Goal: Task Accomplishment & Management: Use online tool/utility

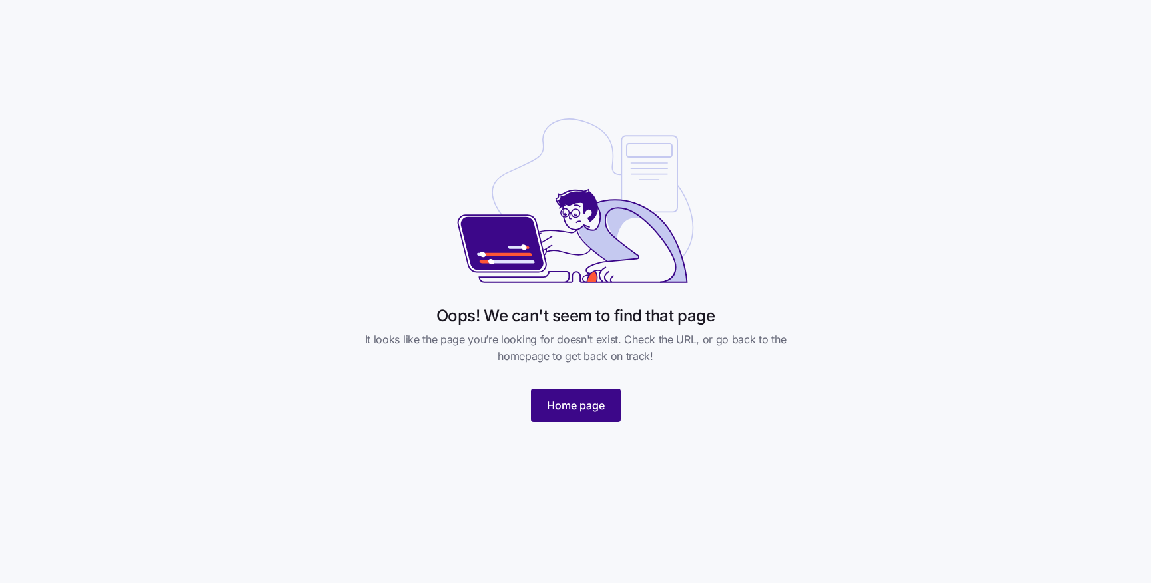
click at [580, 405] on span "Home page" at bounding box center [576, 406] width 58 height 16
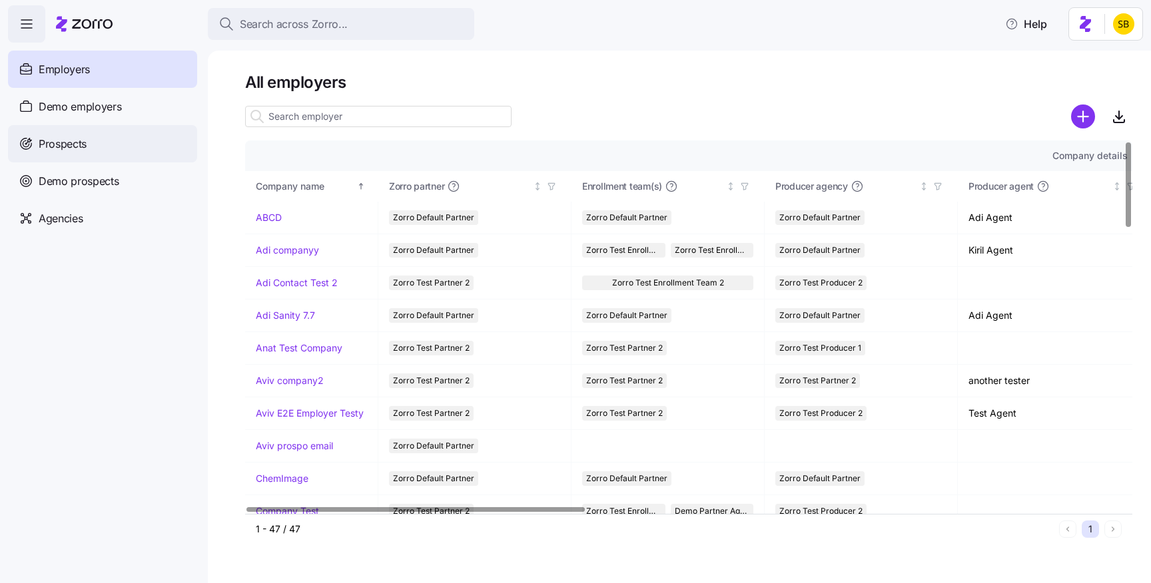
click at [142, 144] on div "Prospects" at bounding box center [102, 143] width 189 height 37
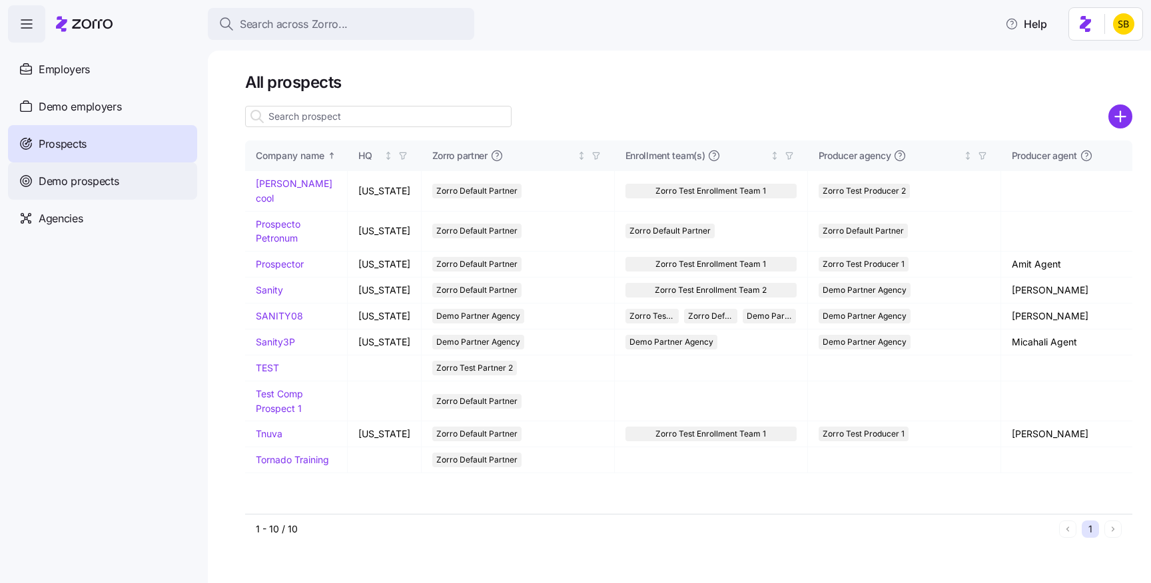
click at [95, 176] on span "Demo prospects" at bounding box center [79, 181] width 81 height 17
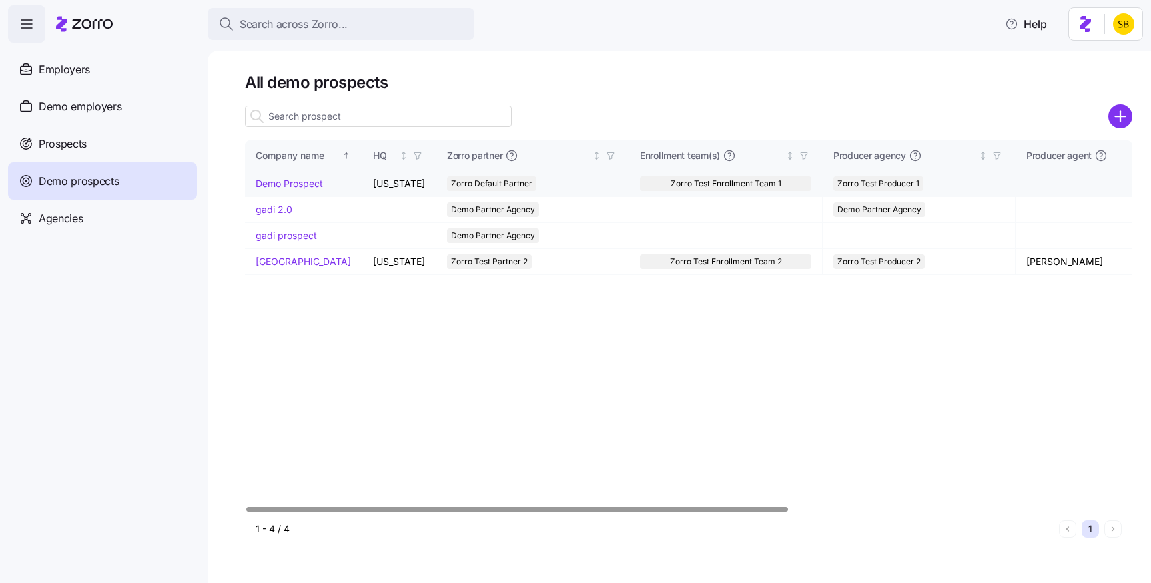
click at [306, 184] on link "Demo Prospect" at bounding box center [289, 183] width 67 height 11
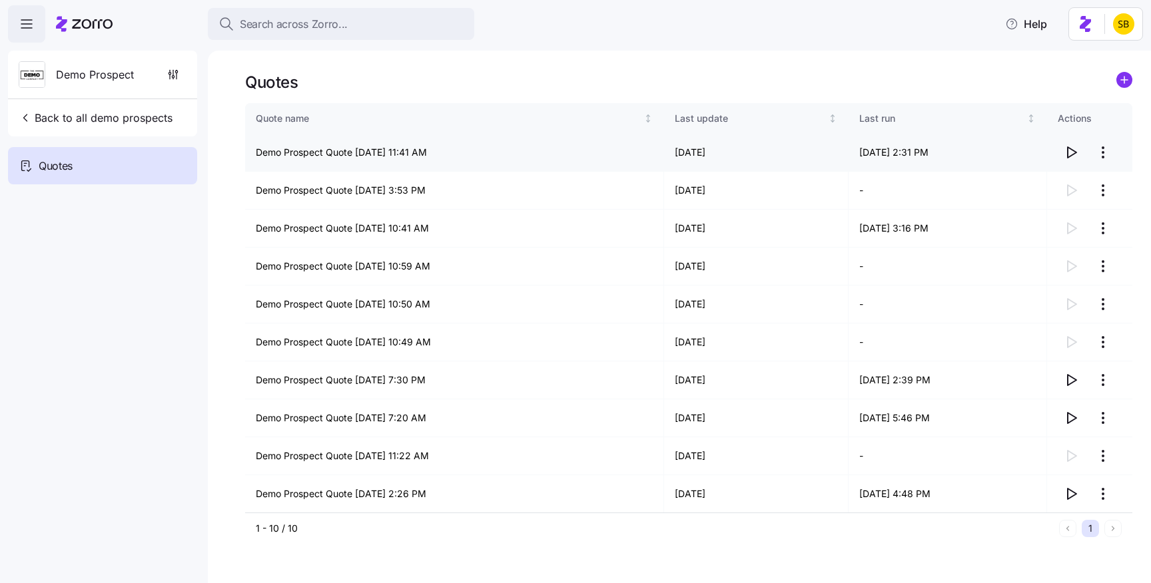
click at [1075, 149] on icon "button" at bounding box center [1071, 153] width 16 height 16
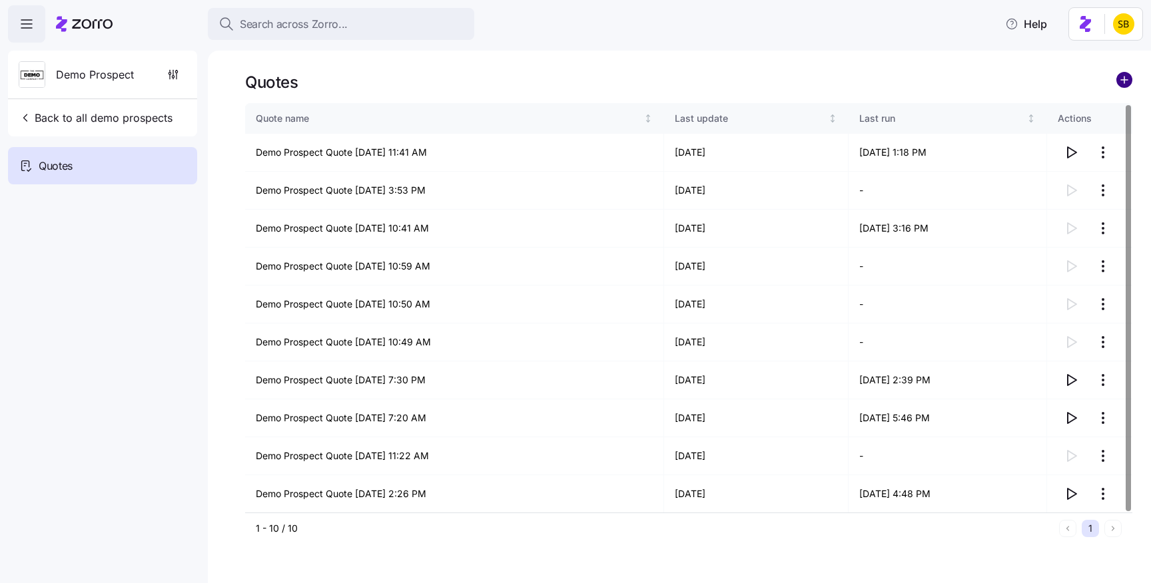
click at [1117, 78] on circle "add icon" at bounding box center [1124, 80] width 15 height 15
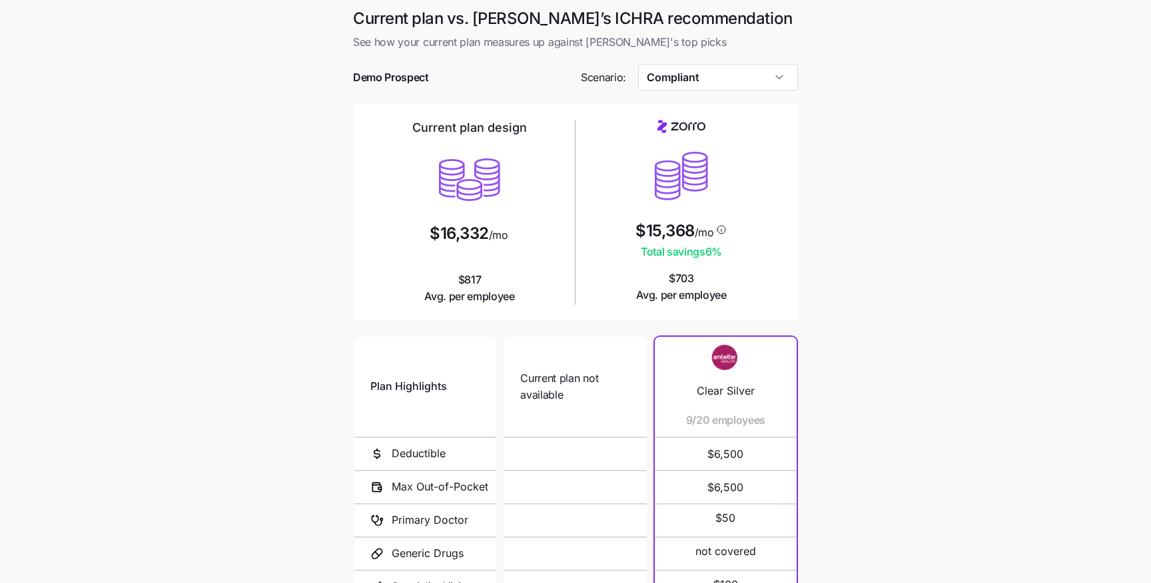
scroll to position [143, 0]
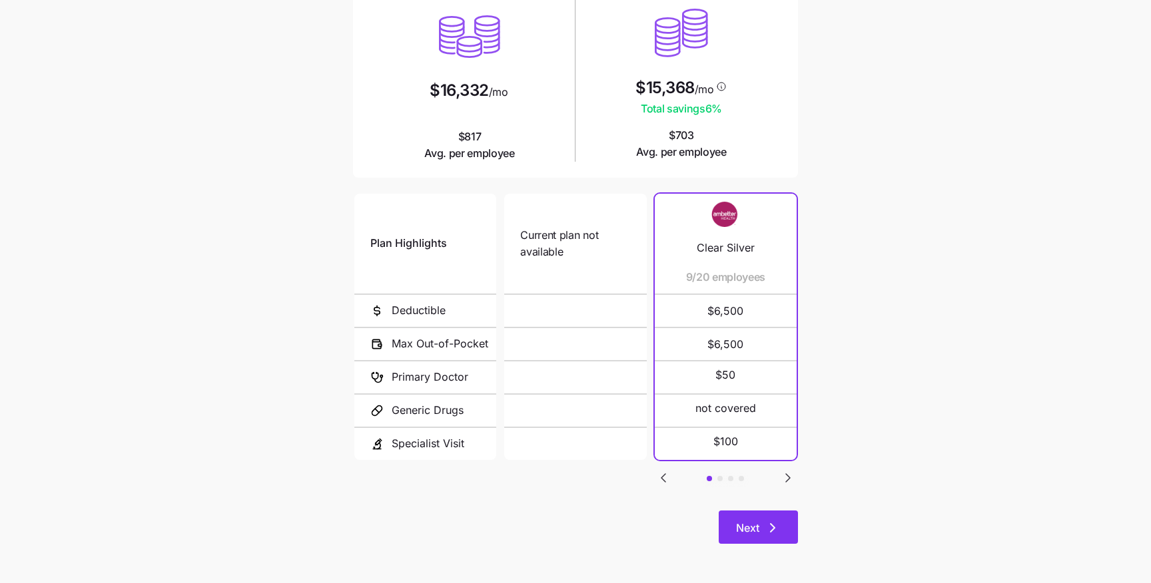
click at [760, 520] on span "Next" at bounding box center [758, 528] width 45 height 16
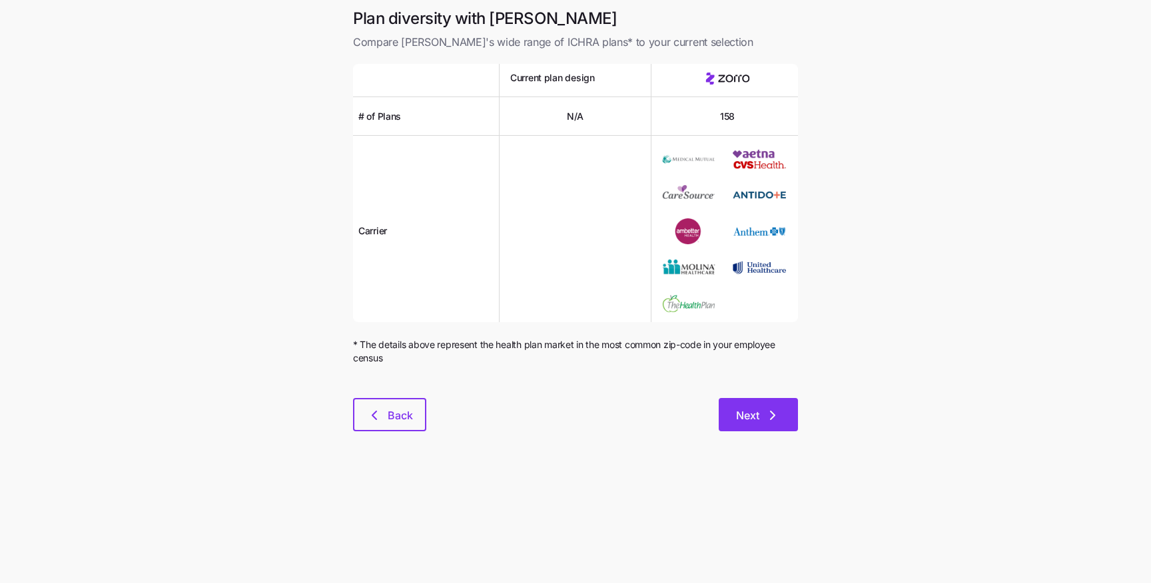
click at [751, 420] on span "Next" at bounding box center [747, 416] width 23 height 16
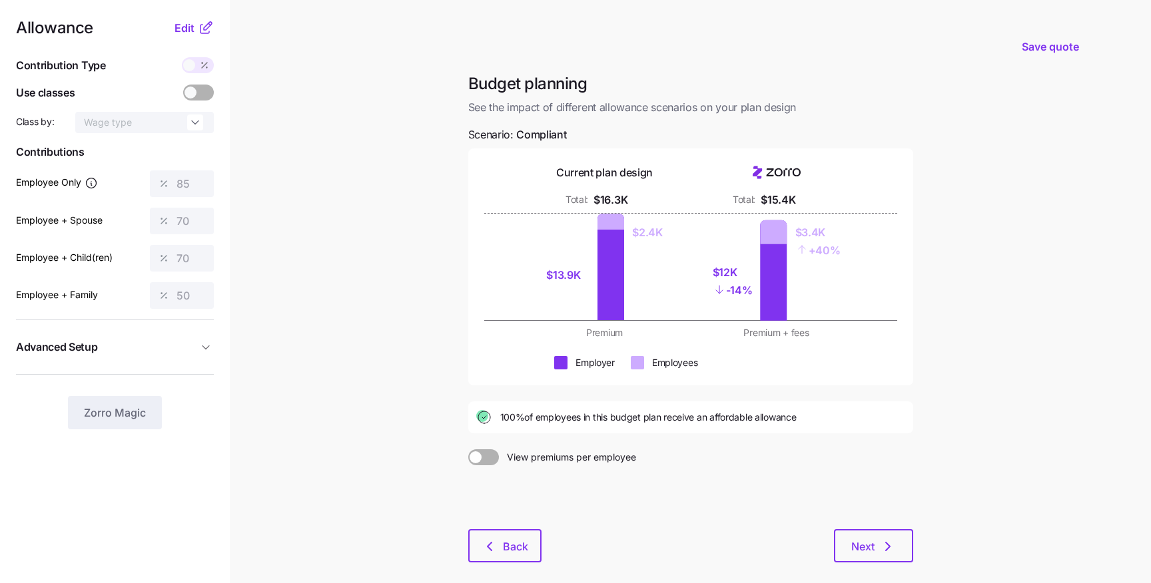
scroll to position [10, 0]
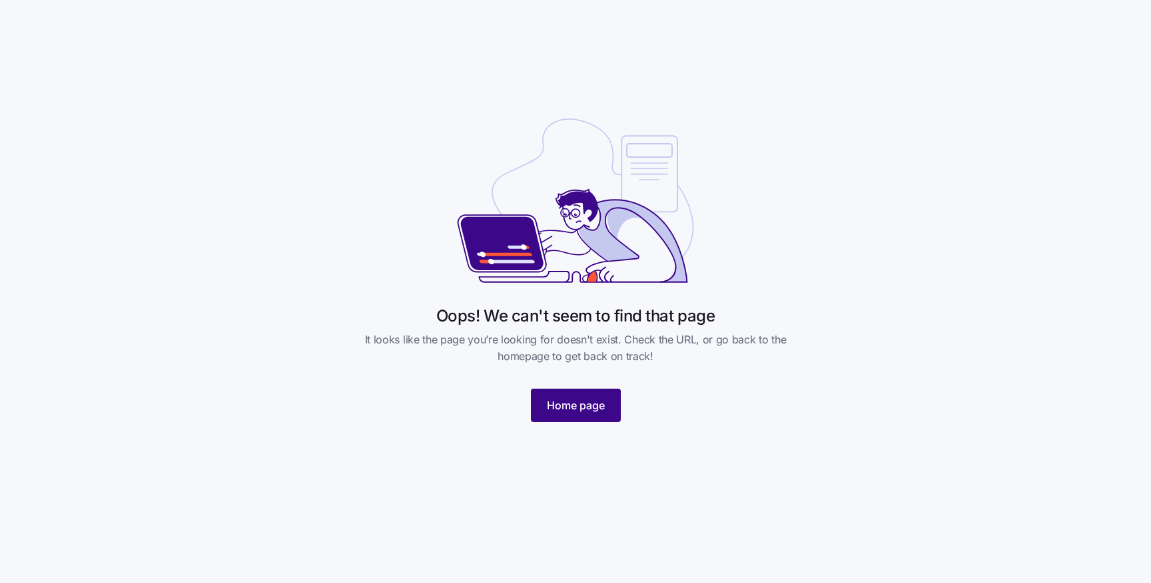
click at [603, 398] on span "Home page" at bounding box center [576, 406] width 58 height 16
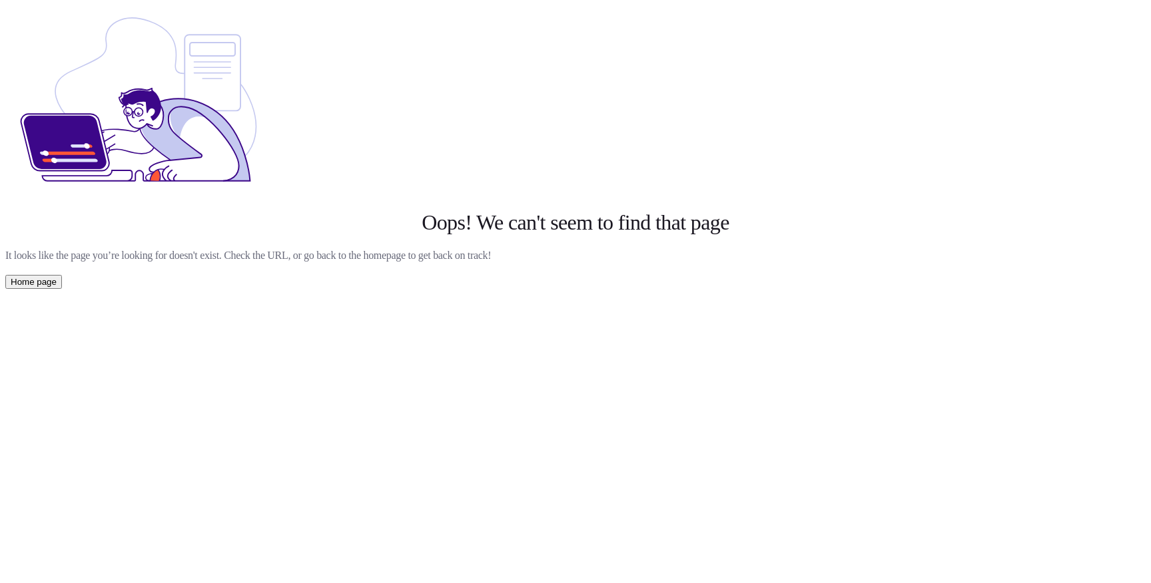
click at [62, 289] on button "Home page" at bounding box center [33, 282] width 57 height 14
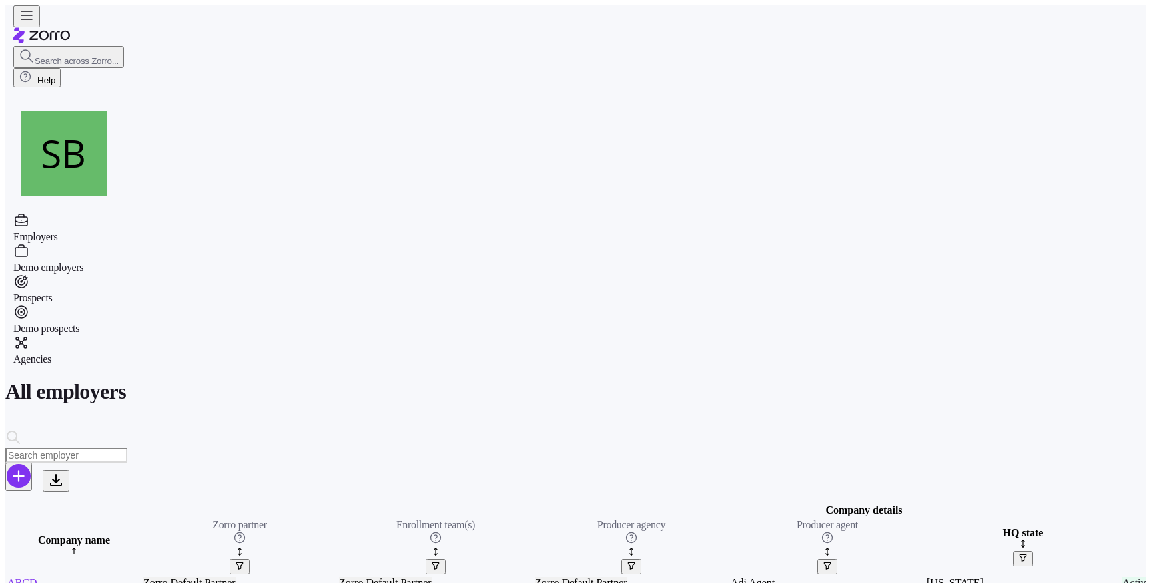
click at [52, 274] on div "Prospects" at bounding box center [32, 289] width 39 height 31
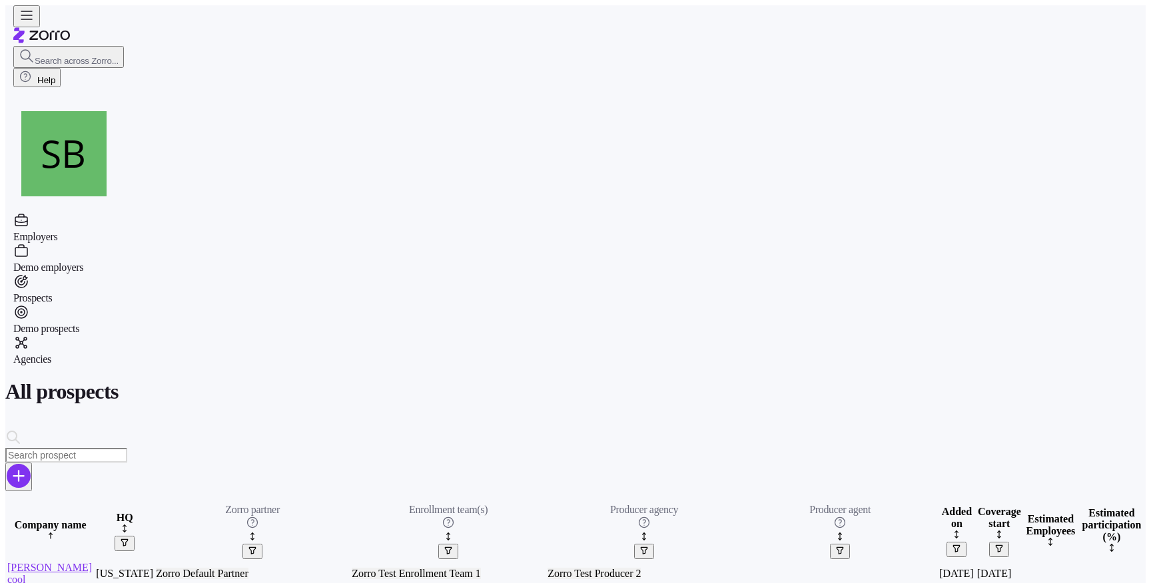
scroll to position [0, 547]
click at [92, 562] on link "Coolio cool" at bounding box center [49, 573] width 85 height 23
click at [94, 561] on td "Coolio cool" at bounding box center [50, 573] width 87 height 25
click at [19, 471] on icon "add icon" at bounding box center [19, 476] width 0 height 10
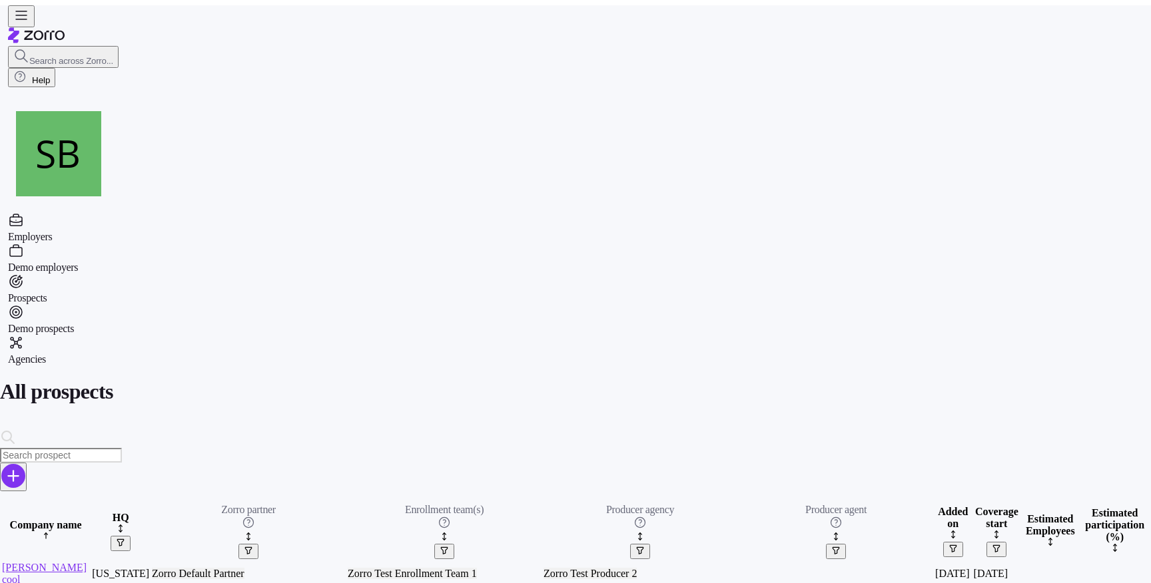
scroll to position [256, 0]
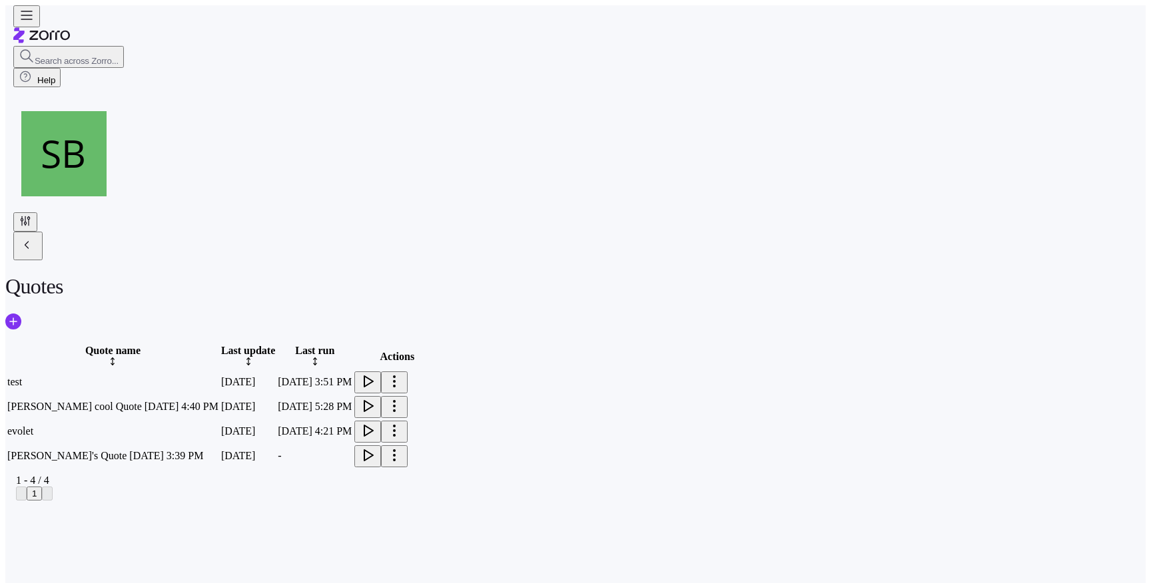
click at [546, 332] on div at bounding box center [575, 337] width 1140 height 11
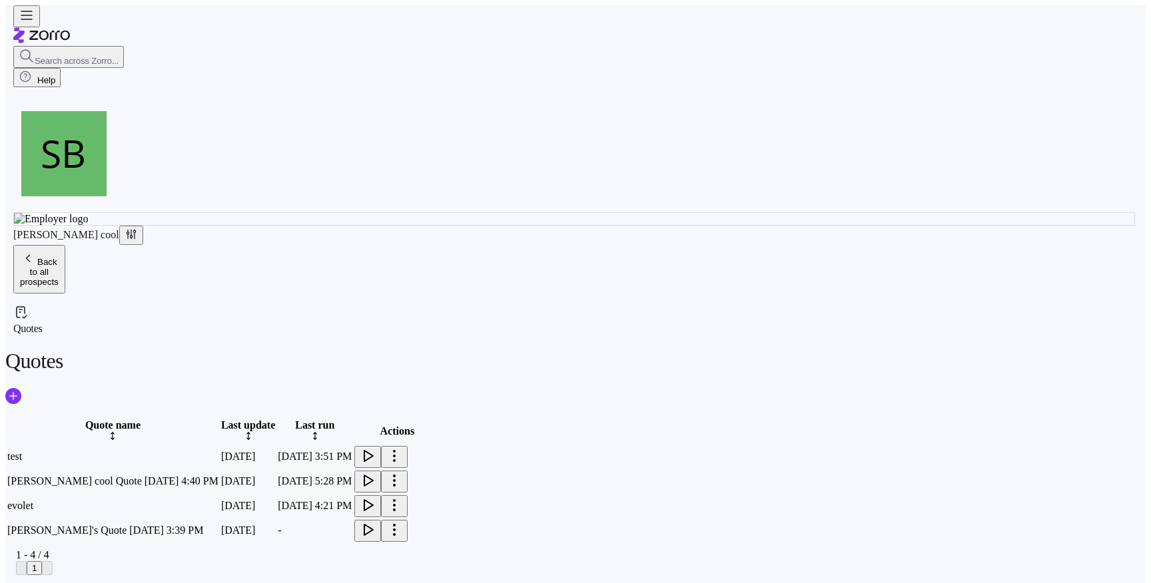
click at [373, 451] on icon "button" at bounding box center [368, 456] width 9 height 11
click at [17, 396] on icon "add icon" at bounding box center [13, 396] width 7 height 0
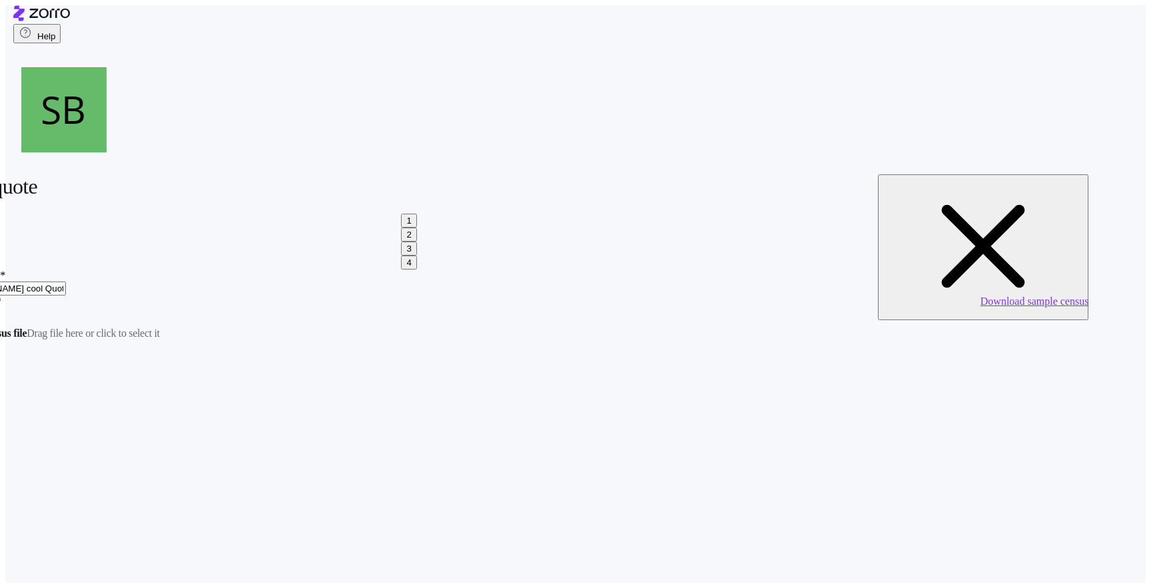
click at [639, 308] on div "Upload census file Drag file here or click to select it" at bounding box center [518, 324] width 1140 height 32
click at [980, 296] on link "Download sample census" at bounding box center [1034, 301] width 109 height 11
click at [617, 308] on div "Upload census file Drag file here or click to select it" at bounding box center [518, 324] width 1140 height 32
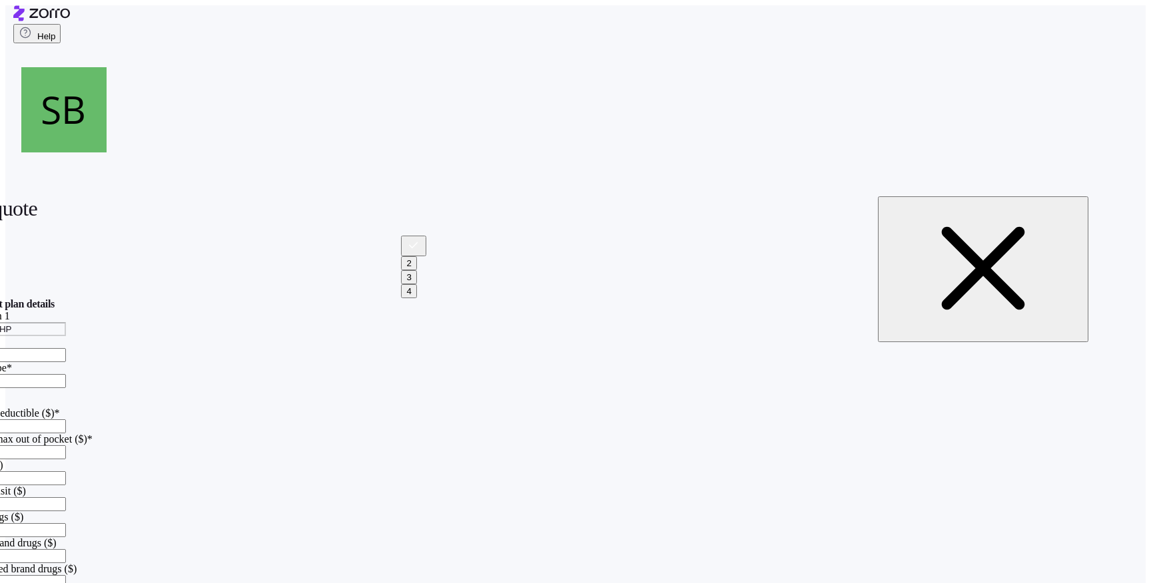
scroll to position [457, 0]
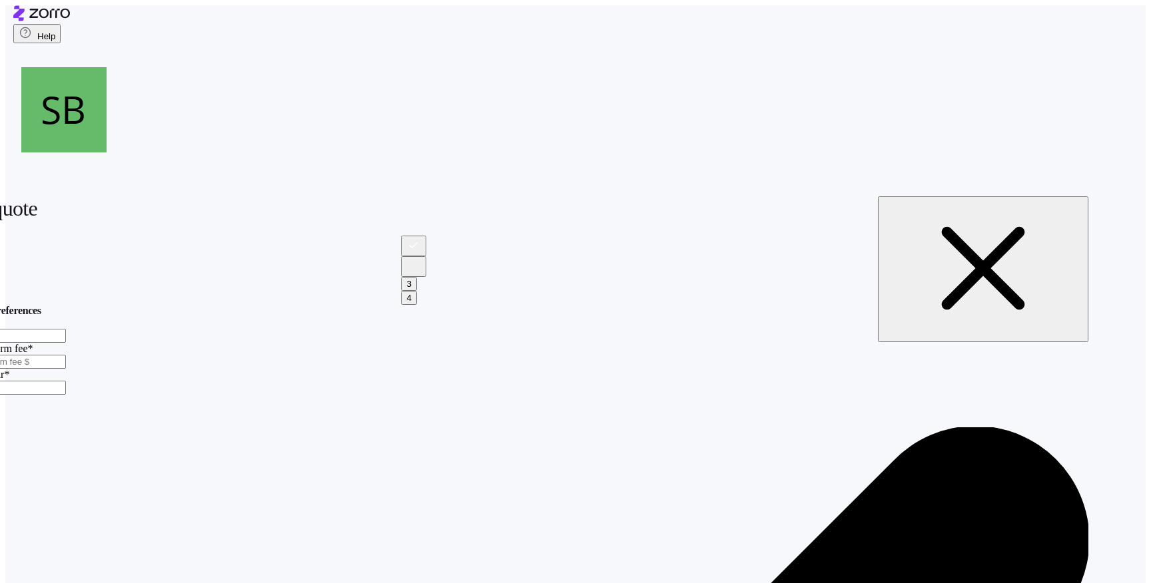
scroll to position [0, 0]
checkbox input "true"
click at [66, 329] on input "PEPM fee *" at bounding box center [7, 336] width 118 height 14
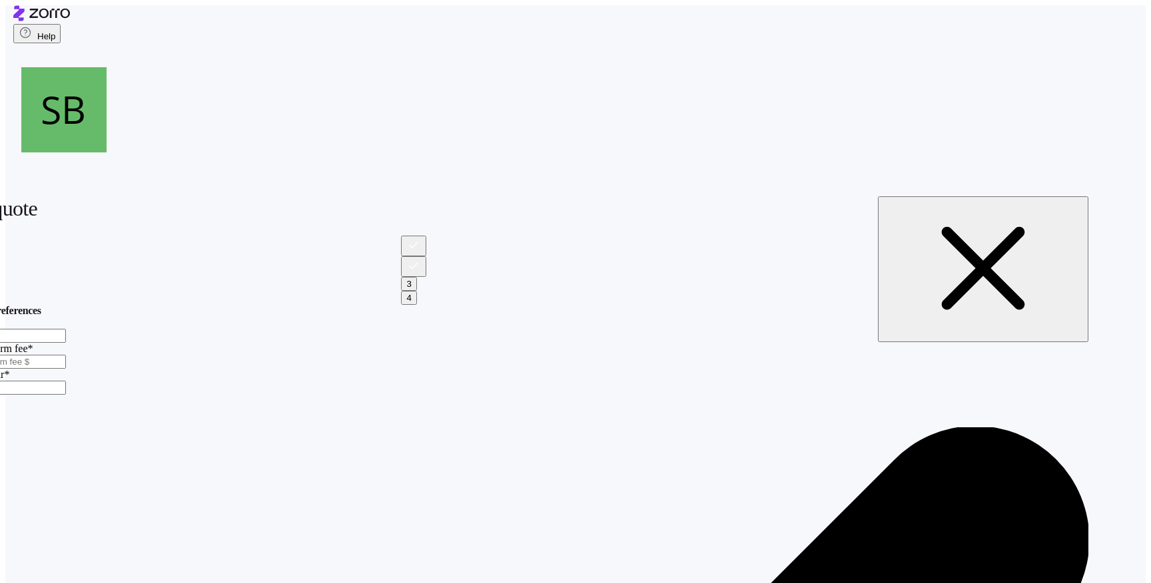
type input "23"
click at [66, 355] on input "Fixed platform fee *" at bounding box center [7, 362] width 118 height 14
type input "13"
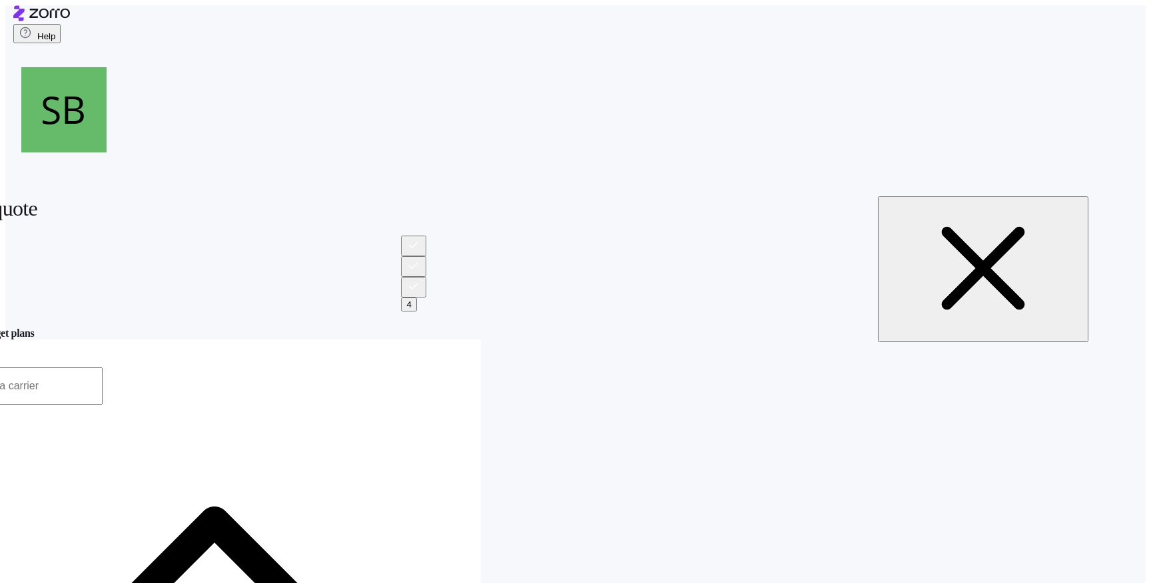
click at [103, 368] on input "Carrier *" at bounding box center [33, 386] width 139 height 37
type input "Ambetter"
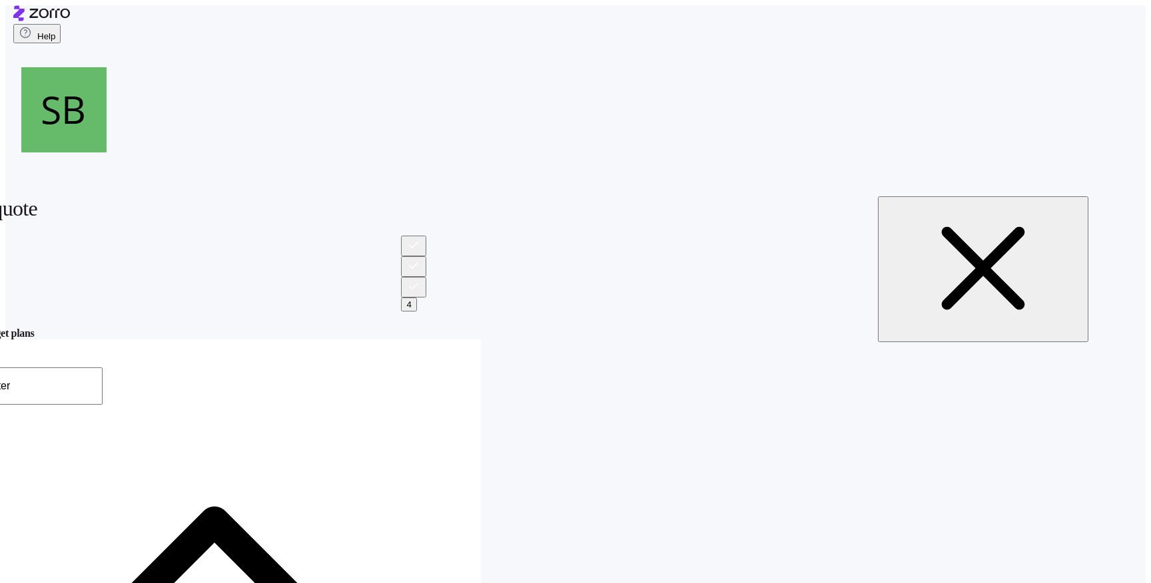
type input "Everyday VALUE Gold"
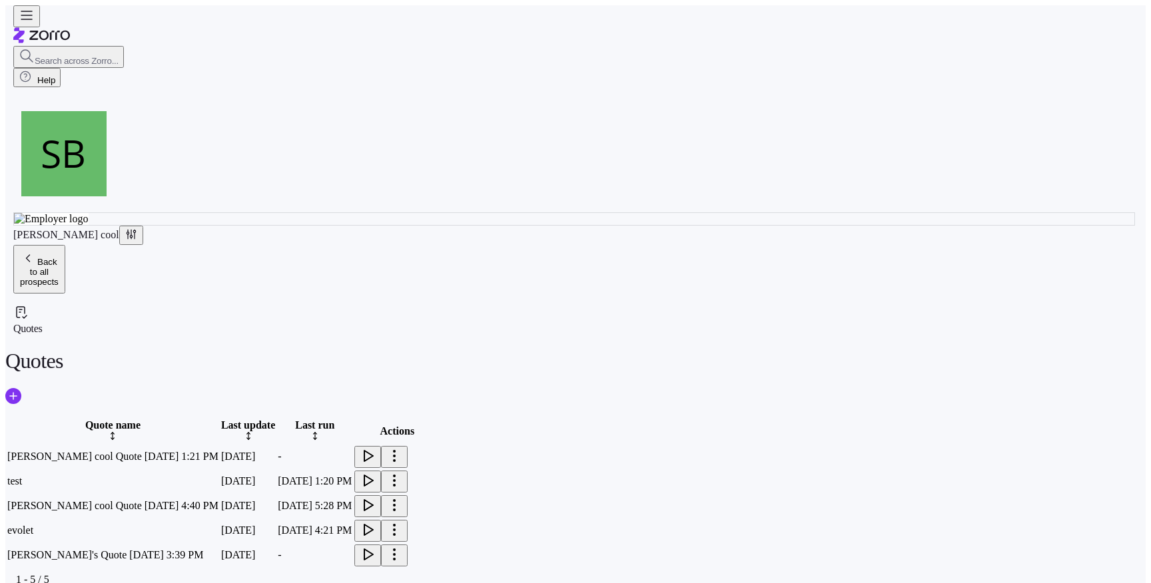
click at [376, 448] on icon "button" at bounding box center [368, 456] width 16 height 16
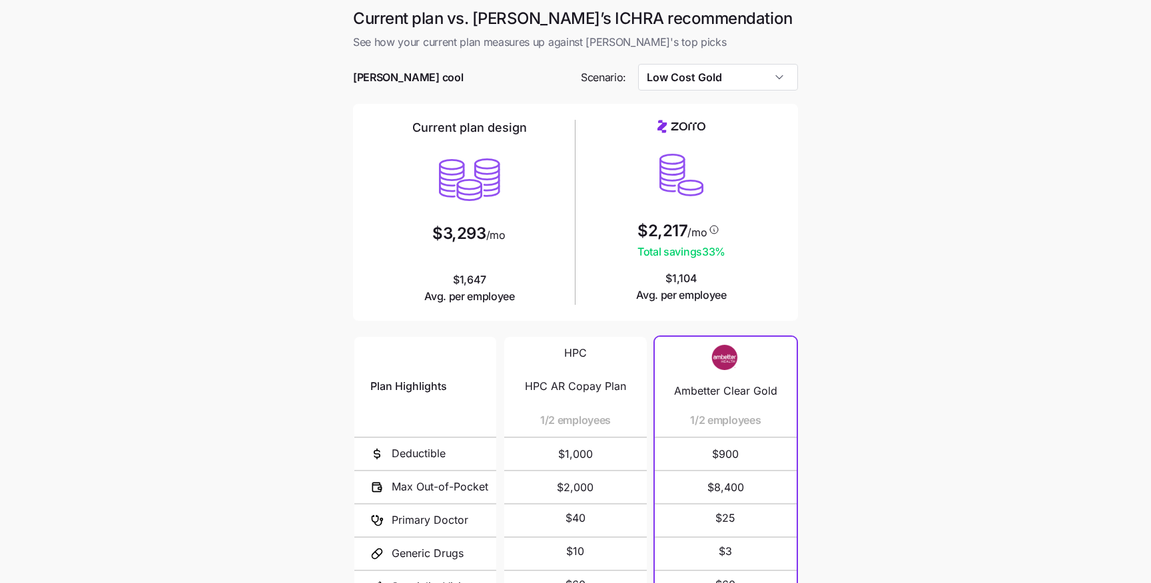
scroll to position [143, 0]
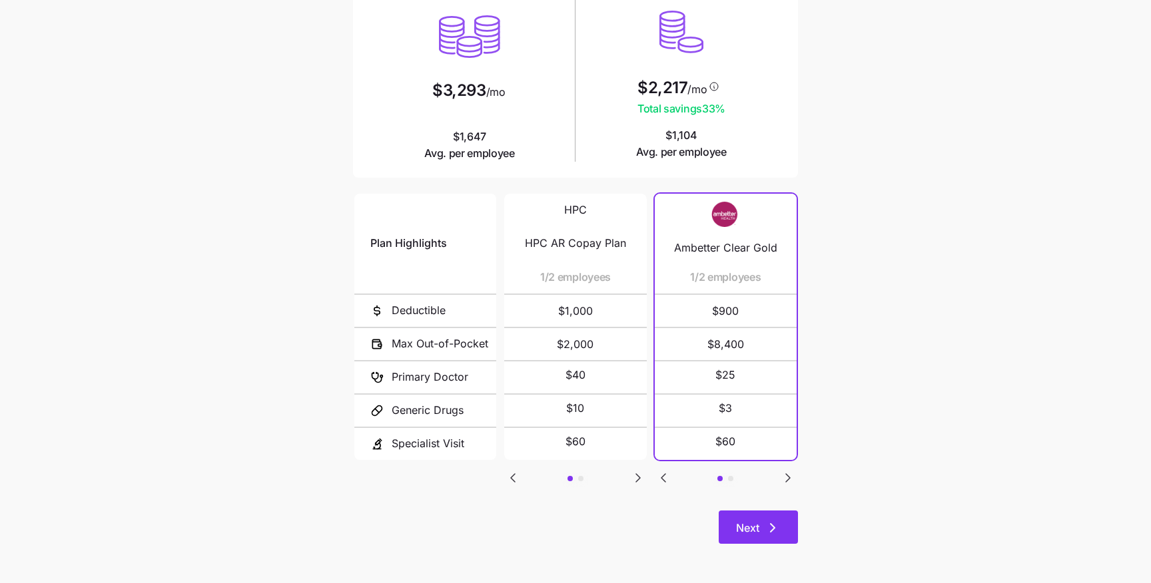
click at [778, 522] on icon "button" at bounding box center [772, 528] width 16 height 16
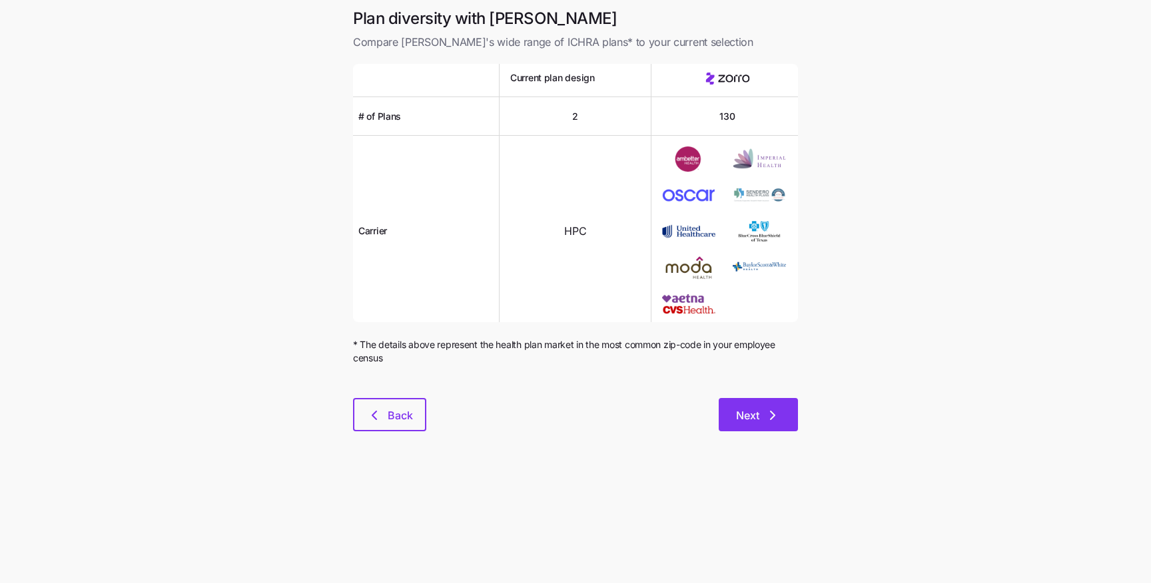
click at [742, 406] on button "Next" at bounding box center [758, 414] width 79 height 33
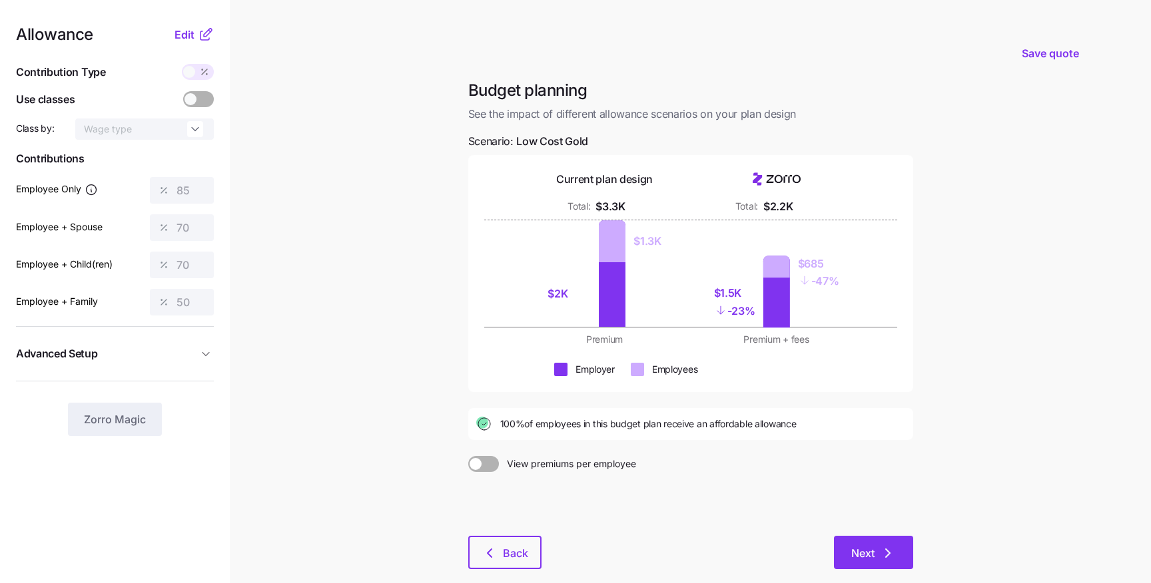
click at [884, 560] on icon "button" at bounding box center [888, 553] width 16 height 16
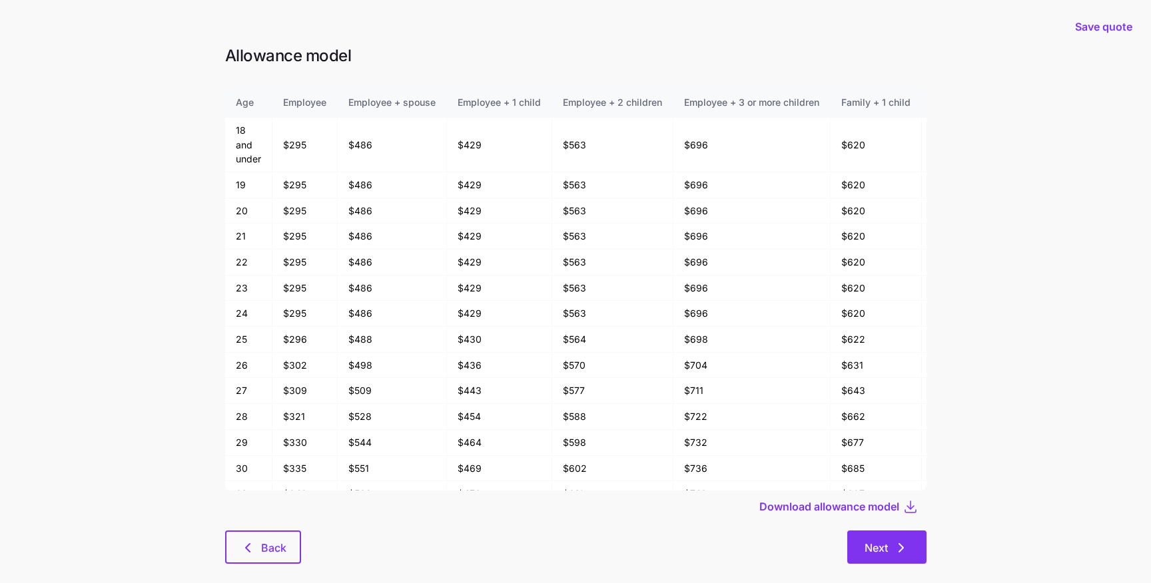
click at [876, 546] on span "Next" at bounding box center [875, 548] width 23 height 16
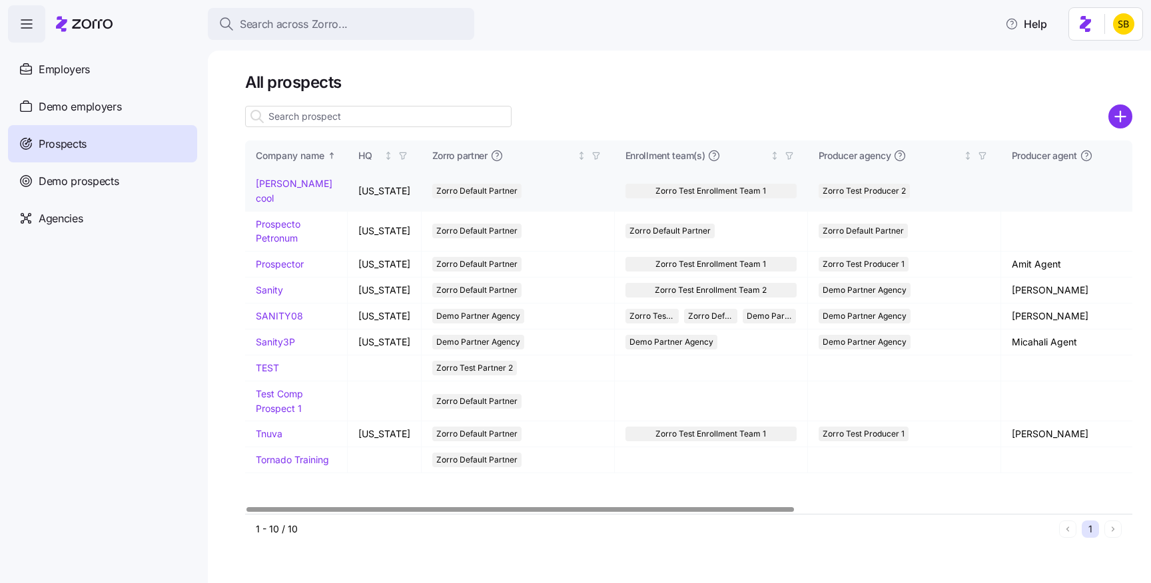
click at [288, 186] on link "Coolio cool" at bounding box center [294, 191] width 77 height 26
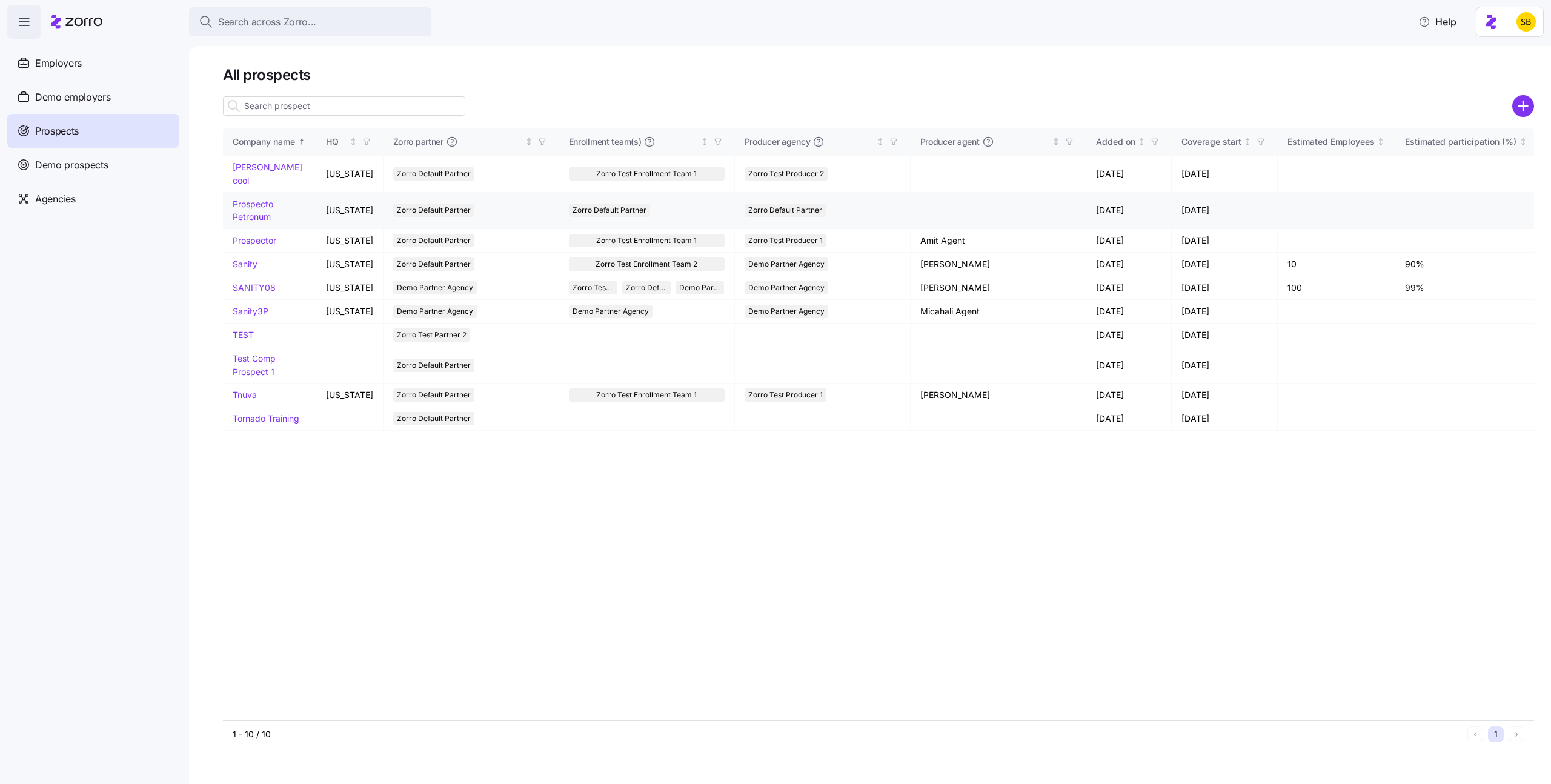
click at [262, 198] on link "Prospecto Petronum" at bounding box center [253, 210] width 41 height 24
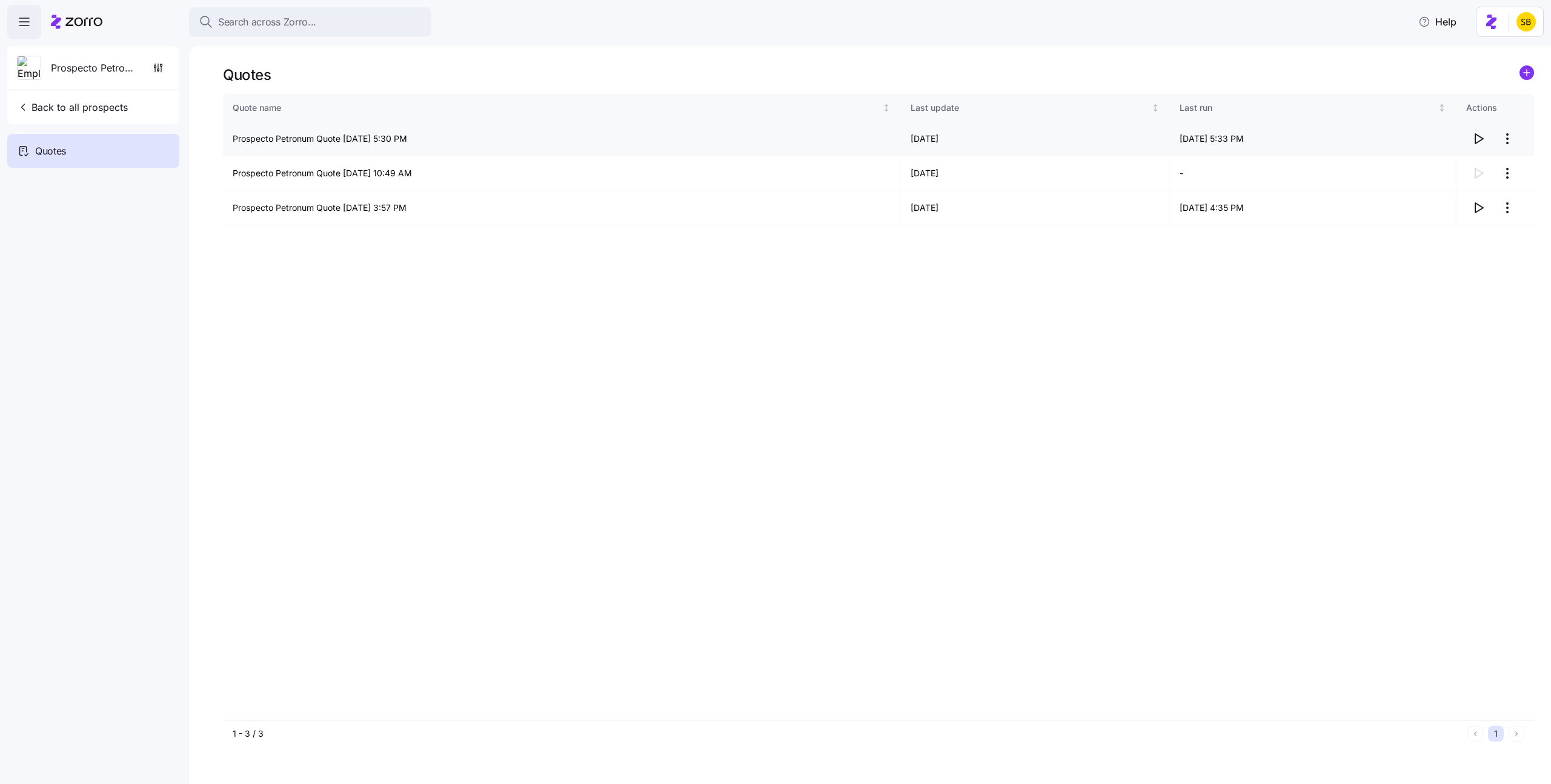
click at [1046, 136] on button "button" at bounding box center [1478, 138] width 25 height 25
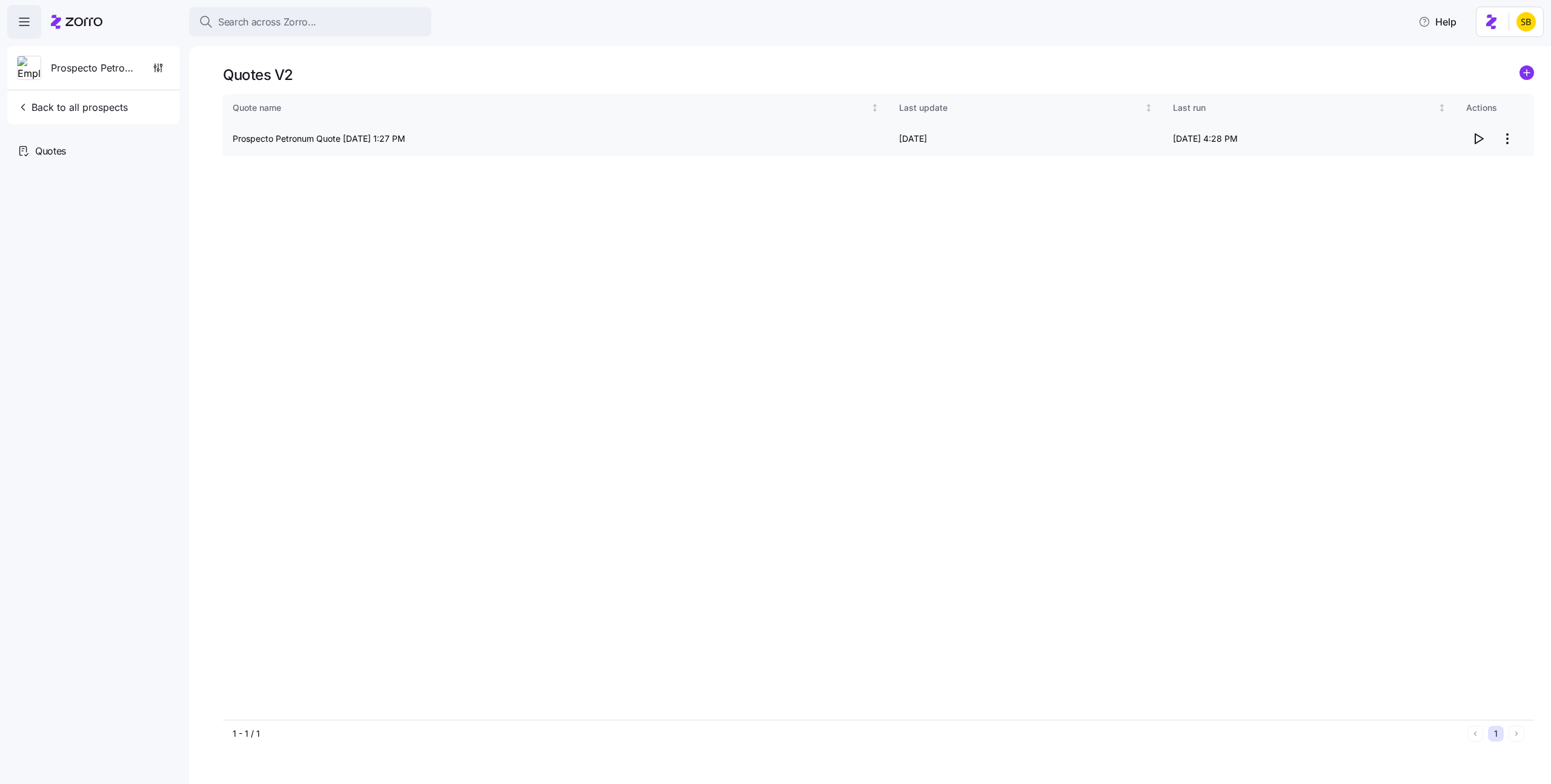
click at [995, 128] on td "08/17/2025" at bounding box center [1026, 139] width 273 height 35
click at [1478, 135] on icon "button" at bounding box center [1478, 139] width 15 height 15
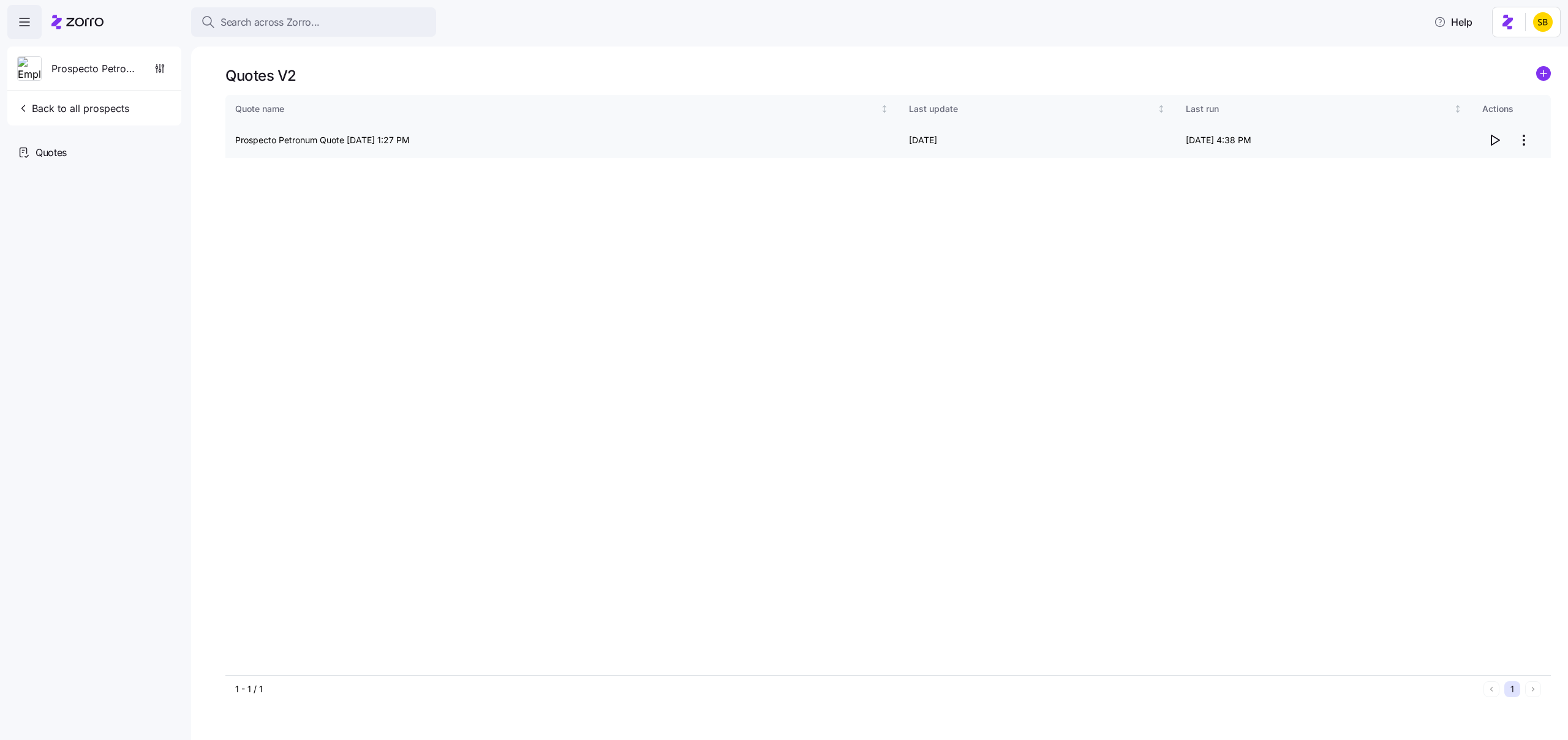
click at [1501, 145] on icon "button" at bounding box center [1494, 141] width 15 height 15
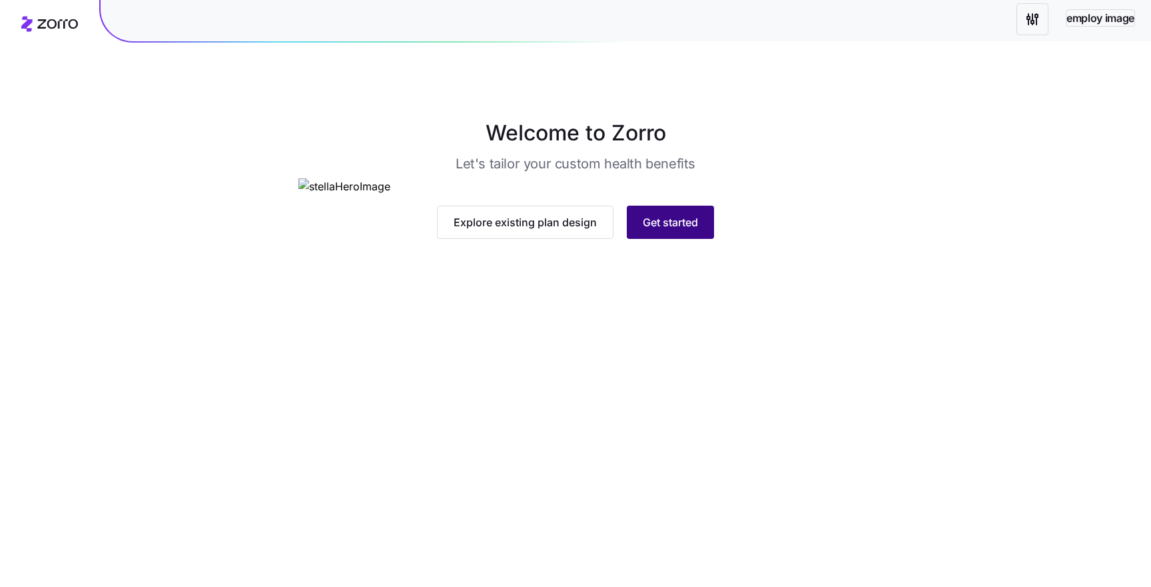
click at [661, 230] on span "Get started" at bounding box center [670, 222] width 55 height 16
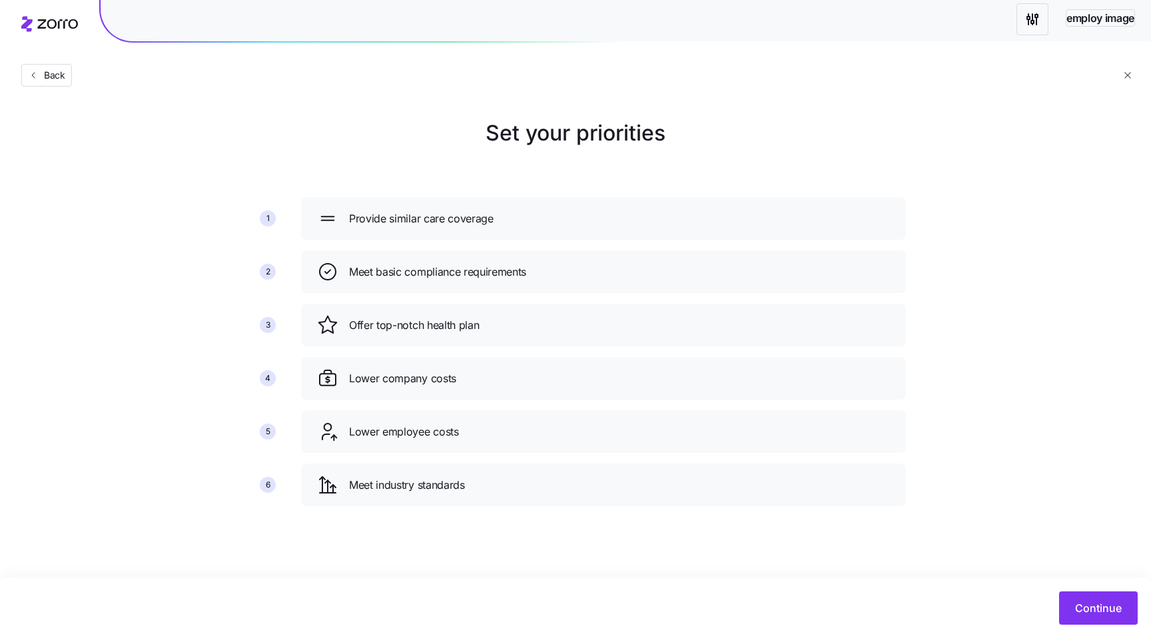
click at [180, 159] on div "Set your priorities 1 2 3 4 5 6 Provide similar care coverage Meet basic compli…" at bounding box center [575, 317] width 1151 height 400
click at [179, 159] on div "Set your priorities 1 2 3 4 5 6 Provide similar care coverage Meet basic compli…" at bounding box center [575, 317] width 1151 height 400
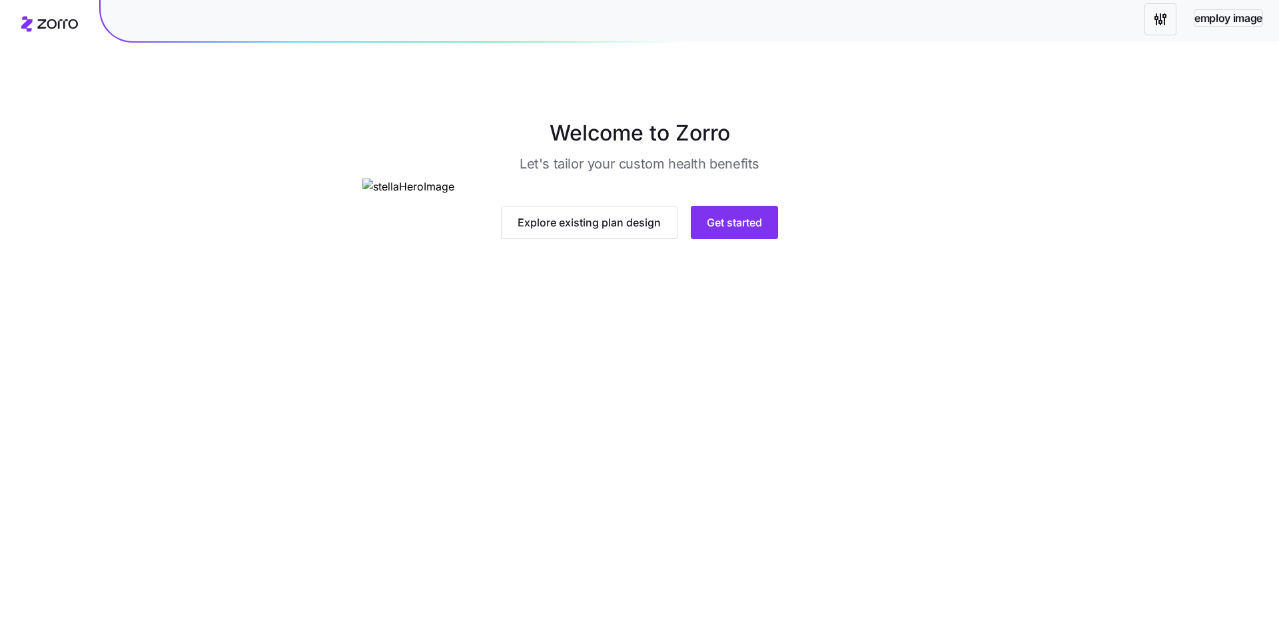
click at [681, 515] on main "Welcome to Zorro Let's tailor your custom health benefits Explore existing plan…" at bounding box center [639, 311] width 1279 height 622
click at [653, 509] on main "Welcome to Zorro Let's tailor your custom health benefits Explore existing plan…" at bounding box center [639, 311] width 1279 height 622
drag, startPoint x: 535, startPoint y: 525, endPoint x: 538, endPoint y: 483, distance: 42.7
click at [534, 524] on main "Welcome to Zorro Let's tailor your custom health benefits Explore existing plan…" at bounding box center [639, 311] width 1279 height 622
click at [737, 230] on span "Get started" at bounding box center [734, 222] width 55 height 16
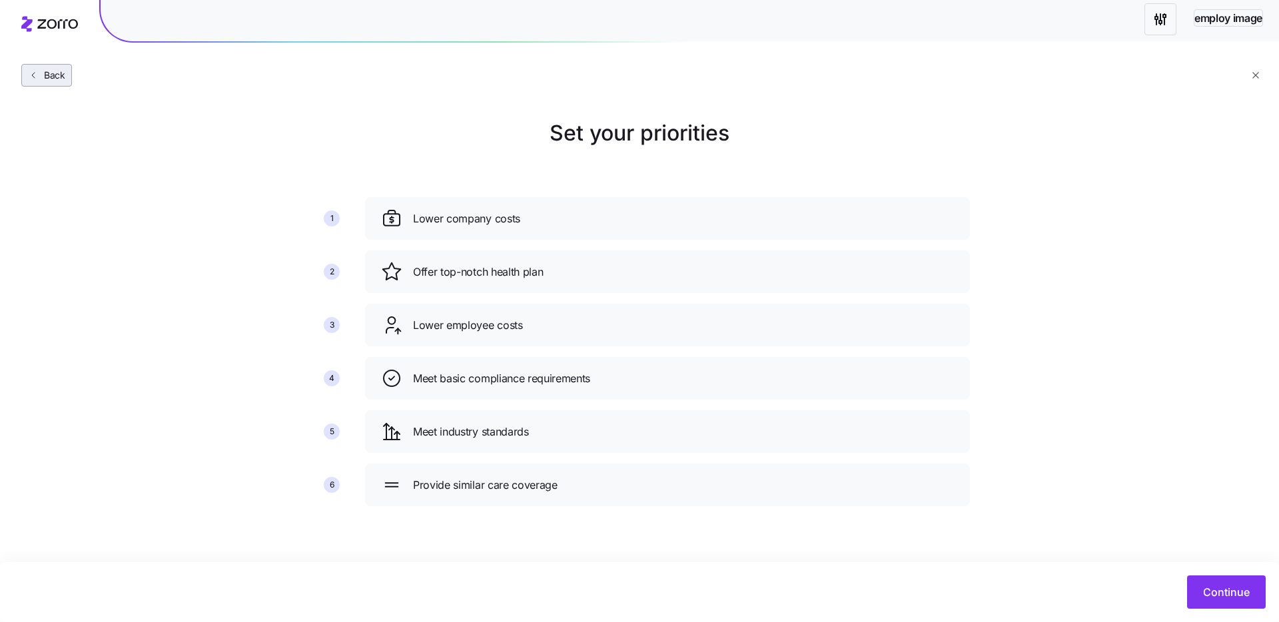
click at [51, 74] on span "Back" at bounding box center [52, 75] width 27 height 13
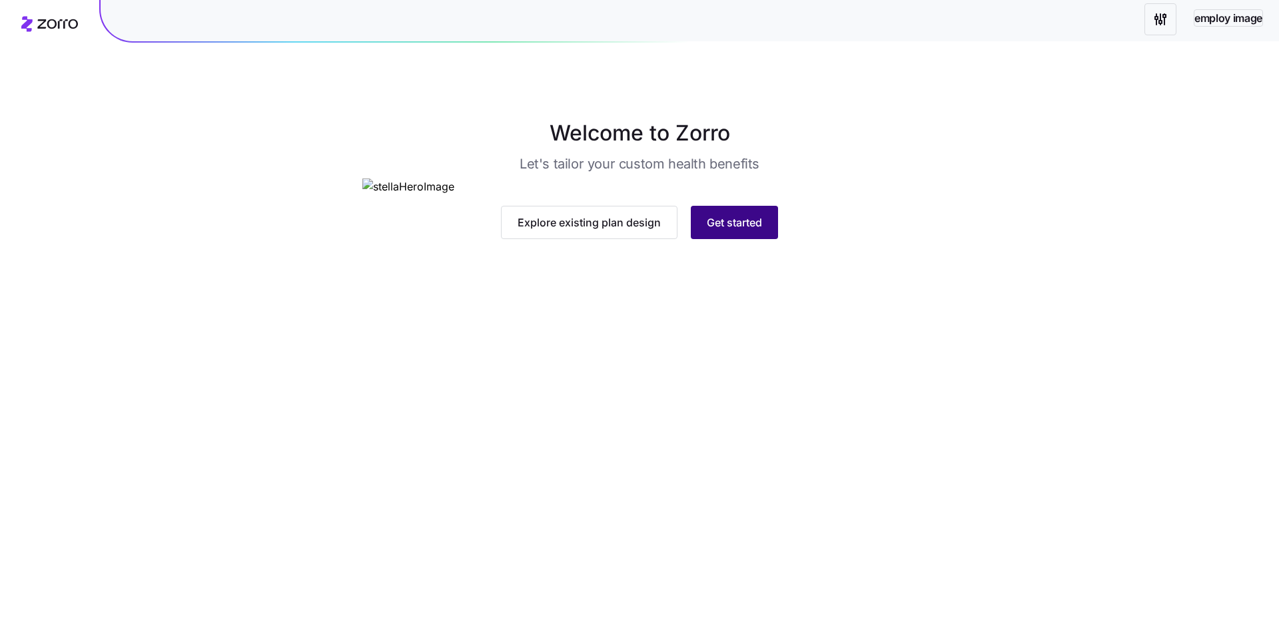
click at [721, 230] on span "Get started" at bounding box center [734, 222] width 55 height 16
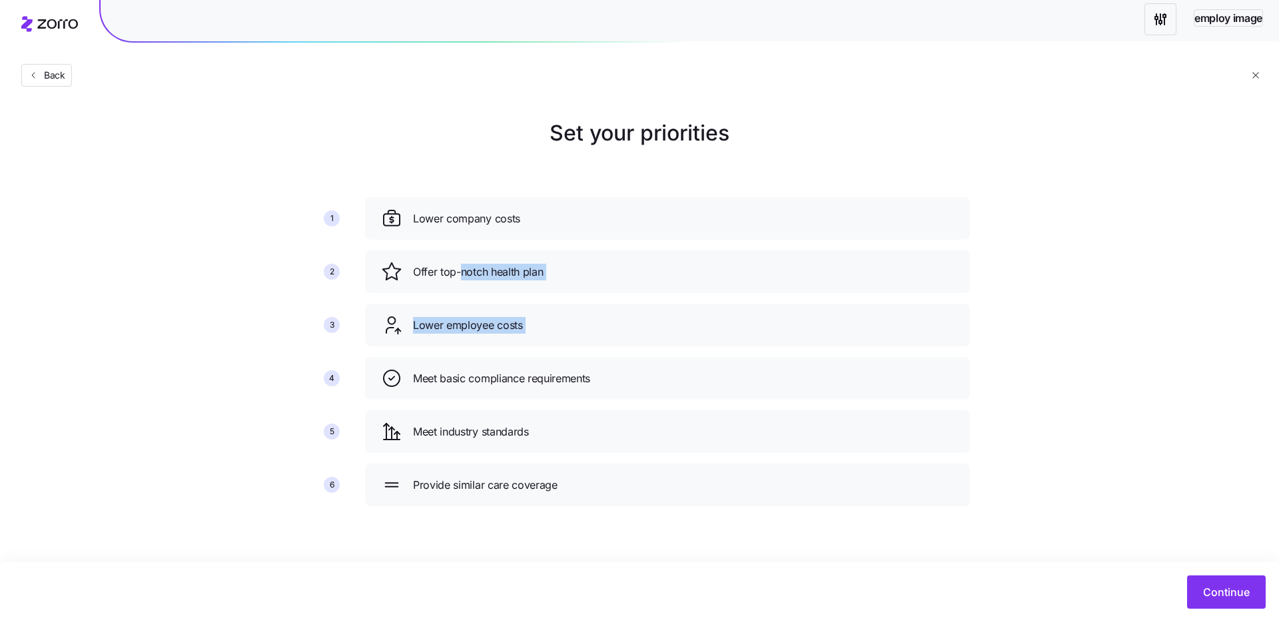
drag, startPoint x: 457, startPoint y: 276, endPoint x: 513, endPoint y: 348, distance: 90.2
click at [463, 300] on div "Lower company costs Offer top-notch health plan Lower employee costs Meet basic…" at bounding box center [667, 357] width 615 height 330
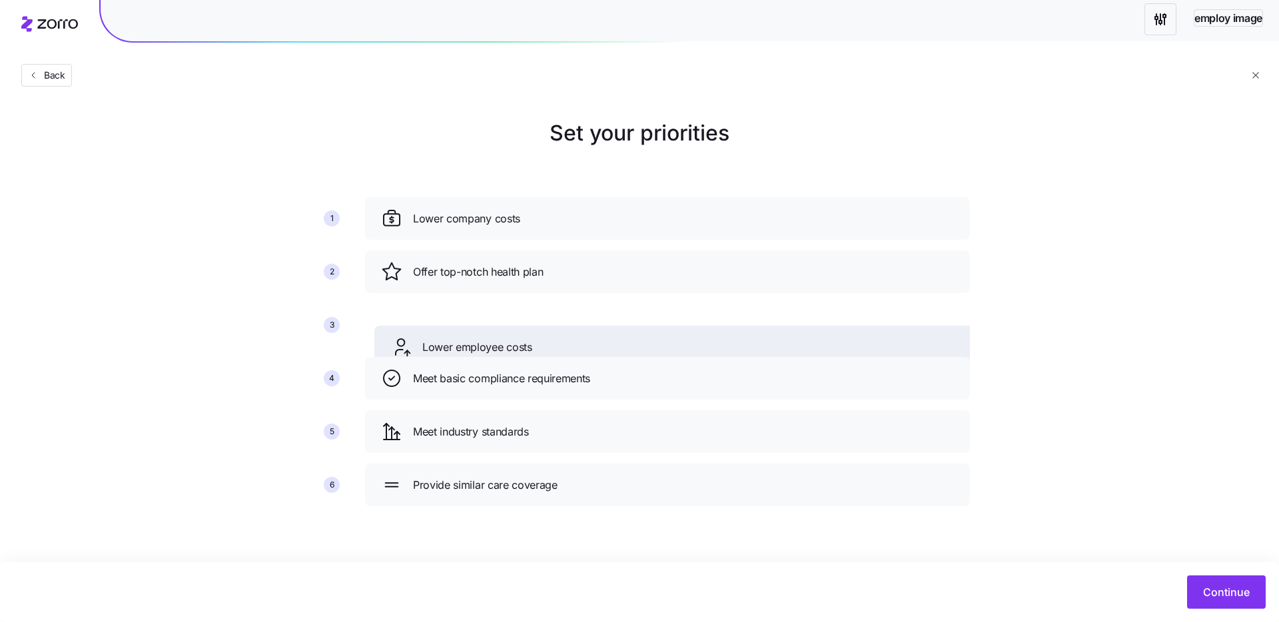
drag, startPoint x: 617, startPoint y: 306, endPoint x: 625, endPoint y: 334, distance: 29.3
click at [625, 336] on div "Lower employee costs" at bounding box center [676, 346] width 573 height 21
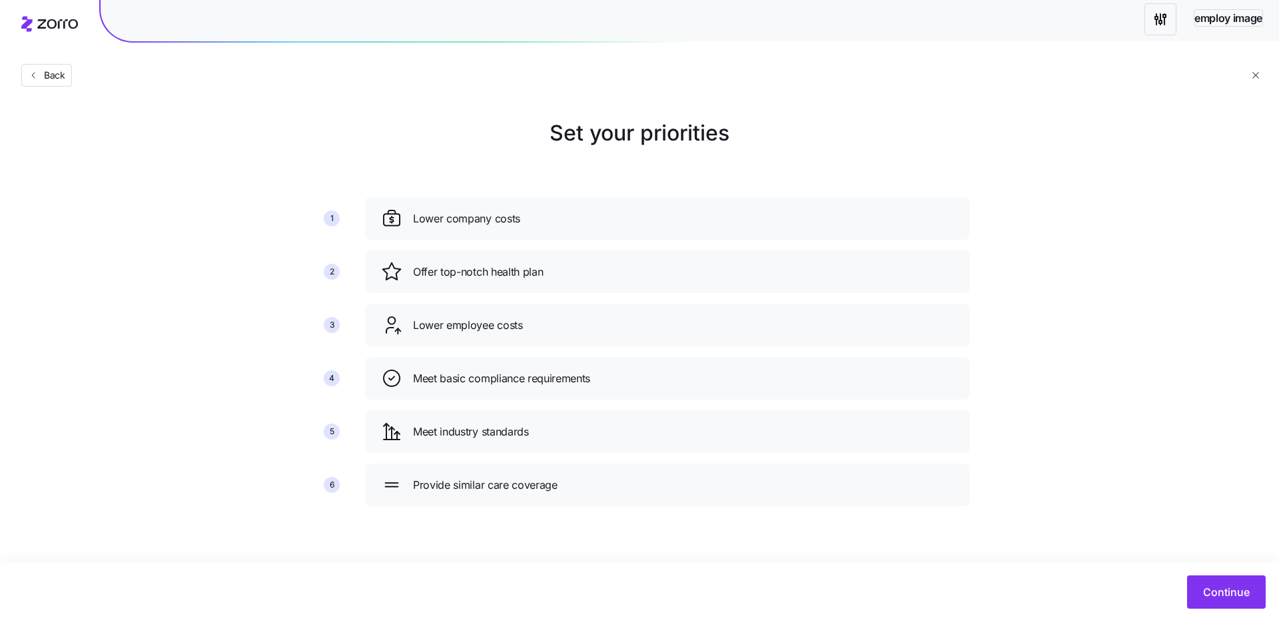
click at [53, 63] on div "Back" at bounding box center [639, 48] width 1279 height 97
click at [49, 73] on span "Back" at bounding box center [52, 75] width 27 height 13
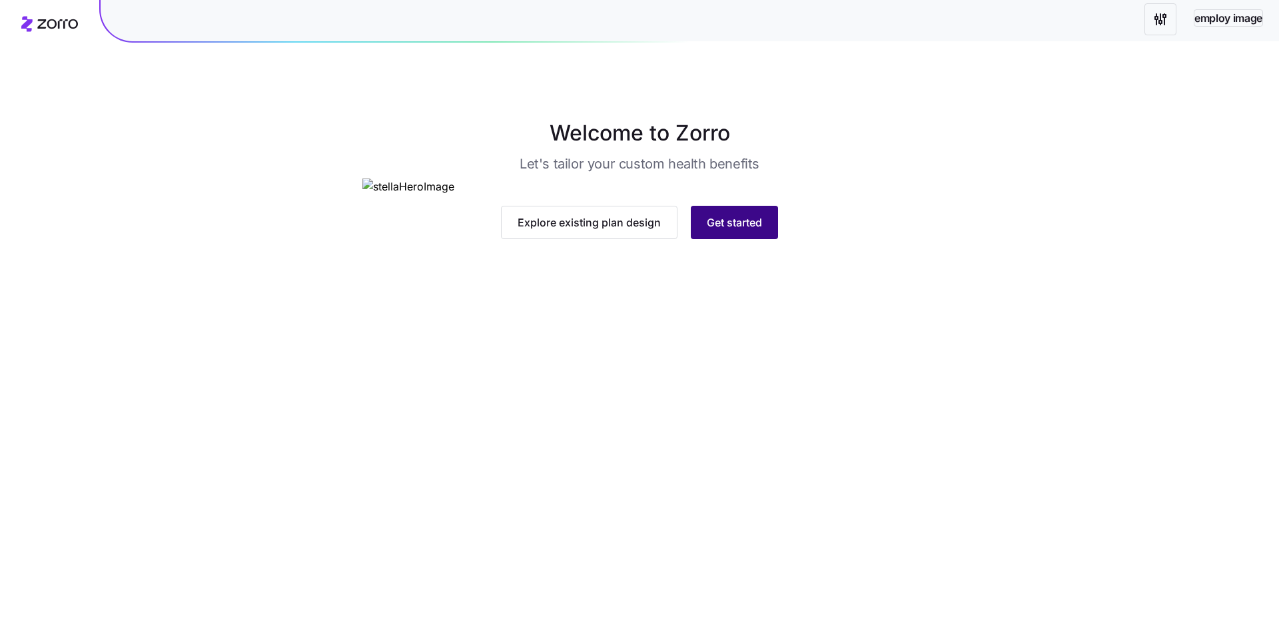
click at [759, 230] on span "Get started" at bounding box center [734, 222] width 55 height 16
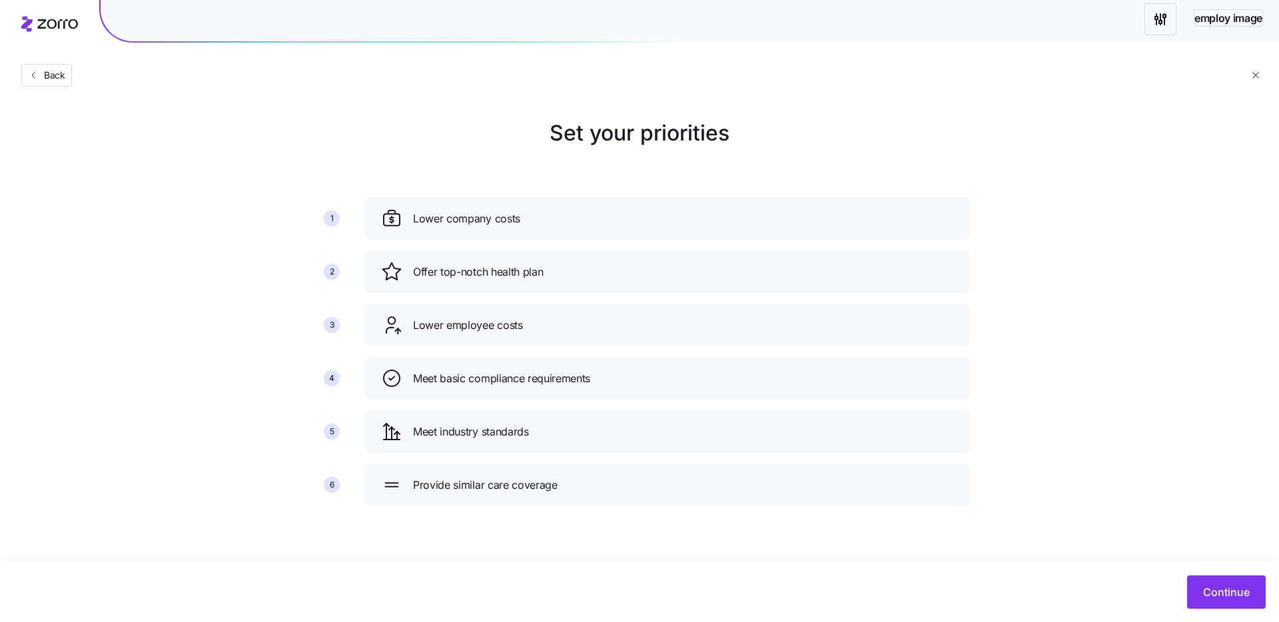
click at [1252, 73] on icon "button" at bounding box center [1255, 75] width 10 height 10
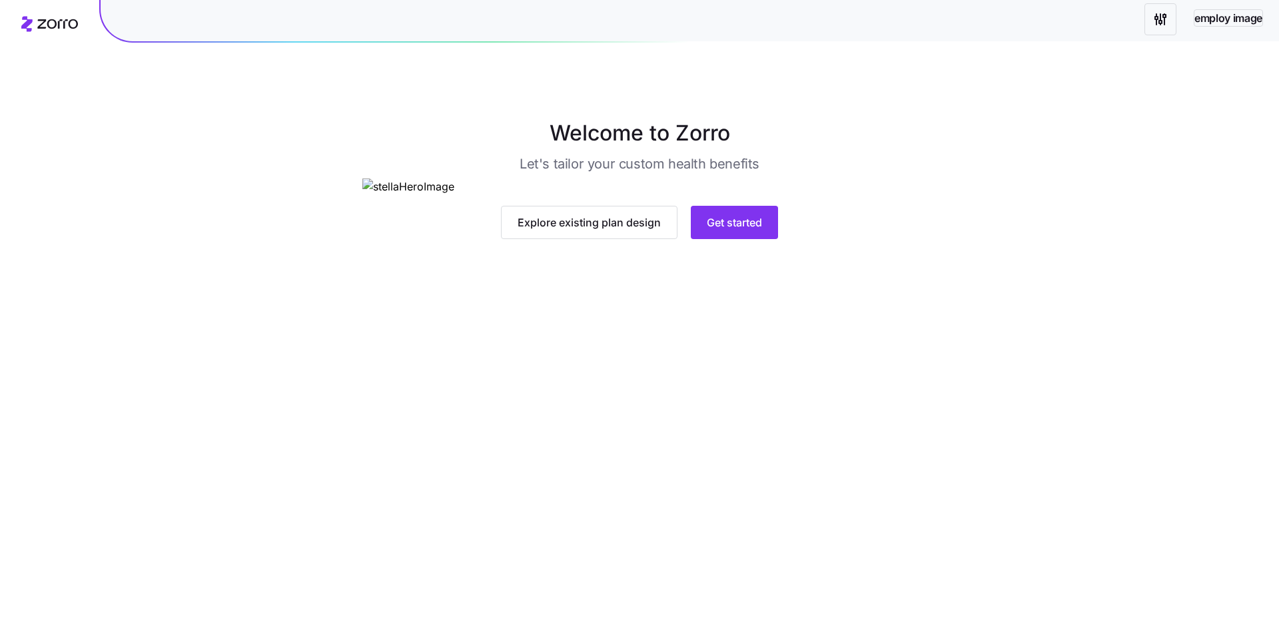
click at [718, 239] on div "Explore existing plan design Get started" at bounding box center [639, 208] width 555 height 61
click at [717, 230] on span "Get started" at bounding box center [734, 222] width 55 height 16
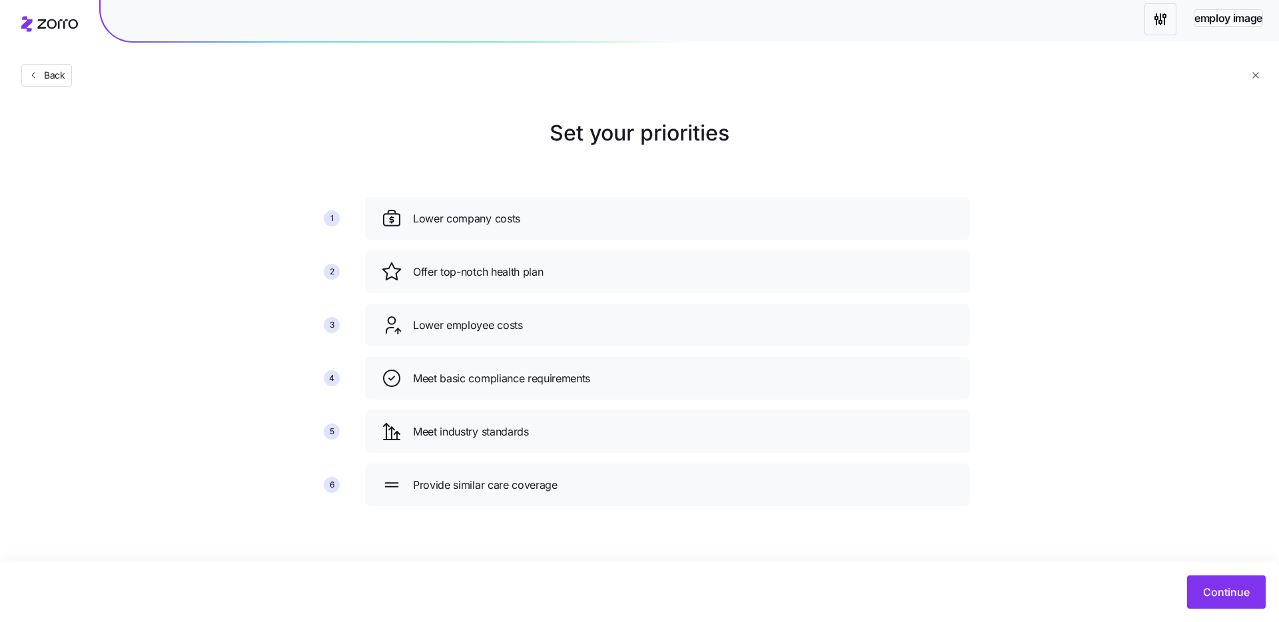
click at [701, 91] on div "Back" at bounding box center [639, 48] width 1279 height 97
click at [1259, 75] on icon "button" at bounding box center [1255, 75] width 10 height 10
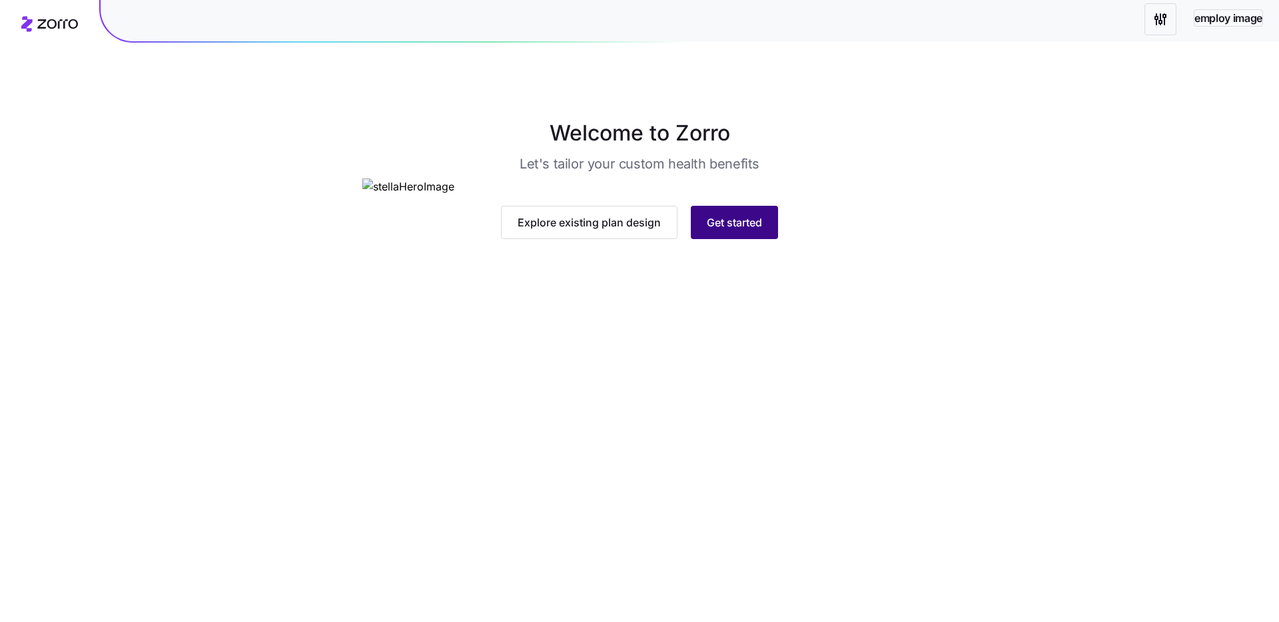
click at [721, 239] on button "Get started" at bounding box center [734, 222] width 87 height 33
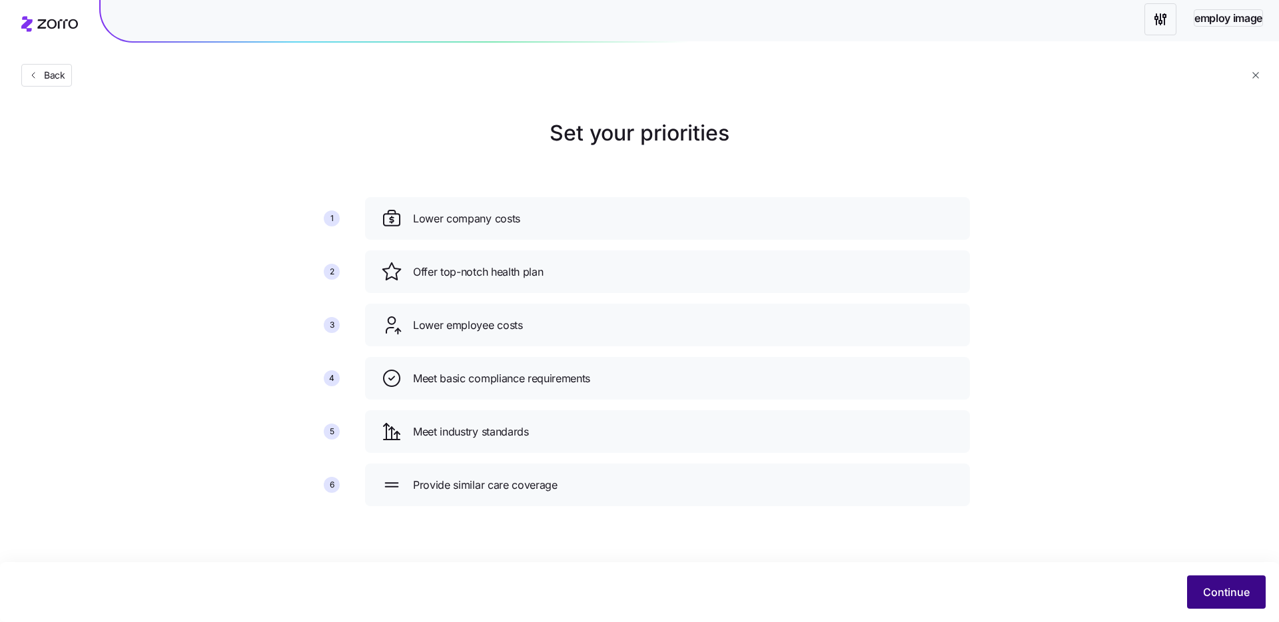
click at [1221, 591] on span "Continue" at bounding box center [1226, 592] width 47 height 16
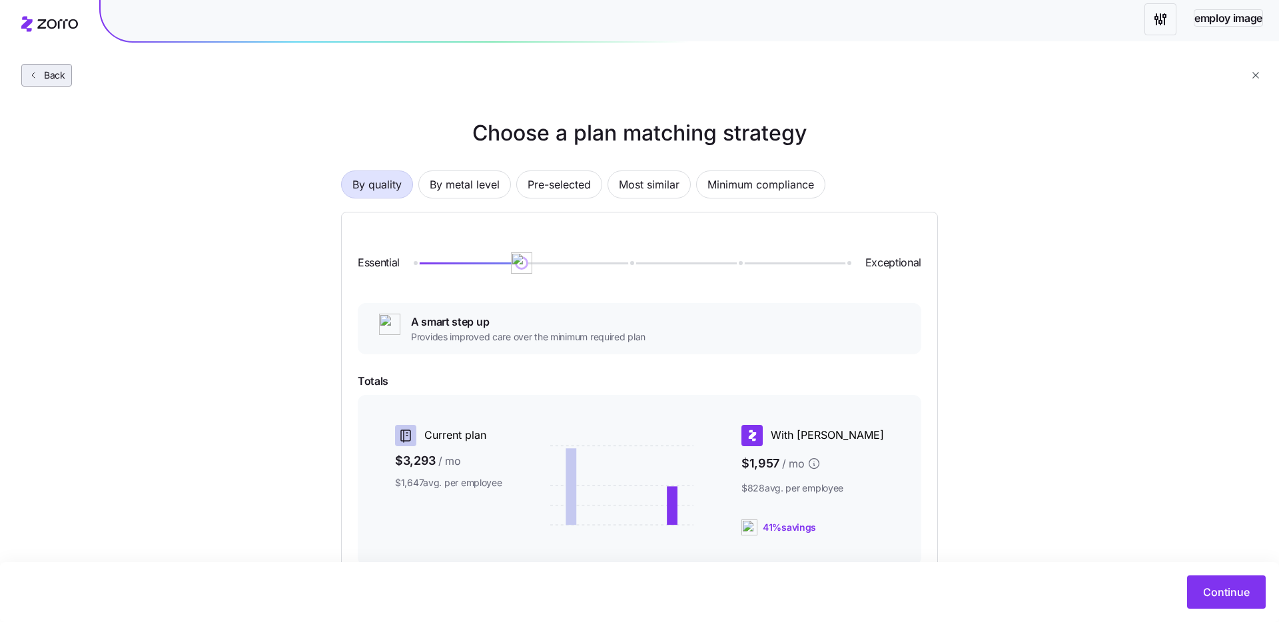
click at [37, 73] on icon "button" at bounding box center [33, 75] width 11 height 11
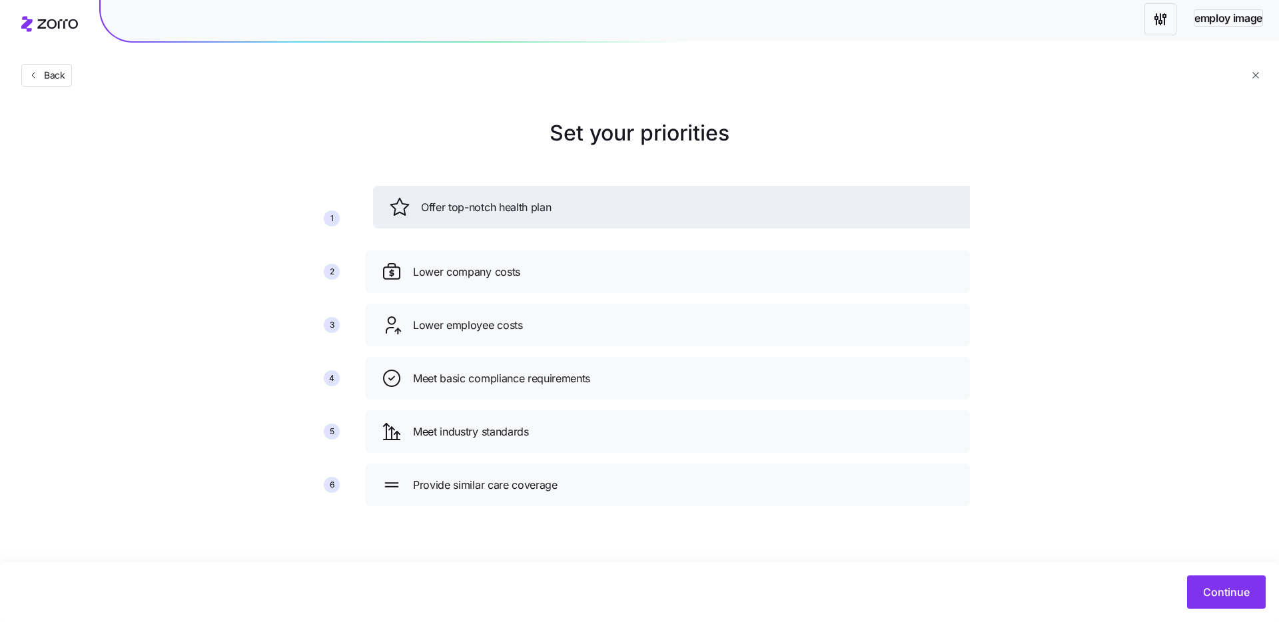
drag, startPoint x: 512, startPoint y: 271, endPoint x: 519, endPoint y: 207, distance: 64.3
click at [519, 207] on span "Offer top-notch health plan" at bounding box center [486, 207] width 130 height 17
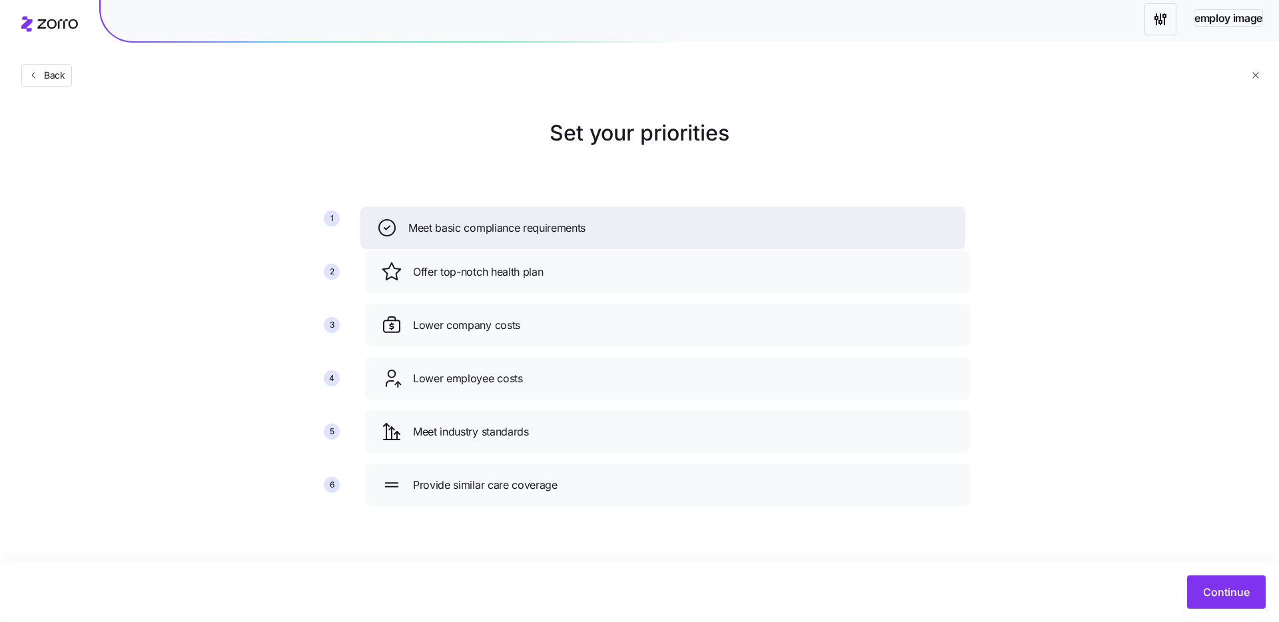
drag, startPoint x: 544, startPoint y: 358, endPoint x: 539, endPoint y: 194, distance: 163.9
click at [539, 206] on div "Meet basic compliance requirements" at bounding box center [662, 227] width 605 height 43
drag, startPoint x: 569, startPoint y: 485, endPoint x: 568, endPoint y: 231, distance: 253.7
click at [568, 231] on div "Provide similar care coverage" at bounding box center [668, 226] width 605 height 43
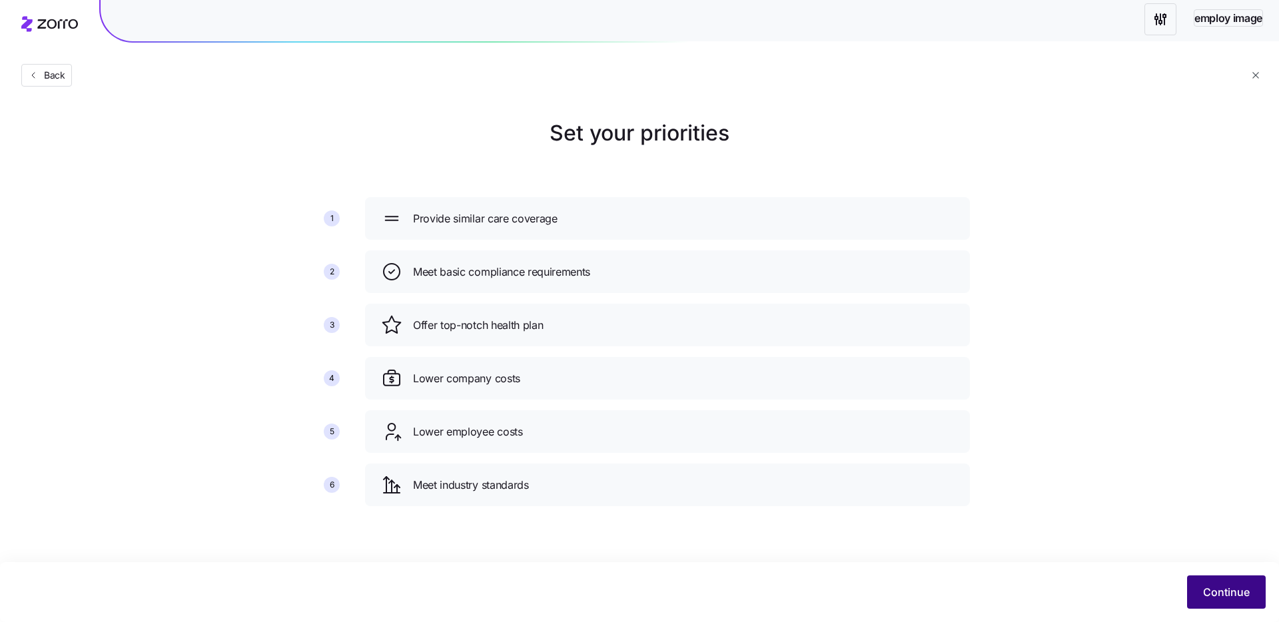
click at [1246, 600] on button "Continue" at bounding box center [1226, 591] width 79 height 33
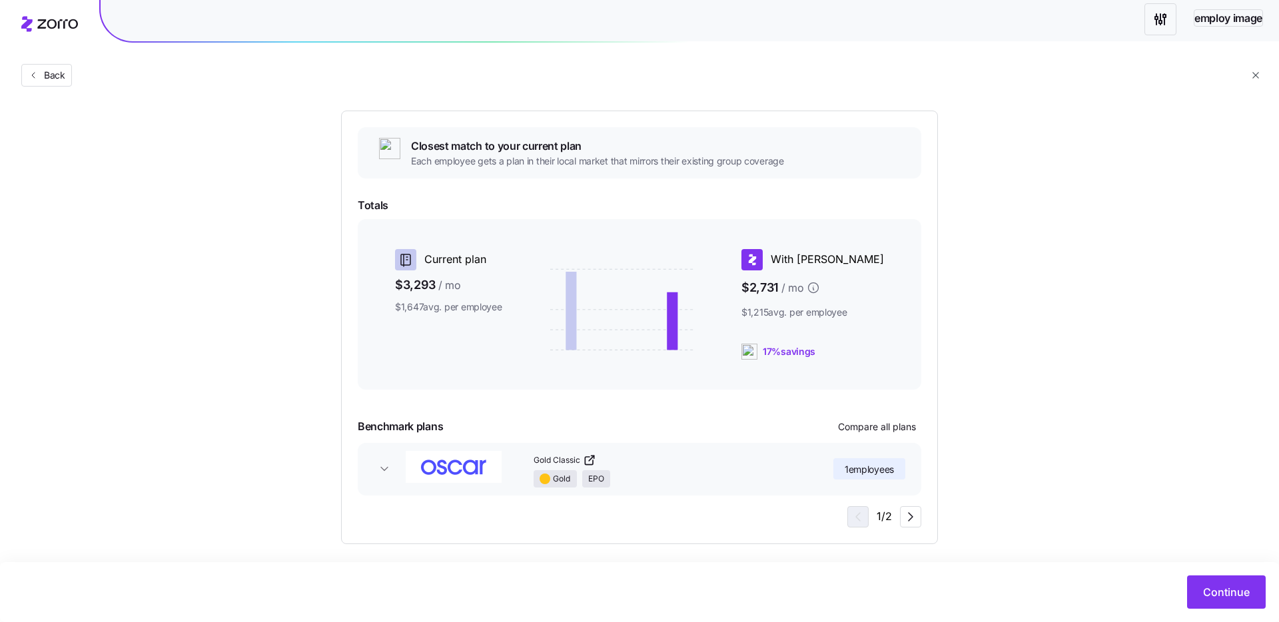
scroll to position [103, 0]
click at [389, 467] on icon "button" at bounding box center [384, 466] width 13 height 13
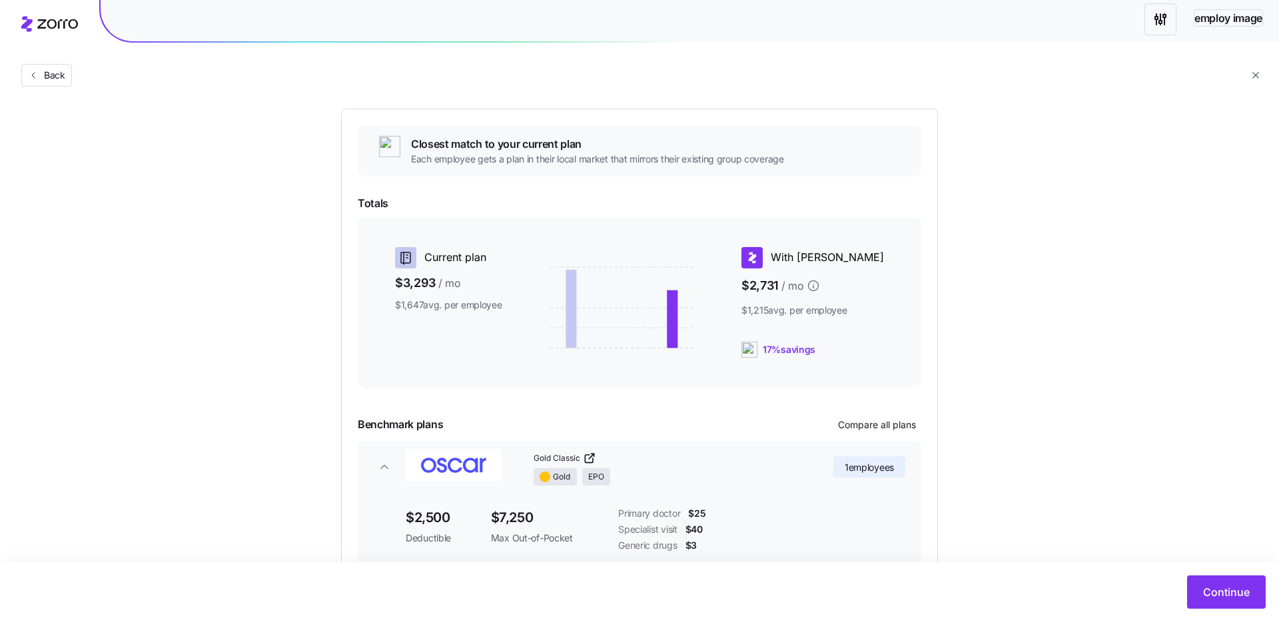
click at [388, 467] on icon "button" at bounding box center [384, 466] width 13 height 13
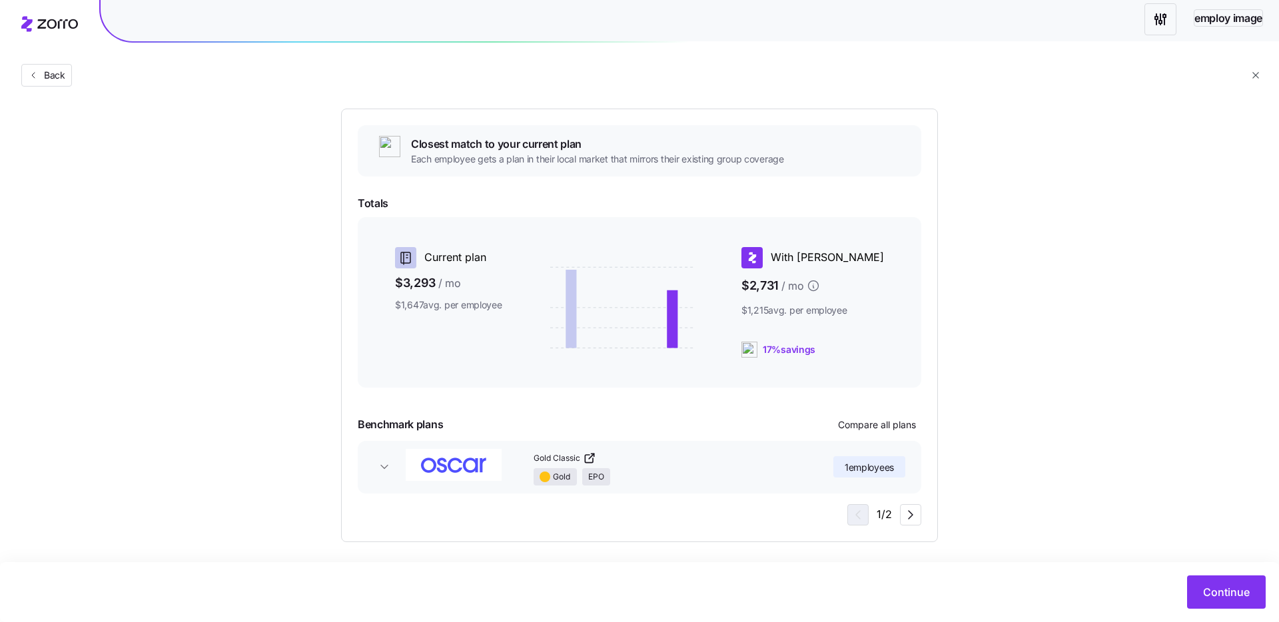
click at [387, 463] on icon "button" at bounding box center [384, 466] width 13 height 13
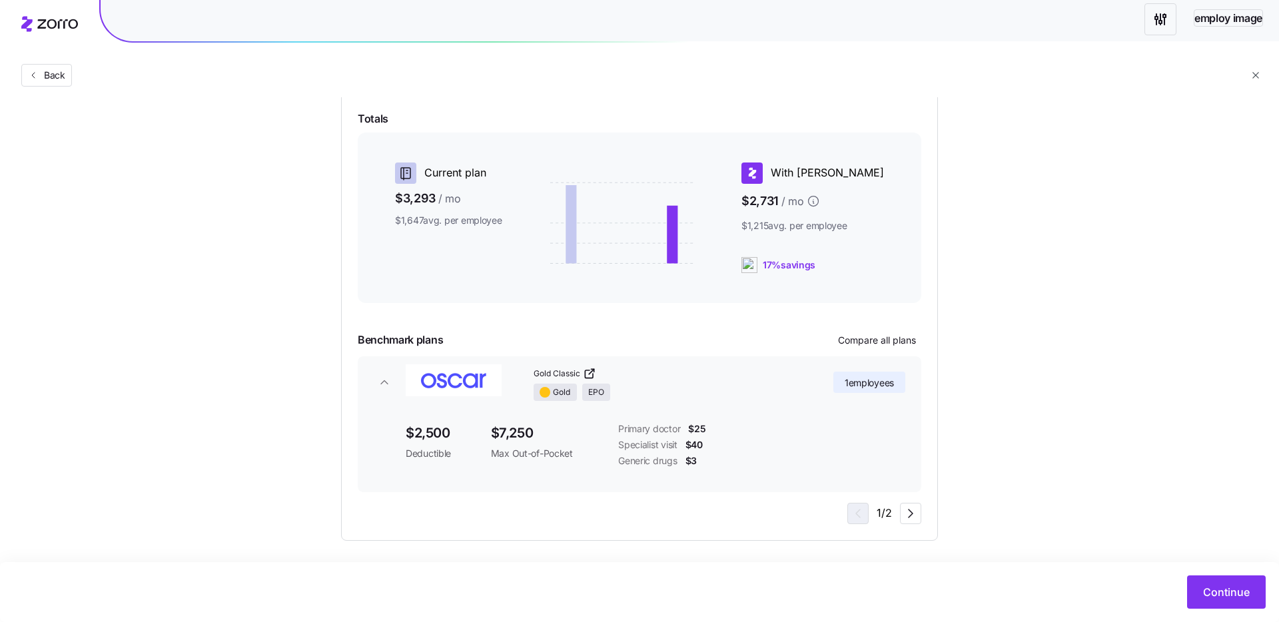
scroll to position [192, 0]
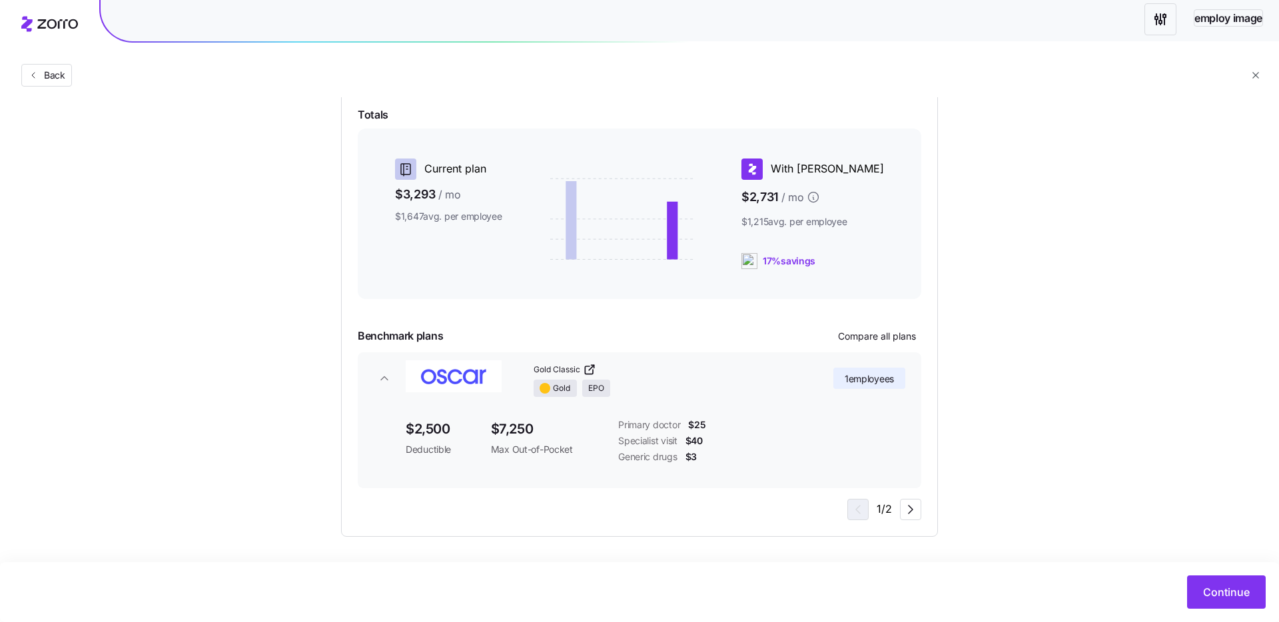
click at [378, 373] on icon "button" at bounding box center [384, 378] width 13 height 13
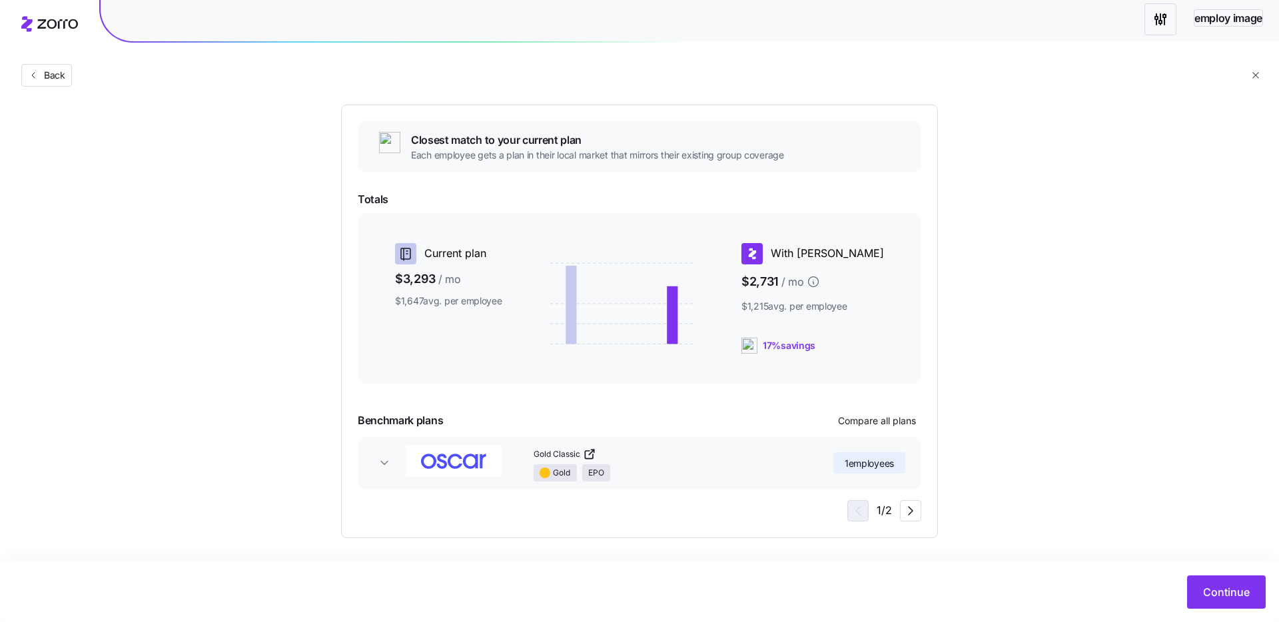
scroll to position [109, 0]
click at [378, 461] on icon "button" at bounding box center [384, 461] width 13 height 13
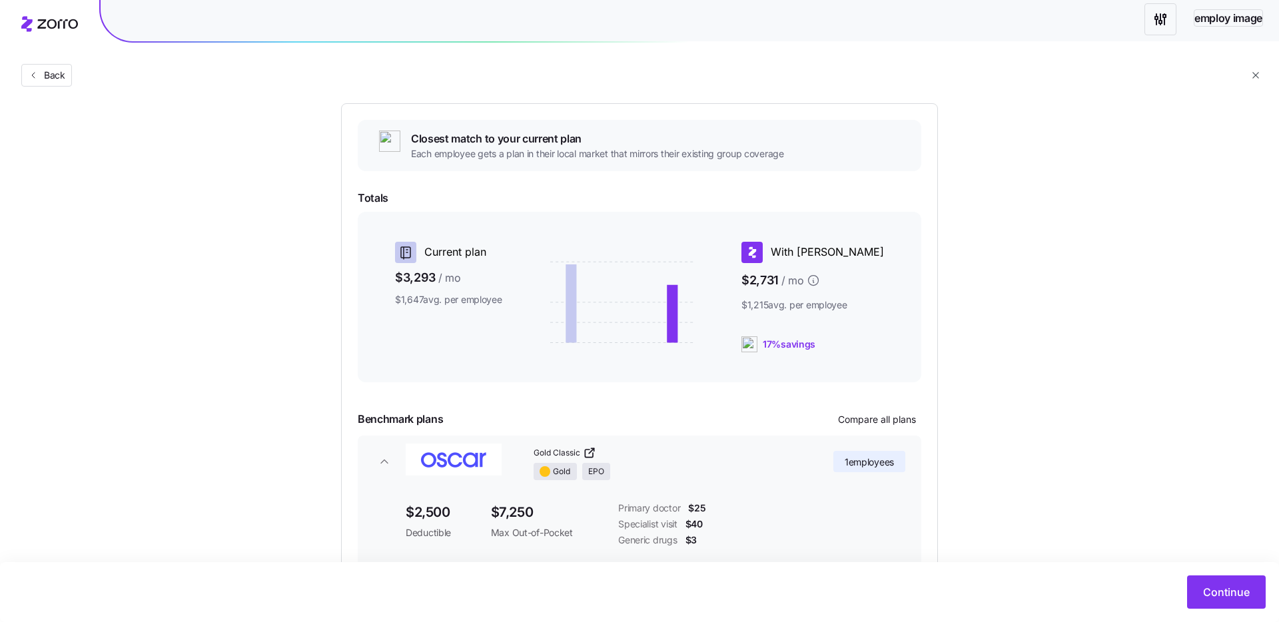
click at [378, 461] on icon "button" at bounding box center [384, 461] width 13 height 13
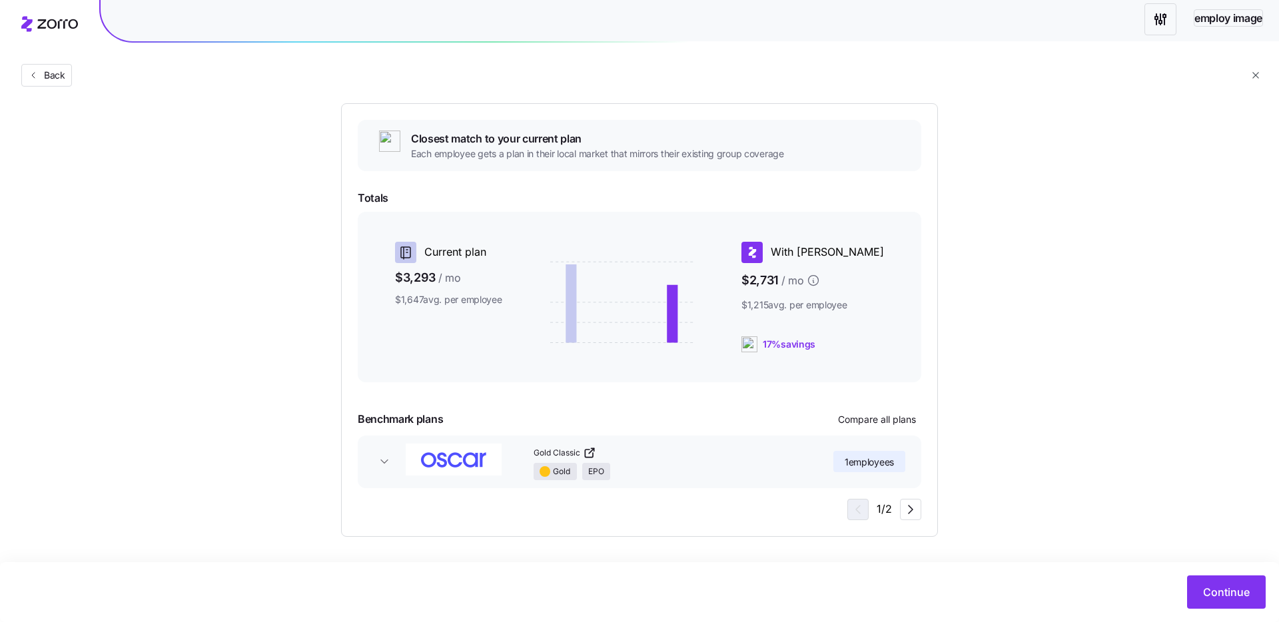
click at [378, 461] on icon "button" at bounding box center [384, 461] width 13 height 13
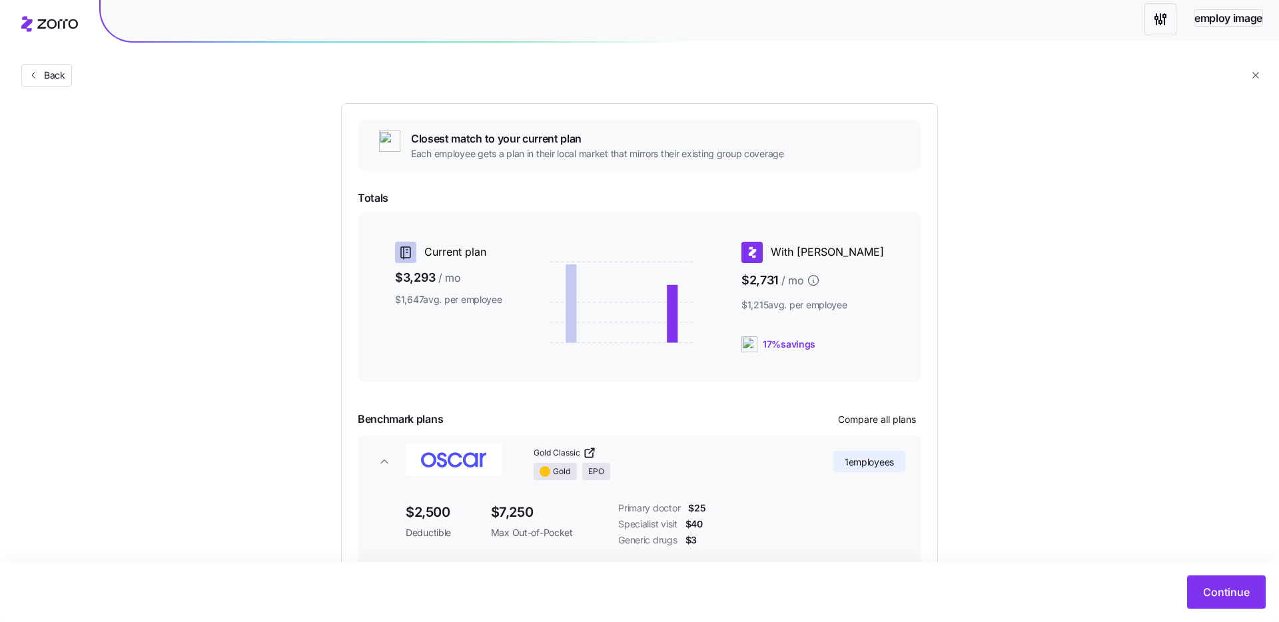
click at [378, 461] on icon "button" at bounding box center [384, 461] width 13 height 13
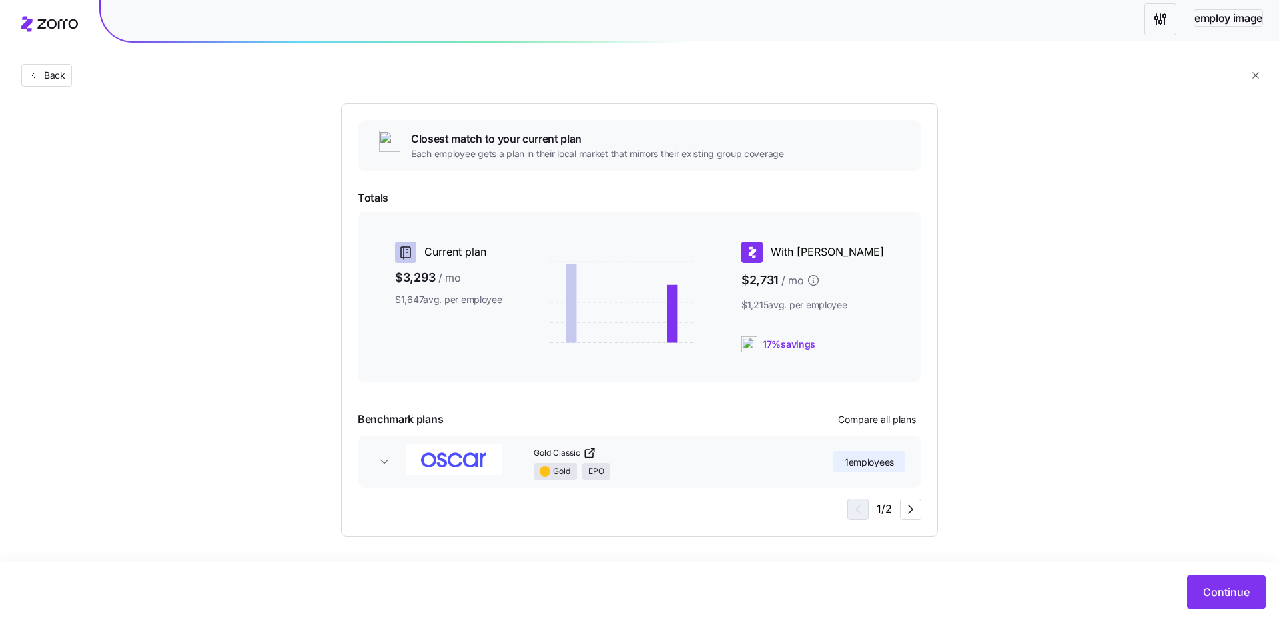
scroll to position [105, 0]
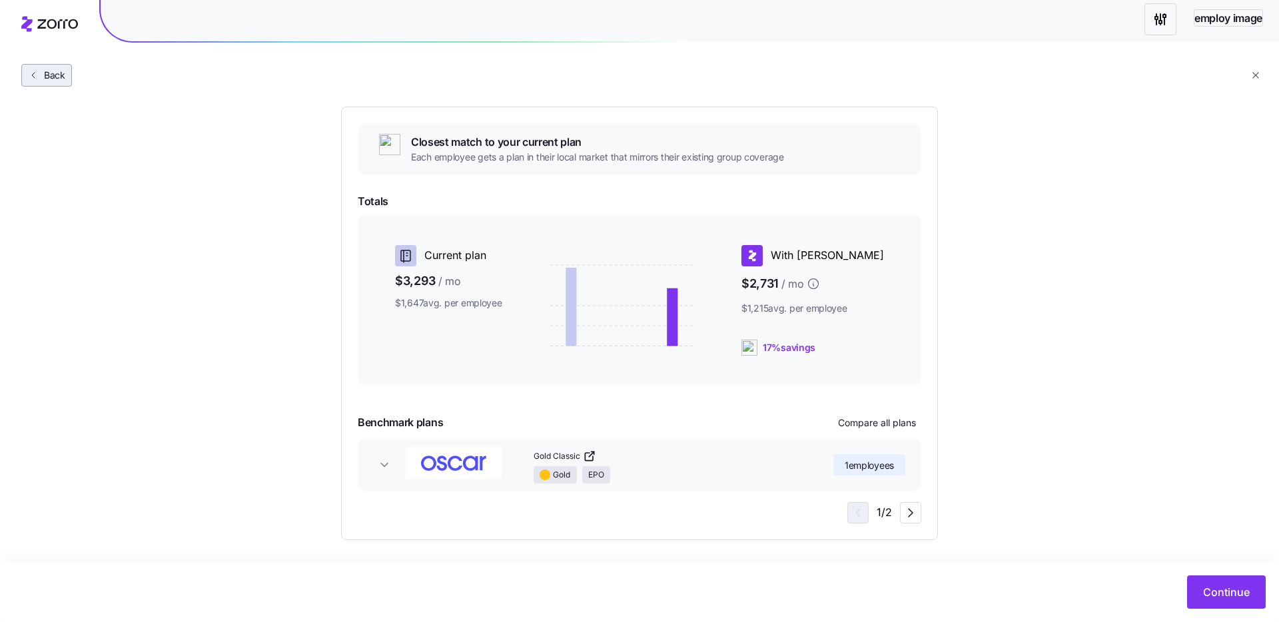
click at [27, 73] on span "Back" at bounding box center [46, 75] width 39 height 13
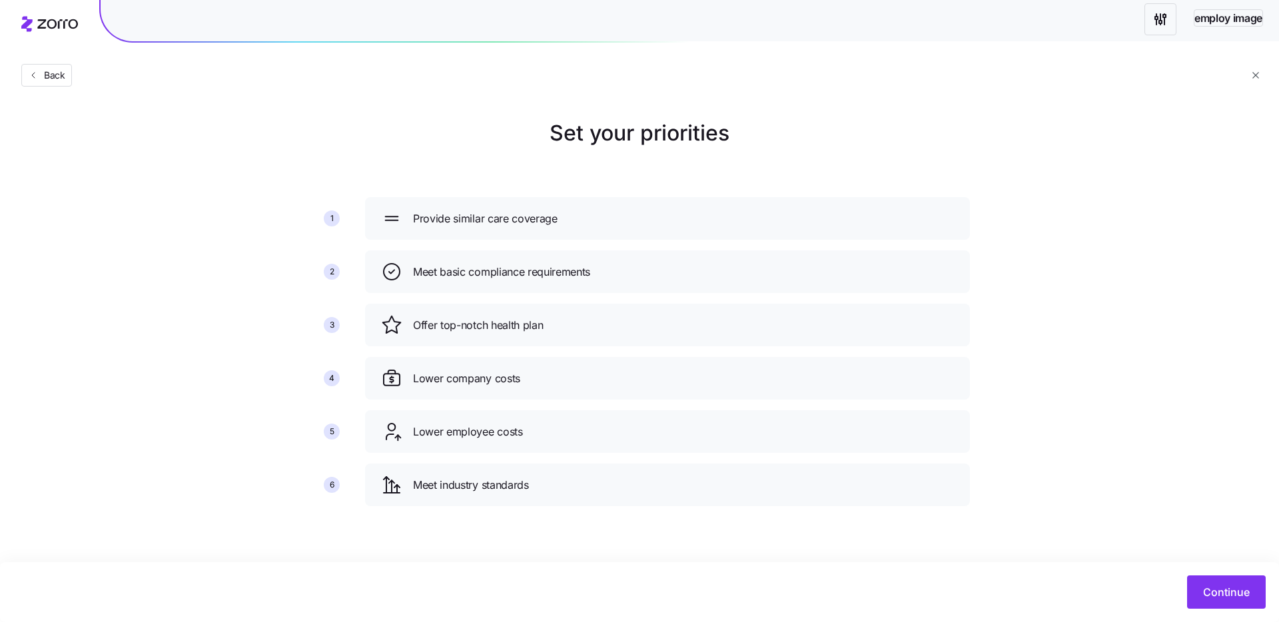
click at [1237, 79] on div "Back" at bounding box center [639, 48] width 1279 height 97
click at [707, 280] on div "Meet basic compliance requirements" at bounding box center [667, 271] width 573 height 21
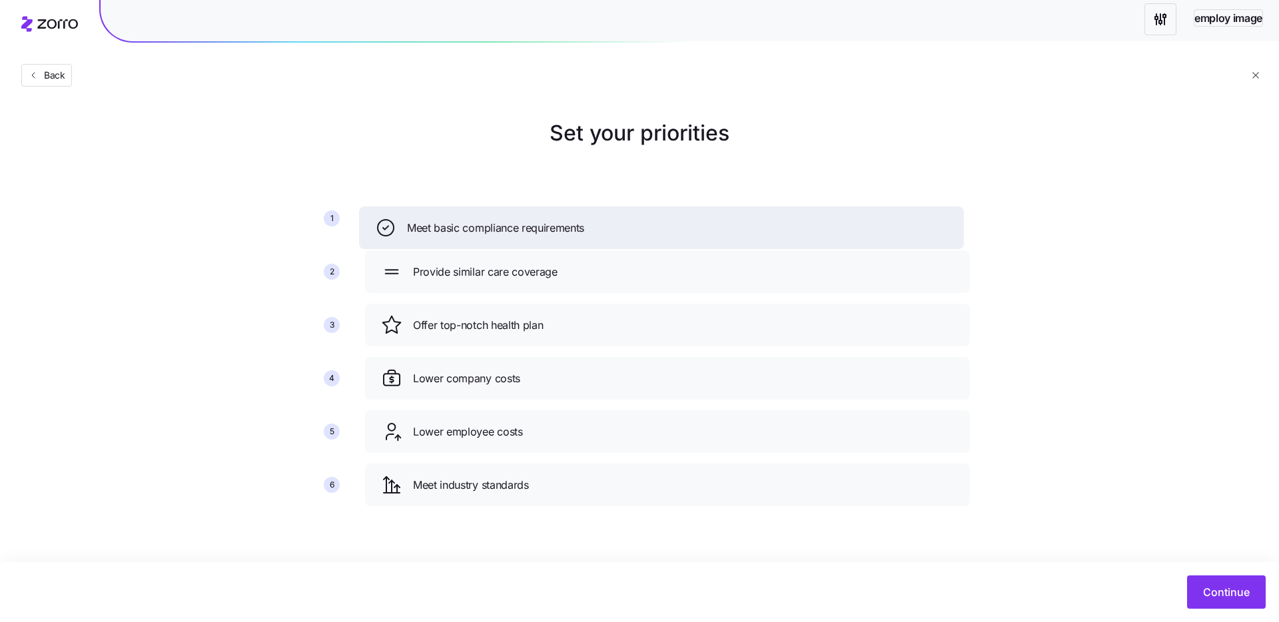
drag, startPoint x: 681, startPoint y: 283, endPoint x: 675, endPoint y: 236, distance: 47.1
click at [675, 236] on div "Meet basic compliance requirements" at bounding box center [661, 227] width 605 height 43
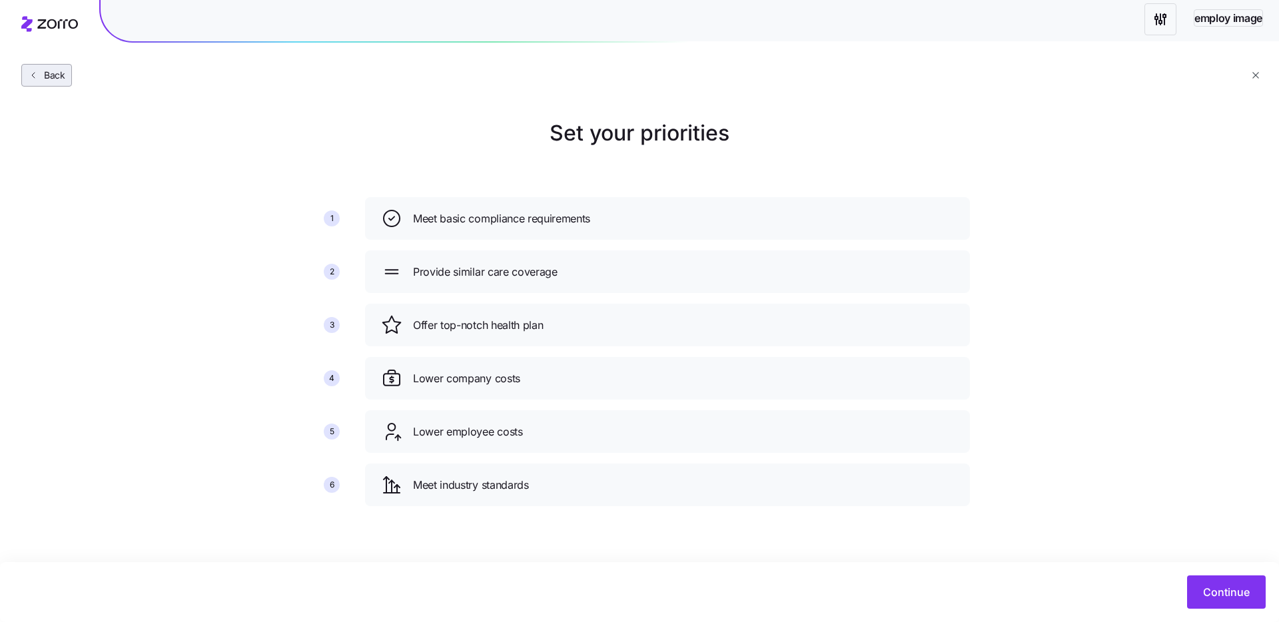
click at [38, 69] on span "Back" at bounding box center [46, 75] width 37 height 13
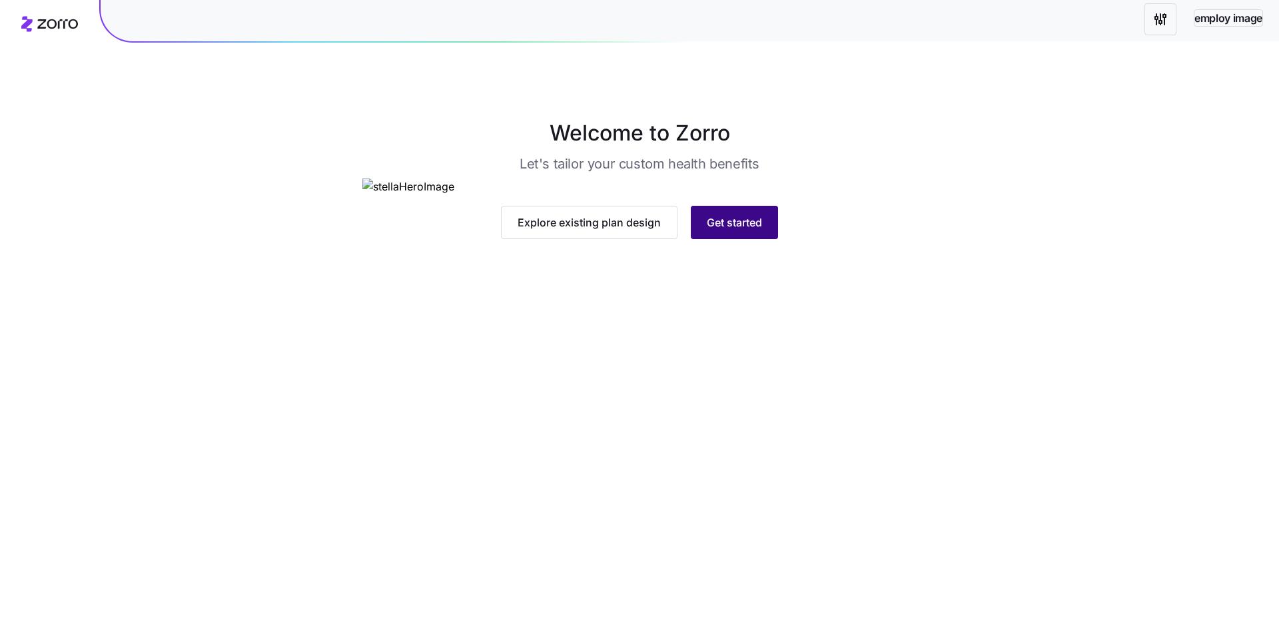
click at [747, 239] on button "Get started" at bounding box center [734, 222] width 87 height 33
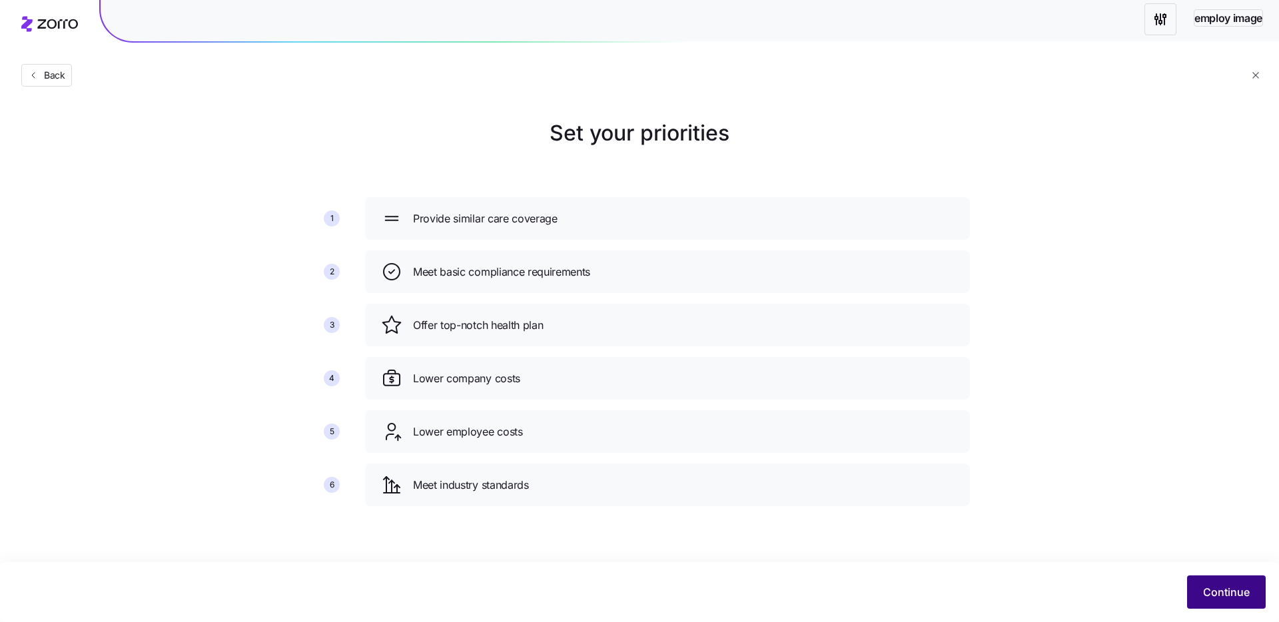
click at [1225, 595] on span "Continue" at bounding box center [1226, 592] width 47 height 16
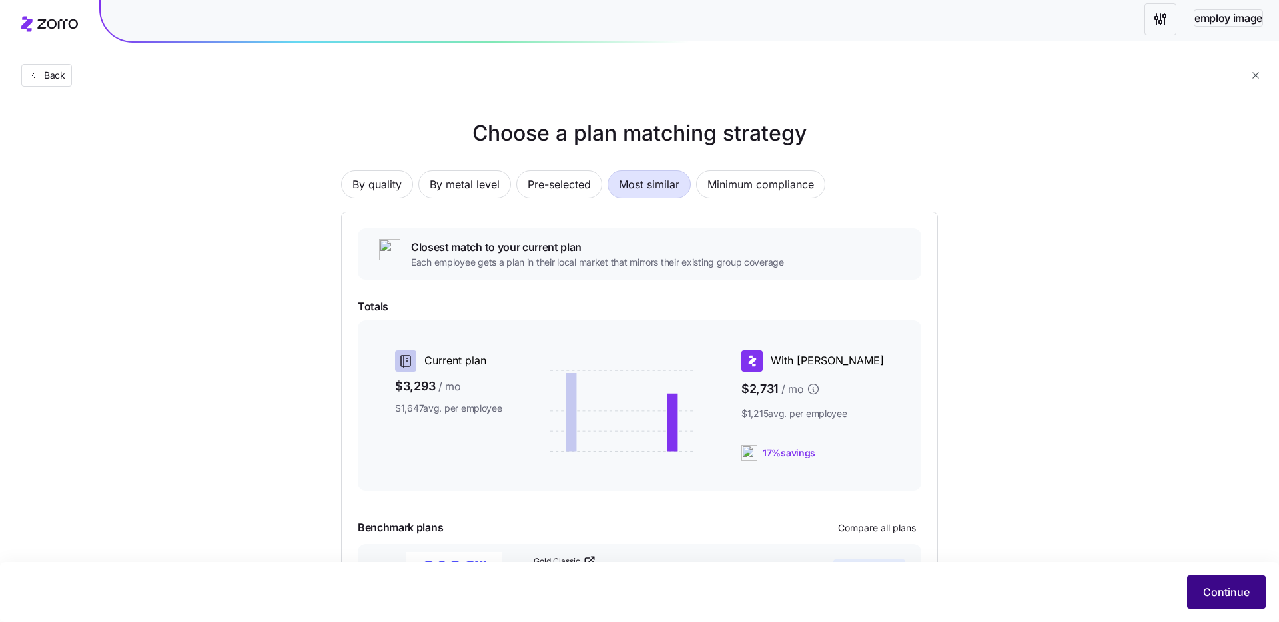
click at [1241, 602] on button "Continue" at bounding box center [1226, 591] width 79 height 33
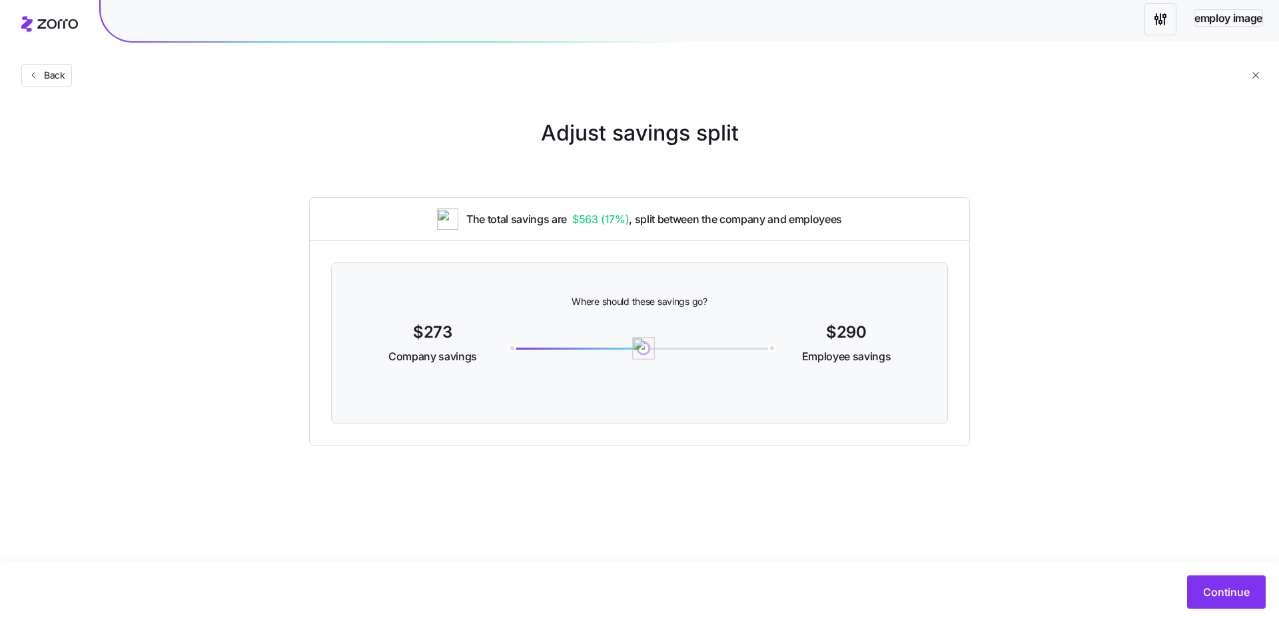
drag, startPoint x: 632, startPoint y: 353, endPoint x: 645, endPoint y: 360, distance: 14.6
click at [645, 360] on div "290" at bounding box center [639, 344] width 276 height 51
click at [33, 69] on span "Back" at bounding box center [46, 75] width 37 height 13
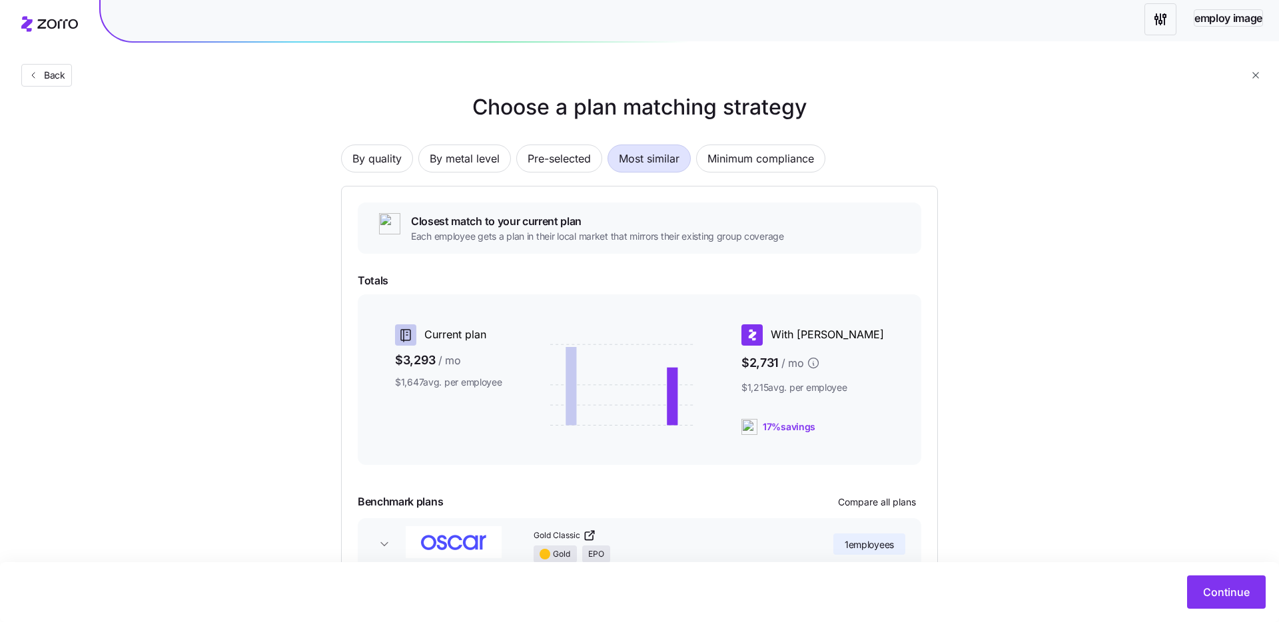
scroll to position [25, 0]
drag, startPoint x: 783, startPoint y: 393, endPoint x: 805, endPoint y: 386, distance: 23.0
click at [783, 393] on span "$1,215 avg. per employee" at bounding box center [812, 388] width 143 height 13
click at [812, 366] on span "$2,731 / mo" at bounding box center [812, 364] width 143 height 25
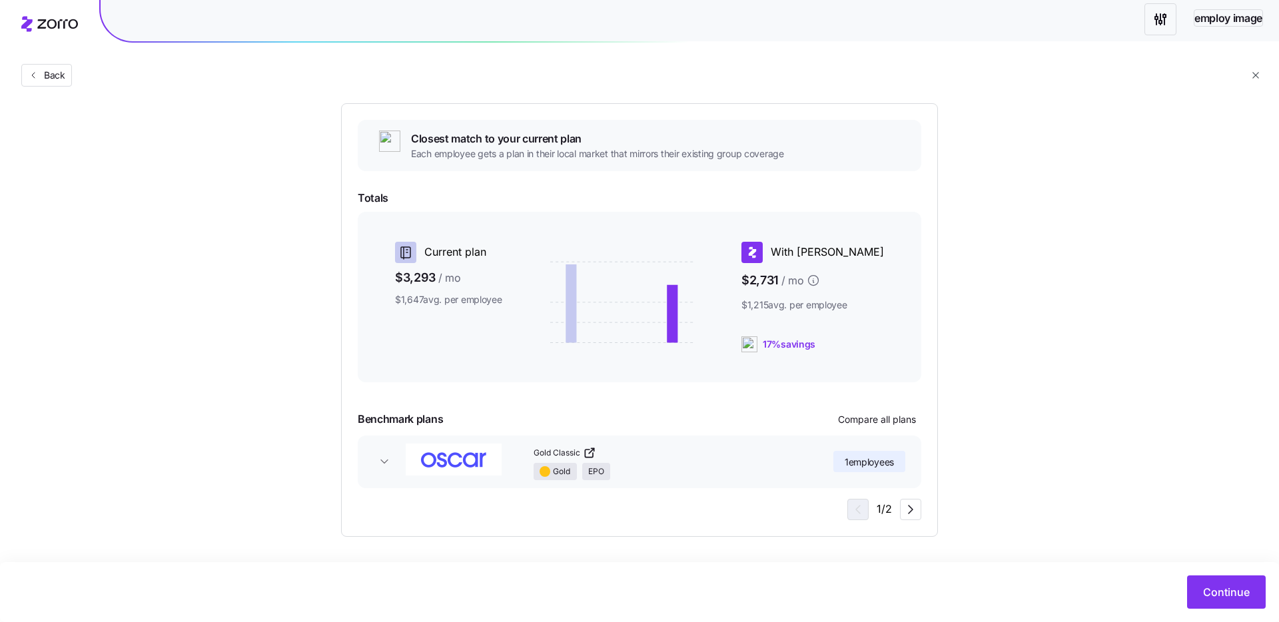
click at [390, 459] on icon "button" at bounding box center [384, 461] width 13 height 13
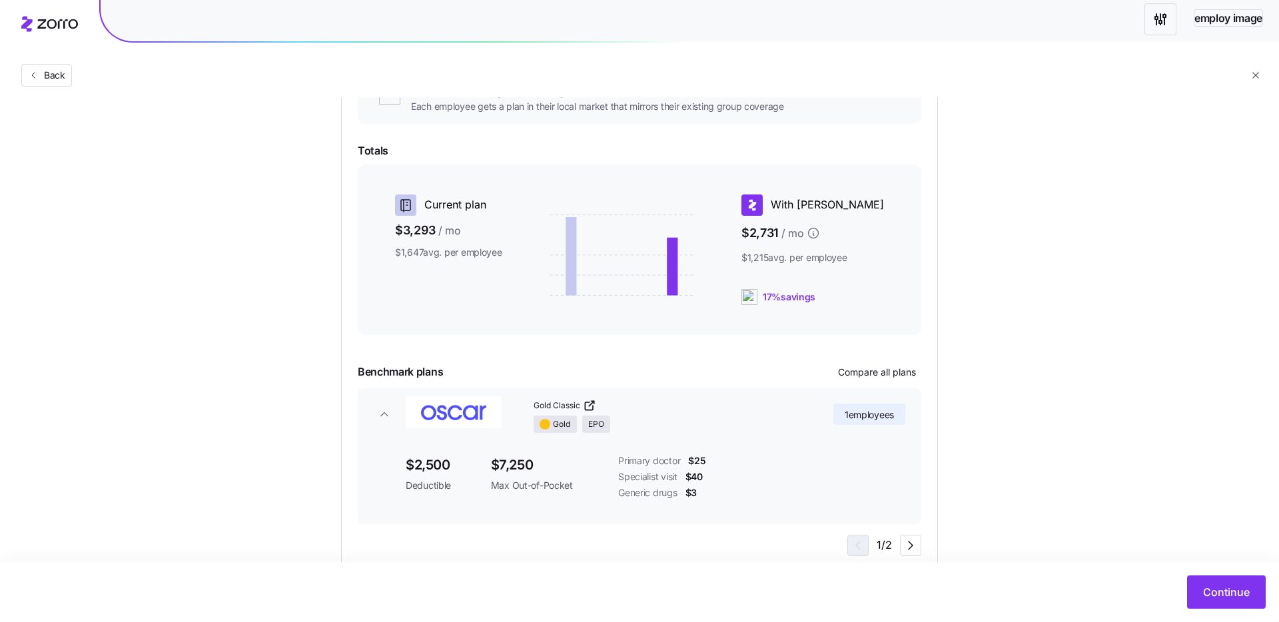
scroll to position [192, 0]
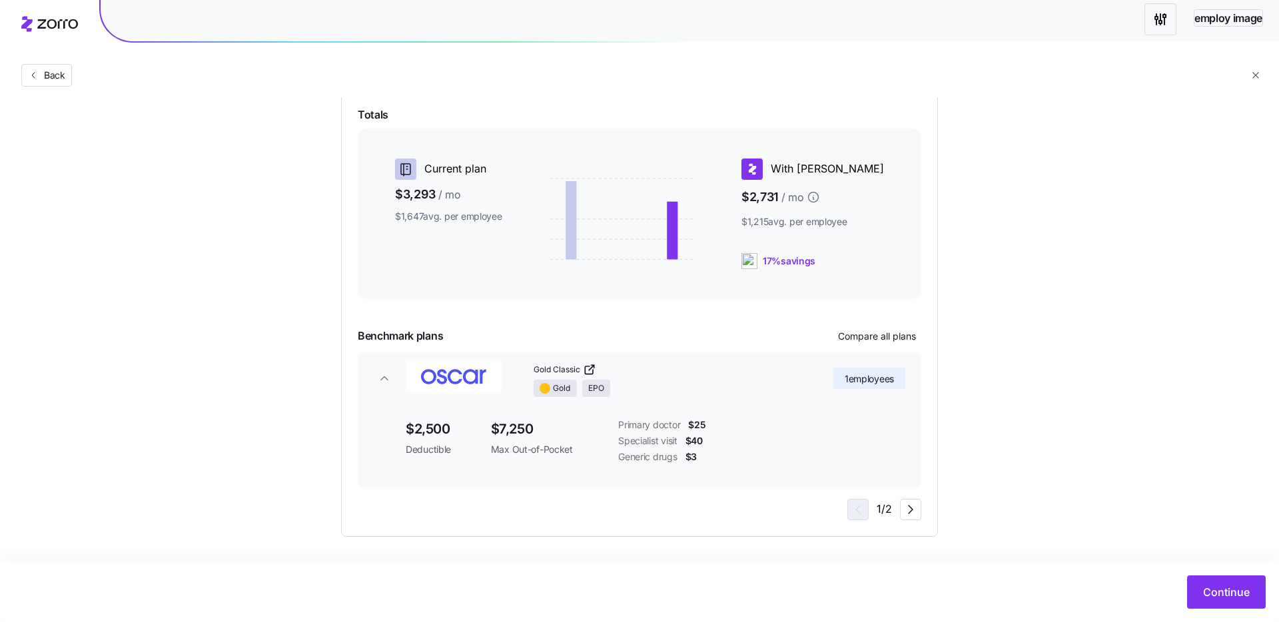
click at [387, 372] on icon "button" at bounding box center [384, 378] width 13 height 13
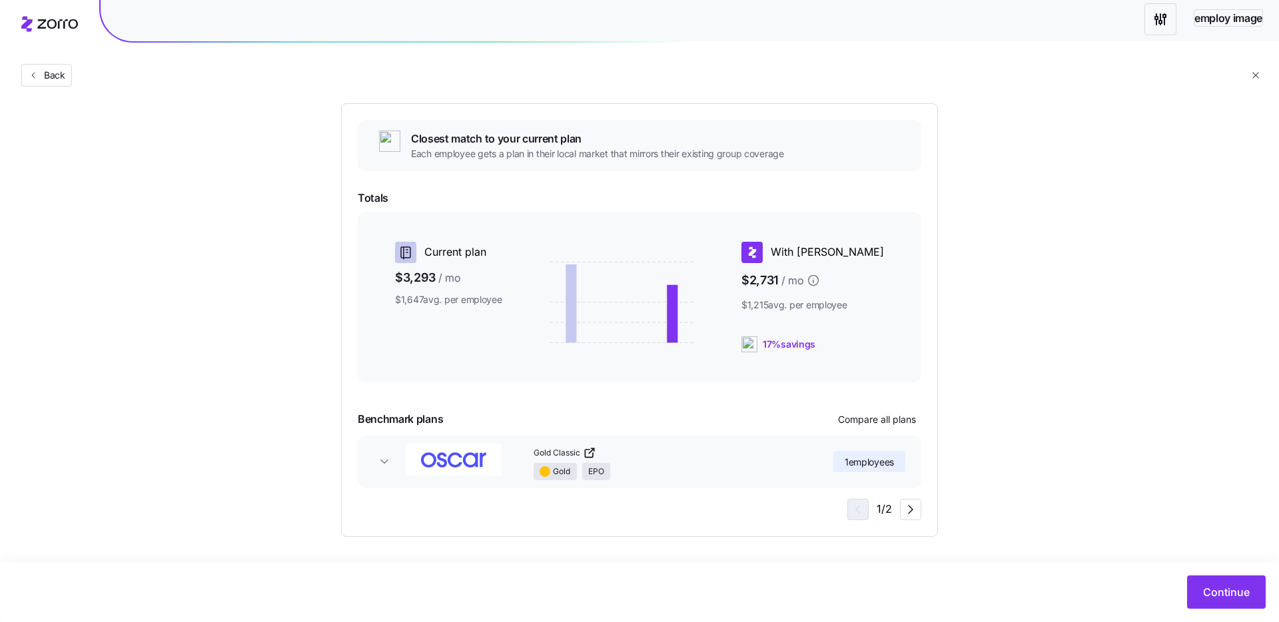
scroll to position [0, 0]
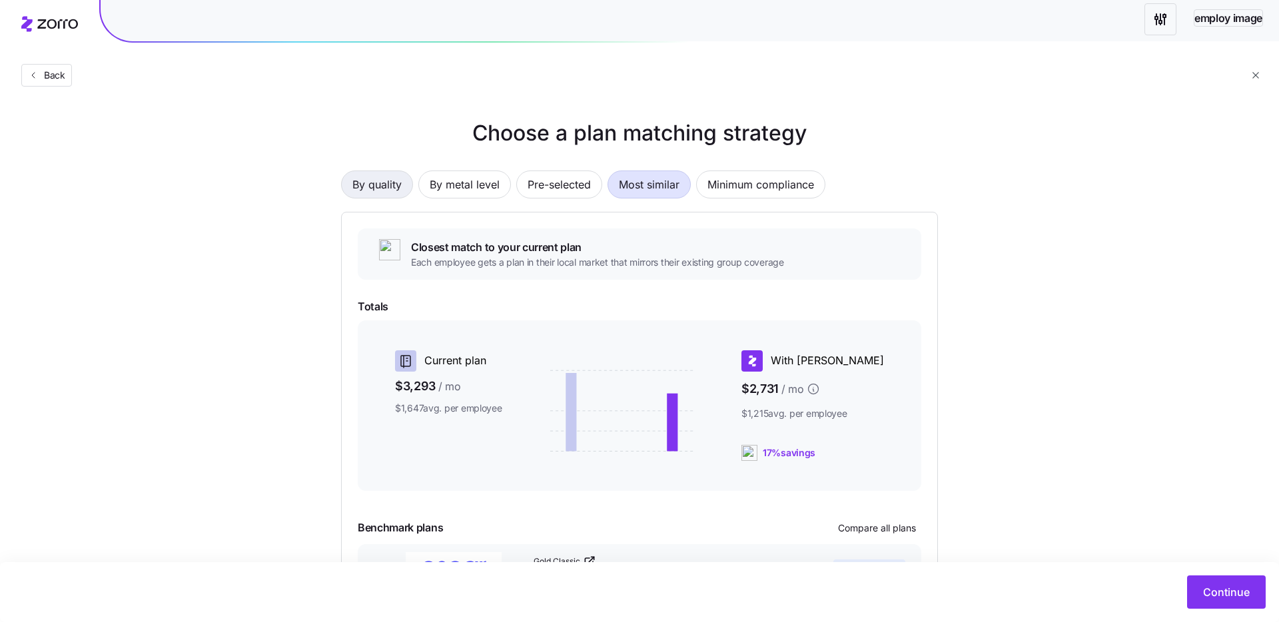
click at [384, 178] on span "By quality" at bounding box center [376, 184] width 49 height 27
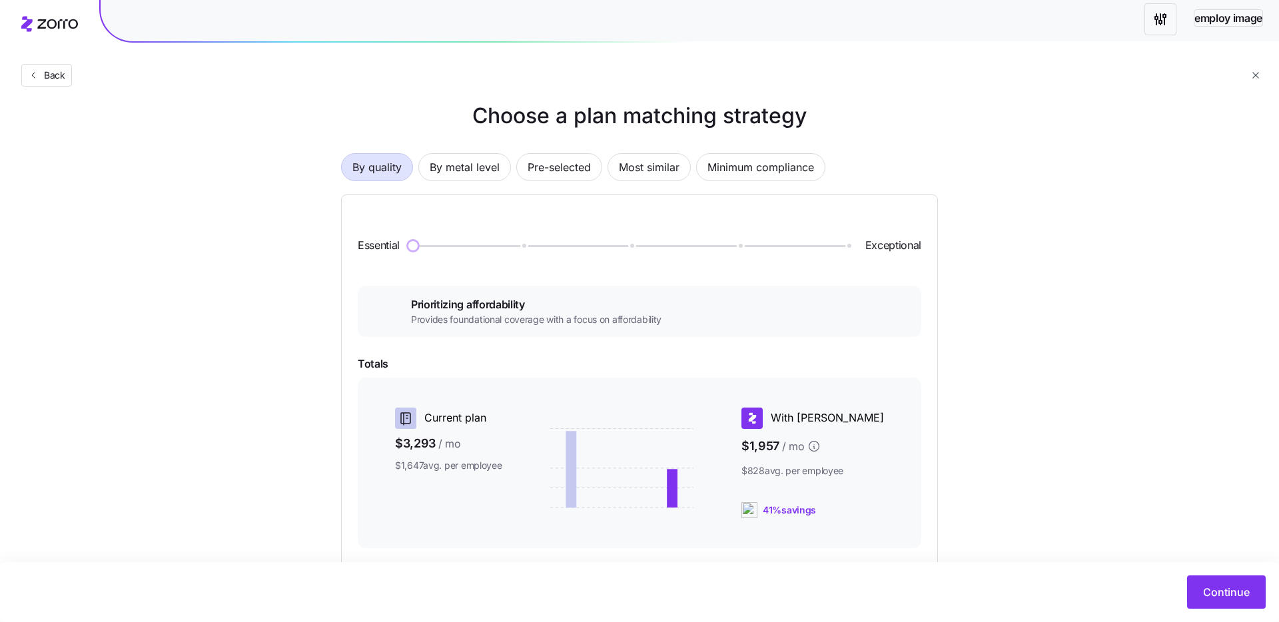
scroll to position [55, 0]
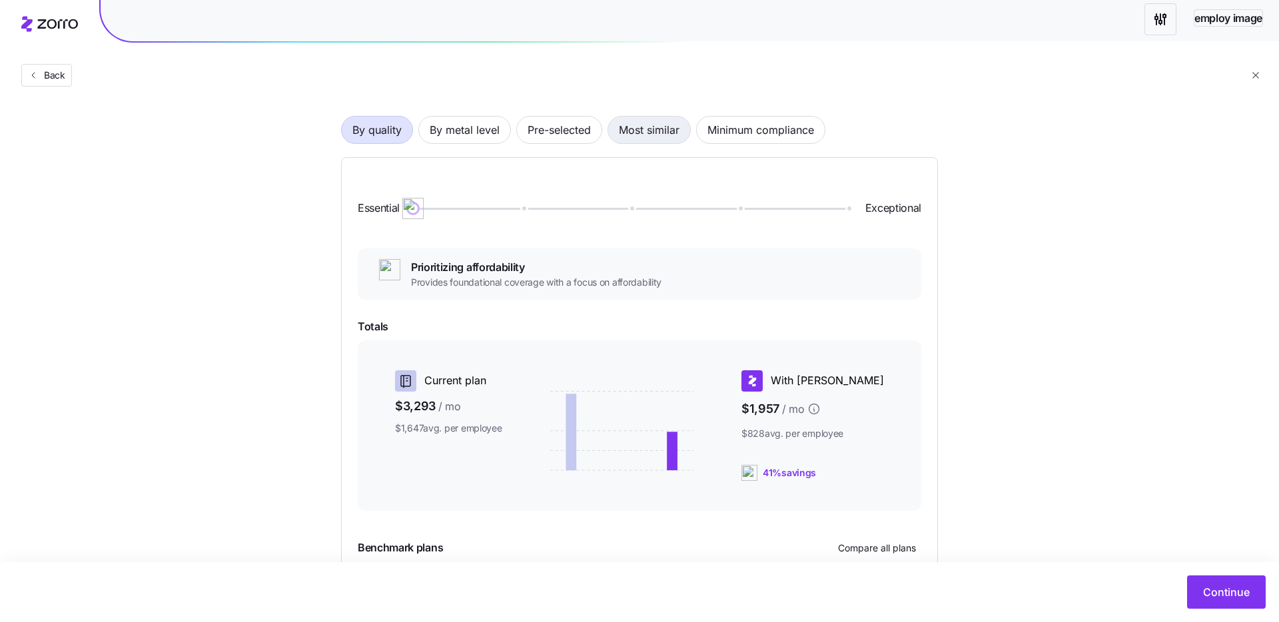
click at [666, 119] on span "Most similar" at bounding box center [649, 130] width 61 height 27
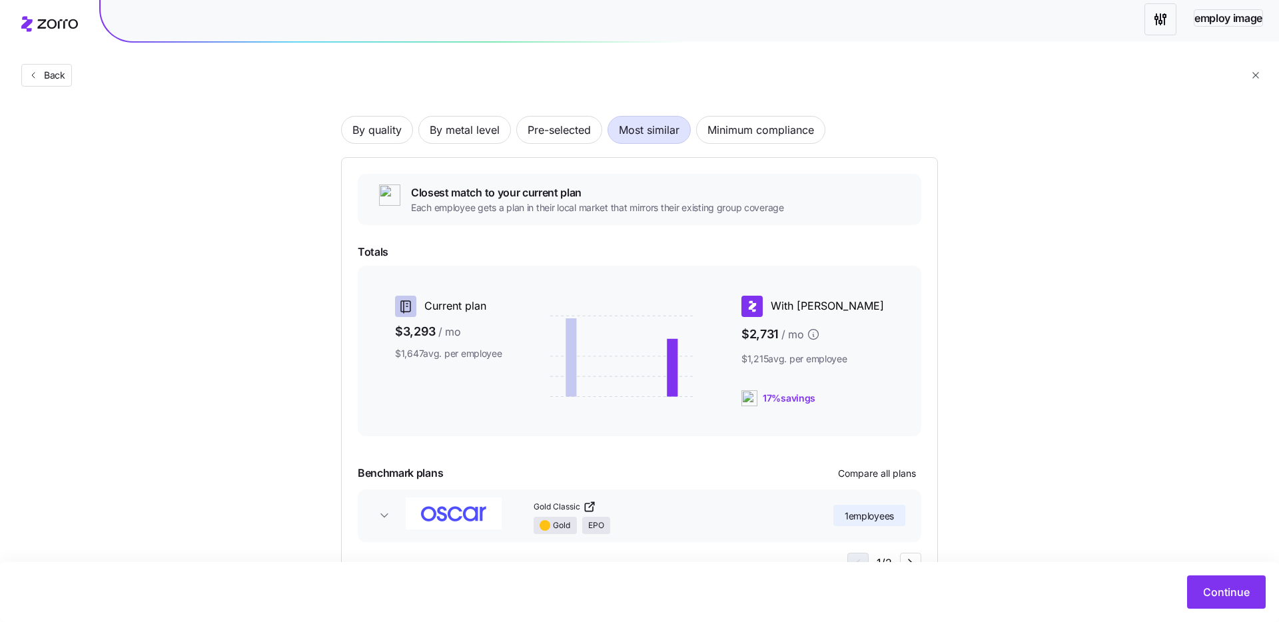
scroll to position [109, 0]
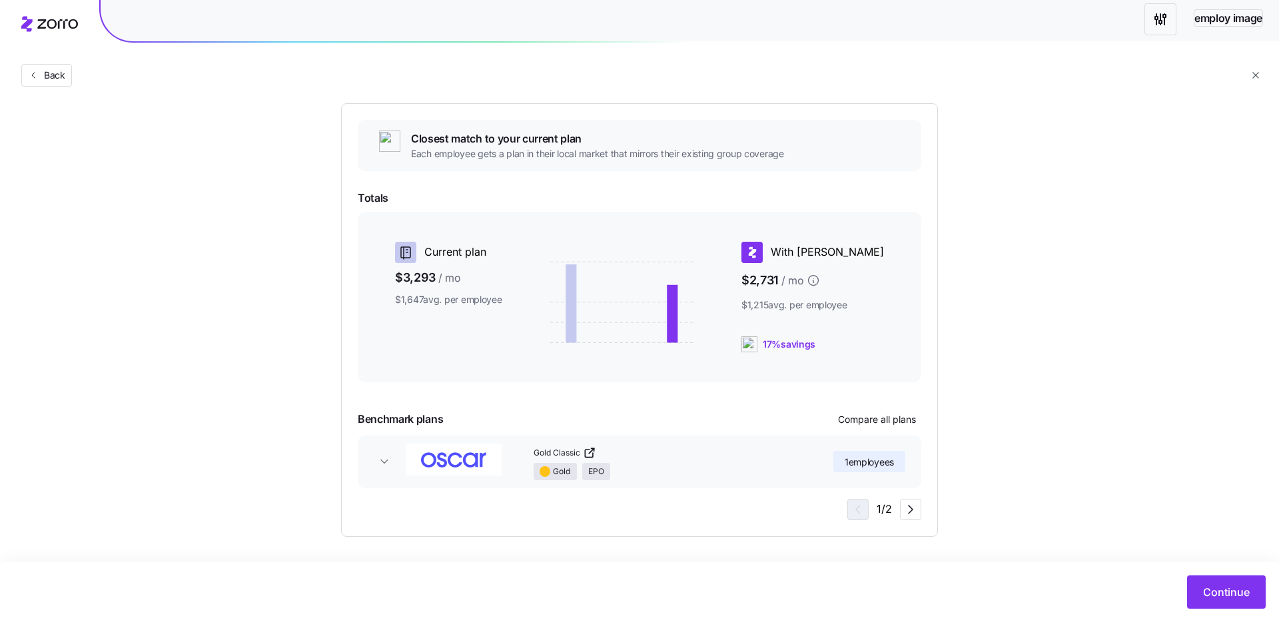
click at [853, 507] on div "1 / 2" at bounding box center [884, 509] width 74 height 21
click at [909, 513] on icon "button" at bounding box center [910, 509] width 4 height 8
click at [859, 513] on icon "button" at bounding box center [856, 509] width 16 height 16
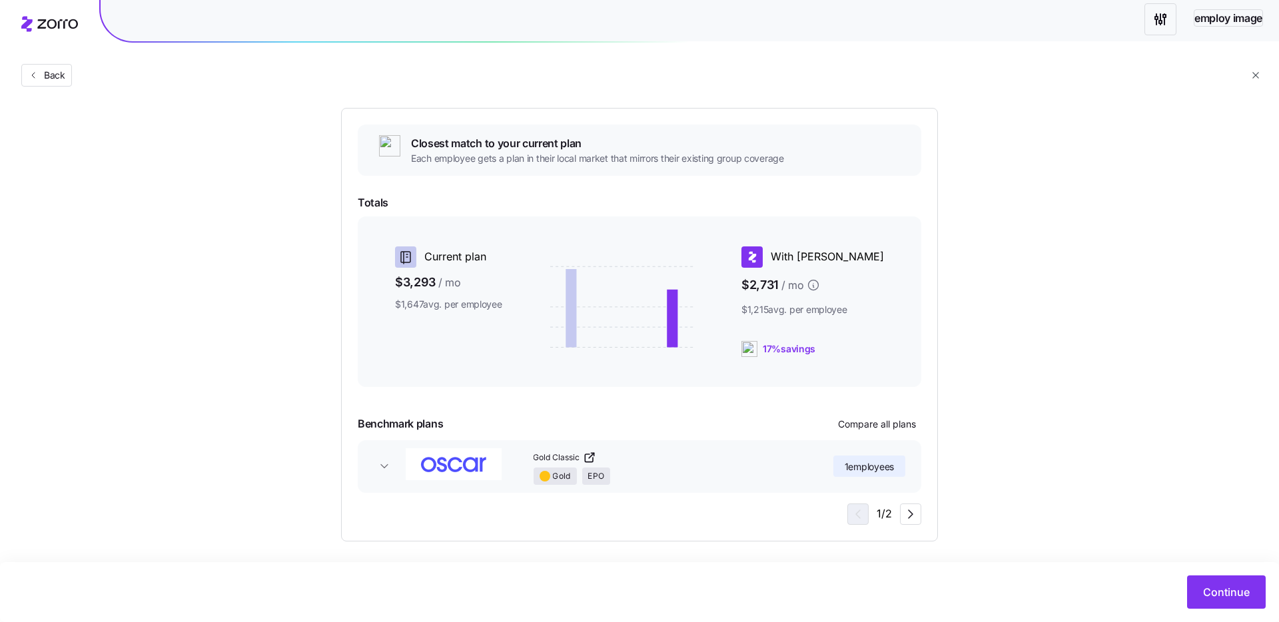
click at [914, 513] on icon "button" at bounding box center [910, 514] width 16 height 16
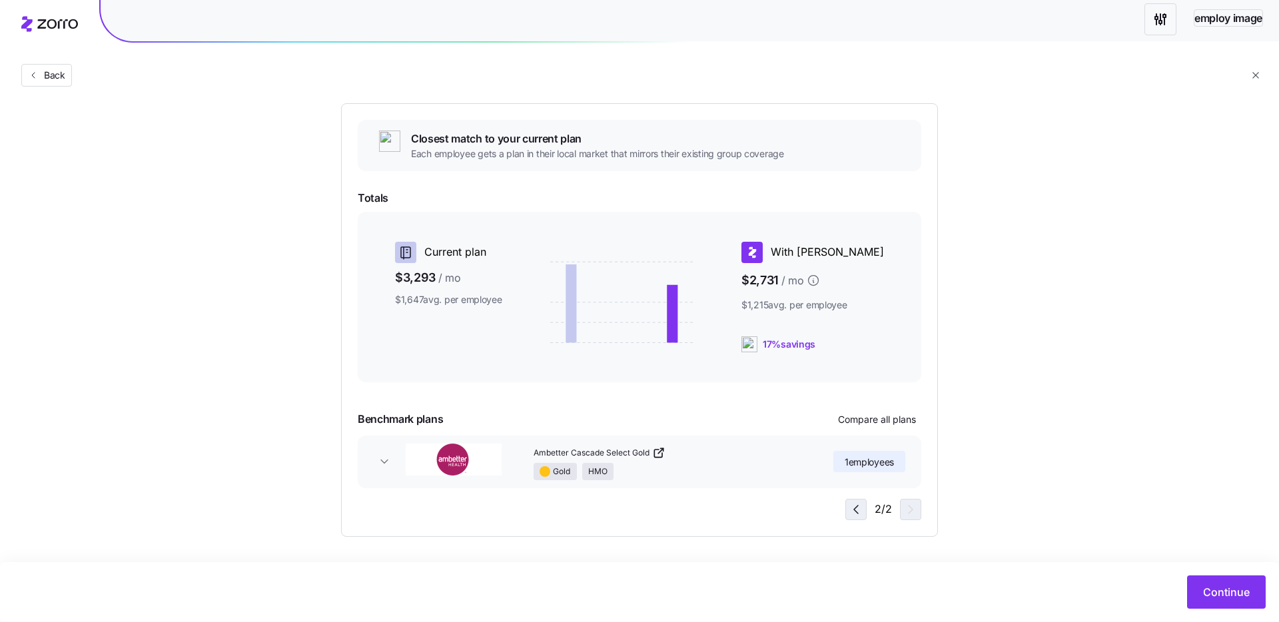
click at [846, 501] on span "button" at bounding box center [856, 509] width 20 height 20
click at [906, 511] on icon "button" at bounding box center [910, 509] width 16 height 16
click at [855, 516] on icon "button" at bounding box center [856, 509] width 16 height 16
click at [910, 507] on icon "button" at bounding box center [910, 509] width 4 height 8
click at [866, 515] on button "button" at bounding box center [855, 509] width 21 height 21
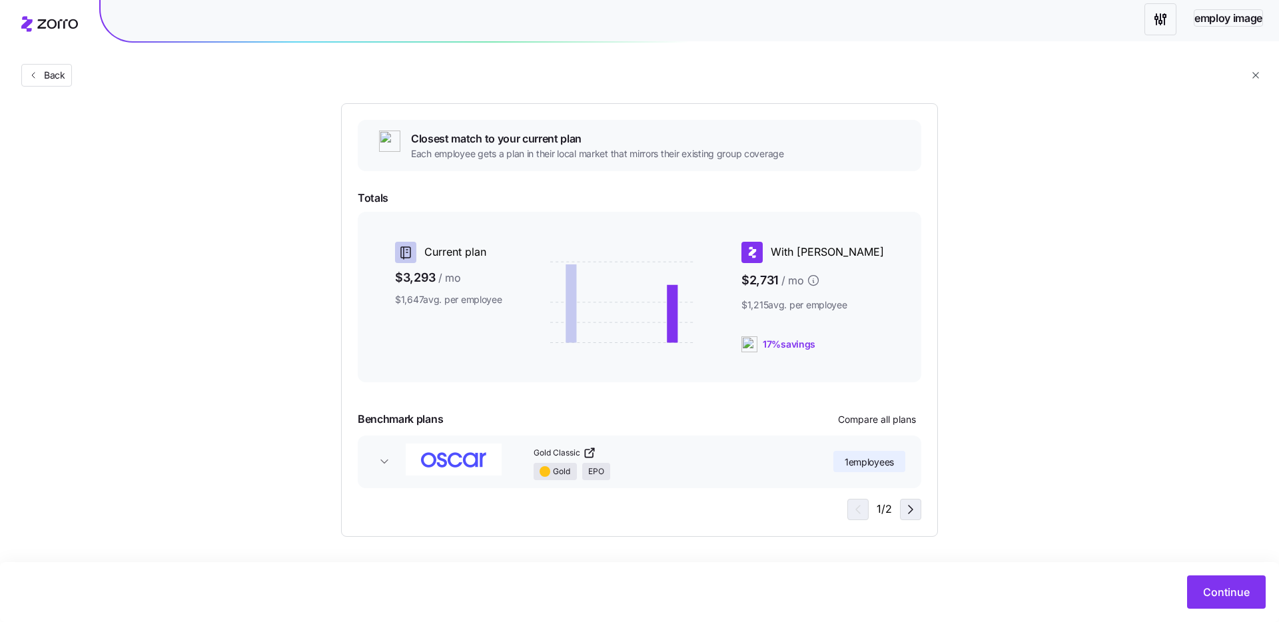
click at [902, 511] on icon "button" at bounding box center [910, 509] width 16 height 16
click at [860, 512] on icon "button" at bounding box center [856, 509] width 16 height 16
click at [909, 511] on icon "button" at bounding box center [910, 509] width 16 height 16
click at [848, 510] on icon "button" at bounding box center [856, 509] width 16 height 16
click at [932, 515] on div "Closest match to your current plan Each employee gets a plan in their local mar…" at bounding box center [639, 320] width 597 height 434
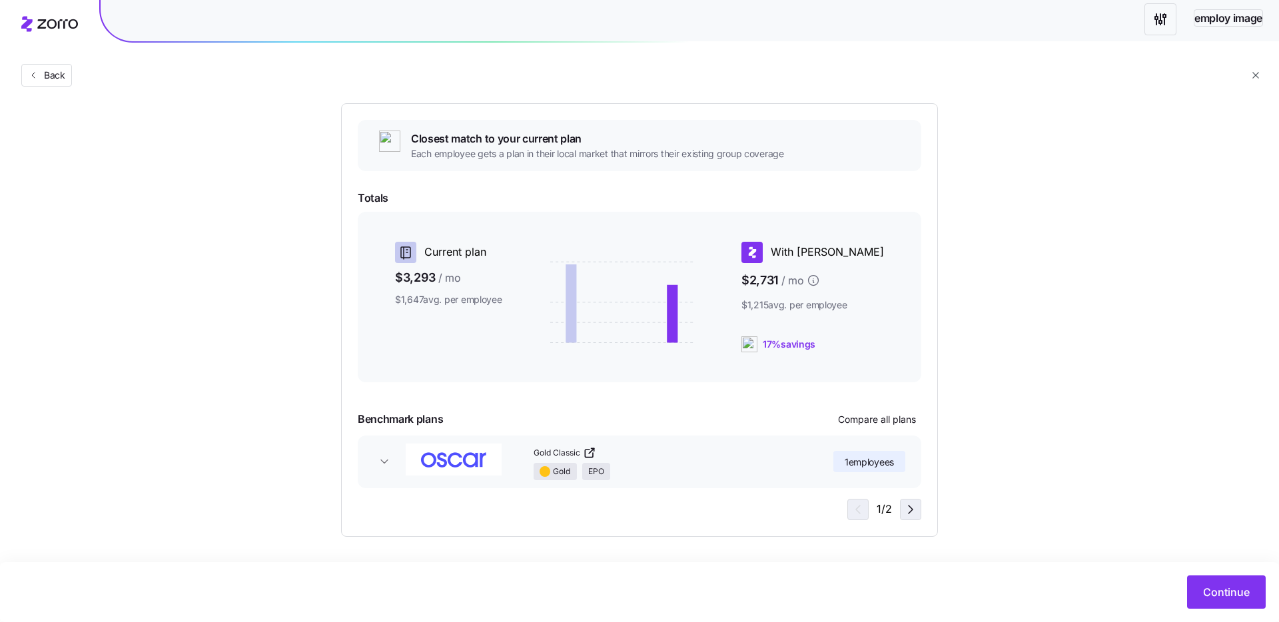
click at [918, 514] on span "button" at bounding box center [910, 509] width 20 height 20
click at [858, 513] on icon "button" at bounding box center [856, 509] width 16 height 16
click at [913, 518] on span "button" at bounding box center [910, 509] width 20 height 20
click at [855, 512] on icon "button" at bounding box center [856, 509] width 16 height 16
click at [902, 507] on icon "button" at bounding box center [910, 509] width 16 height 16
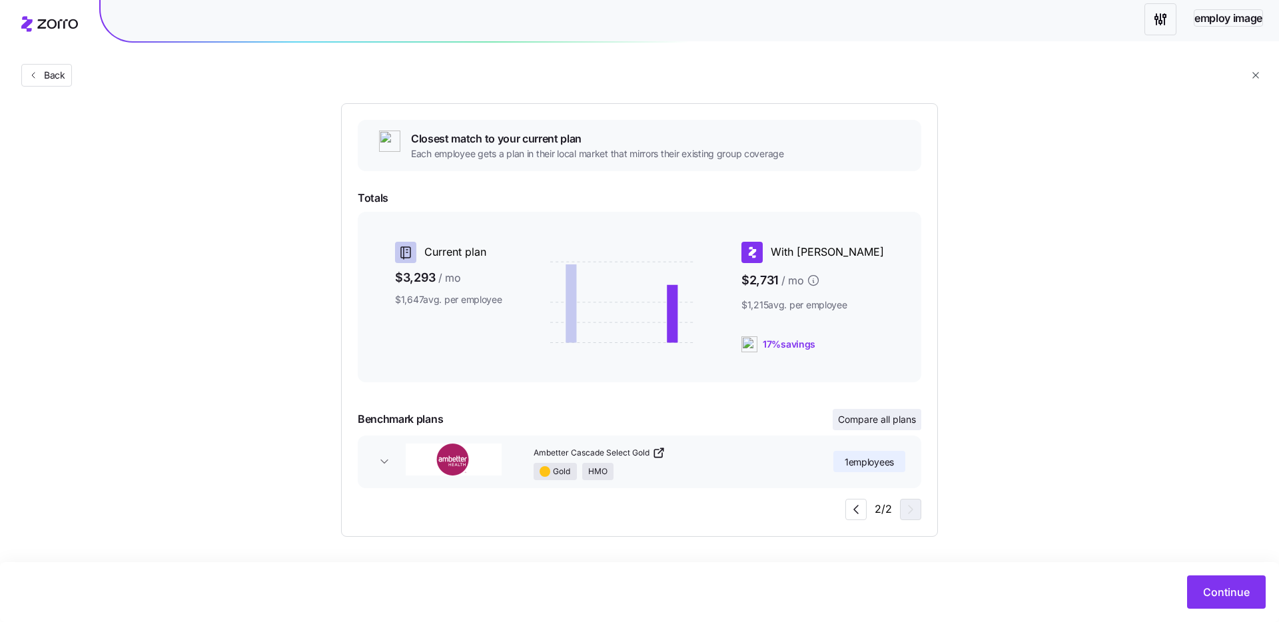
click at [880, 418] on span "Compare all plans" at bounding box center [877, 419] width 78 height 13
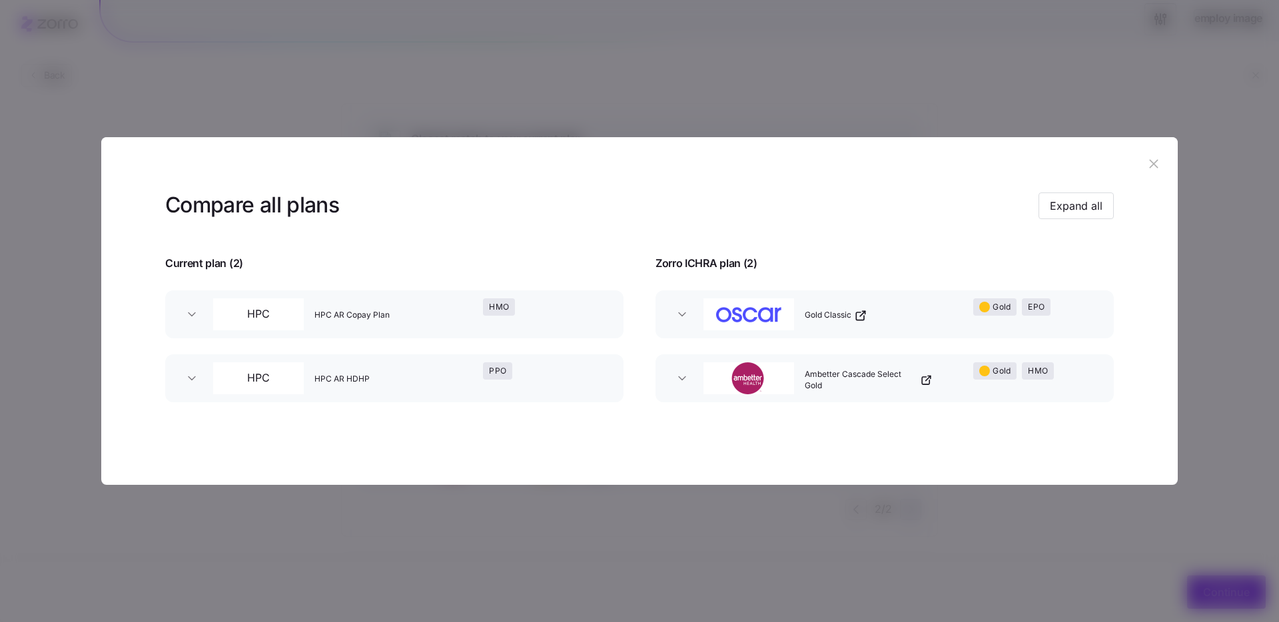
click at [681, 318] on icon "button" at bounding box center [681, 314] width 13 height 13
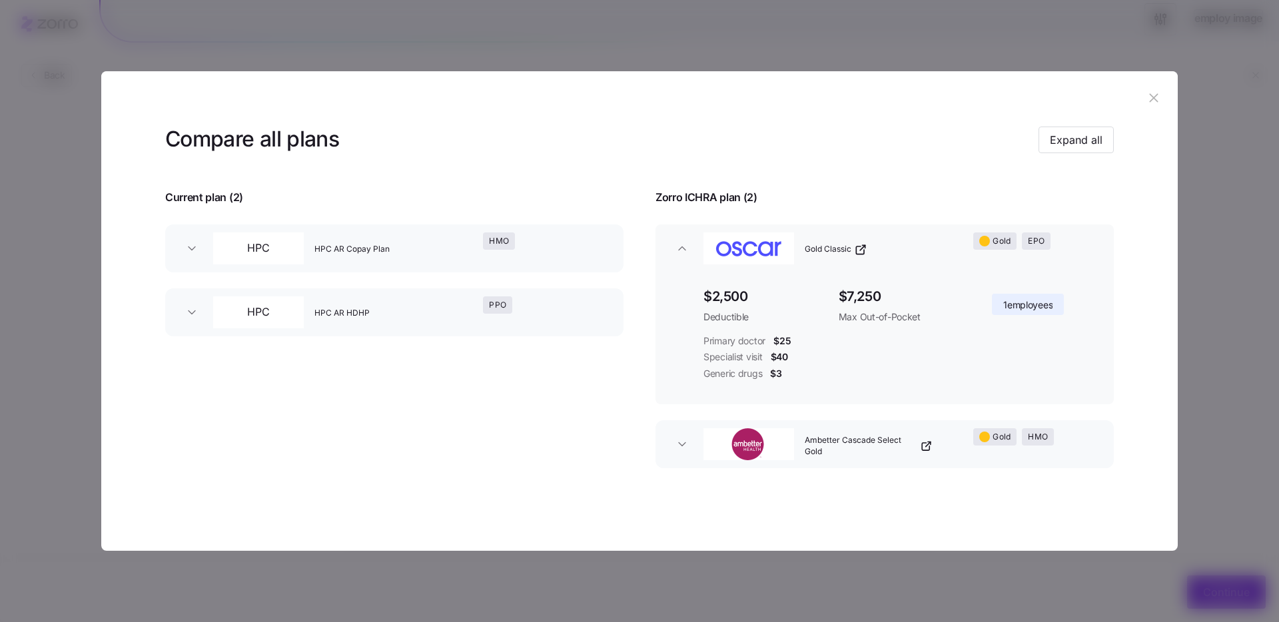
click at [678, 240] on button "Gold Classic Gold EPO" at bounding box center [884, 248] width 458 height 48
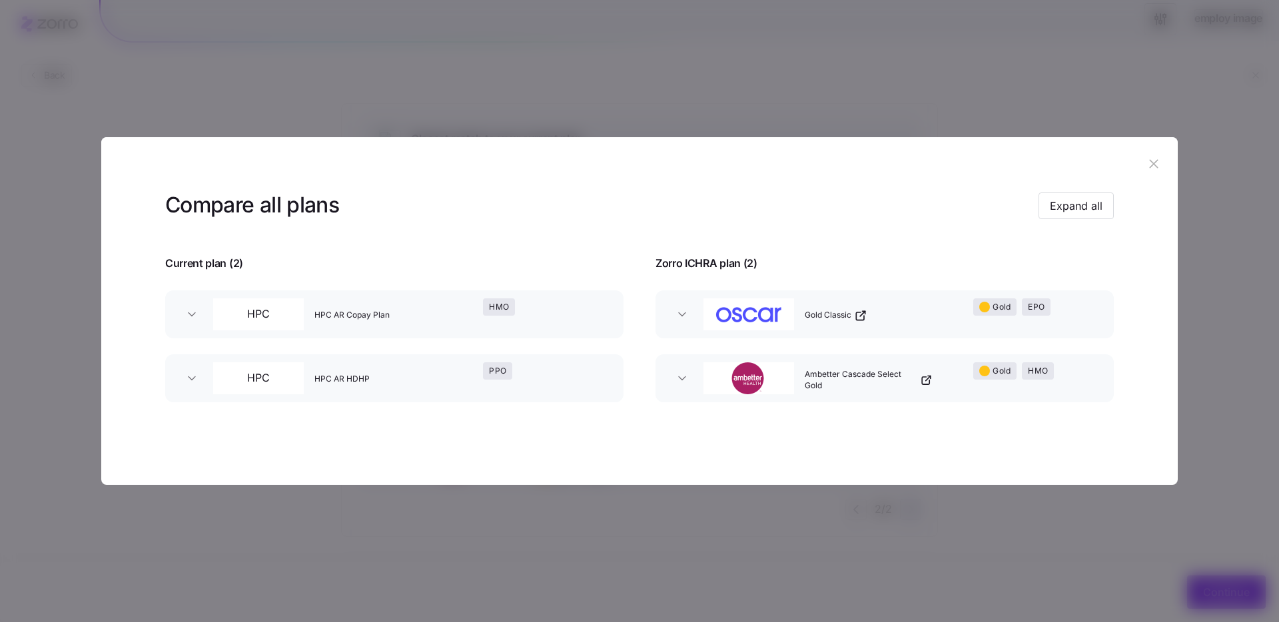
click at [681, 322] on button "Gold Classic Gold EPO" at bounding box center [884, 314] width 458 height 48
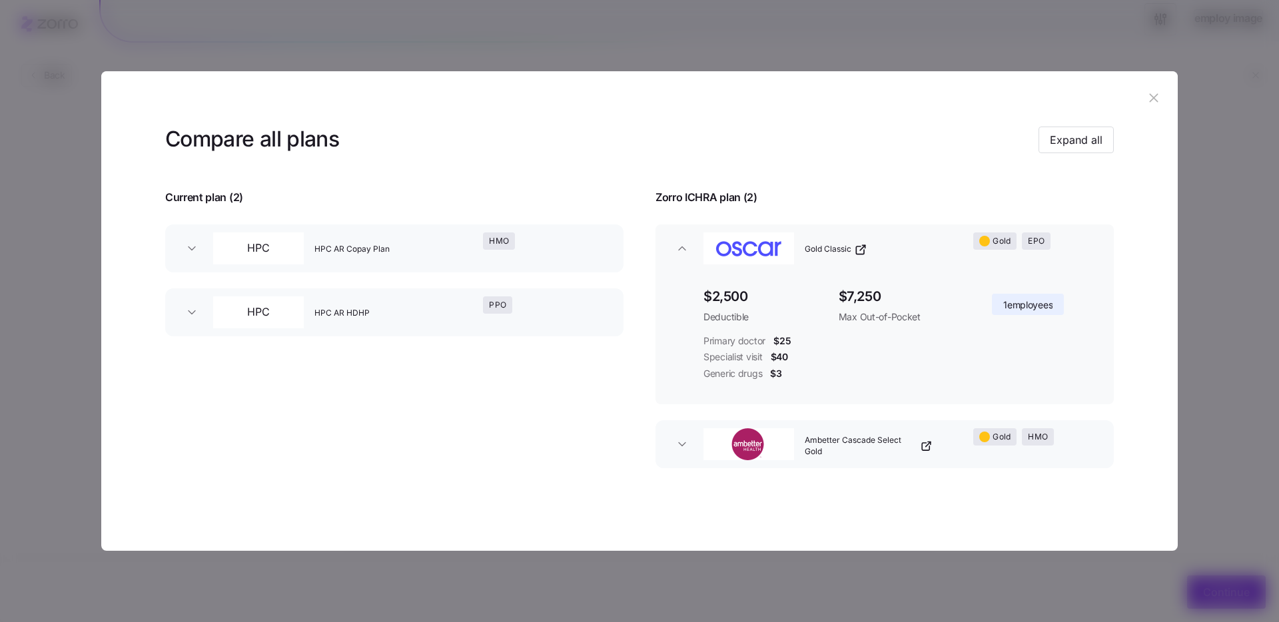
click at [677, 245] on icon "button" at bounding box center [681, 248] width 13 height 13
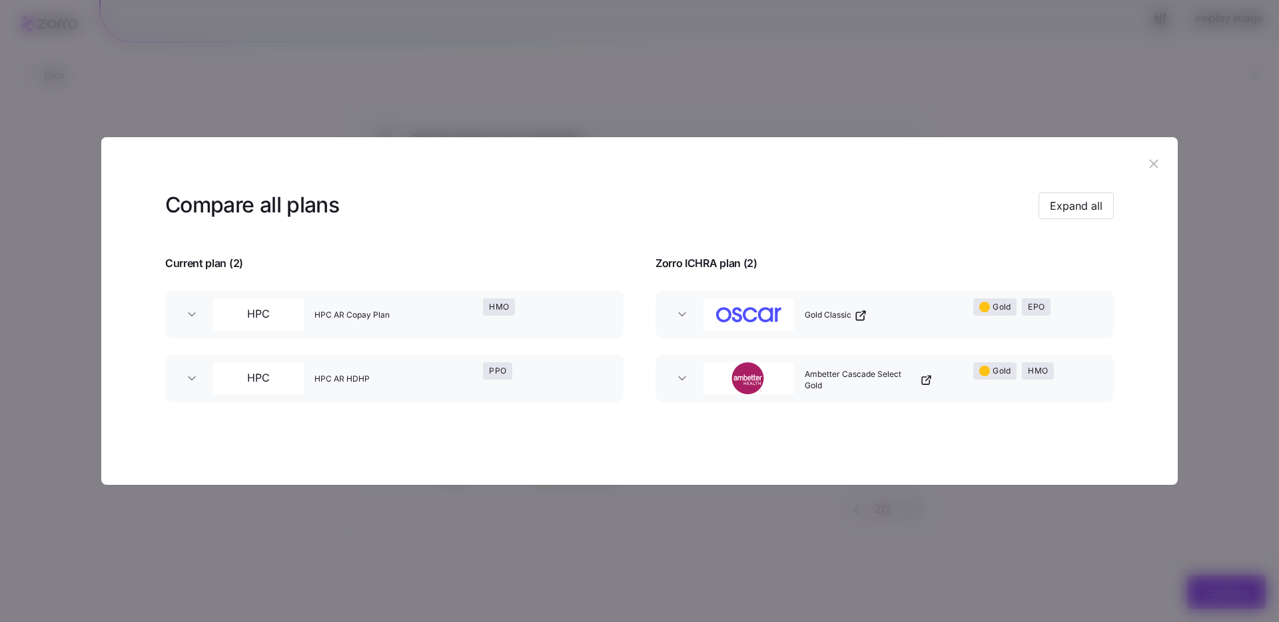
click at [685, 372] on icon "button" at bounding box center [681, 378] width 13 height 13
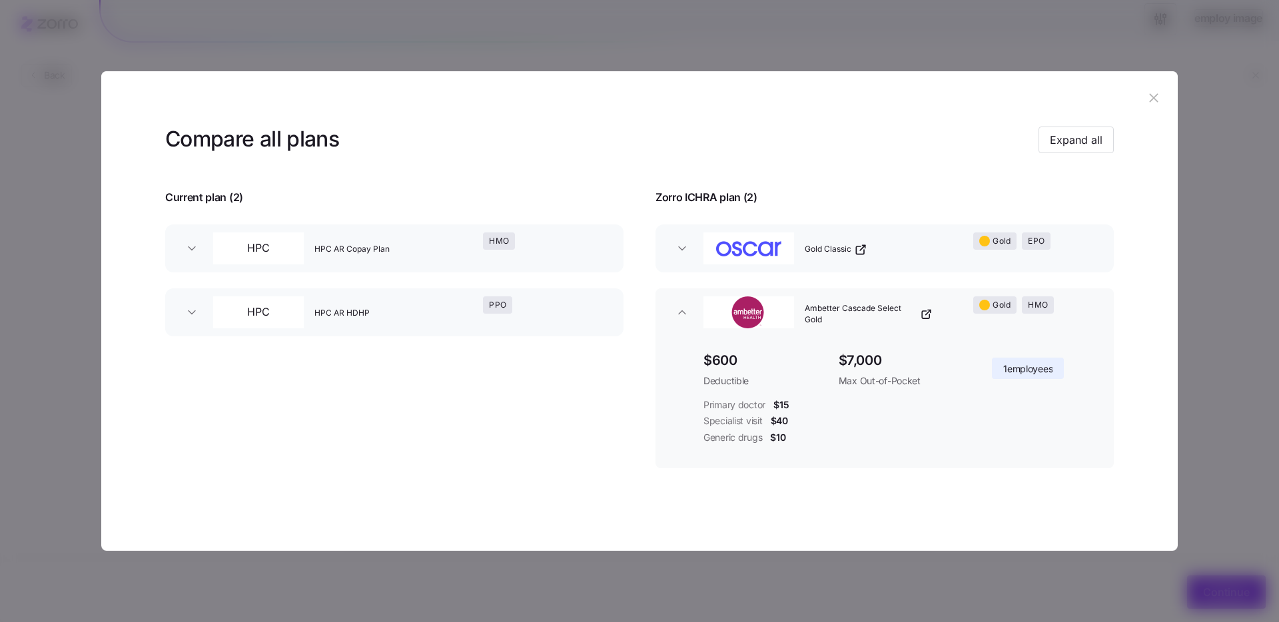
click at [683, 244] on icon "button" at bounding box center [681, 248] width 13 height 13
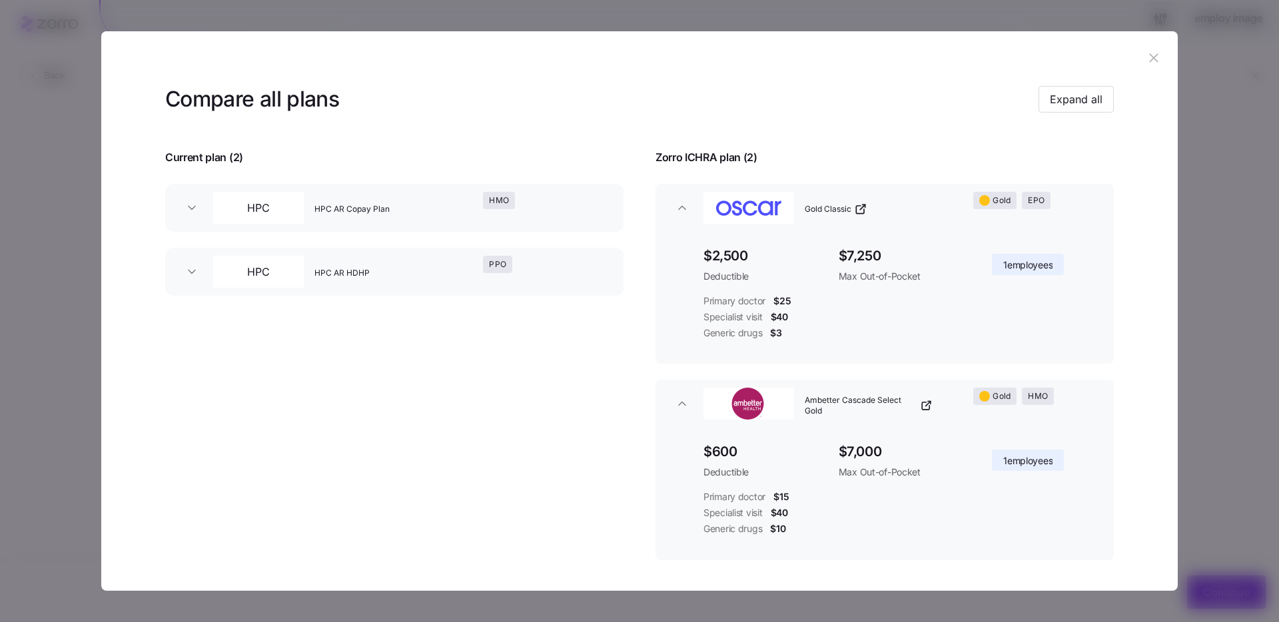
click at [681, 408] on icon "button" at bounding box center [681, 403] width 13 height 13
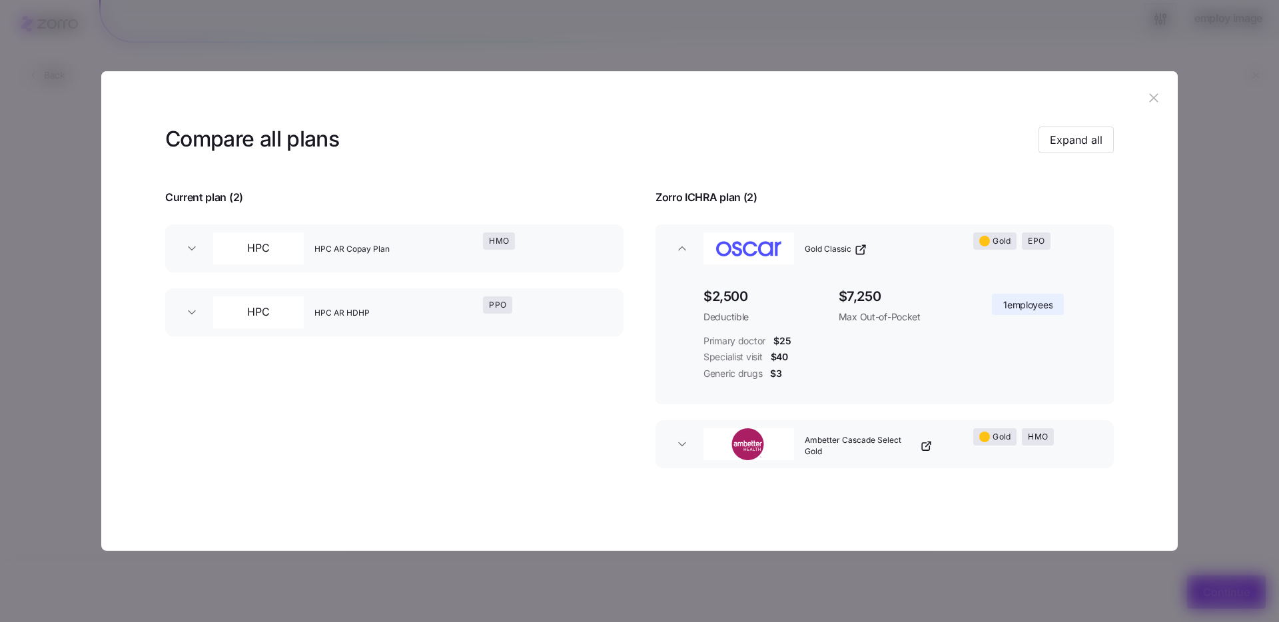
click at [675, 242] on icon "button" at bounding box center [681, 248] width 13 height 13
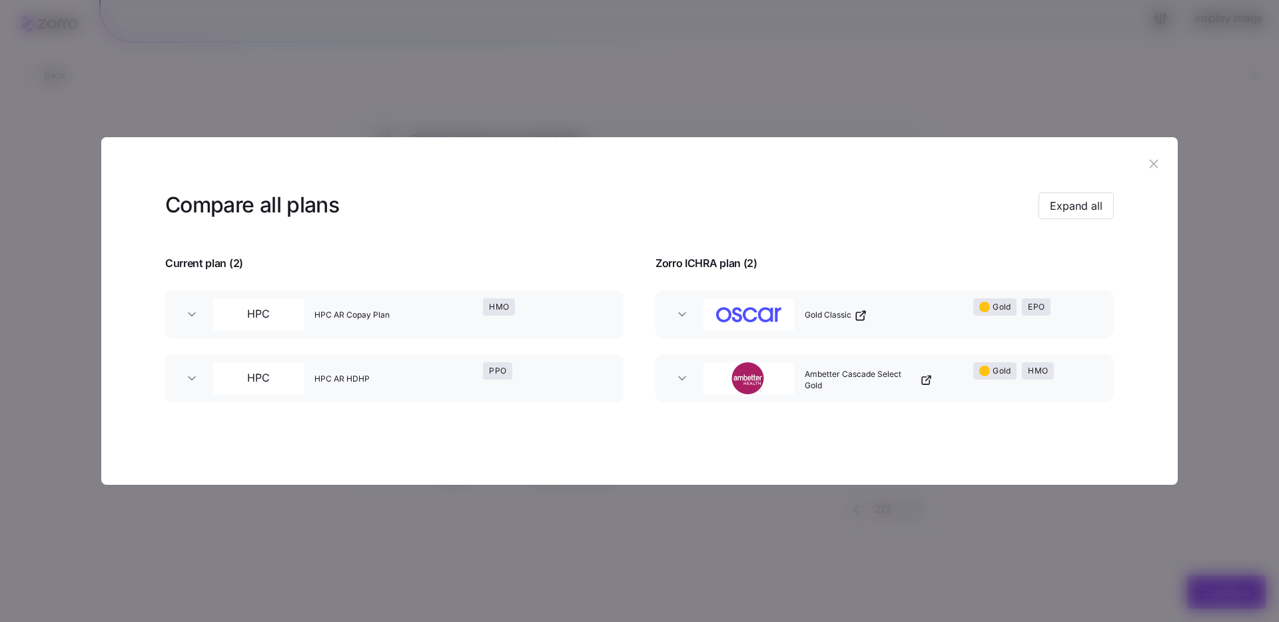
click at [1147, 162] on icon "button" at bounding box center [1153, 163] width 15 height 15
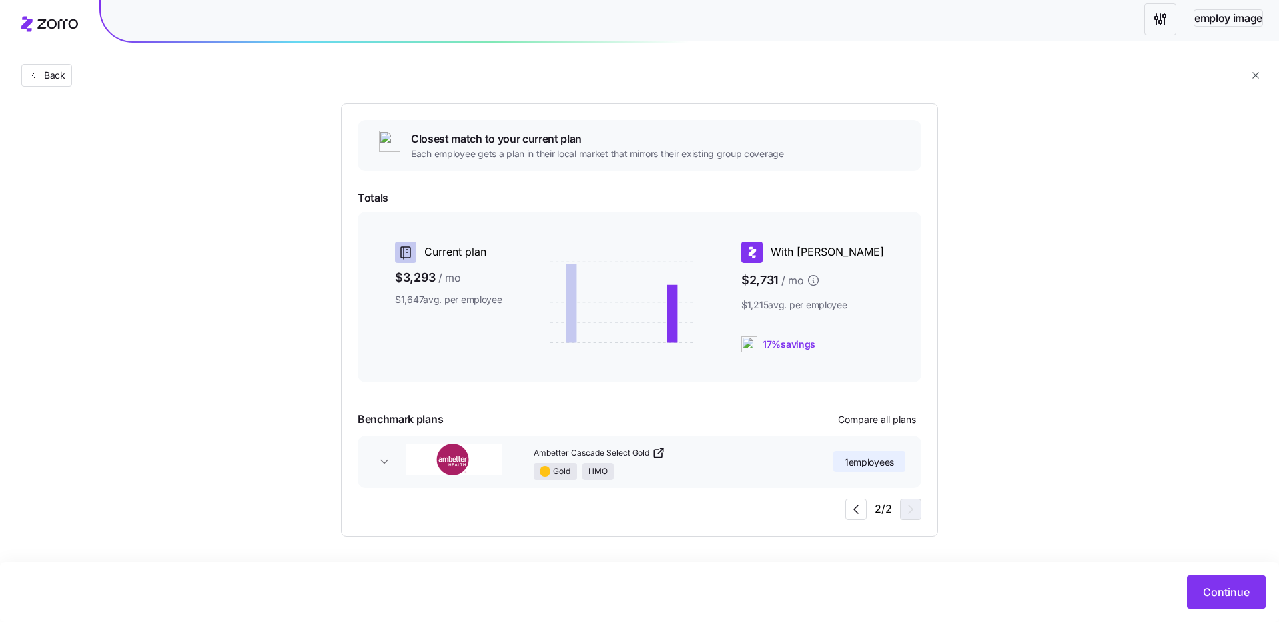
click at [479, 461] on img "button" at bounding box center [454, 460] width 96 height 32
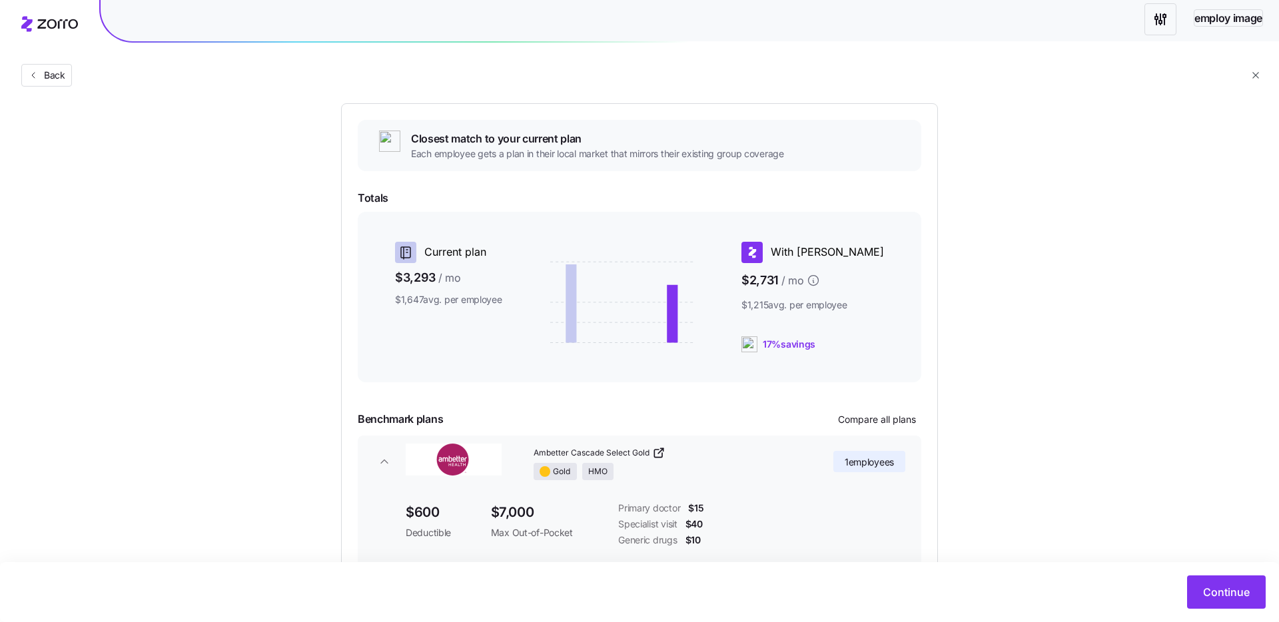
click at [479, 461] on img "button" at bounding box center [454, 460] width 96 height 32
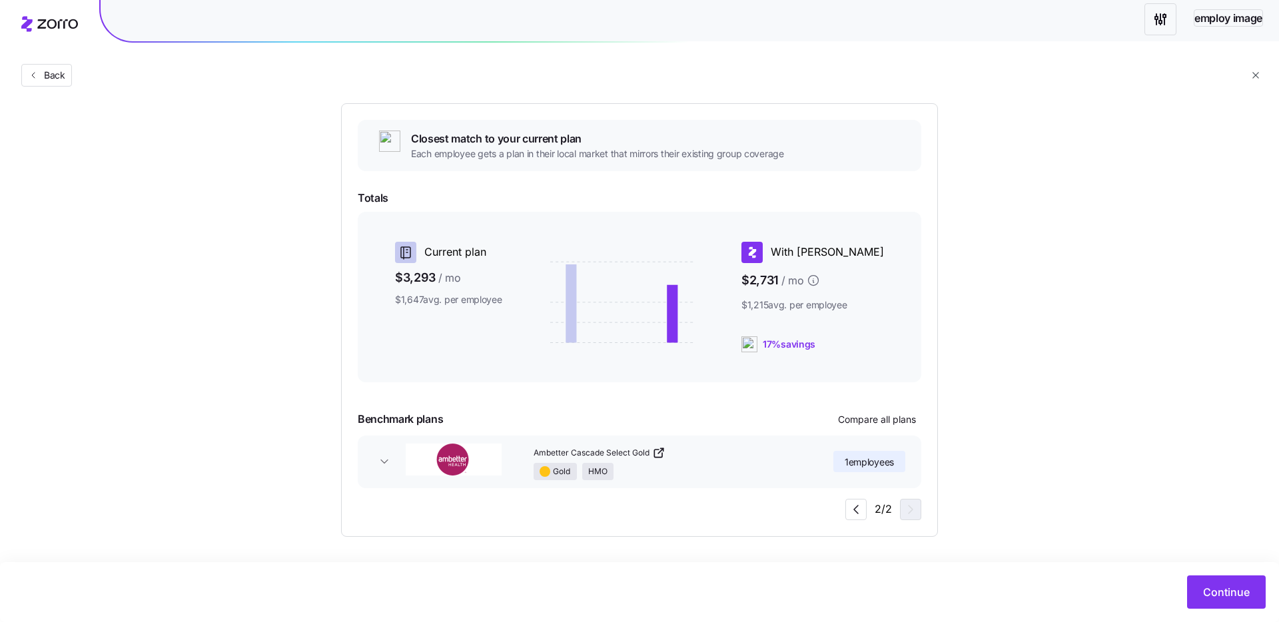
drag, startPoint x: 1036, startPoint y: 440, endPoint x: 842, endPoint y: 503, distance: 203.0
click at [1034, 440] on div "Choose a plan matching strategy By quality By metal level Pre-selected Most sim…" at bounding box center [639, 273] width 1279 height 528
drag, startPoint x: 852, startPoint y: 513, endPoint x: 844, endPoint y: 527, distance: 17.0
click at [852, 513] on icon "button" at bounding box center [856, 509] width 16 height 16
click at [903, 505] on icon "button" at bounding box center [910, 509] width 16 height 16
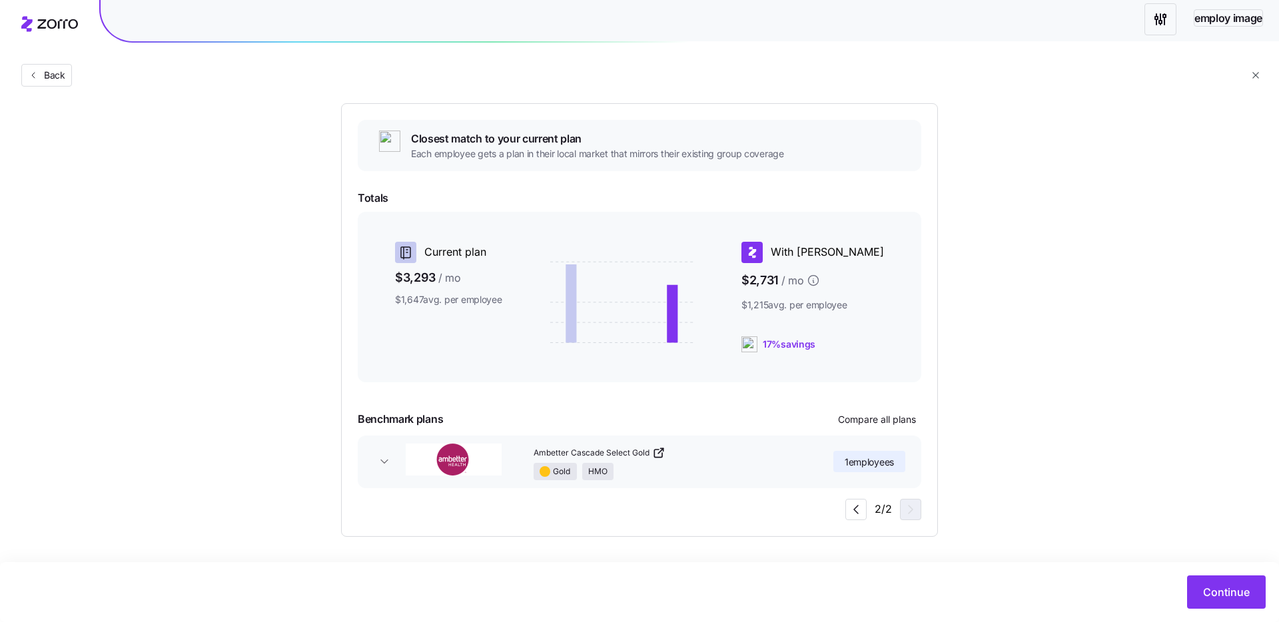
click at [858, 517] on span "button" at bounding box center [856, 509] width 20 height 20
click at [914, 516] on icon "button" at bounding box center [910, 509] width 16 height 16
click at [860, 517] on icon "button" at bounding box center [856, 509] width 16 height 16
click at [916, 517] on icon "button" at bounding box center [910, 510] width 16 height 16
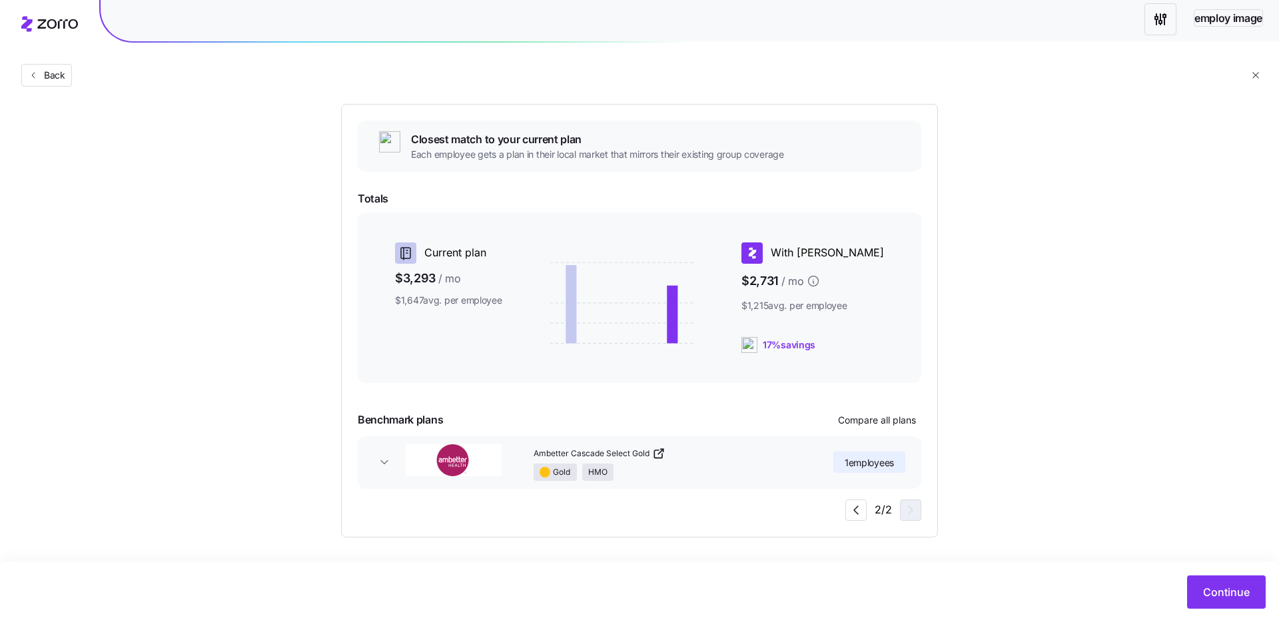
scroll to position [109, 0]
drag, startPoint x: 671, startPoint y: 515, endPoint x: 634, endPoint y: 475, distance: 54.7
click at [671, 515] on div "Closest match to your current plan Each employee gets a plan in their local mar…" at bounding box center [639, 320] width 563 height 400
click at [629, 448] on span "Ambetter Cascade Select Gold" at bounding box center [591, 453] width 116 height 11
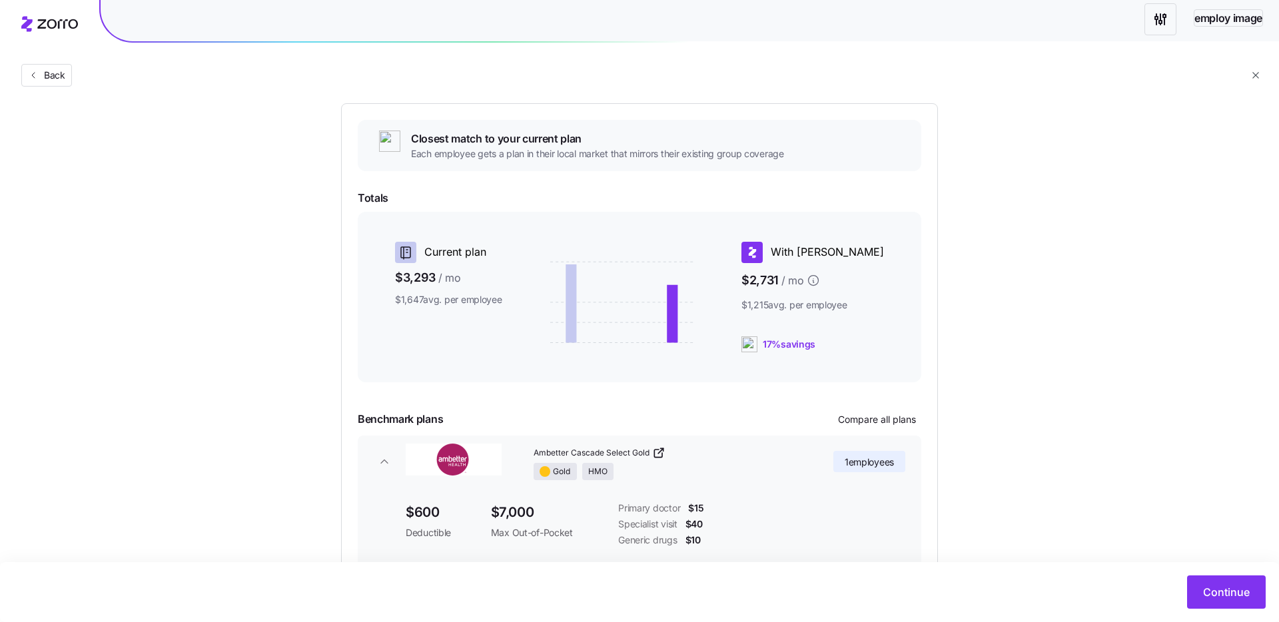
drag, startPoint x: 523, startPoint y: 524, endPoint x: 548, endPoint y: 493, distance: 39.8
click at [525, 523] on div "$7,000 Max Out-of-Pocket" at bounding box center [549, 520] width 117 height 38
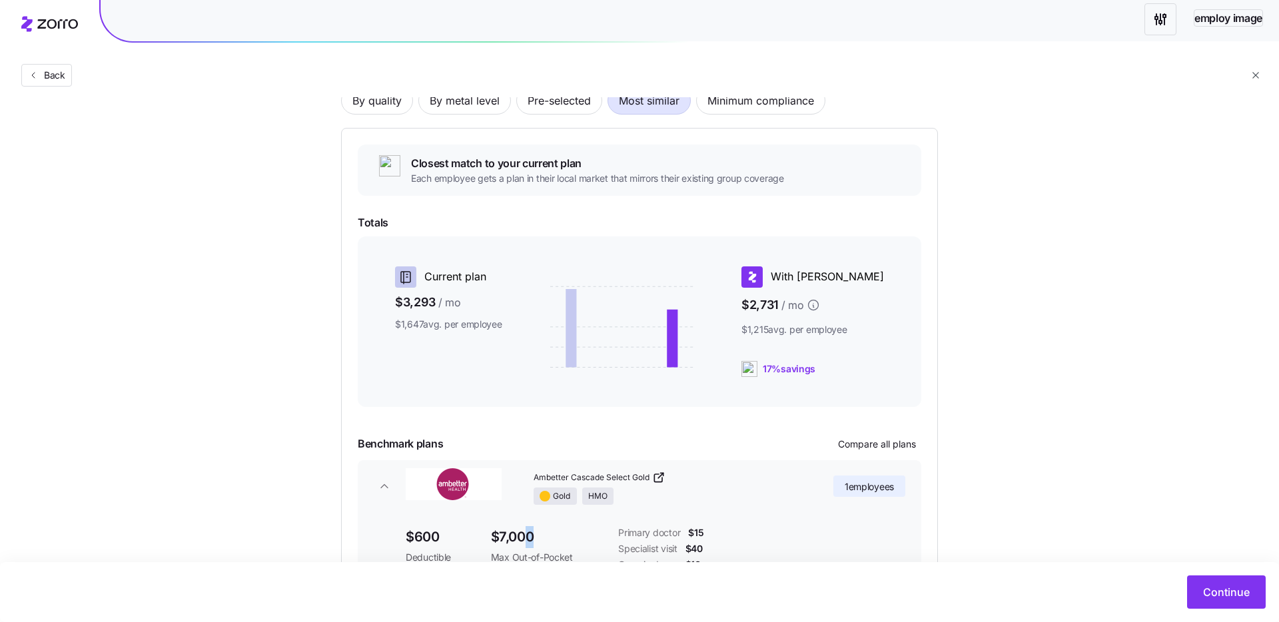
scroll to position [192, 0]
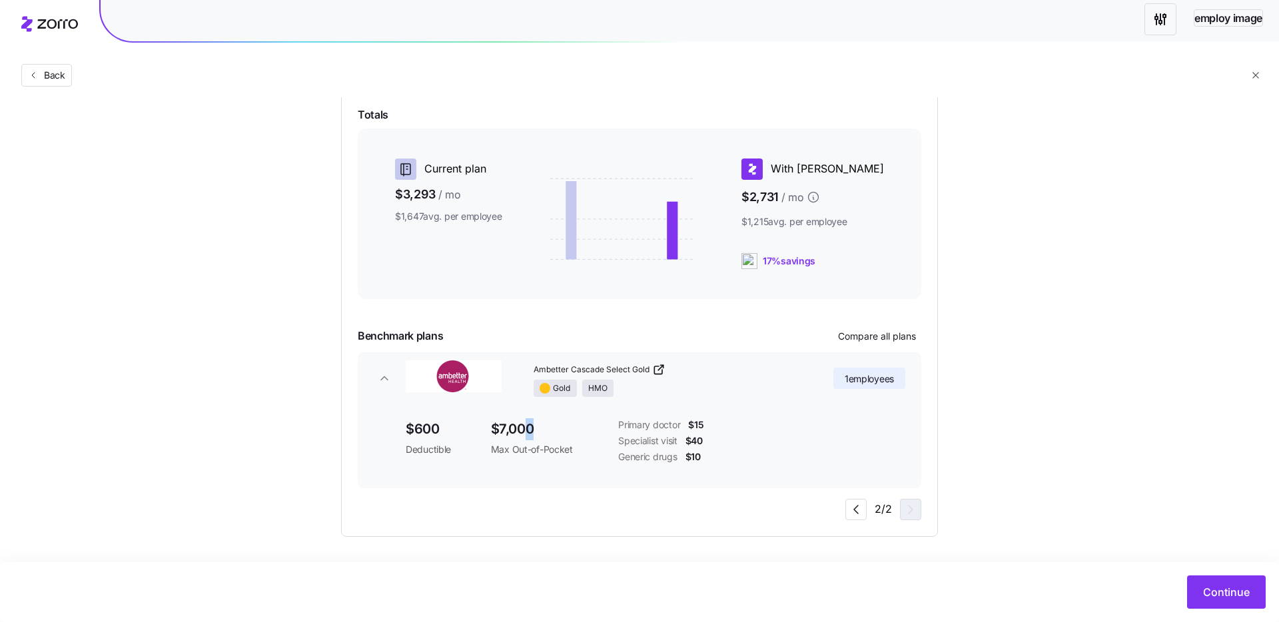
click at [374, 372] on span "button" at bounding box center [384, 378] width 21 height 13
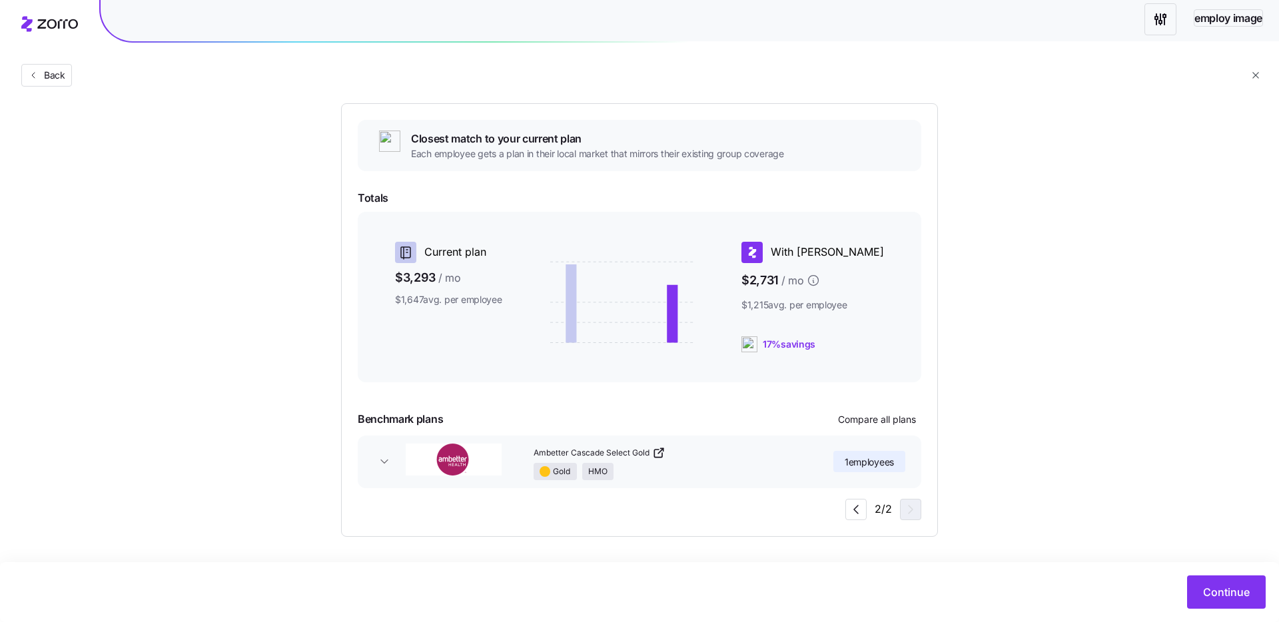
scroll to position [109, 0]
click at [392, 461] on span "button" at bounding box center [384, 461] width 21 height 13
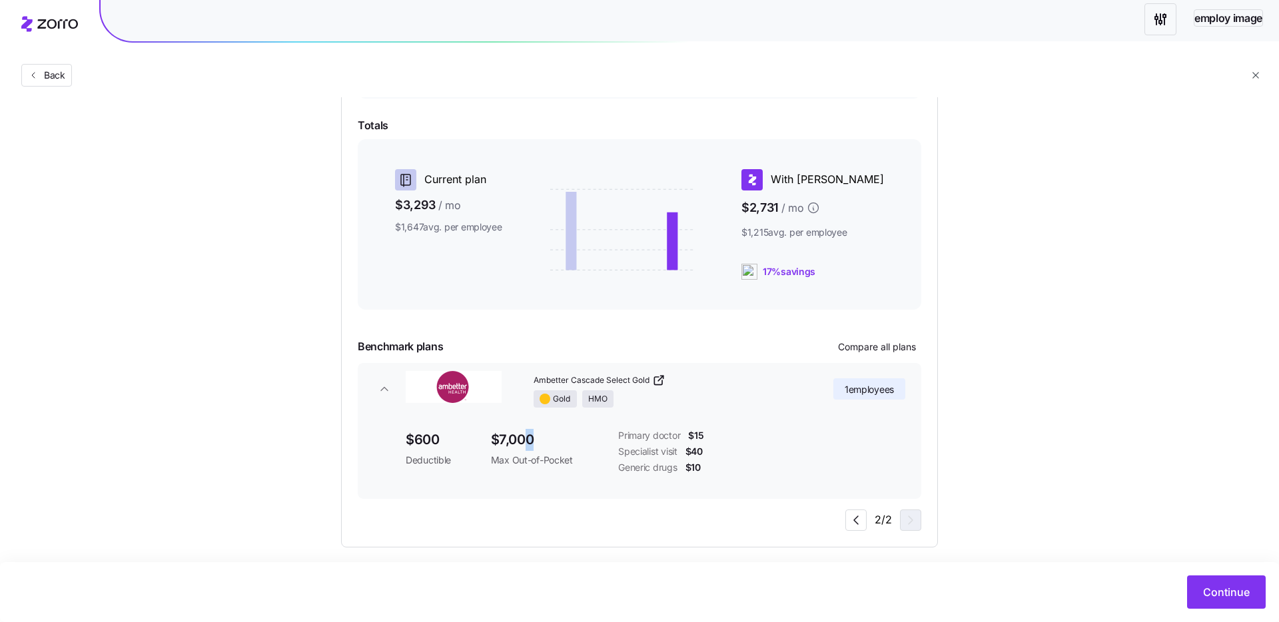
scroll to position [192, 0]
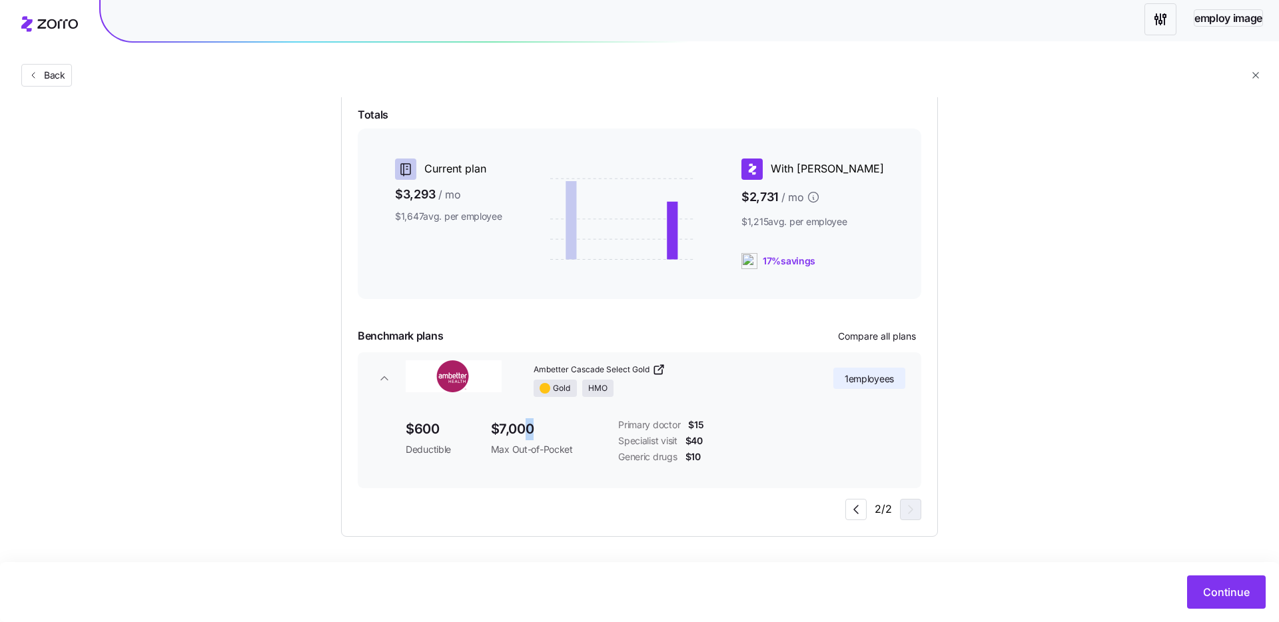
click at [382, 376] on icon "button" at bounding box center [384, 378] width 13 height 13
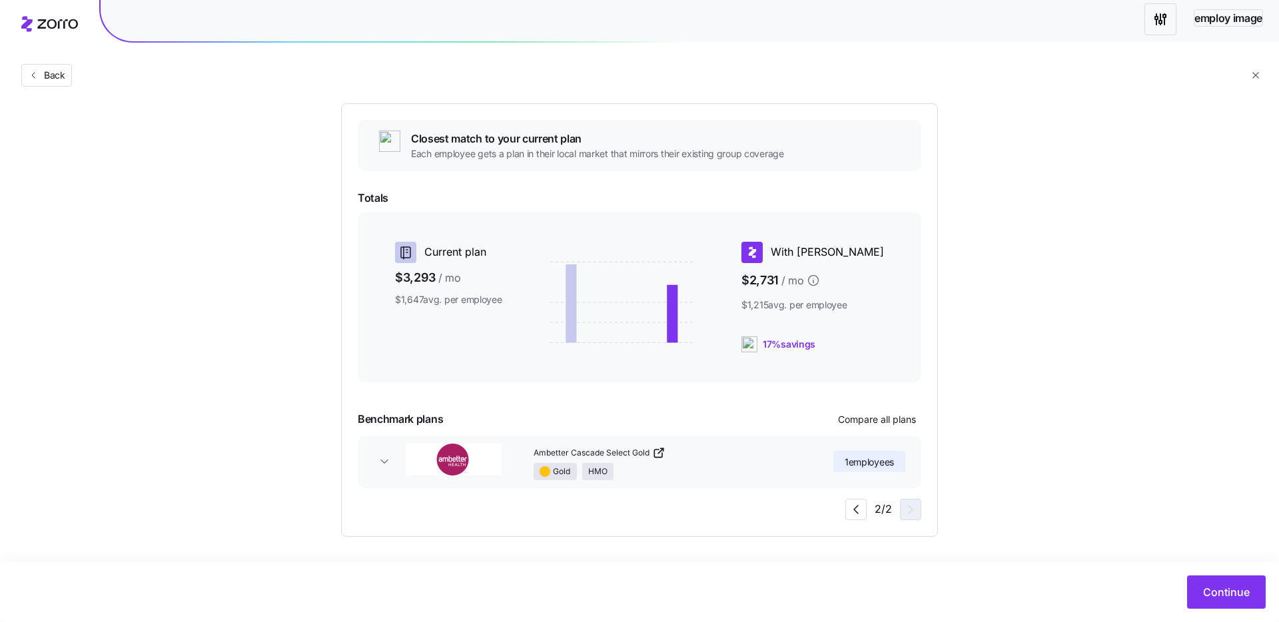
scroll to position [0, 0]
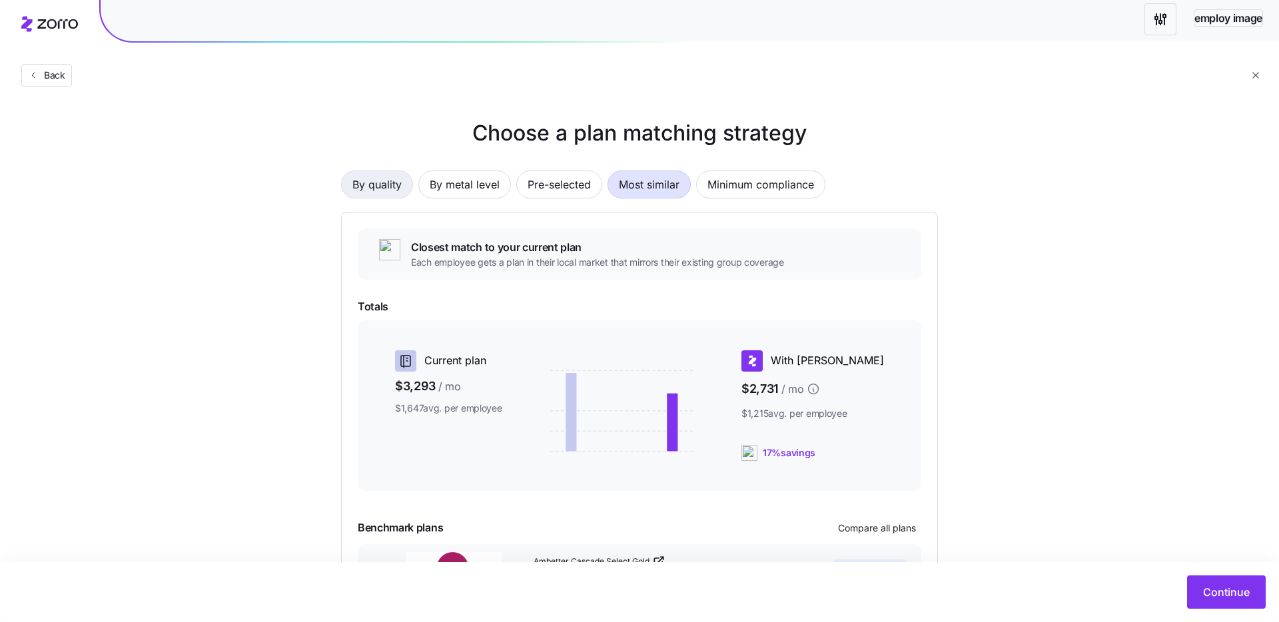
click at [350, 174] on button "By quality" at bounding box center [377, 184] width 72 height 28
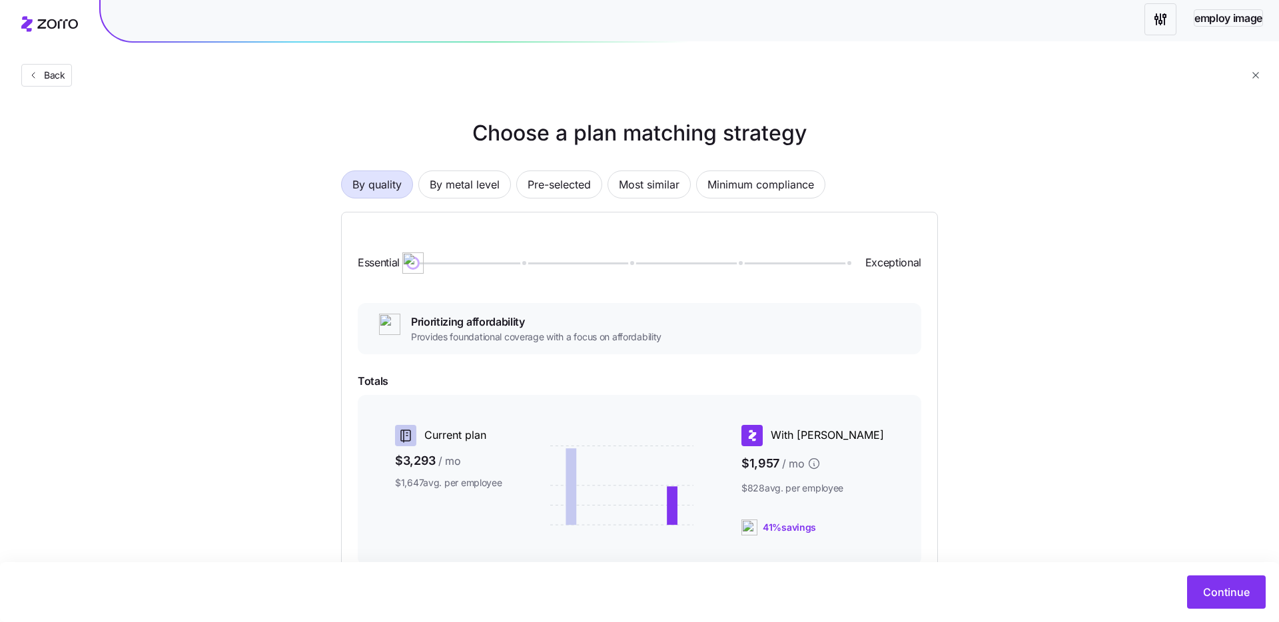
click at [614, 270] on div "Essential Exceptional" at bounding box center [639, 262] width 563 height 69
click at [631, 263] on div at bounding box center [629, 263] width 433 height 2
click at [528, 261] on div at bounding box center [629, 262] width 433 height 5
drag, startPoint x: 528, startPoint y: 264, endPoint x: 441, endPoint y: 262, distance: 87.3
click at [441, 262] on div at bounding box center [629, 263] width 433 height 2
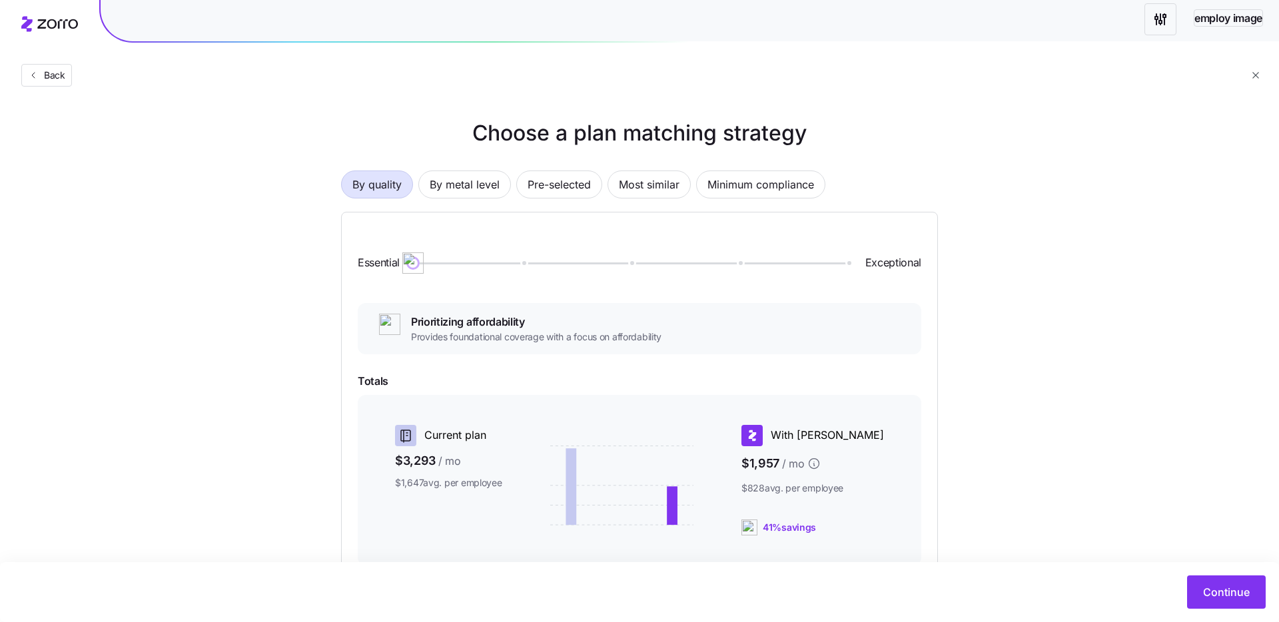
click at [528, 262] on div at bounding box center [629, 263] width 433 height 2
click at [636, 260] on div at bounding box center [629, 262] width 433 height 5
click at [742, 261] on div at bounding box center [629, 262] width 433 height 5
click at [846, 265] on div at bounding box center [629, 262] width 433 height 5
drag, startPoint x: 643, startPoint y: 266, endPoint x: 499, endPoint y: 258, distance: 143.4
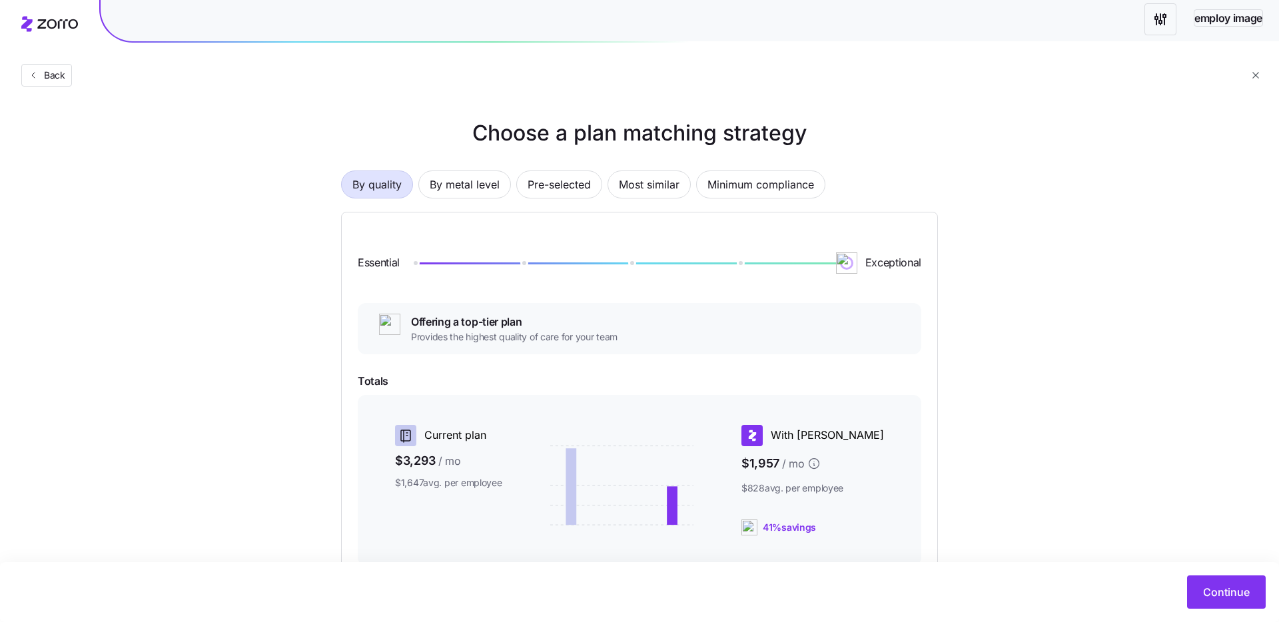
click at [502, 258] on div "Essential Exceptional" at bounding box center [639, 262] width 563 height 69
drag, startPoint x: 492, startPoint y: 258, endPoint x: 380, endPoint y: 255, distance: 112.6
click at [379, 254] on div "Essential Exceptional" at bounding box center [639, 262] width 563 height 69
drag, startPoint x: 559, startPoint y: 259, endPoint x: 808, endPoint y: 259, distance: 249.1
click at [790, 260] on div "Essential Exceptional" at bounding box center [639, 262] width 563 height 69
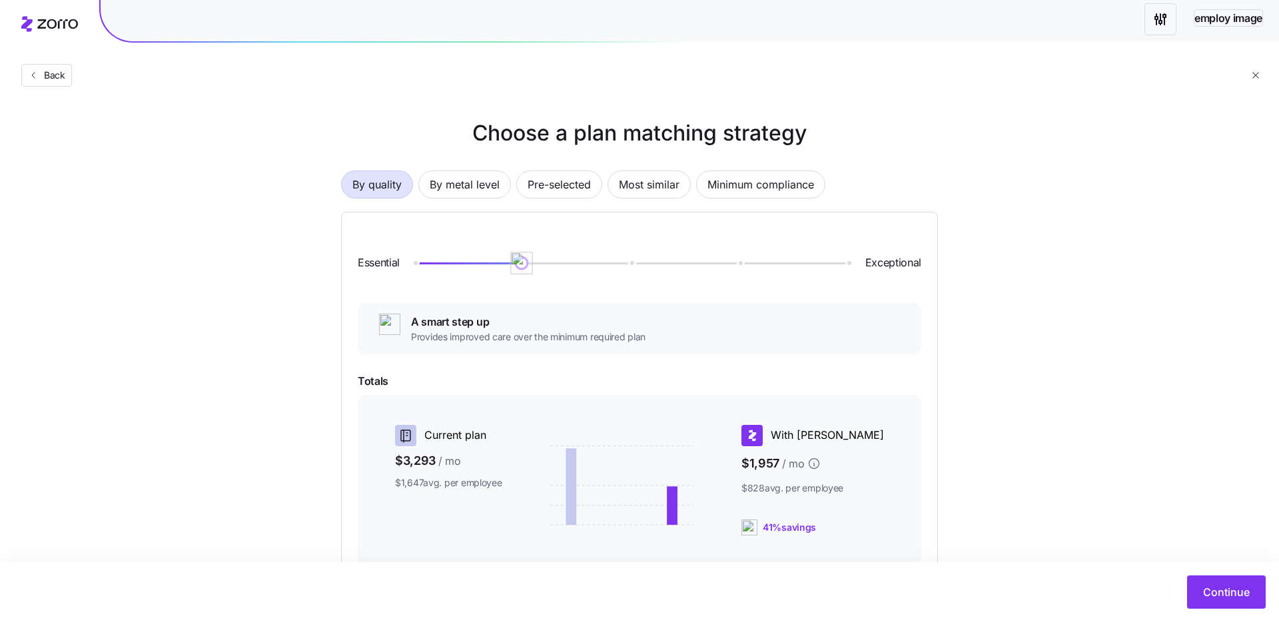
drag, startPoint x: 844, startPoint y: 259, endPoint x: 485, endPoint y: 257, distance: 359.6
click at [484, 257] on div "Essential Exceptional" at bounding box center [639, 262] width 563 height 69
click at [641, 262] on div at bounding box center [629, 263] width 433 height 2
click at [739, 263] on div at bounding box center [629, 263] width 433 height 2
click at [866, 262] on span "Exceptional" at bounding box center [893, 262] width 56 height 17
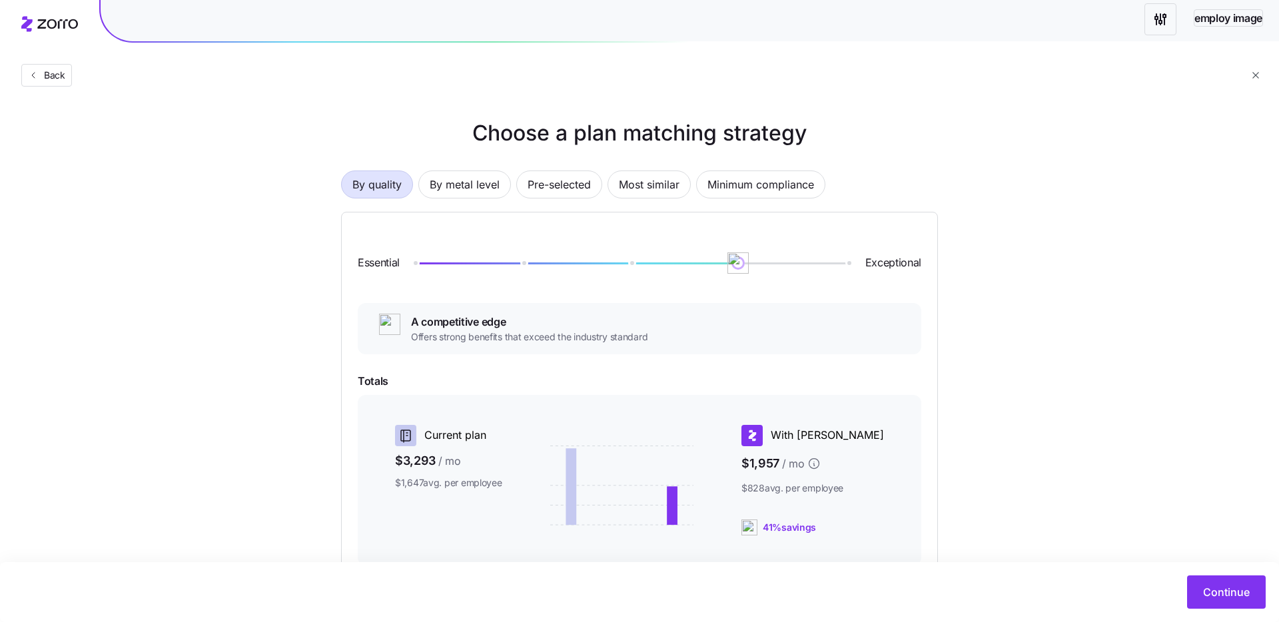
click at [848, 264] on div at bounding box center [629, 262] width 438 height 5
click at [849, 260] on div "Essential Exceptional" at bounding box center [639, 262] width 563 height 69
drag, startPoint x: 709, startPoint y: 260, endPoint x: 942, endPoint y: 297, distance: 235.9
click at [954, 294] on div "Choose a plan matching strategy By quality By metal level Pre-selected Most sim…" at bounding box center [639, 418] width 661 height 603
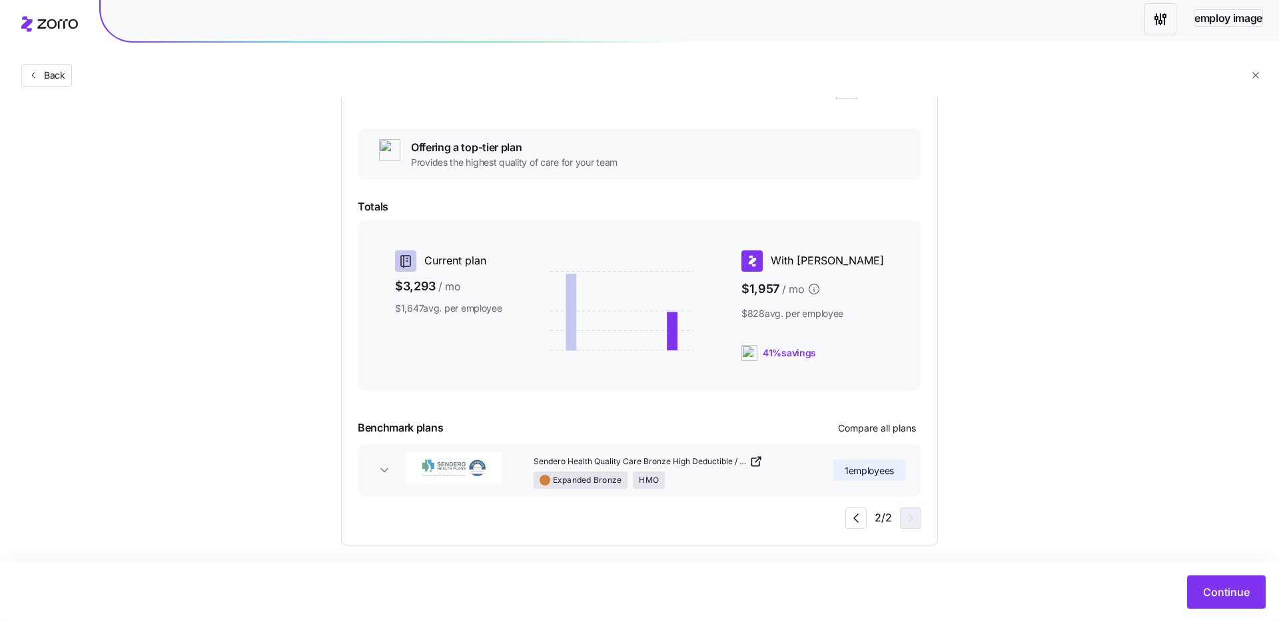
scroll to position [183, 0]
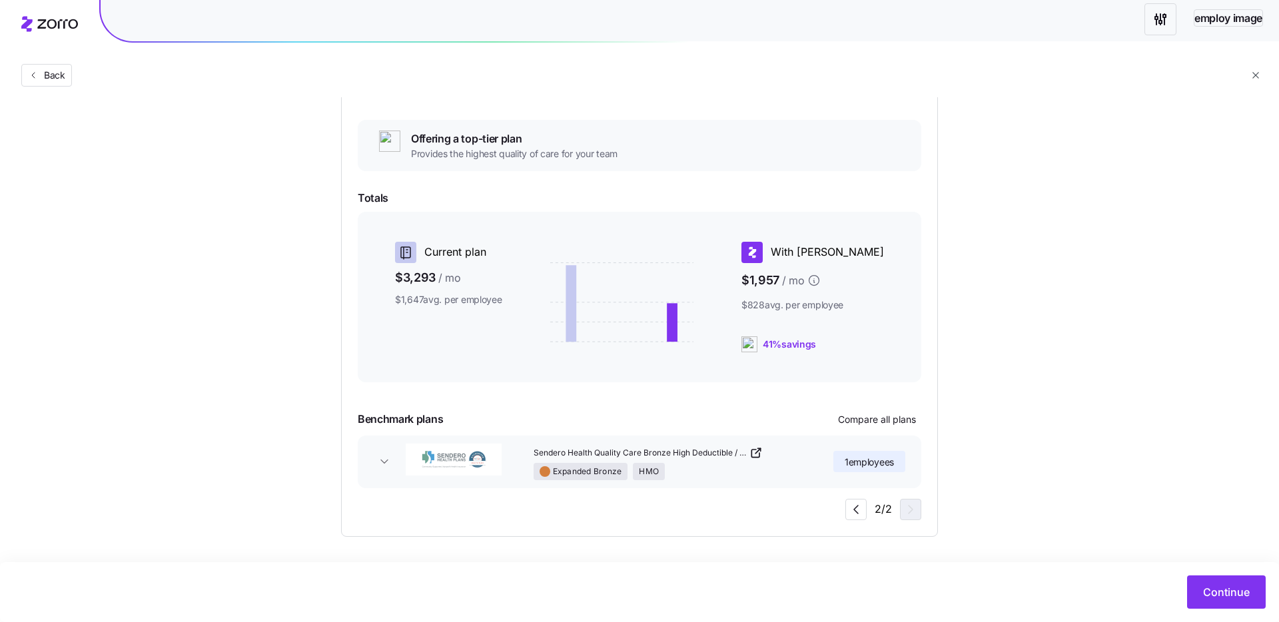
click at [878, 505] on div "2 / 2" at bounding box center [883, 509] width 76 height 21
drag, startPoint x: 869, startPoint y: 506, endPoint x: 861, endPoint y: 507, distance: 8.1
click at [865, 507] on div "2 / 2" at bounding box center [883, 509] width 76 height 21
click at [1217, 601] on button "Continue" at bounding box center [1226, 591] width 79 height 33
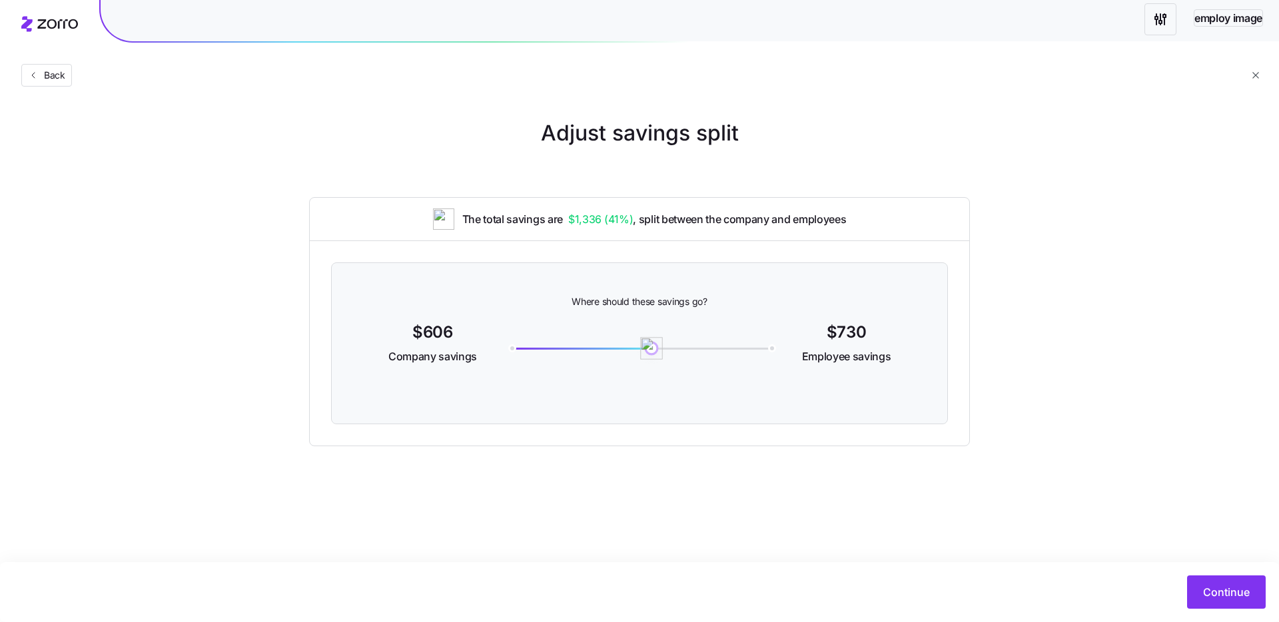
drag, startPoint x: 557, startPoint y: 347, endPoint x: 652, endPoint y: 345, distance: 94.6
click at [652, 348] on div "730" at bounding box center [639, 349] width 260 height 2
click at [1201, 592] on button "Continue" at bounding box center [1226, 591] width 79 height 33
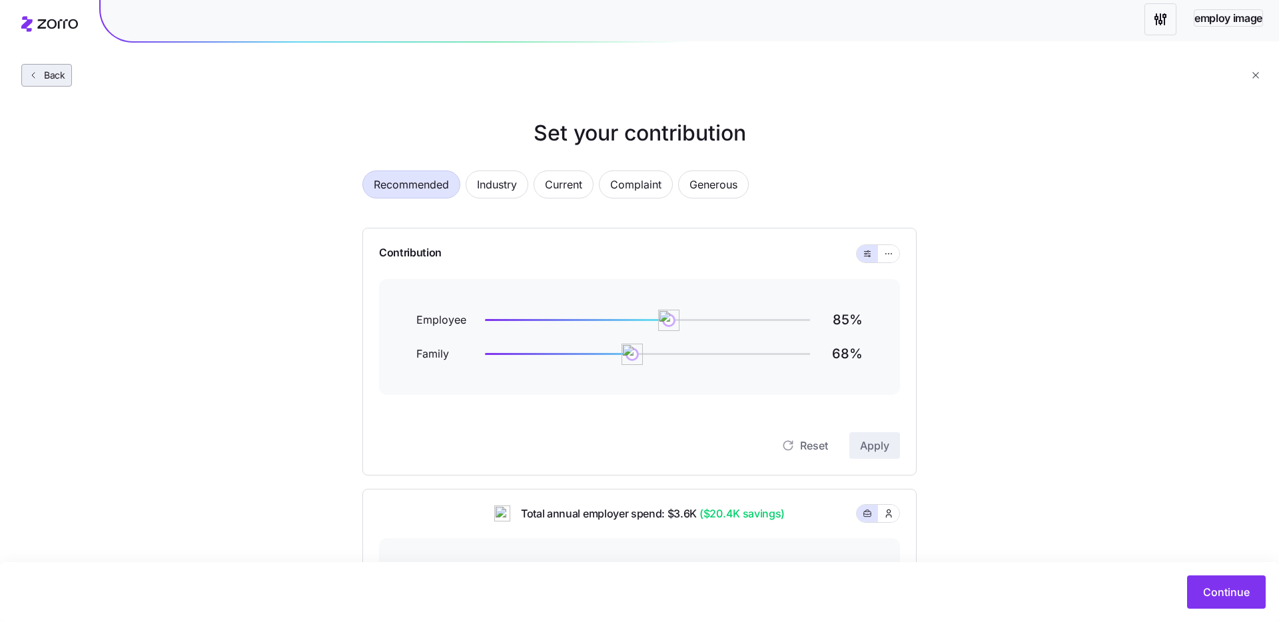
click at [48, 77] on span "Back" at bounding box center [52, 75] width 27 height 13
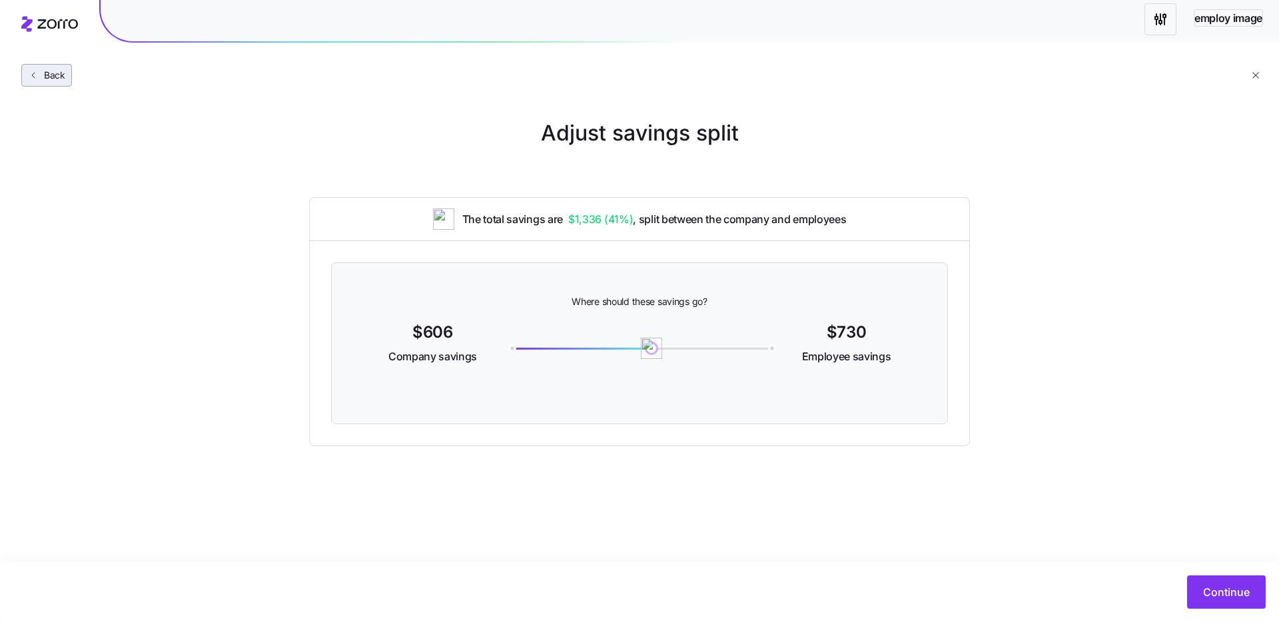
click at [59, 74] on span "Back" at bounding box center [52, 75] width 27 height 13
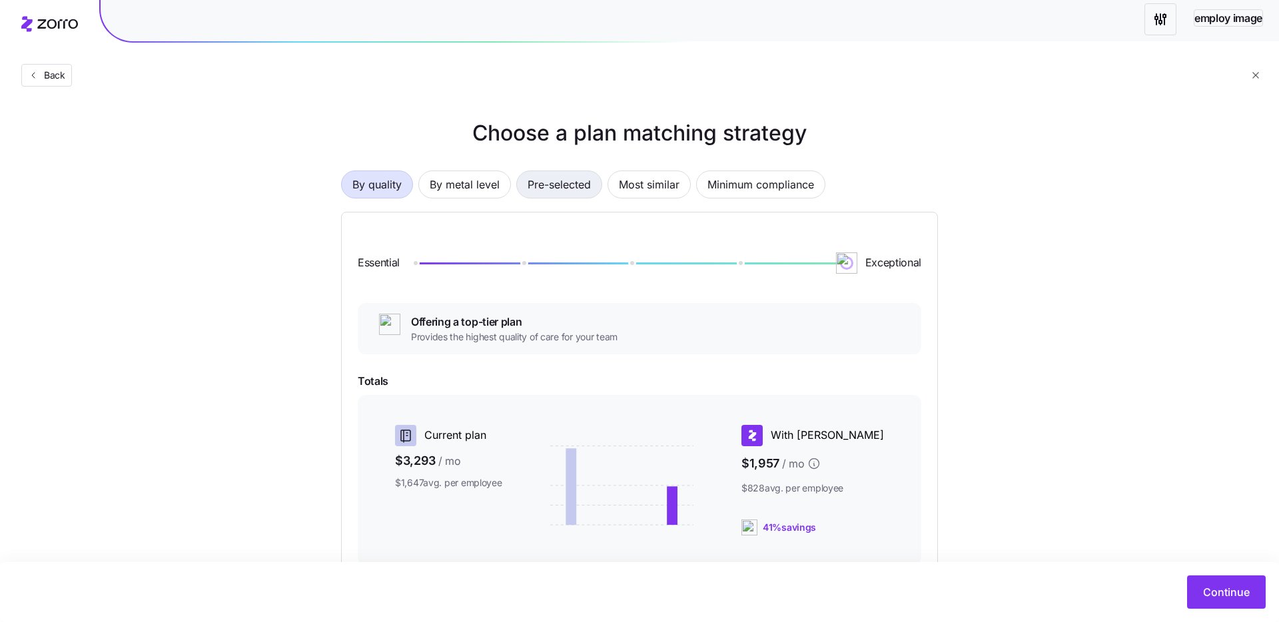
click at [573, 186] on span "Pre-selected" at bounding box center [558, 184] width 63 height 27
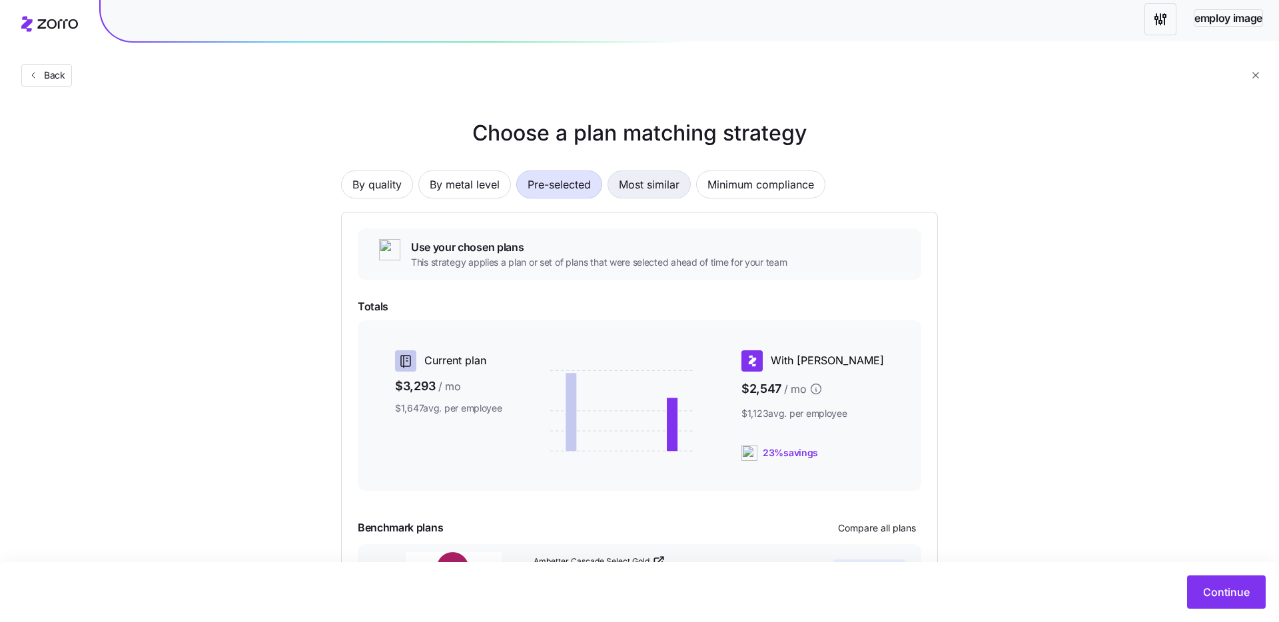
click at [631, 190] on span "Most similar" at bounding box center [649, 184] width 61 height 27
click at [745, 183] on span "Minimum compliance" at bounding box center [760, 184] width 107 height 27
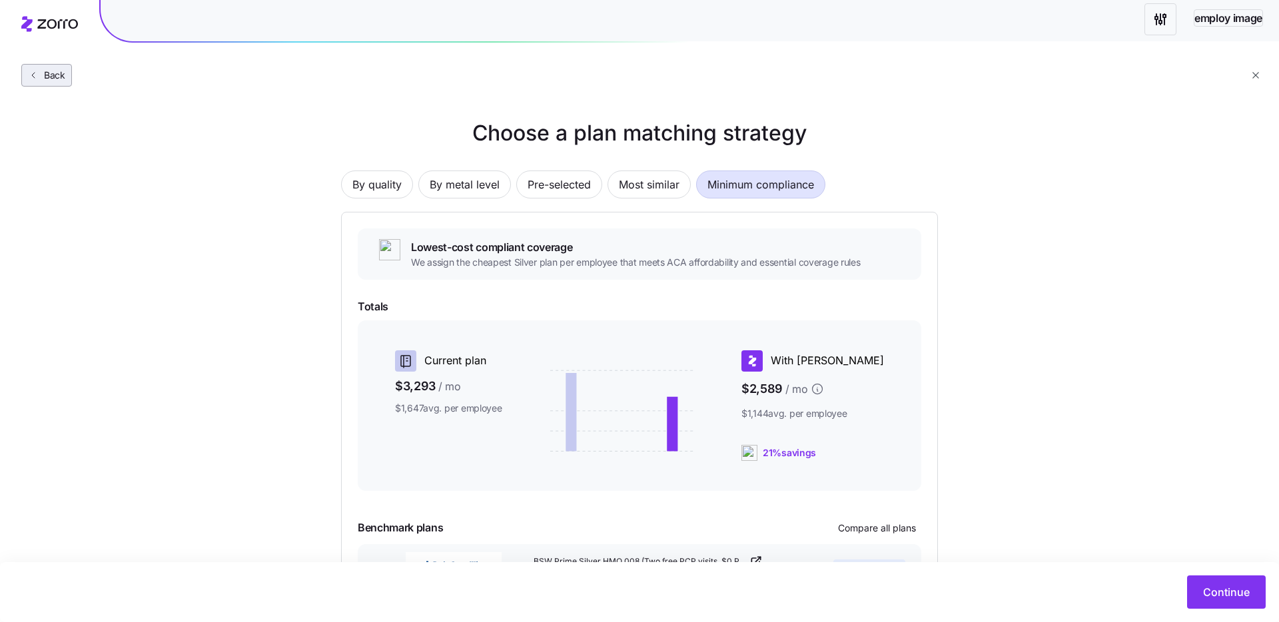
click at [60, 77] on span "Back" at bounding box center [52, 75] width 27 height 13
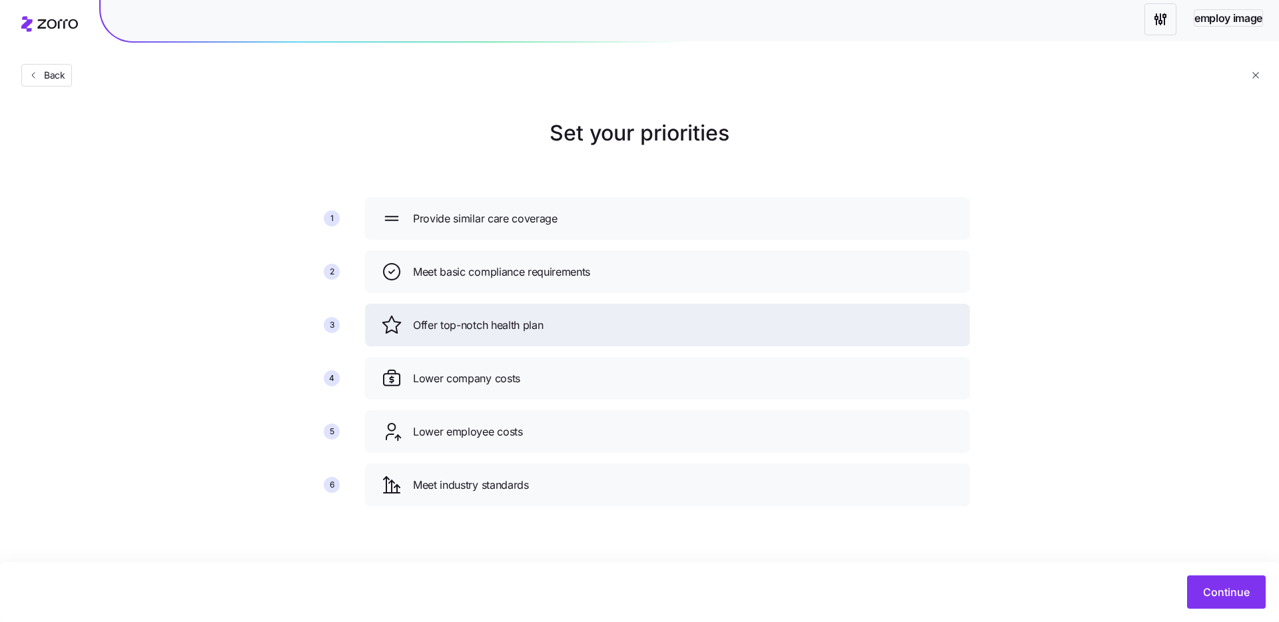
drag, startPoint x: 483, startPoint y: 319, endPoint x: 577, endPoint y: 292, distance: 97.8
click at [483, 319] on span "Offer top-notch health plan" at bounding box center [478, 325] width 130 height 17
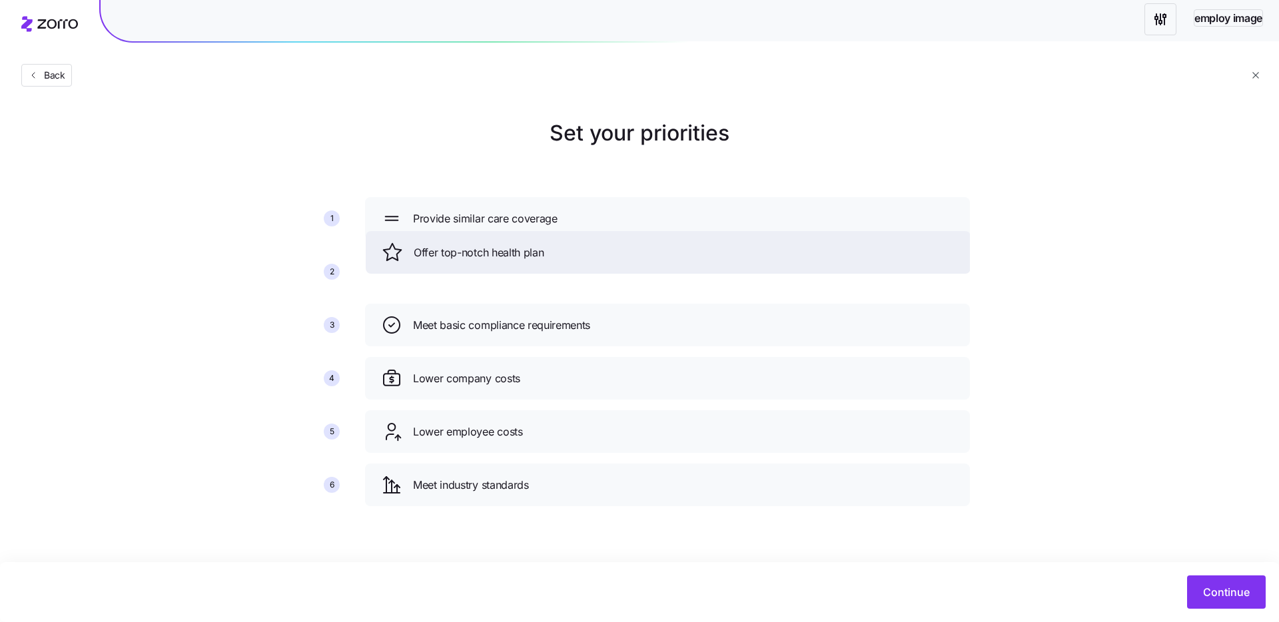
drag, startPoint x: 549, startPoint y: 329, endPoint x: 549, endPoint y: 251, distance: 77.9
click at [549, 251] on div "Offer top-notch health plan" at bounding box center [668, 252] width 573 height 21
drag, startPoint x: 544, startPoint y: 376, endPoint x: 551, endPoint y: 243, distance: 133.4
click at [551, 243] on div "Lower company costs" at bounding box center [674, 244] width 573 height 21
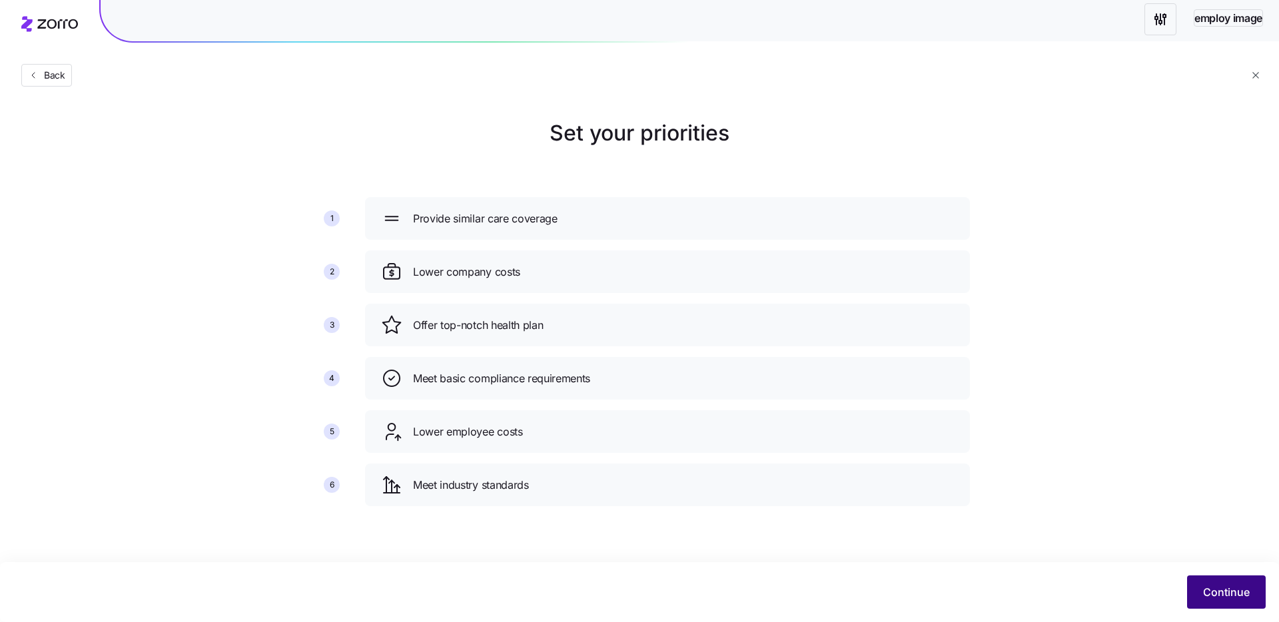
click at [1231, 584] on span "Continue" at bounding box center [1226, 592] width 47 height 16
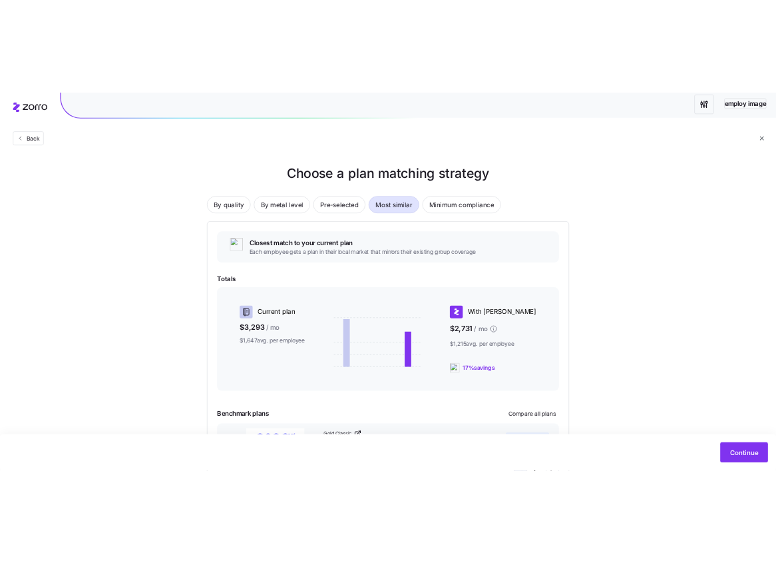
scroll to position [109, 0]
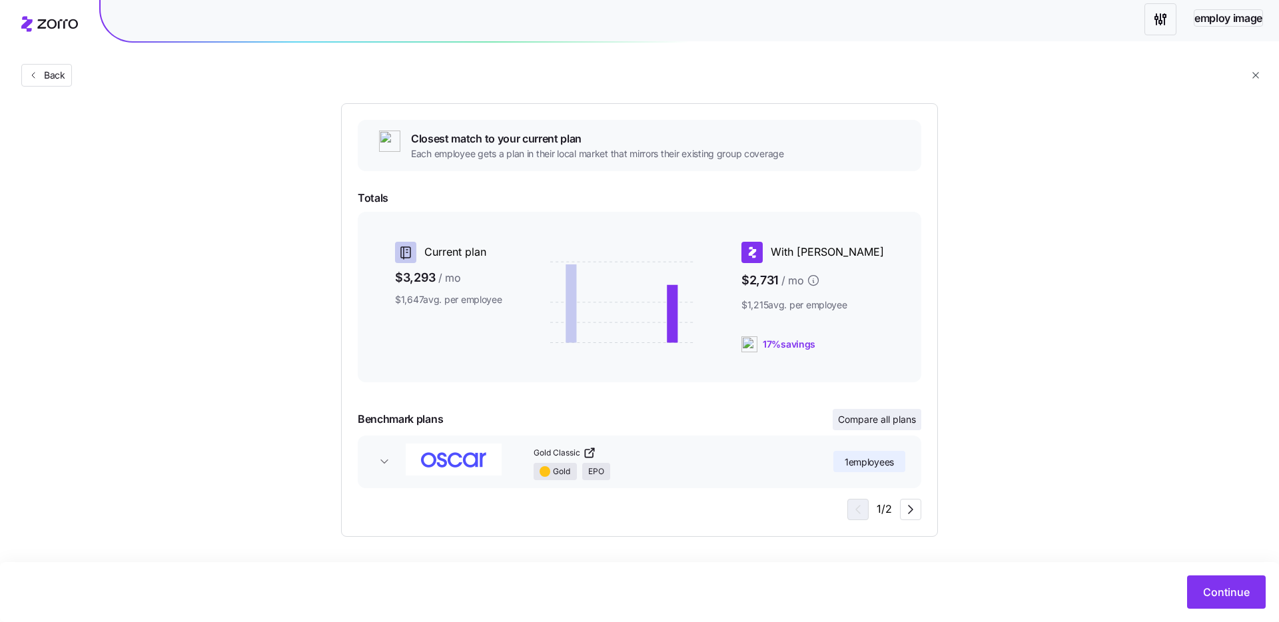
click at [890, 428] on button "Compare all plans" at bounding box center [876, 419] width 89 height 21
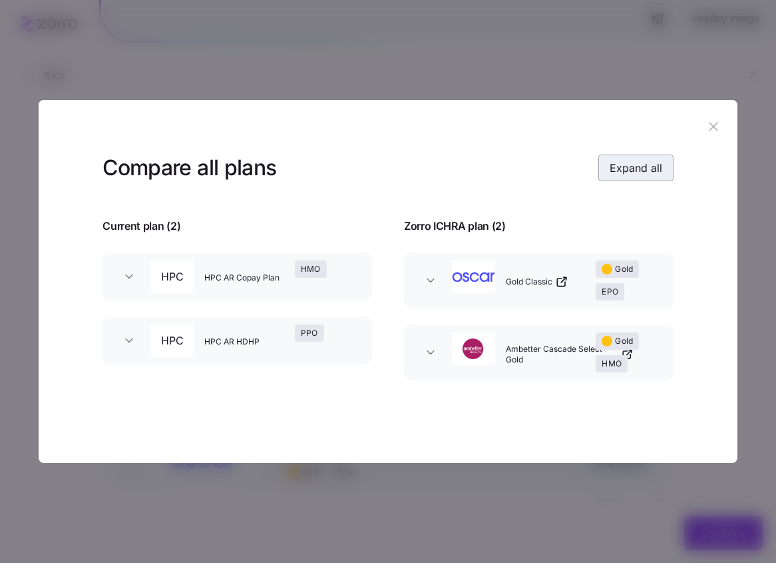
click at [621, 166] on span "Expand all" at bounding box center [636, 168] width 53 height 16
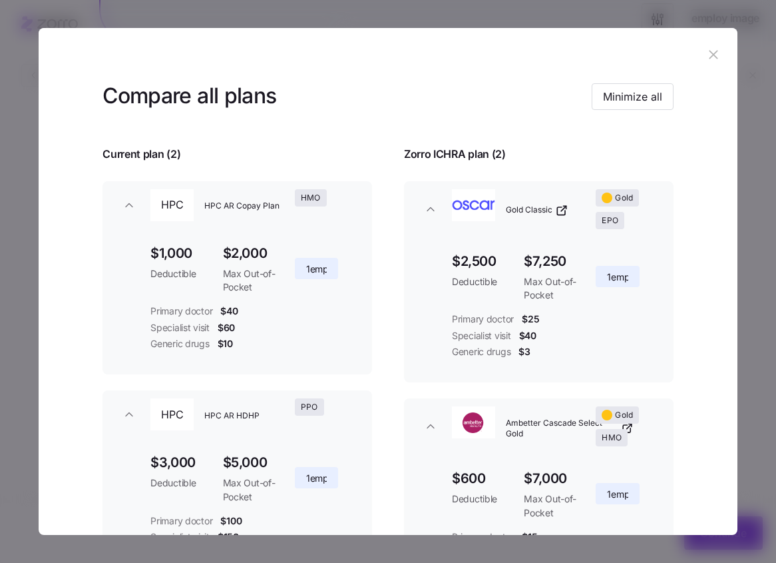
click at [623, 151] on div "Zorro ICHRA plan ( 2 )" at bounding box center [539, 146] width 302 height 33
click at [625, 142] on div "Compare all plans Minimize all Current plan ( 2 ) Zorro ICHRA plan ( 2 ) HPC HP…" at bounding box center [388, 381] width 699 height 601
click at [646, 99] on span "Minimize all" at bounding box center [632, 97] width 59 height 16
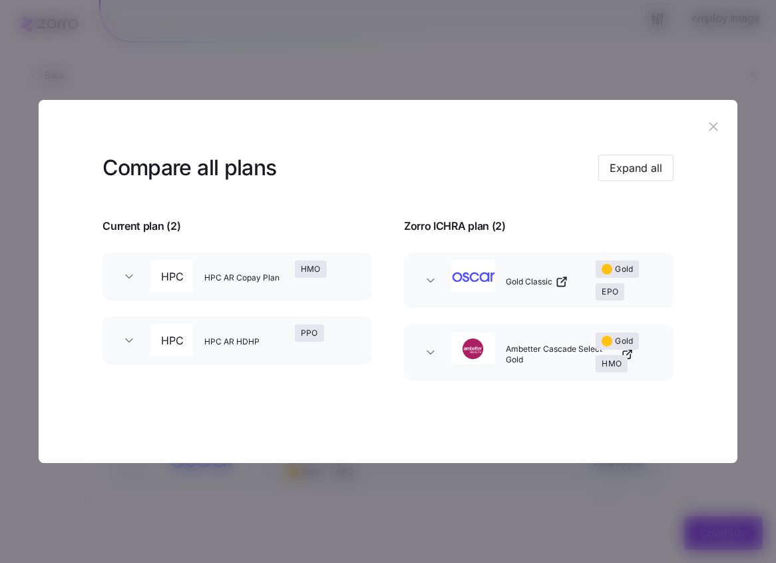
click at [653, 166] on span "Expand all" at bounding box center [636, 168] width 53 height 16
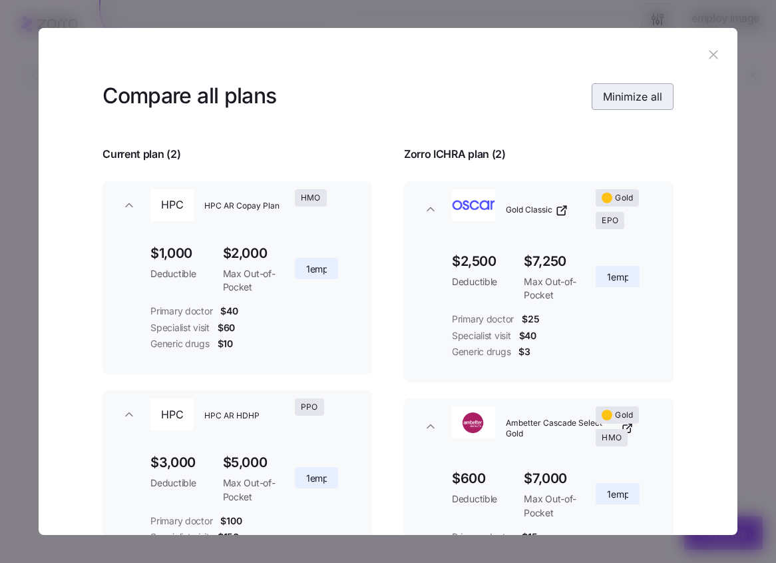
click at [623, 96] on span "Minimize all" at bounding box center [632, 97] width 59 height 16
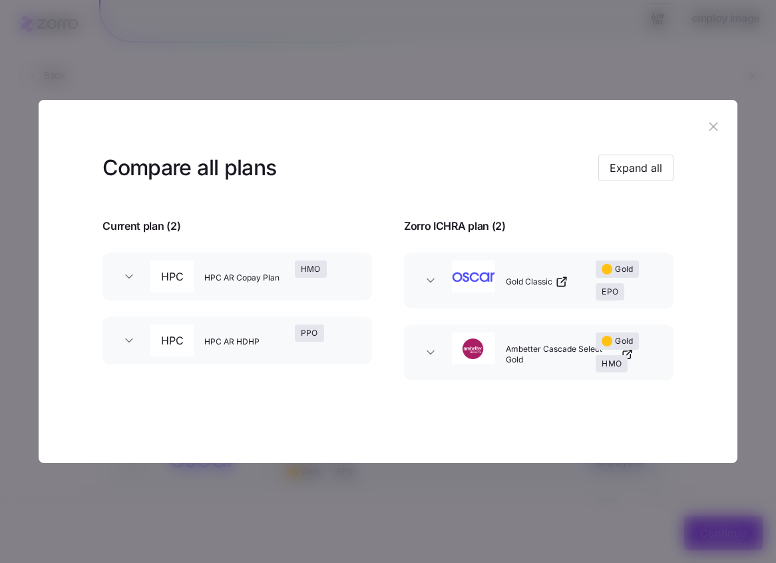
click at [631, 165] on span "Expand all" at bounding box center [636, 168] width 53 height 16
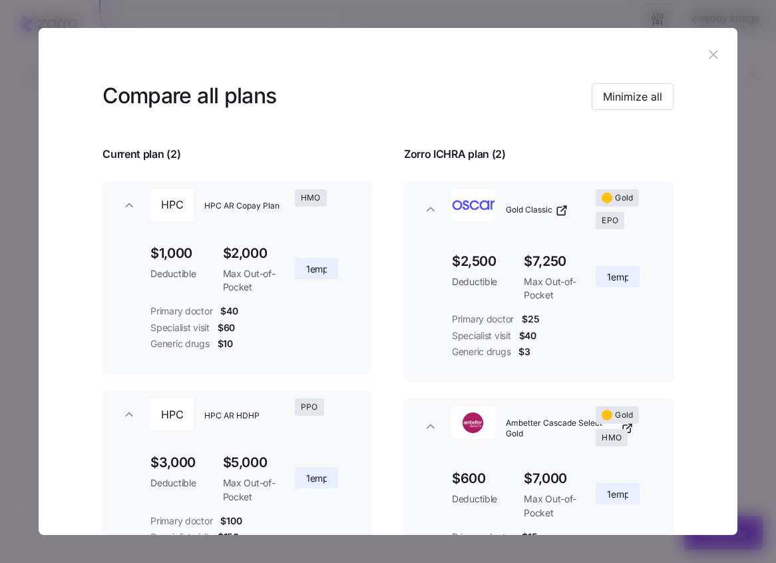
click at [631, 165] on div "Gold Classic Gold EPO $2,500 Deductible $7,250 Max Out-of-Pocket 1 employees Pr…" at bounding box center [539, 398] width 302 height 467
click at [620, 87] on button "Minimize all" at bounding box center [633, 96] width 82 height 27
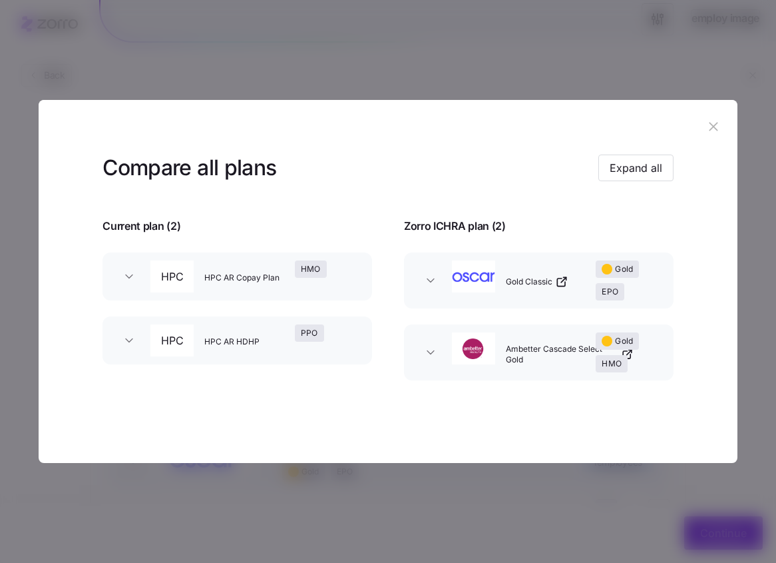
click at [416, 198] on div "Compare all plans Expand all Current plan ( 2 ) Zorro ICHRA plan ( 2 ) HPC HPC …" at bounding box center [388, 308] width 699 height 310
click at [621, 168] on span "Expand all" at bounding box center [636, 168] width 53 height 16
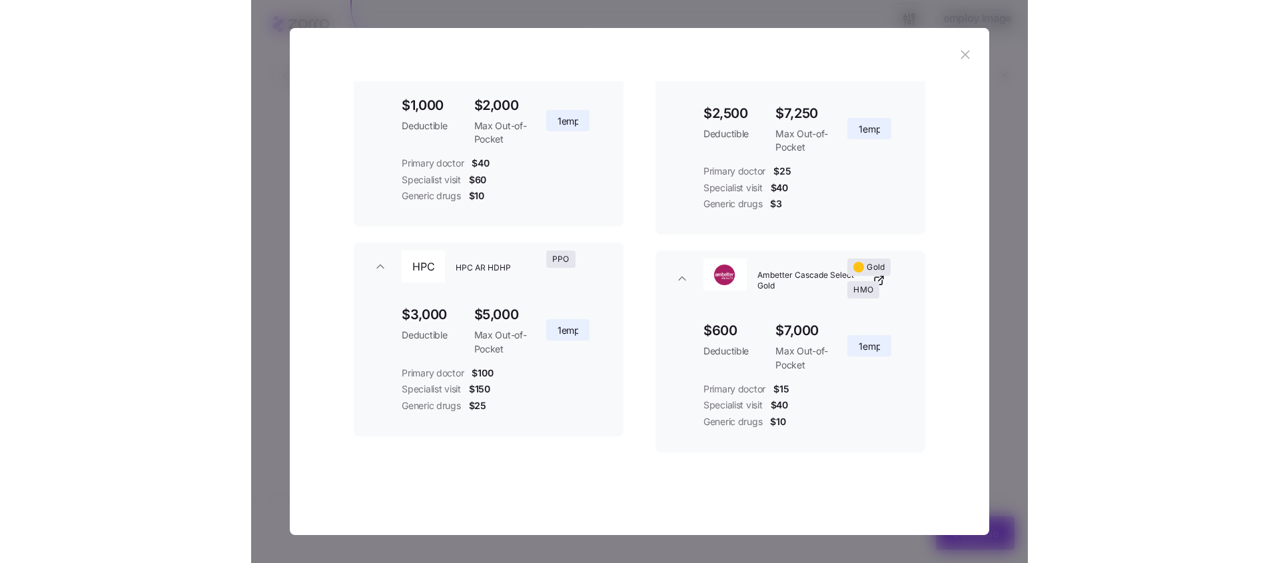
scroll to position [0, 0]
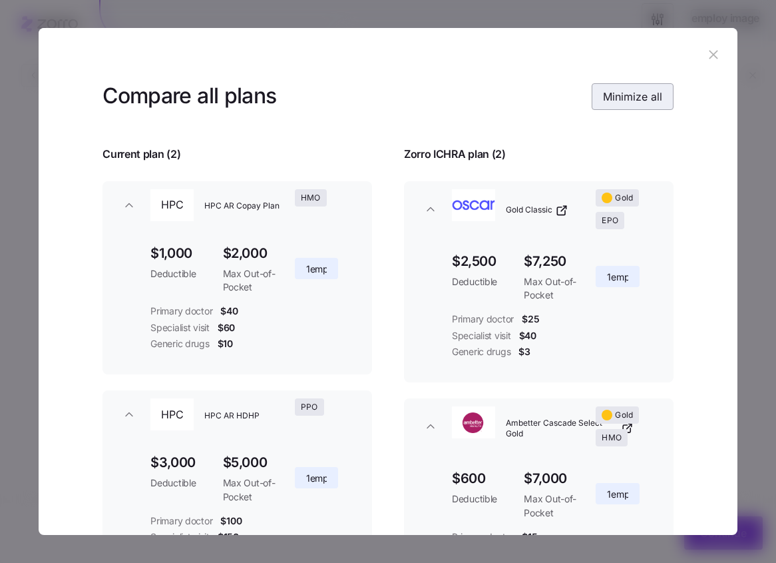
click at [616, 89] on span "Minimize all" at bounding box center [632, 97] width 59 height 16
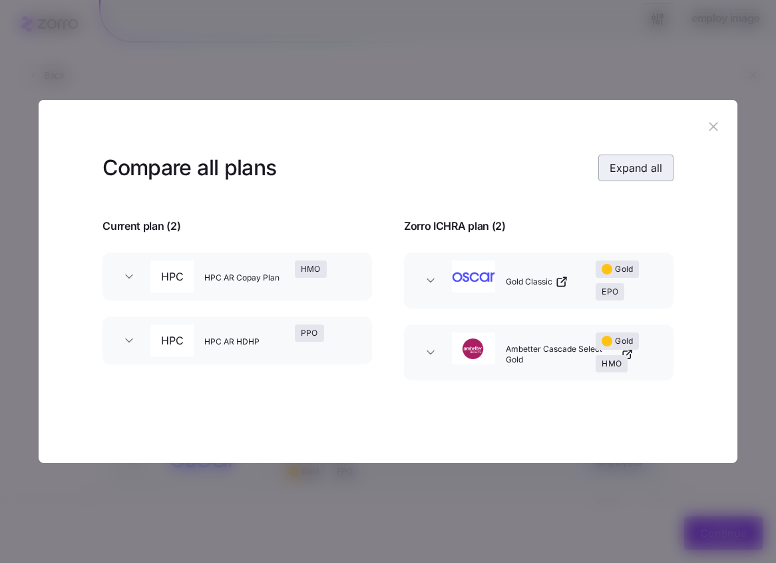
click at [627, 165] on span "Expand all" at bounding box center [636, 168] width 53 height 16
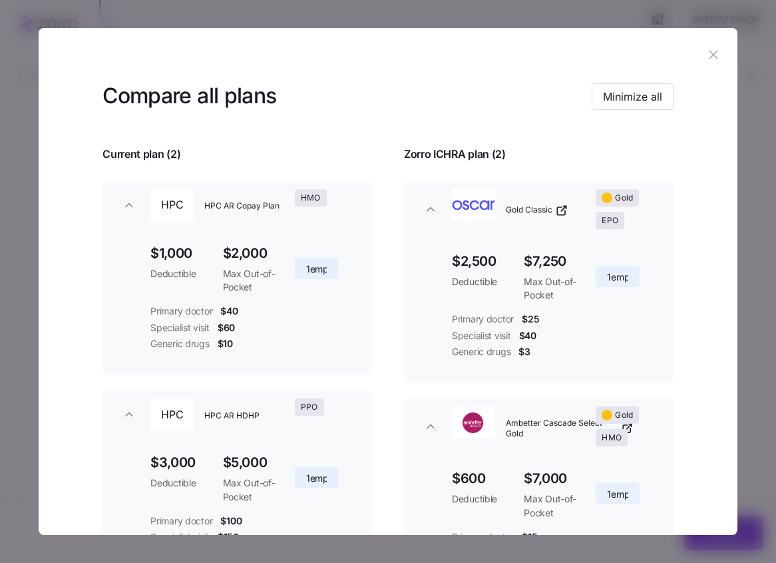
click at [438, 202] on span "button" at bounding box center [430, 208] width 21 height 13
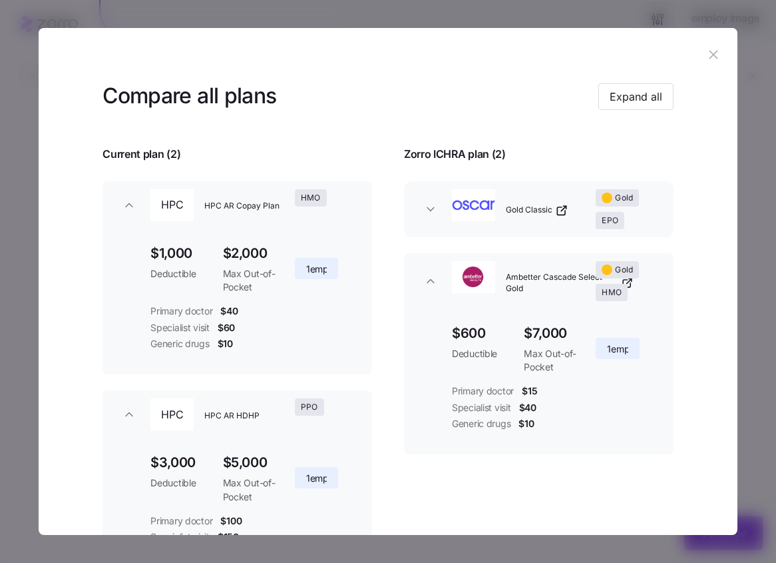
click at [119, 198] on span "button" at bounding box center [129, 204] width 21 height 13
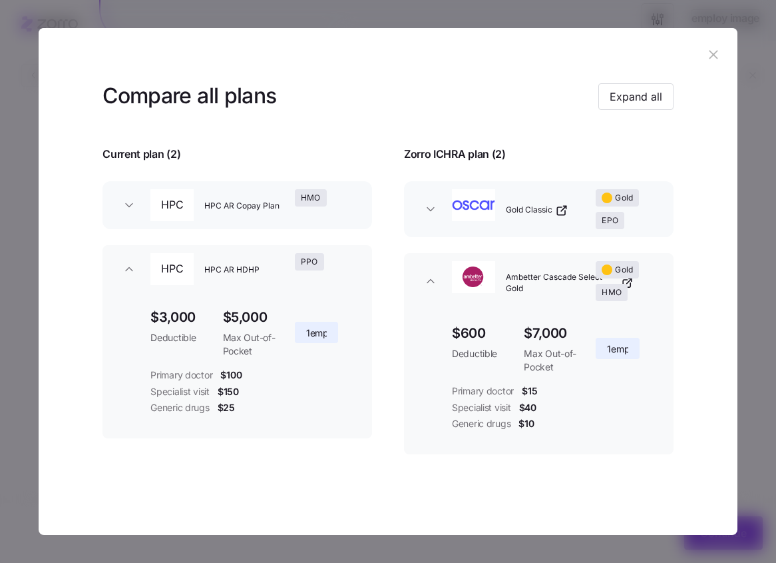
click at [131, 274] on icon "button" at bounding box center [129, 268] width 13 height 13
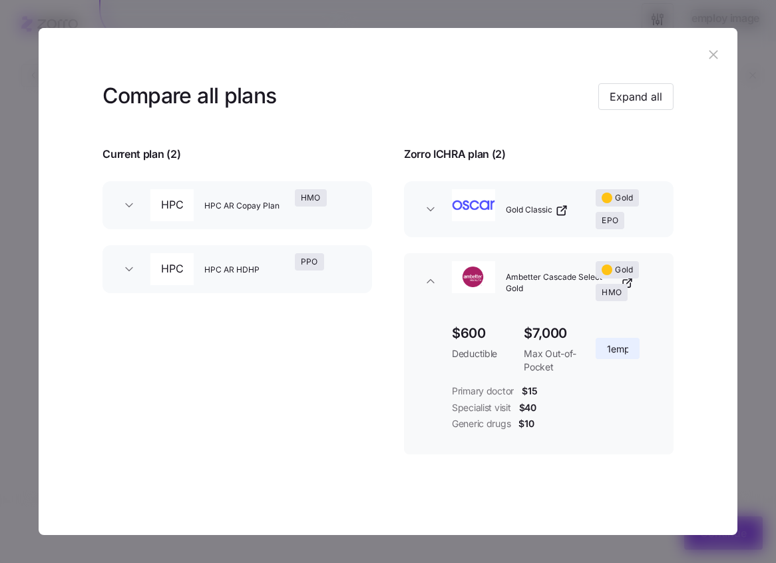
click at [428, 274] on icon "button" at bounding box center [430, 280] width 13 height 13
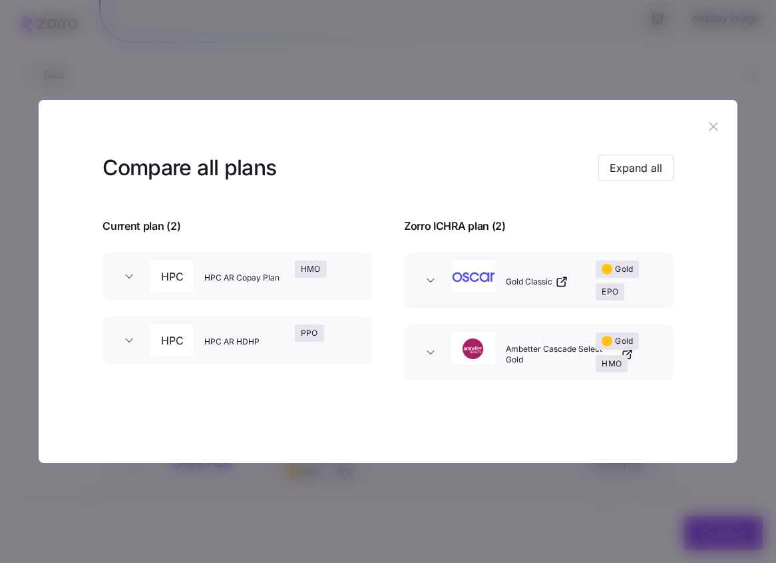
click at [595, 166] on div "Compare all plans Expand all" at bounding box center [388, 168] width 571 height 30
click at [603, 164] on button "Expand all" at bounding box center [636, 167] width 75 height 27
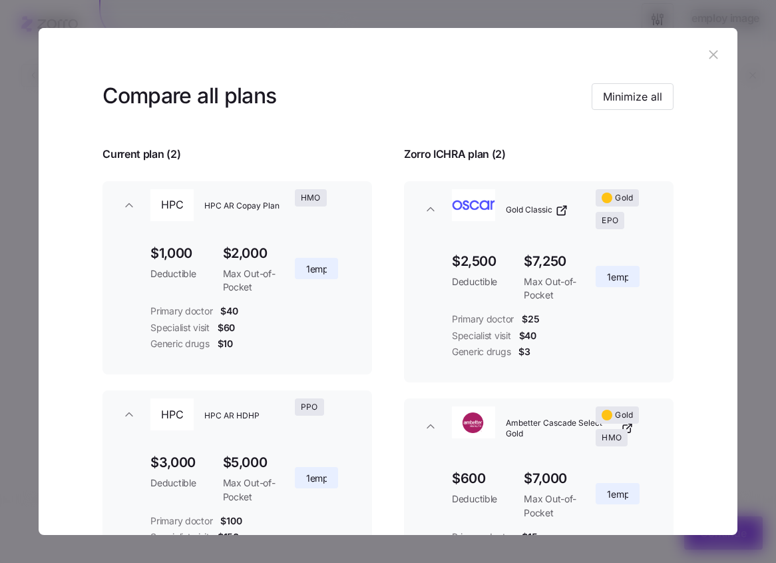
click at [115, 89] on h3 "Compare all plans" at bounding box center [190, 96] width 174 height 30
copy h3 "Compare"
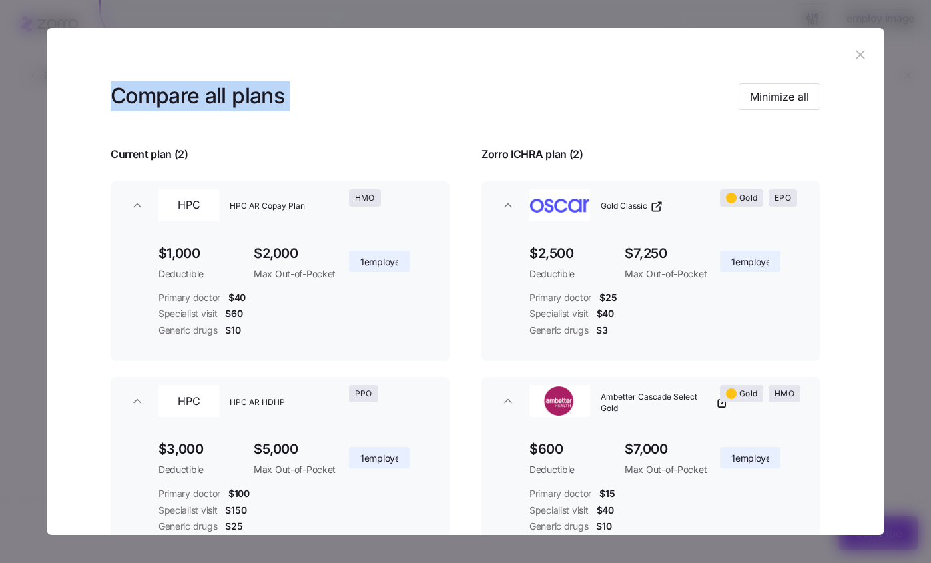
click at [856, 53] on icon "button" at bounding box center [860, 54] width 15 height 15
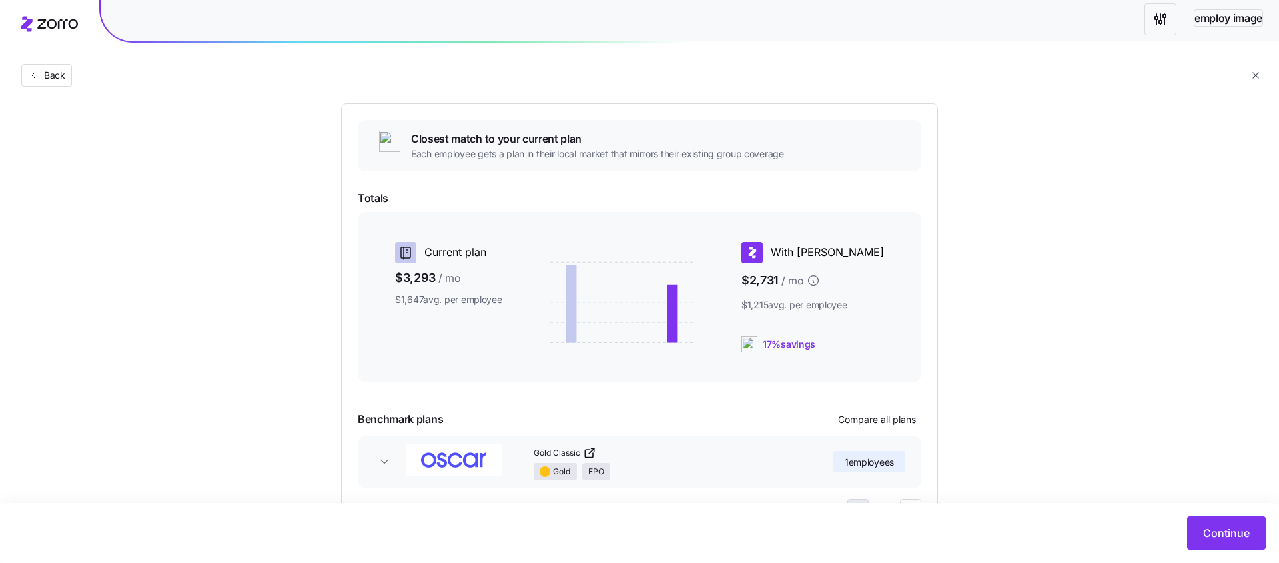
scroll to position [168, 0]
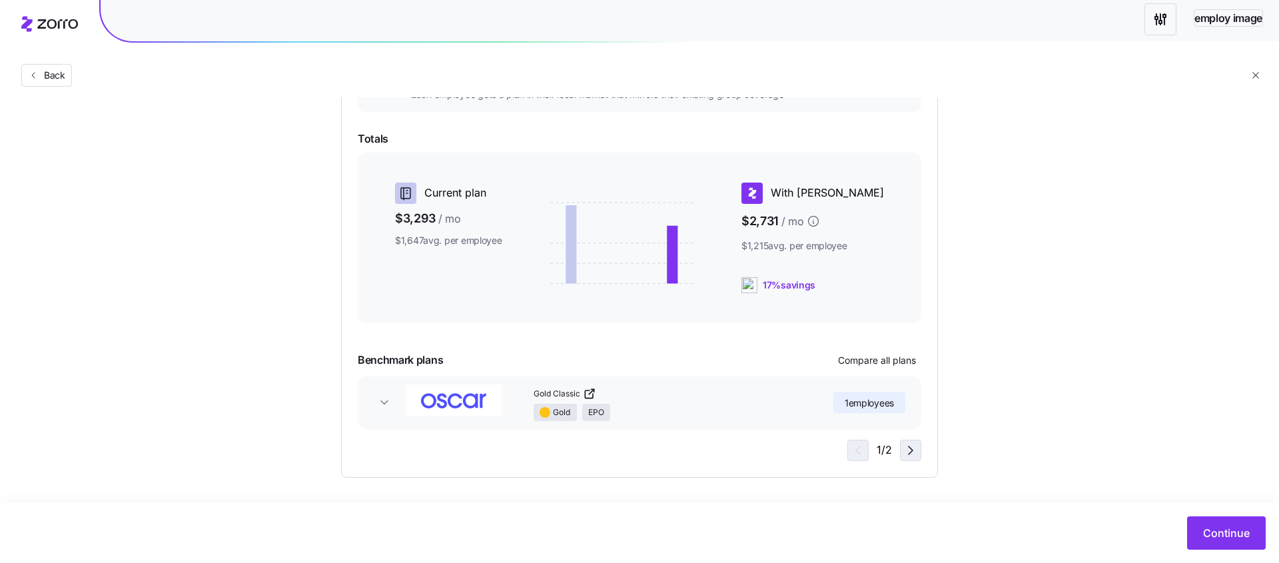
click at [912, 448] on icon "button" at bounding box center [910, 450] width 16 height 16
click at [913, 448] on div "2 / 2" at bounding box center [883, 450] width 76 height 21
click at [857, 453] on icon "button" at bounding box center [856, 450] width 16 height 16
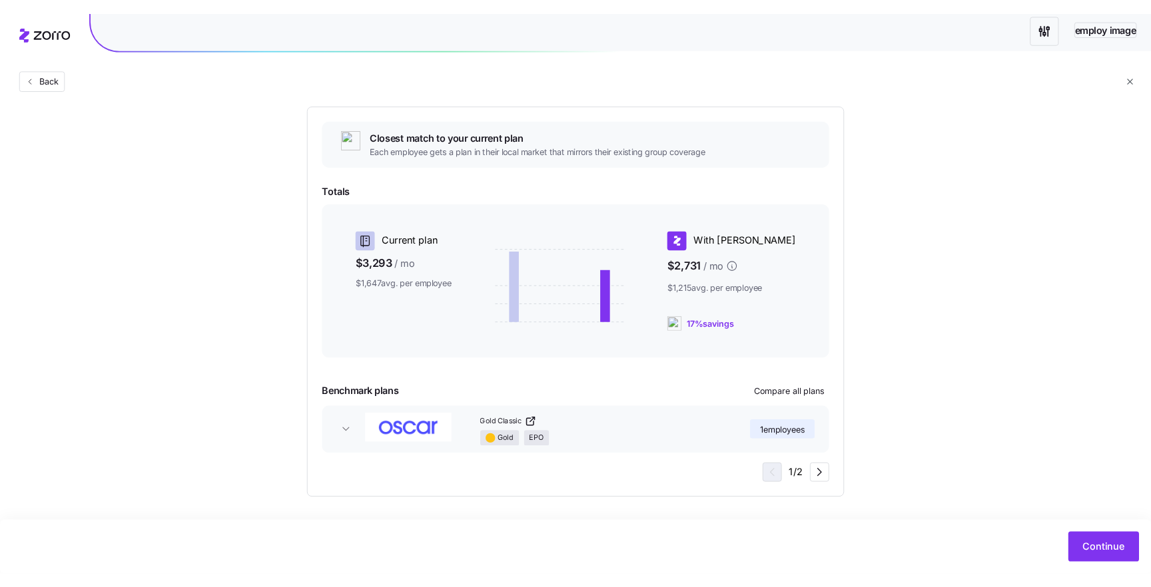
scroll to position [108, 0]
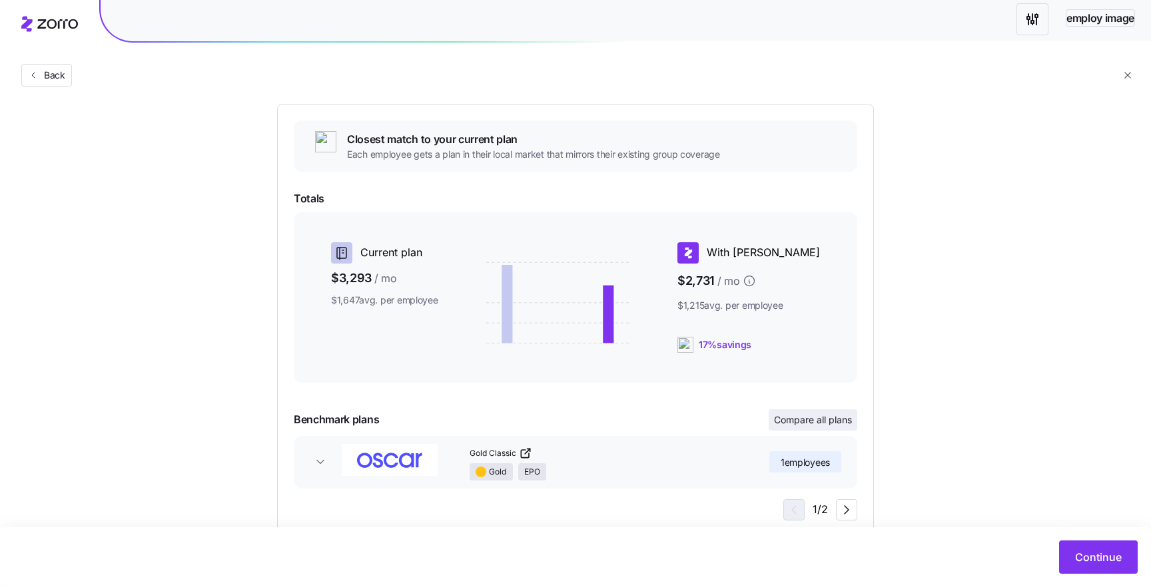
click at [797, 424] on span "Compare all plans" at bounding box center [813, 420] width 78 height 13
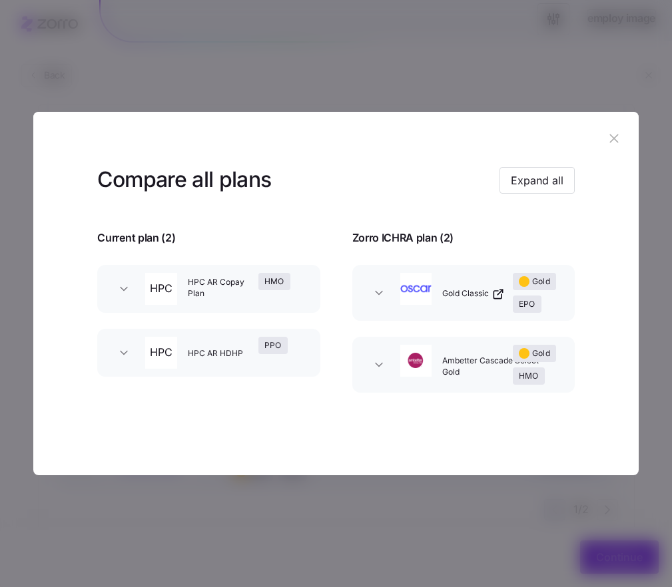
click at [436, 296] on div "button" at bounding box center [416, 293] width 43 height 51
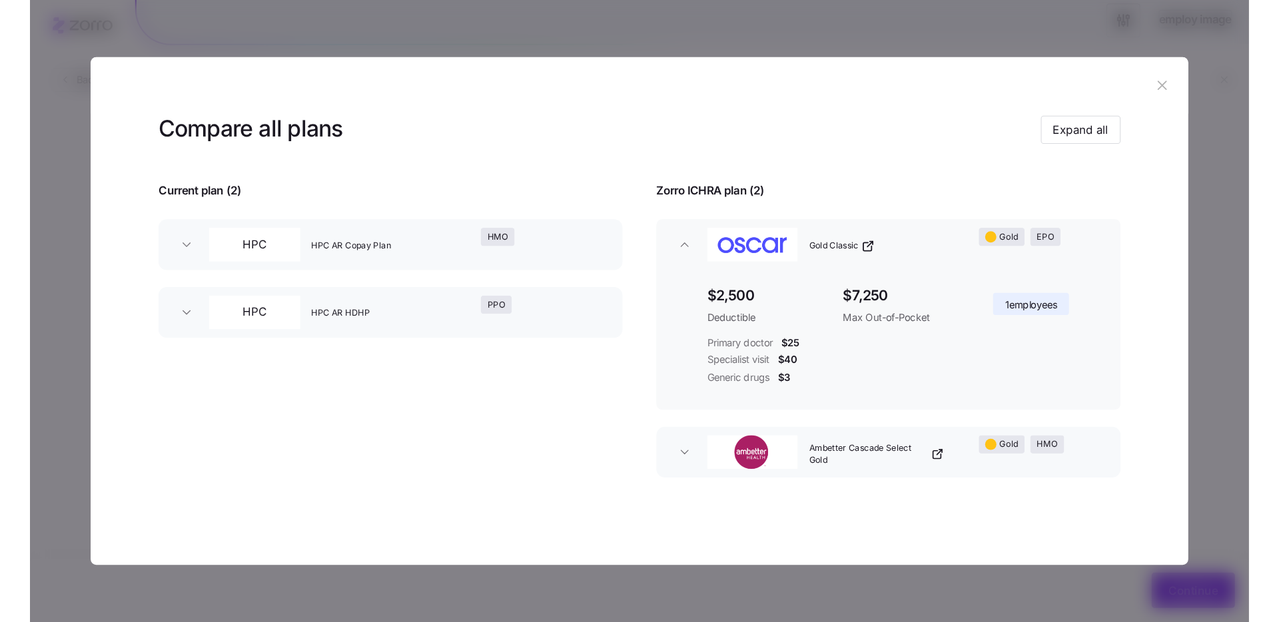
scroll to position [109, 0]
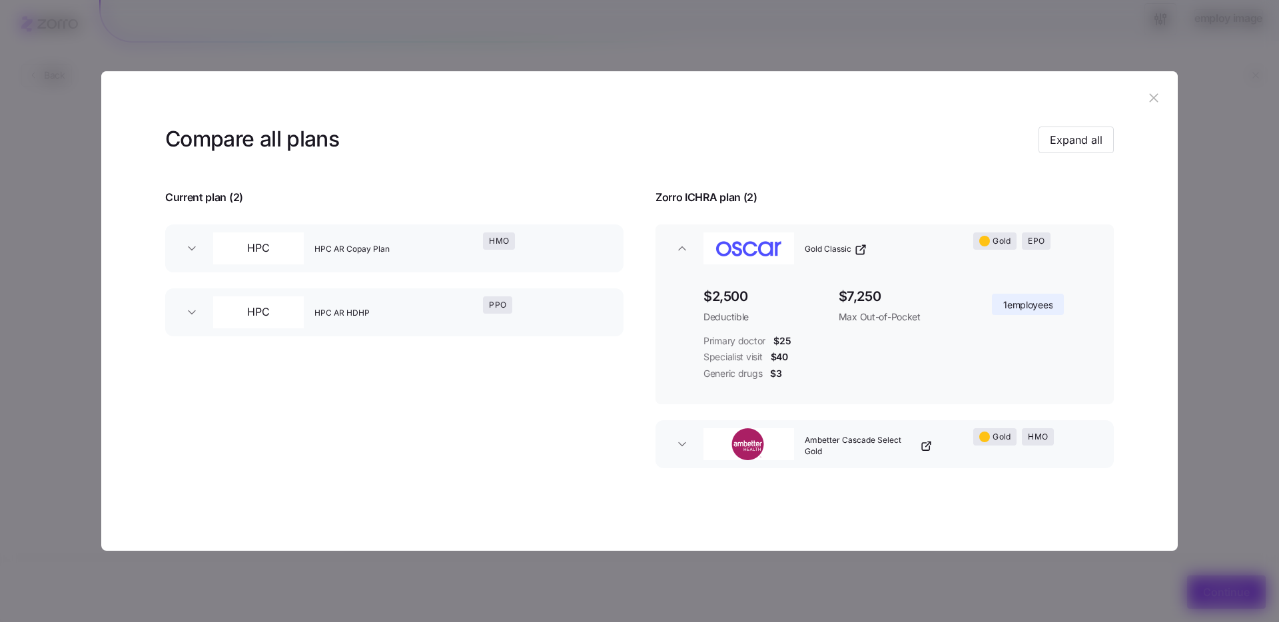
click at [1151, 101] on icon "button" at bounding box center [1153, 98] width 15 height 15
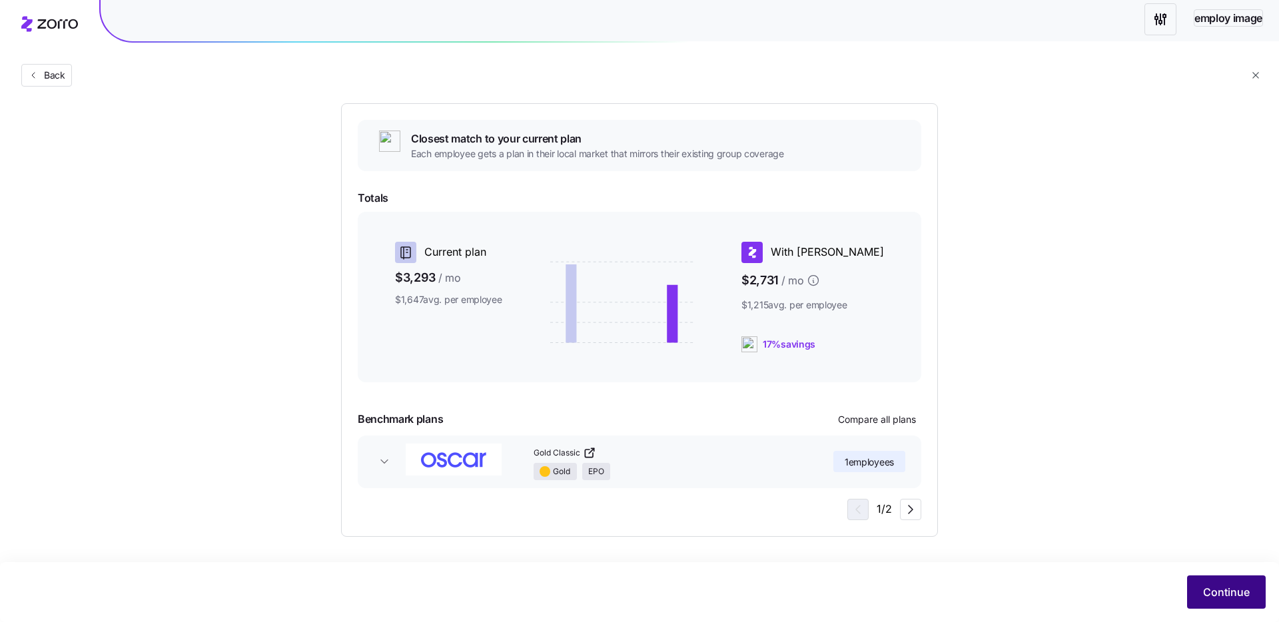
click at [1193, 597] on button "Continue" at bounding box center [1226, 591] width 79 height 33
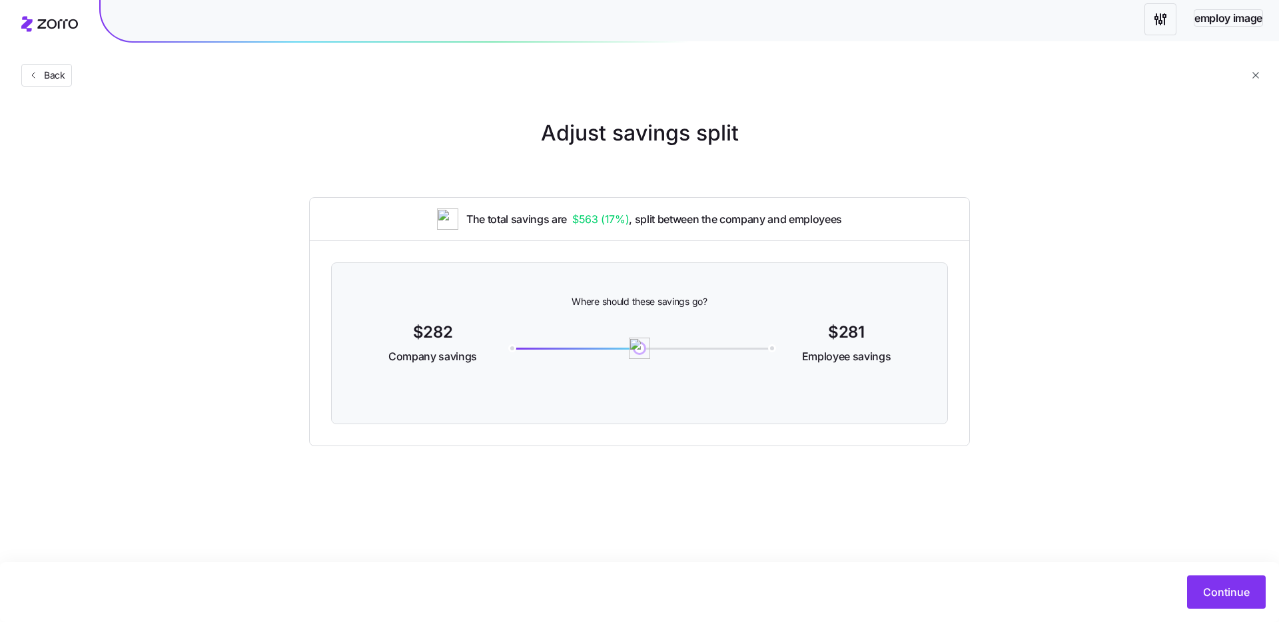
click at [1163, 432] on div "Adjust savings split The total savings are $563 ( 17% ) , split between the com…" at bounding box center [639, 281] width 1279 height 329
click at [1000, 509] on main "Adjust savings split The total savings are $563 ( 17% ) , split between the com…" at bounding box center [639, 311] width 1279 height 622
click at [1215, 584] on span "Continue" at bounding box center [1226, 592] width 47 height 16
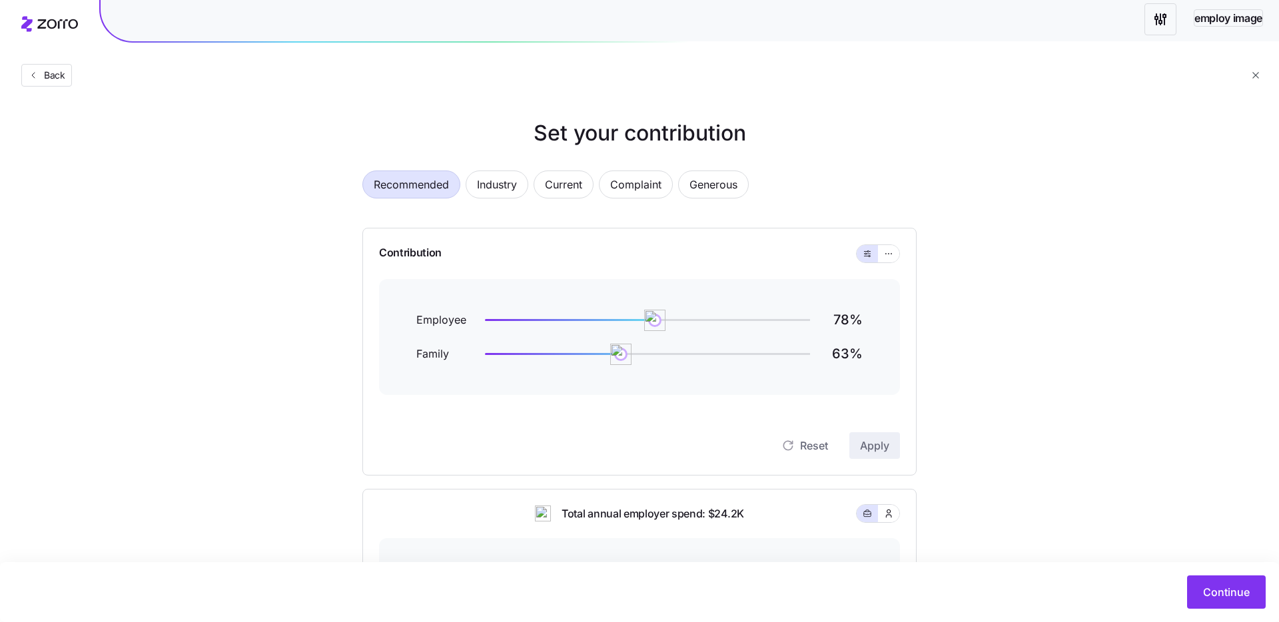
click at [878, 272] on div "Contribution" at bounding box center [639, 253] width 521 height 51
click at [866, 270] on div "Contribution" at bounding box center [639, 253] width 521 height 51
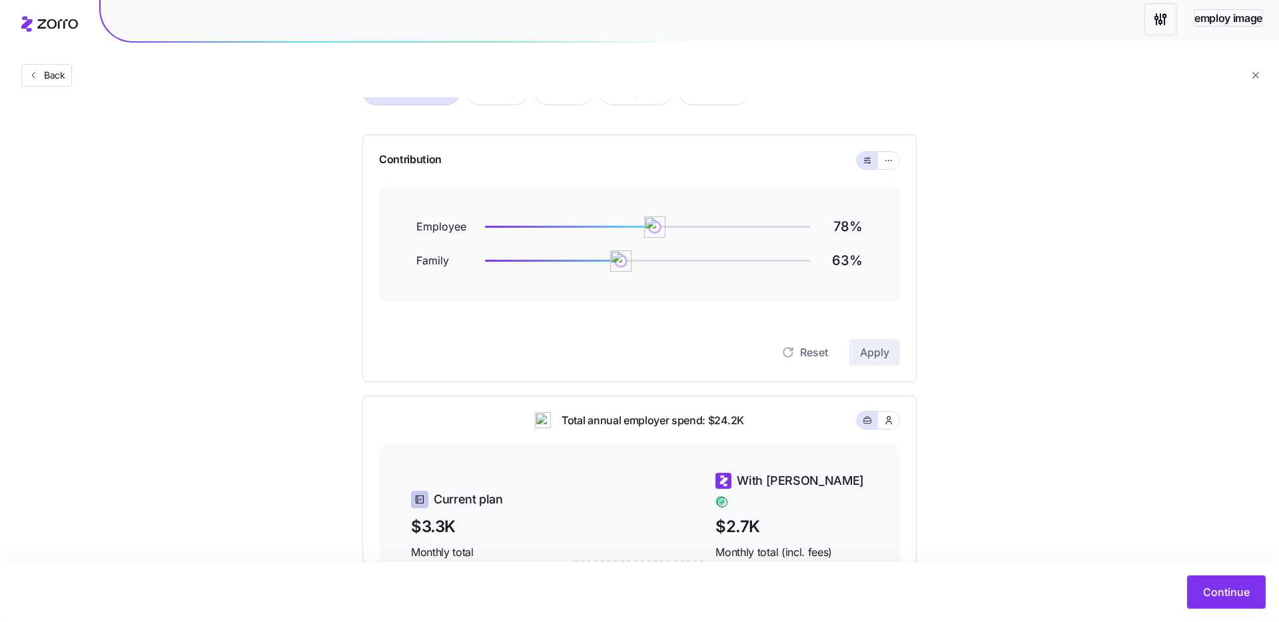
scroll to position [342, 0]
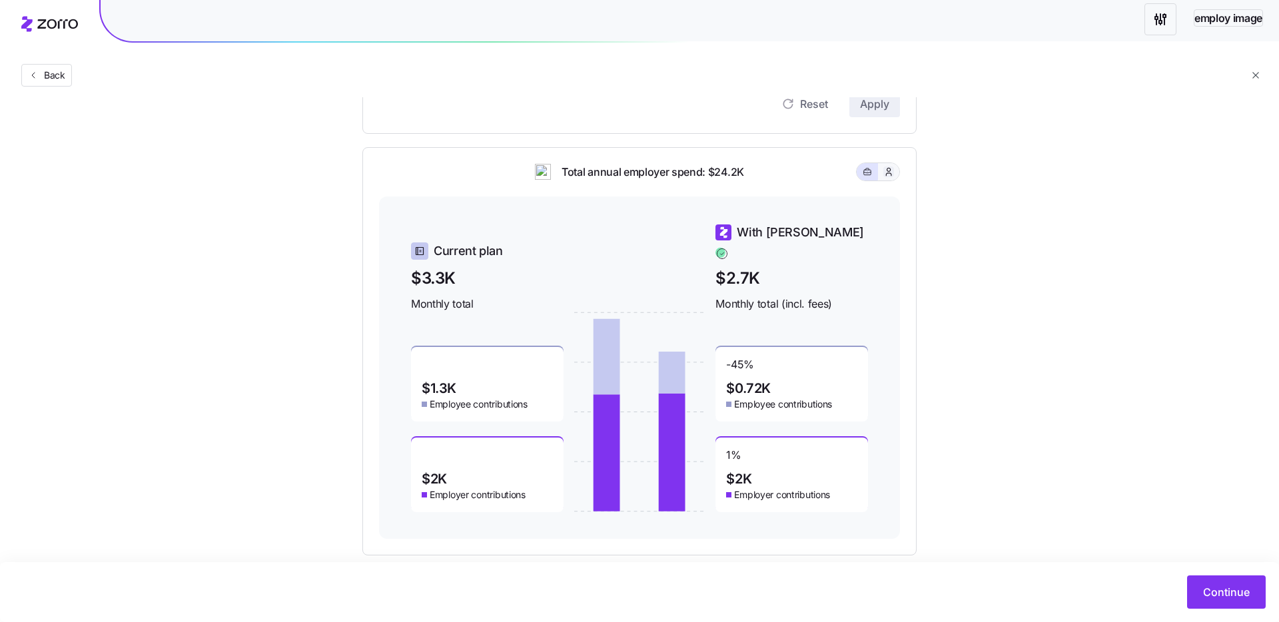
click at [890, 171] on icon "button" at bounding box center [888, 171] width 11 height 13
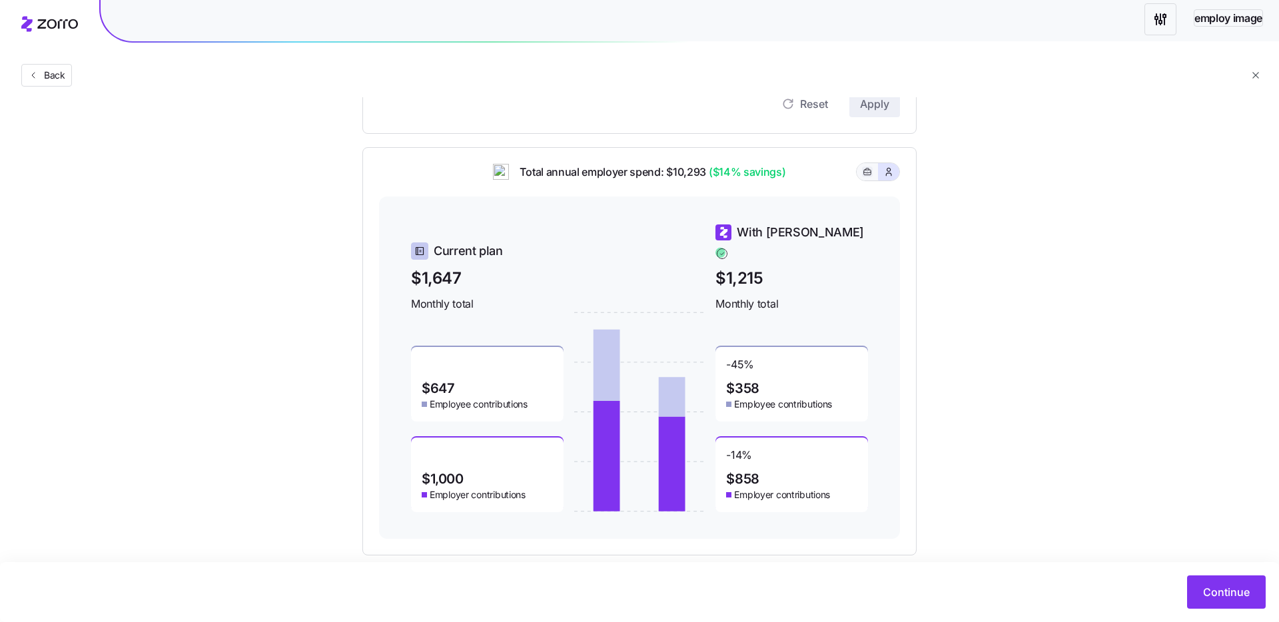
click at [870, 172] on rect "button" at bounding box center [867, 172] width 7 height 5
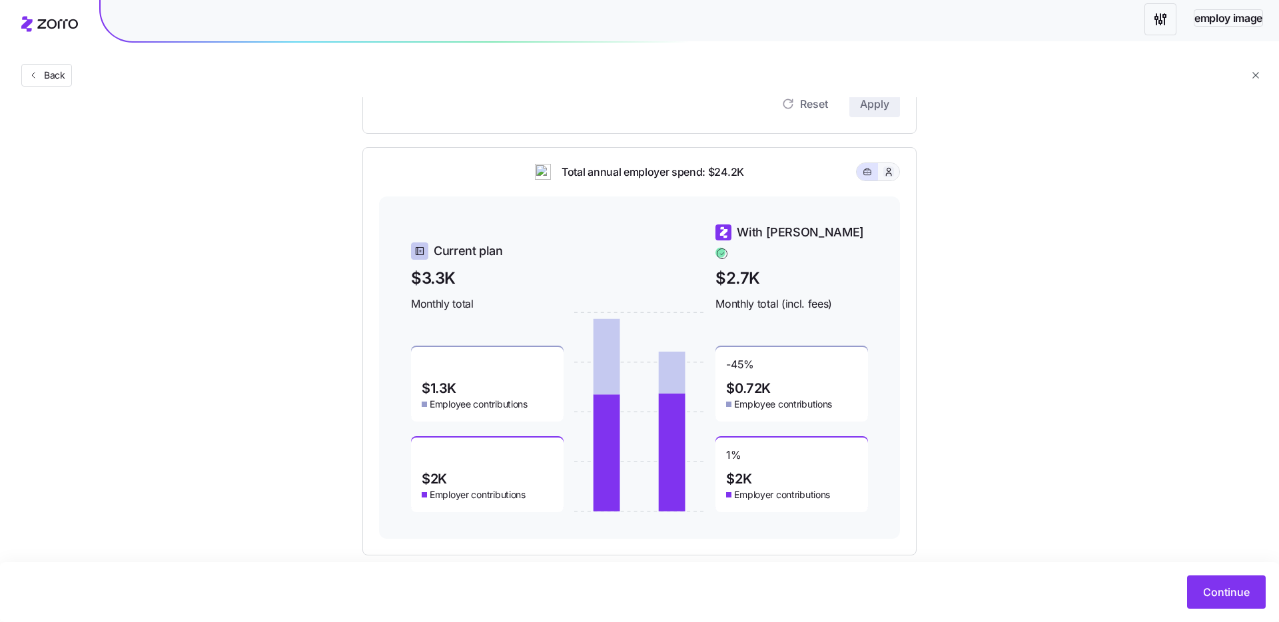
click at [886, 170] on icon "button" at bounding box center [888, 171] width 5 height 7
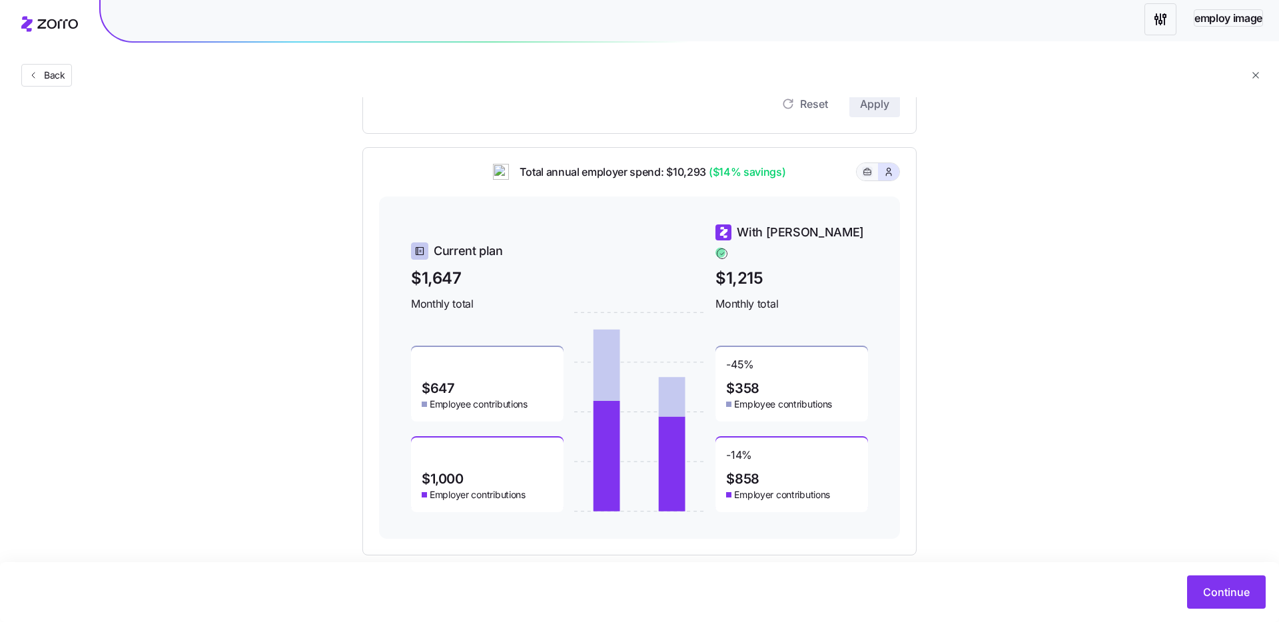
click at [868, 173] on icon "button" at bounding box center [866, 172] width 9 height 16
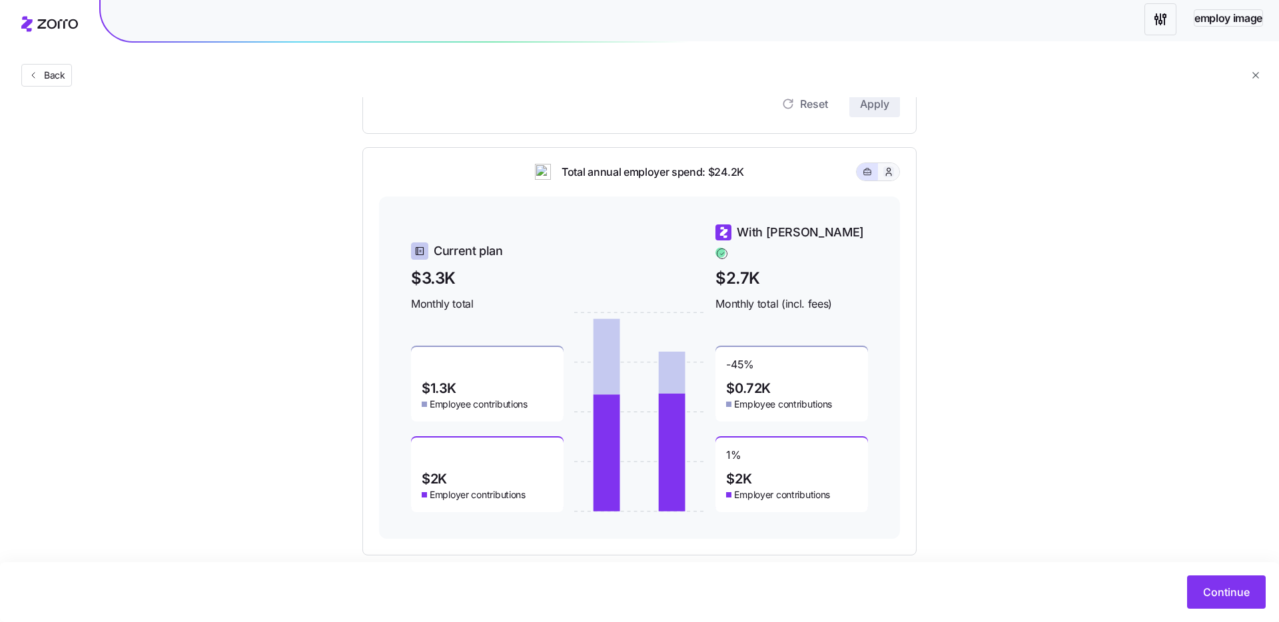
click at [889, 172] on icon "button" at bounding box center [888, 171] width 11 height 13
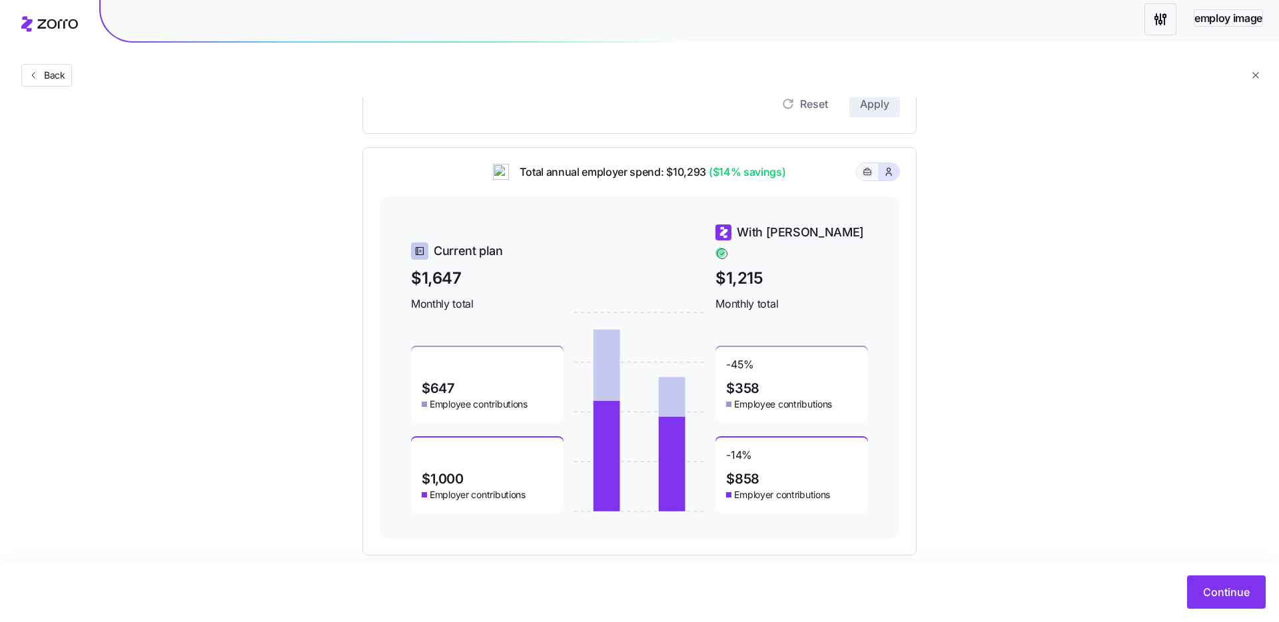
click at [862, 175] on icon "button" at bounding box center [866, 172] width 9 height 16
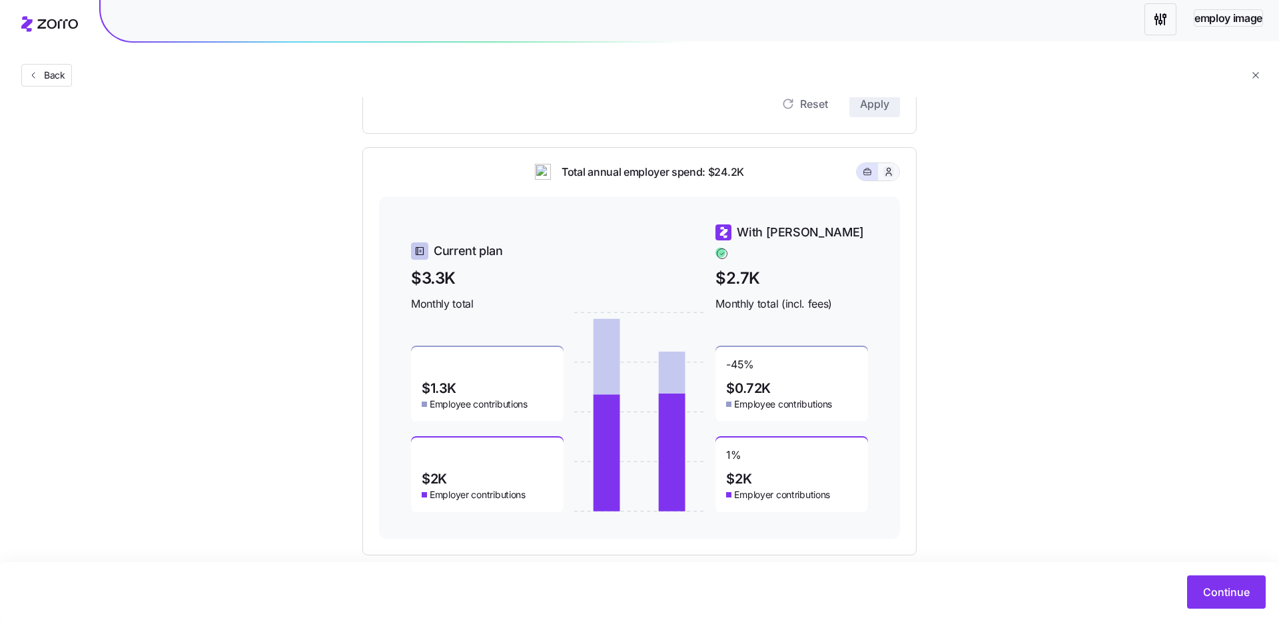
click at [891, 176] on button "button" at bounding box center [888, 171] width 11 height 11
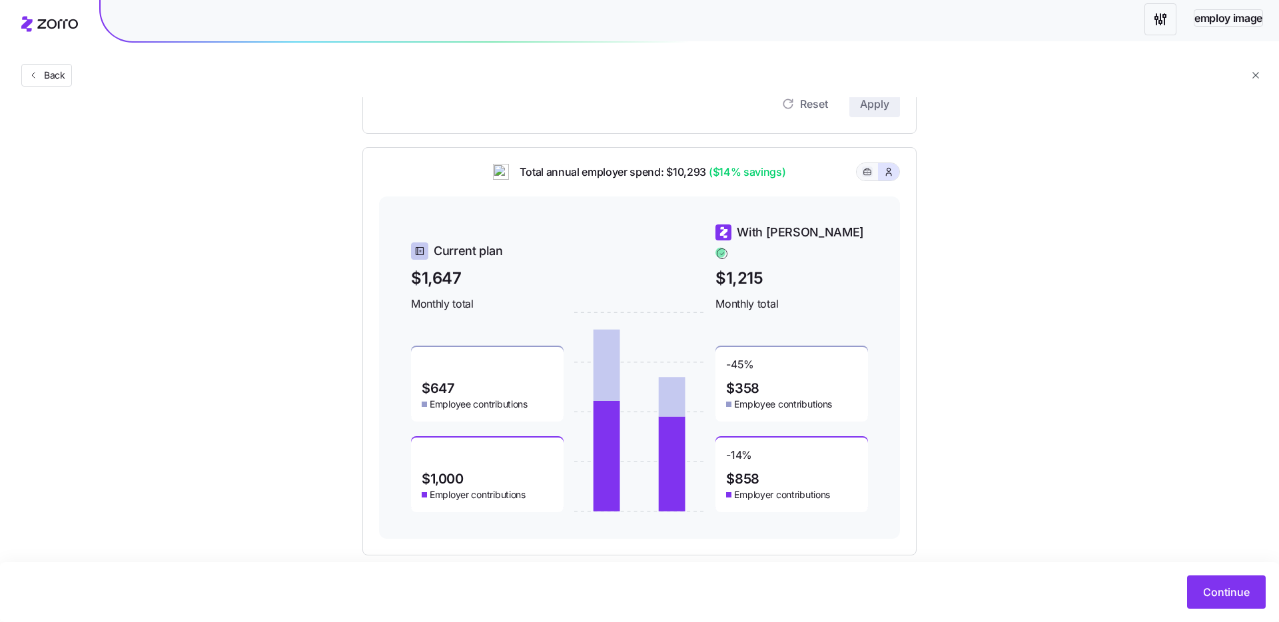
click at [869, 176] on icon "button" at bounding box center [866, 172] width 9 height 16
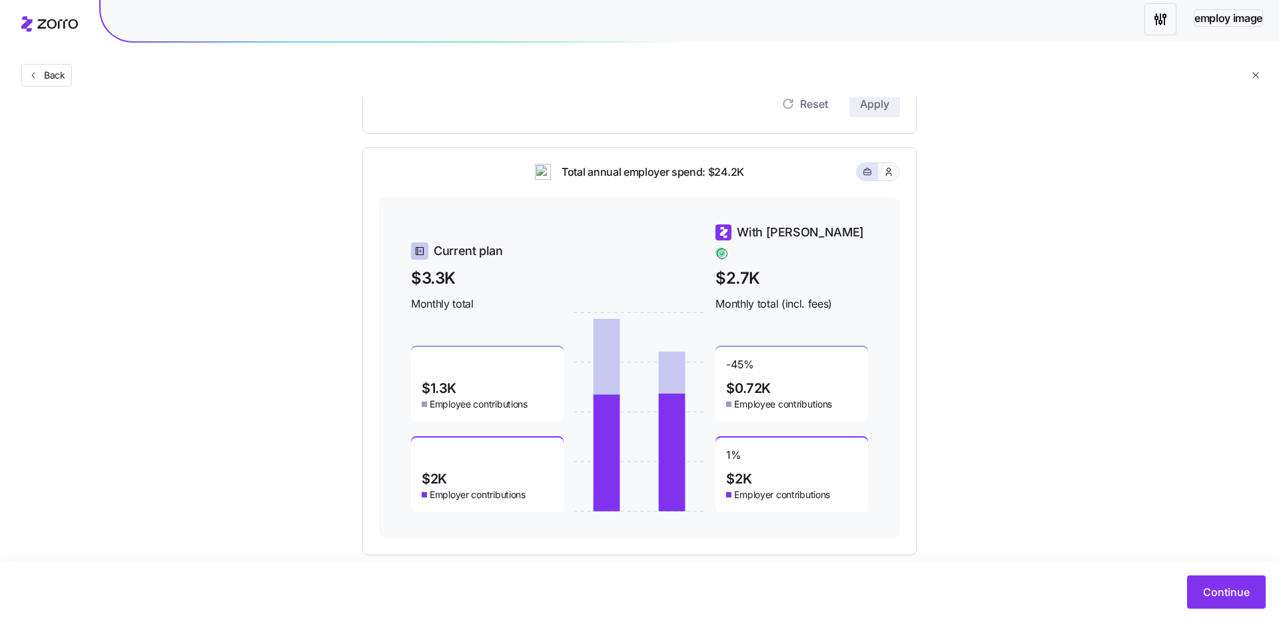
click at [894, 171] on button "button" at bounding box center [888, 171] width 21 height 17
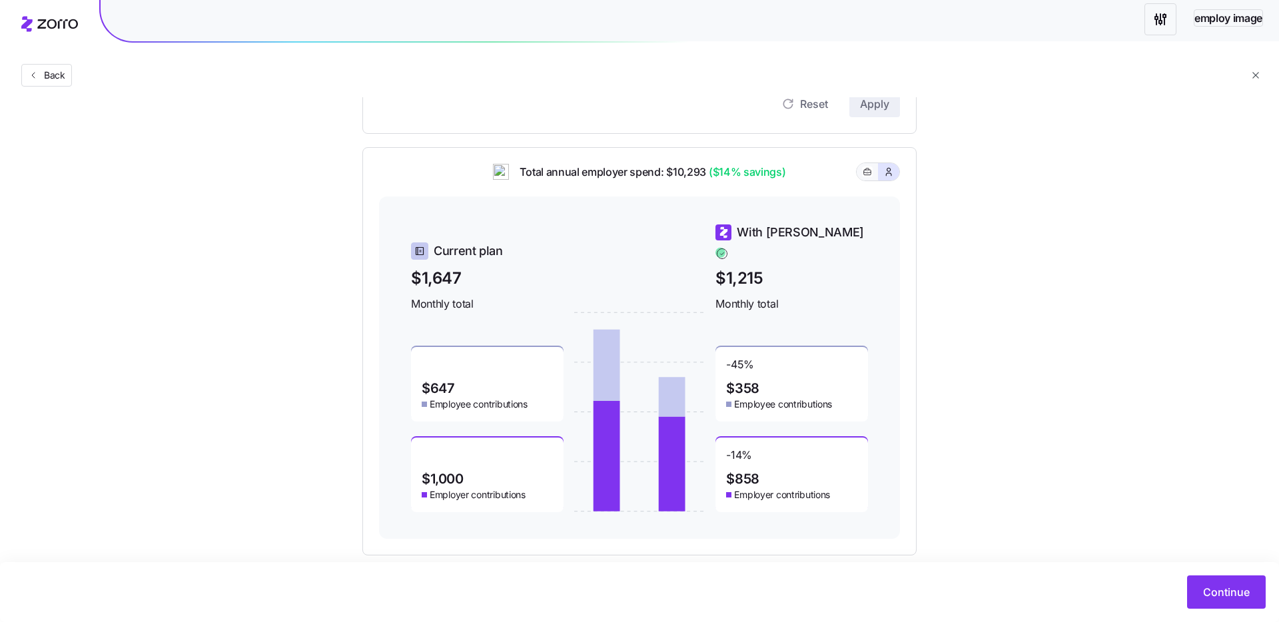
click at [860, 172] on button "button" at bounding box center [866, 171] width 21 height 17
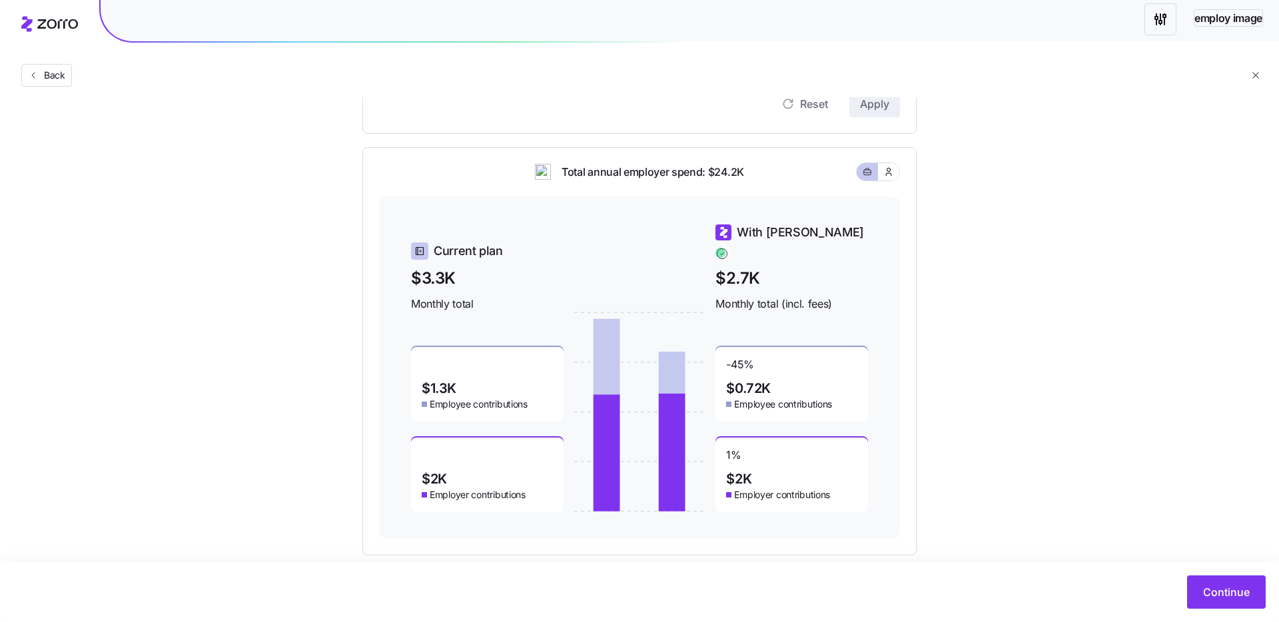
drag, startPoint x: 895, startPoint y: 174, endPoint x: 863, endPoint y: 174, distance: 32.0
click at [895, 174] on button "button" at bounding box center [888, 171] width 21 height 17
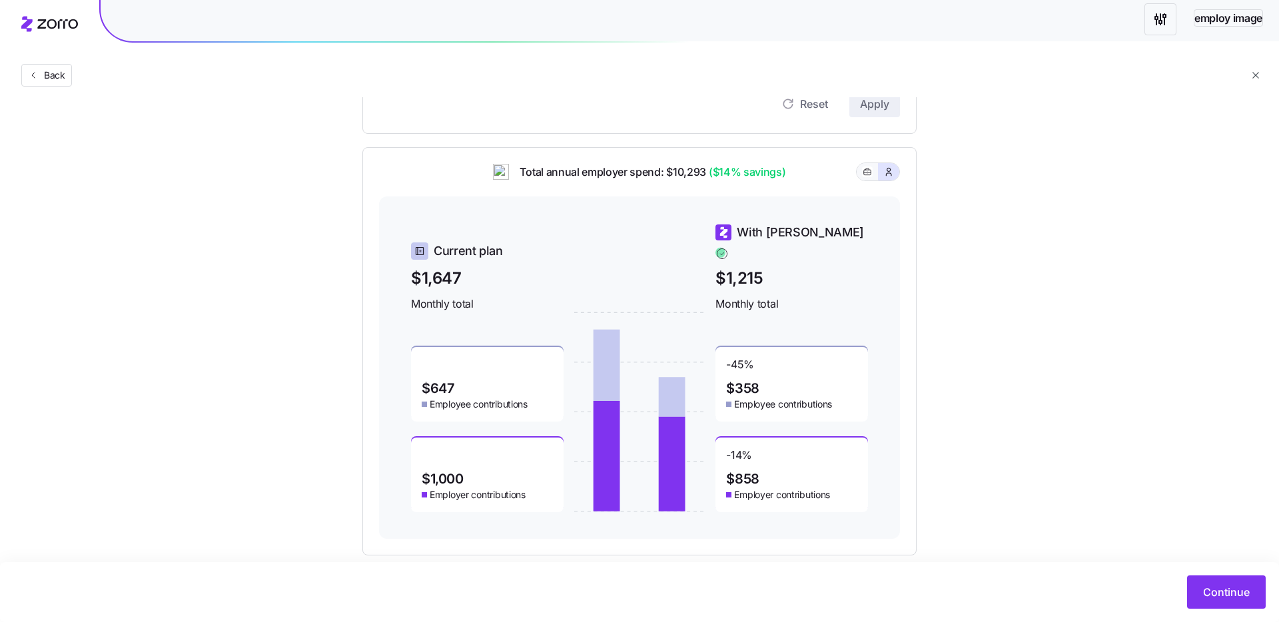
drag, startPoint x: 863, startPoint y: 174, endPoint x: 876, endPoint y: 175, distance: 13.3
click at [863, 174] on icon "button" at bounding box center [866, 172] width 9 height 16
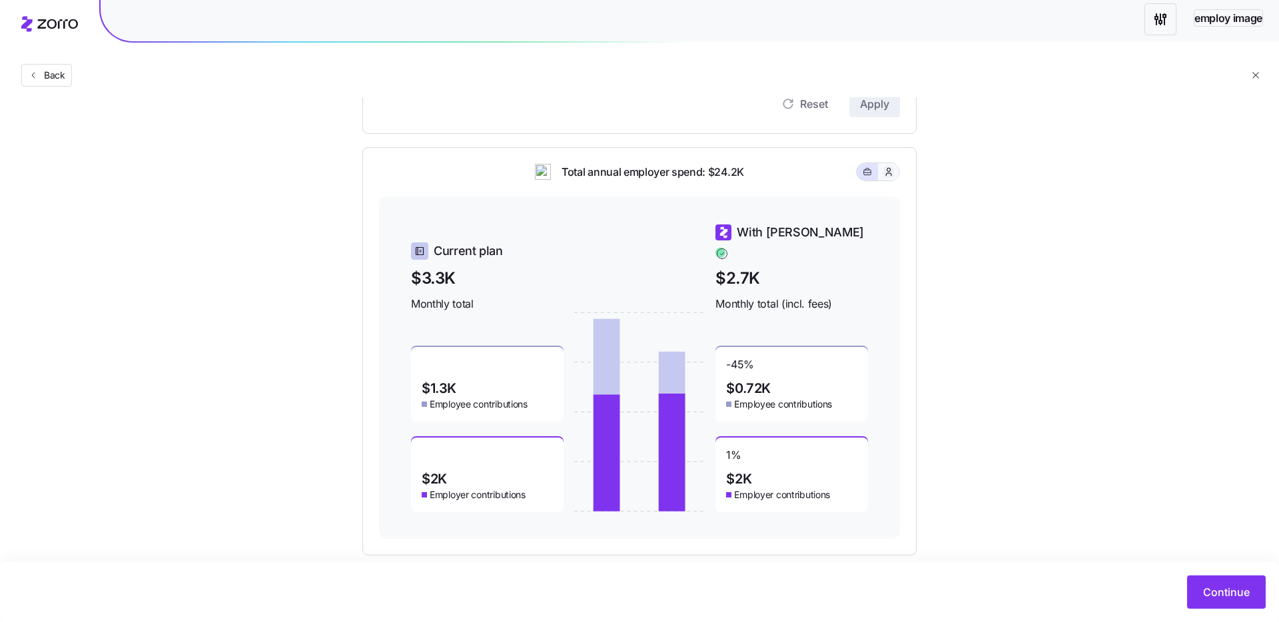
click at [883, 173] on button "button" at bounding box center [888, 171] width 11 height 11
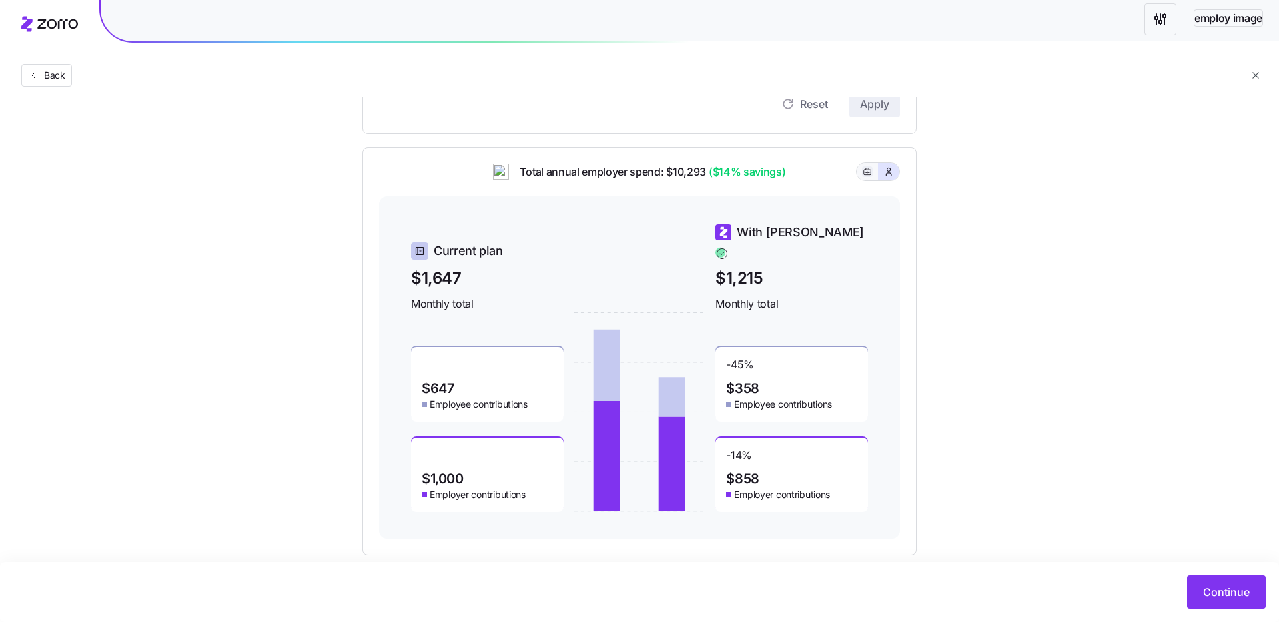
click at [870, 175] on icon "button" at bounding box center [866, 172] width 9 height 16
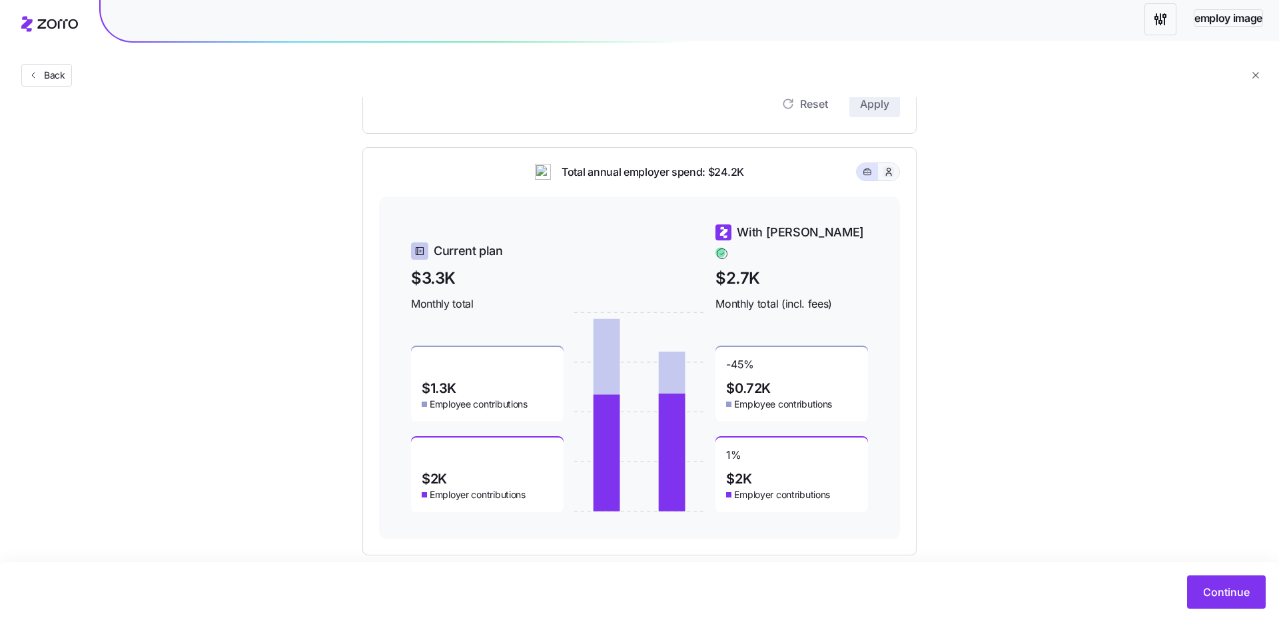
click at [884, 172] on icon "button" at bounding box center [888, 171] width 11 height 13
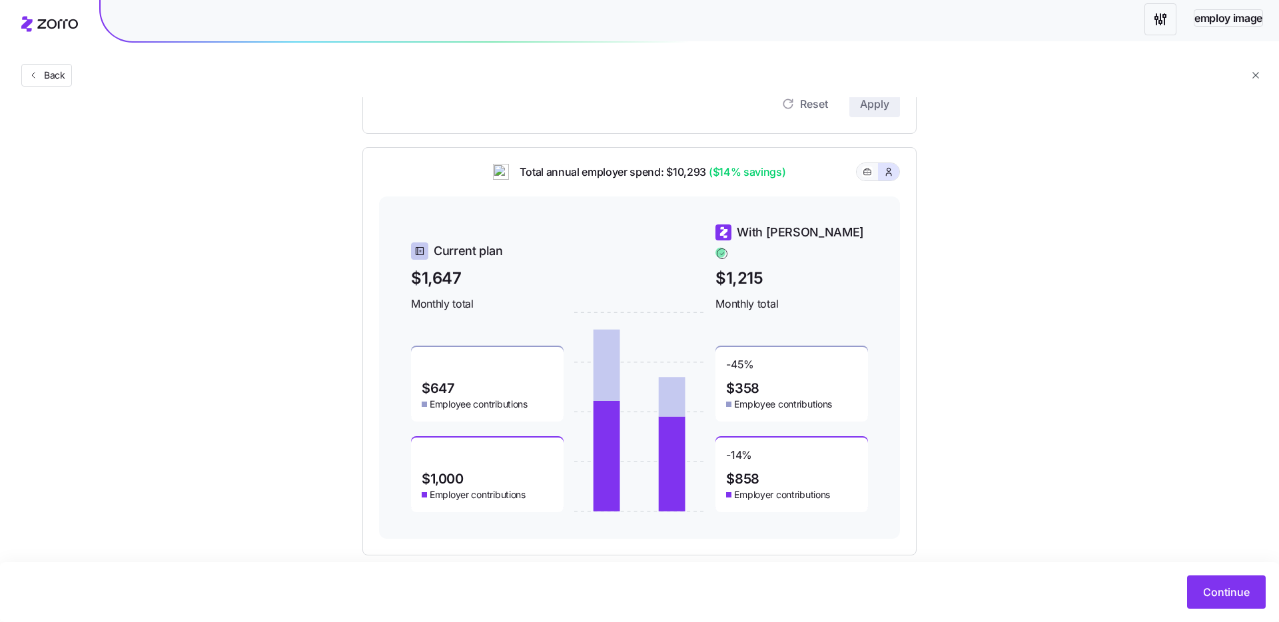
click at [875, 172] on button "button" at bounding box center [866, 171] width 21 height 17
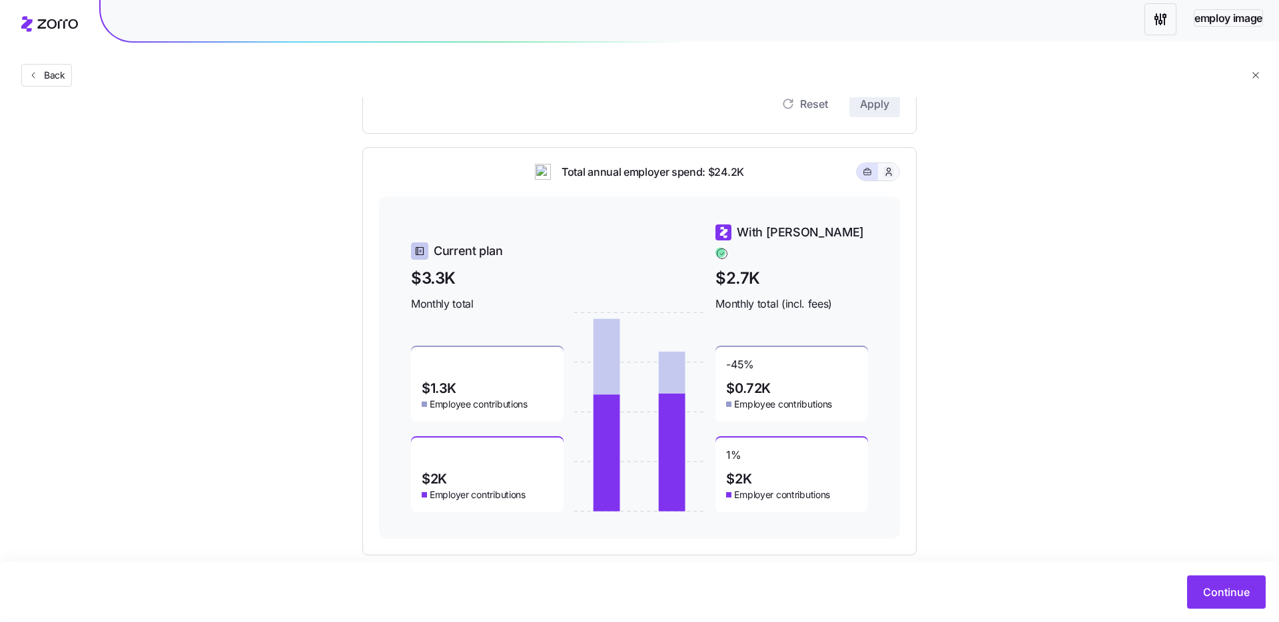
click at [886, 167] on icon "button" at bounding box center [888, 171] width 11 height 13
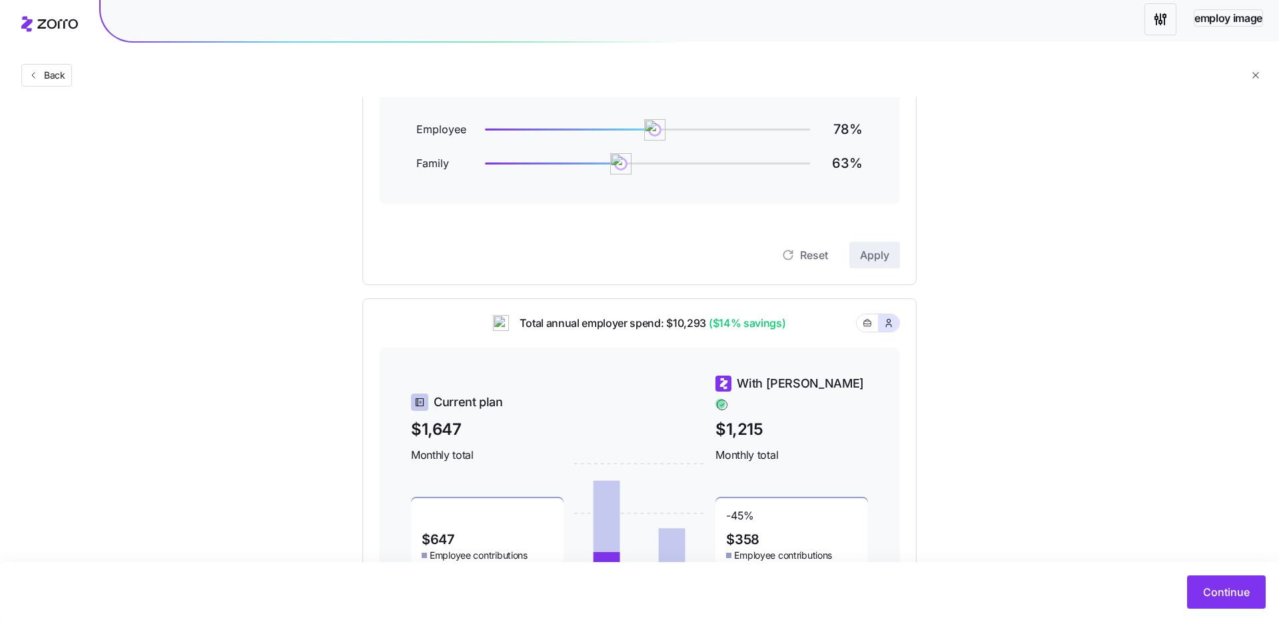
scroll to position [0, 0]
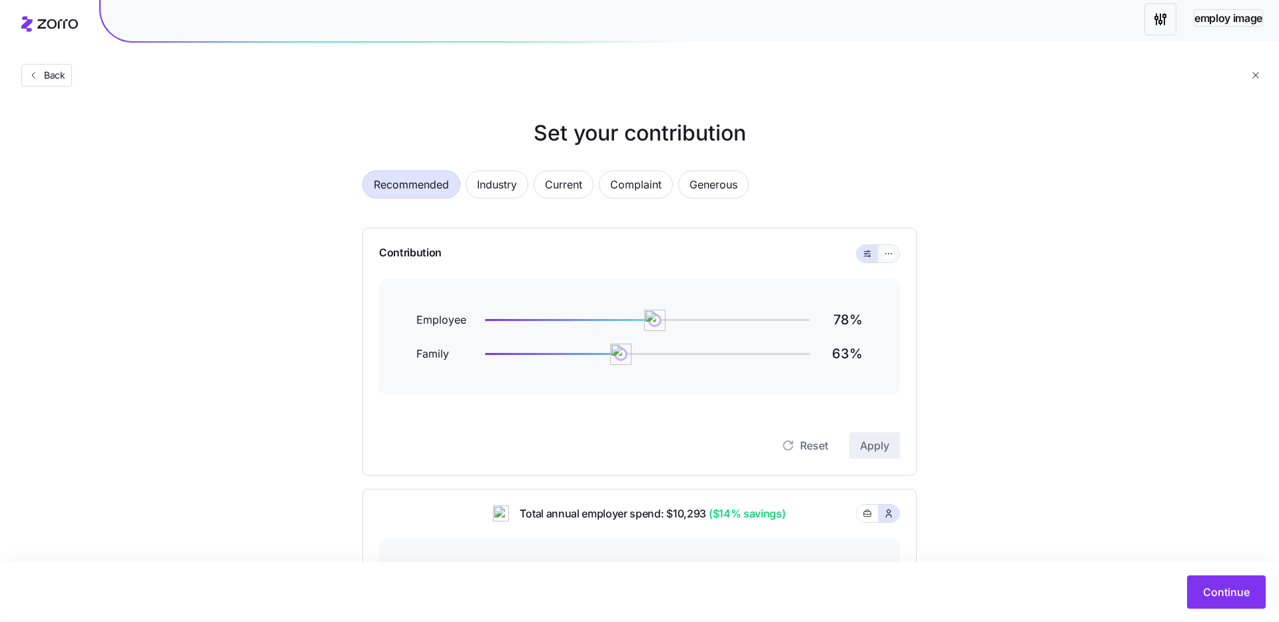
click at [881, 256] on button "button" at bounding box center [888, 253] width 21 height 17
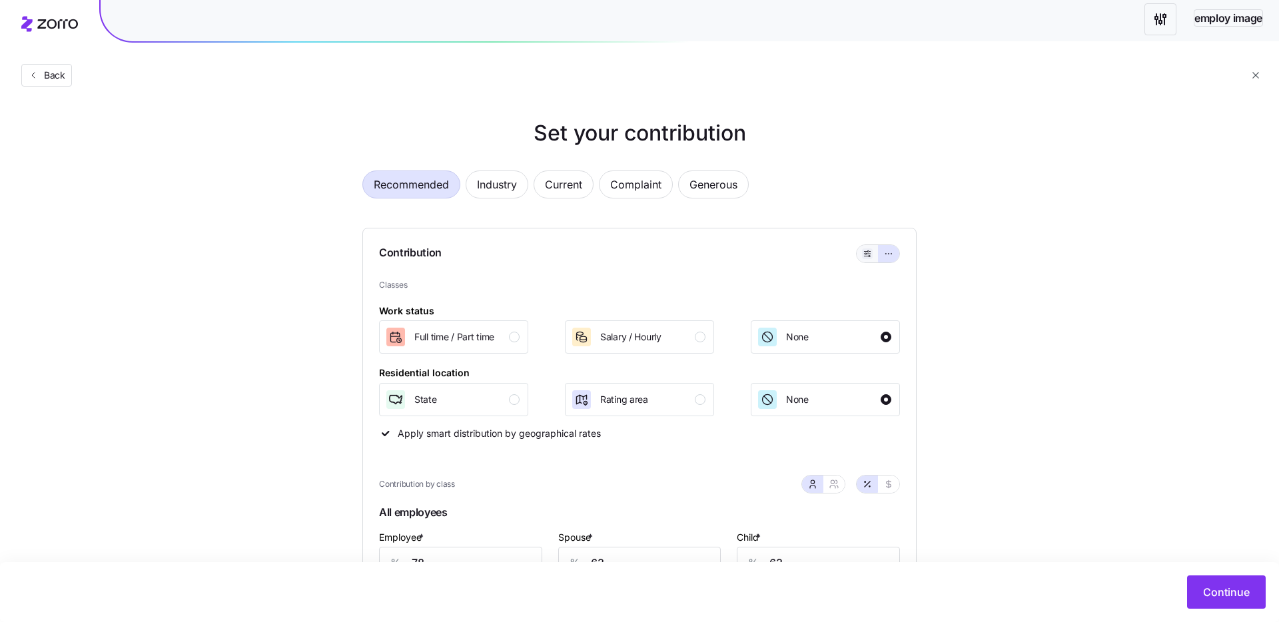
click at [866, 257] on icon "button" at bounding box center [866, 254] width 9 height 16
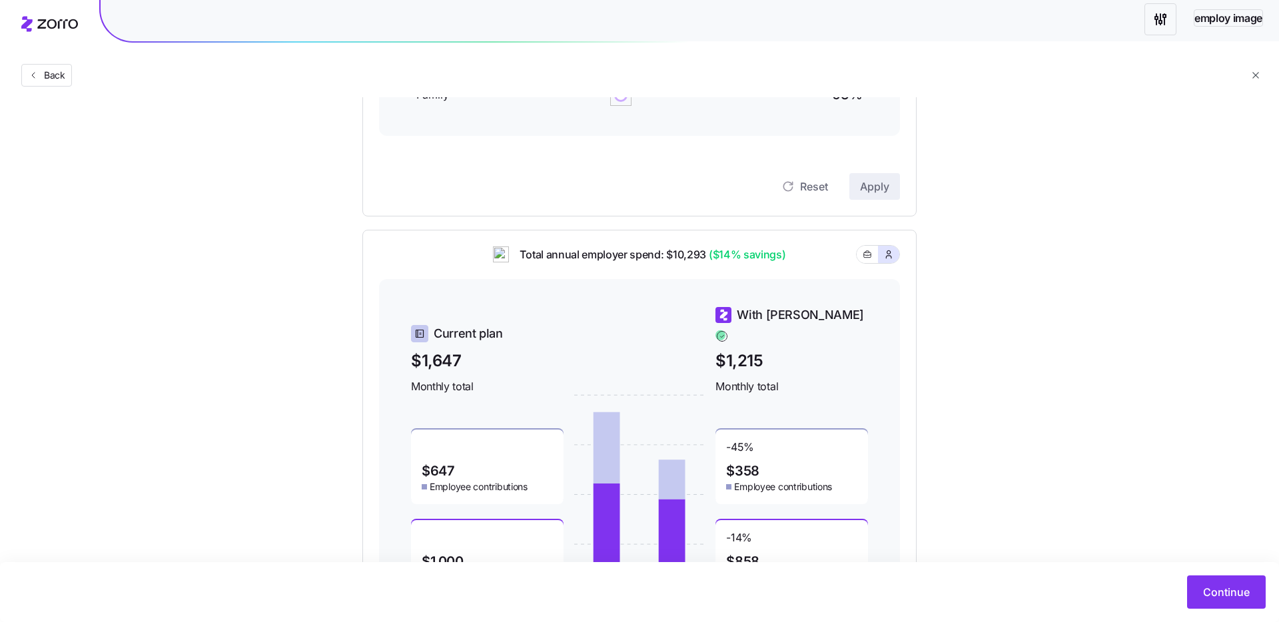
scroll to position [342, 0]
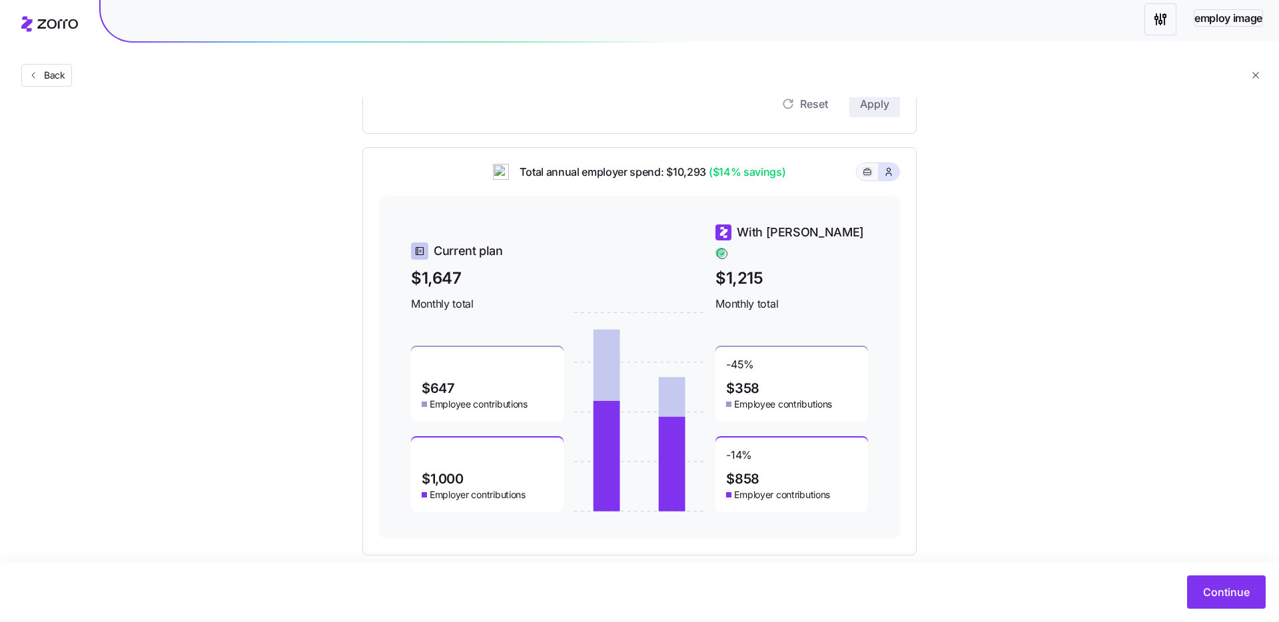
click at [864, 171] on icon "button" at bounding box center [866, 172] width 9 height 16
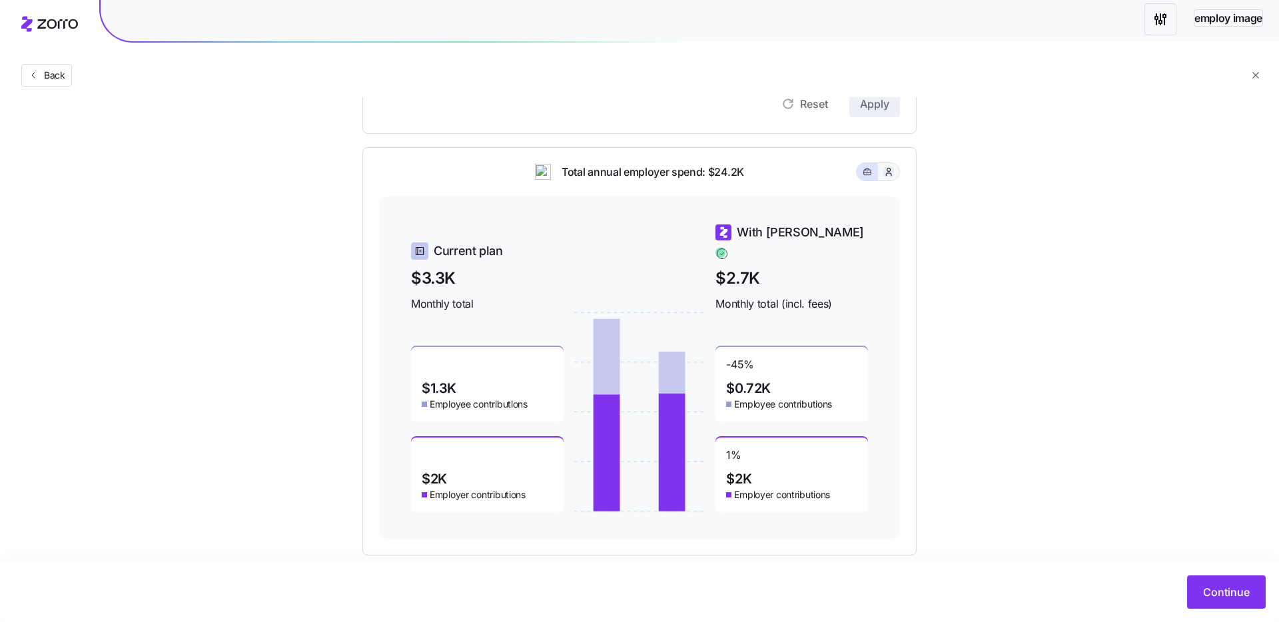
click at [892, 172] on icon "button" at bounding box center [888, 171] width 11 height 13
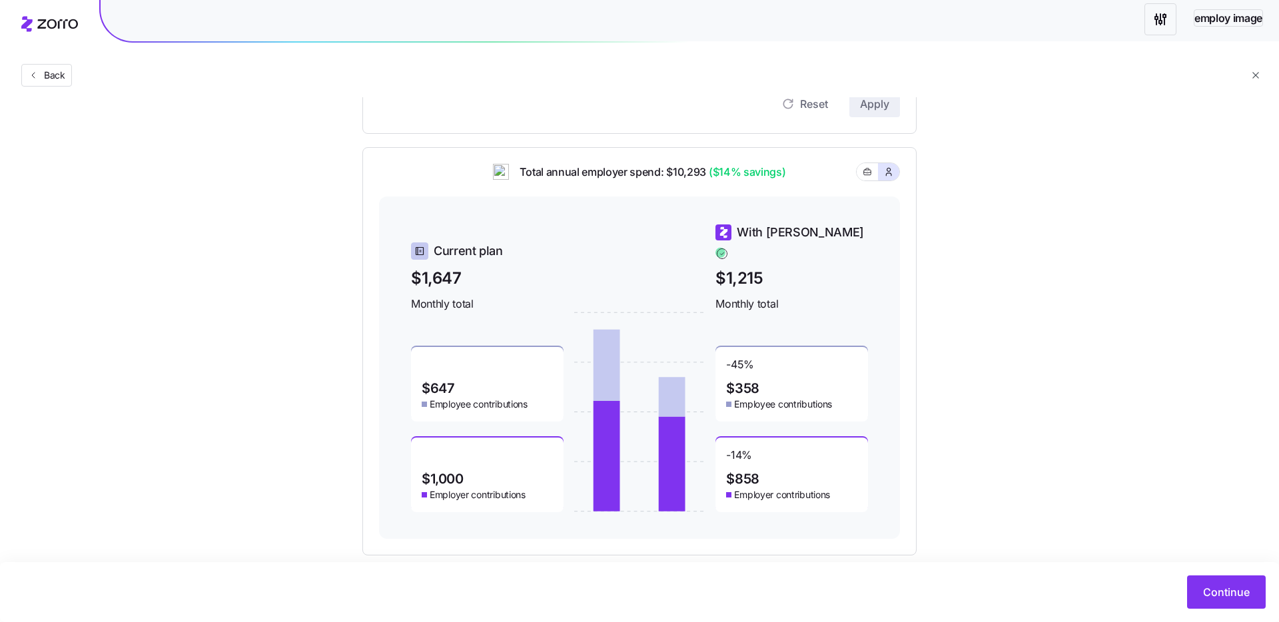
click at [854, 175] on div "Total annual employer spend: $10,293 ($14% savings)" at bounding box center [639, 180] width 521 height 33
click at [857, 171] on button "button" at bounding box center [866, 171] width 21 height 17
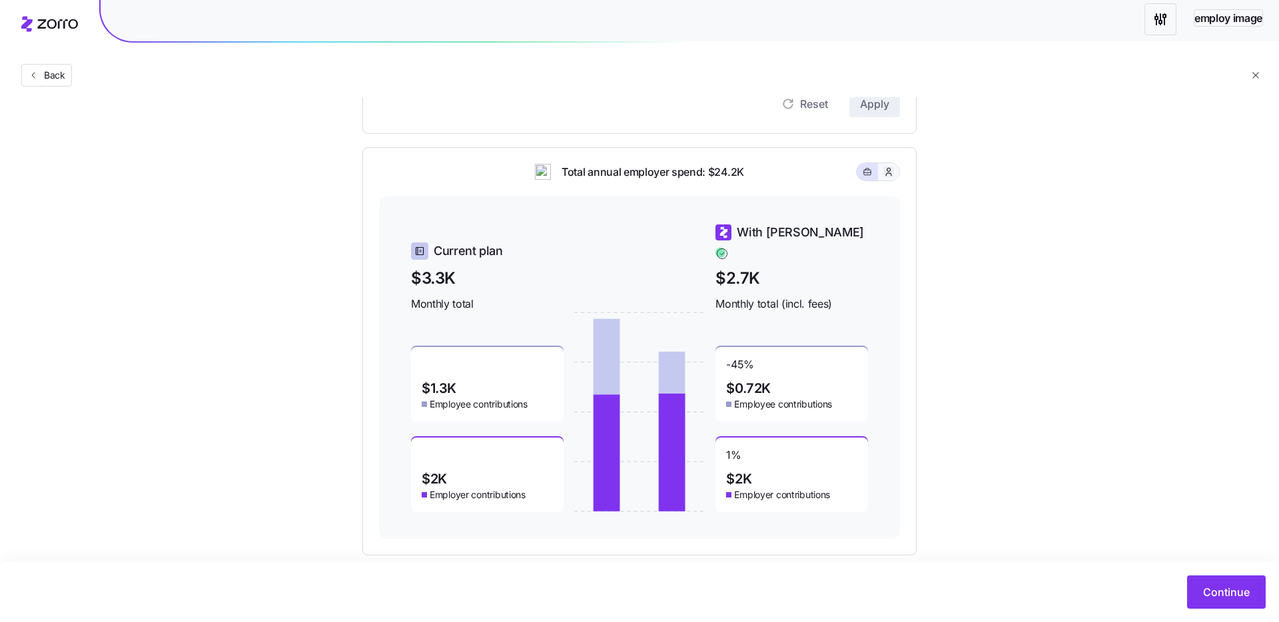
click at [888, 171] on icon "button" at bounding box center [888, 171] width 11 height 13
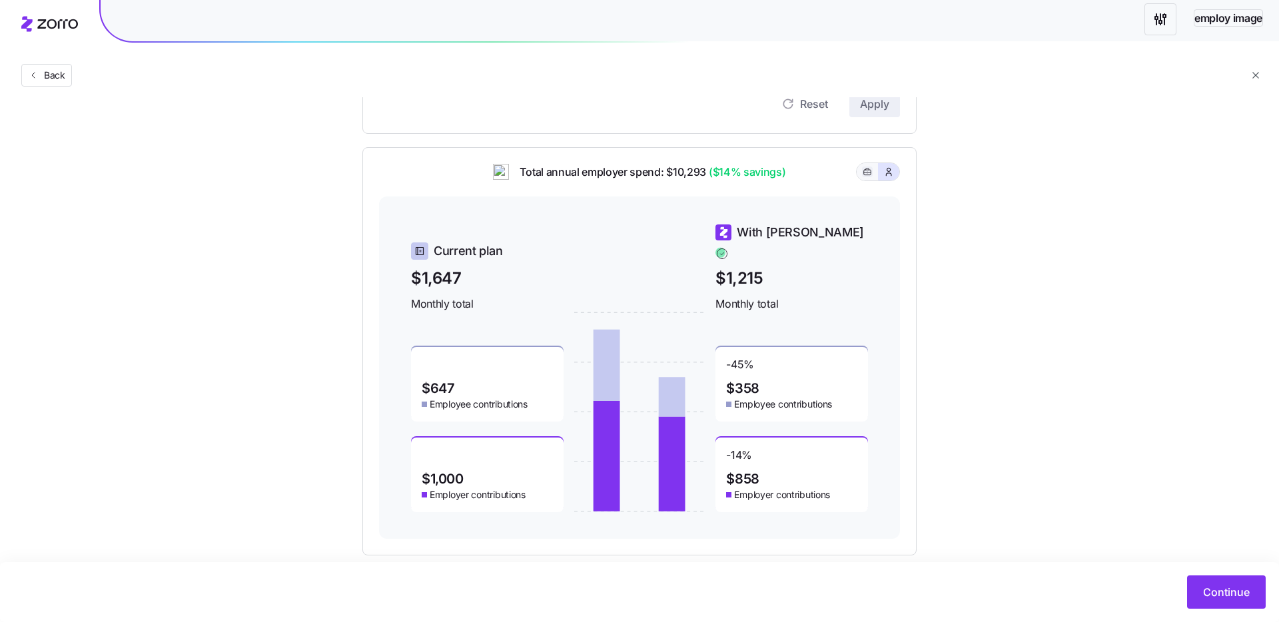
click at [865, 172] on icon "button" at bounding box center [866, 172] width 9 height 16
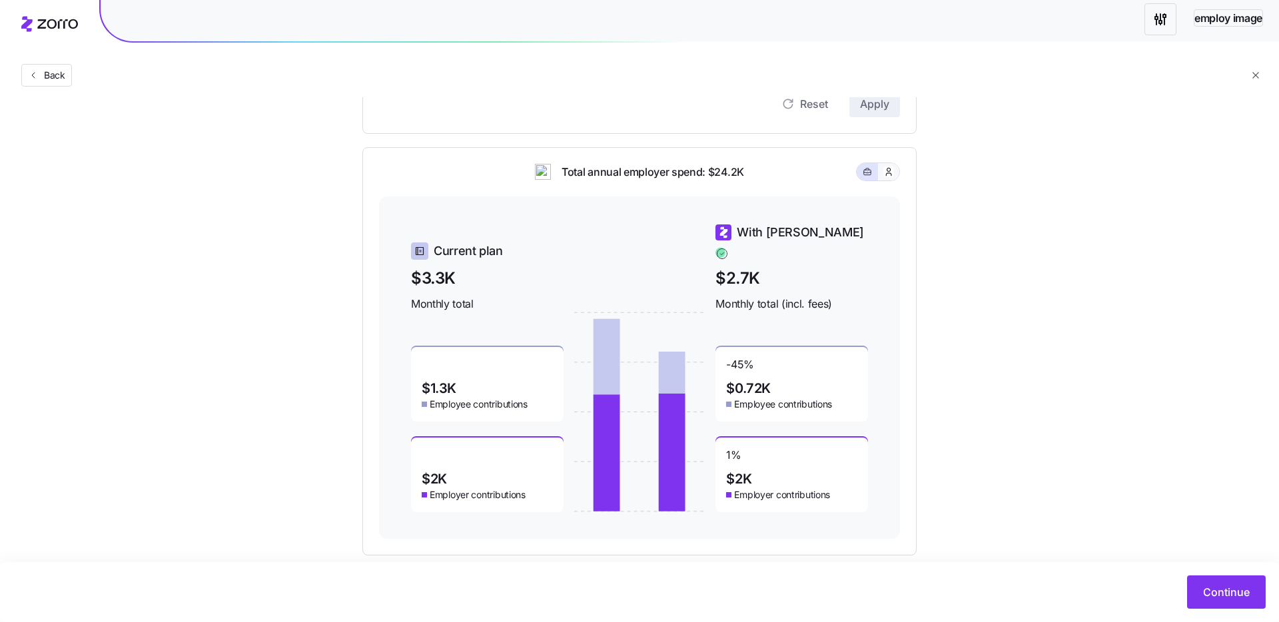
click at [895, 164] on button "button" at bounding box center [888, 171] width 21 height 17
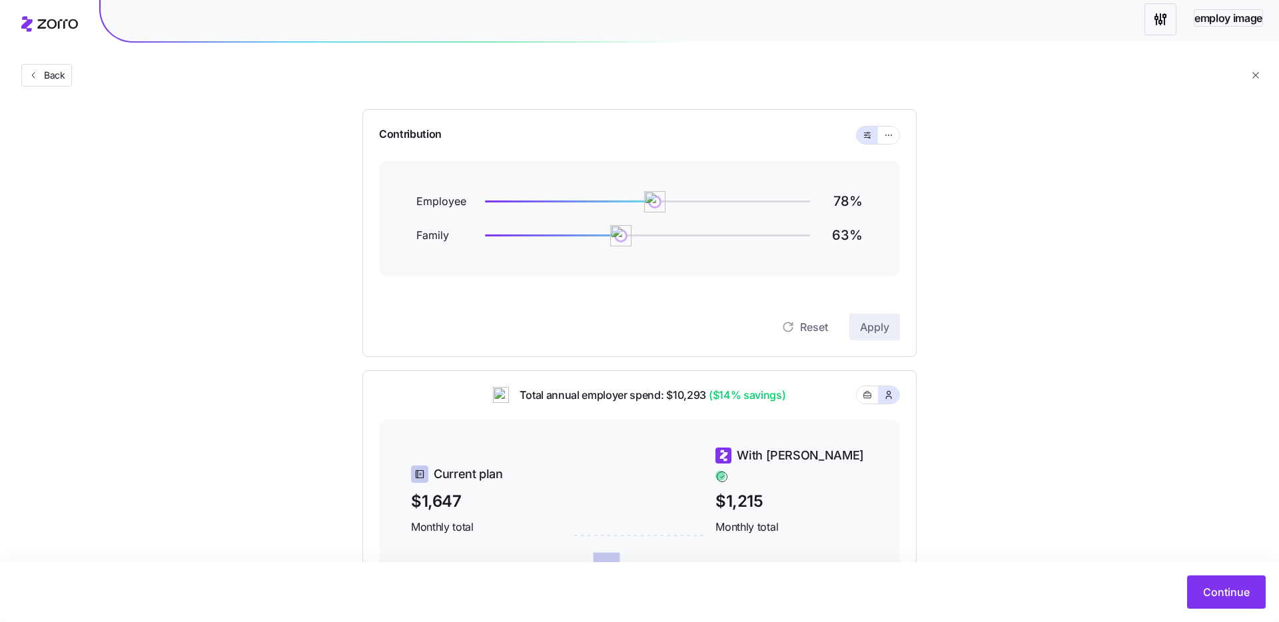
scroll to position [121, 0]
click at [607, 196] on div "Employee 78 %" at bounding box center [639, 199] width 446 height 18
drag, startPoint x: 631, startPoint y: 195, endPoint x: 617, endPoint y: 195, distance: 14.0
click at [617, 195] on img at bounding box center [617, 199] width 23 height 23
click at [804, 334] on button "Reset" at bounding box center [804, 325] width 68 height 27
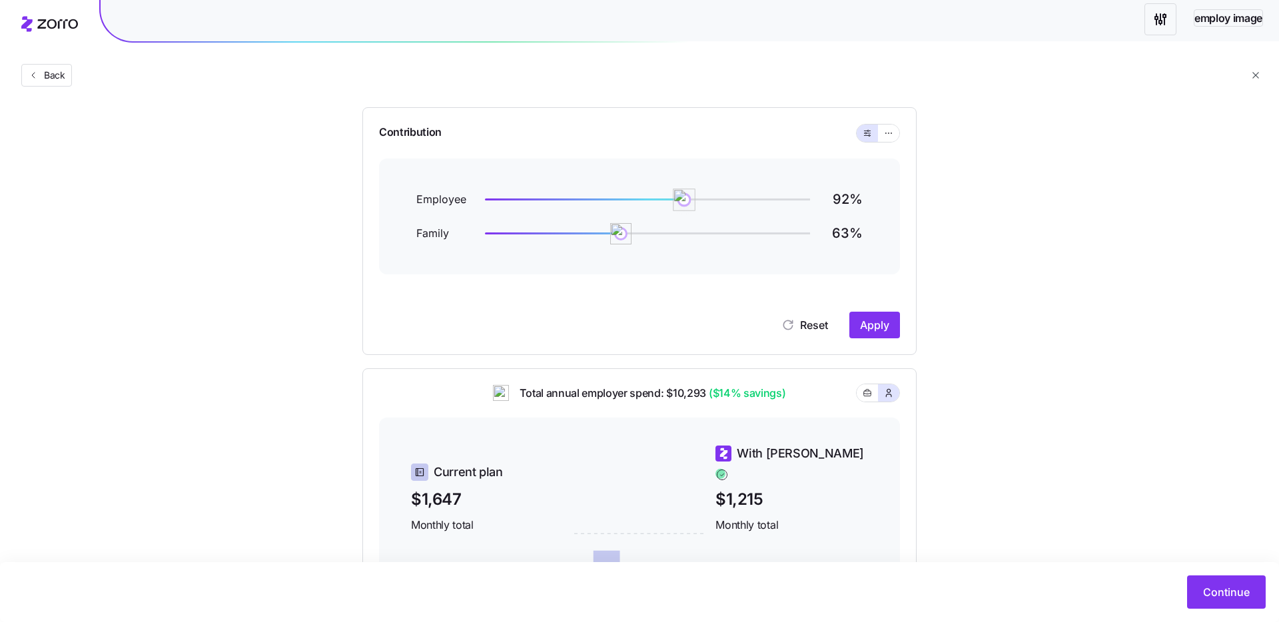
drag, startPoint x: 653, startPoint y: 202, endPoint x: 687, endPoint y: 198, distance: 34.2
click at [687, 198] on img at bounding box center [684, 199] width 23 height 23
click at [784, 320] on icon "button" at bounding box center [787, 324] width 13 height 13
drag, startPoint x: 637, startPoint y: 200, endPoint x: 587, endPoint y: 199, distance: 49.9
click at [587, 199] on div at bounding box center [647, 199] width 325 height 2
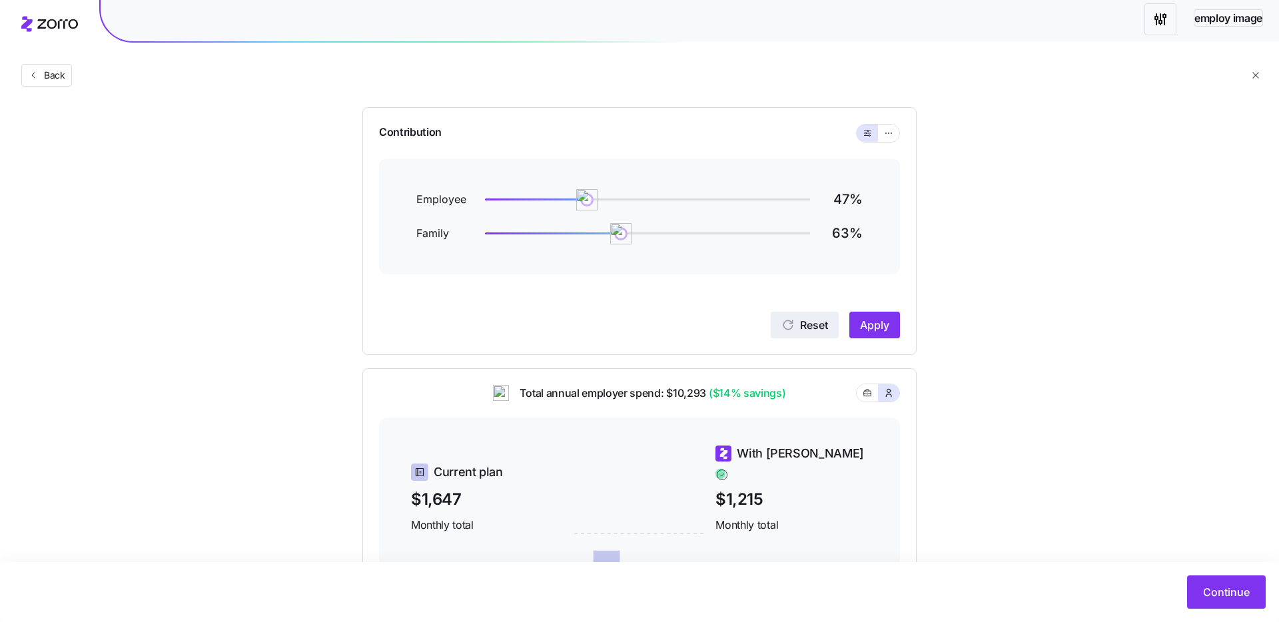
click at [793, 329] on icon "button" at bounding box center [787, 324] width 13 height 13
drag, startPoint x: 673, startPoint y: 200, endPoint x: 749, endPoint y: 198, distance: 75.9
click at [685, 198] on img at bounding box center [673, 199] width 23 height 23
click at [801, 331] on span "Reset" at bounding box center [814, 325] width 28 height 16
drag, startPoint x: 637, startPoint y: 236, endPoint x: 721, endPoint y: 234, distance: 83.9
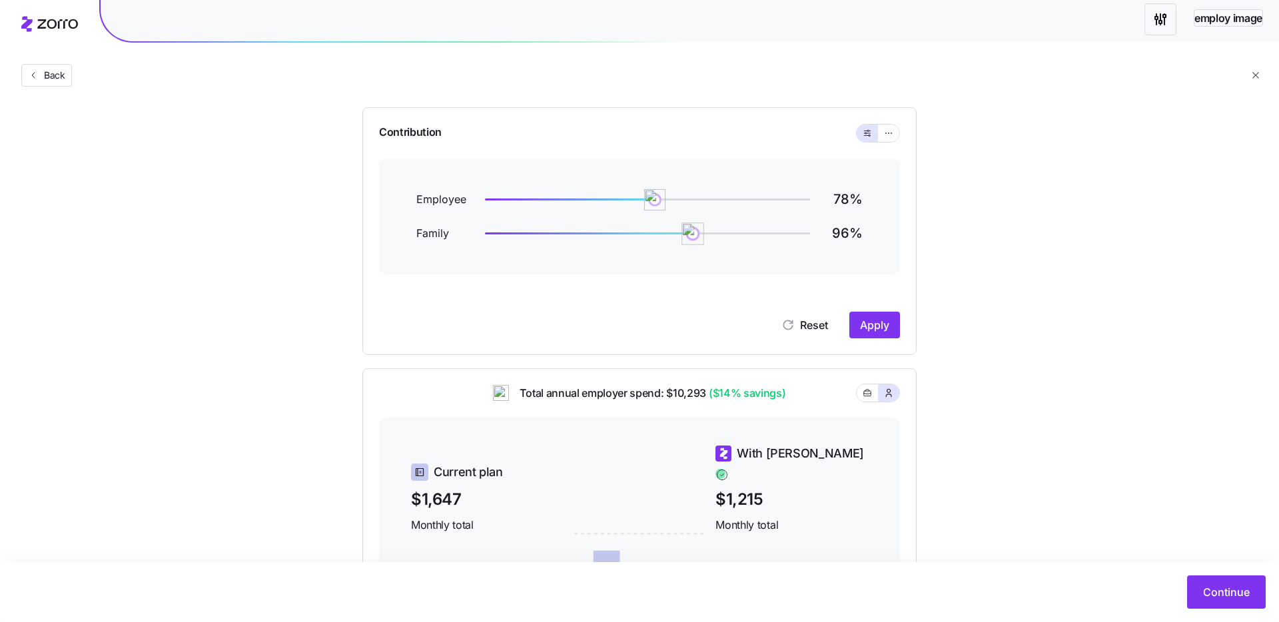
click at [705, 234] on img at bounding box center [693, 233] width 23 height 23
drag, startPoint x: 891, startPoint y: 133, endPoint x: 889, endPoint y: 140, distance: 7.0
click at [891, 134] on icon "button" at bounding box center [888, 133] width 9 height 16
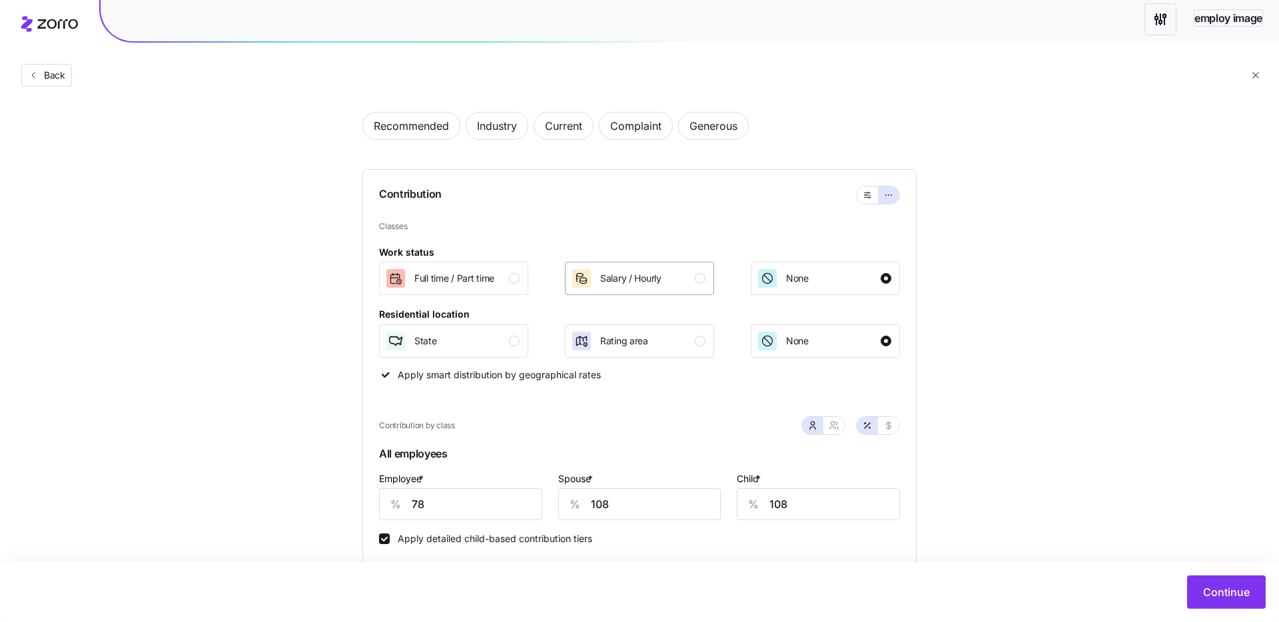
scroll to position [77, 0]
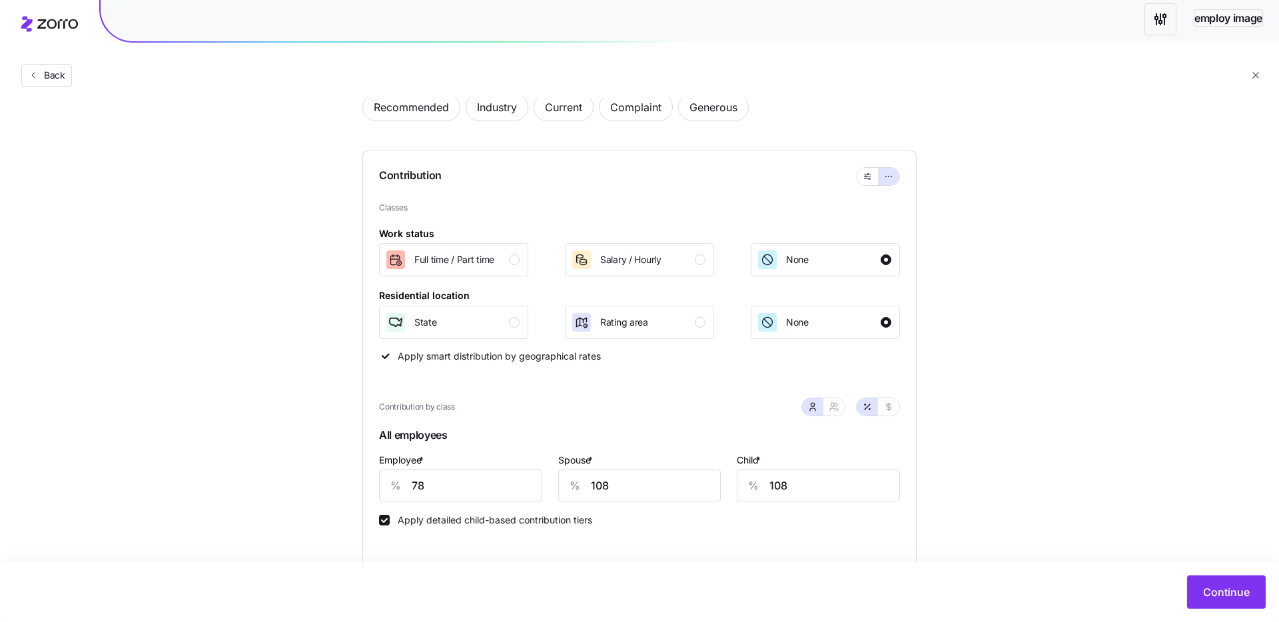
drag, startPoint x: 1273, startPoint y: 298, endPoint x: 1231, endPoint y: 257, distance: 58.9
click at [1193, 288] on div "Set your contribution Recommended Industry Current Complaint Generous Contribut…" at bounding box center [639, 534] width 1279 height 988
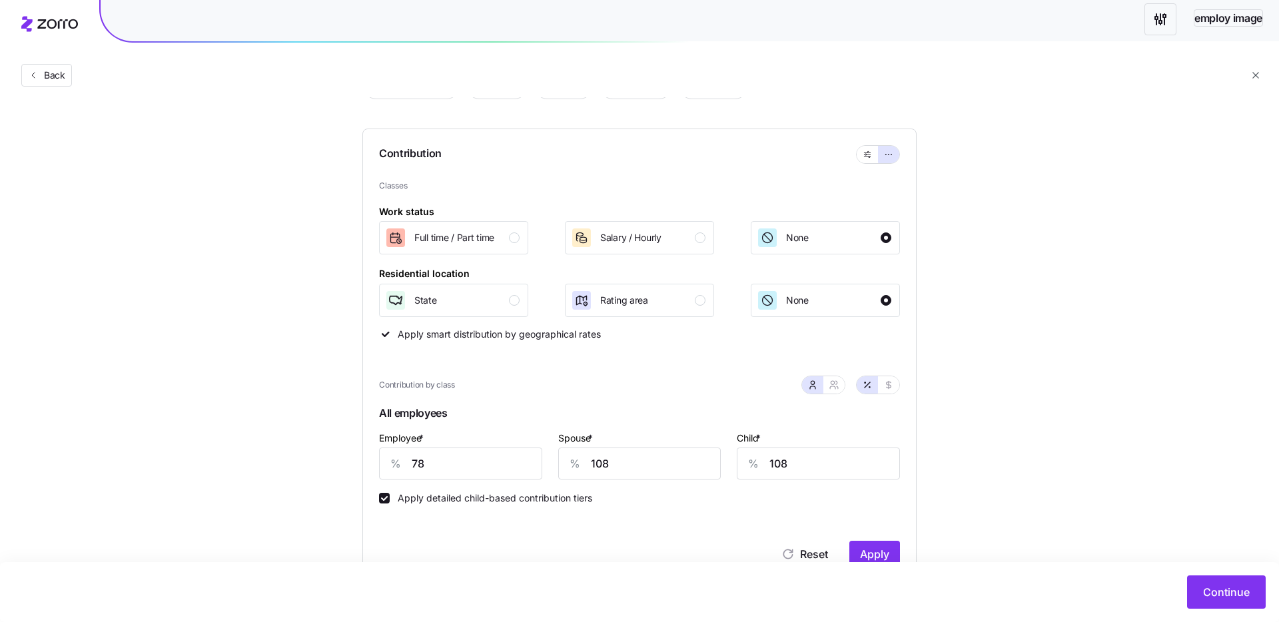
scroll to position [234, 0]
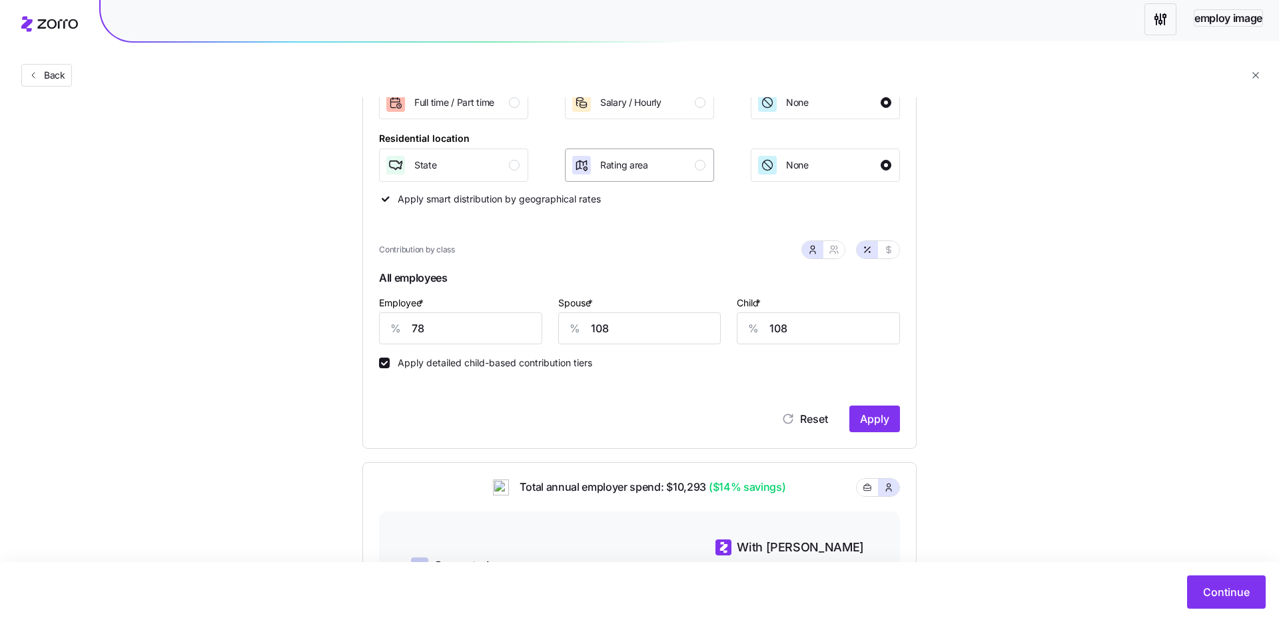
click at [698, 165] on div "button" at bounding box center [700, 165] width 11 height 11
click at [691, 112] on div "Salary / Hourly" at bounding box center [638, 102] width 135 height 21
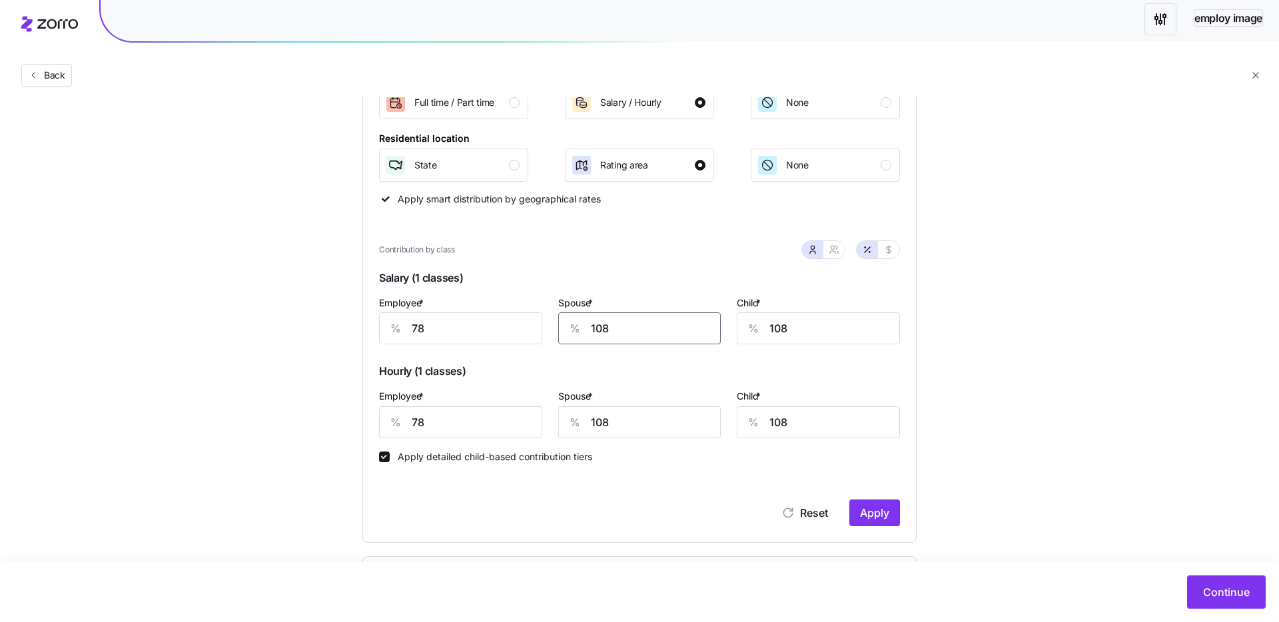
click at [685, 332] on input "108" at bounding box center [639, 328] width 163 height 32
type input "20"
click at [772, 330] on input "108" at bounding box center [818, 328] width 163 height 32
type input "32"
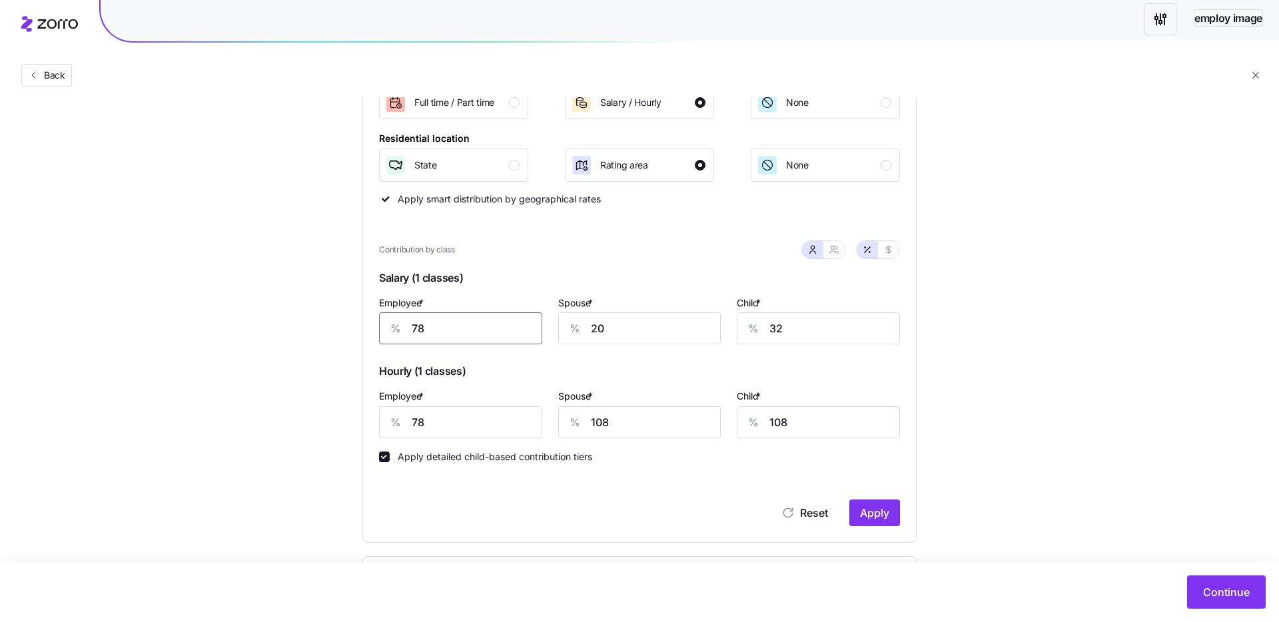
click at [416, 330] on input "78" at bounding box center [460, 328] width 163 height 32
type input "21"
click at [419, 429] on input "78" at bounding box center [460, 422] width 163 height 32
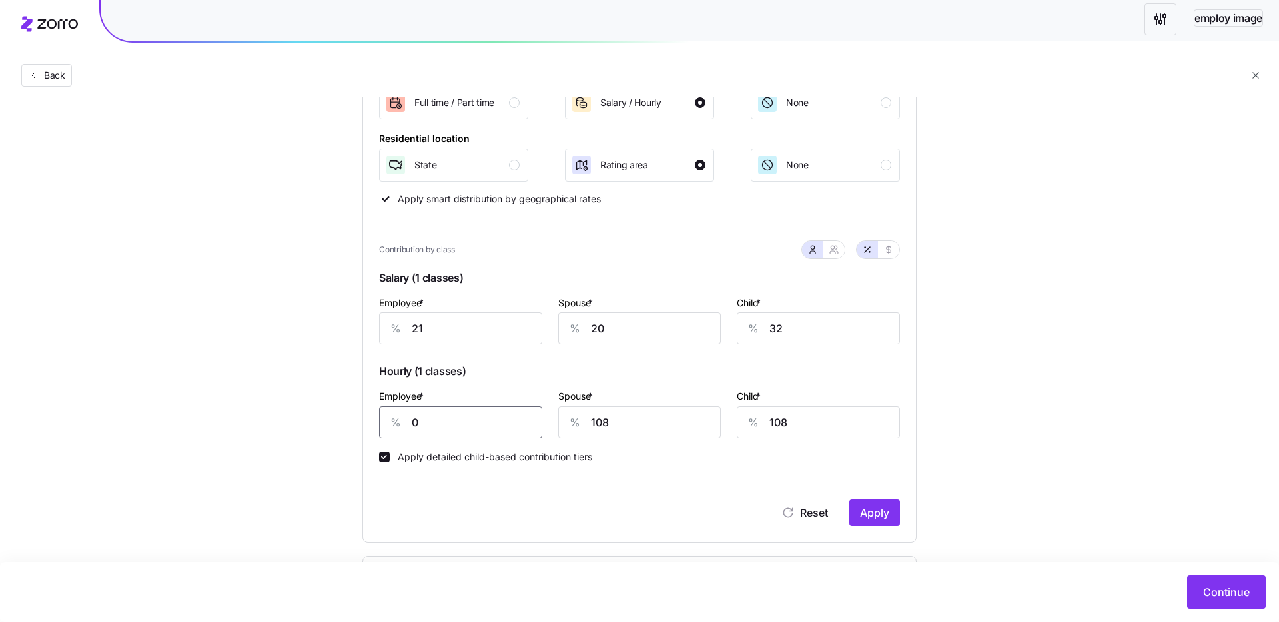
type input "0"
click at [406, 446] on div "Apply detailed child-based contribution tiers" at bounding box center [639, 450] width 521 height 24
click at [592, 426] on input "108" at bounding box center [639, 422] width 163 height 32
click at [797, 424] on input "108" at bounding box center [818, 422] width 163 height 32
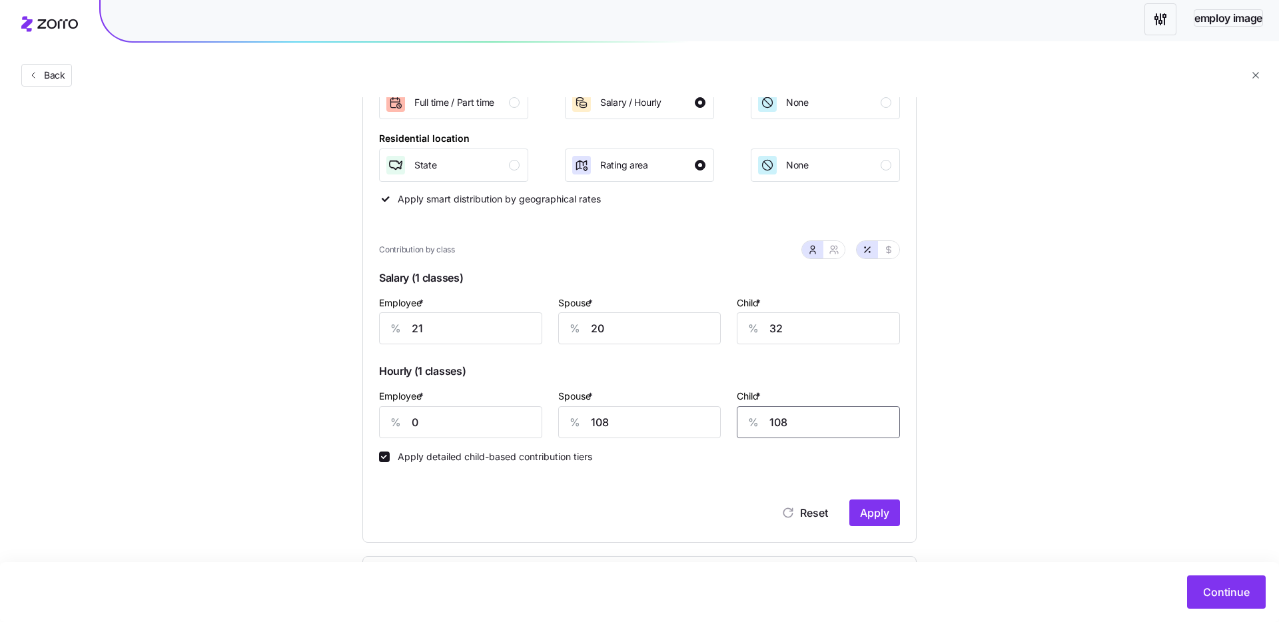
click at [797, 424] on input "108" at bounding box center [818, 422] width 163 height 32
type input "0"
click at [827, 514] on span "Reset" at bounding box center [814, 513] width 28 height 16
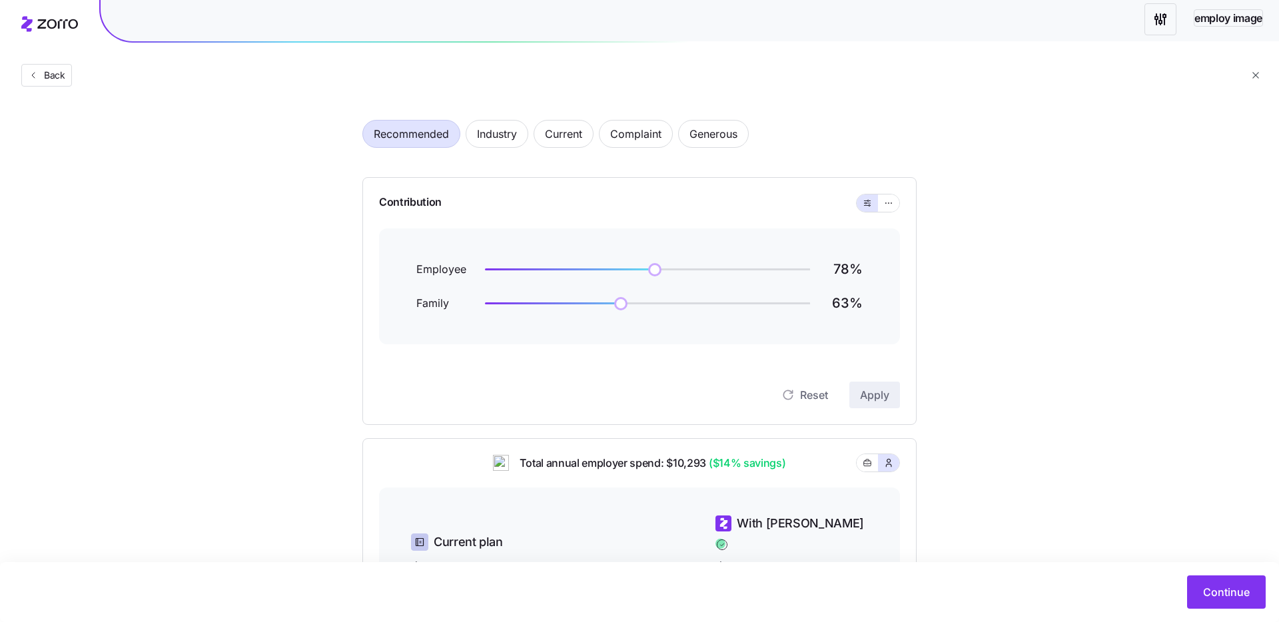
scroll to position [0, 0]
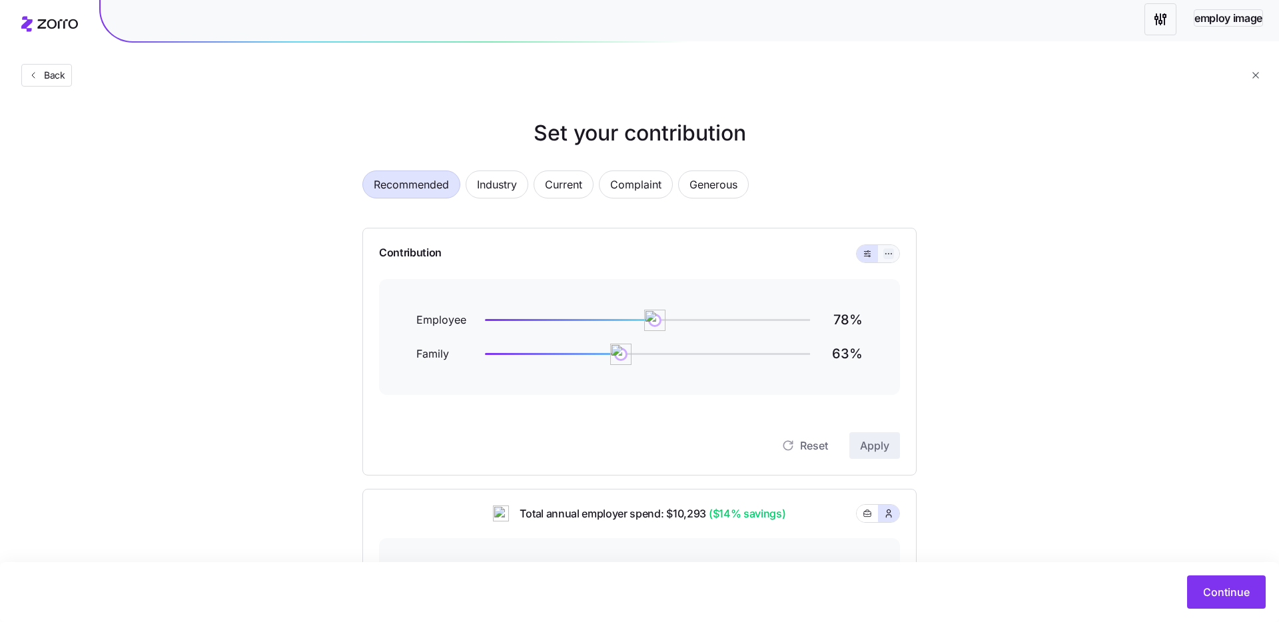
click at [885, 249] on icon "button" at bounding box center [888, 254] width 9 height 16
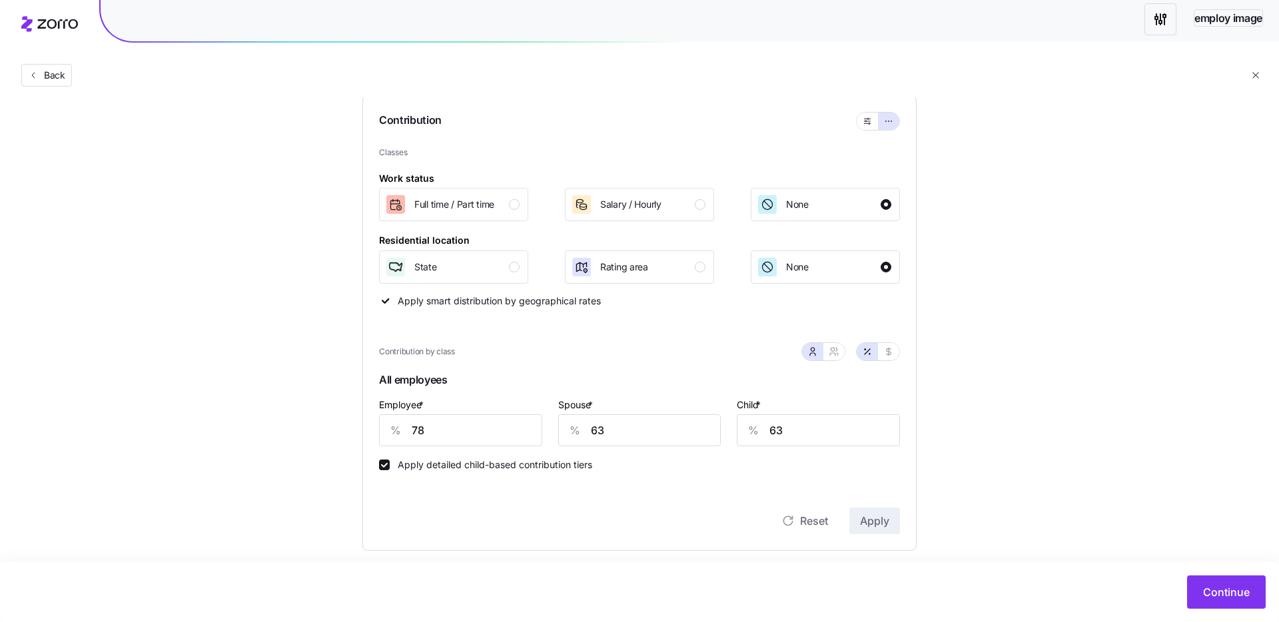
scroll to position [129, 0]
click at [592, 435] on input "63" at bounding box center [639, 434] width 163 height 32
click at [888, 356] on icon "button" at bounding box center [888, 355] width 11 height 11
type input "481"
type input "385"
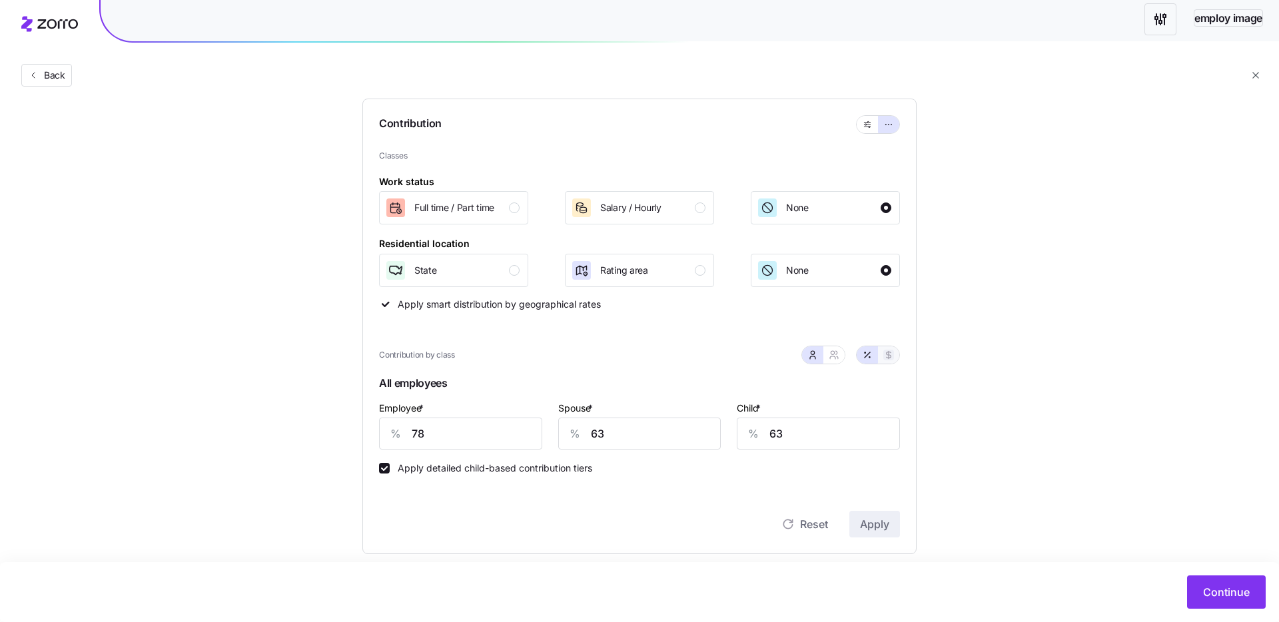
type input "183"
click at [830, 356] on icon "button" at bounding box center [833, 355] width 11 height 11
type input "866"
type input "774"
click at [864, 352] on icon "button" at bounding box center [867, 355] width 11 height 11
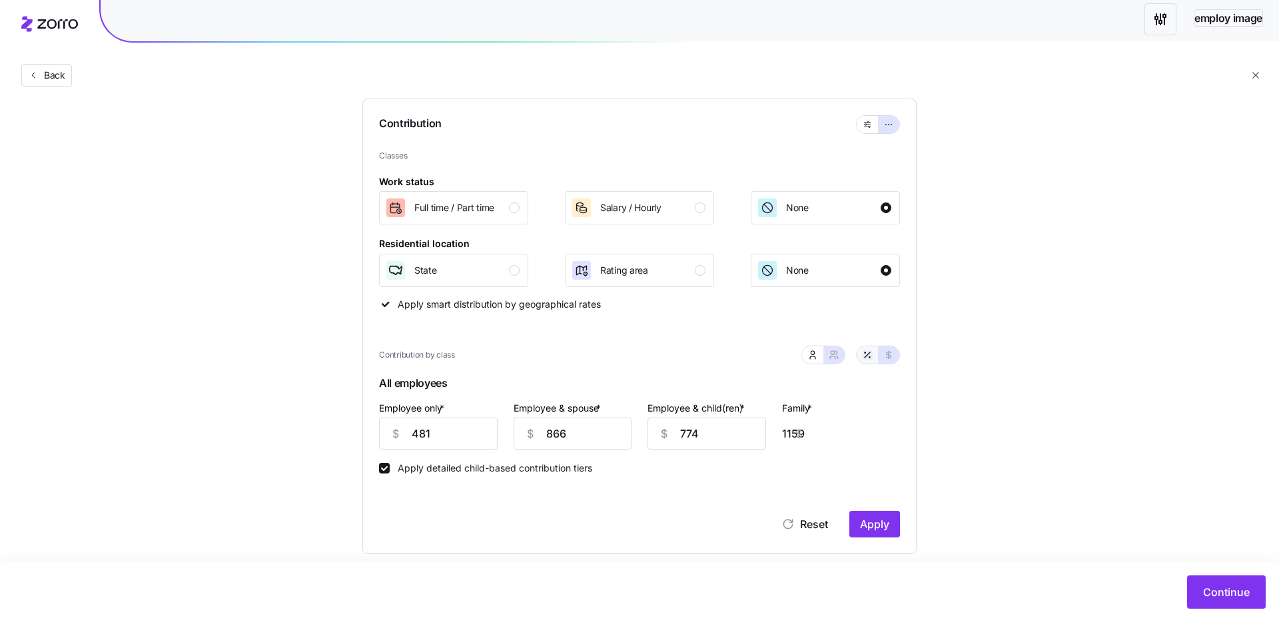
type input "78"
type input "71"
type input "72"
type input "68"
click at [818, 353] on button "button" at bounding box center [812, 354] width 21 height 17
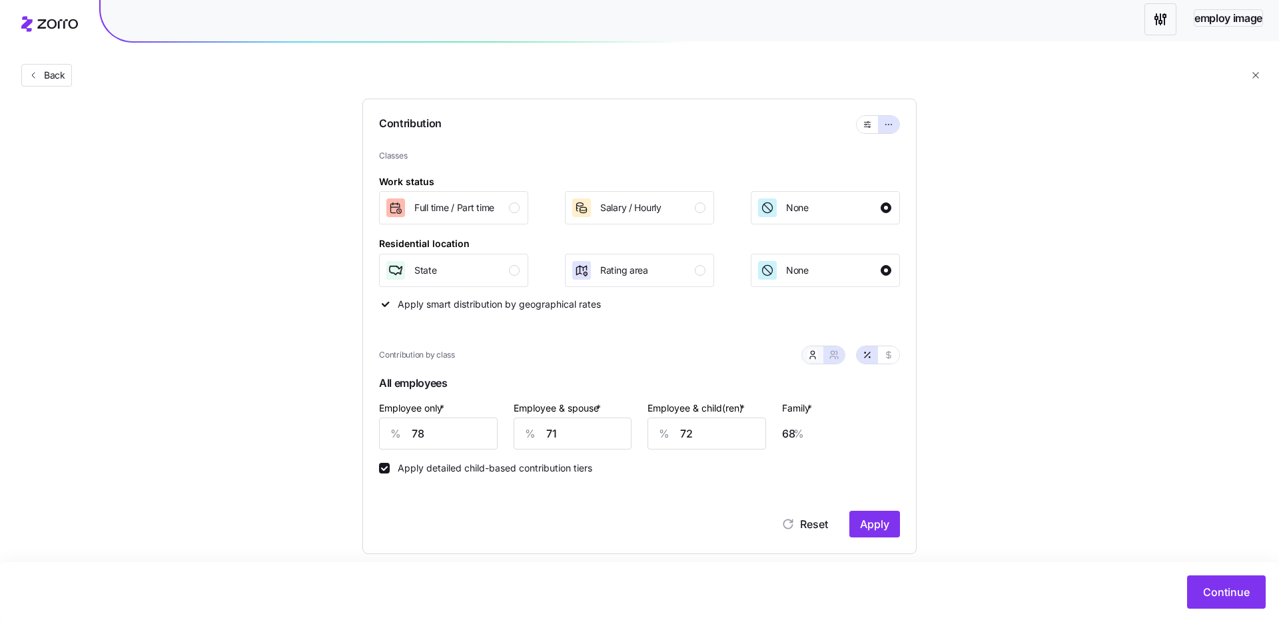
type input "63"
click at [838, 354] on icon "button" at bounding box center [833, 355] width 11 height 11
type input "71"
type input "72"
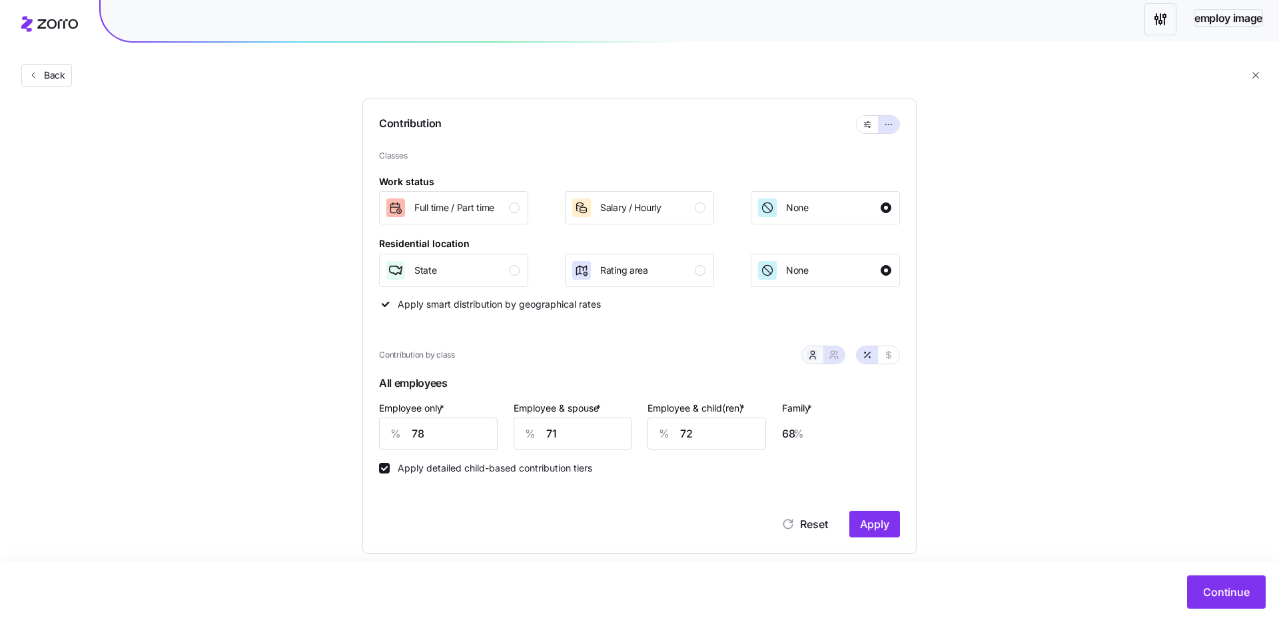
click at [811, 354] on icon "button" at bounding box center [812, 355] width 11 height 11
type input "63"
click at [834, 352] on icon "button" at bounding box center [833, 355] width 11 height 11
type input "71"
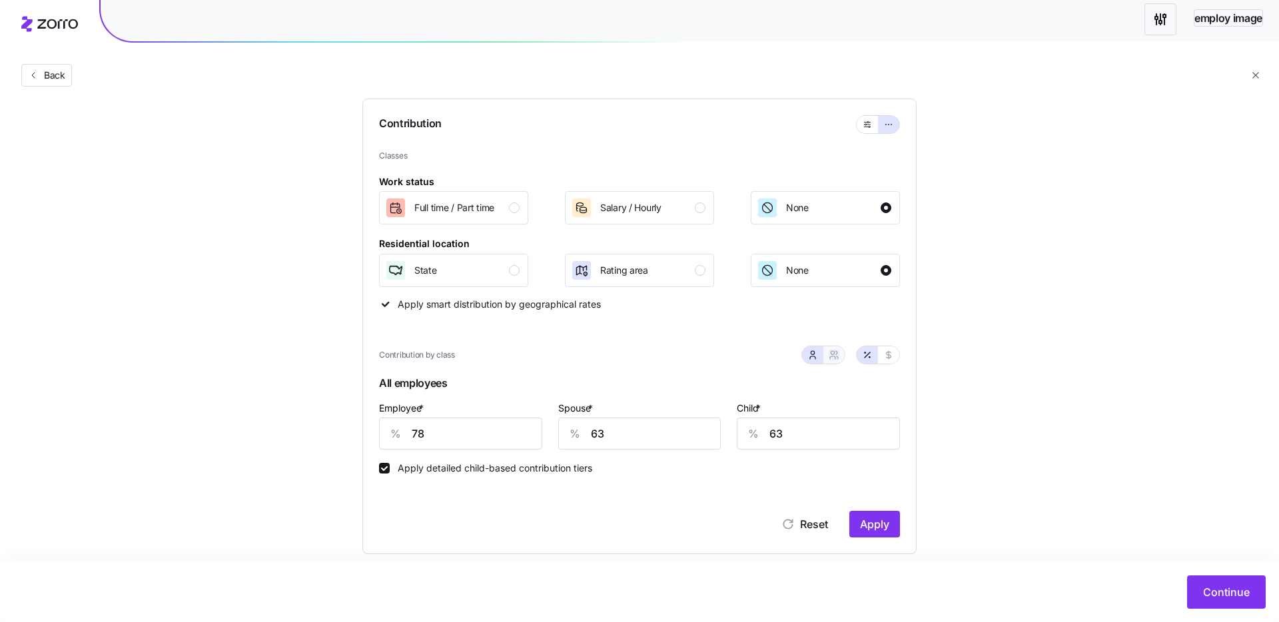
type input "72"
click at [812, 353] on icon "button" at bounding box center [812, 355] width 11 height 11
type input "63"
click at [823, 353] on button "button" at bounding box center [833, 354] width 21 height 17
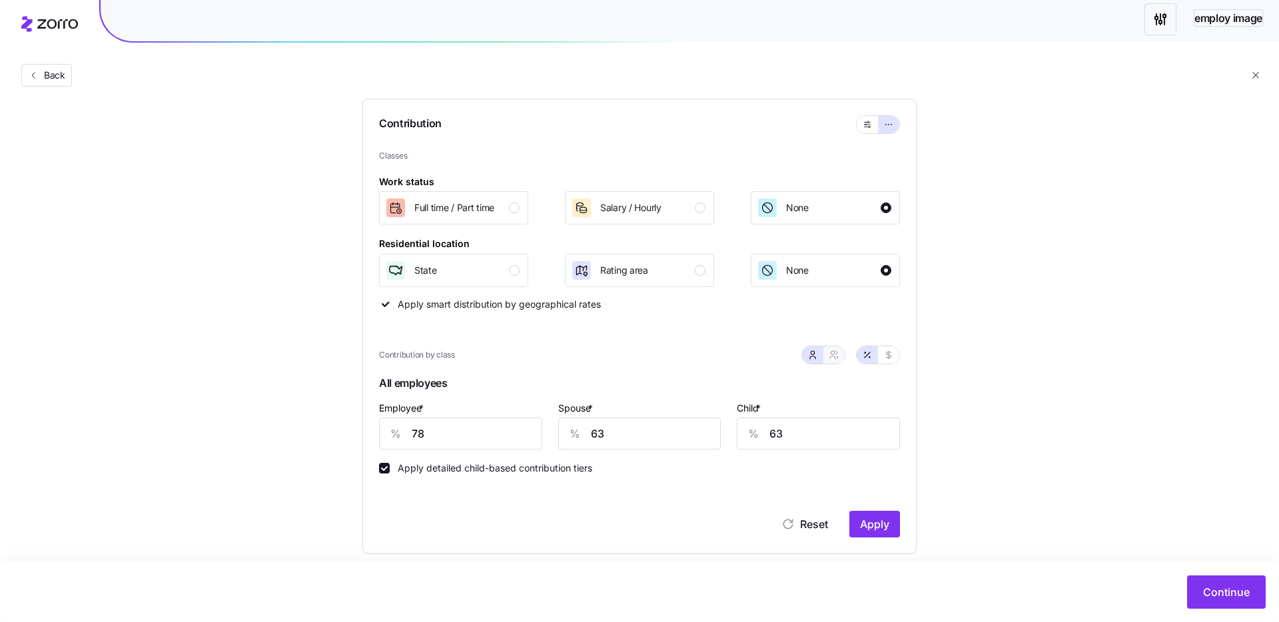
type input "71"
type input "72"
click at [822, 351] on button "button" at bounding box center [812, 354] width 21 height 17
type input "63"
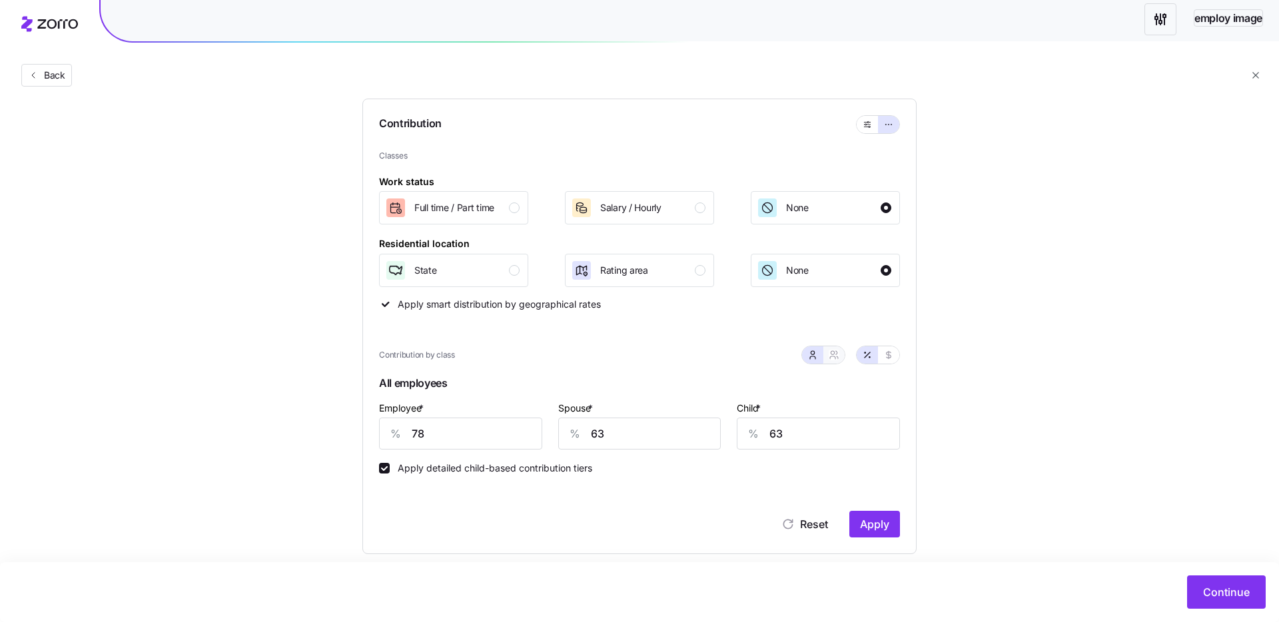
click at [841, 352] on button "button" at bounding box center [833, 354] width 21 height 17
type input "71"
type input "72"
click at [820, 354] on button "button" at bounding box center [812, 354] width 21 height 17
type input "63"
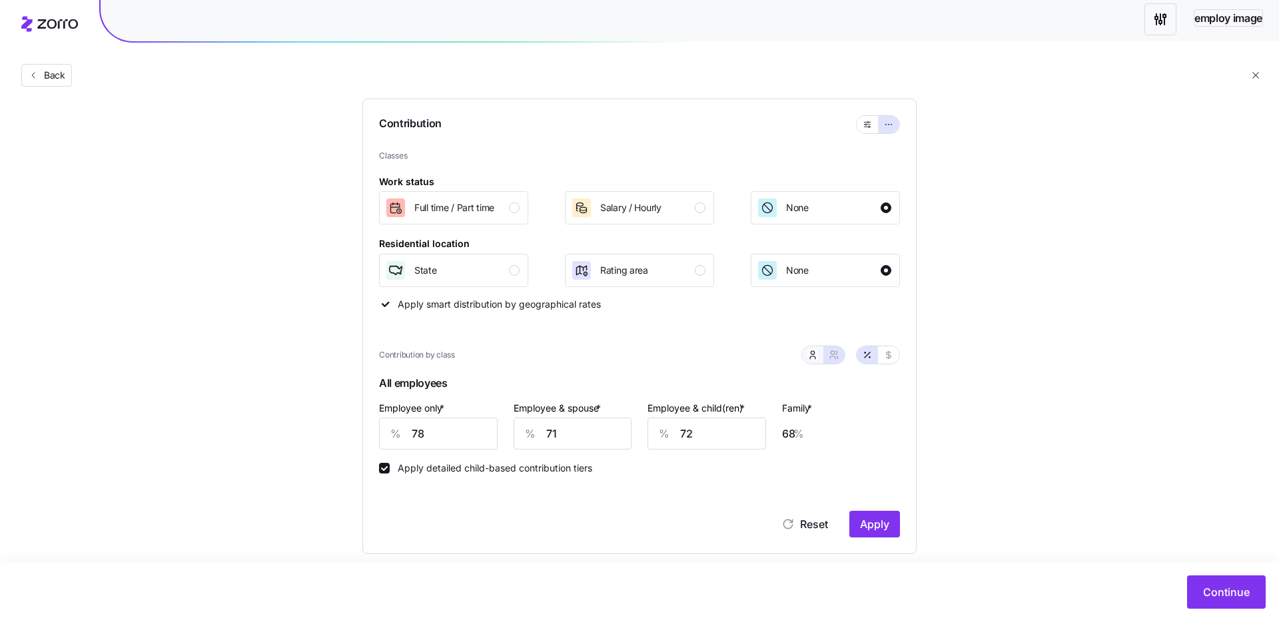
type input "63"
click at [832, 355] on icon "button" at bounding box center [833, 355] width 11 height 11
type input "71"
type input "72"
click at [870, 121] on icon "button" at bounding box center [866, 125] width 9 height 16
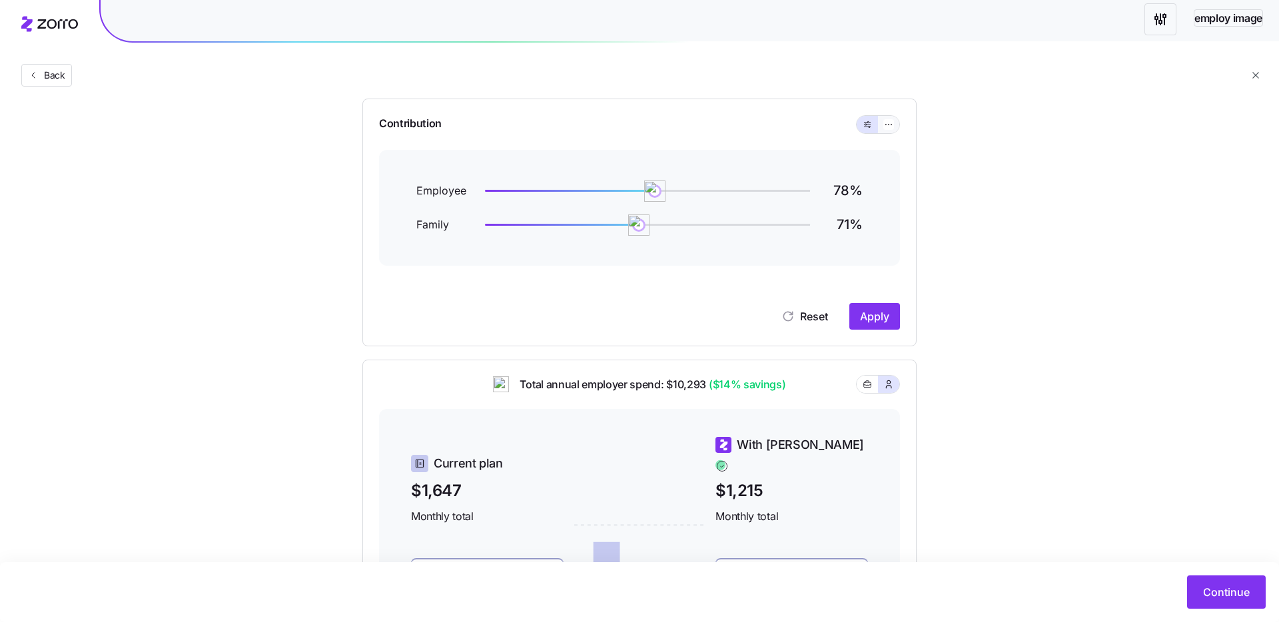
click at [882, 120] on button "button" at bounding box center [888, 124] width 21 height 17
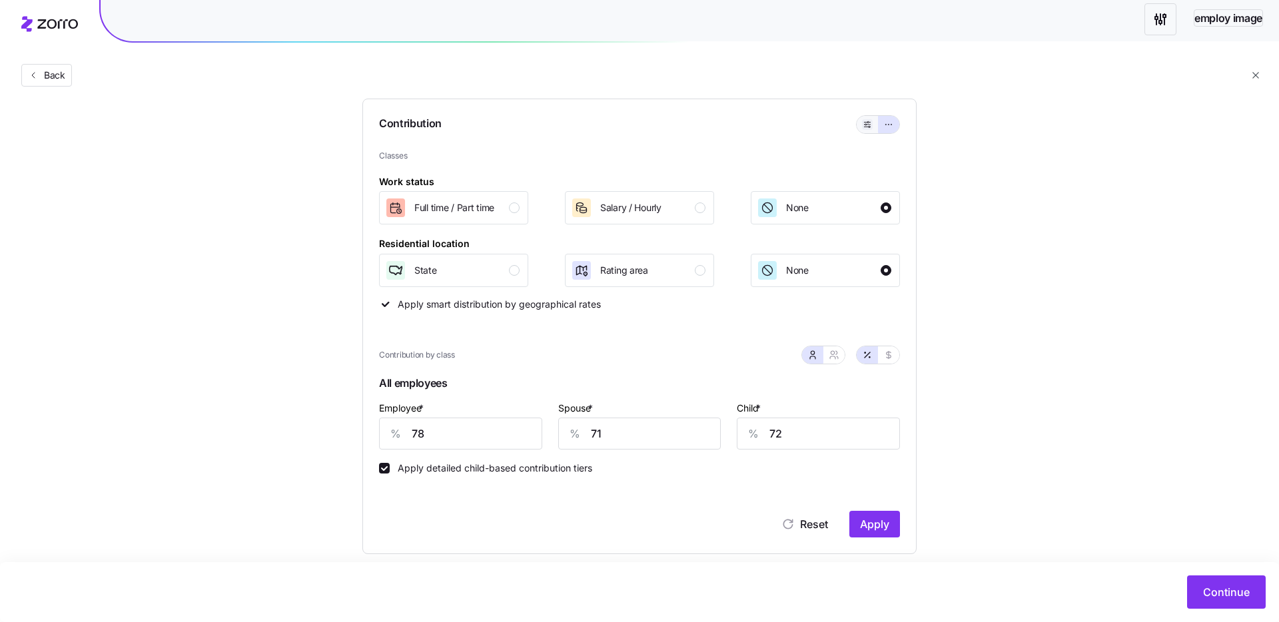
click at [866, 124] on icon "button" at bounding box center [866, 125] width 9 height 16
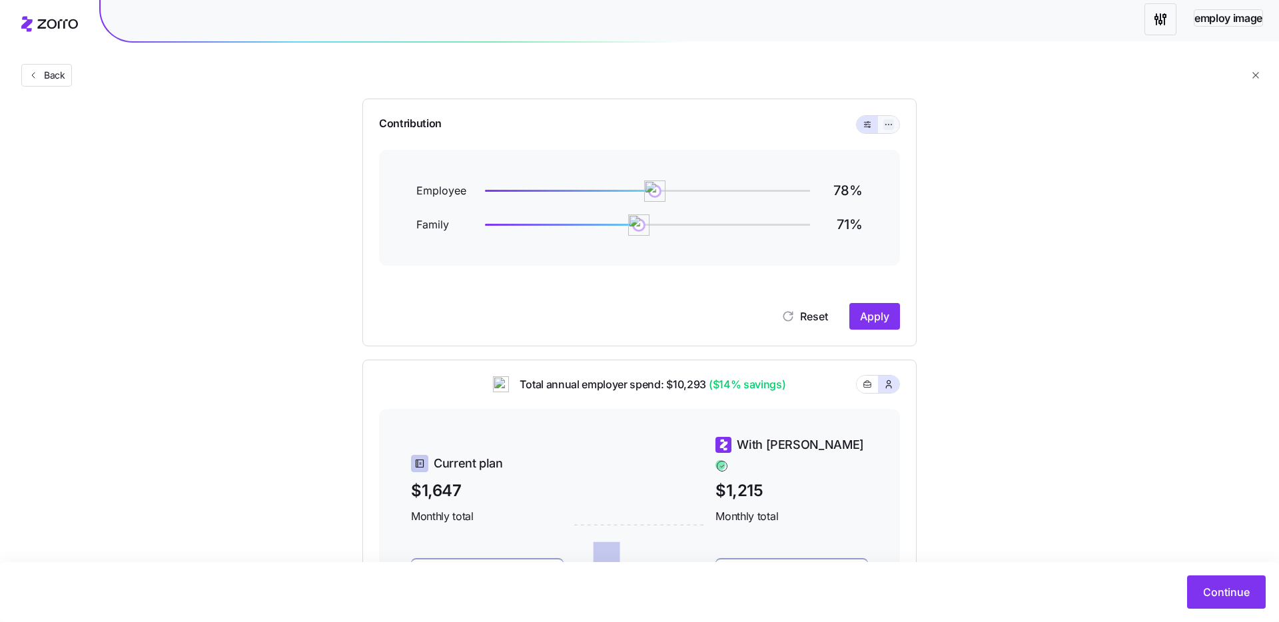
click at [891, 124] on icon "button" at bounding box center [888, 125] width 9 height 16
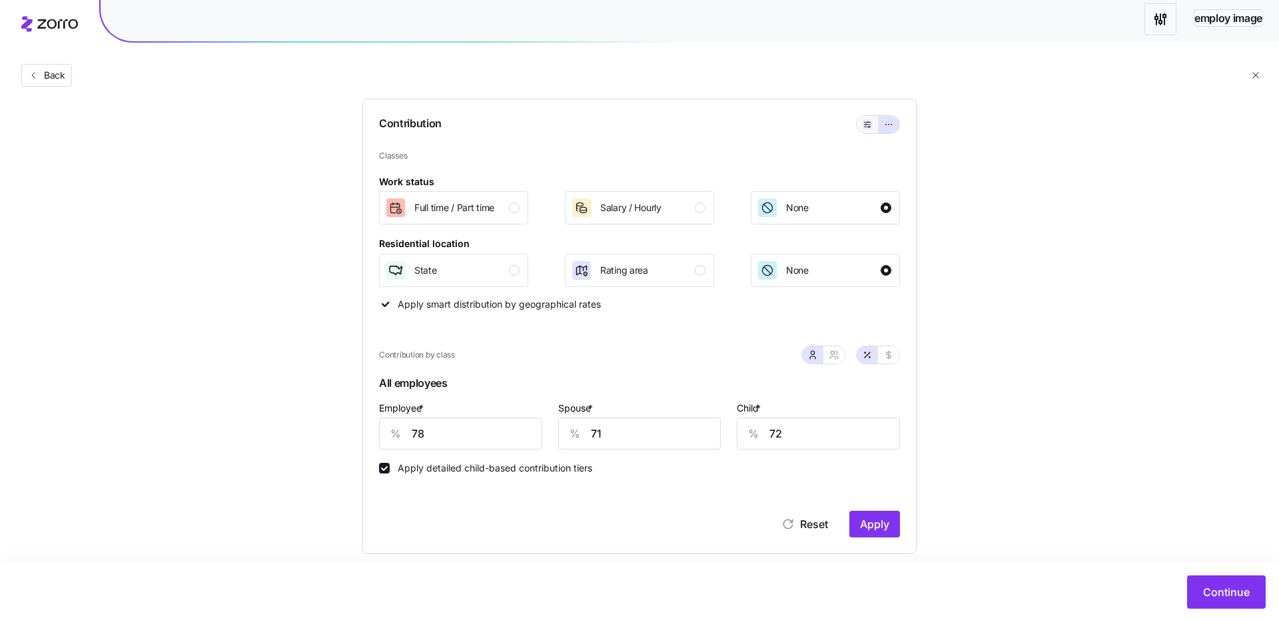
click at [868, 125] on icon "button" at bounding box center [866, 125] width 9 height 16
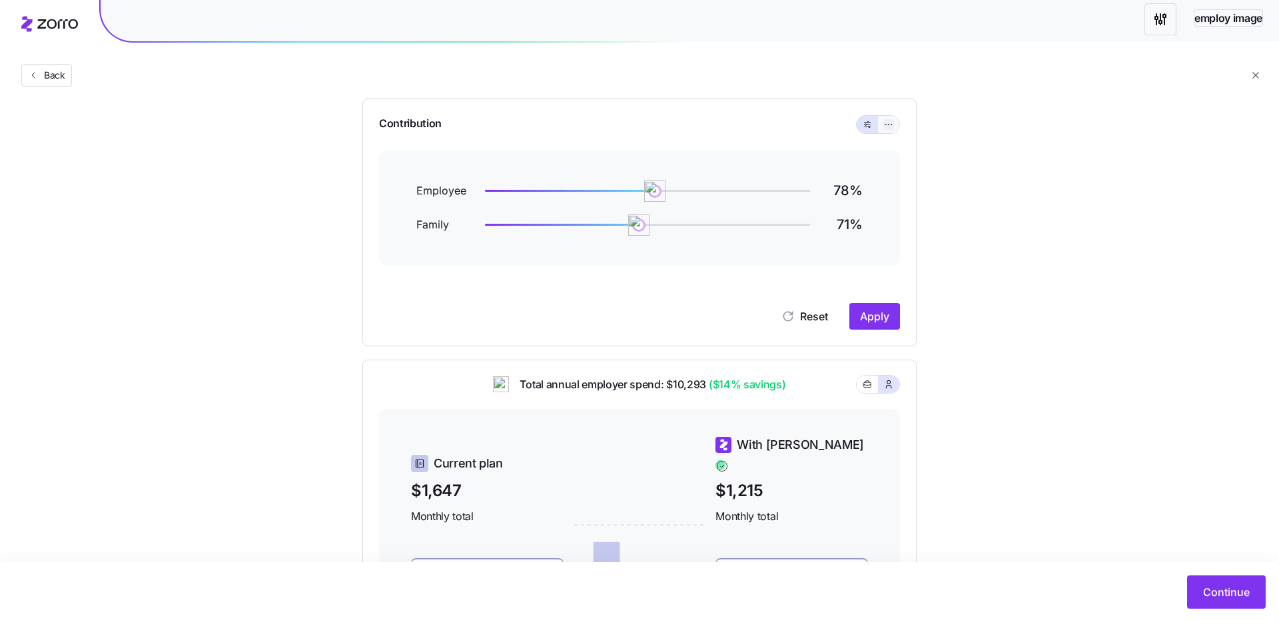
click at [887, 125] on icon "button" at bounding box center [888, 125] width 9 height 16
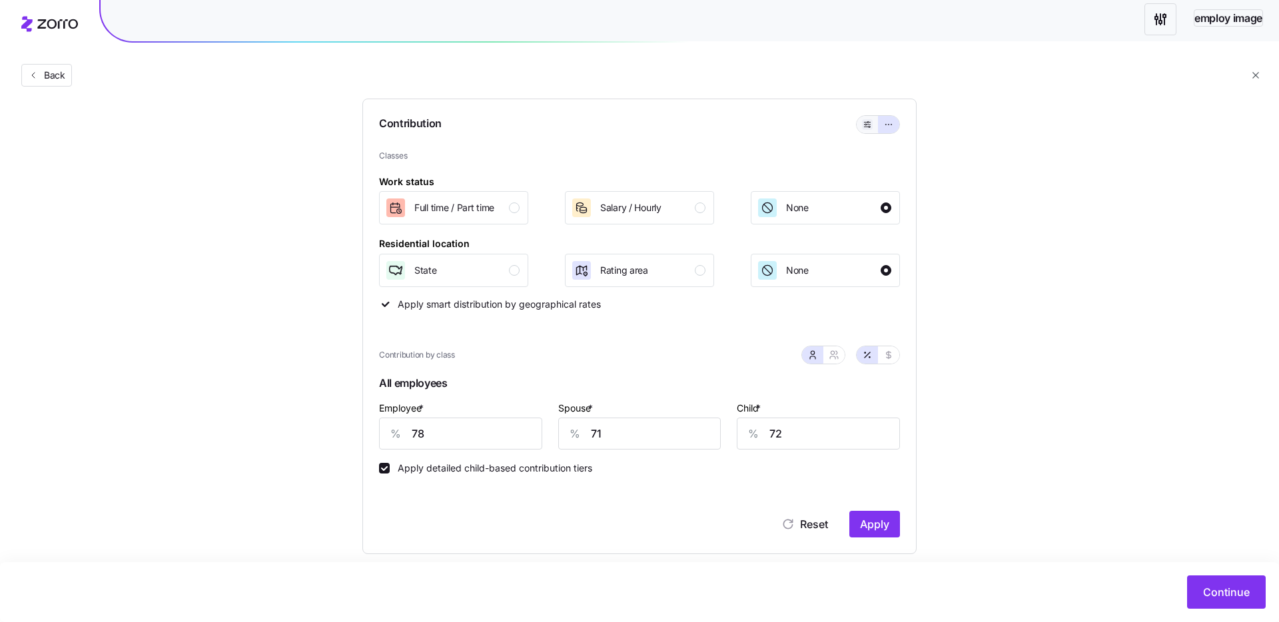
click at [868, 125] on icon "button" at bounding box center [866, 125] width 9 height 16
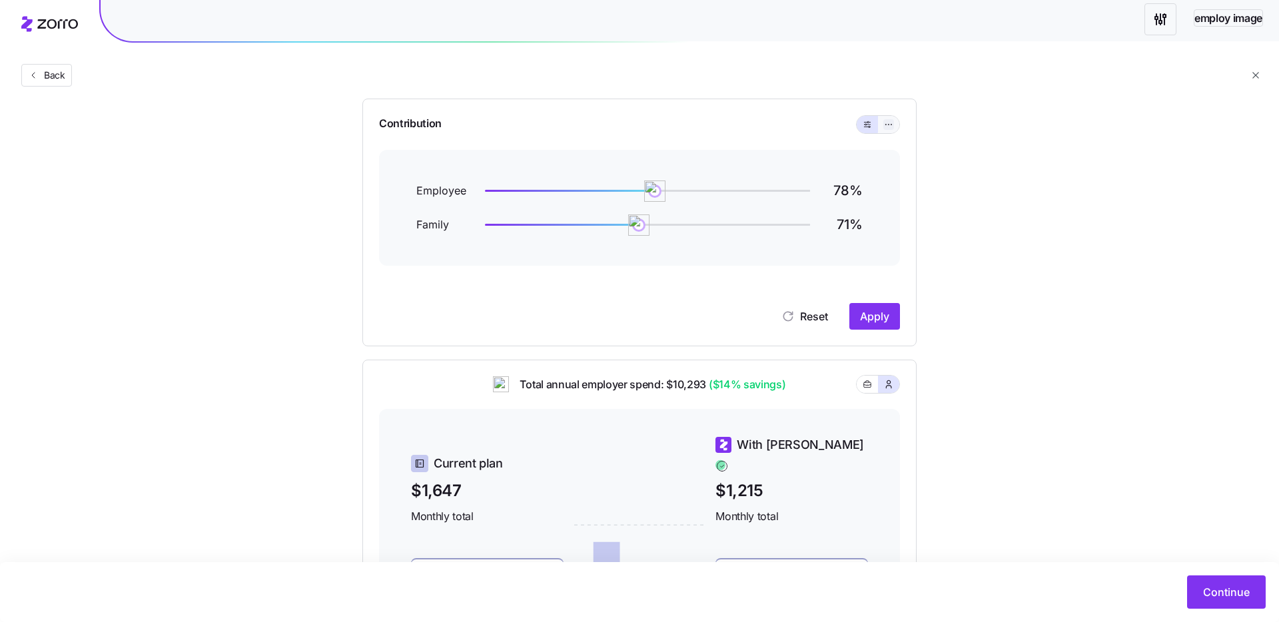
click at [893, 123] on button "button" at bounding box center [888, 124] width 11 height 11
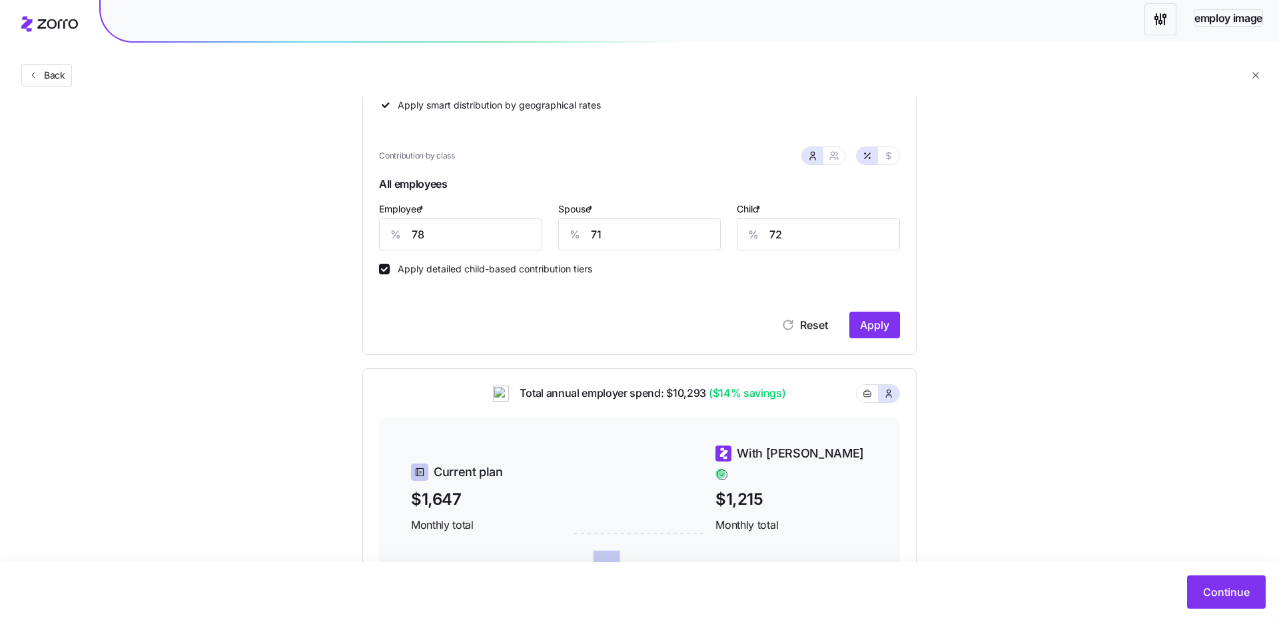
scroll to position [196, 0]
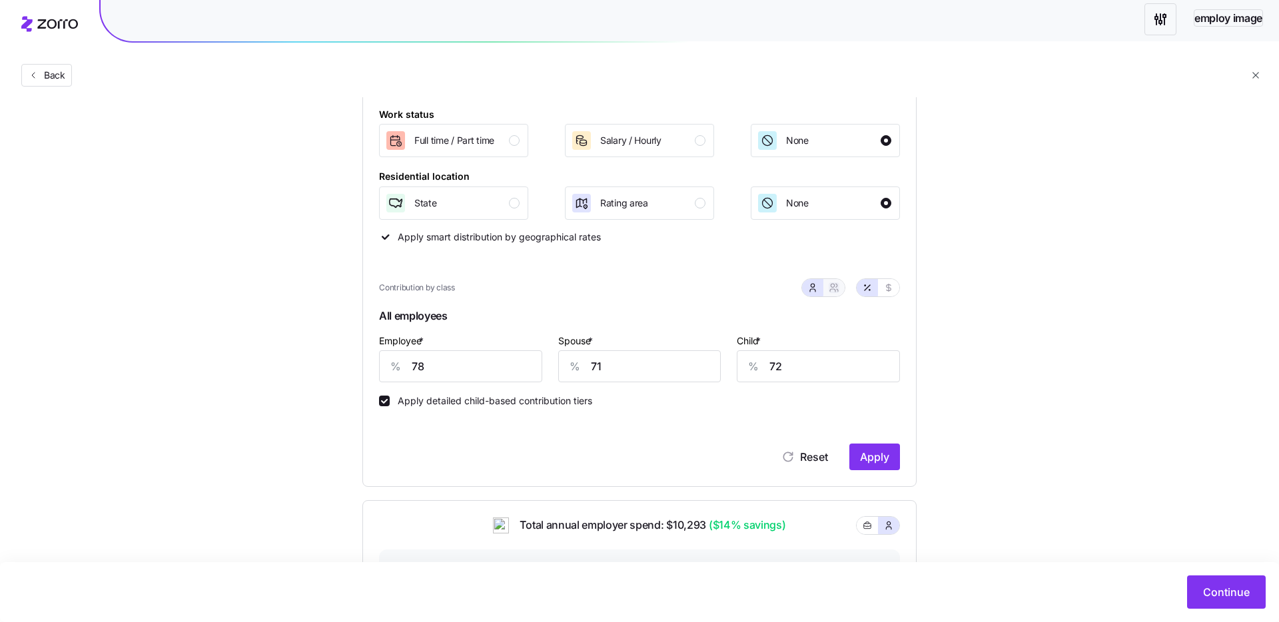
click at [830, 287] on icon "button" at bounding box center [833, 287] width 11 height 11
type input "74"
type input "75"
click at [891, 288] on icon "button" at bounding box center [888, 287] width 11 height 11
type input "481"
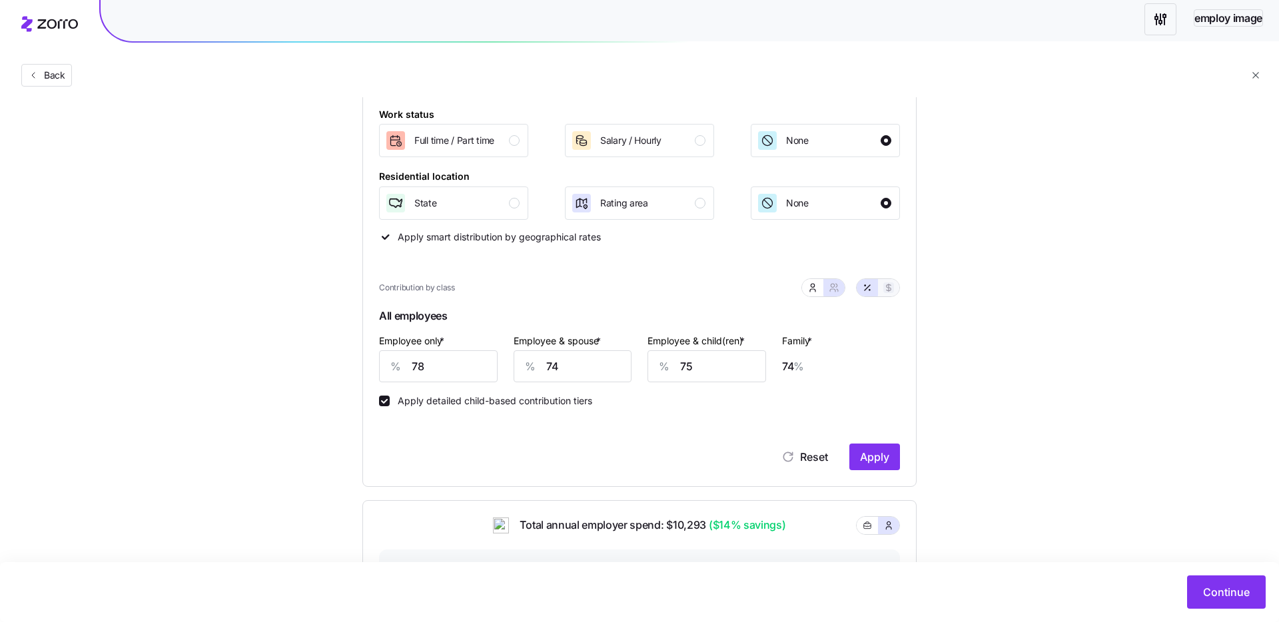
type input "914"
type input "816"
type input "1248"
click at [874, 288] on button "button" at bounding box center [866, 287] width 21 height 17
type input "78"
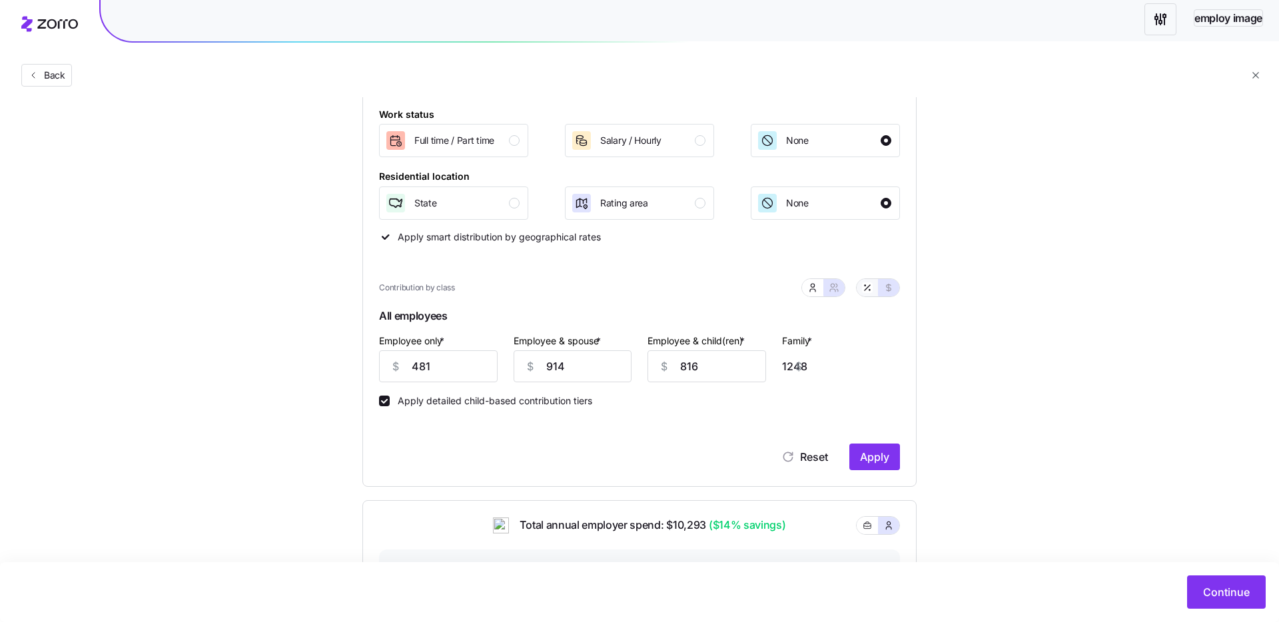
type input "74"
type input "75"
type input "74"
drag, startPoint x: 891, startPoint y: 289, endPoint x: 876, endPoint y: 289, distance: 15.3
click at [890, 289] on icon "button" at bounding box center [888, 287] width 11 height 11
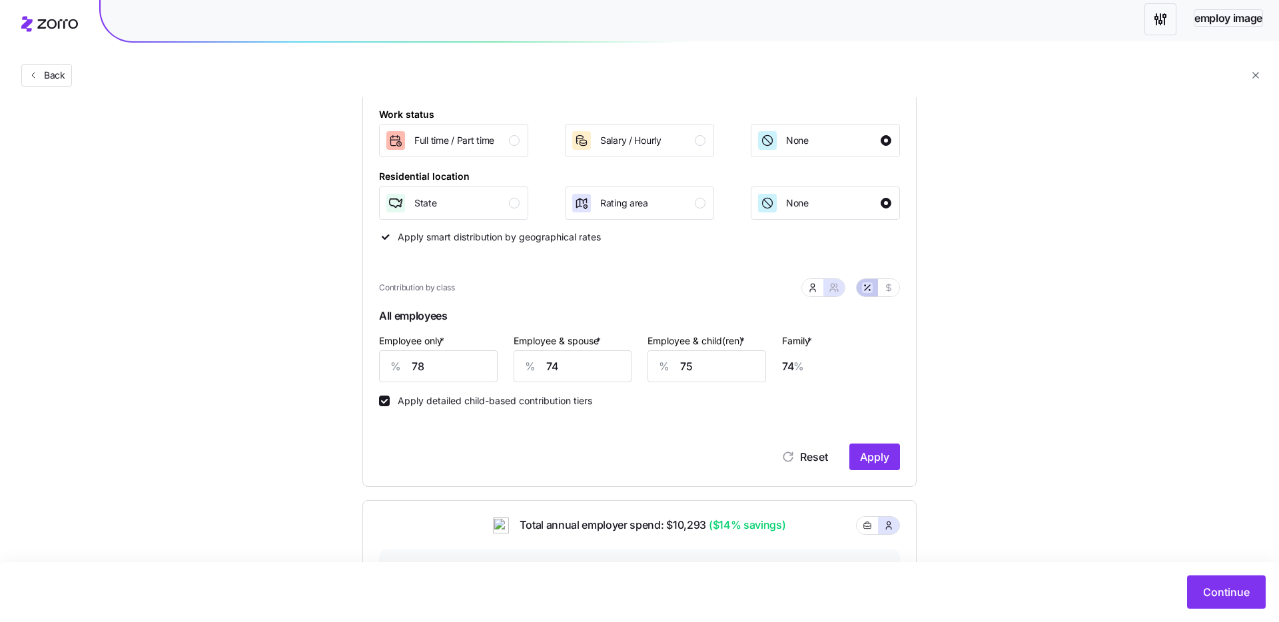
type input "481"
type input "914"
type input "816"
type input "1248"
drag, startPoint x: 868, startPoint y: 289, endPoint x: 842, endPoint y: 290, distance: 26.0
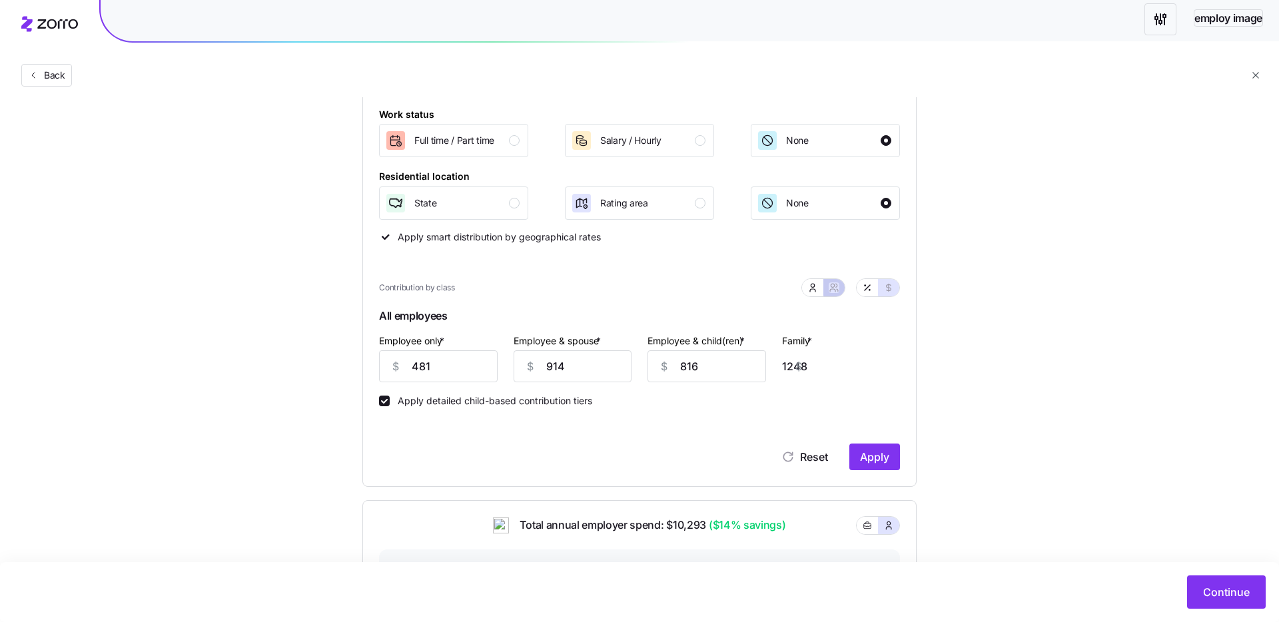
click at [866, 289] on icon "button" at bounding box center [867, 287] width 11 height 11
type input "78"
type input "74"
type input "75"
type input "74"
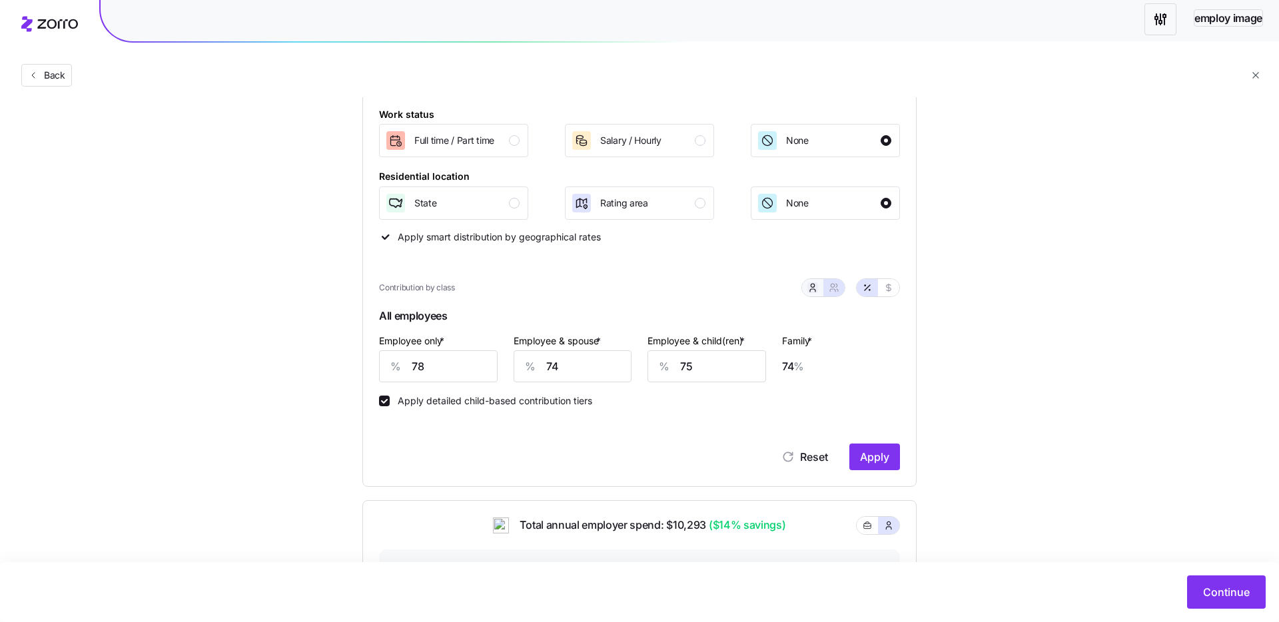
click at [815, 289] on icon "button" at bounding box center [812, 287] width 11 height 11
type input "71"
type input "72"
drag, startPoint x: 832, startPoint y: 290, endPoint x: 811, endPoint y: 290, distance: 20.6
click at [832, 290] on icon "button" at bounding box center [833, 287] width 11 height 11
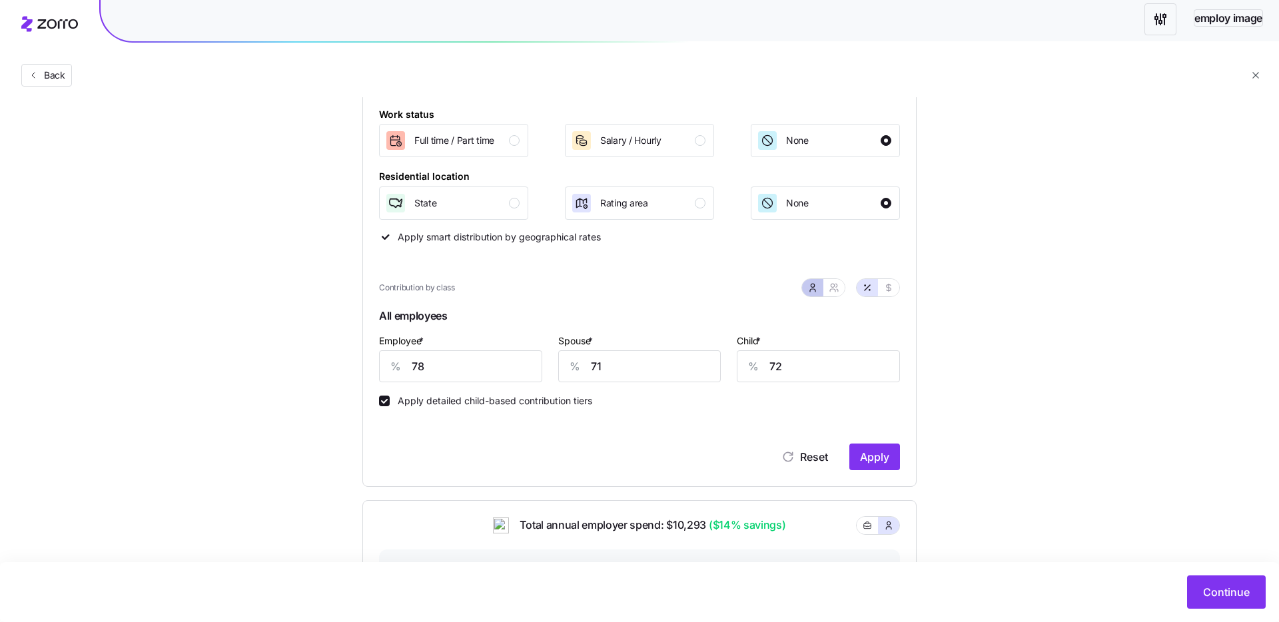
type input "74"
type input "75"
click at [807, 288] on button "button" at bounding box center [812, 287] width 11 height 11
type input "71"
type input "72"
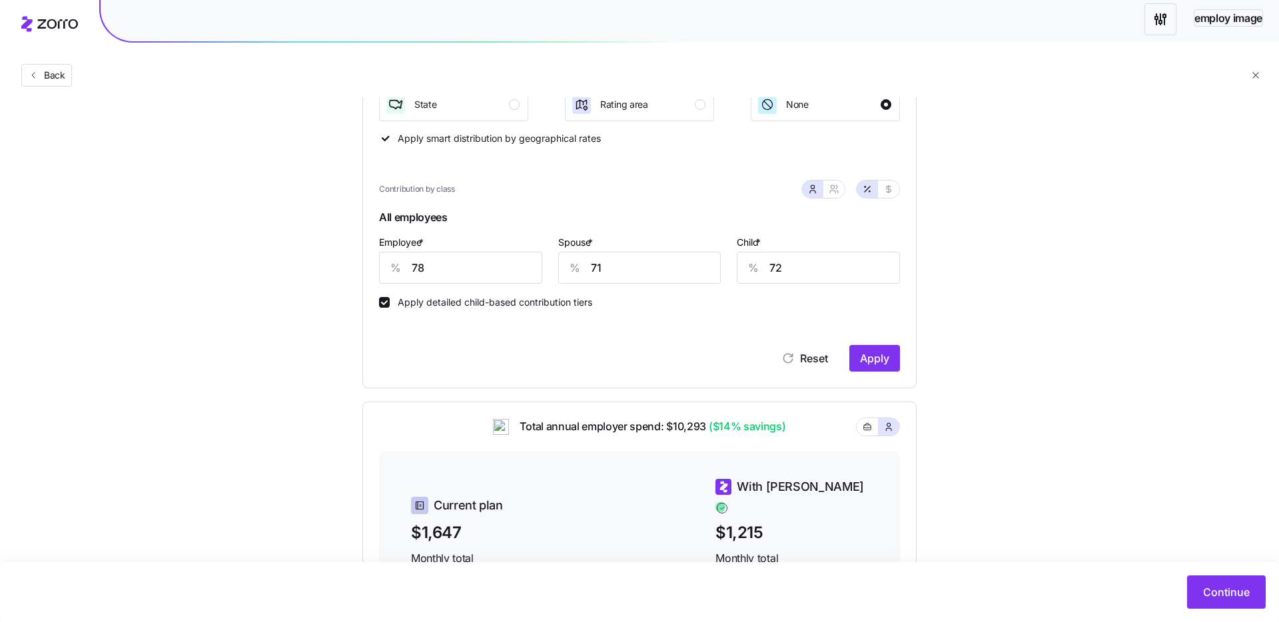
scroll to position [299, 0]
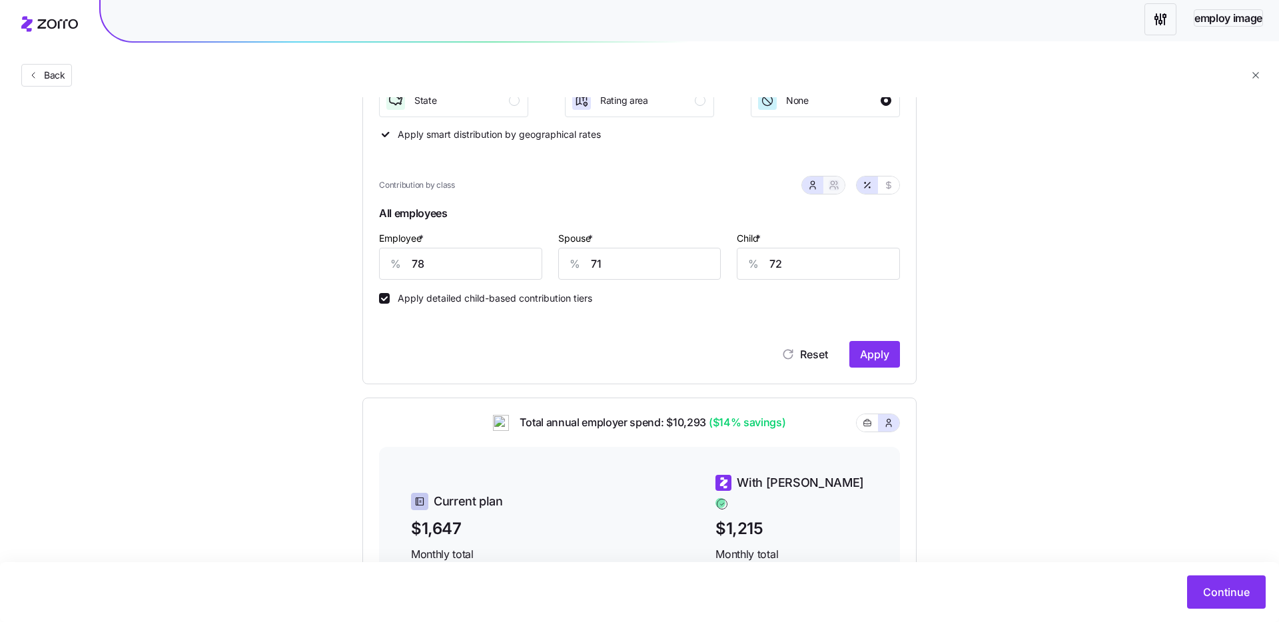
click at [834, 184] on icon "button" at bounding box center [833, 185] width 11 height 11
type input "74"
type input "75"
click at [1114, 350] on div "Set your contribution Recommended Industry Current Complaint Generous Contribut…" at bounding box center [639, 312] width 1279 height 988
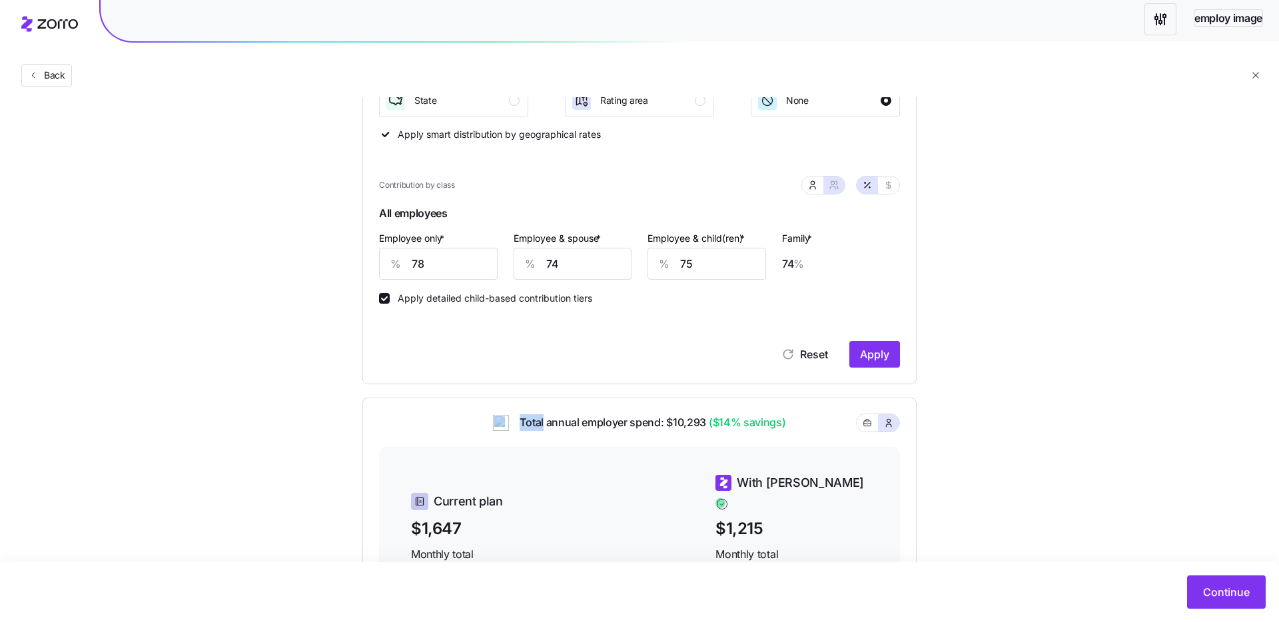
scroll to position [0, 0]
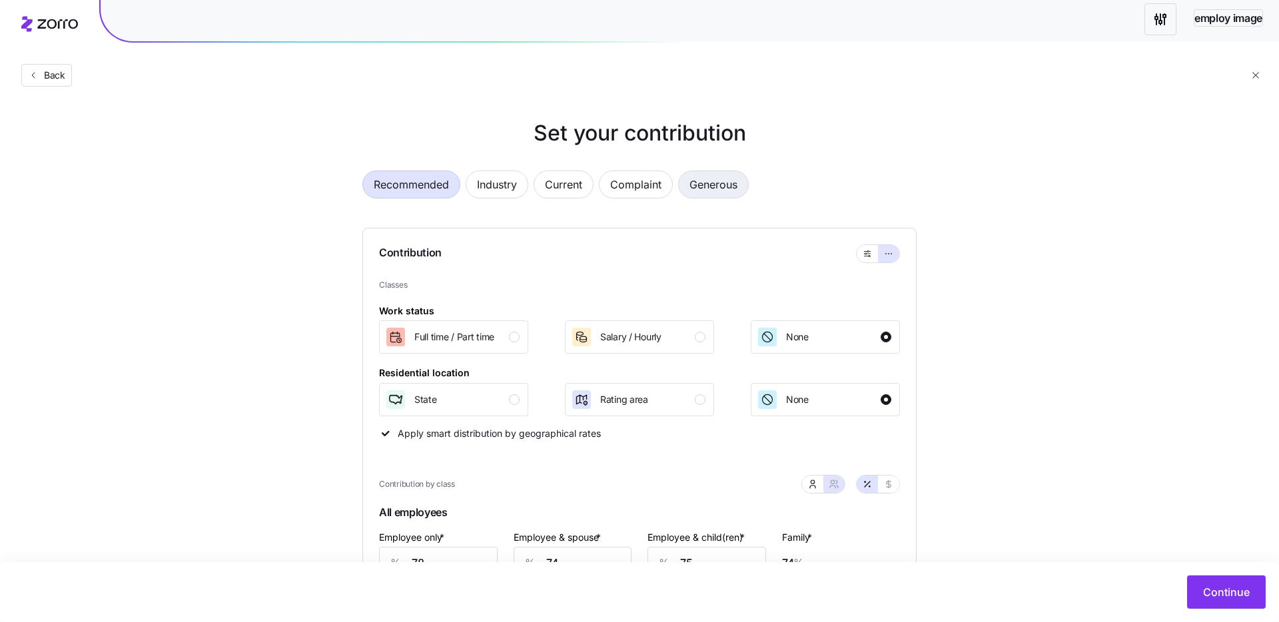
click at [730, 190] on span "Generous" at bounding box center [713, 184] width 48 height 27
type input "83"
type input "73"
type input "77"
type input "72"
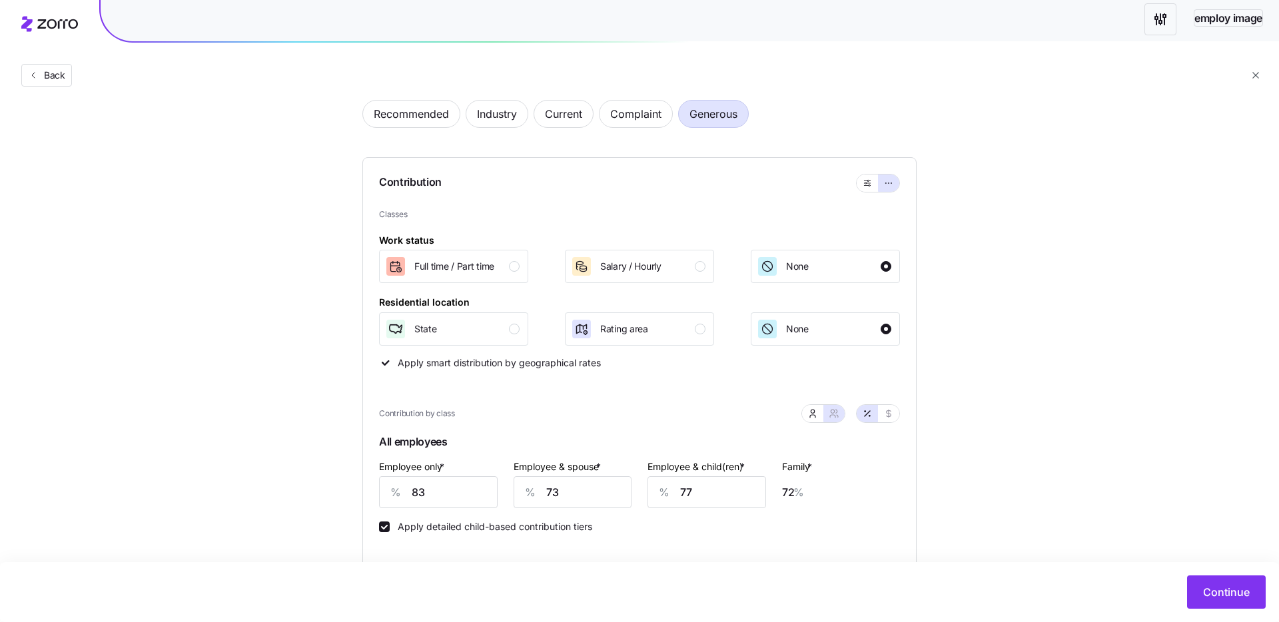
scroll to position [61, 0]
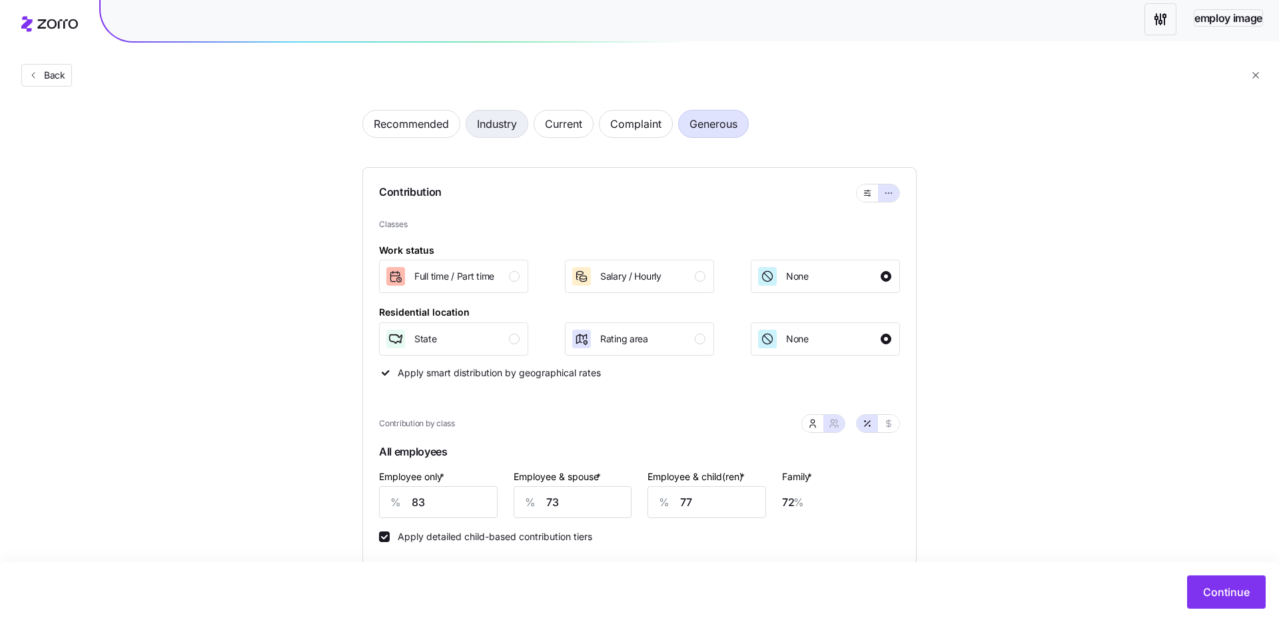
click at [477, 119] on span "Industry" at bounding box center [497, 124] width 40 height 27
type input "66"
type input "60"
type input "62"
type input "59"
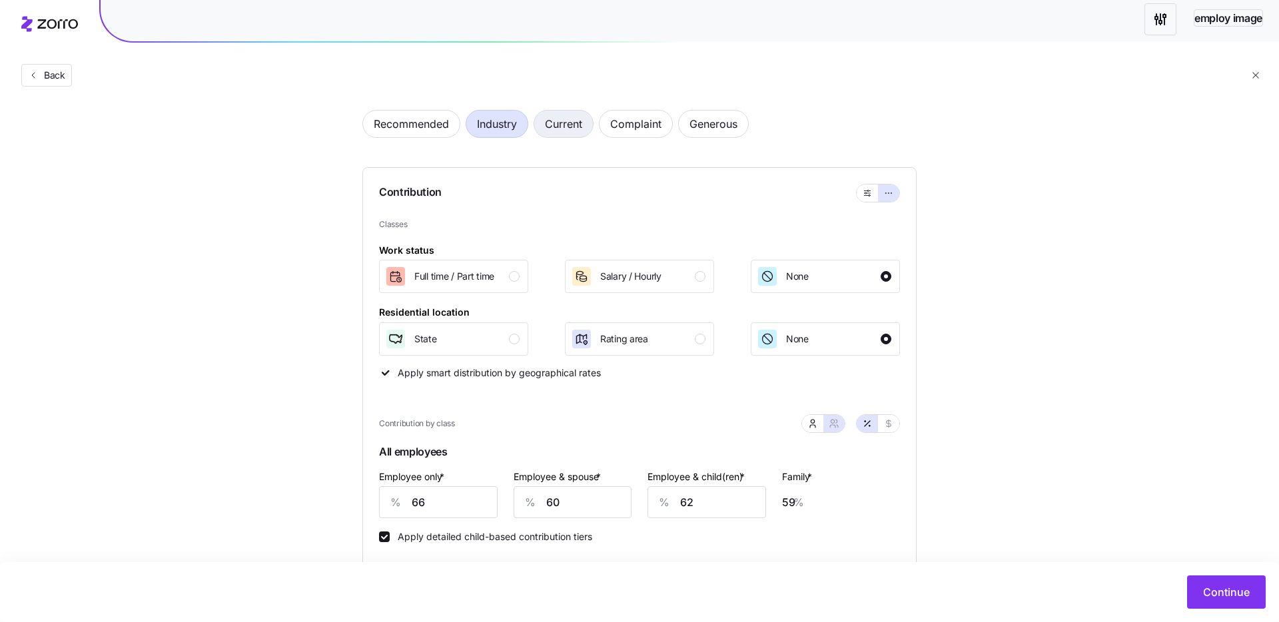
click at [563, 128] on span "Current" at bounding box center [563, 124] width 37 height 27
type input "53"
type input "27"
type input "30"
type input "19"
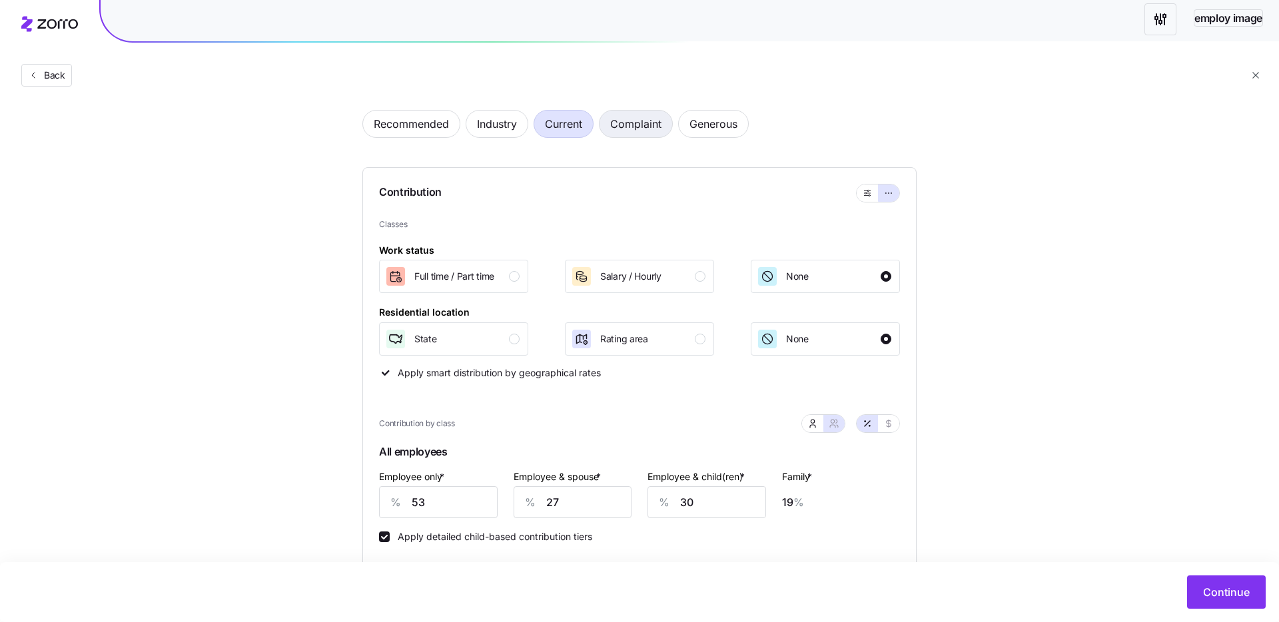
click at [625, 127] on span "Complaint" at bounding box center [635, 124] width 51 height 27
type input "18"
type input "9"
type input "10"
type input "7"
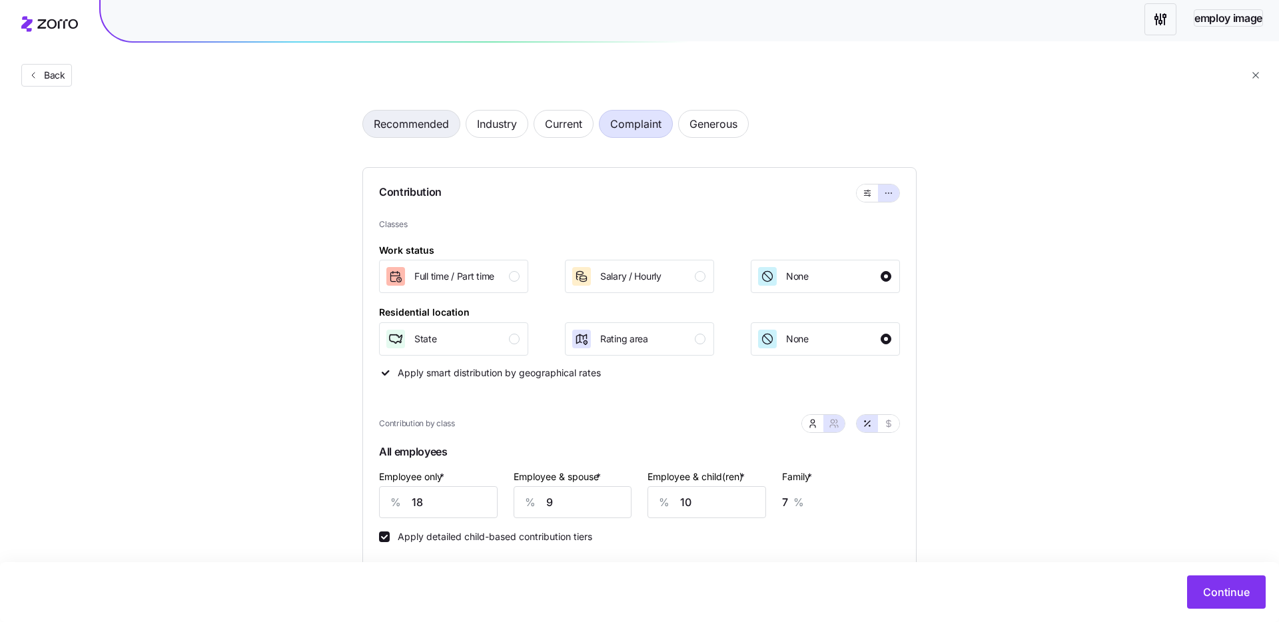
click at [375, 126] on span "Recommended" at bounding box center [411, 124] width 75 height 27
type input "78"
type input "71"
type input "72"
type input "68"
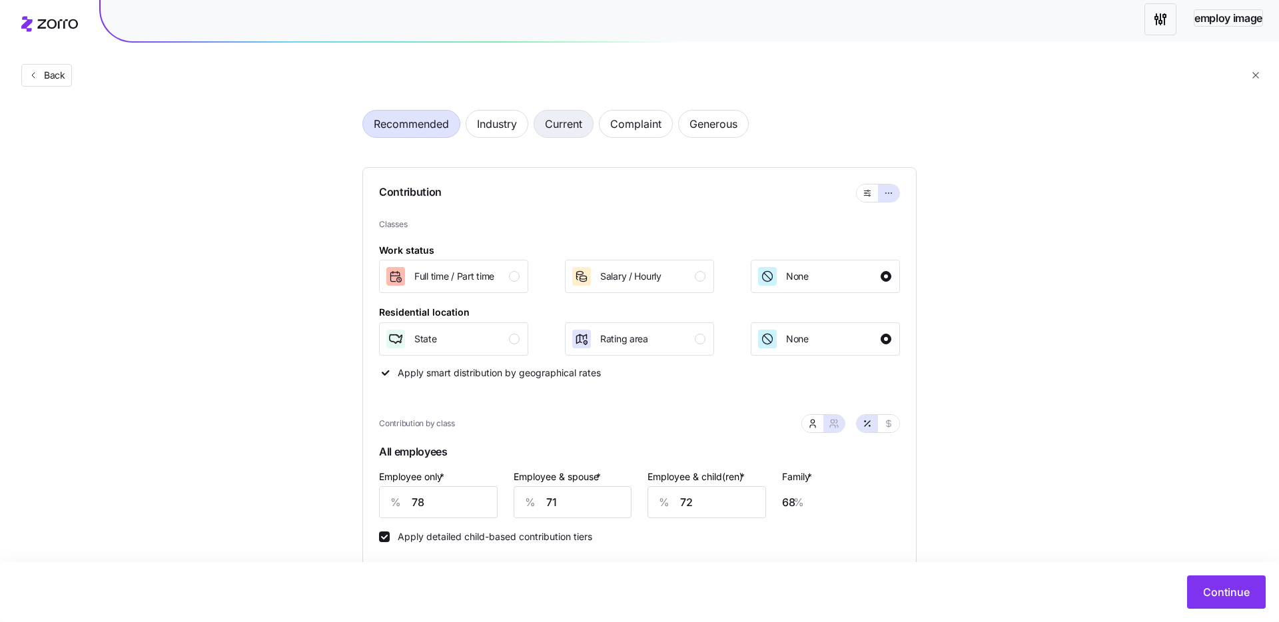
click at [564, 136] on span "Current" at bounding box center [563, 124] width 37 height 27
type input "53"
type input "27"
type input "30"
type input "19"
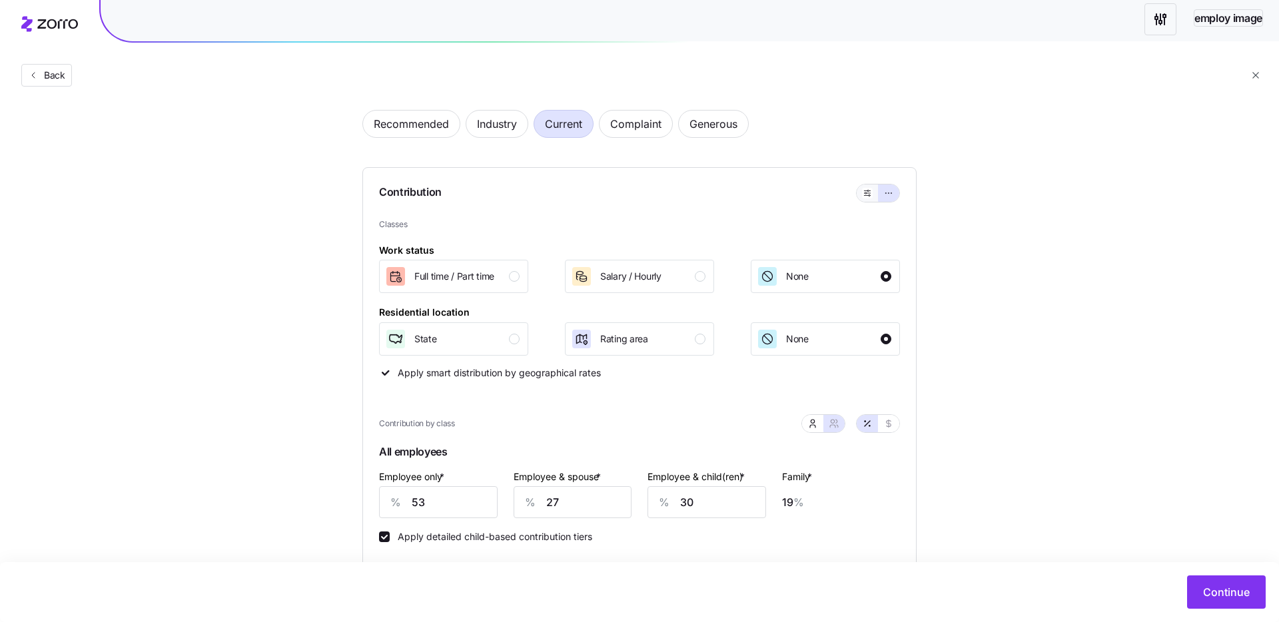
click at [859, 196] on button "button" at bounding box center [866, 192] width 21 height 17
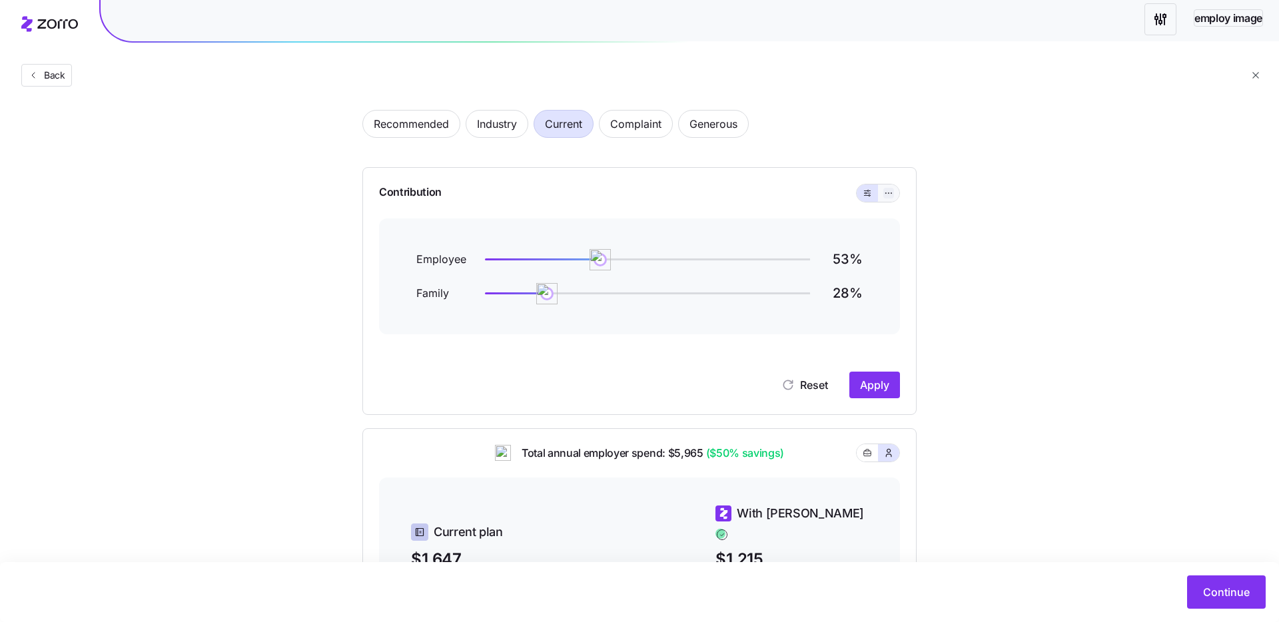
click at [890, 194] on icon "button" at bounding box center [888, 193] width 9 height 16
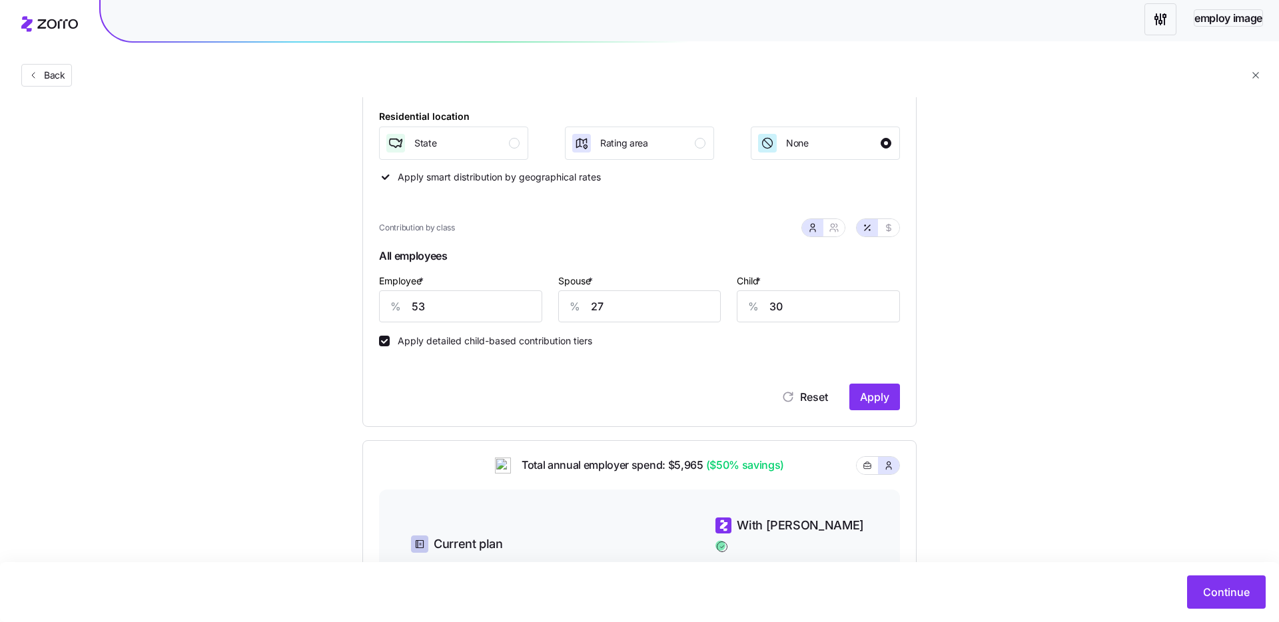
scroll to position [302, 0]
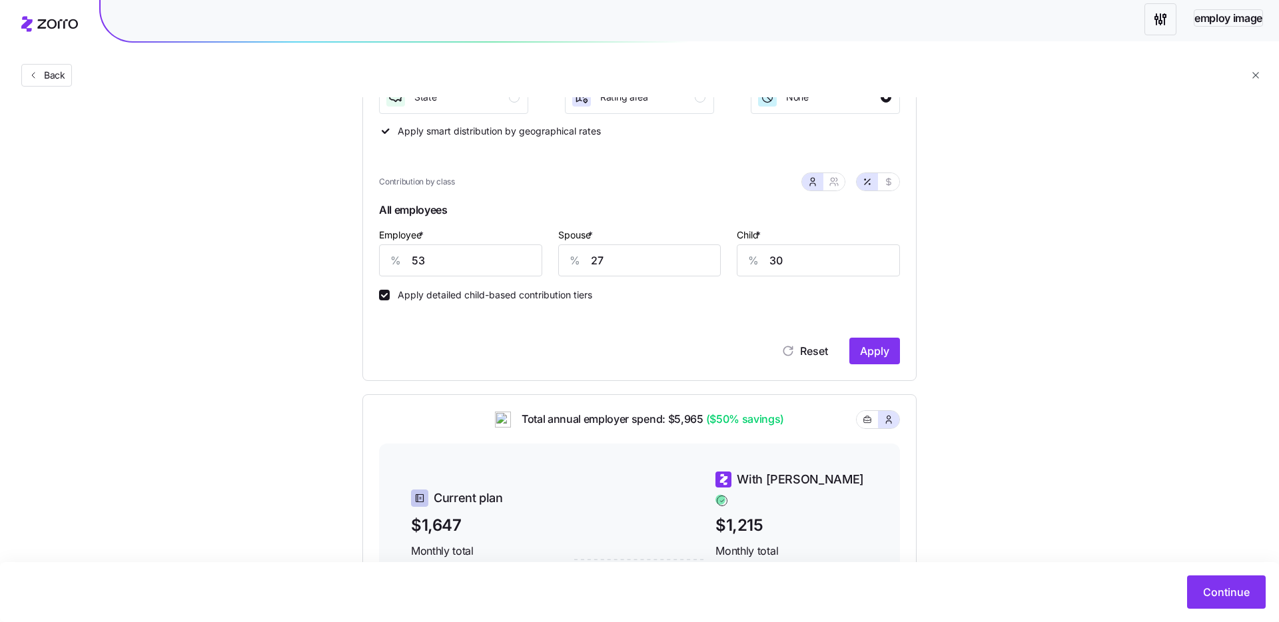
click at [790, 366] on div "Contribution Classes Work status Full time / Part time Salary / Hourly None Res…" at bounding box center [639, 153] width 554 height 456
click at [800, 350] on span "Reset" at bounding box center [814, 351] width 28 height 16
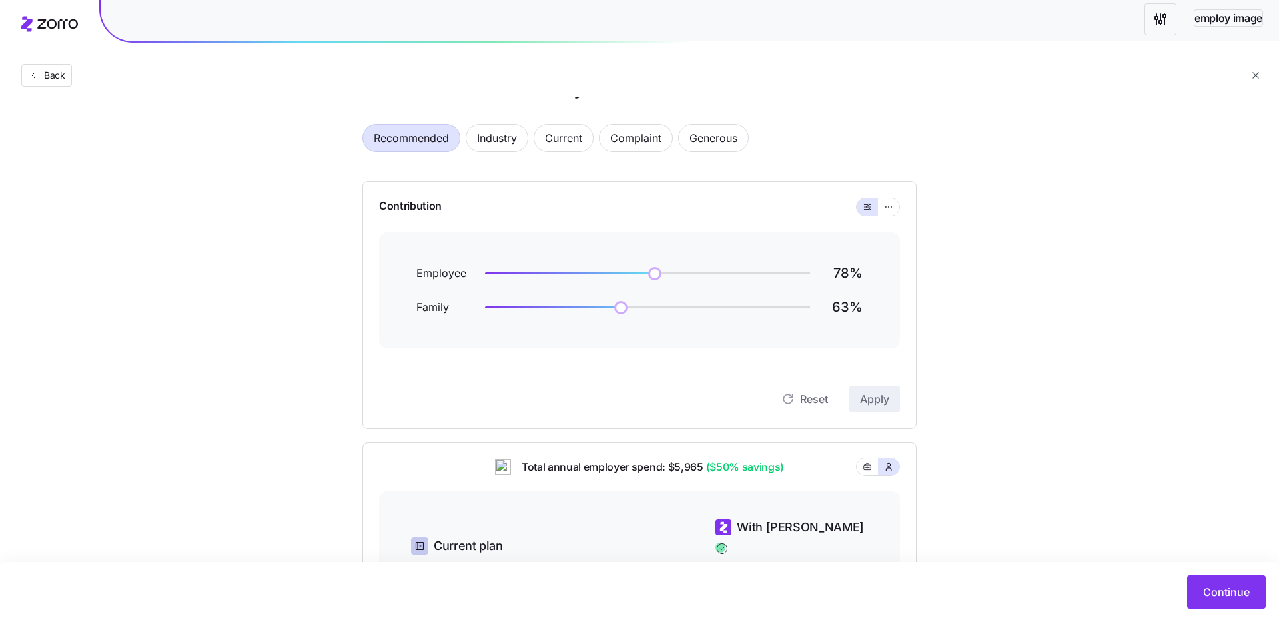
scroll to position [24, 0]
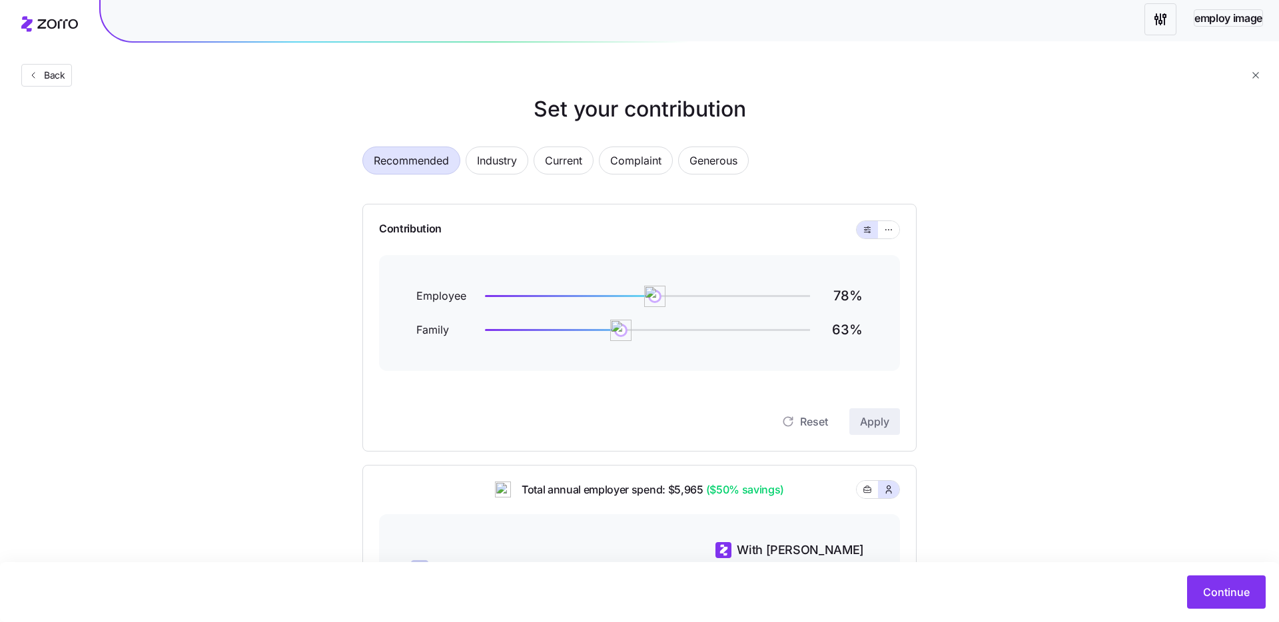
click at [900, 222] on div "Contribution Employee 78 % Family 63 % Reset Apply" at bounding box center [639, 328] width 554 height 248
click at [892, 229] on icon "button" at bounding box center [888, 230] width 9 height 16
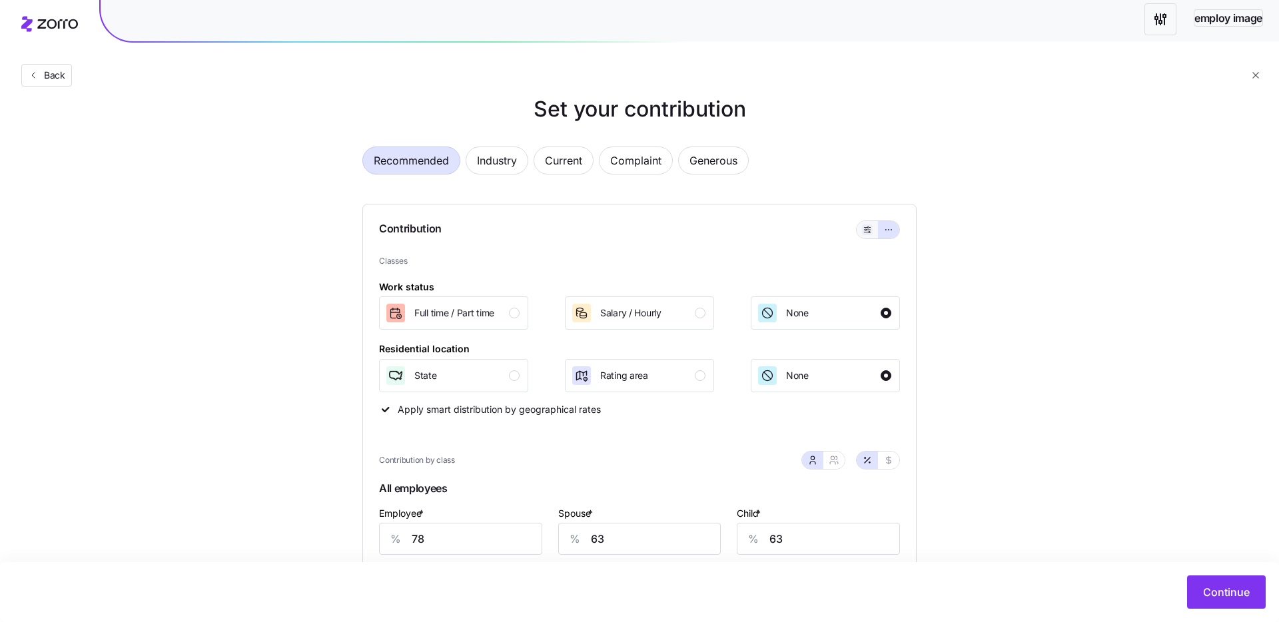
click at [862, 234] on button "button" at bounding box center [867, 229] width 11 height 11
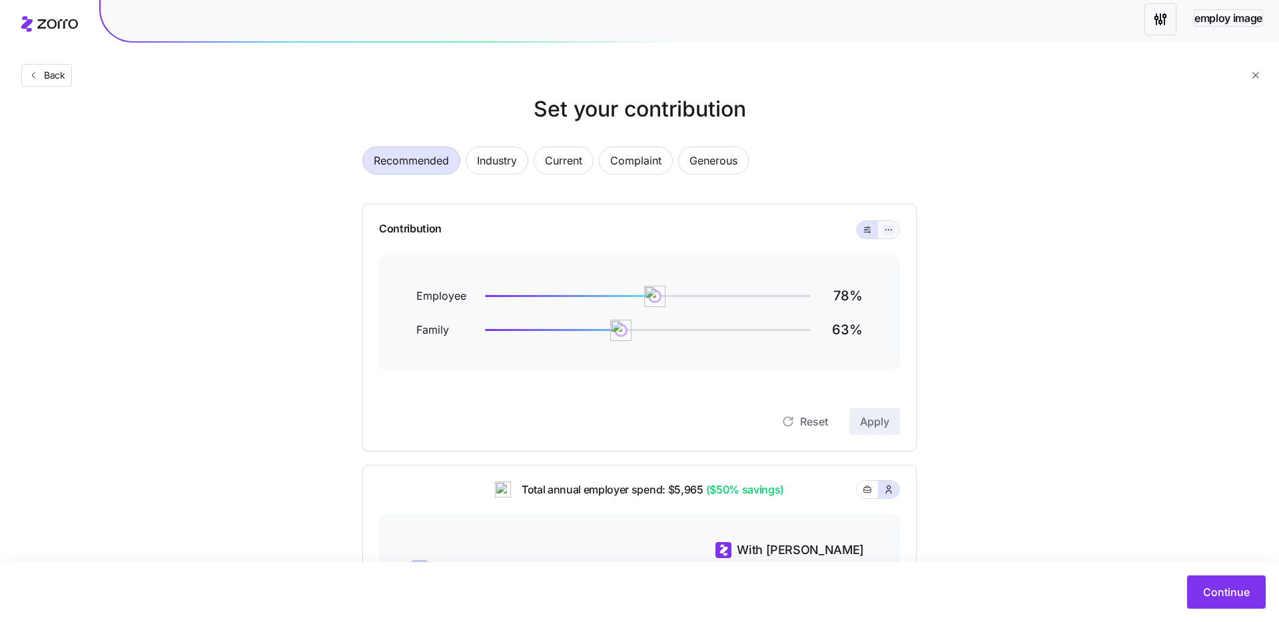
click at [885, 227] on icon "button" at bounding box center [888, 230] width 9 height 16
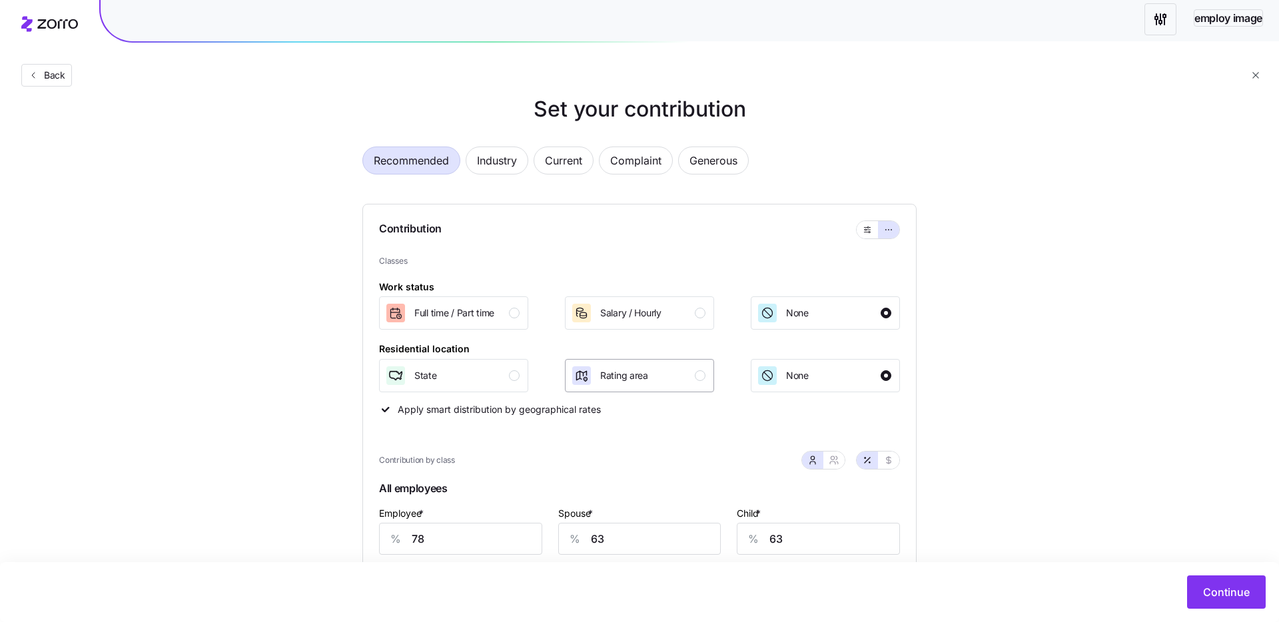
click at [663, 371] on div "Rating area" at bounding box center [638, 375] width 135 height 21
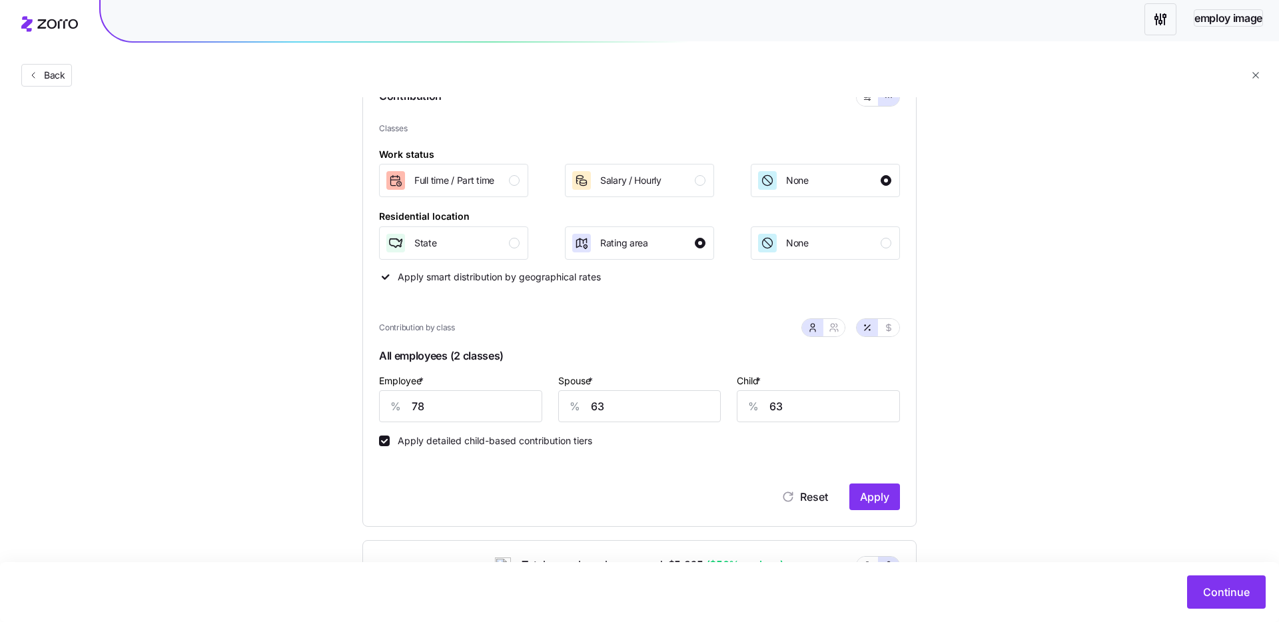
scroll to position [218, 0]
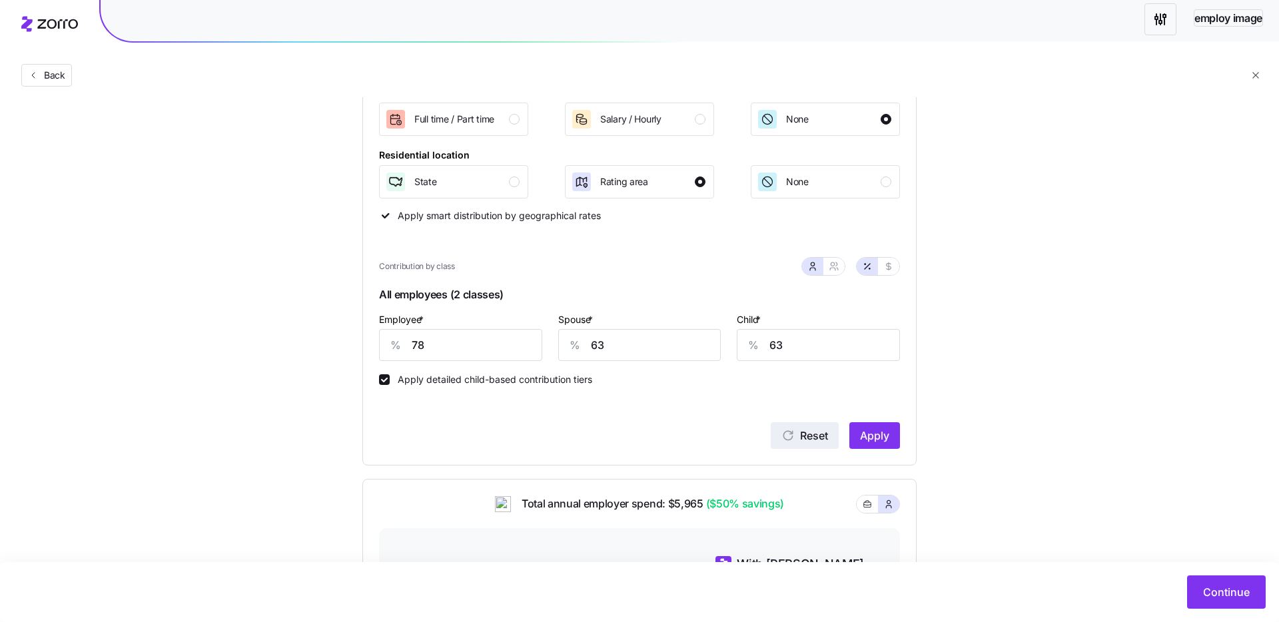
click at [789, 437] on icon "button" at bounding box center [787, 435] width 13 height 13
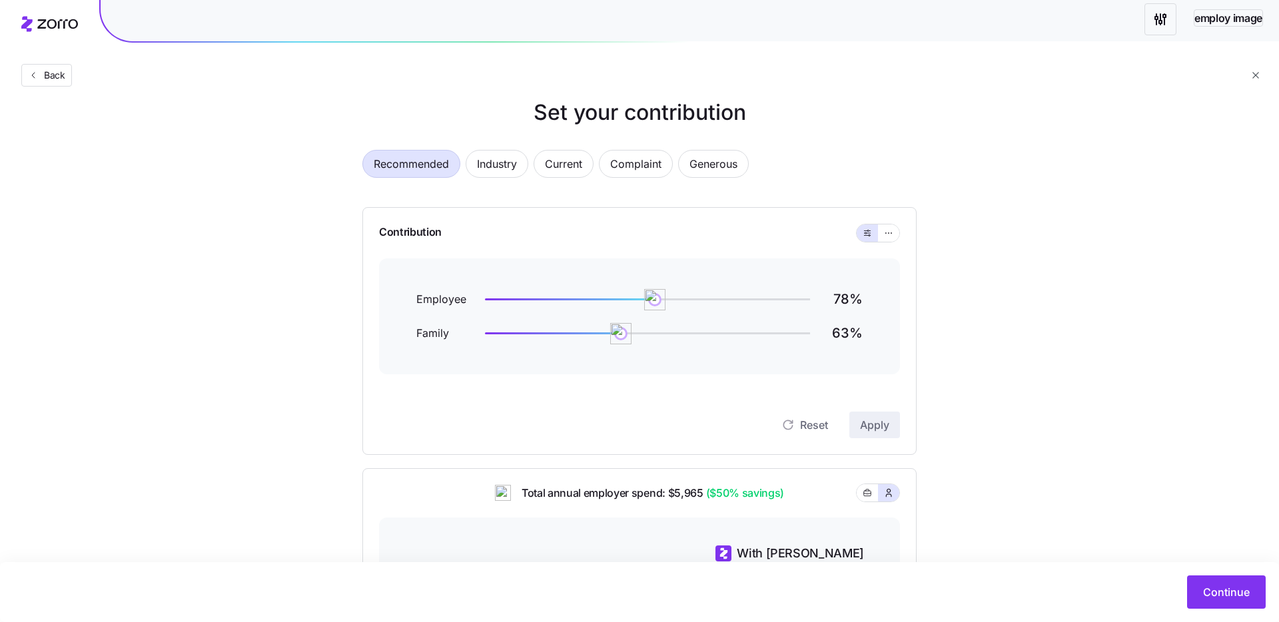
scroll to position [18, 0]
click at [888, 237] on icon "button" at bounding box center [888, 236] width 9 height 16
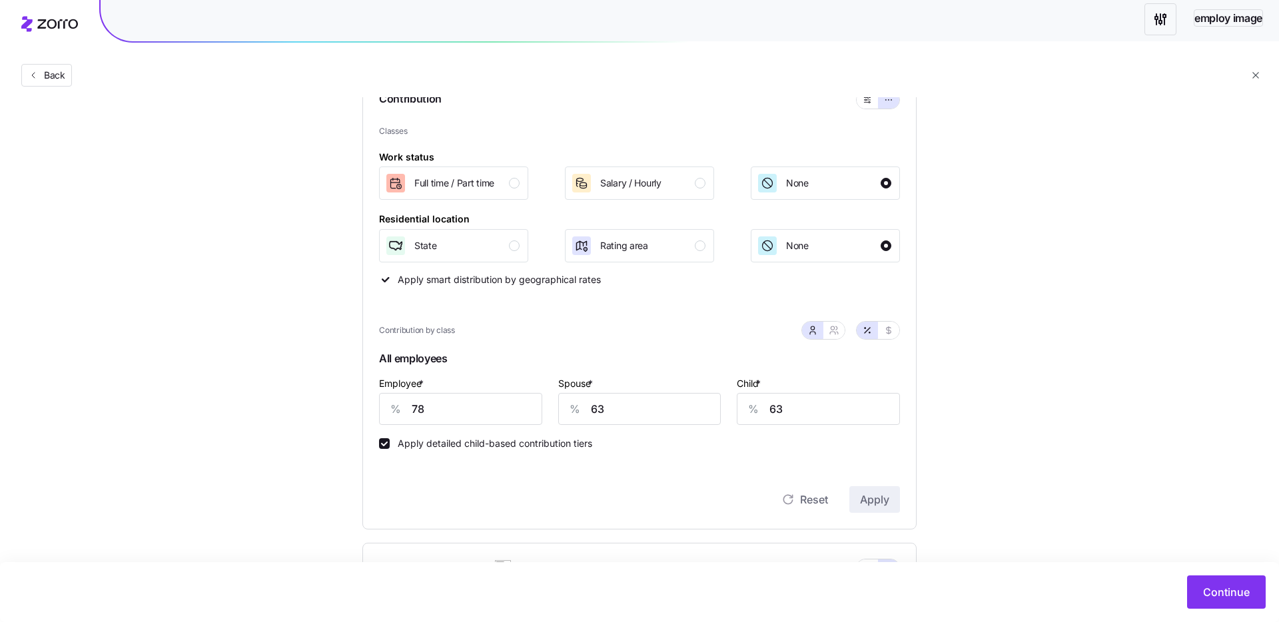
scroll to position [62, 0]
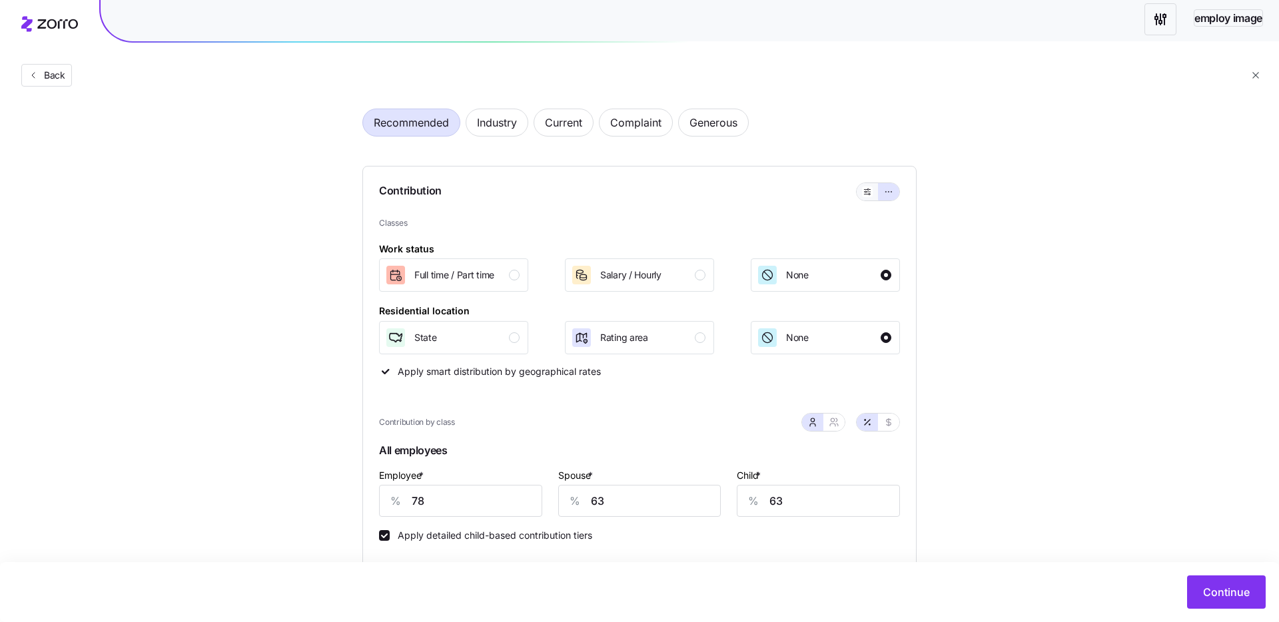
click at [862, 184] on button "button" at bounding box center [866, 191] width 21 height 17
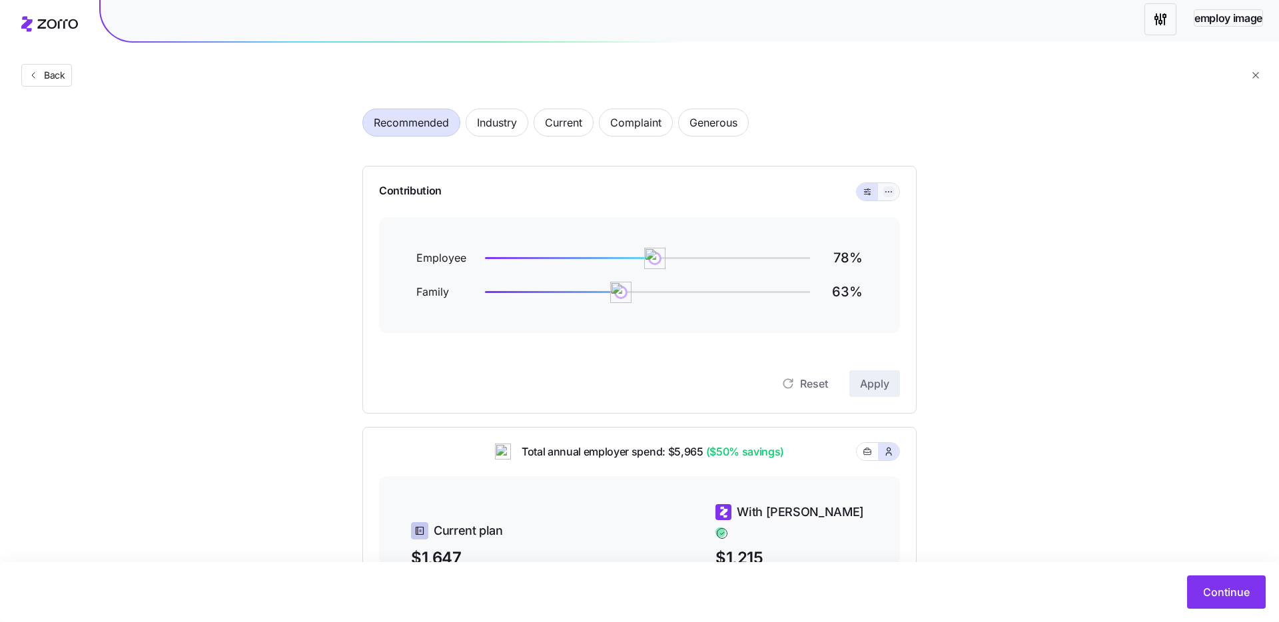
click at [892, 194] on icon "button" at bounding box center [888, 192] width 9 height 16
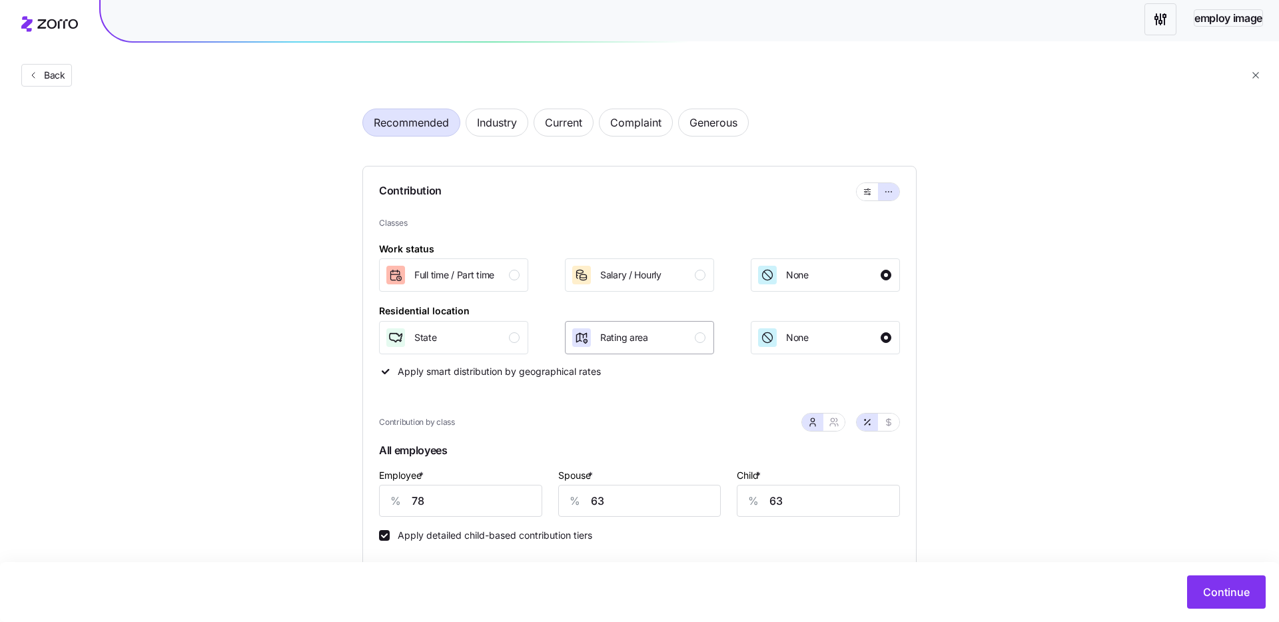
click at [685, 336] on div "Rating area" at bounding box center [638, 337] width 135 height 21
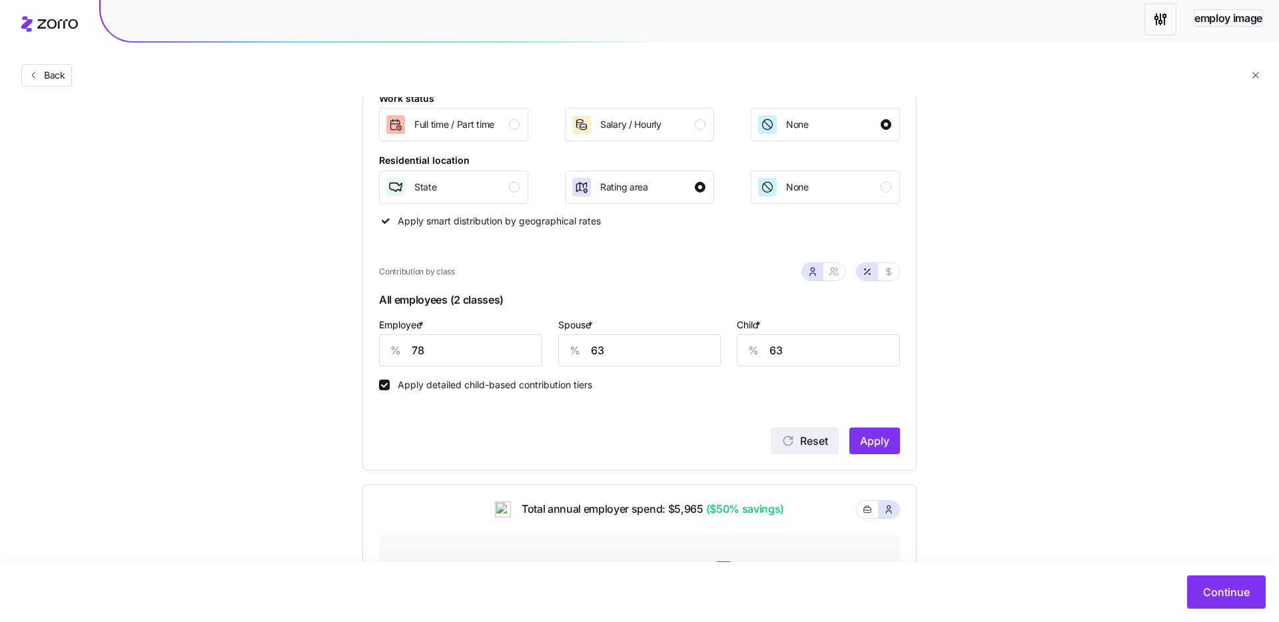
scroll to position [208, 0]
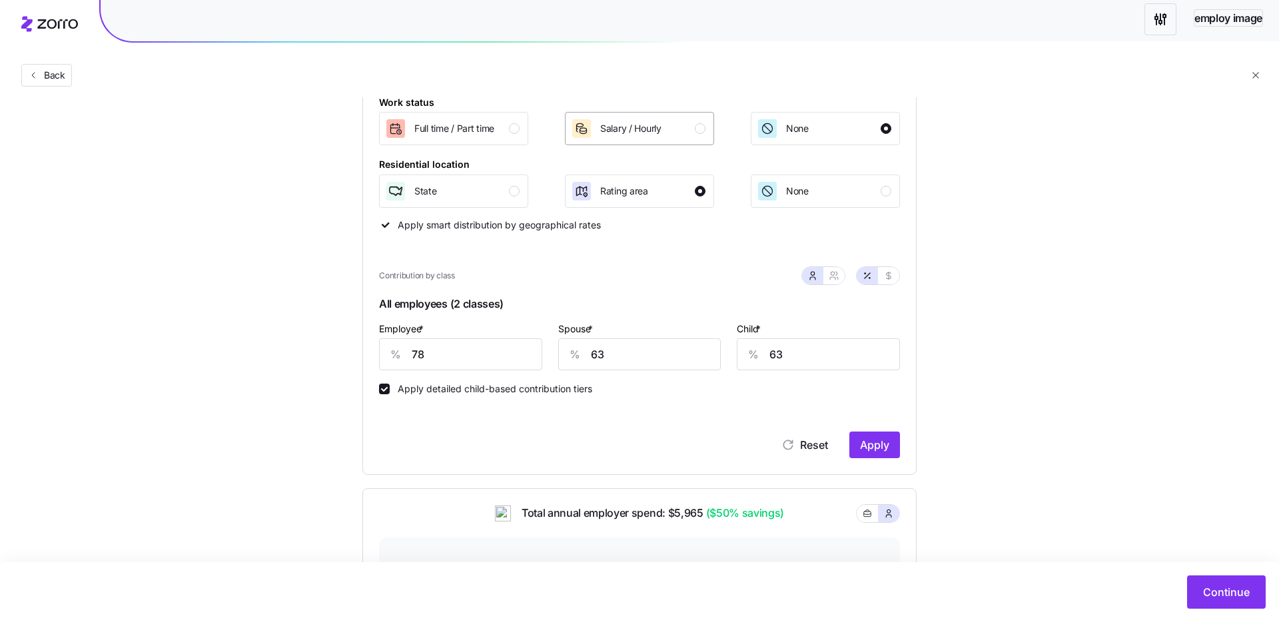
click at [697, 127] on div "button" at bounding box center [700, 128] width 11 height 11
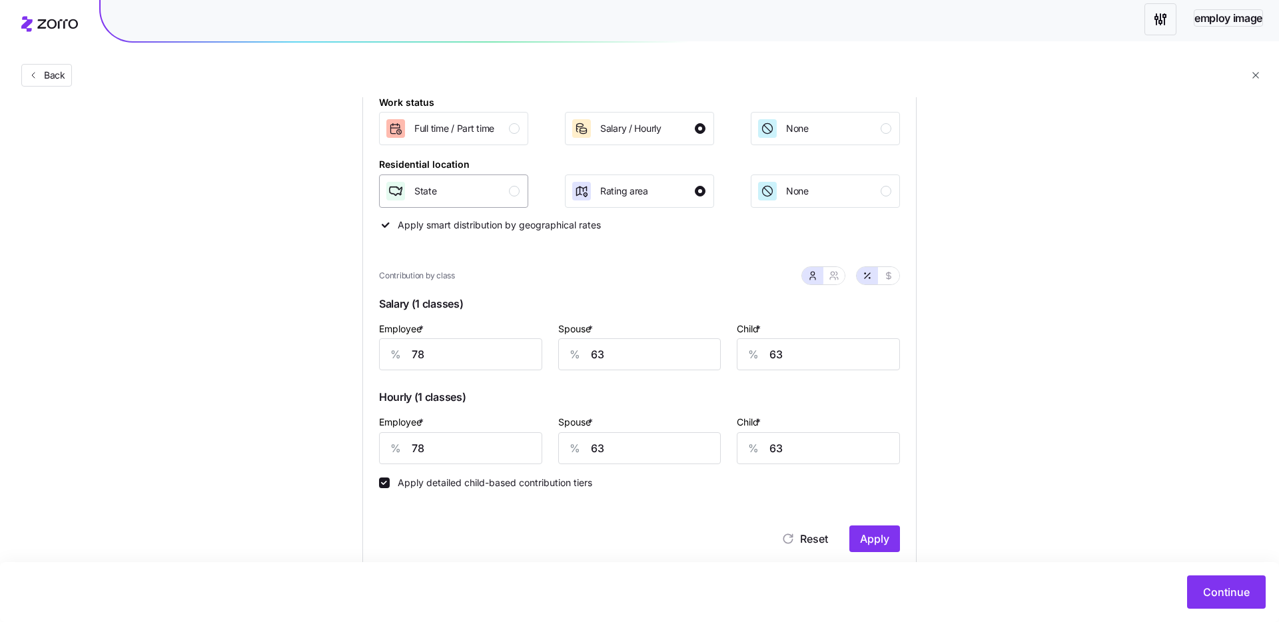
click at [491, 192] on div "State" at bounding box center [452, 190] width 135 height 21
click at [789, 538] on icon "button" at bounding box center [787, 538] width 13 height 13
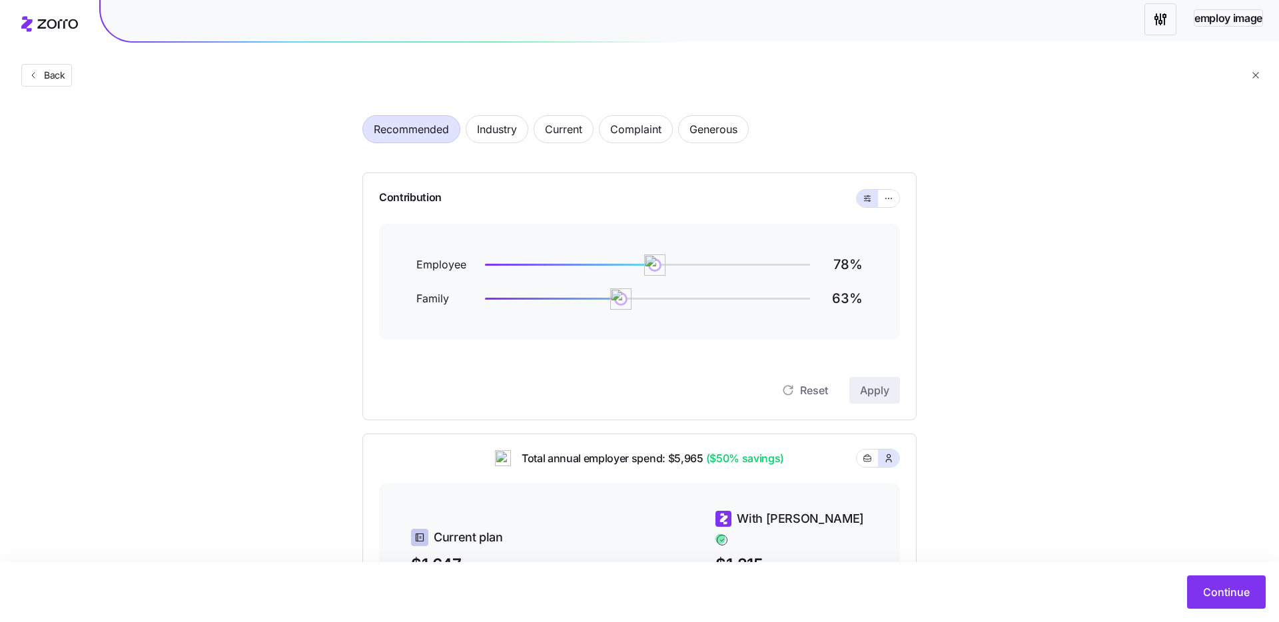
scroll to position [0, 0]
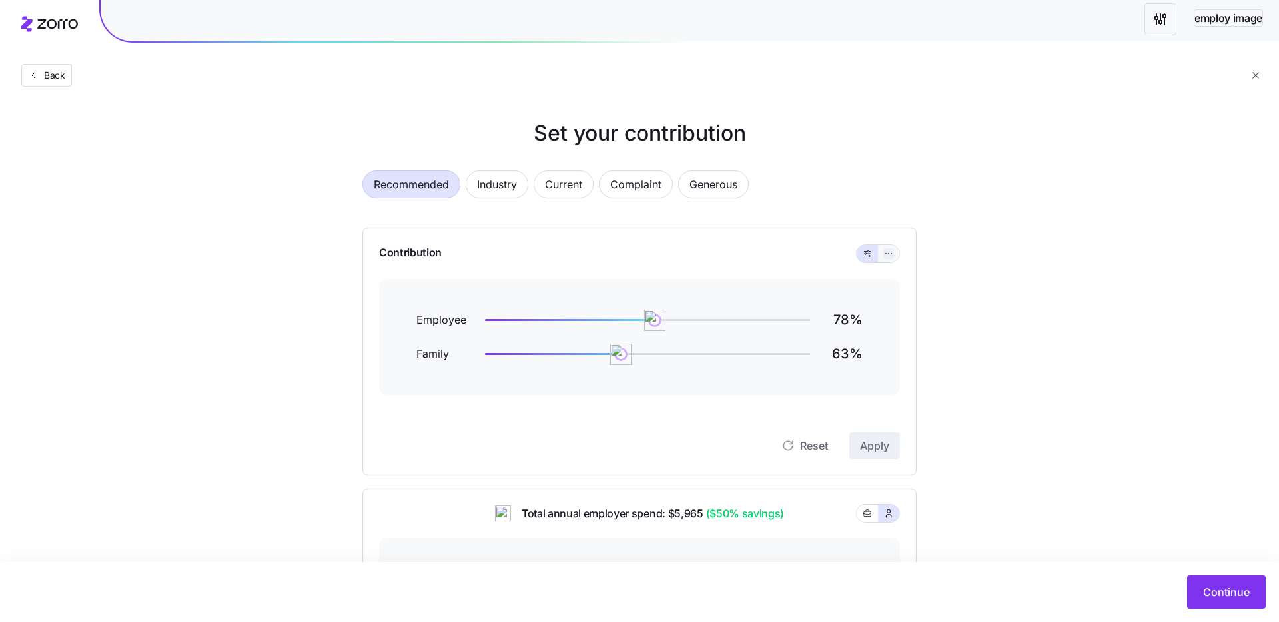
click at [886, 253] on icon "button" at bounding box center [888, 254] width 9 height 16
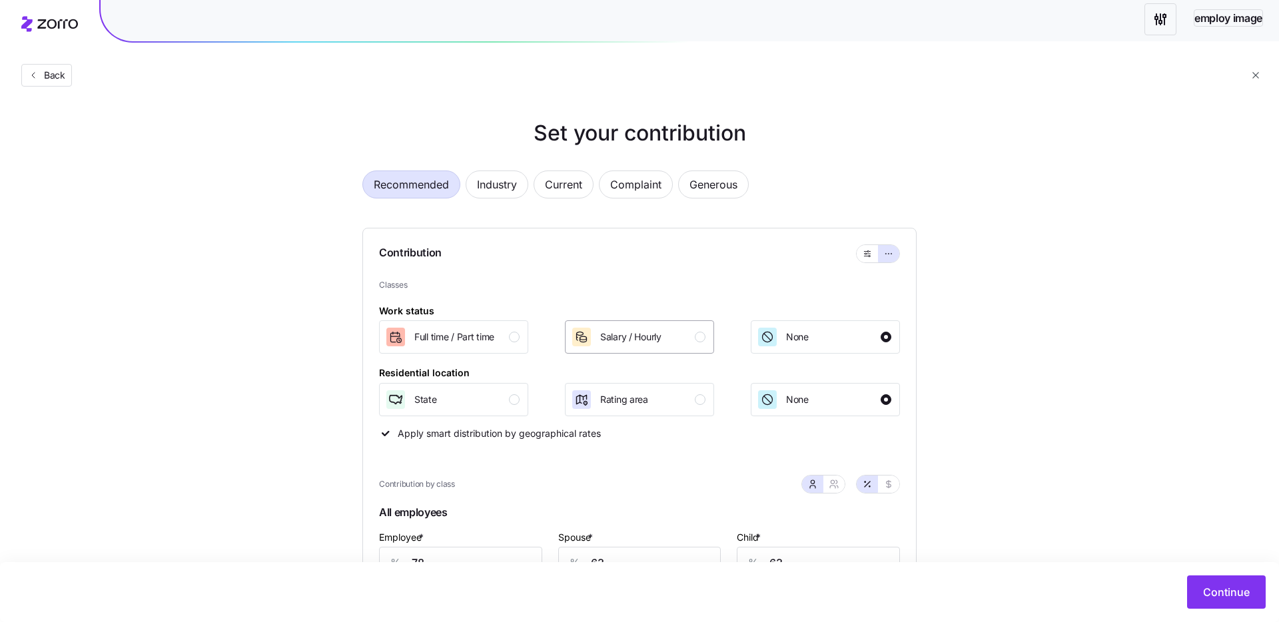
click at [705, 332] on div "Salary / Hourly" at bounding box center [638, 336] width 135 height 21
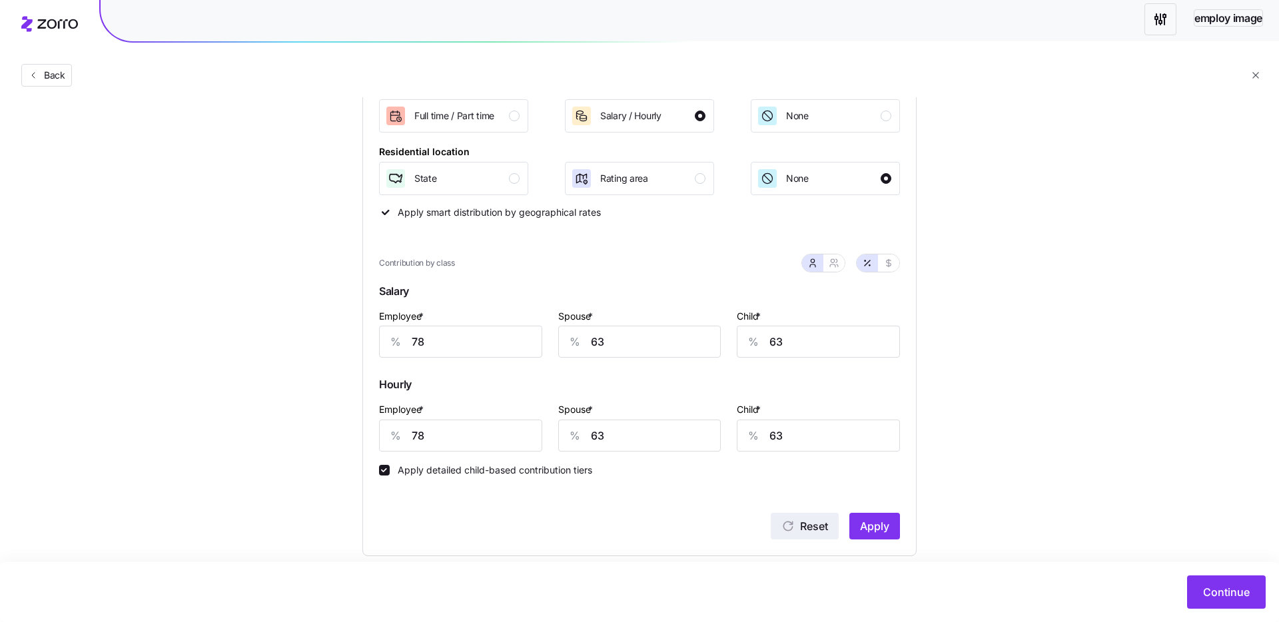
scroll to position [228, 0]
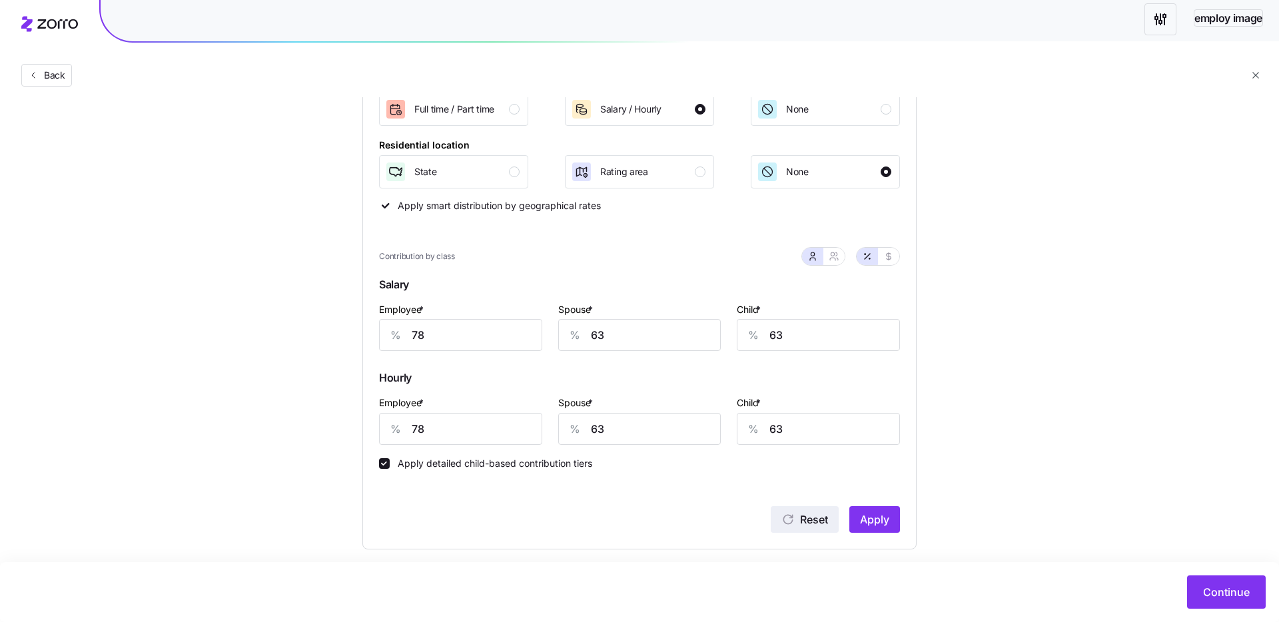
click at [793, 514] on icon "button" at bounding box center [787, 519] width 13 height 13
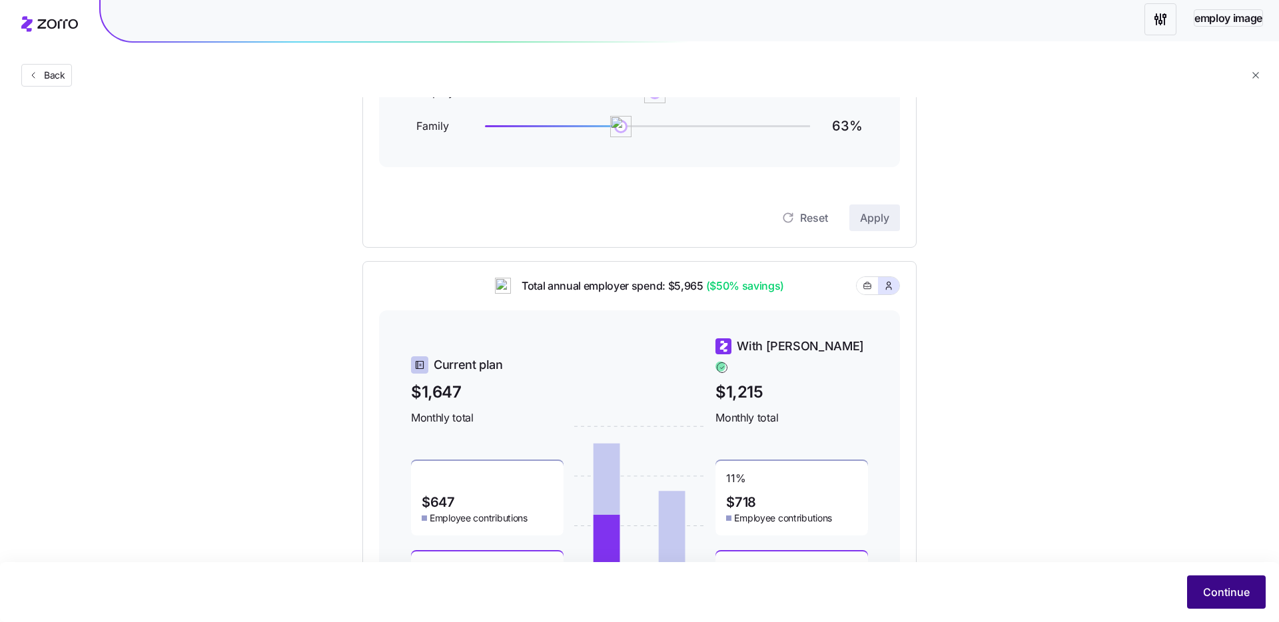
click at [1225, 591] on span "Continue" at bounding box center [1226, 592] width 47 height 16
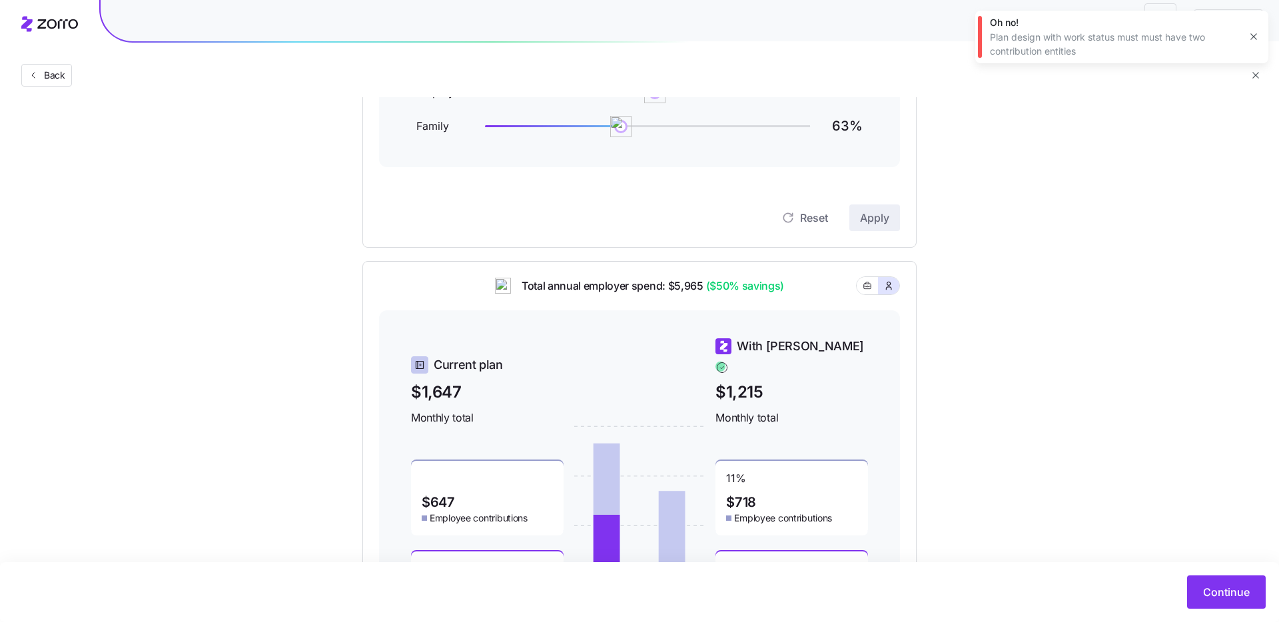
click at [1253, 41] on icon "button" at bounding box center [1253, 36] width 11 height 11
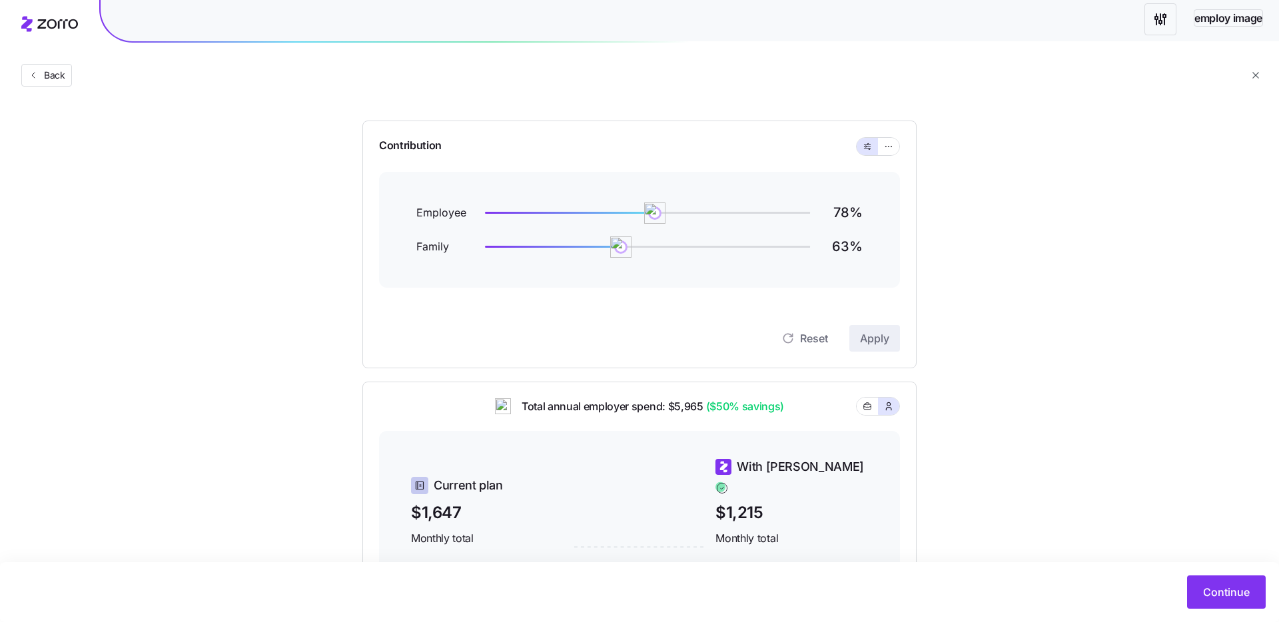
scroll to position [106, 0]
click at [887, 150] on icon "button" at bounding box center [888, 148] width 9 height 16
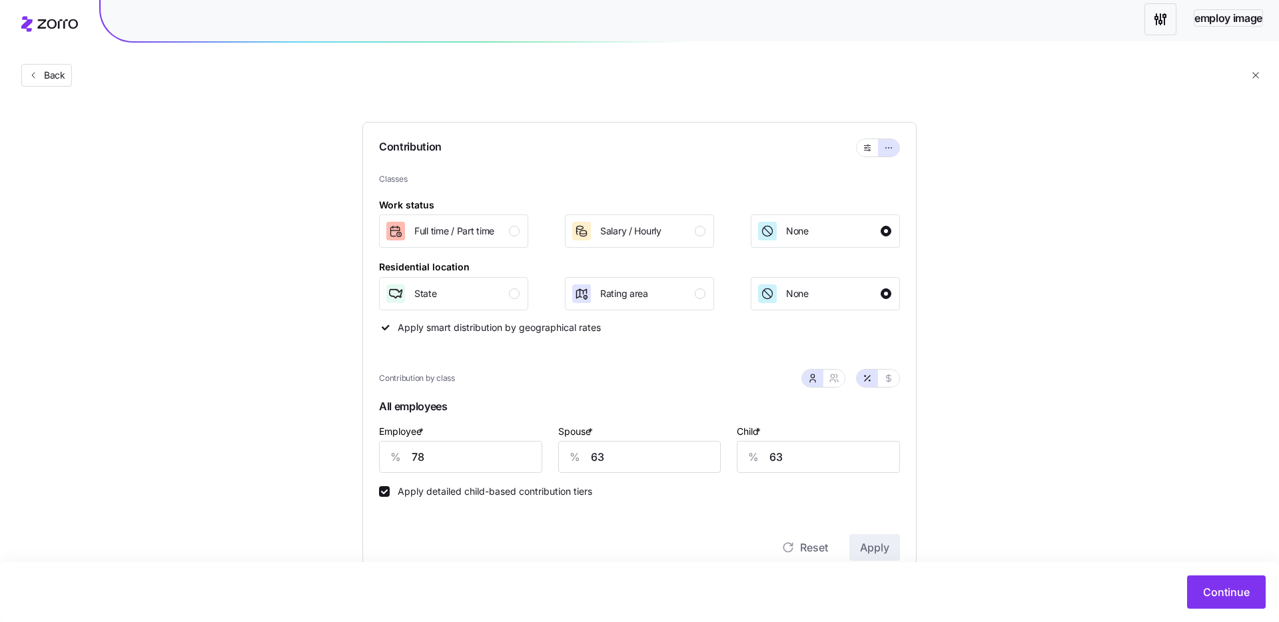
click at [1064, 202] on div "Set your contribution Recommended Industry Current Complaint Generous Contribut…" at bounding box center [639, 505] width 1279 height 988
click at [1214, 603] on button "Continue" at bounding box center [1226, 591] width 79 height 33
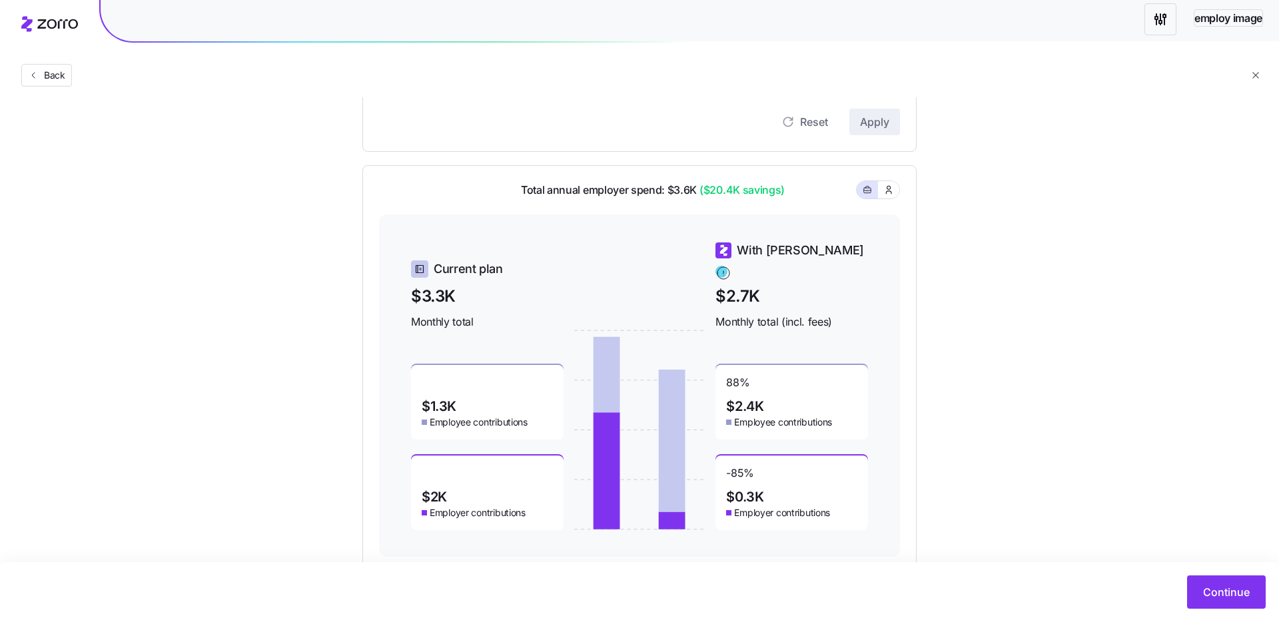
scroll to position [342, 0]
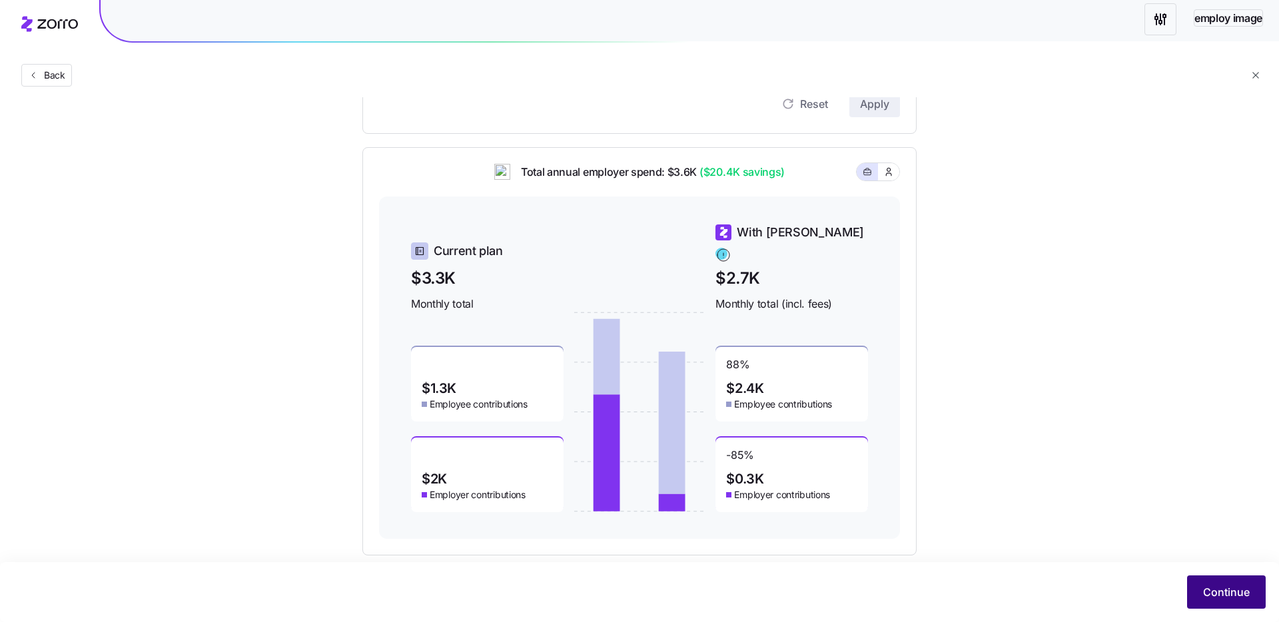
click at [1223, 587] on span "Continue" at bounding box center [1226, 592] width 47 height 16
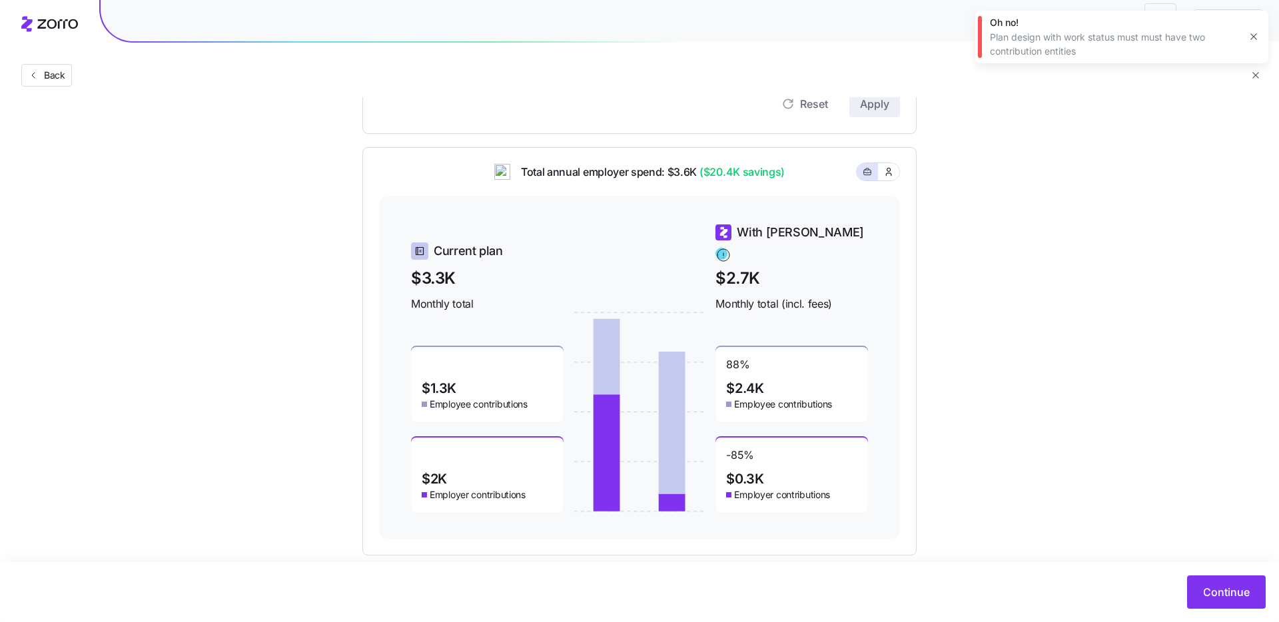
click at [1219, 617] on div "Continue" at bounding box center [639, 592] width 1279 height 60
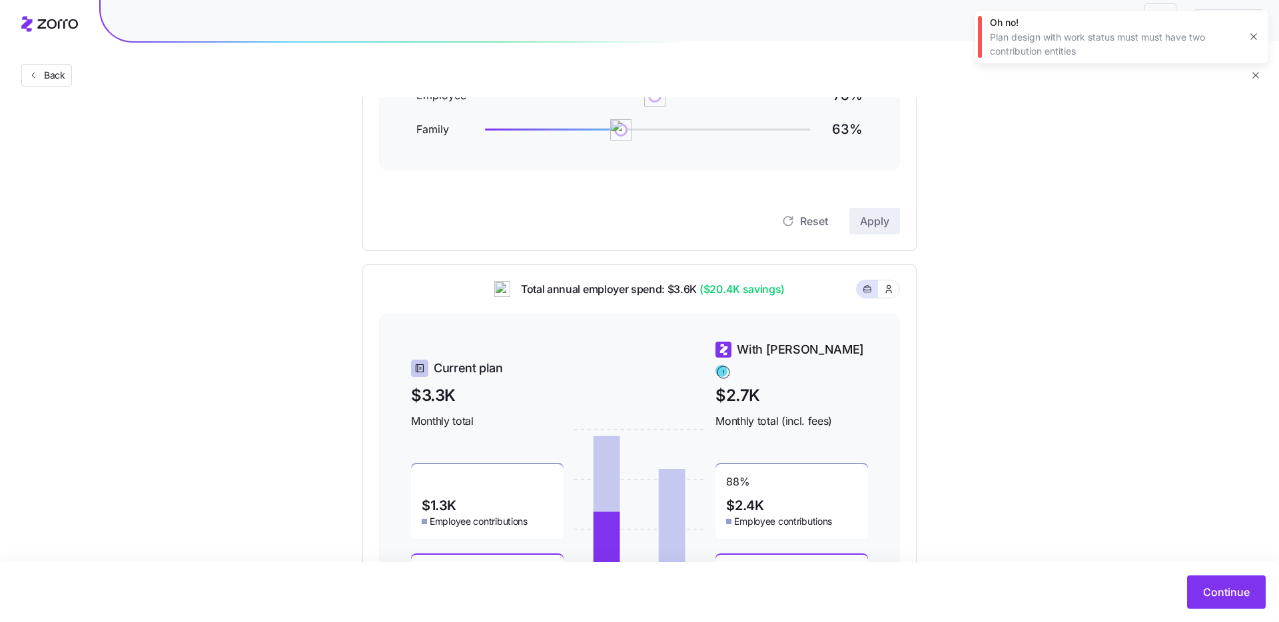
scroll to position [0, 0]
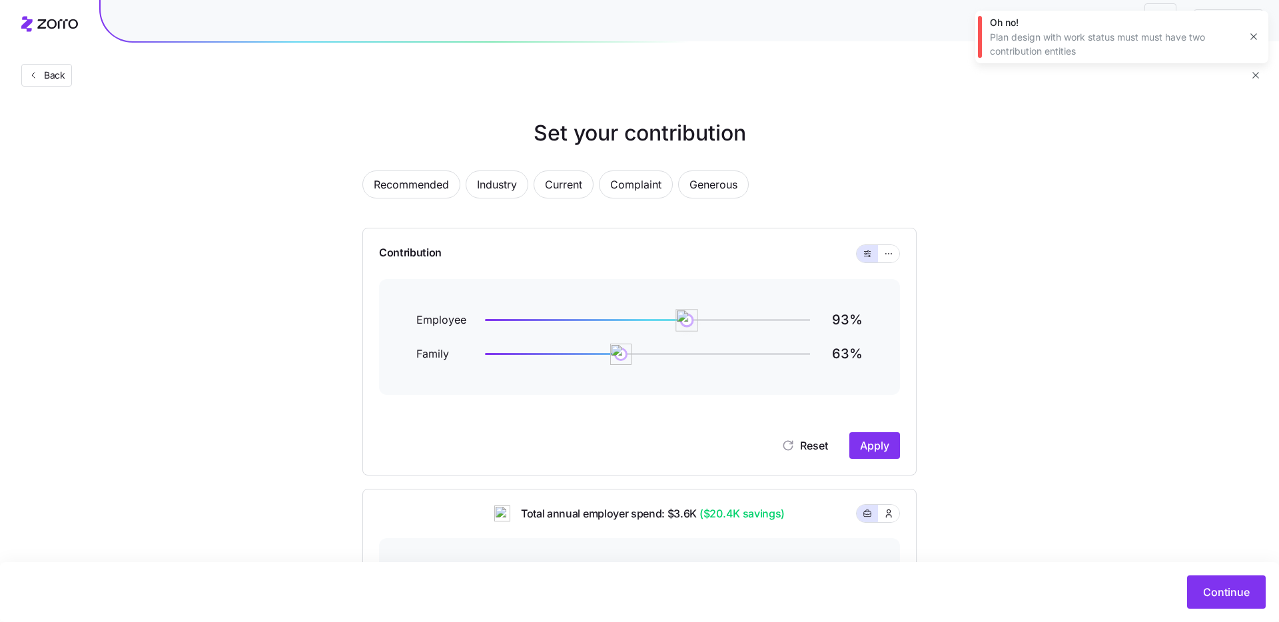
drag, startPoint x: 667, startPoint y: 321, endPoint x: 697, endPoint y: 321, distance: 30.6
click at [685, 318] on img at bounding box center [686, 320] width 23 height 23
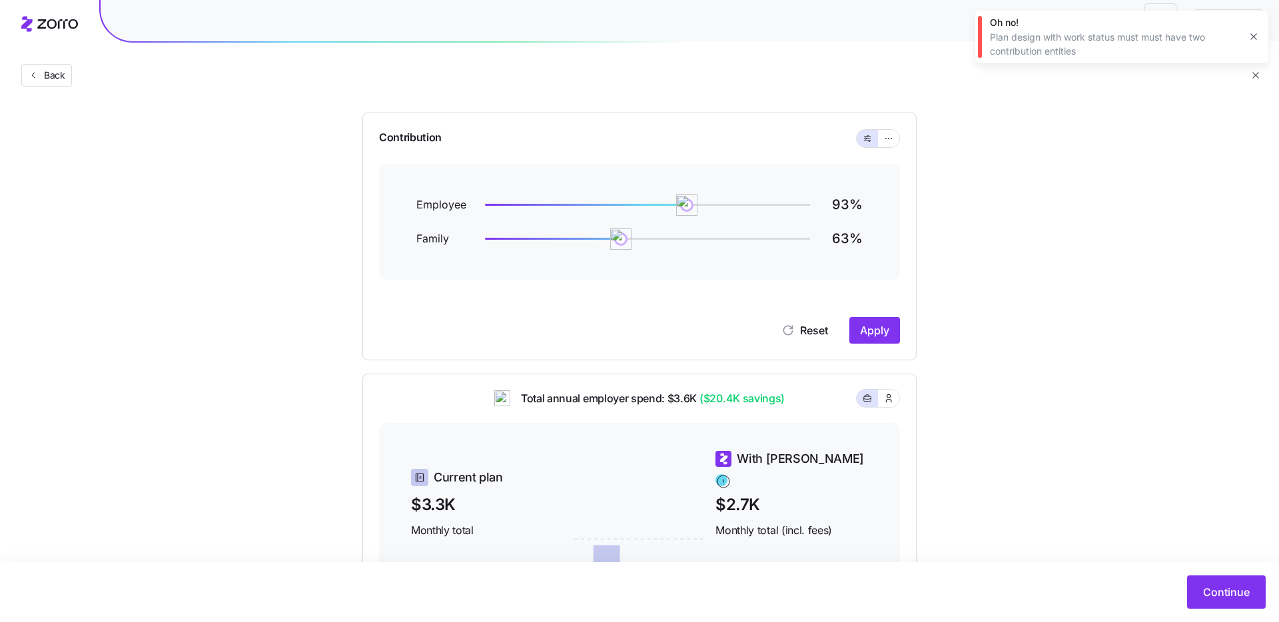
scroll to position [119, 0]
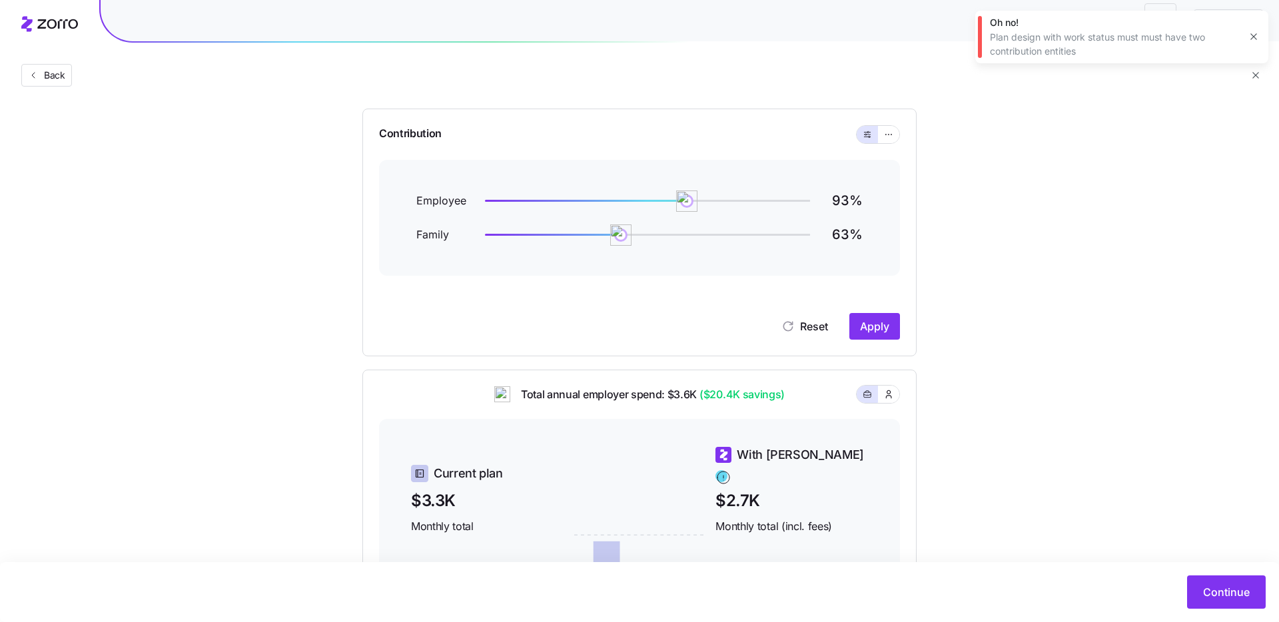
click at [874, 330] on span "Apply" at bounding box center [874, 326] width 29 height 16
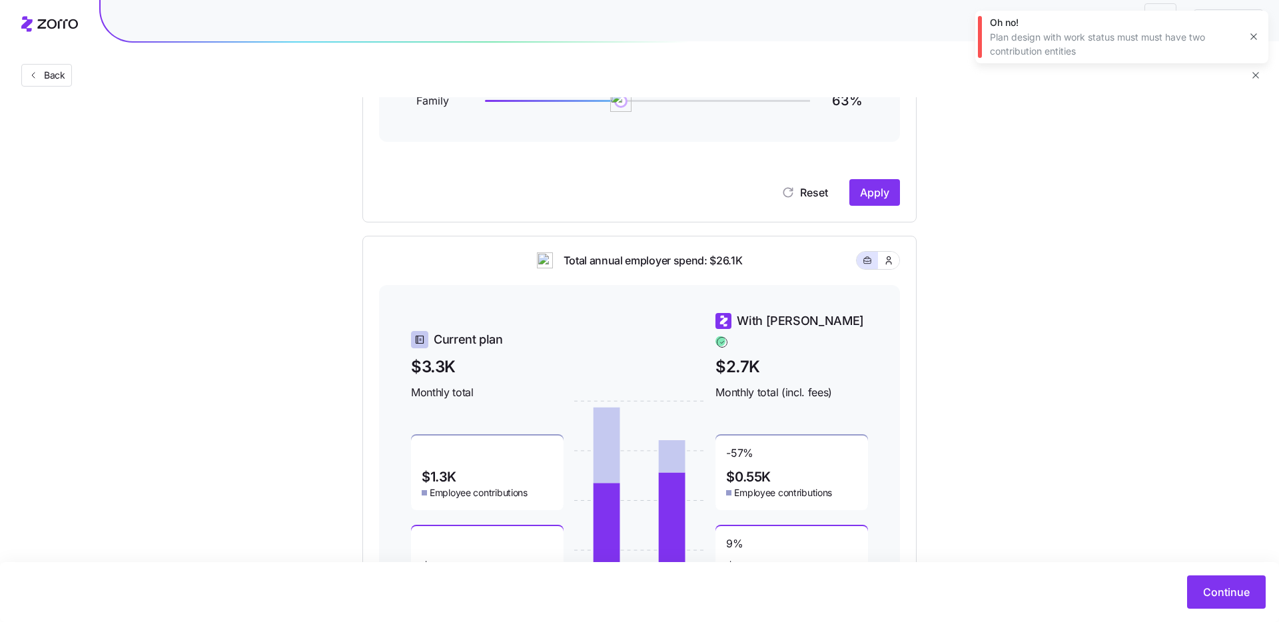
scroll to position [271, 0]
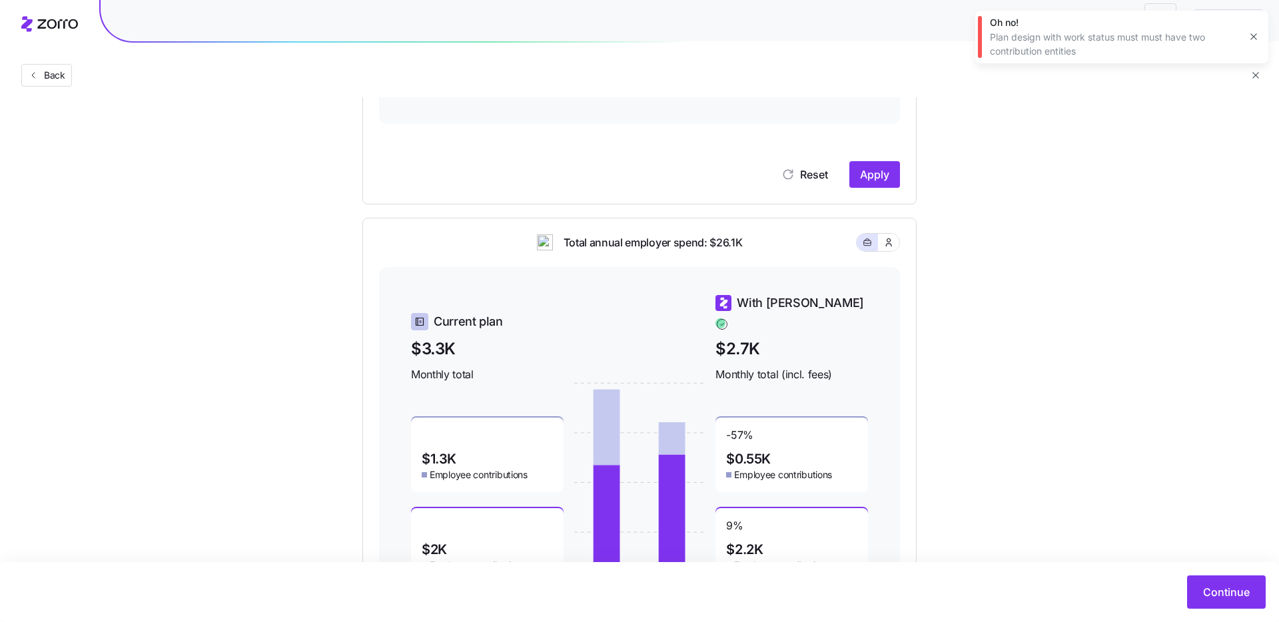
click at [1245, 611] on div "Continue" at bounding box center [639, 592] width 1279 height 60
click at [1223, 579] on button "Continue" at bounding box center [1226, 591] width 79 height 33
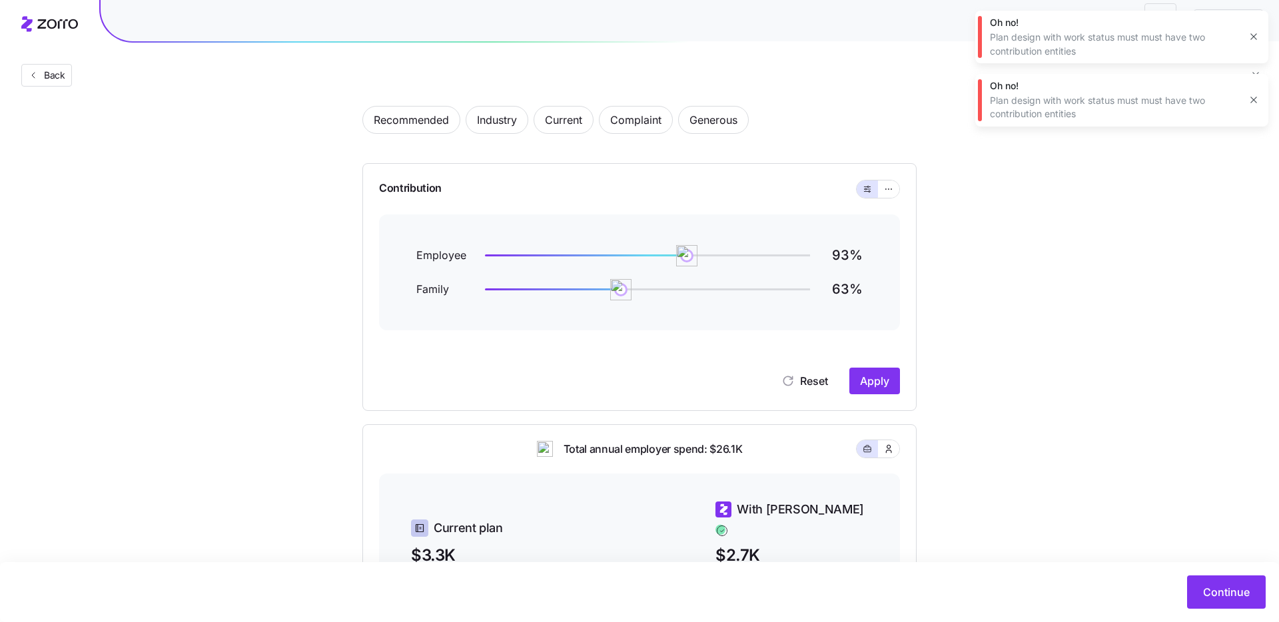
scroll to position [0, 0]
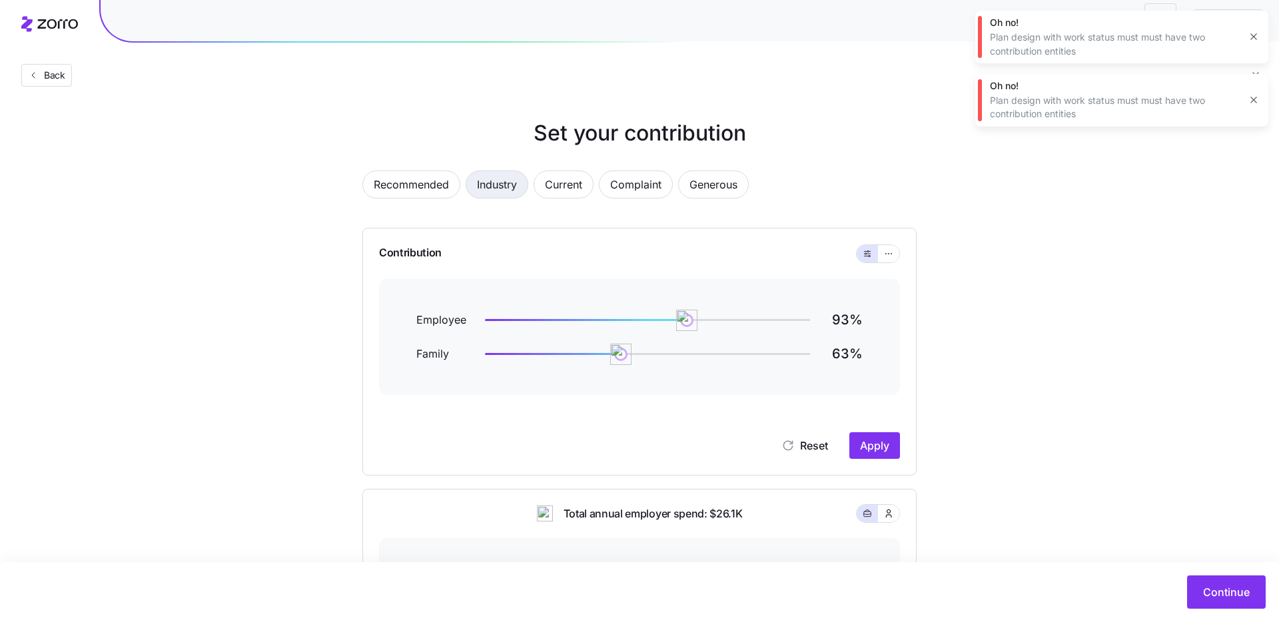
click at [528, 186] on button "Industry" at bounding box center [496, 184] width 63 height 28
click at [582, 185] on span "Current" at bounding box center [563, 184] width 37 height 27
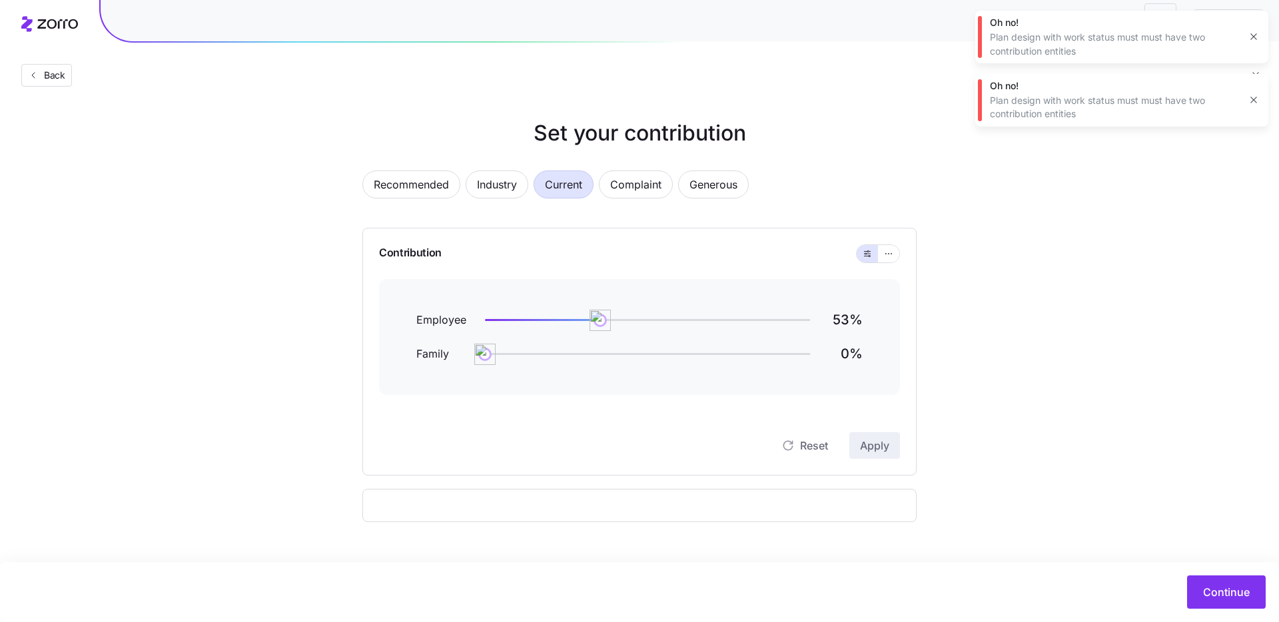
click at [599, 346] on div "Employee 53 % Family 0 %" at bounding box center [639, 337] width 446 height 52
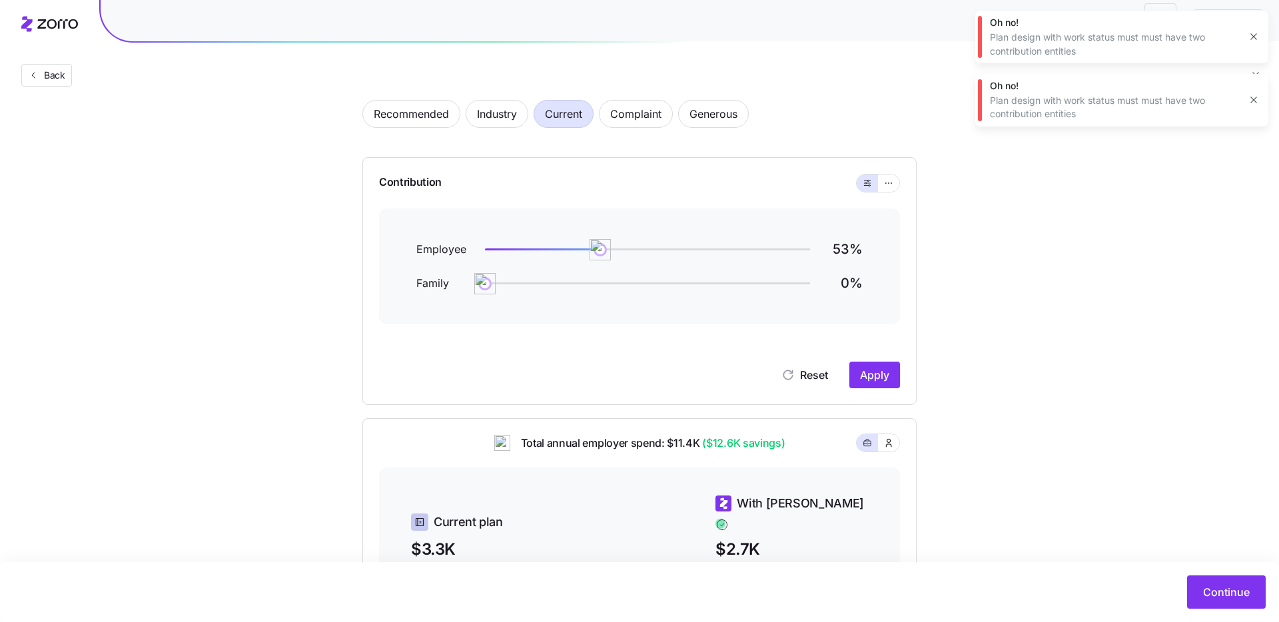
scroll to position [69, 0]
click at [887, 186] on icon "button" at bounding box center [888, 185] width 9 height 16
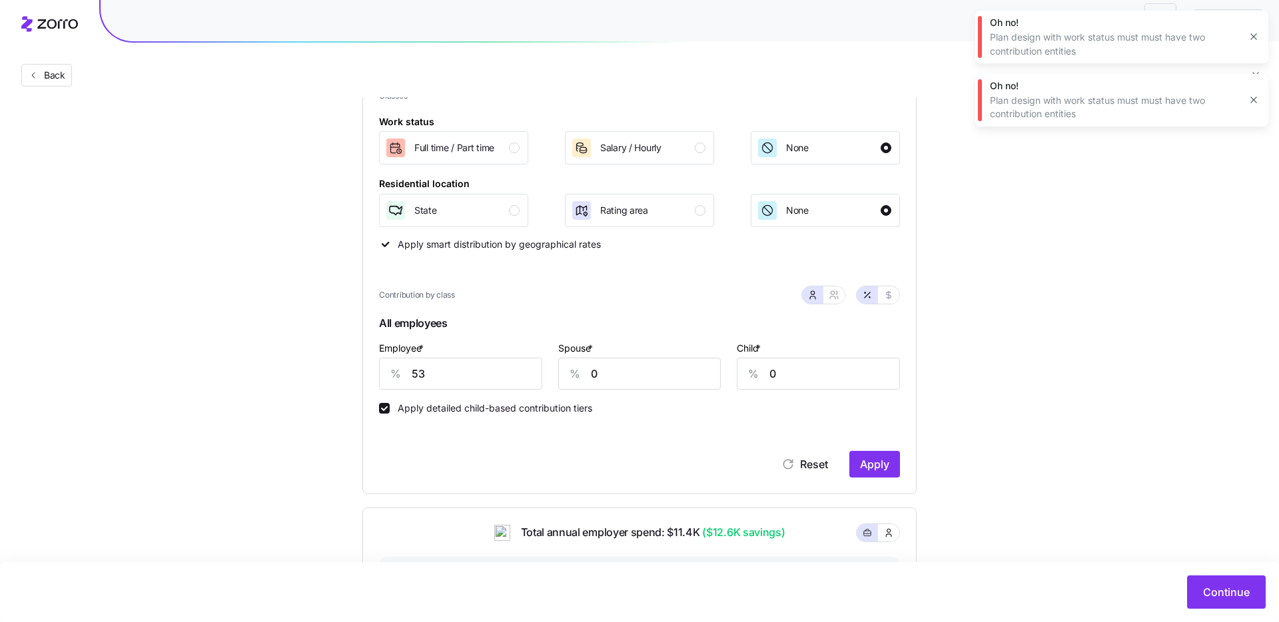
scroll to position [211, 0]
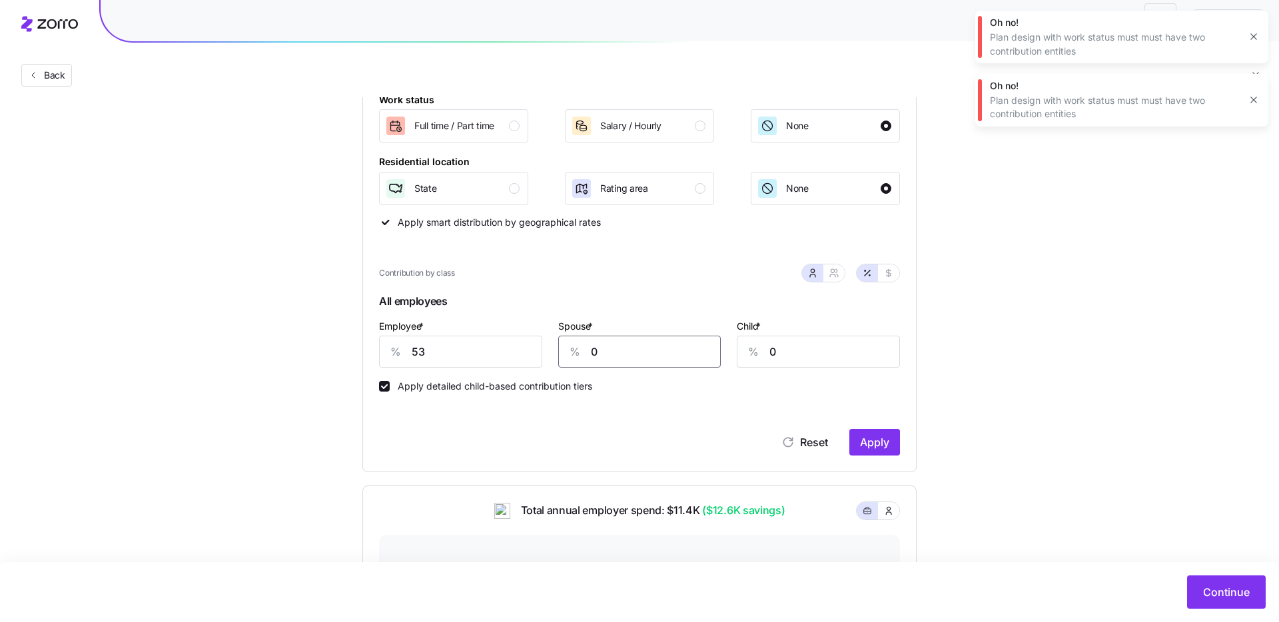
click at [597, 350] on input "0" at bounding box center [639, 352] width 163 height 32
click at [598, 351] on input "0" at bounding box center [639, 352] width 163 height 32
click at [598, 352] on input "0" at bounding box center [639, 352] width 163 height 32
type input "24"
click at [866, 434] on button "Apply" at bounding box center [874, 442] width 51 height 27
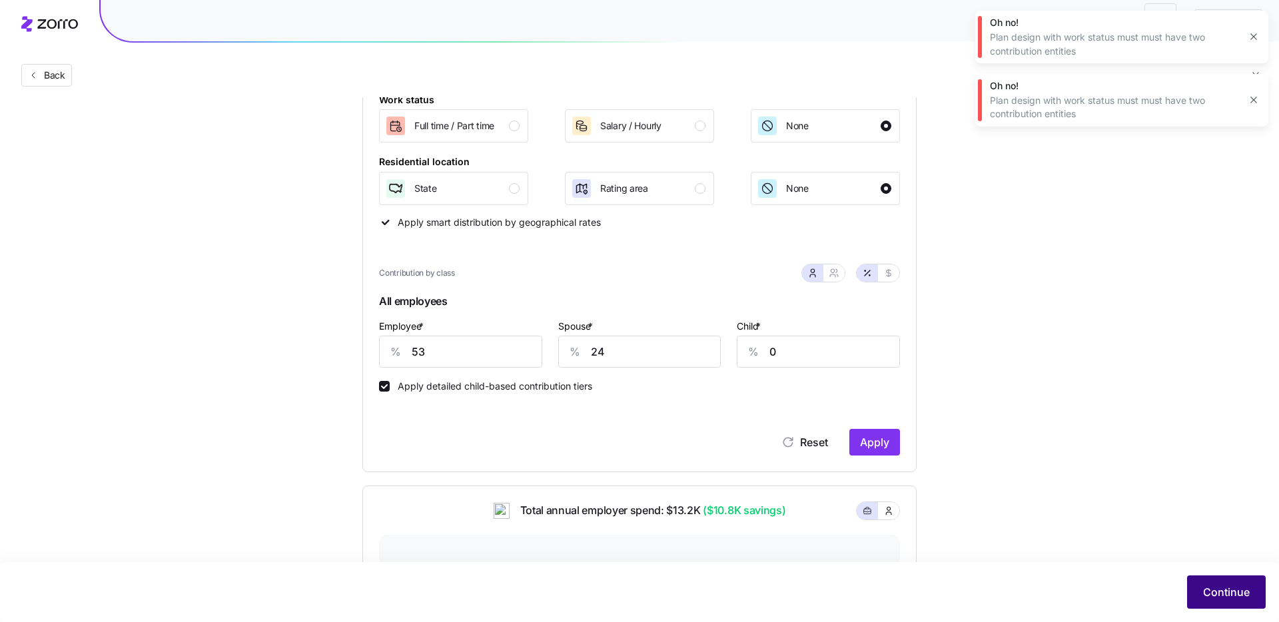
click at [1202, 581] on button "Continue" at bounding box center [1226, 591] width 79 height 33
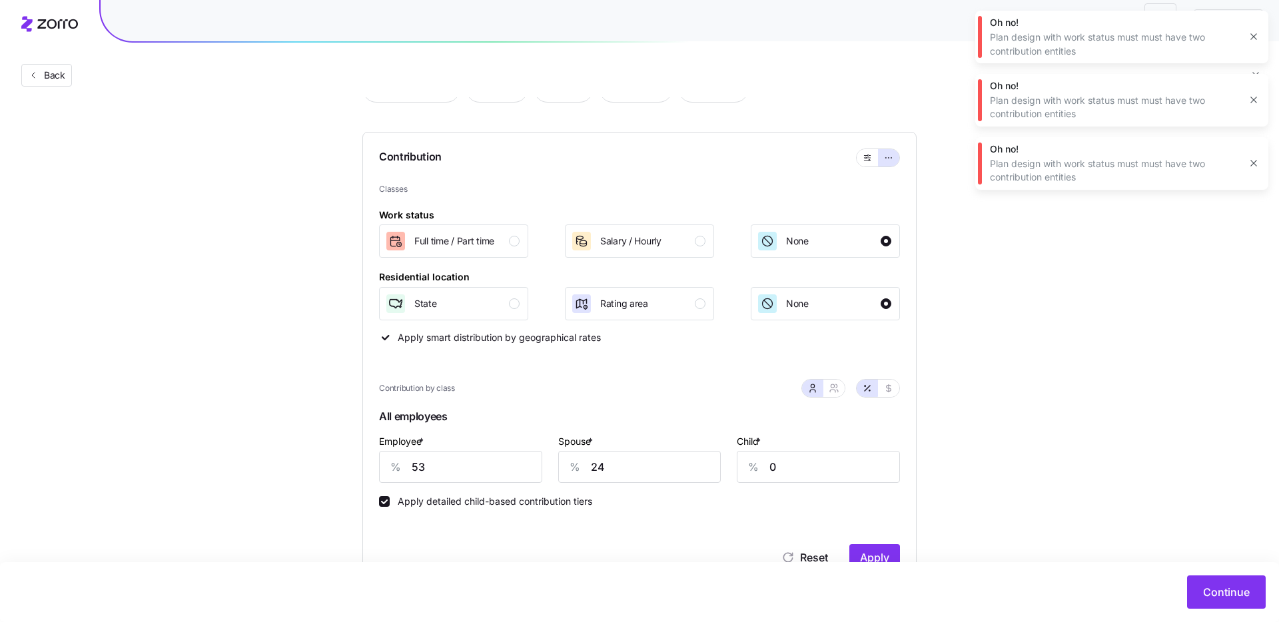
scroll to position [89, 0]
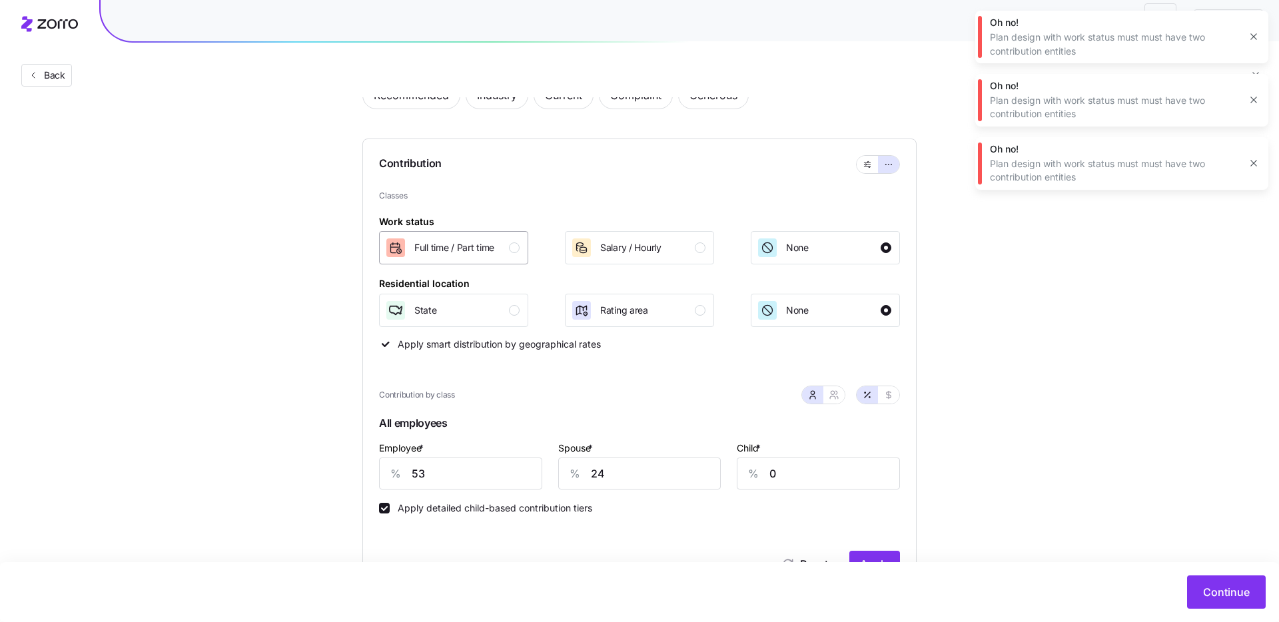
click at [509, 248] on div "button" at bounding box center [514, 247] width 11 height 11
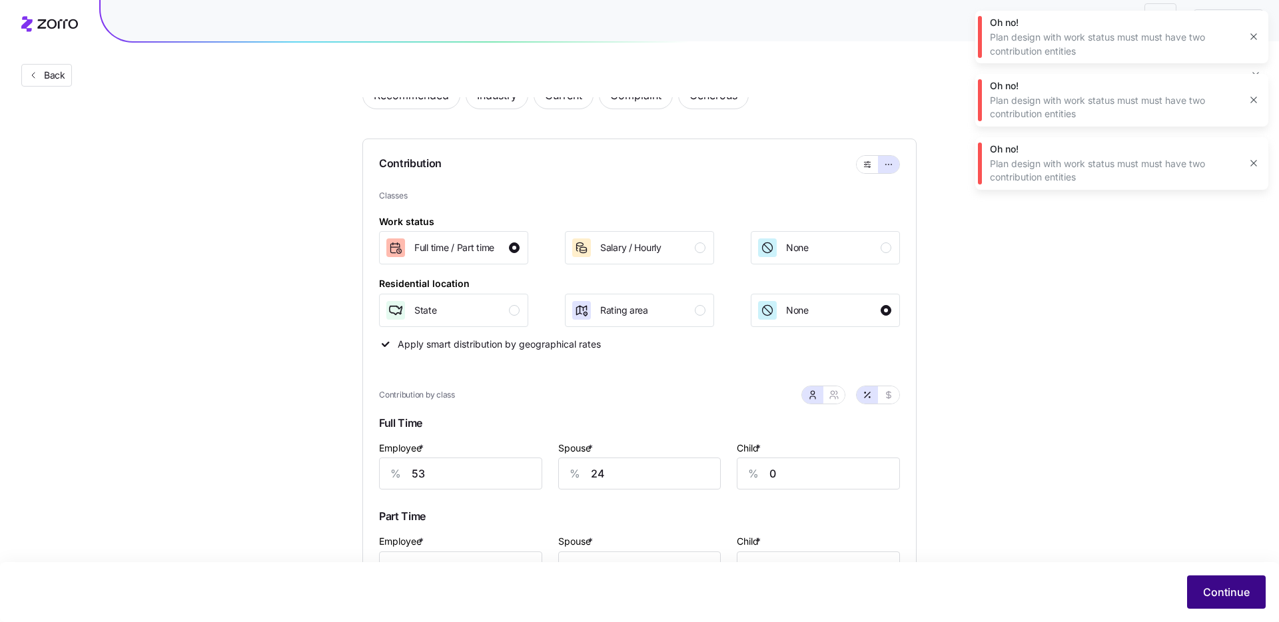
click at [1217, 602] on button "Continue" at bounding box center [1226, 591] width 79 height 33
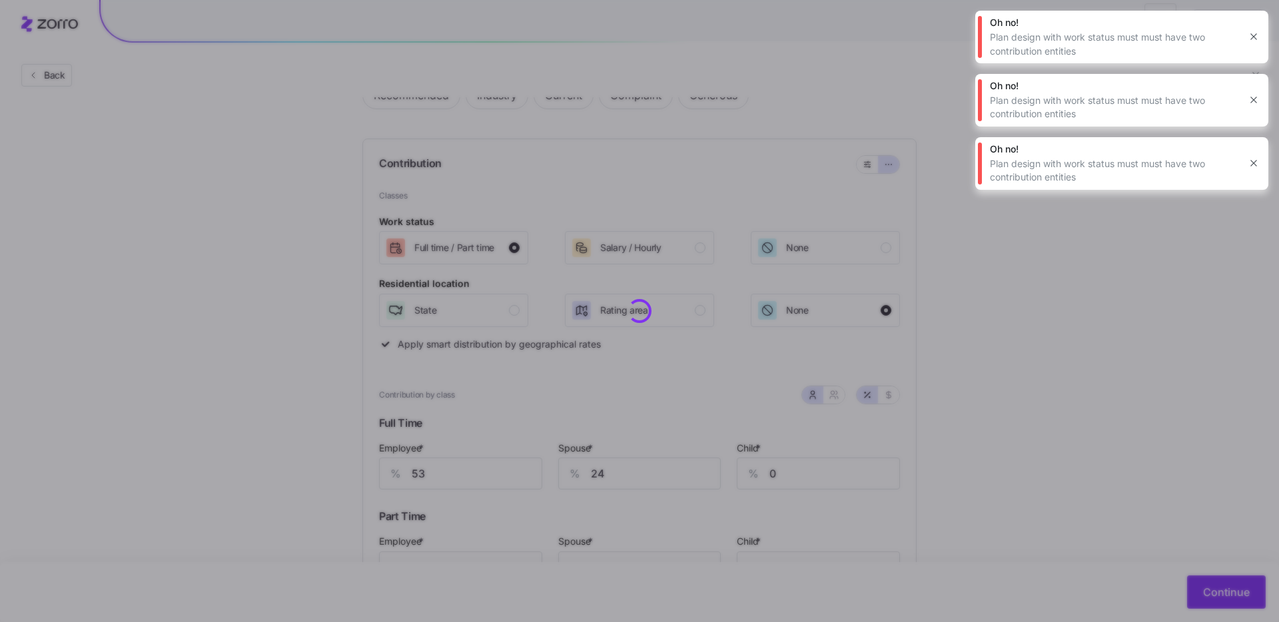
scroll to position [0, 0]
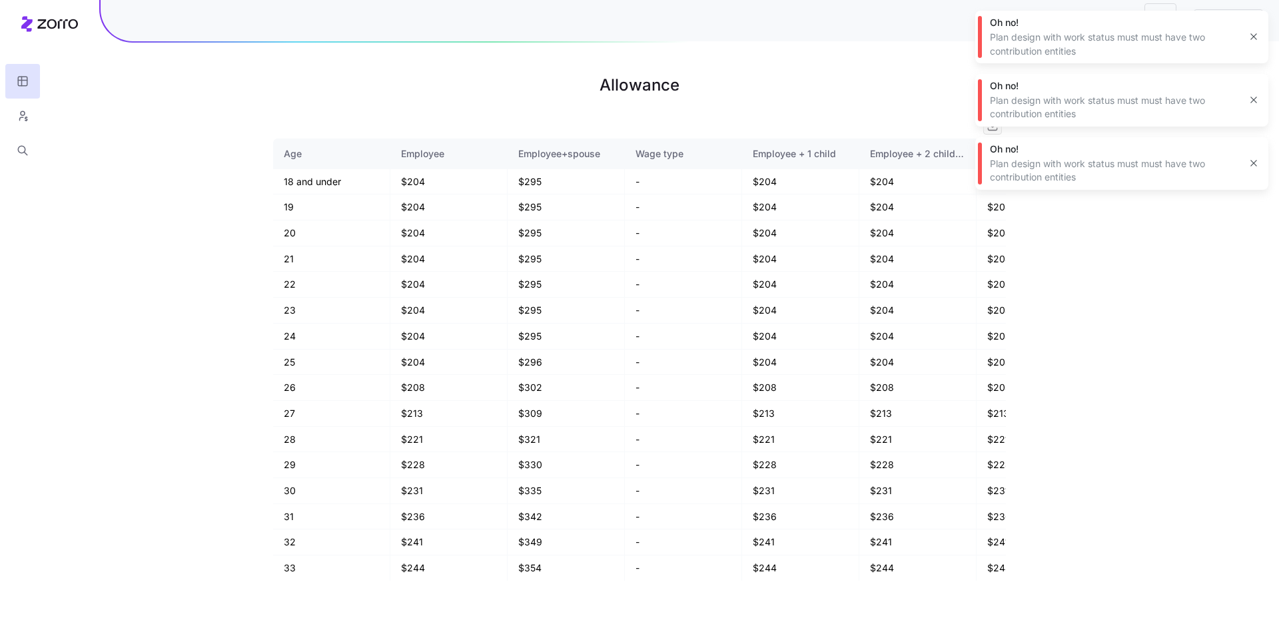
click at [1249, 35] on icon "button" at bounding box center [1253, 36] width 11 height 11
click at [1247, 31] on button "button" at bounding box center [1253, 36] width 19 height 19
click at [1250, 33] on icon "button" at bounding box center [1253, 36] width 11 height 11
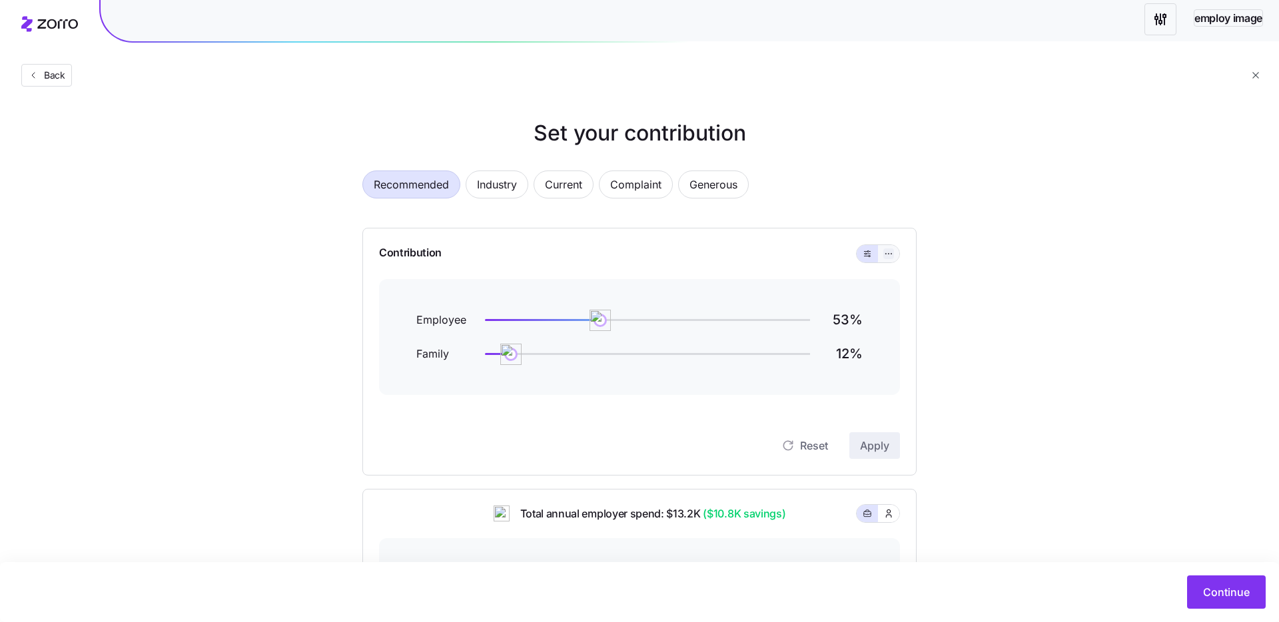
click at [887, 258] on button "button" at bounding box center [888, 253] width 11 height 11
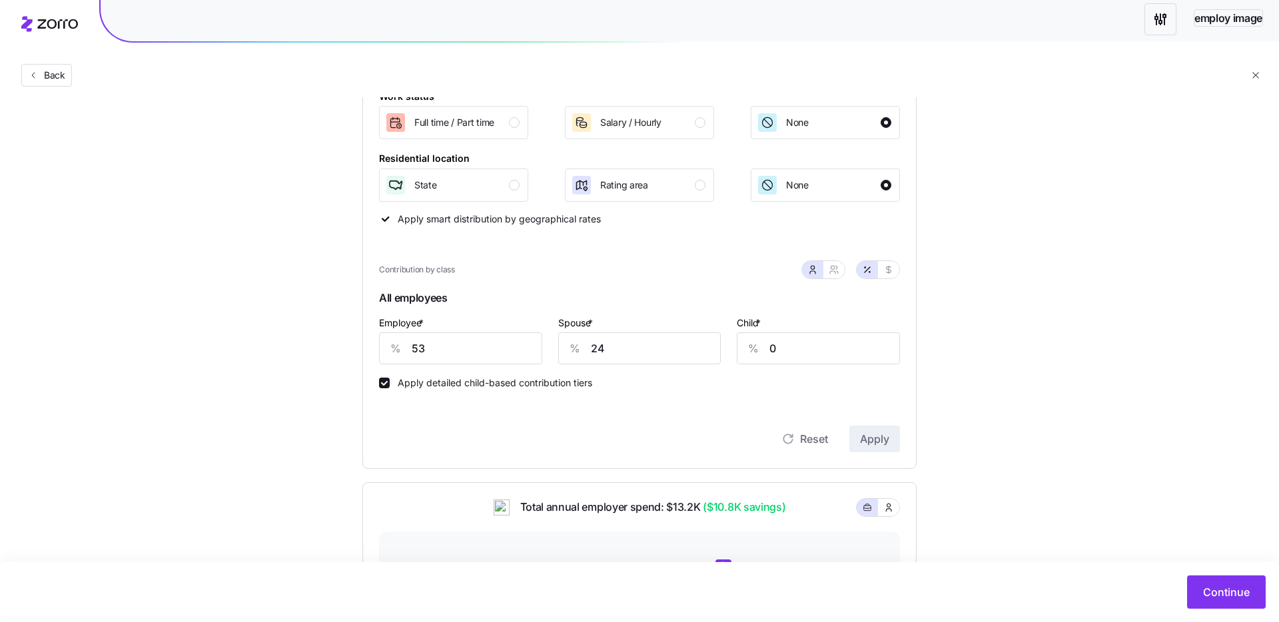
scroll to position [209, 0]
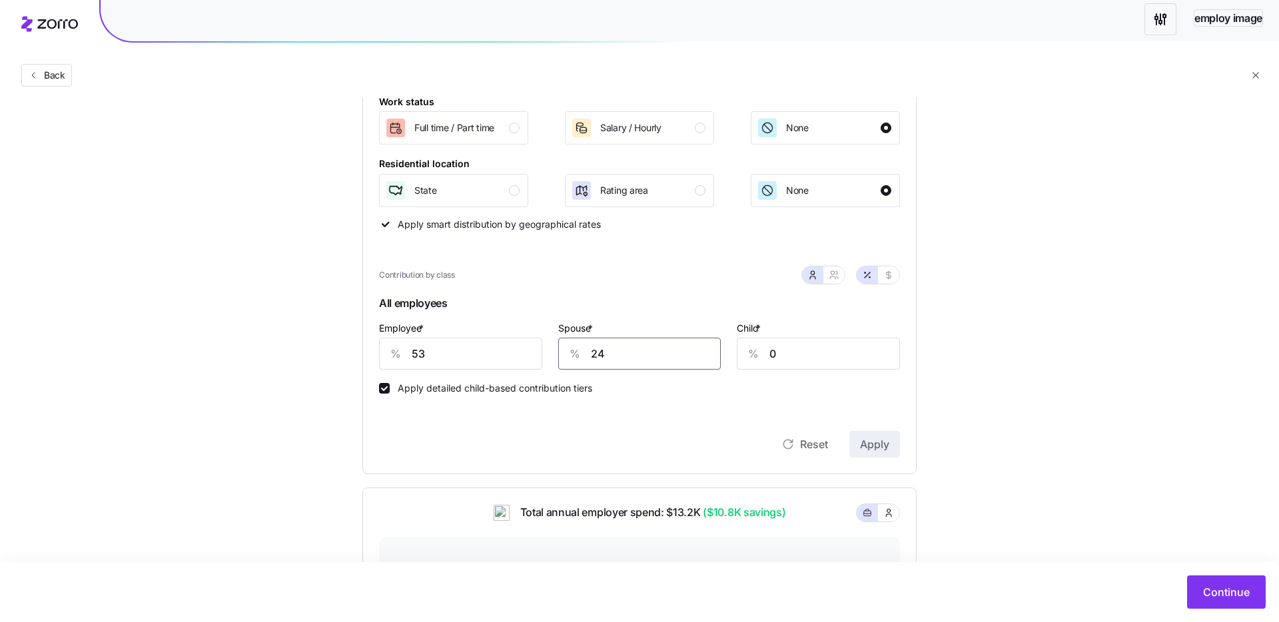
click at [623, 356] on input "24" at bounding box center [639, 354] width 163 height 32
type input "0"
drag, startPoint x: 842, startPoint y: 440, endPoint x: 851, endPoint y: 440, distance: 8.7
click at [843, 440] on div "Reset Apply" at bounding box center [639, 444] width 521 height 27
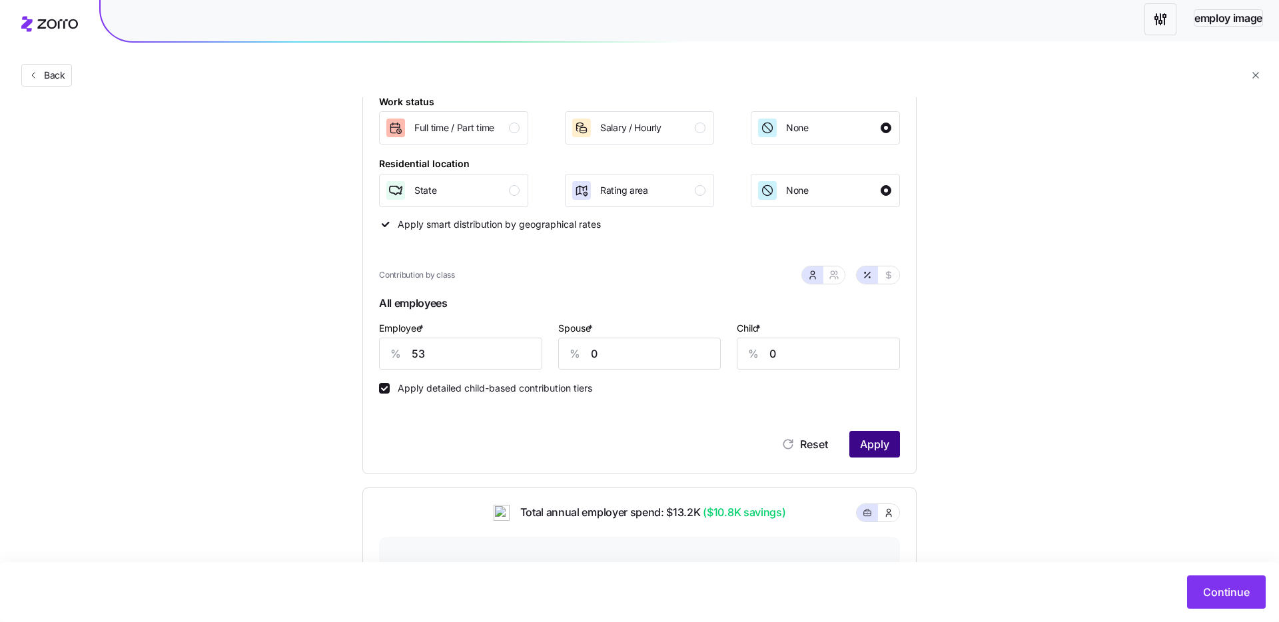
click at [877, 440] on span "Apply" at bounding box center [874, 444] width 29 height 16
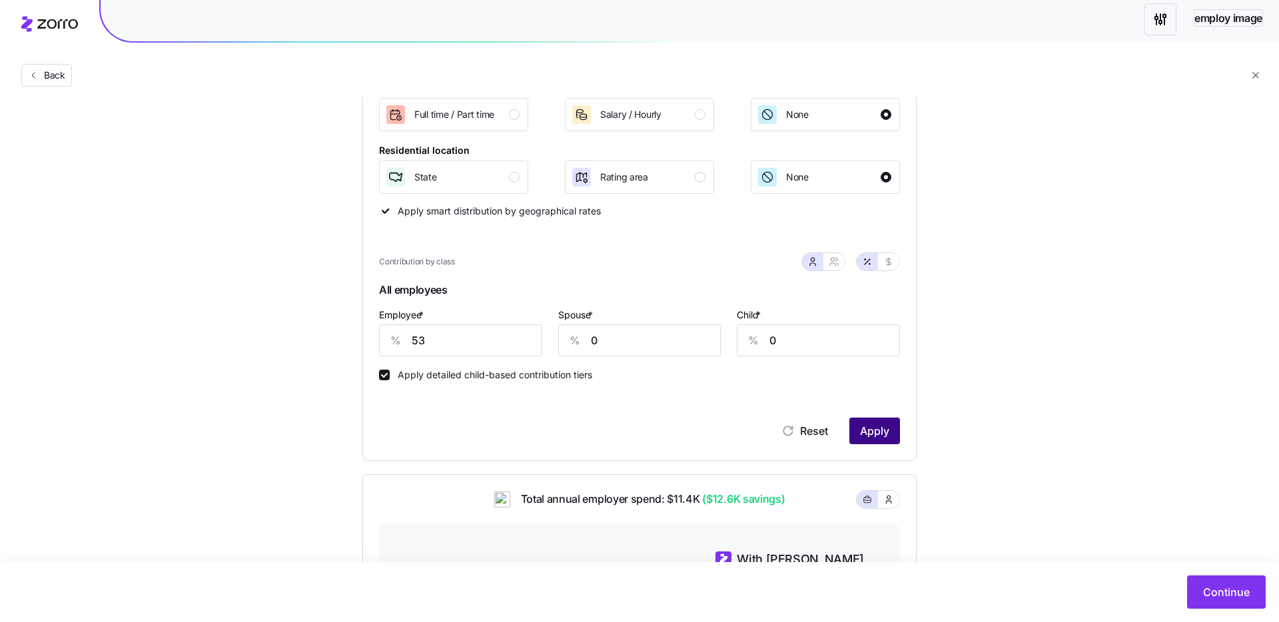
scroll to position [223, 0]
click at [1218, 597] on span "Continue" at bounding box center [1226, 592] width 47 height 16
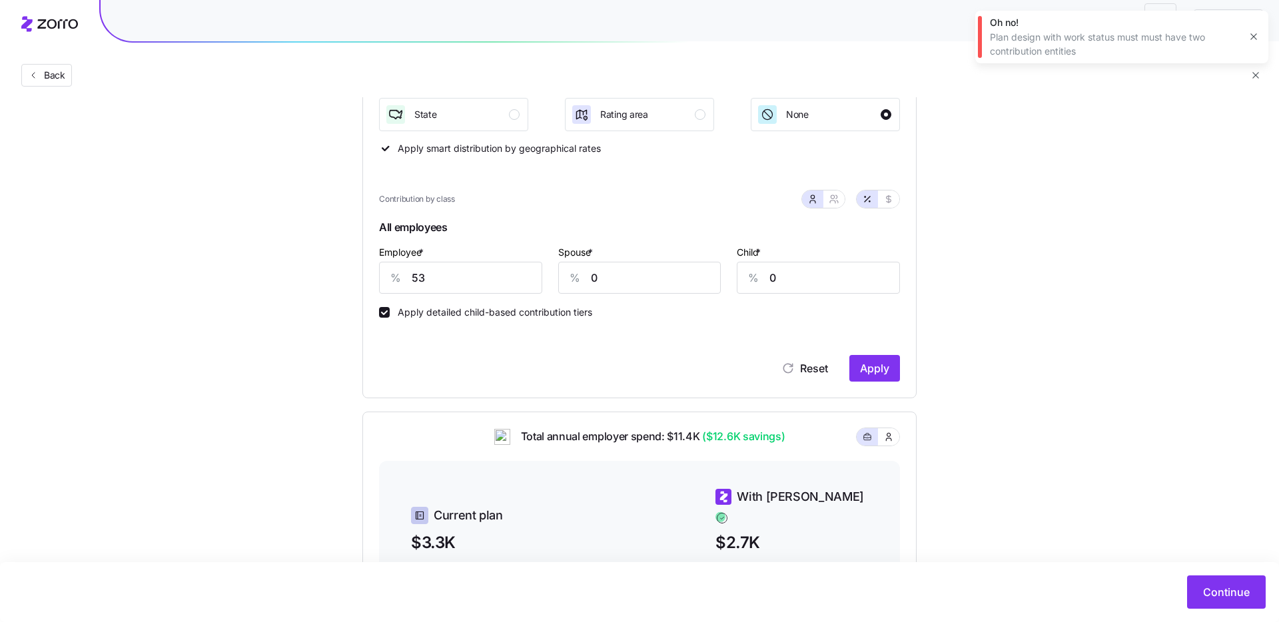
scroll to position [158, 0]
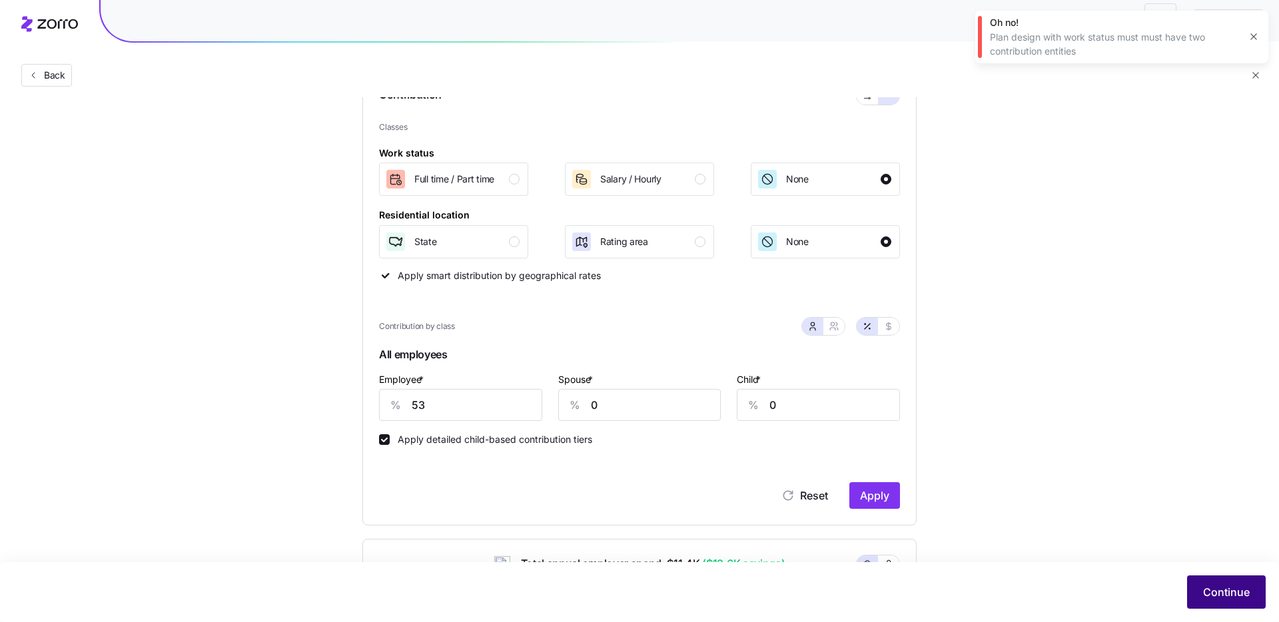
click at [1219, 584] on span "Continue" at bounding box center [1226, 592] width 47 height 16
click at [646, 416] on input "0" at bounding box center [639, 405] width 163 height 32
click at [645, 416] on input "0" at bounding box center [639, 405] width 163 height 32
type input "23"
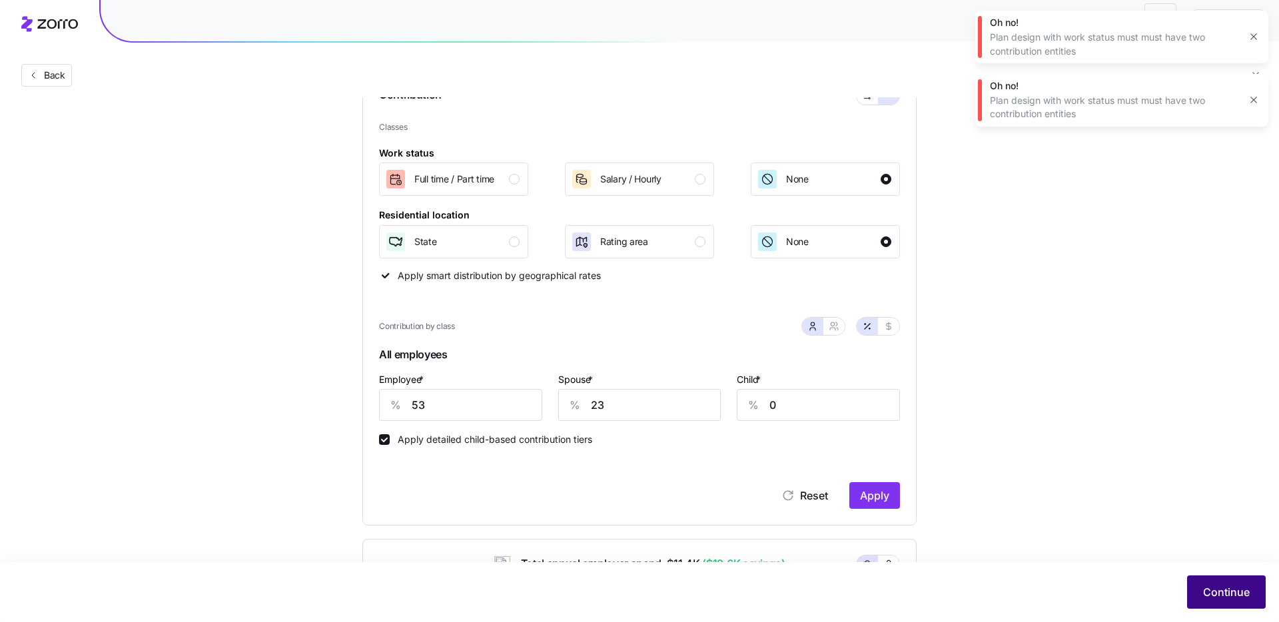
click at [1239, 608] on button "Continue" at bounding box center [1226, 591] width 79 height 33
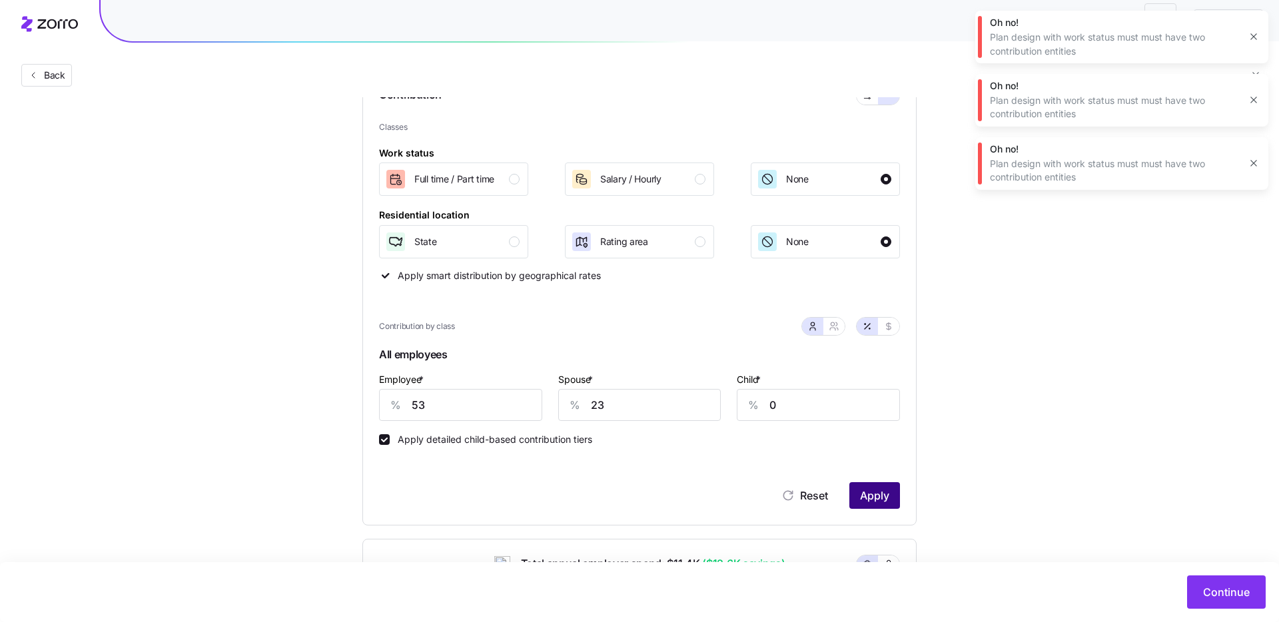
click at [877, 488] on span "Apply" at bounding box center [874, 495] width 29 height 16
click at [876, 492] on span "Apply" at bounding box center [874, 495] width 29 height 16
click at [1219, 589] on span "Continue" at bounding box center [1226, 592] width 47 height 16
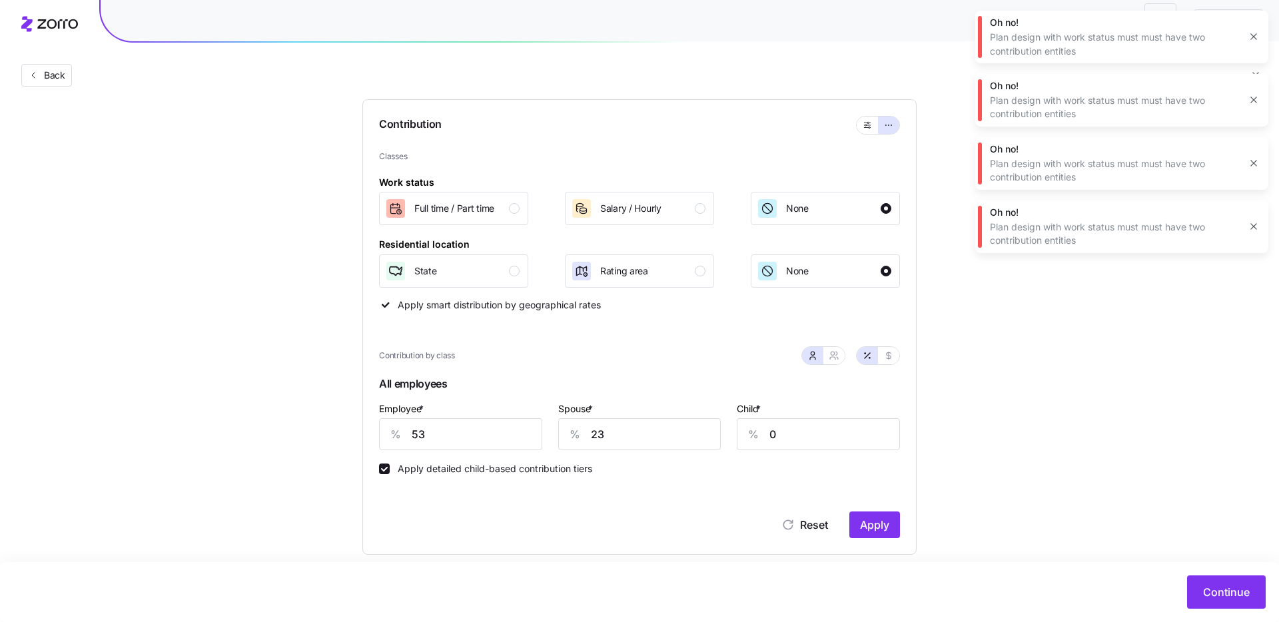
scroll to position [109, 0]
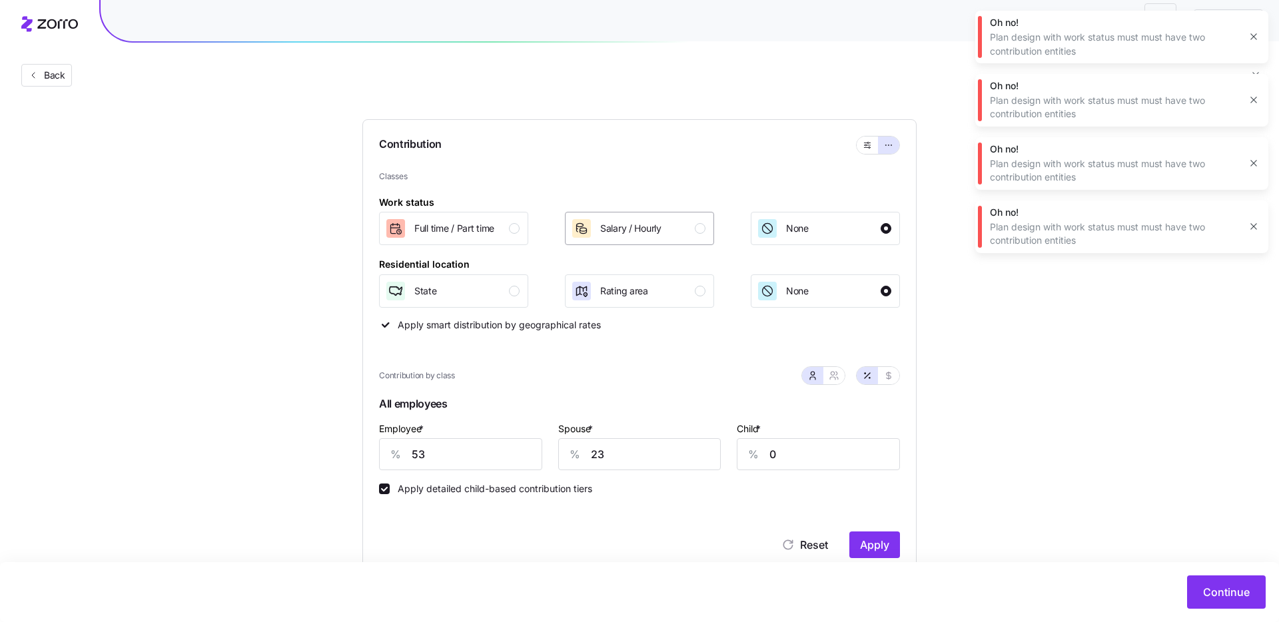
click at [612, 228] on span "Salary / Hourly" at bounding box center [630, 228] width 61 height 13
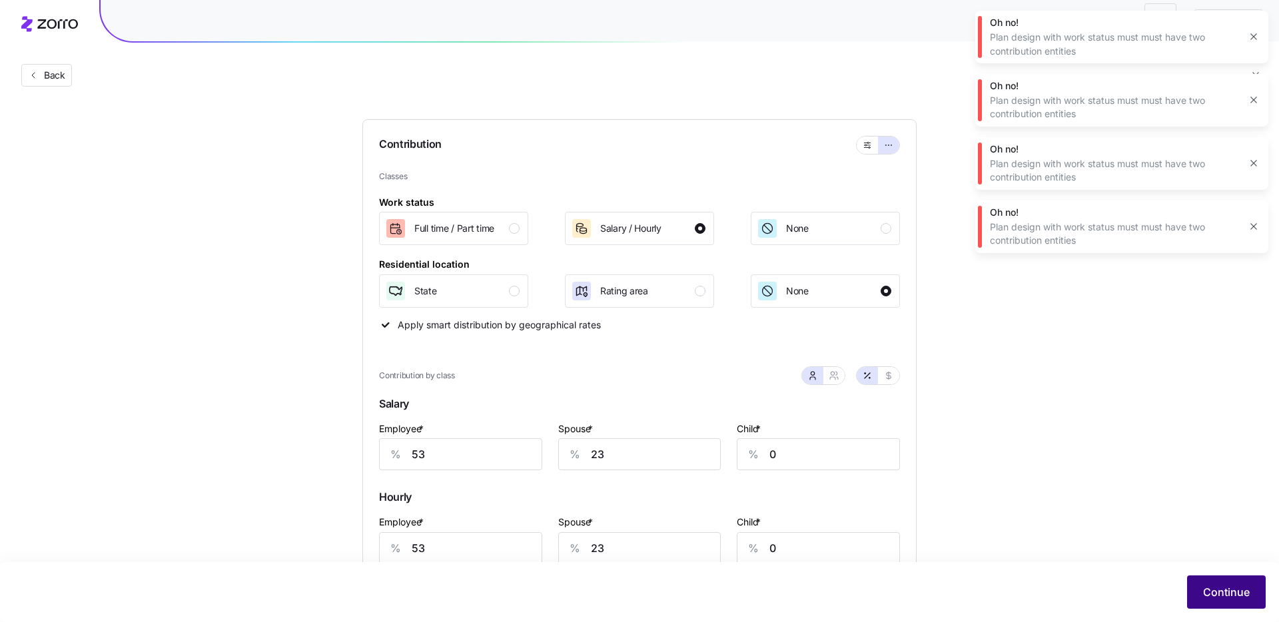
drag, startPoint x: 1183, startPoint y: 587, endPoint x: 1197, endPoint y: 588, distance: 13.3
click at [1185, 587] on div "Continue" at bounding box center [639, 591] width 1252 height 33
click at [1197, 588] on button "Continue" at bounding box center [1226, 591] width 79 height 33
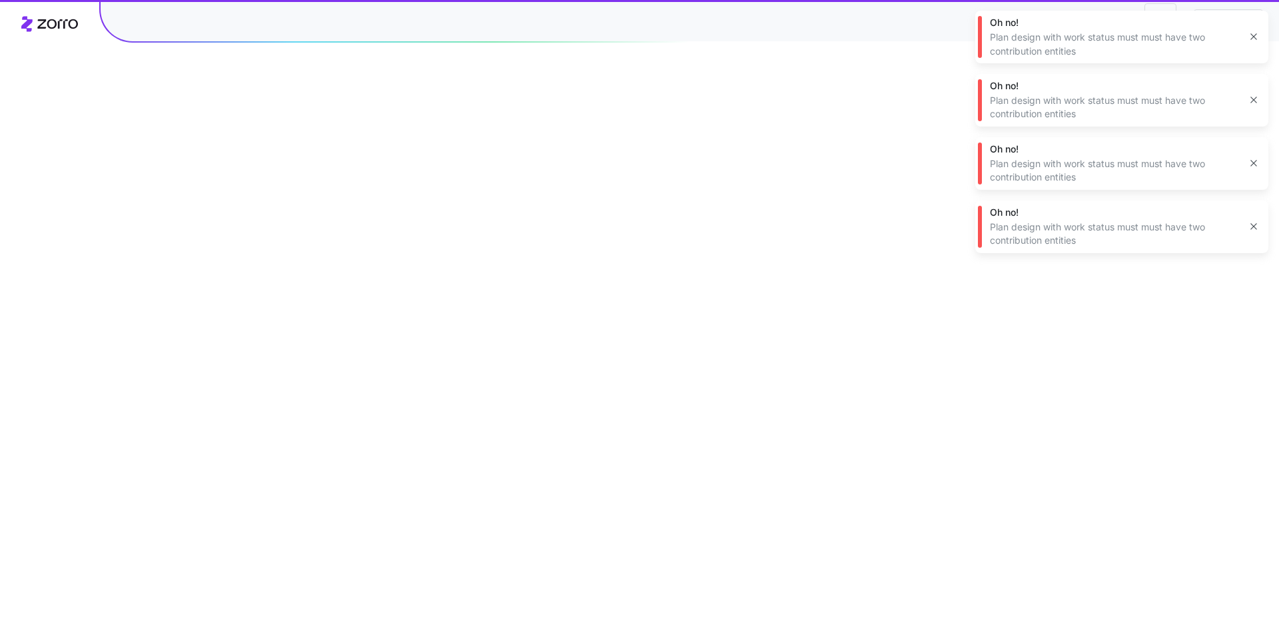
scroll to position [0, 0]
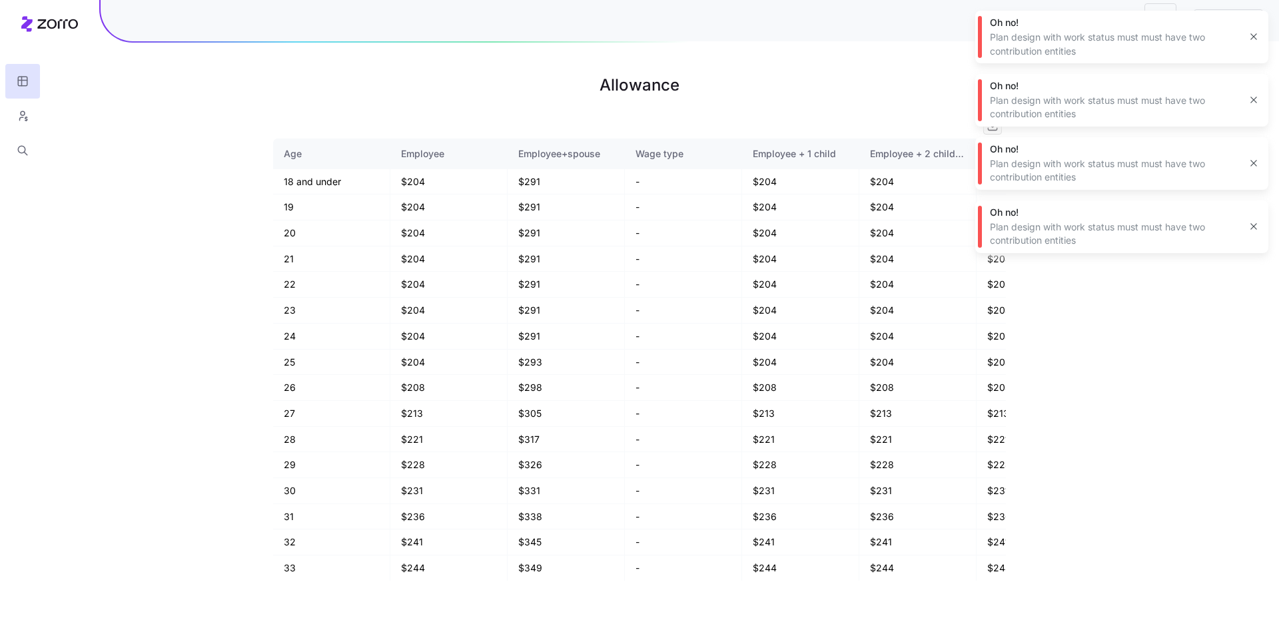
click at [1251, 41] on icon "button" at bounding box center [1253, 36] width 11 height 11
click at [1253, 27] on div "Oh no! Plan design with work status must must have two contribution entities" at bounding box center [1121, 37] width 293 height 53
click at [1253, 31] on button "button" at bounding box center [1253, 36] width 19 height 19
click at [1259, 99] on button "button" at bounding box center [1253, 100] width 19 height 19
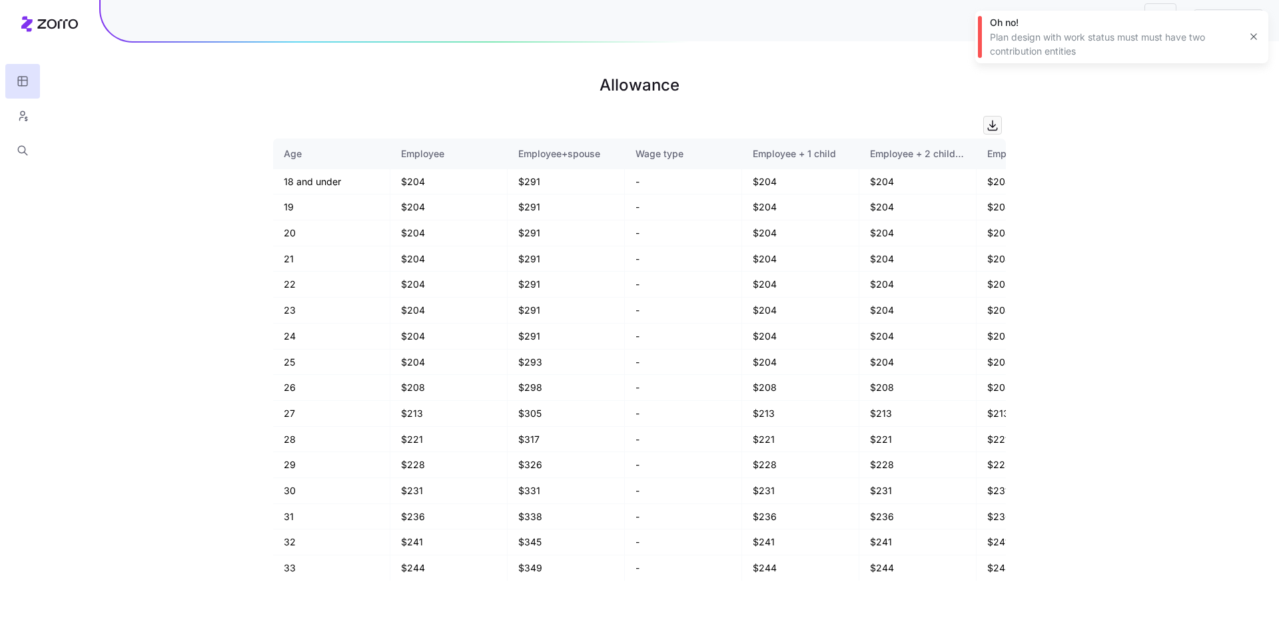
click at [1250, 37] on icon "button" at bounding box center [1253, 36] width 11 height 11
click at [1151, 13] on html "employ image Allowance Age Employee Employee+spouse Wage type Employee + 1 chil…" at bounding box center [639, 311] width 1279 height 622
click at [1153, 18] on html "employ image Allowance Age Employee Employee+spouse Wage type Employee + 1 chil…" at bounding box center [639, 311] width 1279 height 622
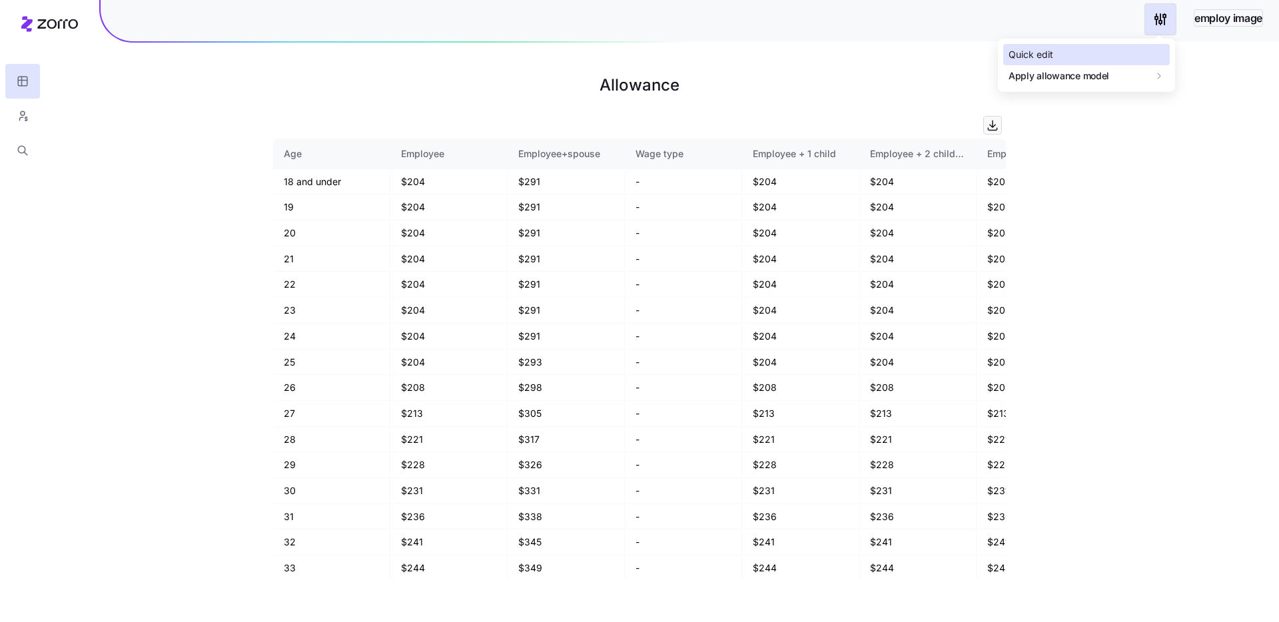
click at [1139, 53] on div "Quick edit" at bounding box center [1086, 54] width 166 height 21
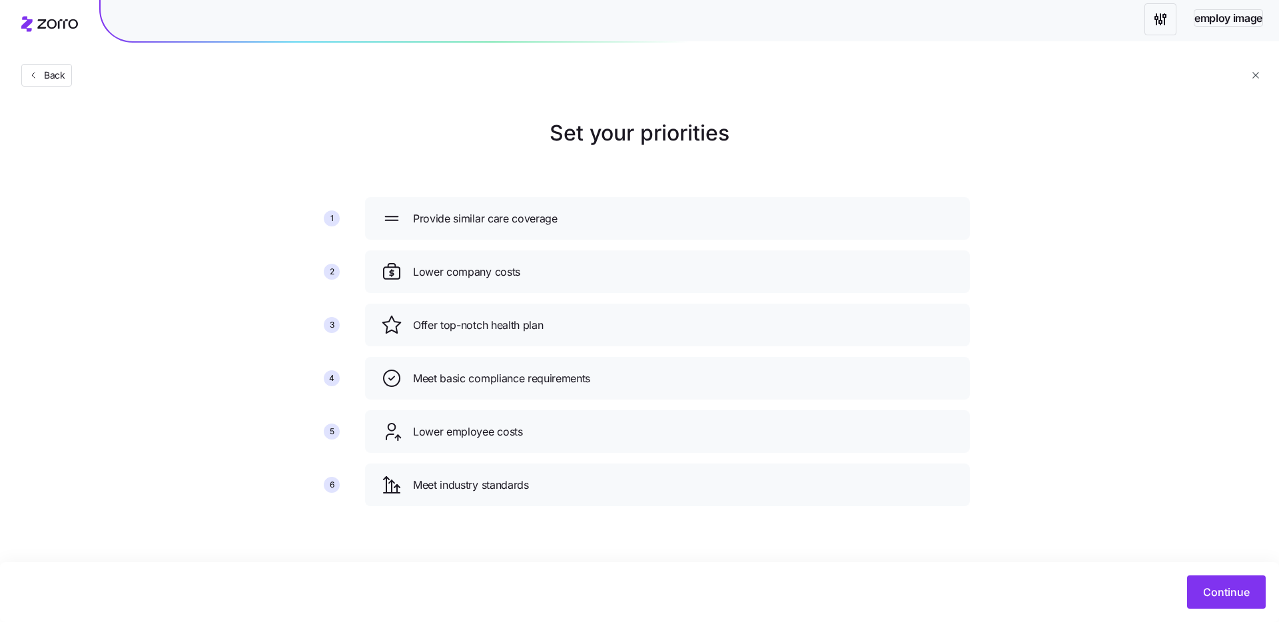
click at [1151, 20] on html "employ image Back Set your priorities 1 2 3 4 5 6 Provide similar care coverage…" at bounding box center [639, 311] width 1279 height 622
click at [1131, 55] on div "Quick edit" at bounding box center [1086, 54] width 166 height 21
click at [1153, 21] on html "employ image Back Set your priorities 1 2 3 4 5 6 Provide similar care coverage…" at bounding box center [639, 311] width 1279 height 622
click at [1185, 77] on div "2025" at bounding box center [1191, 77] width 23 height 15
click at [1248, 35] on icon "button" at bounding box center [1253, 36] width 11 height 11
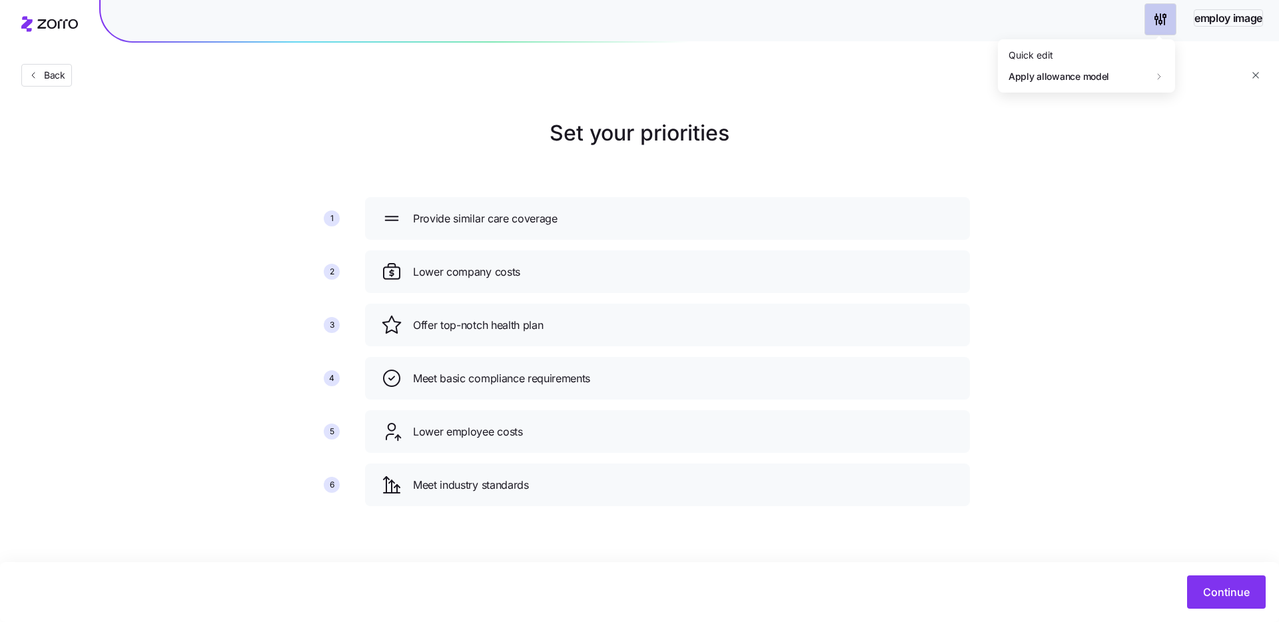
click at [1147, 13] on html "employ image Back Set your priorities 1 2 3 4 5 6 Provide similar care coverage…" at bounding box center [639, 311] width 1279 height 622
drag, startPoint x: 1189, startPoint y: 109, endPoint x: 1189, endPoint y: 99, distance: 10.0
click at [1263, 80] on div "Back" at bounding box center [639, 48] width 1279 height 97
click at [1255, 66] on div "Back" at bounding box center [639, 48] width 1279 height 97
click at [1256, 83] on div "Back" at bounding box center [639, 48] width 1279 height 97
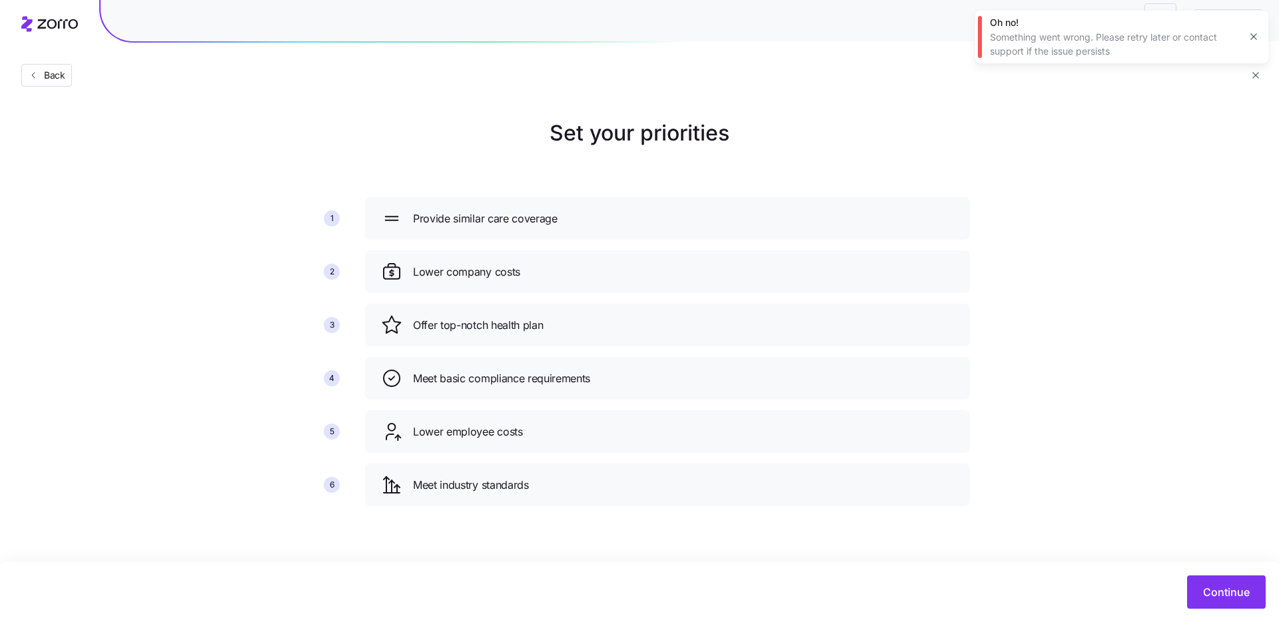
click at [1253, 73] on icon "button" at bounding box center [1255, 75] width 10 height 10
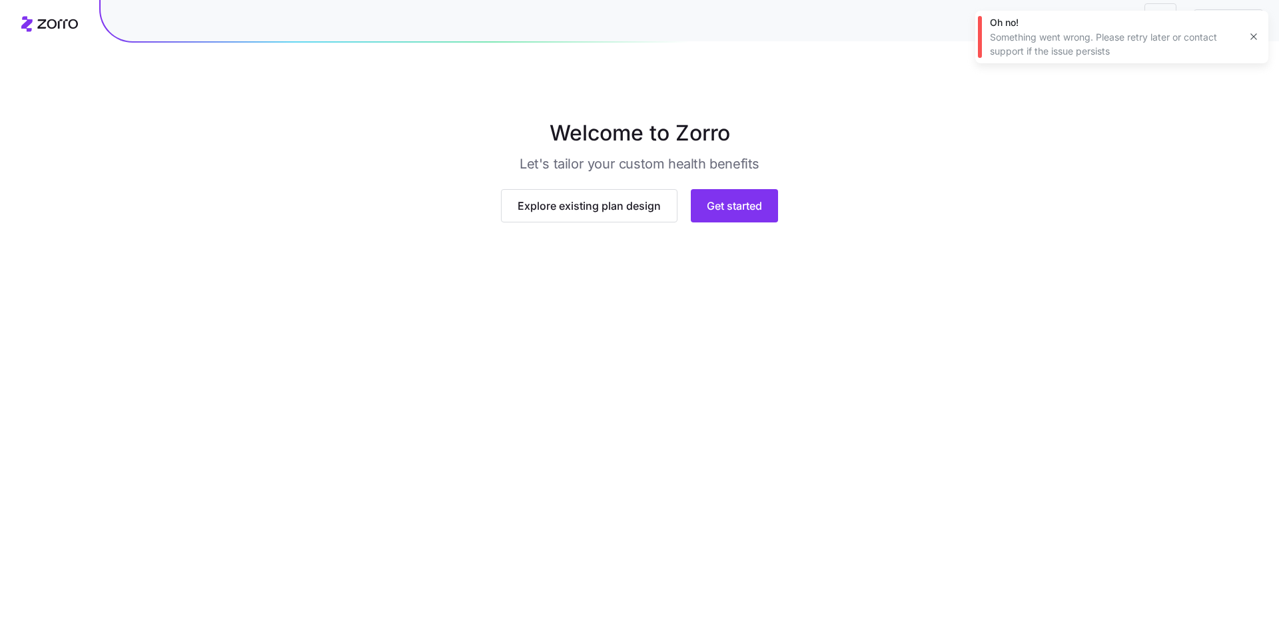
click at [1253, 34] on icon "button" at bounding box center [1253, 36] width 11 height 11
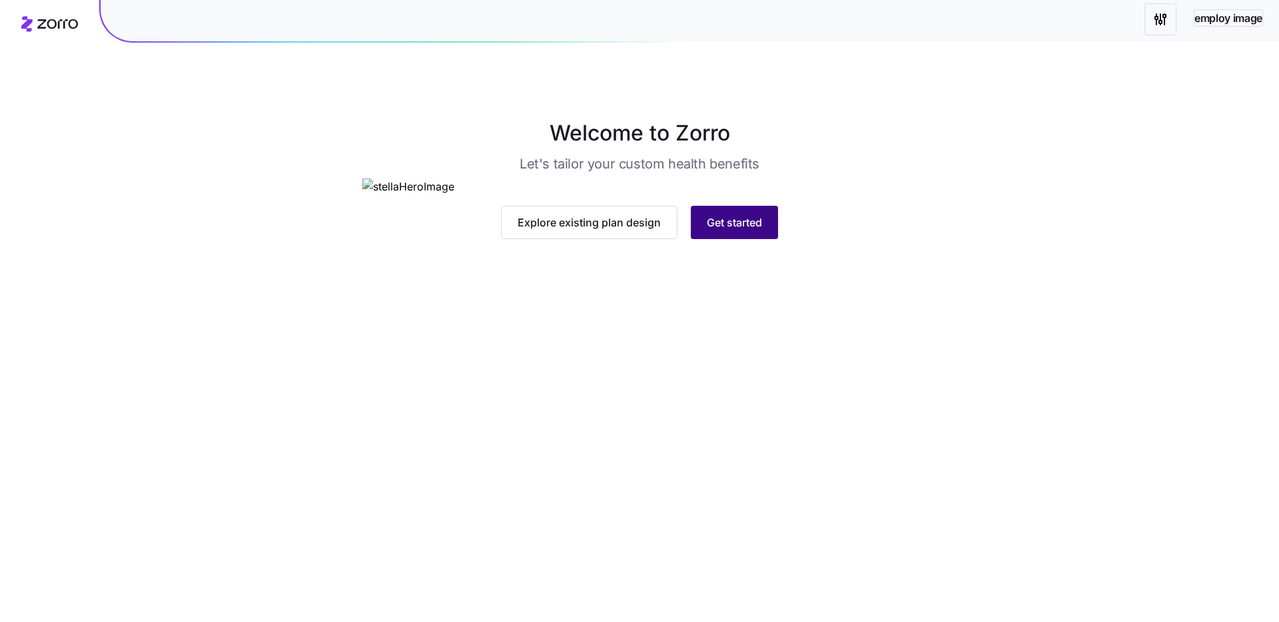
click at [740, 230] on span "Get started" at bounding box center [734, 222] width 55 height 16
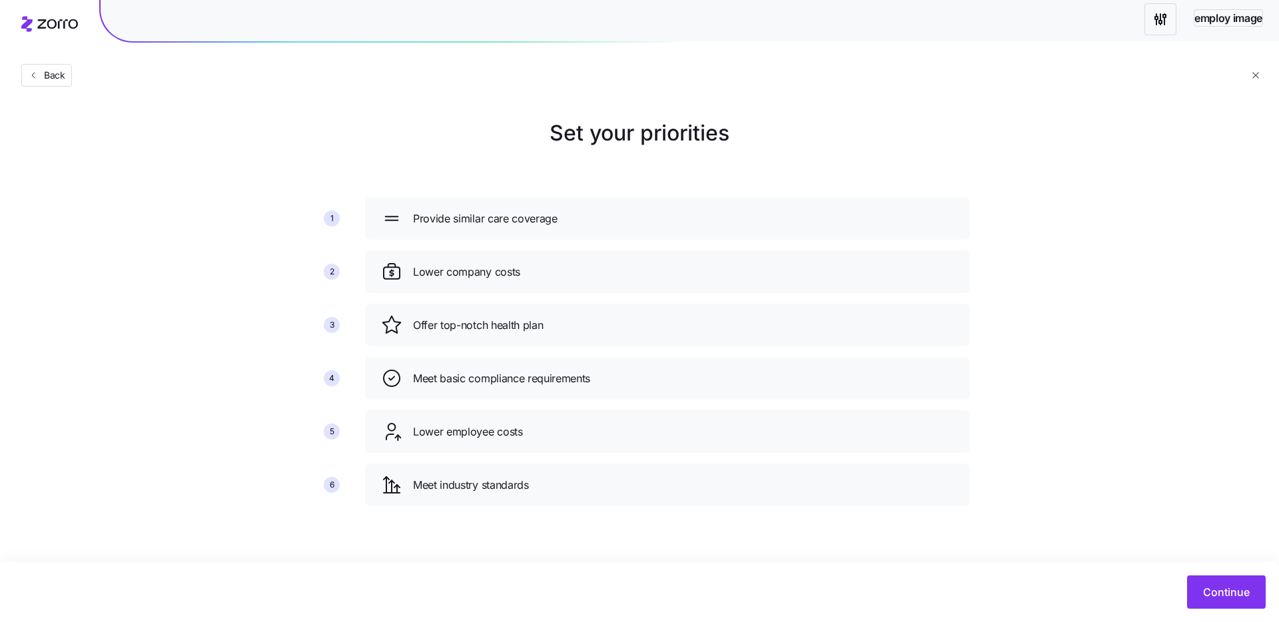
click at [736, 491] on div "Meet industry standards" at bounding box center [667, 484] width 573 height 21
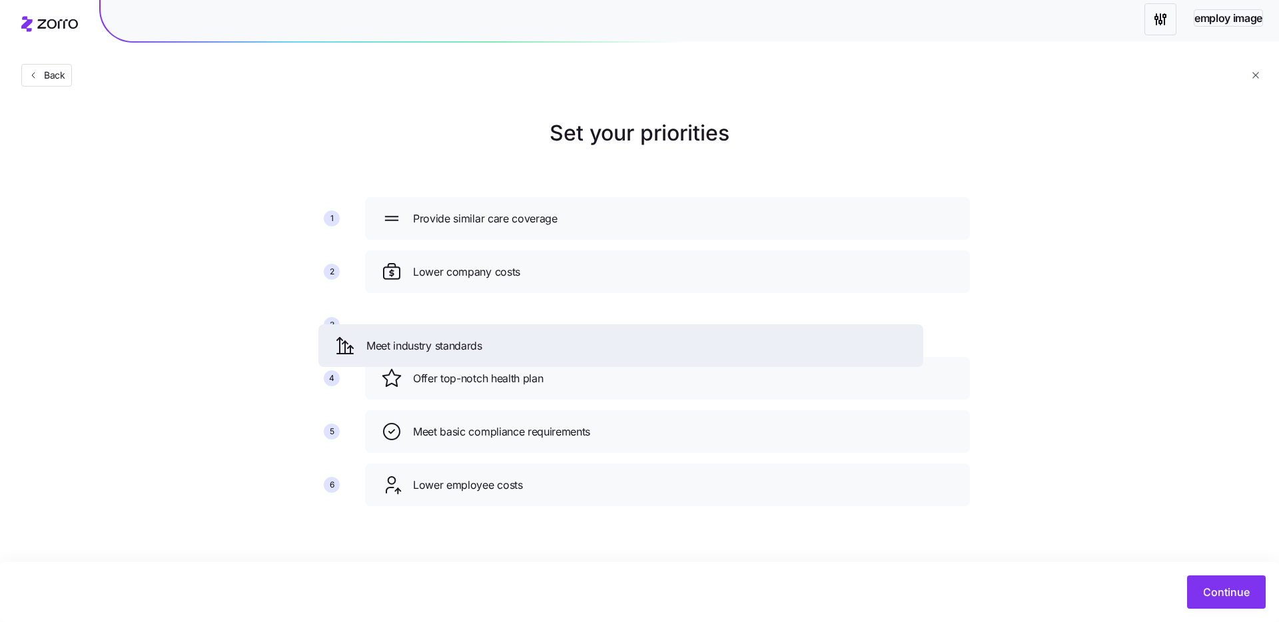
drag, startPoint x: 697, startPoint y: 371, endPoint x: 688, endPoint y: 325, distance: 46.8
click at [688, 335] on div "Meet industry standards" at bounding box center [620, 345] width 573 height 21
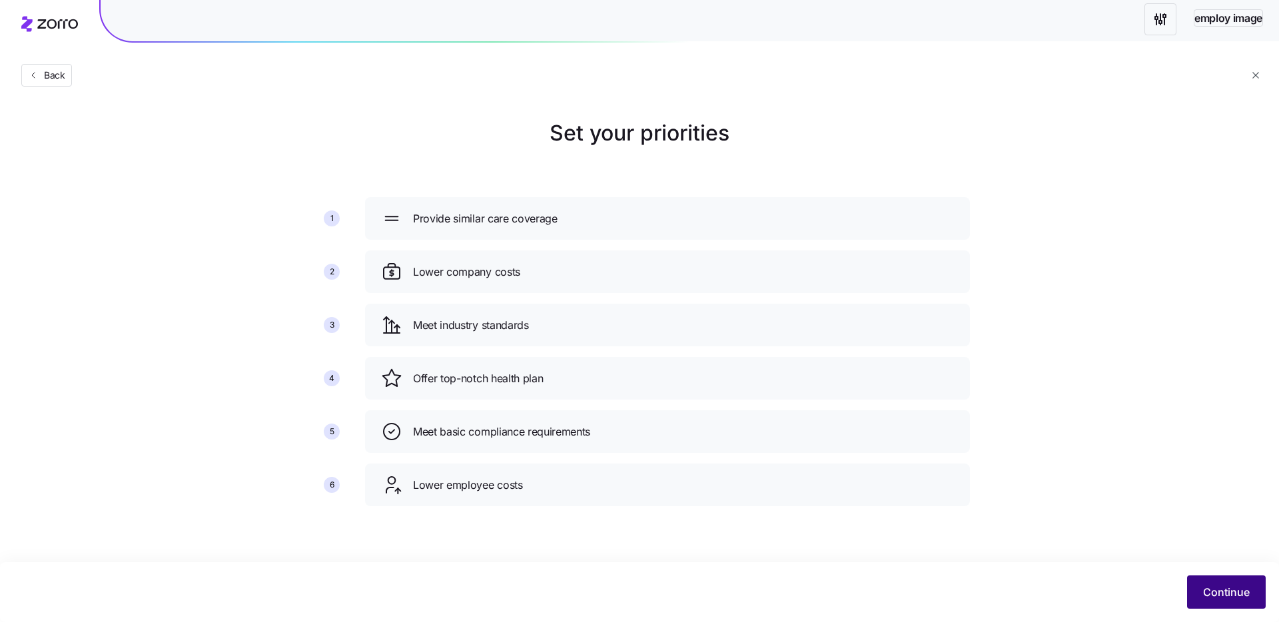
click at [1242, 596] on span "Continue" at bounding box center [1226, 592] width 47 height 16
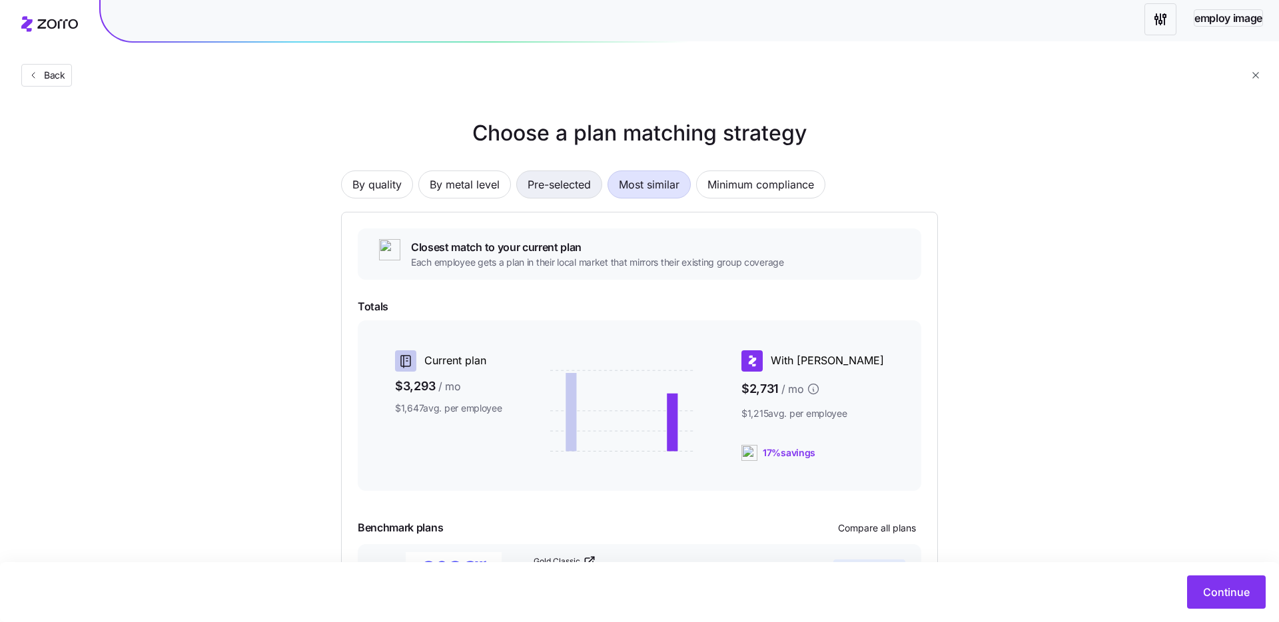
click at [557, 180] on span "Pre-selected" at bounding box center [558, 184] width 63 height 27
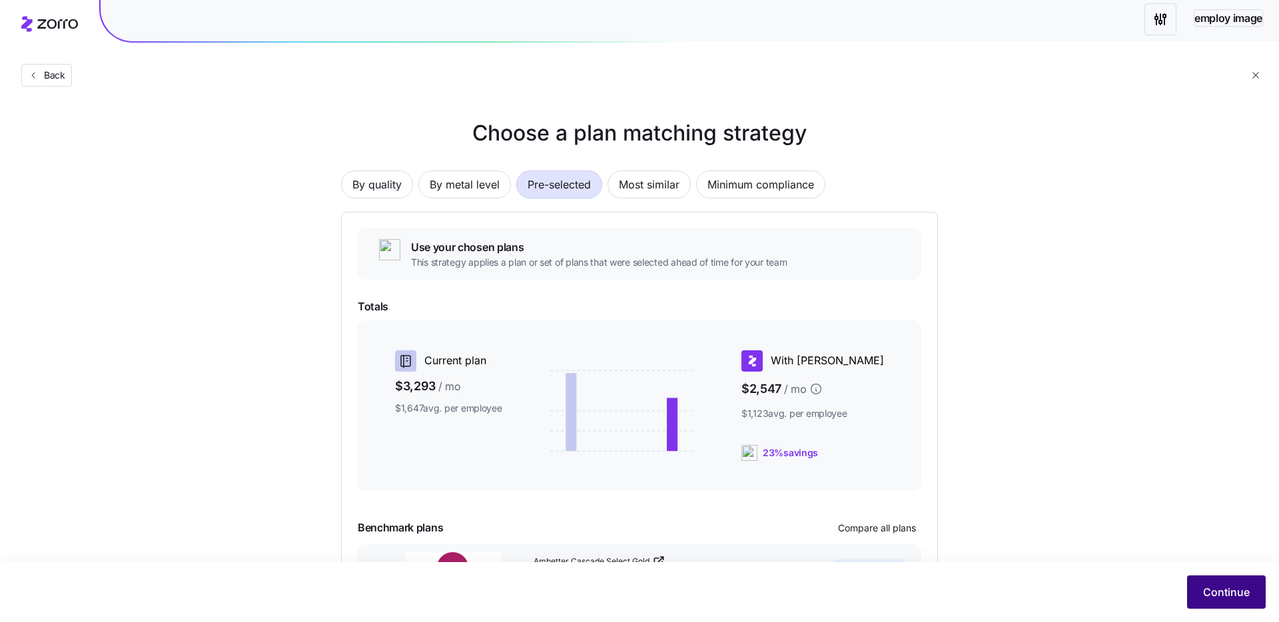
click at [1220, 595] on span "Continue" at bounding box center [1226, 592] width 47 height 16
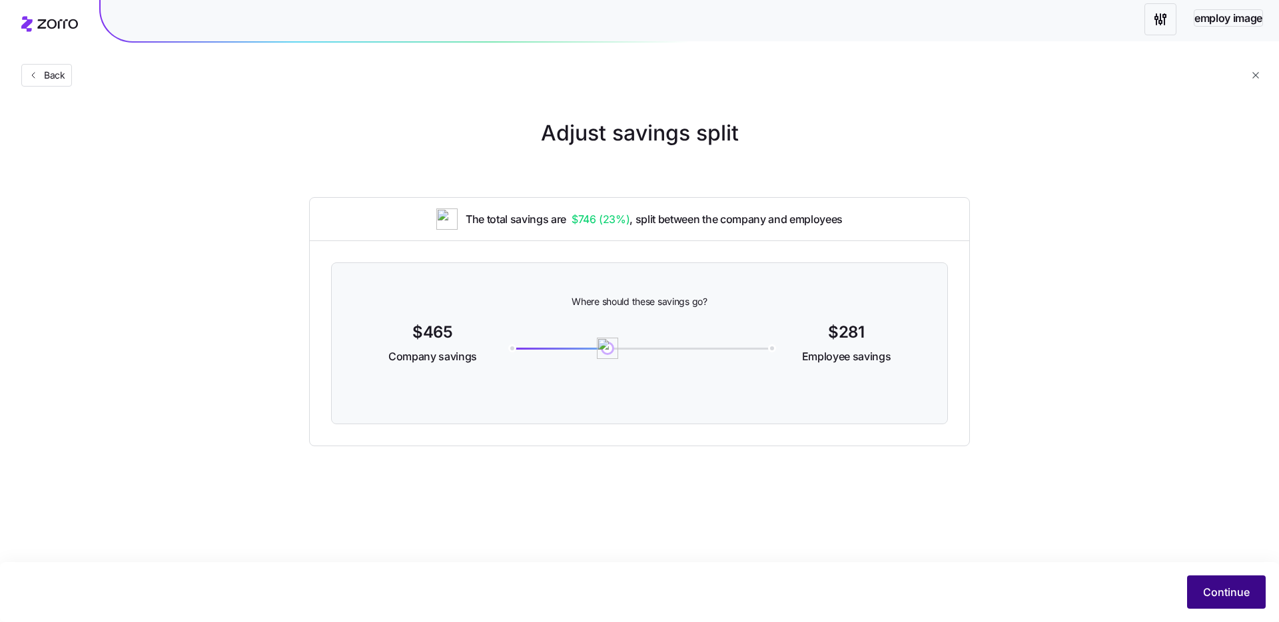
click at [1195, 582] on button "Continue" at bounding box center [1226, 591] width 79 height 33
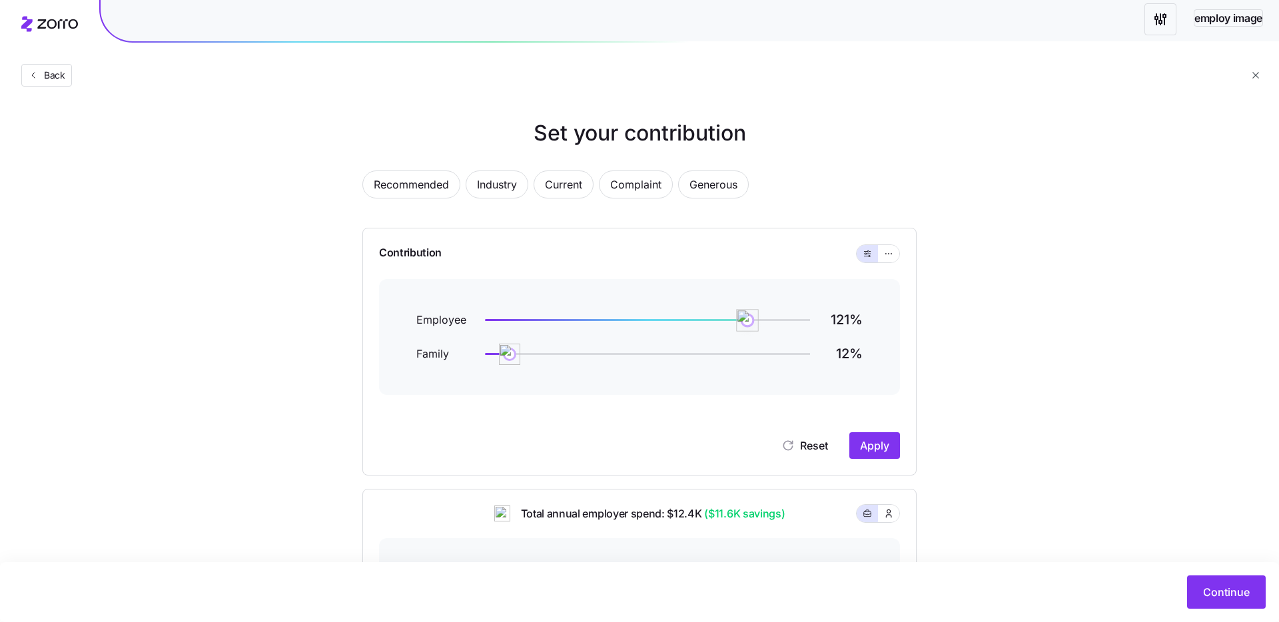
drag, startPoint x: 730, startPoint y: 322, endPoint x: 1048, endPoint y: 457, distance: 346.1
click at [752, 320] on div at bounding box center [647, 320] width 325 height 5
click at [1211, 590] on span "Continue" at bounding box center [1226, 592] width 47 height 16
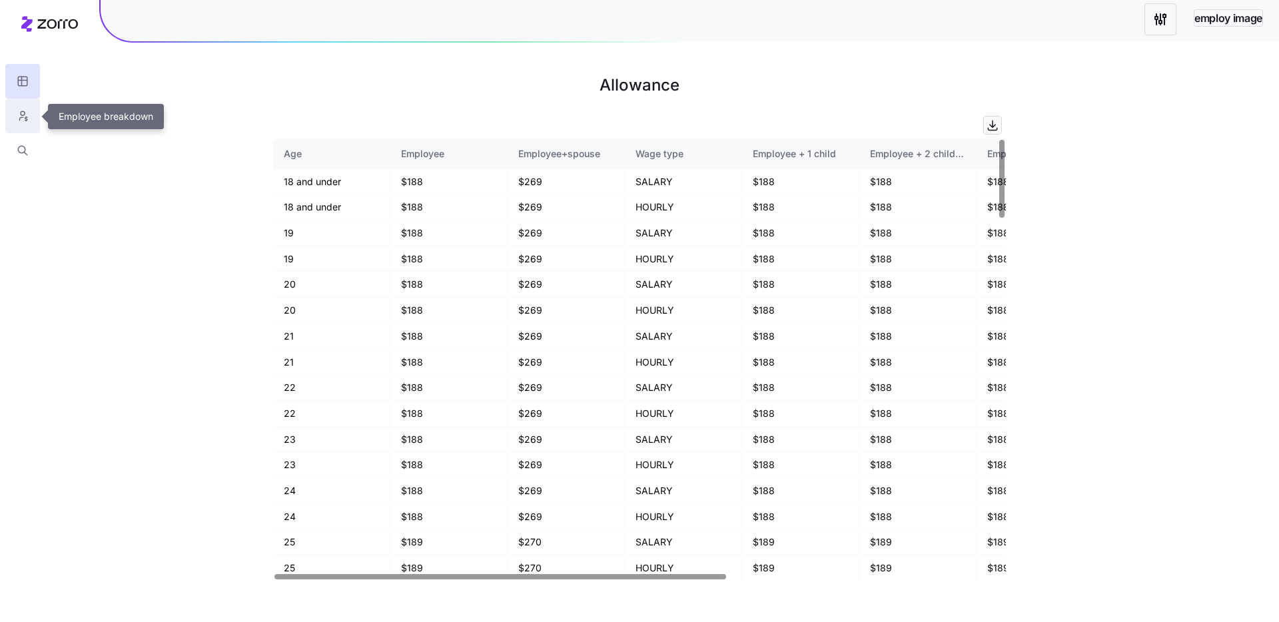
click at [18, 117] on icon "button" at bounding box center [23, 115] width 12 height 13
click at [21, 120] on icon "button" at bounding box center [23, 115] width 12 height 13
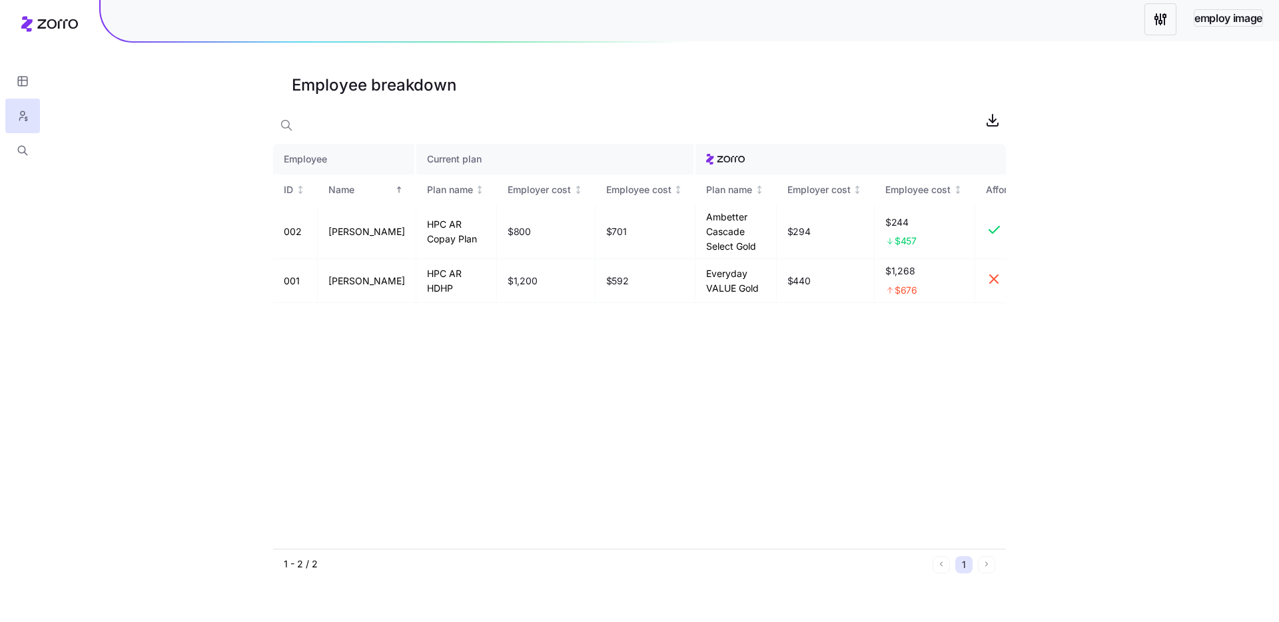
click at [1159, 23] on html "employ image Employee breakdown Employee Current plan ID Name Plan name Employe…" at bounding box center [639, 311] width 1279 height 622
click at [1042, 61] on div "Quick edit" at bounding box center [1030, 54] width 45 height 15
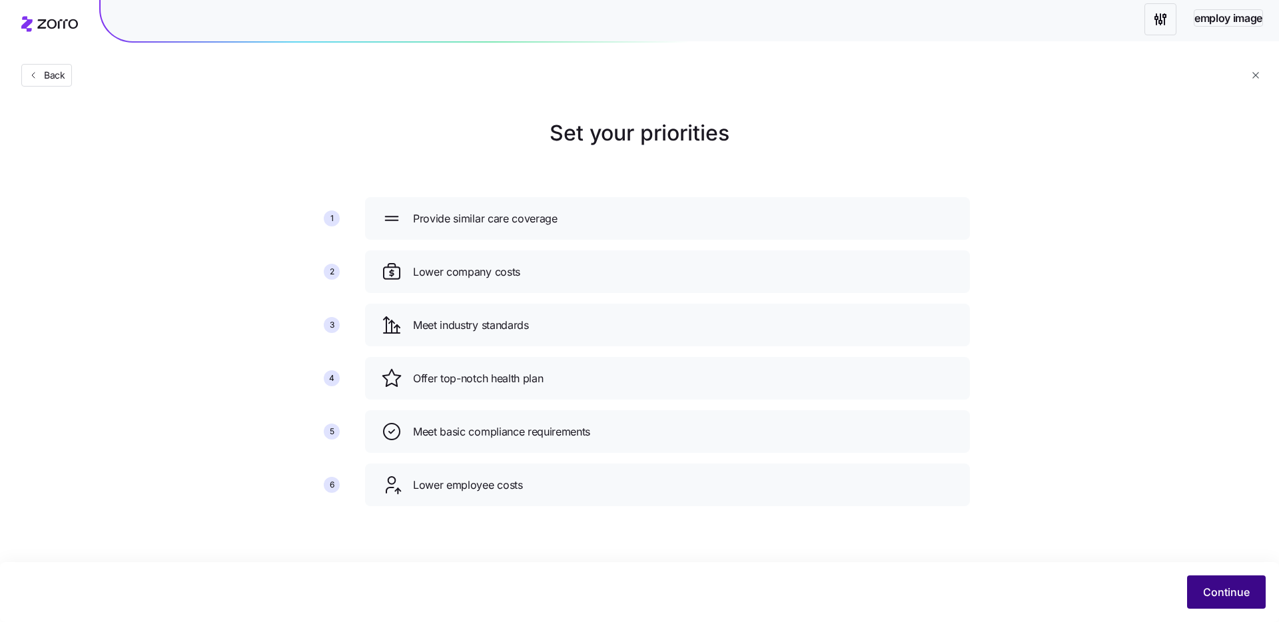
click at [1251, 596] on button "Continue" at bounding box center [1226, 591] width 79 height 33
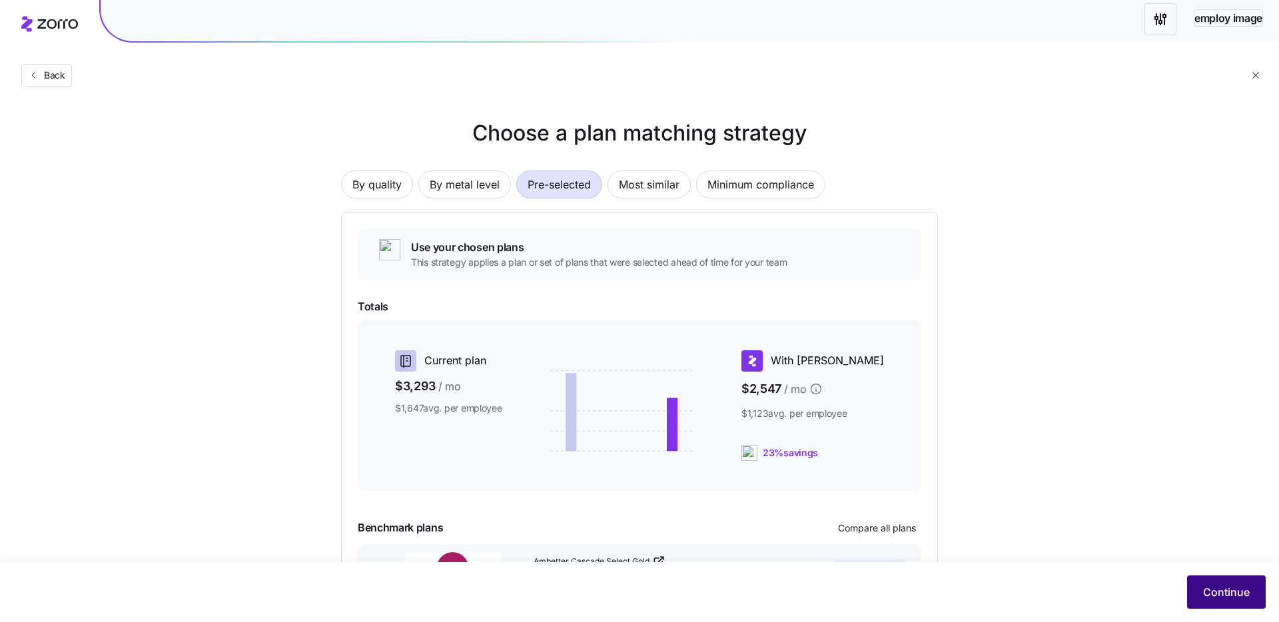
click at [1251, 596] on button "Continue" at bounding box center [1226, 591] width 79 height 33
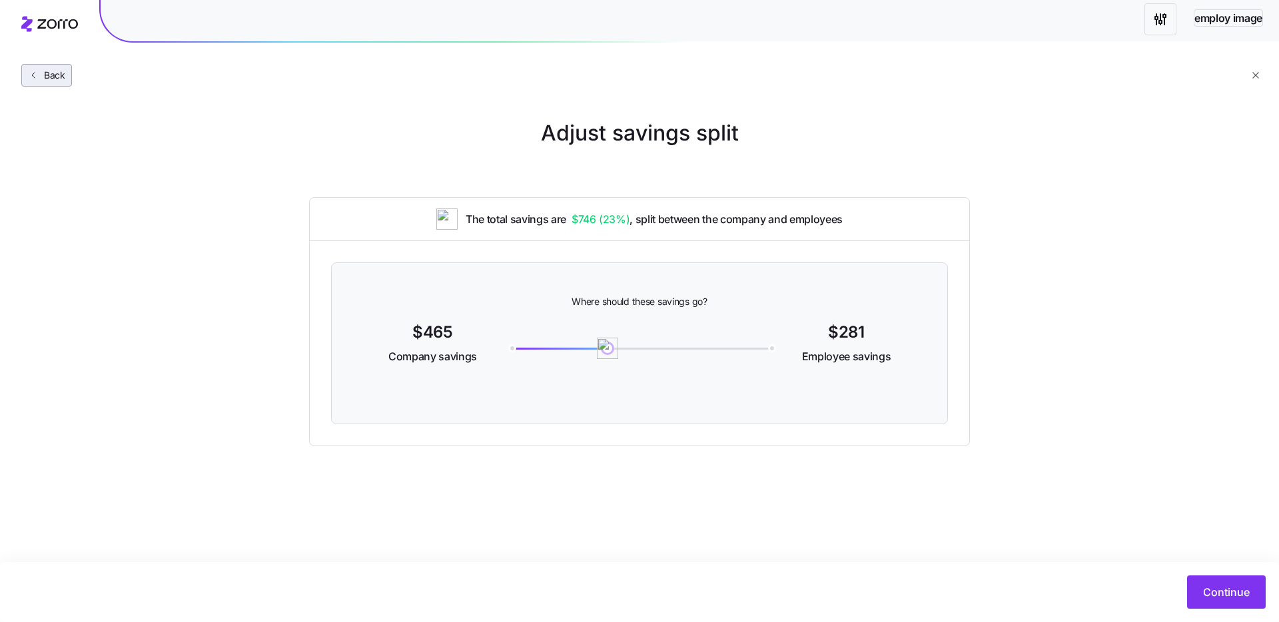
click at [51, 77] on span "Back" at bounding box center [52, 75] width 27 height 13
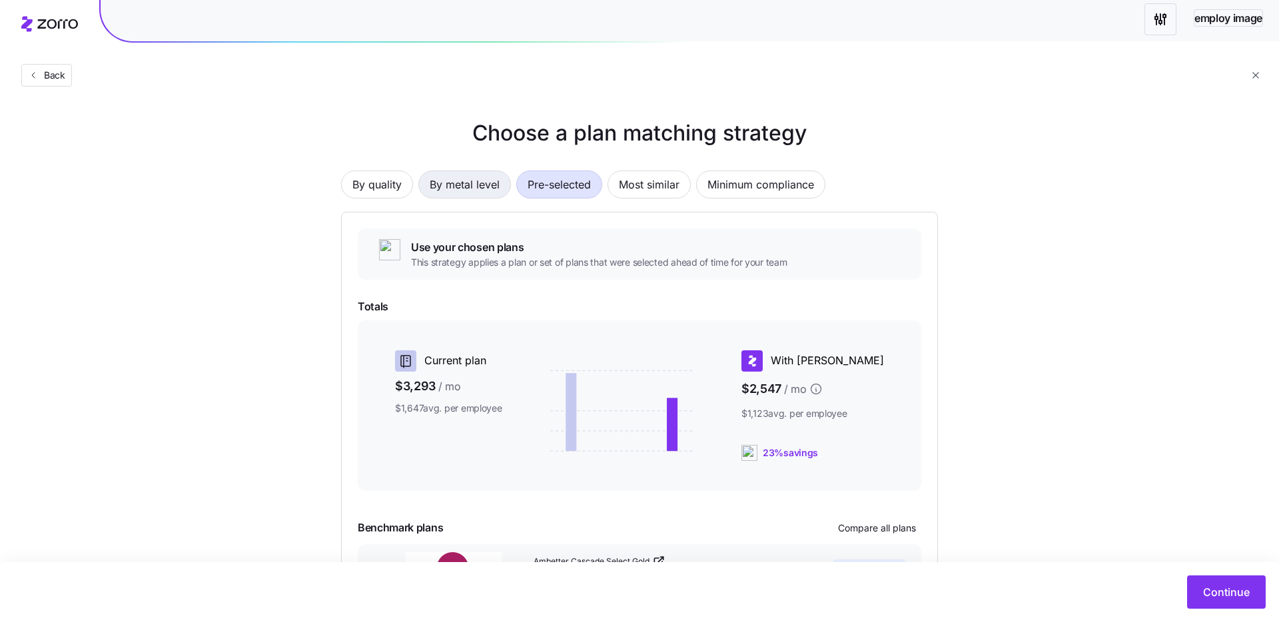
click at [500, 195] on button "By metal level" at bounding box center [464, 184] width 93 height 28
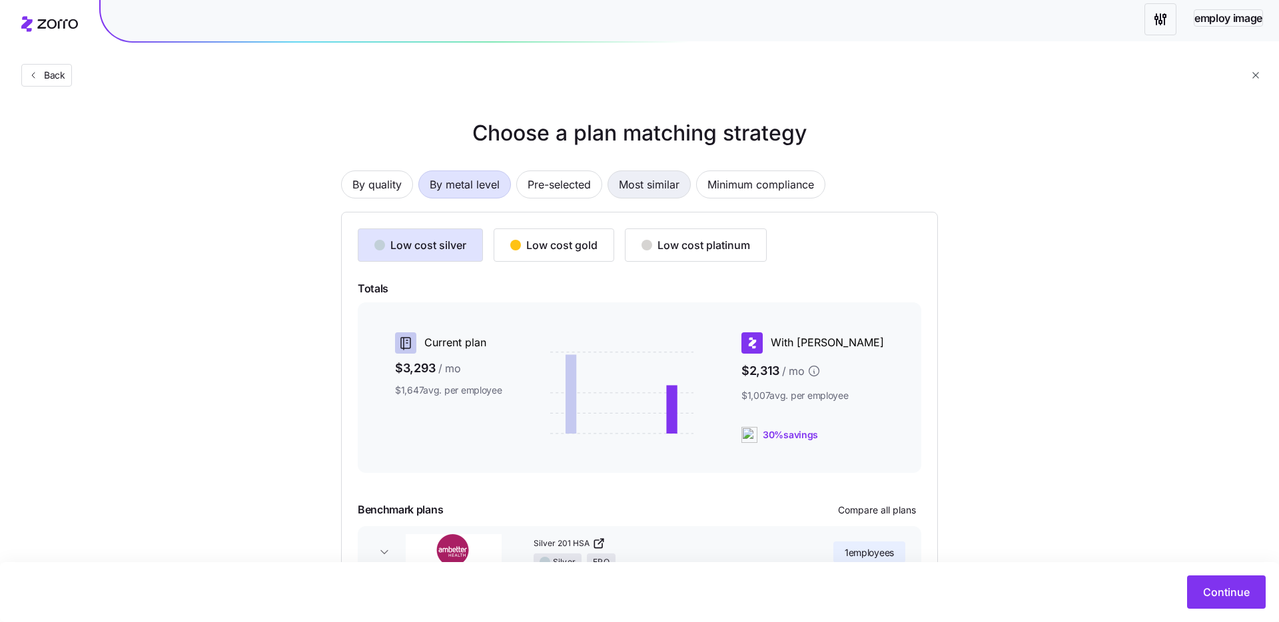
click at [643, 182] on span "Most similar" at bounding box center [649, 184] width 61 height 27
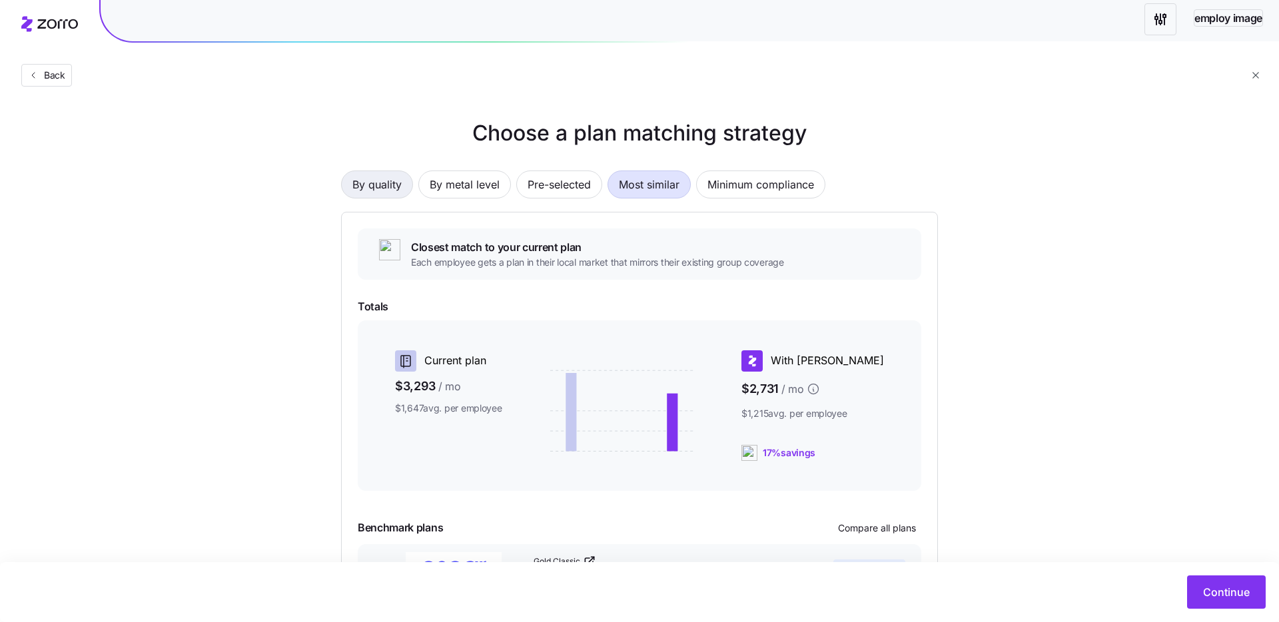
click at [373, 188] on span "By quality" at bounding box center [376, 184] width 49 height 27
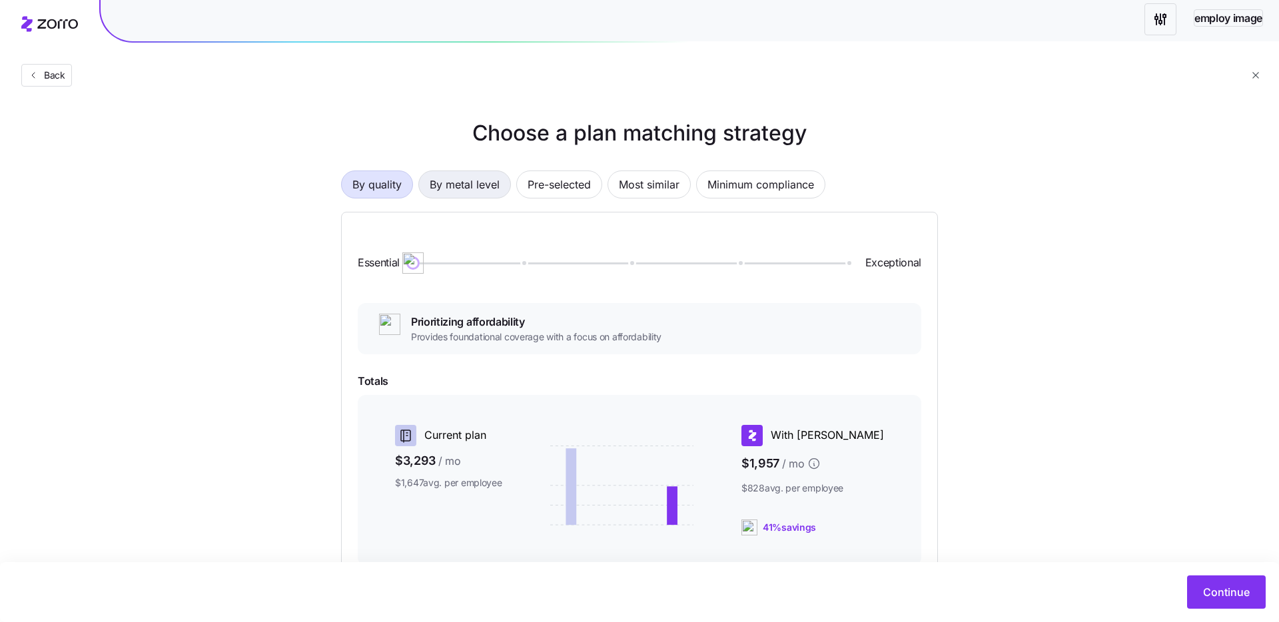
click at [455, 196] on span "By metal level" at bounding box center [465, 184] width 70 height 27
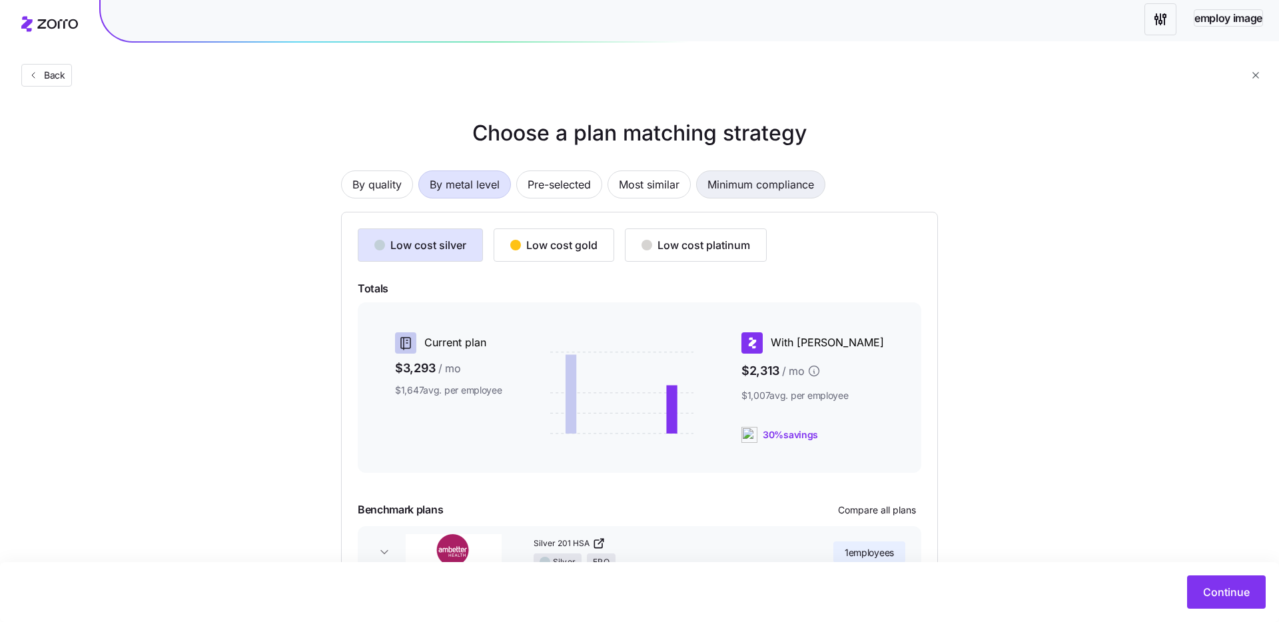
click at [768, 194] on span "Minimum compliance" at bounding box center [760, 184] width 107 height 27
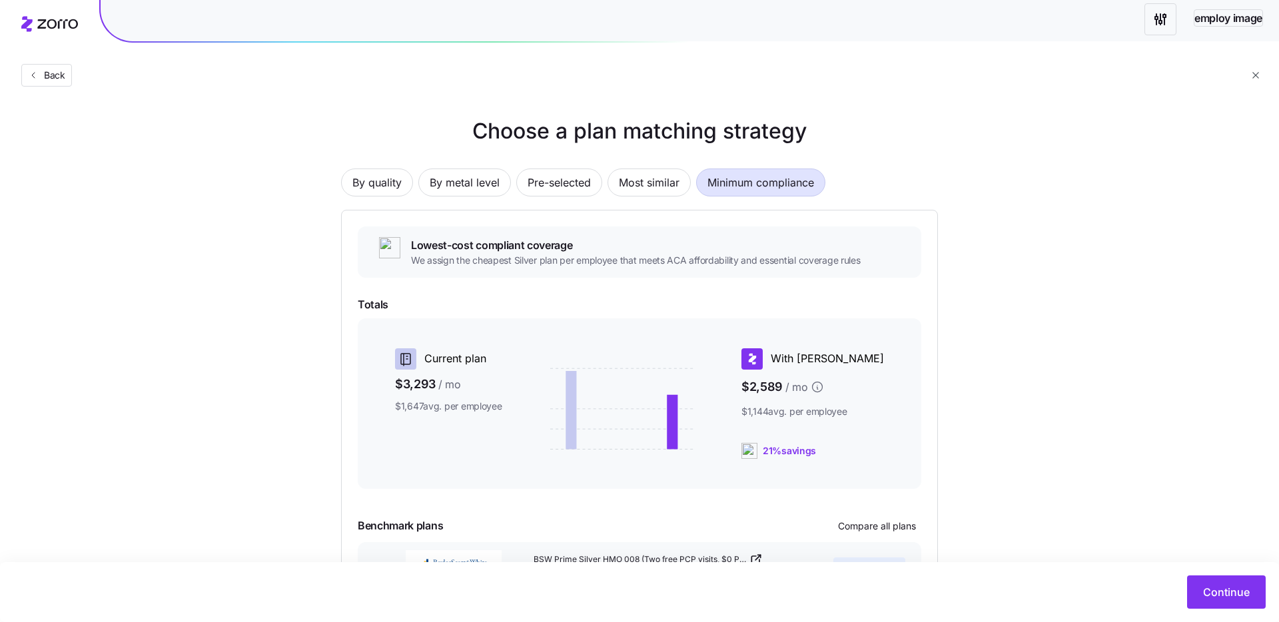
click at [1185, 593] on div "Continue" at bounding box center [639, 591] width 1252 height 33
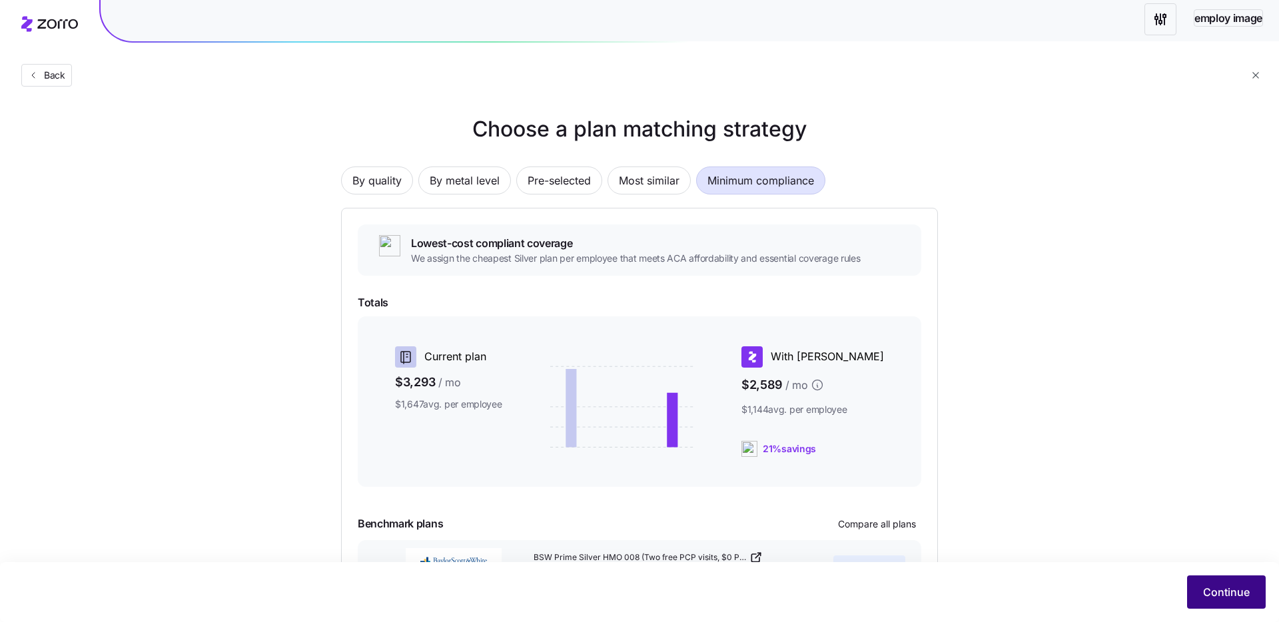
click at [1200, 593] on button "Continue" at bounding box center [1226, 591] width 79 height 33
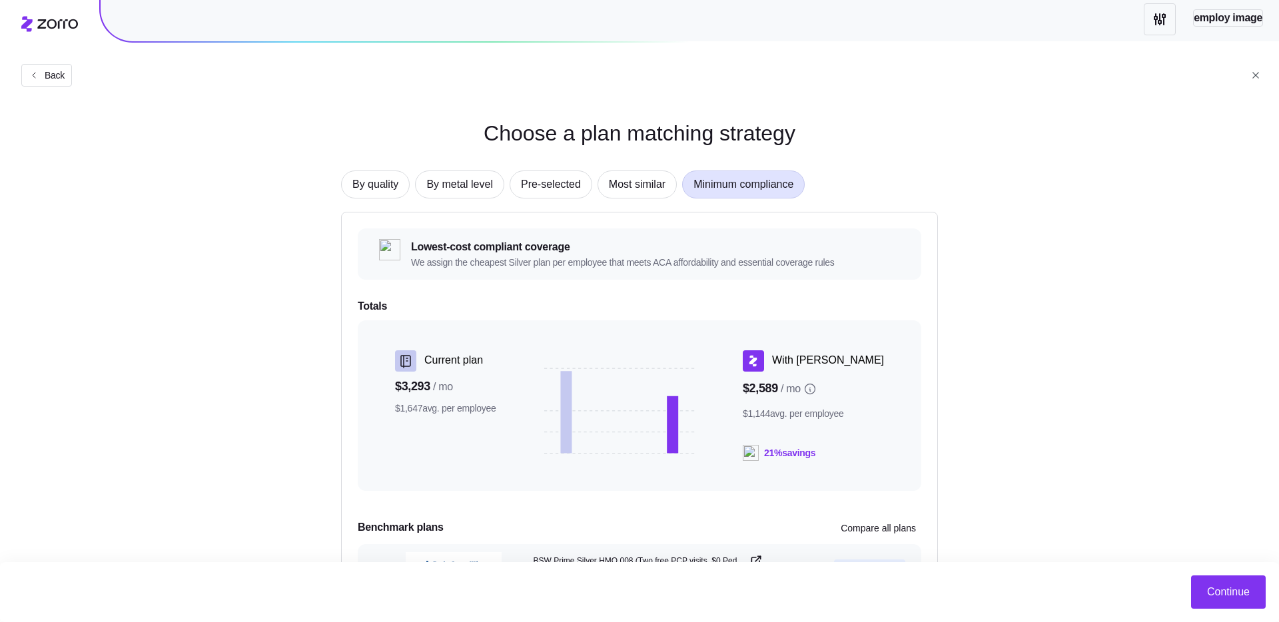
scroll to position [109, 0]
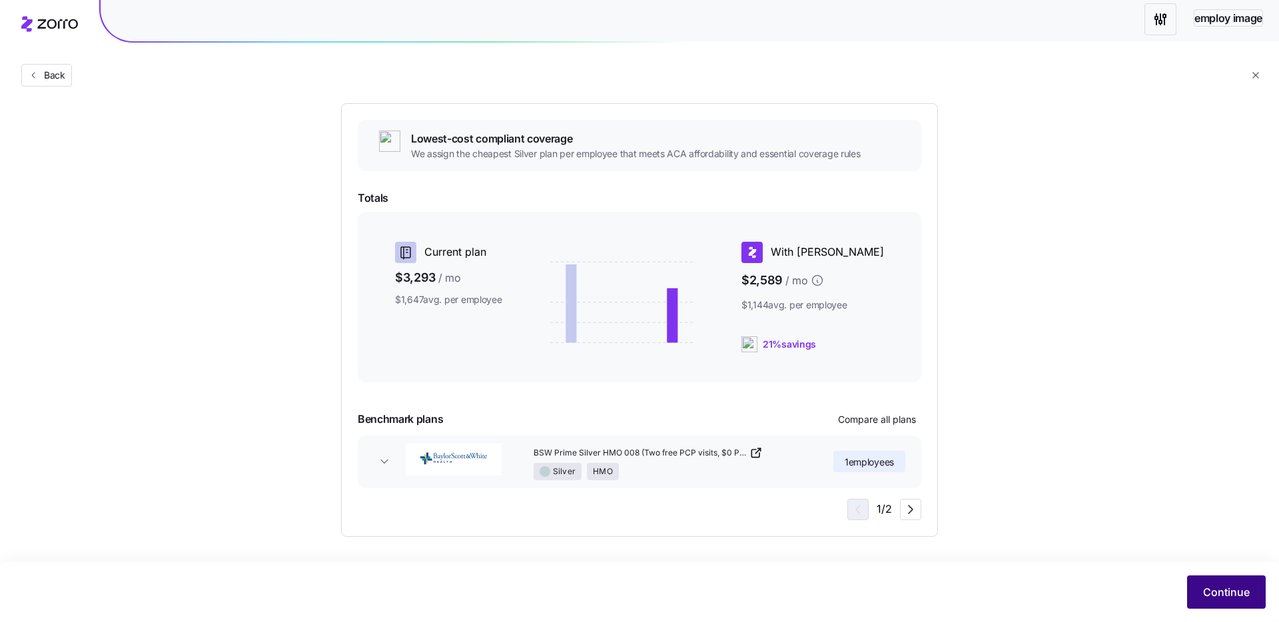
click at [1205, 581] on button "Continue" at bounding box center [1226, 591] width 79 height 33
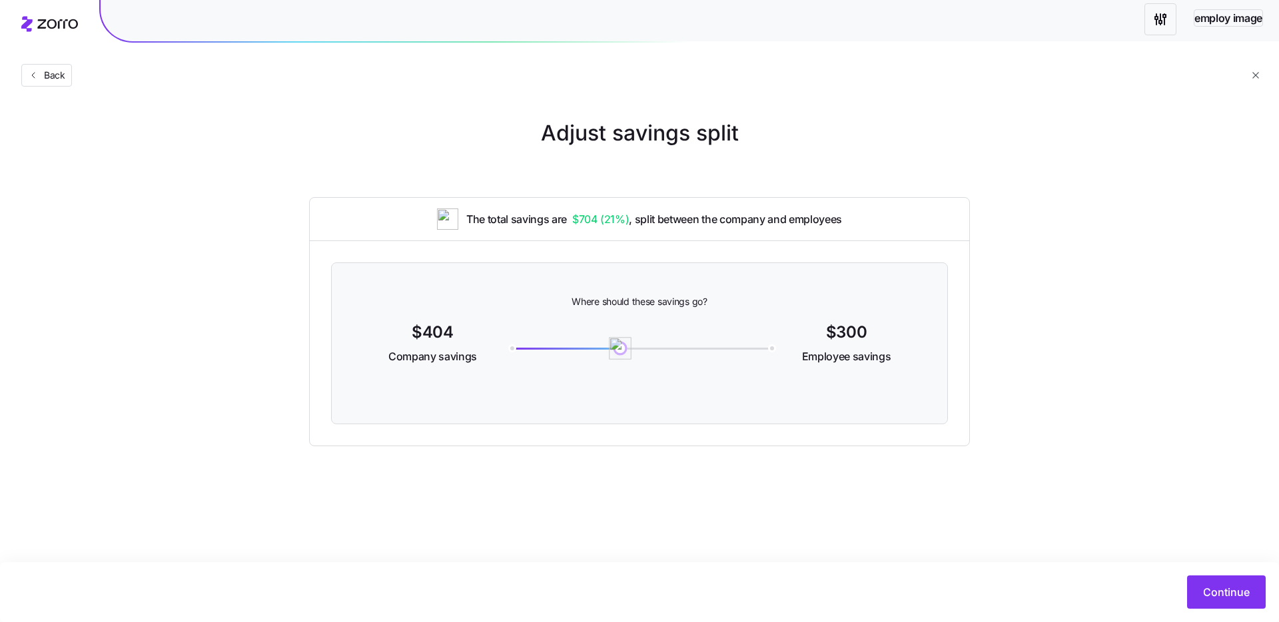
drag, startPoint x: 613, startPoint y: 352, endPoint x: 737, endPoint y: 368, distance: 125.6
click at [631, 353] on img at bounding box center [620, 348] width 23 height 23
click at [1239, 591] on span "Continue" at bounding box center [1226, 592] width 47 height 16
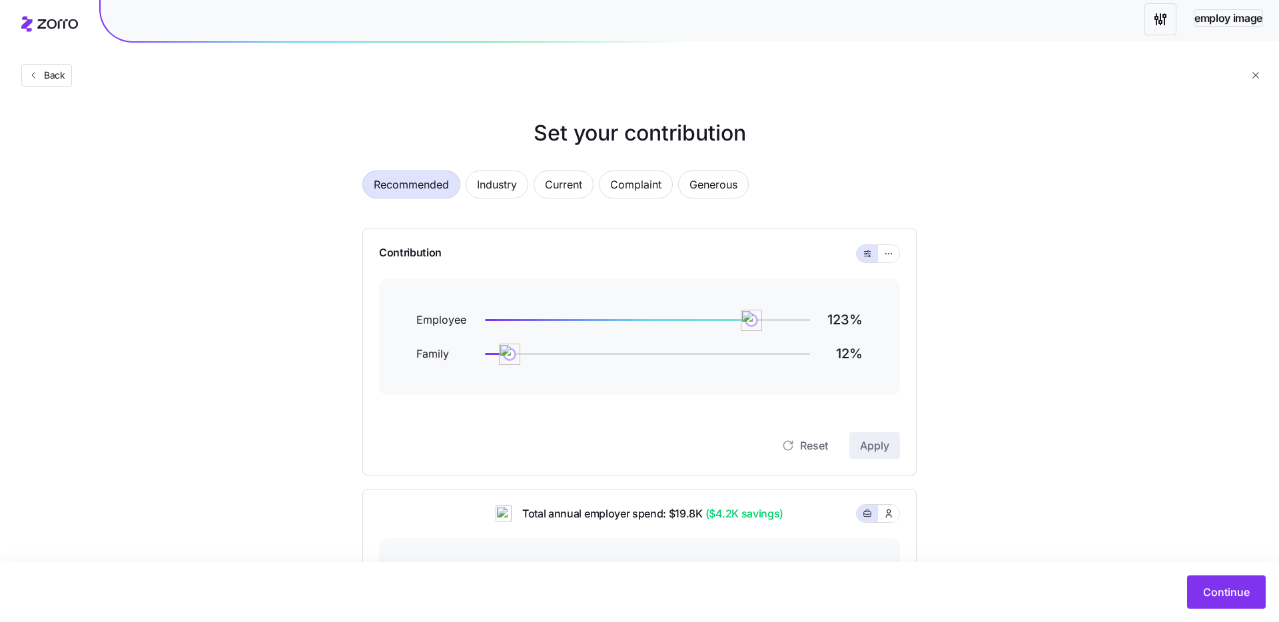
click at [614, 444] on div "Reset Apply" at bounding box center [639, 445] width 521 height 27
click at [894, 255] on button "button" at bounding box center [888, 253] width 21 height 17
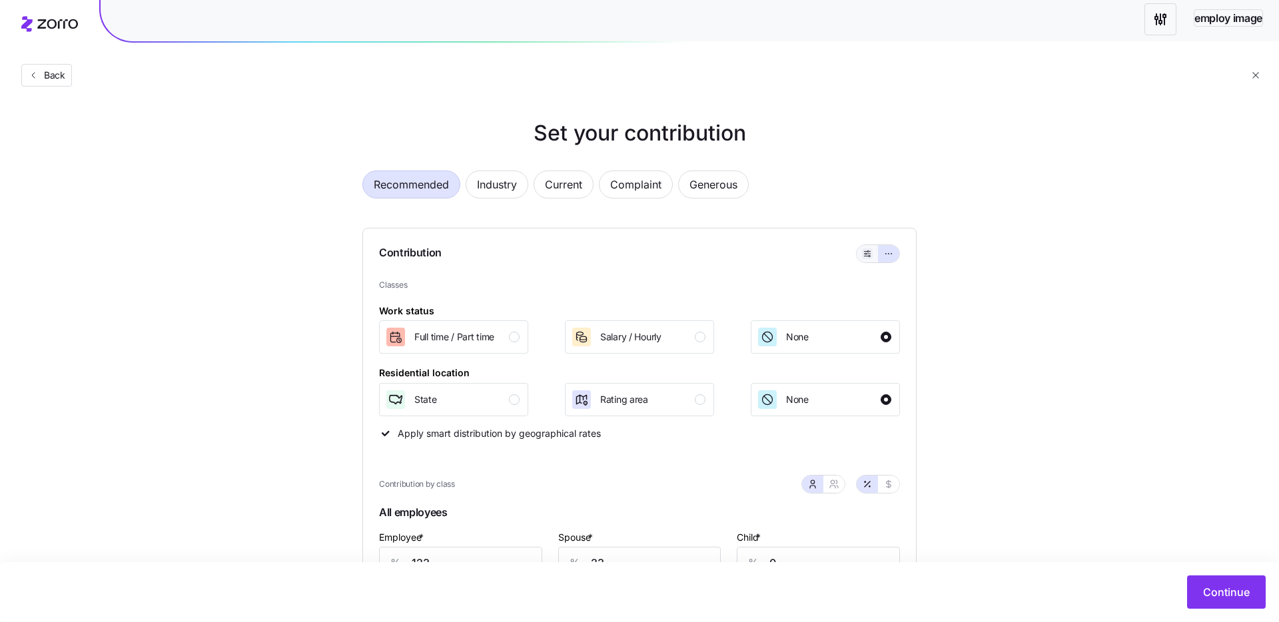
click at [862, 257] on icon "button" at bounding box center [866, 254] width 9 height 16
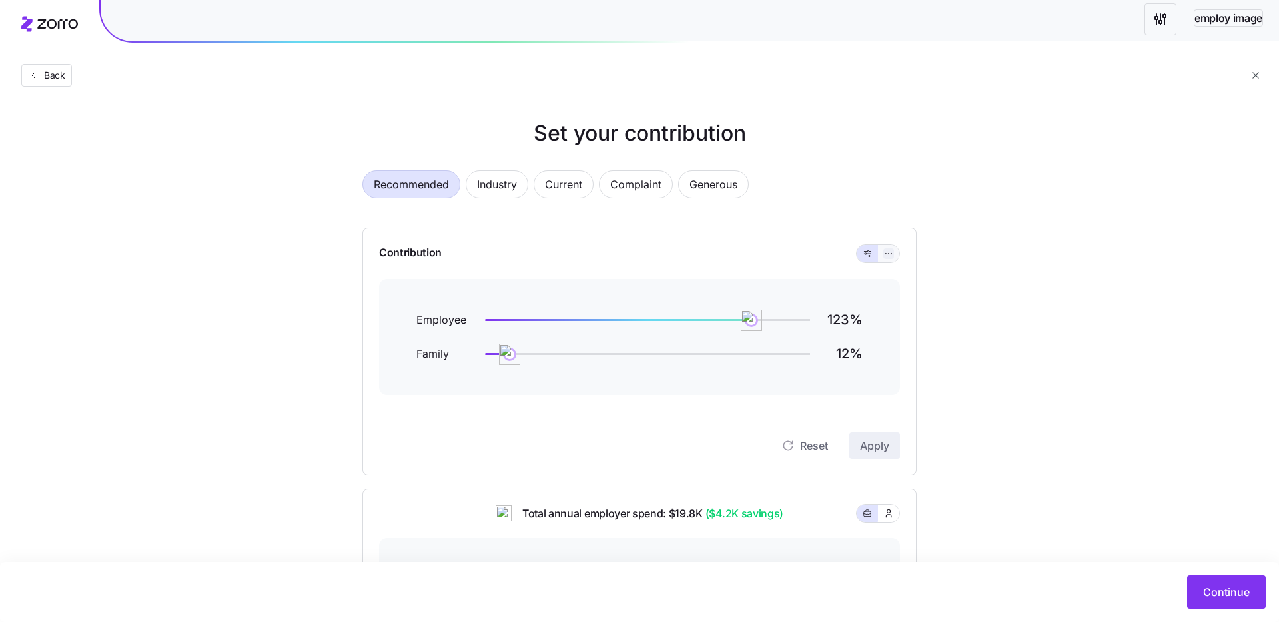
click at [892, 254] on icon "button" at bounding box center [888, 254] width 9 height 16
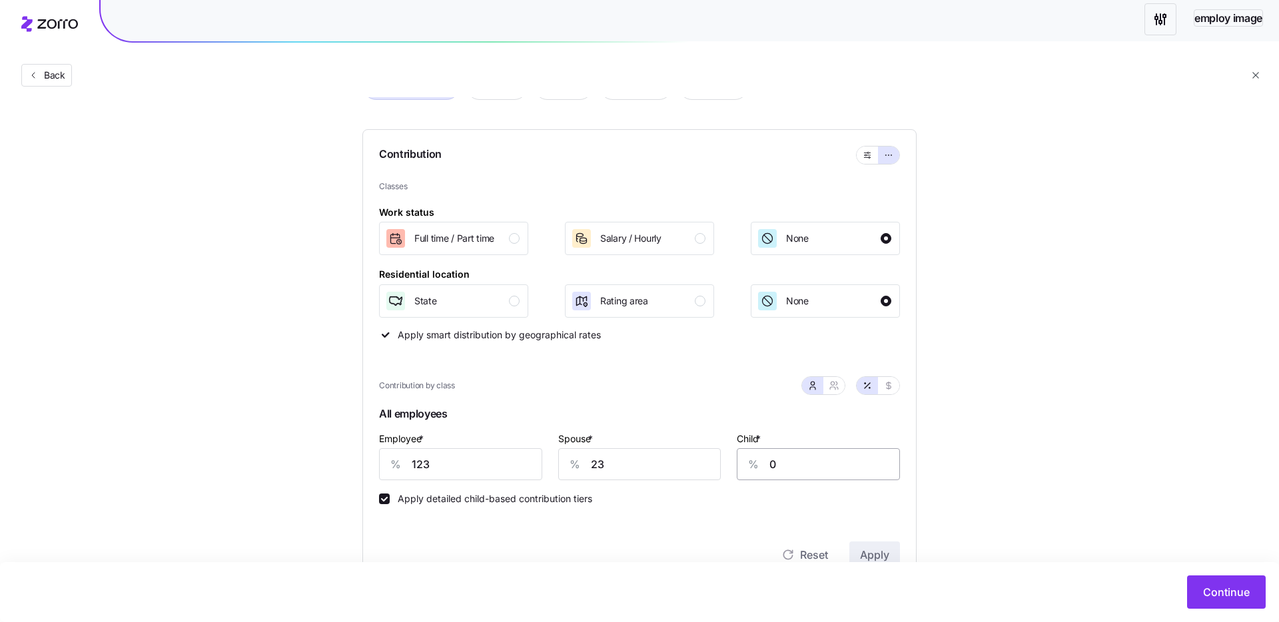
scroll to position [103, 0]
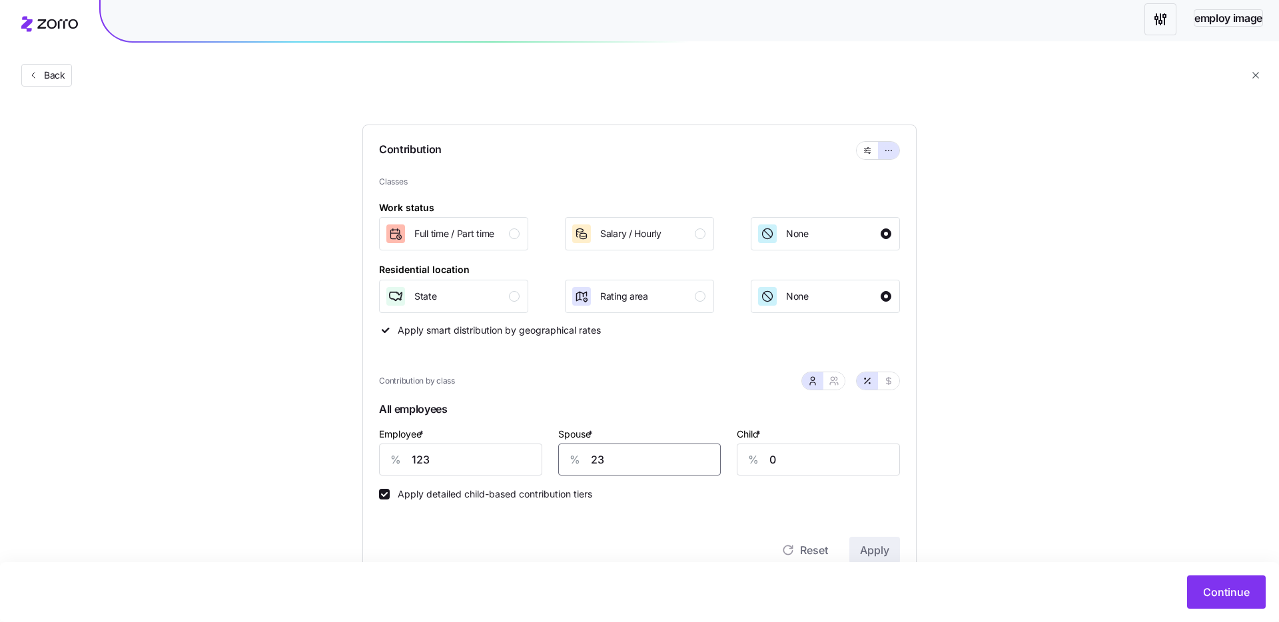
click at [618, 457] on input "23" at bounding box center [639, 460] width 163 height 32
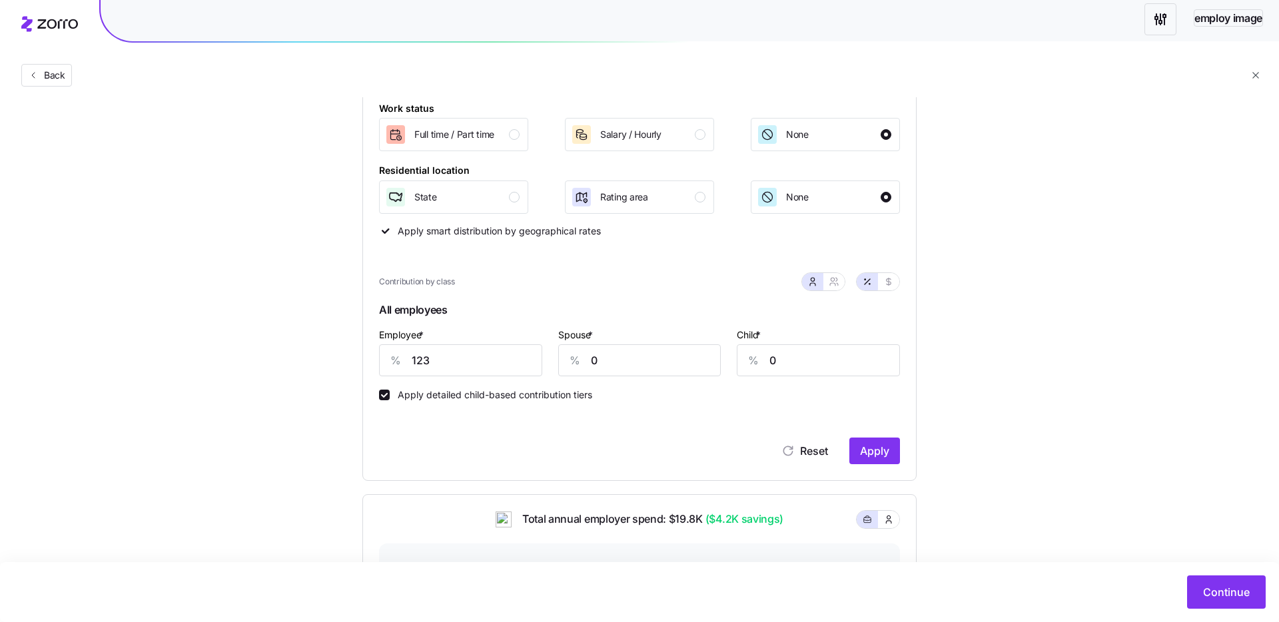
click at [867, 430] on div "Reset Apply" at bounding box center [639, 437] width 521 height 53
click at [868, 446] on span "Apply" at bounding box center [874, 451] width 29 height 16
click at [1241, 590] on span "Continue" at bounding box center [1226, 592] width 47 height 16
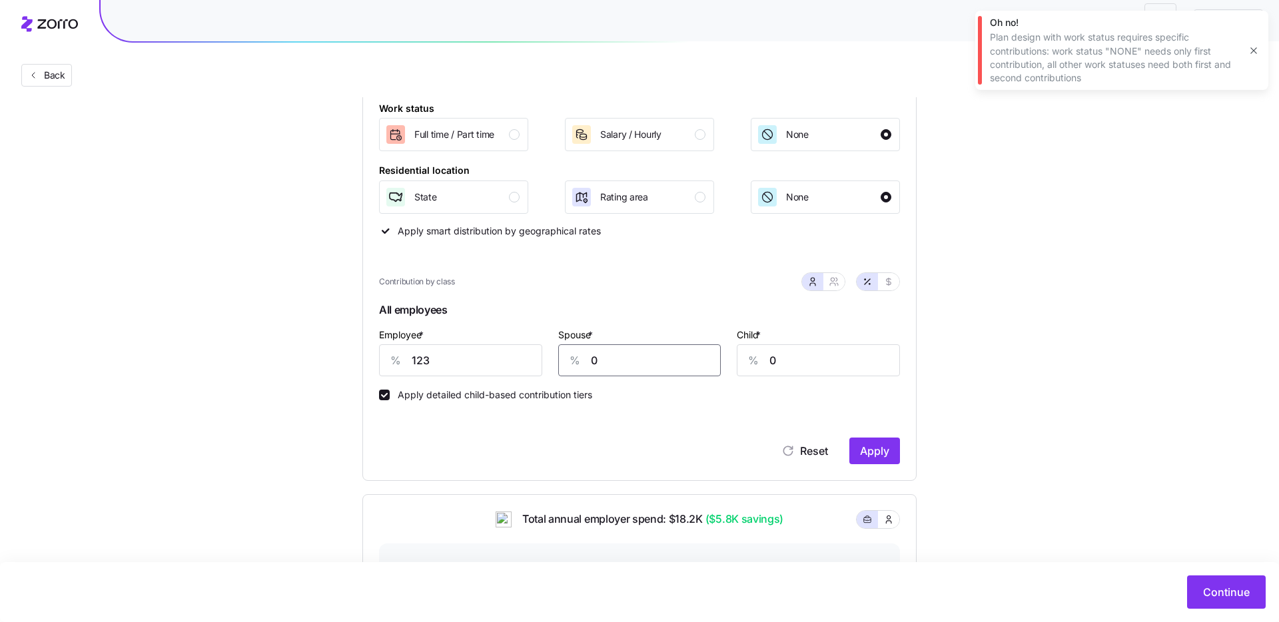
click at [594, 362] on input "0" at bounding box center [639, 360] width 163 height 32
click at [880, 449] on span "Apply" at bounding box center [874, 451] width 29 height 16
click at [1217, 599] on span "Continue" at bounding box center [1226, 592] width 47 height 16
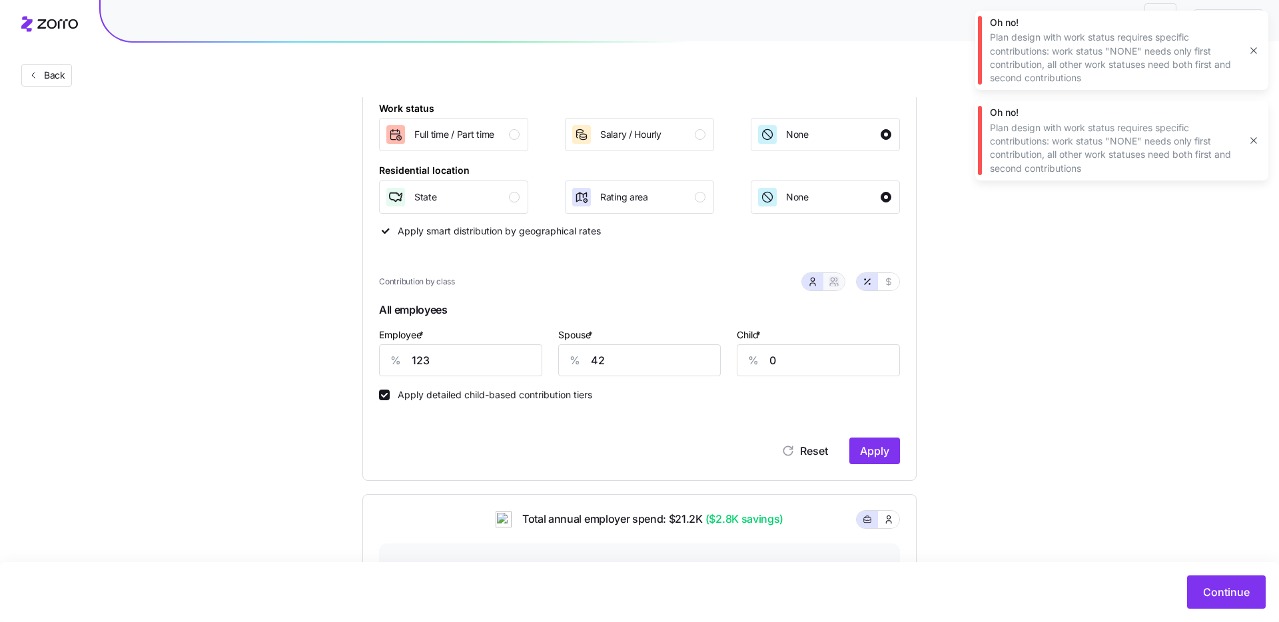
click at [830, 283] on icon "button" at bounding box center [833, 281] width 11 height 11
type input "83"
type input "70"
click at [798, 284] on div "Contribution by class" at bounding box center [639, 281] width 521 height 35
click at [812, 282] on icon "button" at bounding box center [812, 281] width 11 height 11
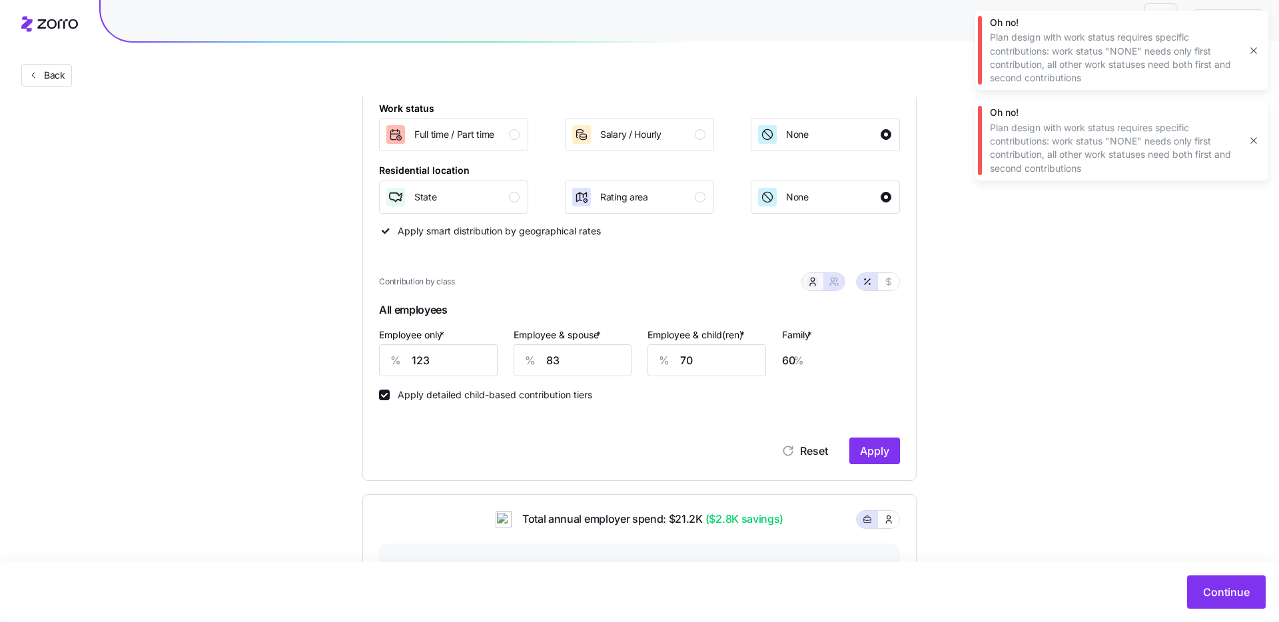
type input "42"
type input "0"
click at [888, 279] on icon "button" at bounding box center [888, 281] width 11 height 11
type input "710"
type input "242"
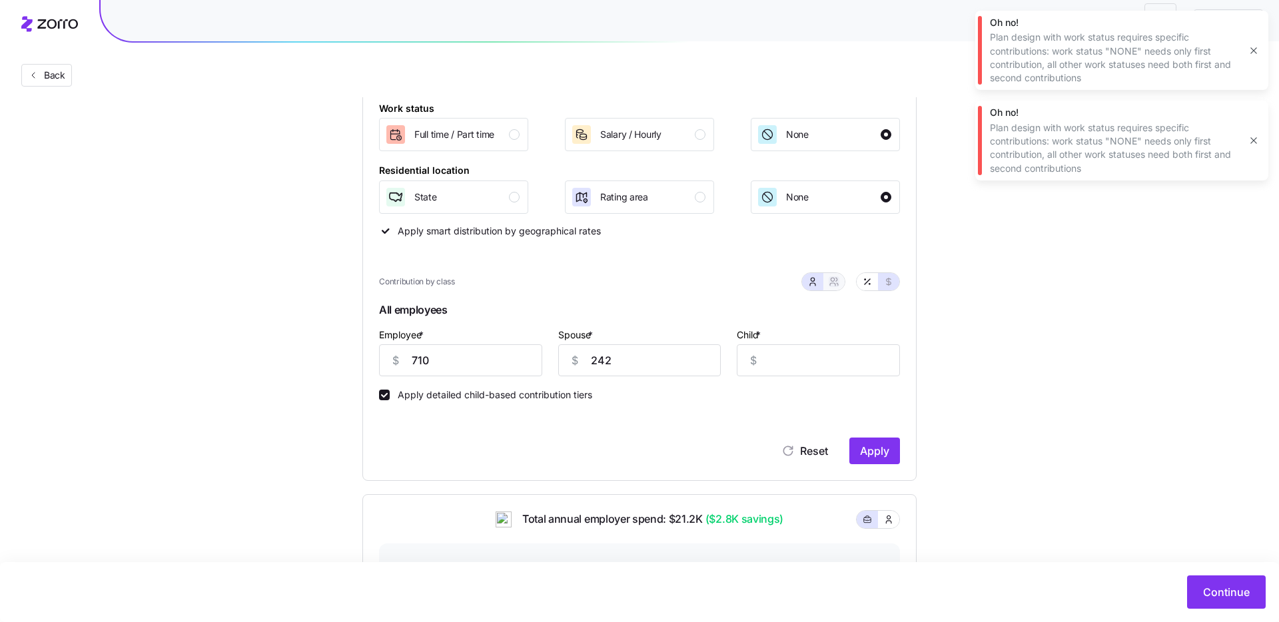
drag, startPoint x: 833, startPoint y: 282, endPoint x: 605, endPoint y: 260, distance: 228.8
click at [832, 282] on icon "button" at bounding box center [833, 281] width 11 height 11
type input "952"
type input "710"
click at [674, 138] on div "Salary / Hourly" at bounding box center [638, 134] width 135 height 21
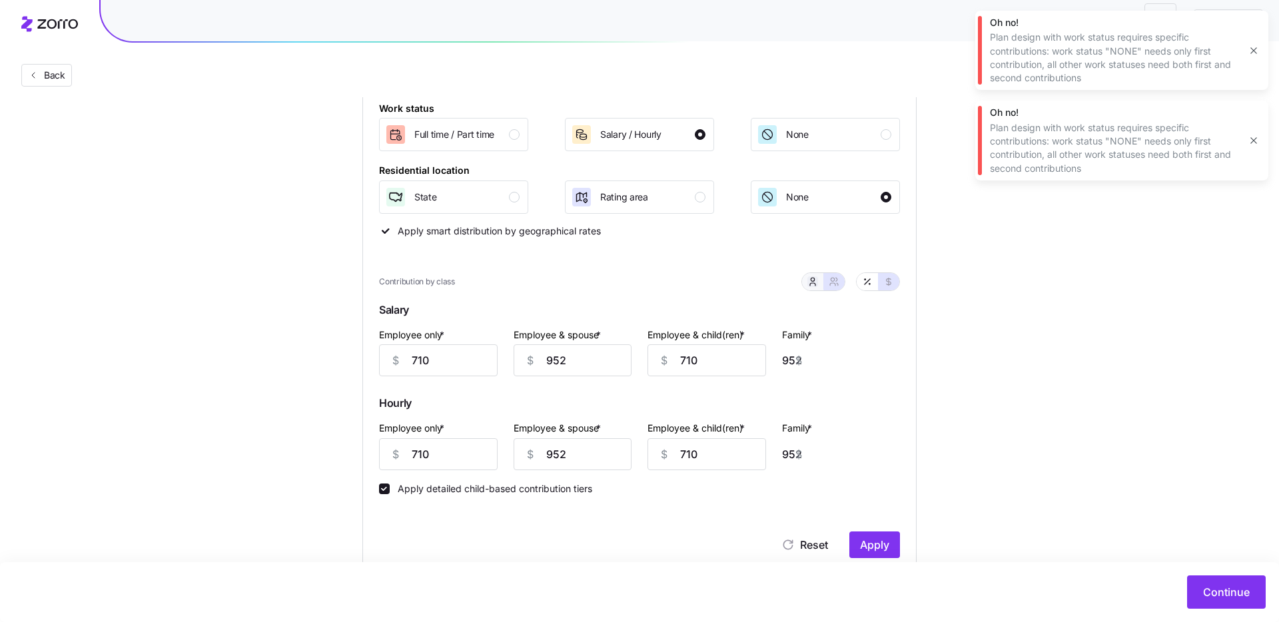
click at [815, 283] on icon "button" at bounding box center [812, 281] width 11 height 11
type input "242"
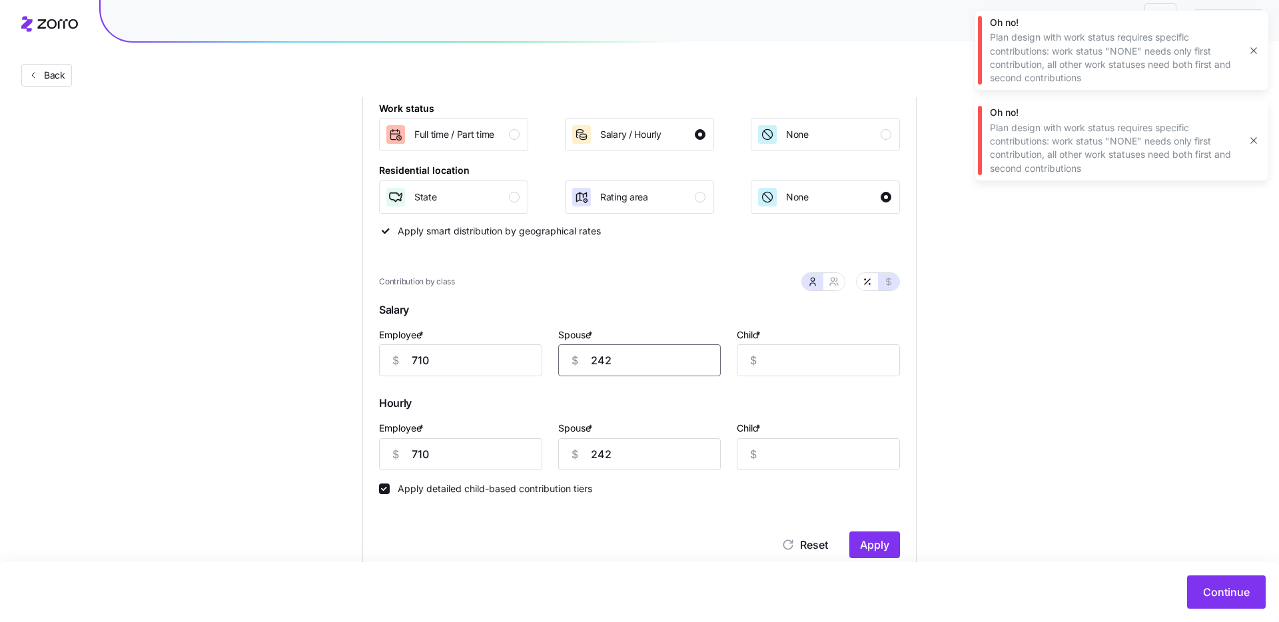
click at [615, 376] on input "242" at bounding box center [639, 360] width 163 height 32
click at [613, 363] on input "242" at bounding box center [639, 360] width 163 height 32
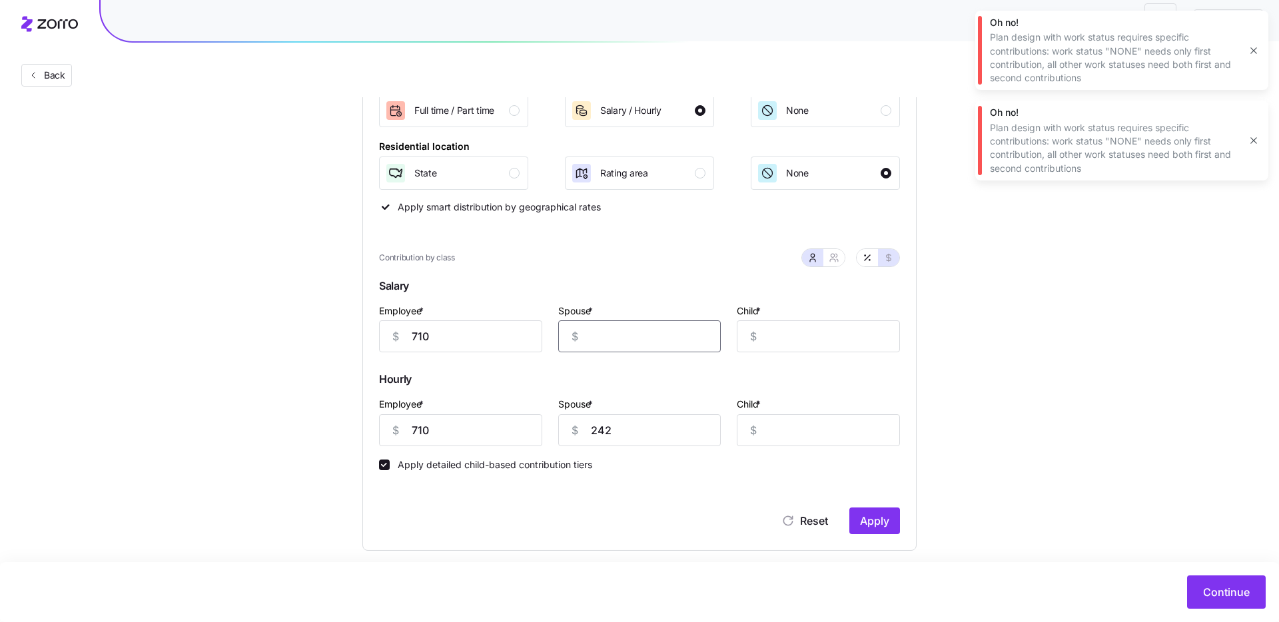
scroll to position [228, 0]
click at [856, 515] on button "Apply" at bounding box center [874, 518] width 51 height 27
click at [1200, 581] on button "Continue" at bounding box center [1226, 591] width 79 height 33
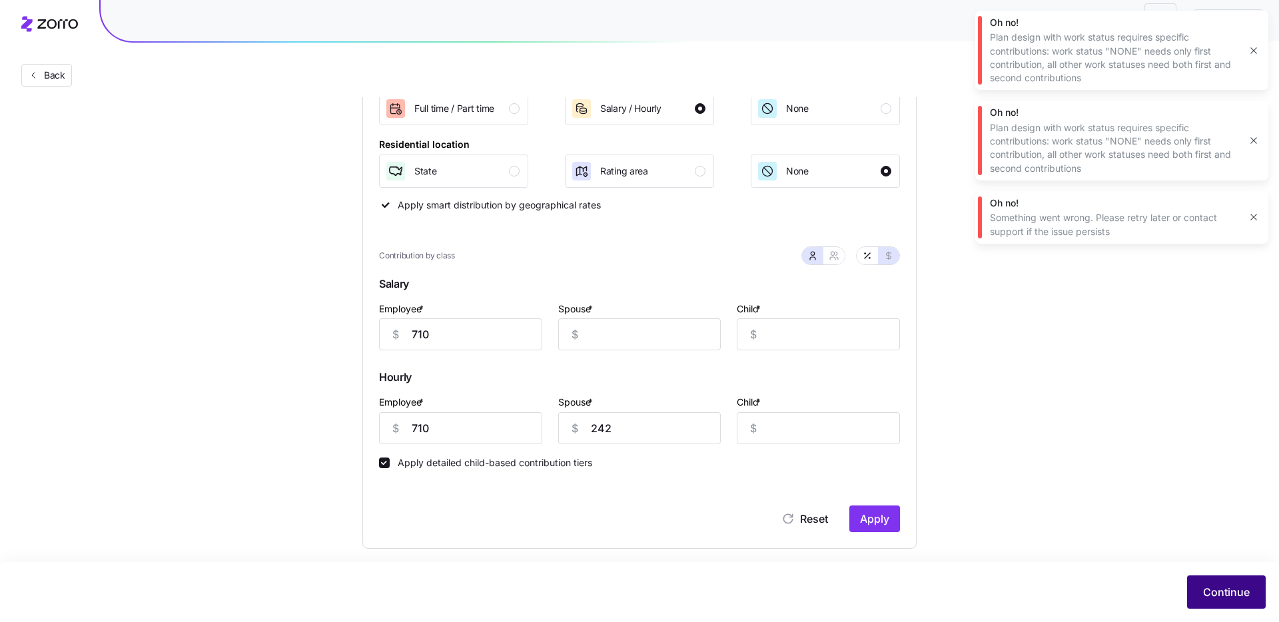
click at [1231, 600] on button "Continue" at bounding box center [1226, 591] width 79 height 33
click at [882, 108] on div "button" at bounding box center [885, 108] width 11 height 11
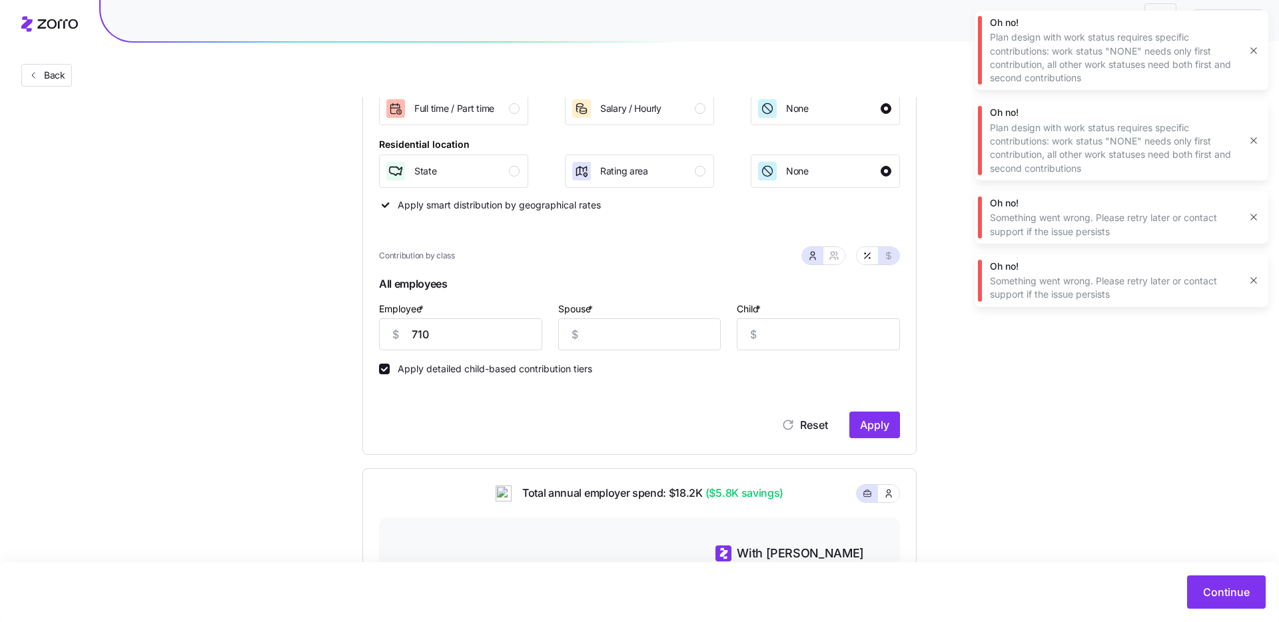
click at [880, 424] on span "Apply" at bounding box center [874, 425] width 29 height 16
click at [1213, 594] on span "Continue" at bounding box center [1226, 592] width 47 height 16
click at [509, 168] on div "button" at bounding box center [514, 171] width 11 height 11
click at [885, 428] on span "Apply" at bounding box center [874, 425] width 29 height 16
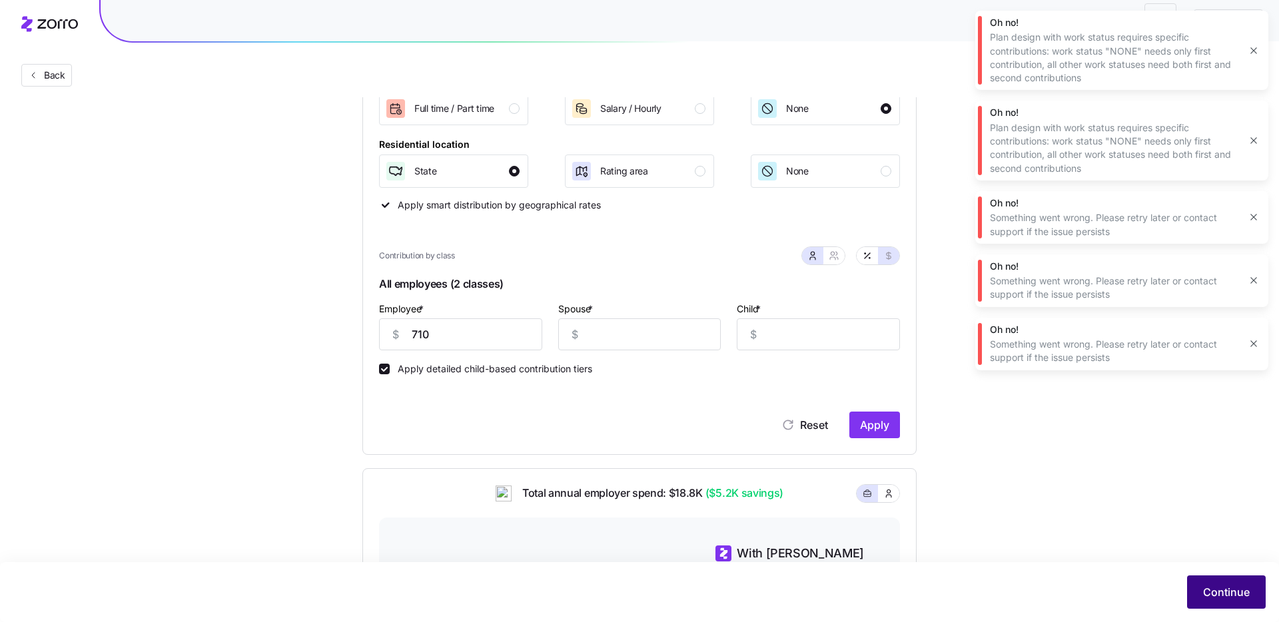
click at [1221, 591] on span "Continue" at bounding box center [1226, 592] width 47 height 16
click at [1255, 343] on icon "button" at bounding box center [1253, 343] width 11 height 11
click at [1255, 338] on button "button" at bounding box center [1253, 343] width 19 height 19
click at [1254, 279] on icon "button" at bounding box center [1253, 280] width 11 height 11
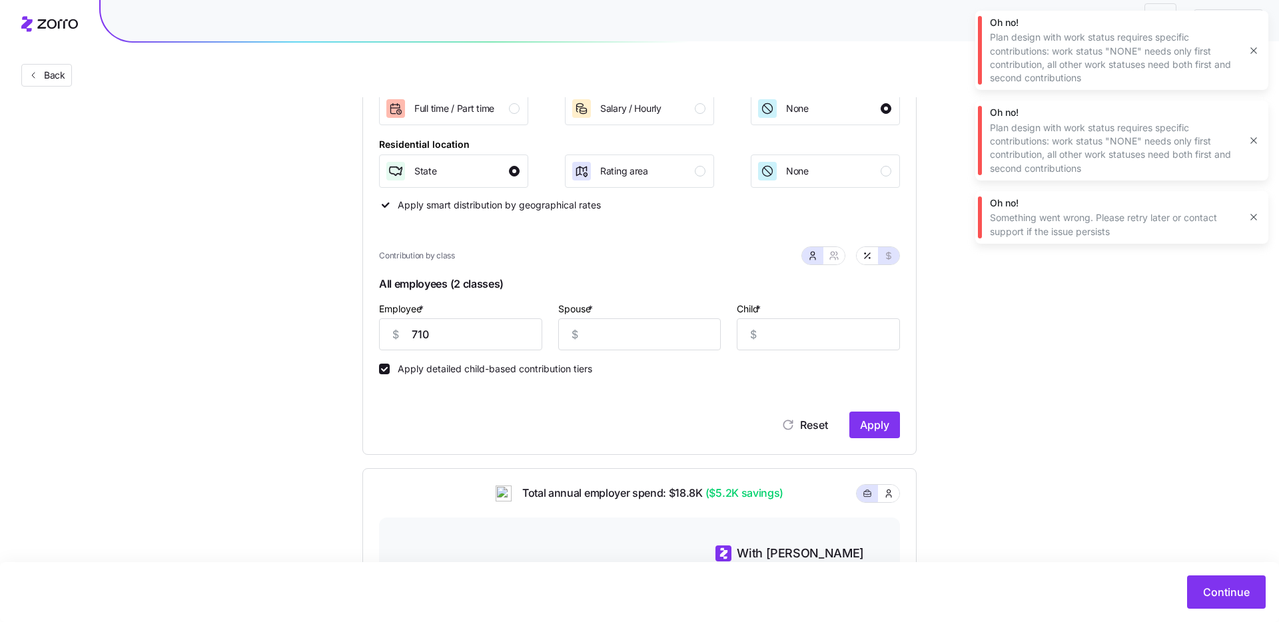
drag, startPoint x: 1247, startPoint y: 219, endPoint x: 1247, endPoint y: 204, distance: 14.7
click at [1247, 219] on button "button" at bounding box center [1253, 217] width 19 height 19
click at [1249, 147] on button "button" at bounding box center [1253, 140] width 19 height 19
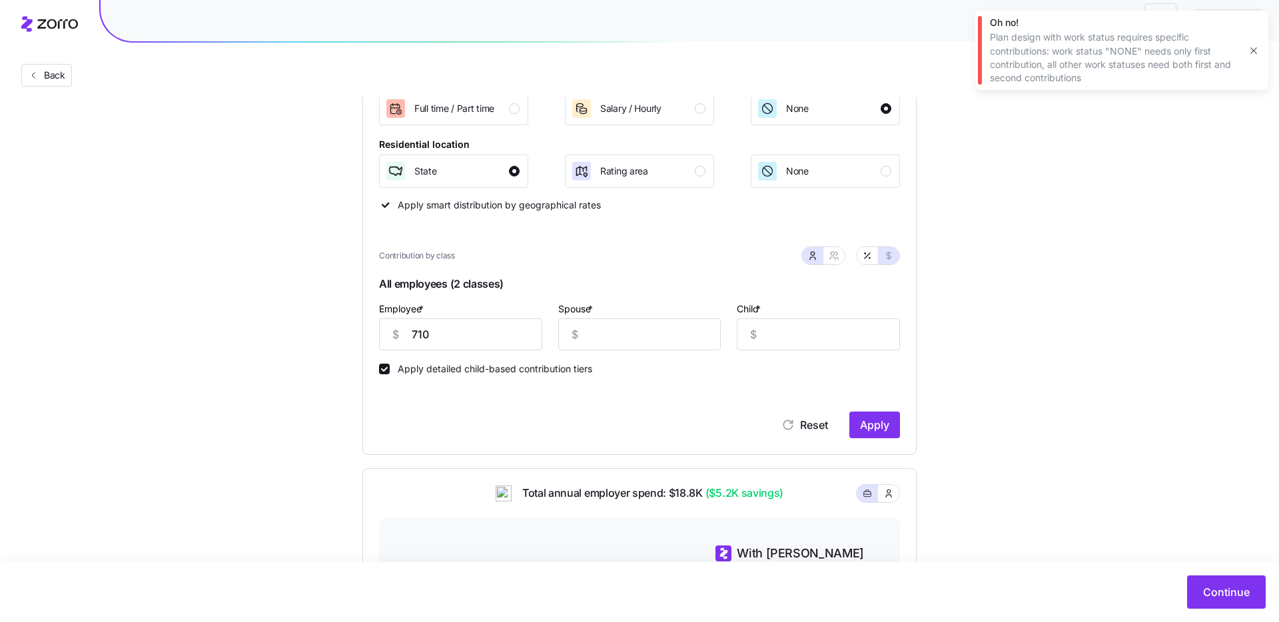
click at [1254, 47] on icon "button" at bounding box center [1253, 50] width 11 height 11
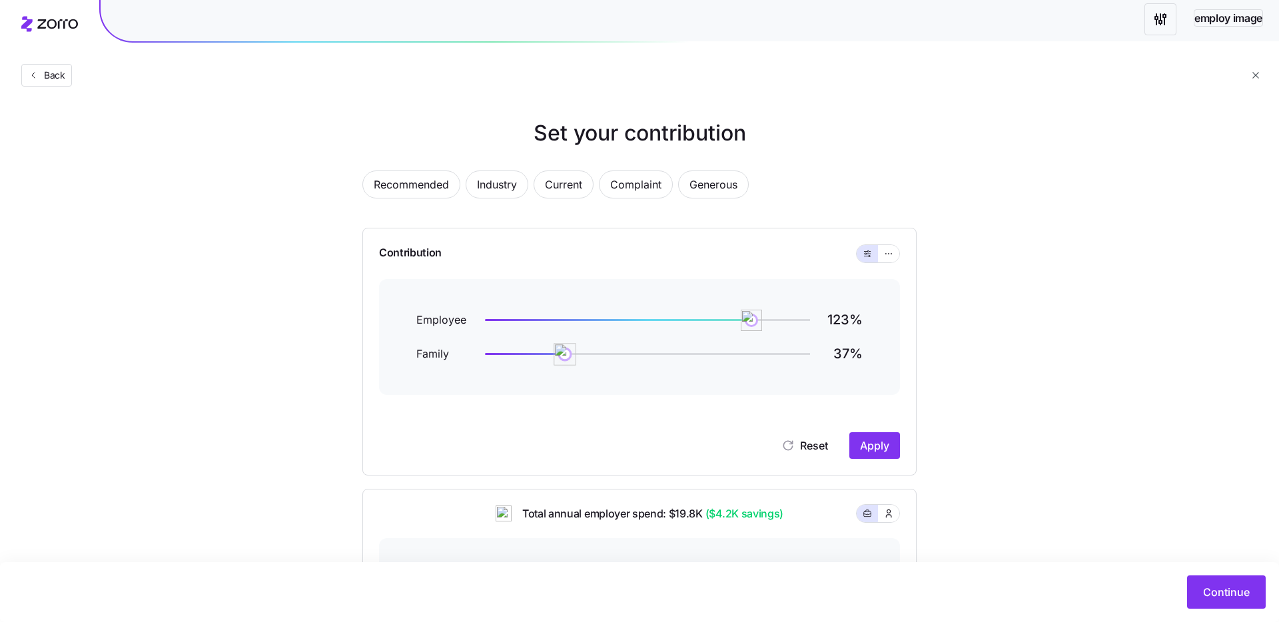
drag, startPoint x: 537, startPoint y: 354, endPoint x: 577, endPoint y: 356, distance: 39.3
click at [565, 354] on div at bounding box center [647, 354] width 325 height 2
click at [866, 446] on span "Apply" at bounding box center [874, 446] width 29 height 16
click at [1218, 592] on span "Continue" at bounding box center [1226, 592] width 47 height 16
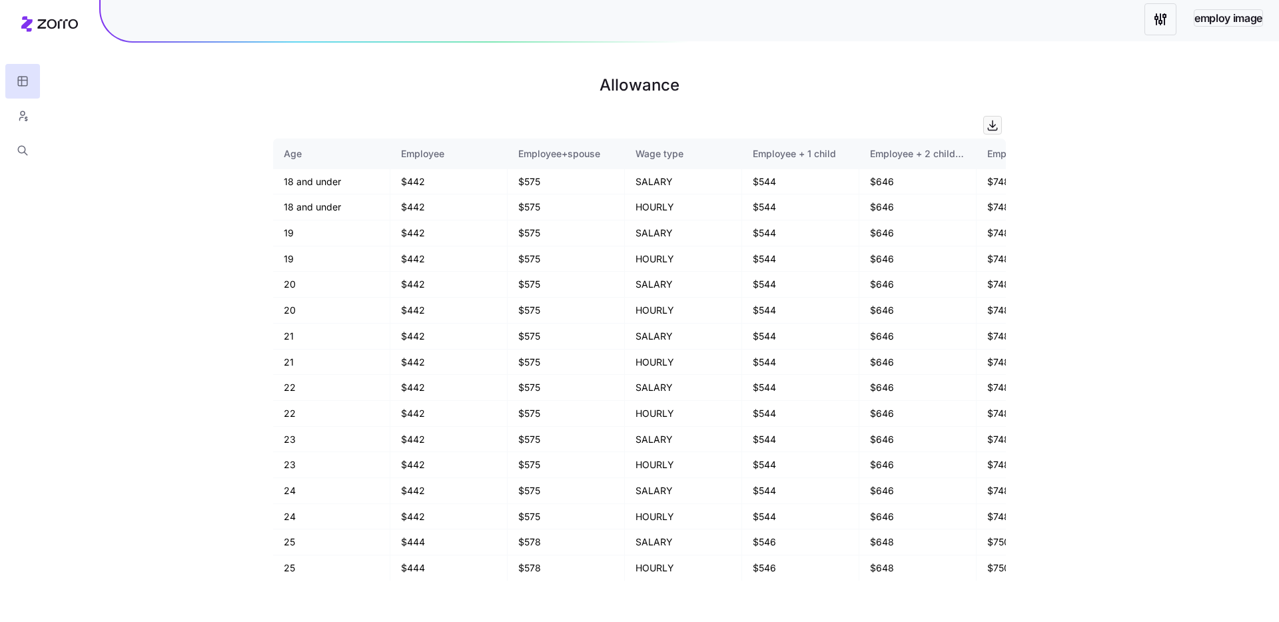
click at [1159, 19] on html "employ image Allowance Age Employee Employee+spouse Wage type Employee + 1 chil…" at bounding box center [639, 311] width 1279 height 622
click at [1133, 55] on div "Quick edit" at bounding box center [1086, 54] width 166 height 21
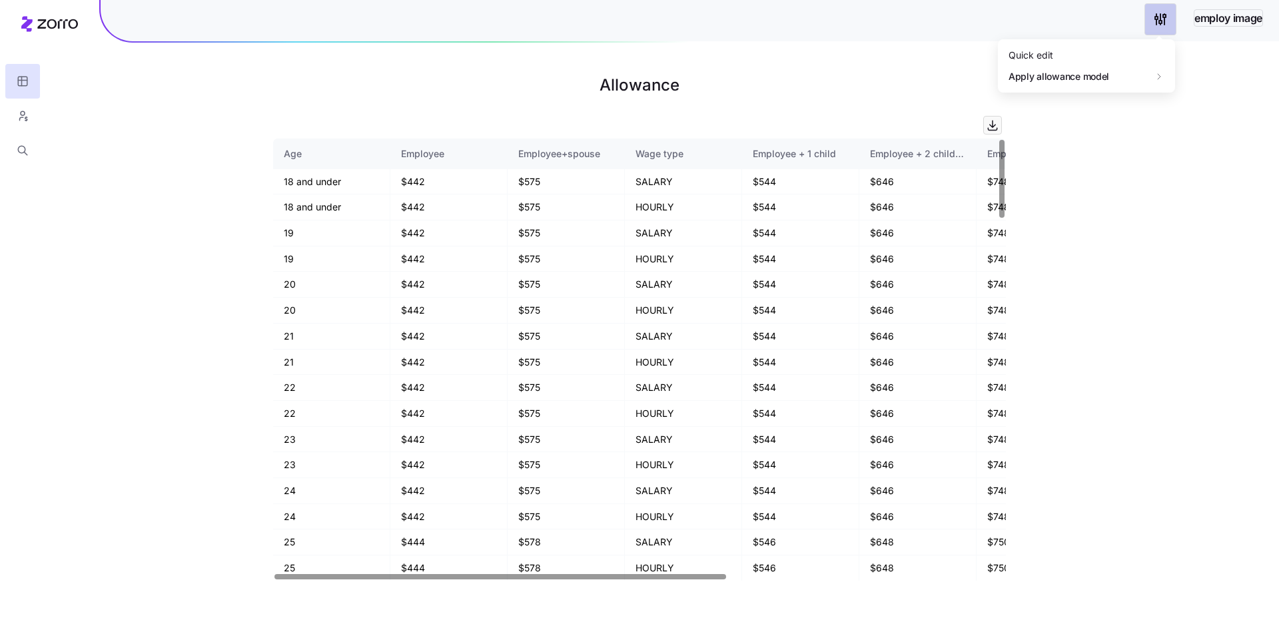
click at [1154, 17] on html "employ image Allowance Age Employee Employee+spouse Wage type Employee + 1 chil…" at bounding box center [639, 311] width 1279 height 622
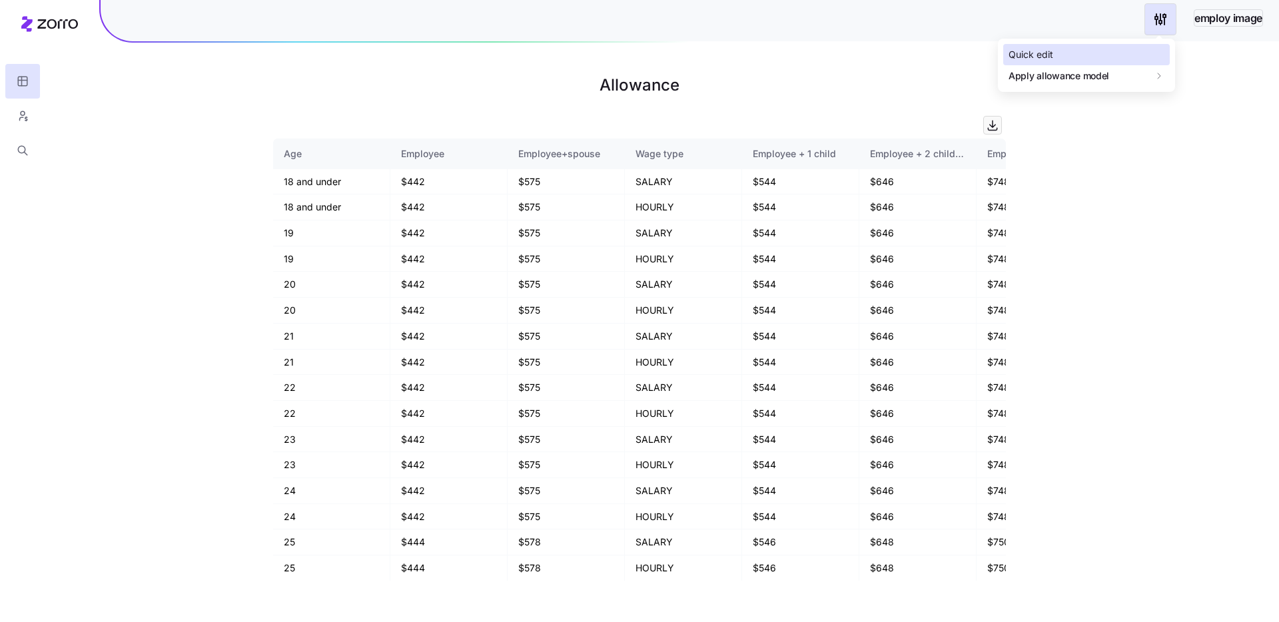
click at [1127, 53] on div "Quick edit" at bounding box center [1086, 54] width 166 height 21
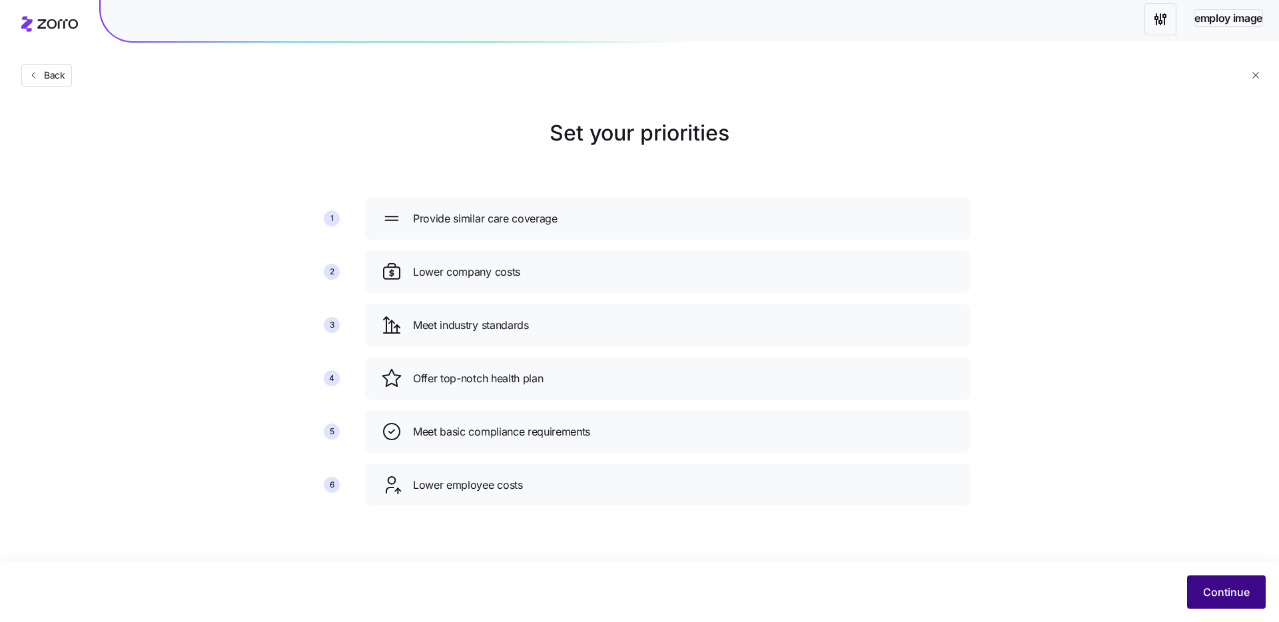
click at [1237, 604] on button "Continue" at bounding box center [1226, 591] width 79 height 33
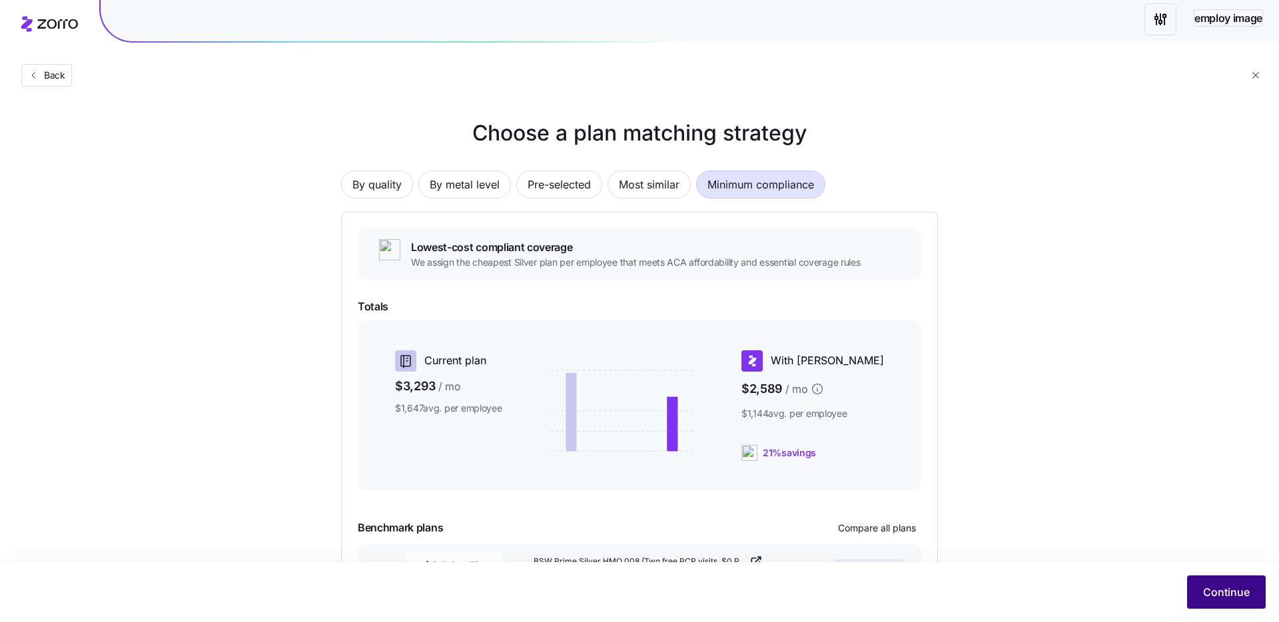
click at [1201, 581] on button "Continue" at bounding box center [1226, 591] width 79 height 33
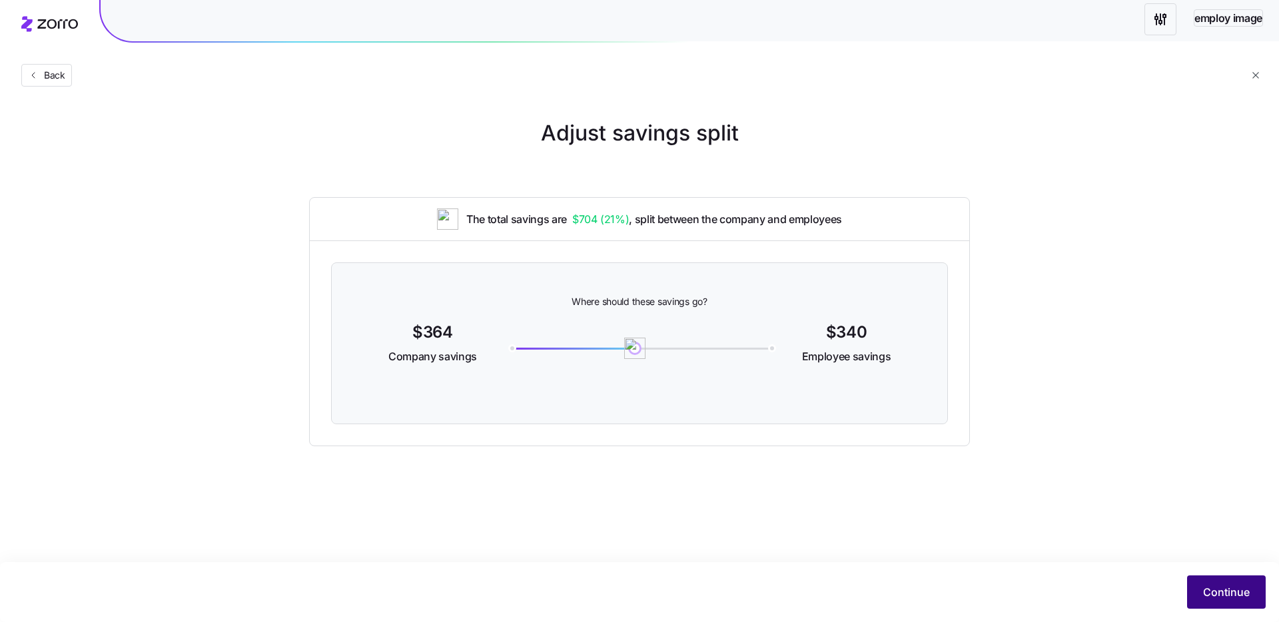
click at [1213, 597] on span "Continue" at bounding box center [1226, 592] width 47 height 16
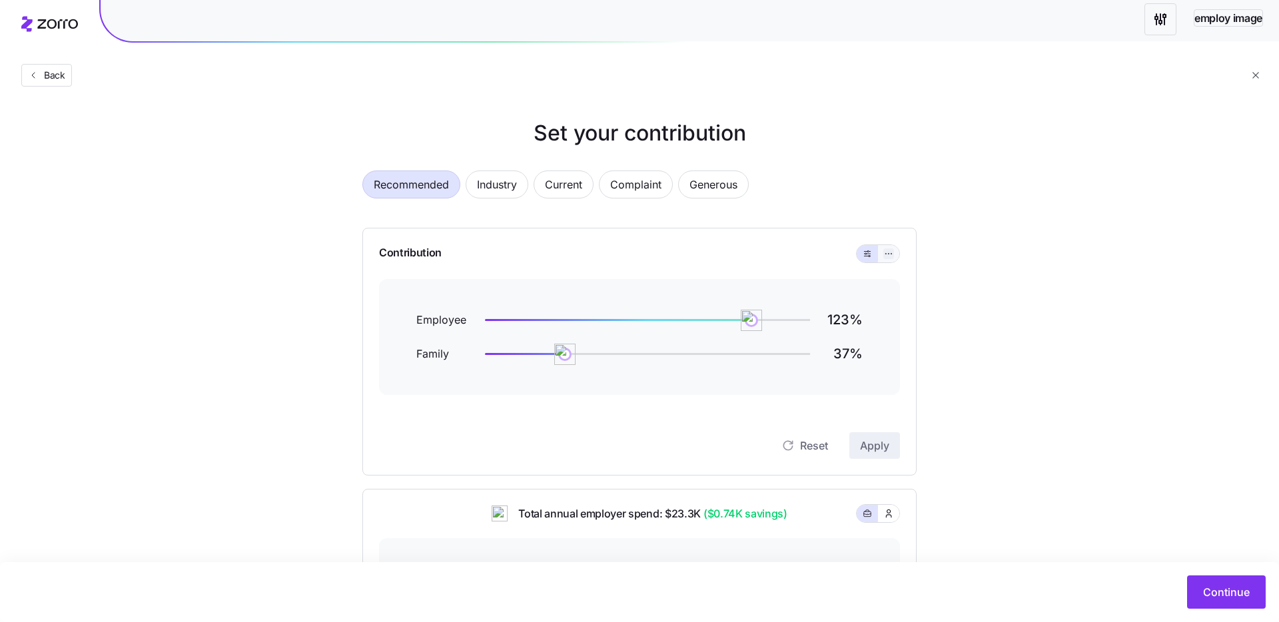
click at [884, 254] on icon "button" at bounding box center [888, 254] width 9 height 16
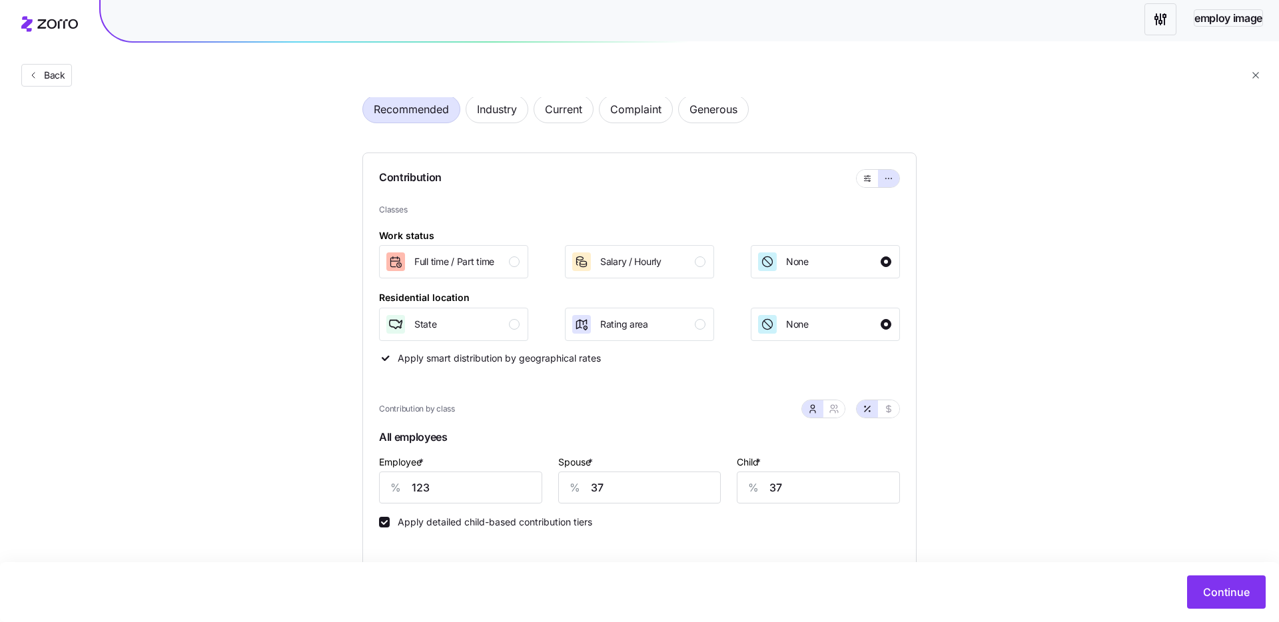
scroll to position [77, 0]
click at [629, 485] on input "37" at bounding box center [639, 486] width 163 height 32
type input "0"
click at [802, 479] on input "37" at bounding box center [818, 486] width 163 height 32
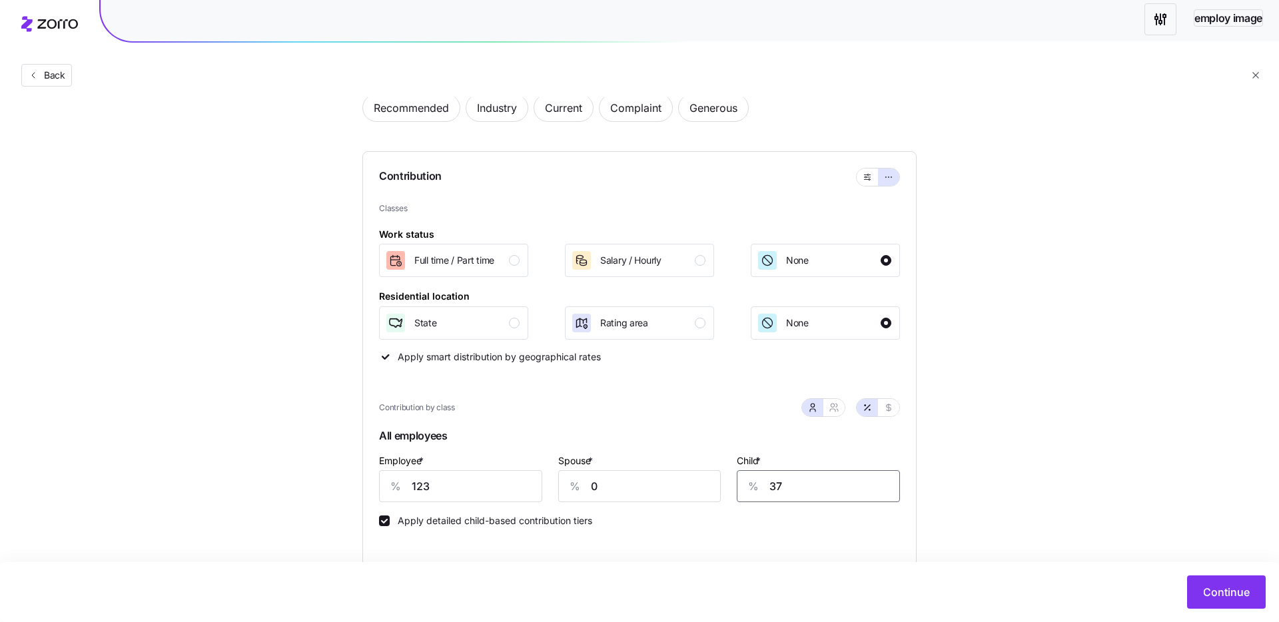
click at [802, 479] on input "37" at bounding box center [818, 486] width 163 height 32
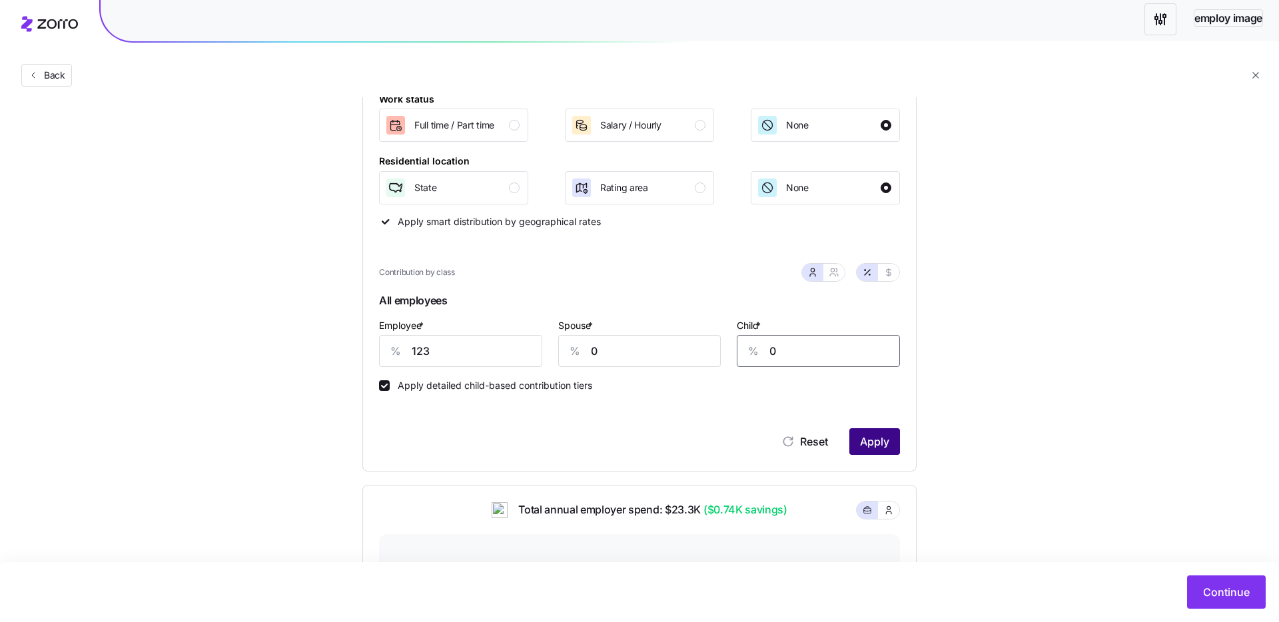
type input "0"
click at [870, 445] on span "Apply" at bounding box center [874, 442] width 29 height 16
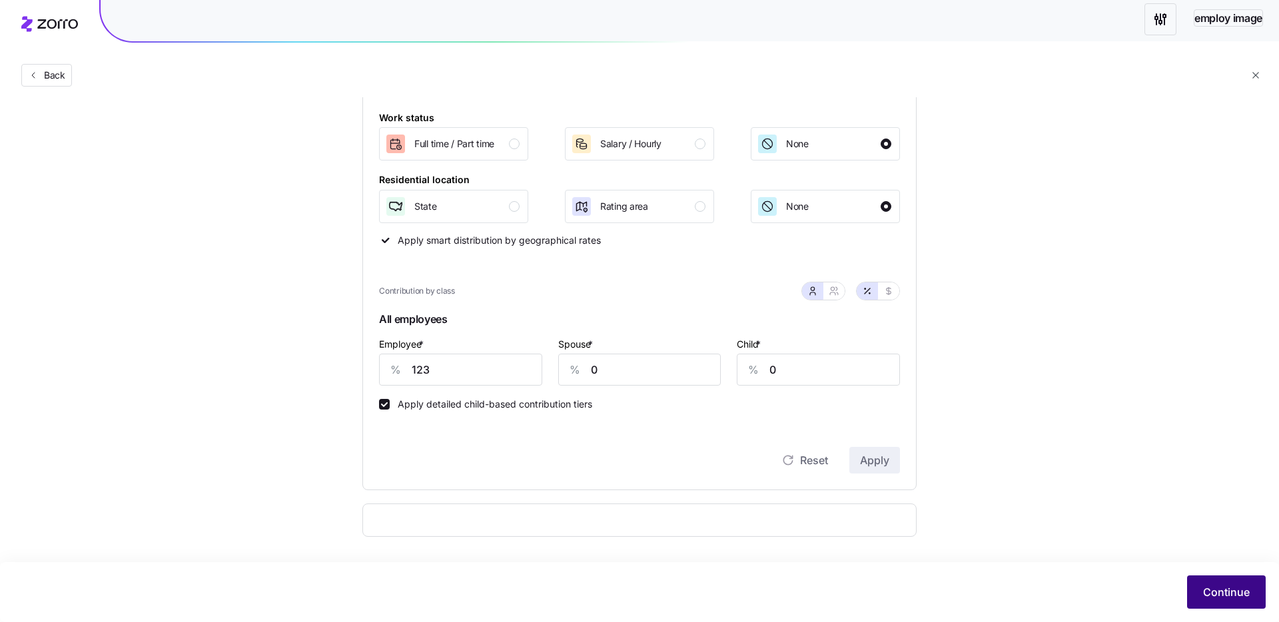
scroll to position [212, 0]
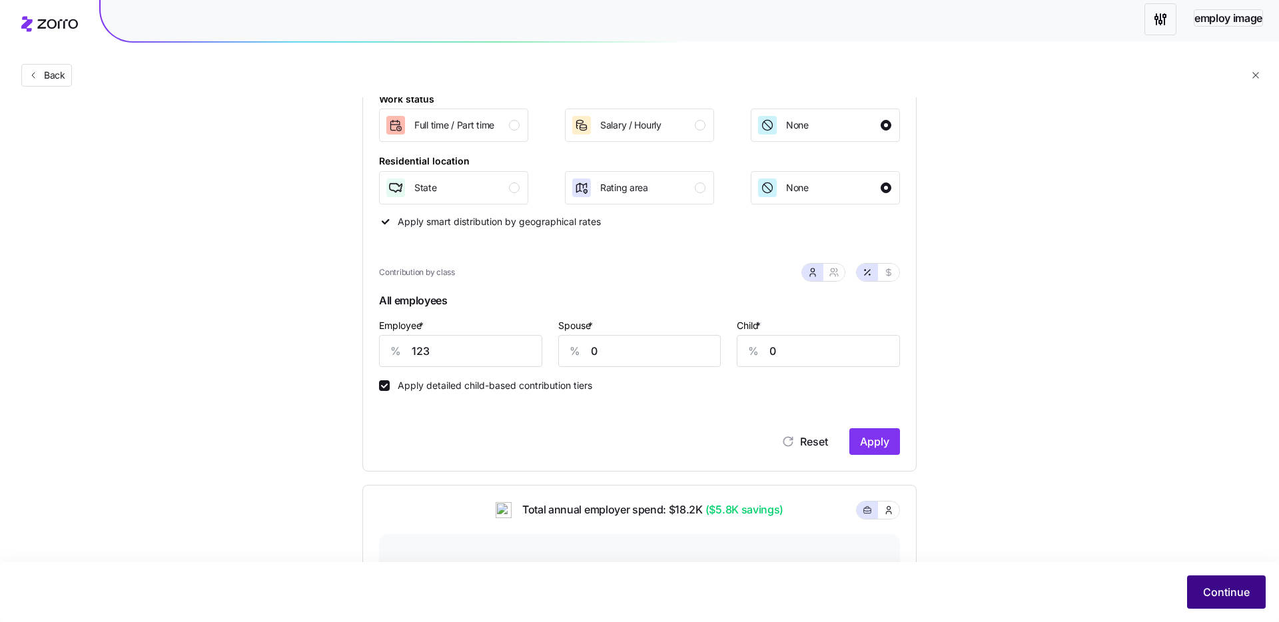
click at [1213, 597] on span "Continue" at bounding box center [1226, 592] width 47 height 16
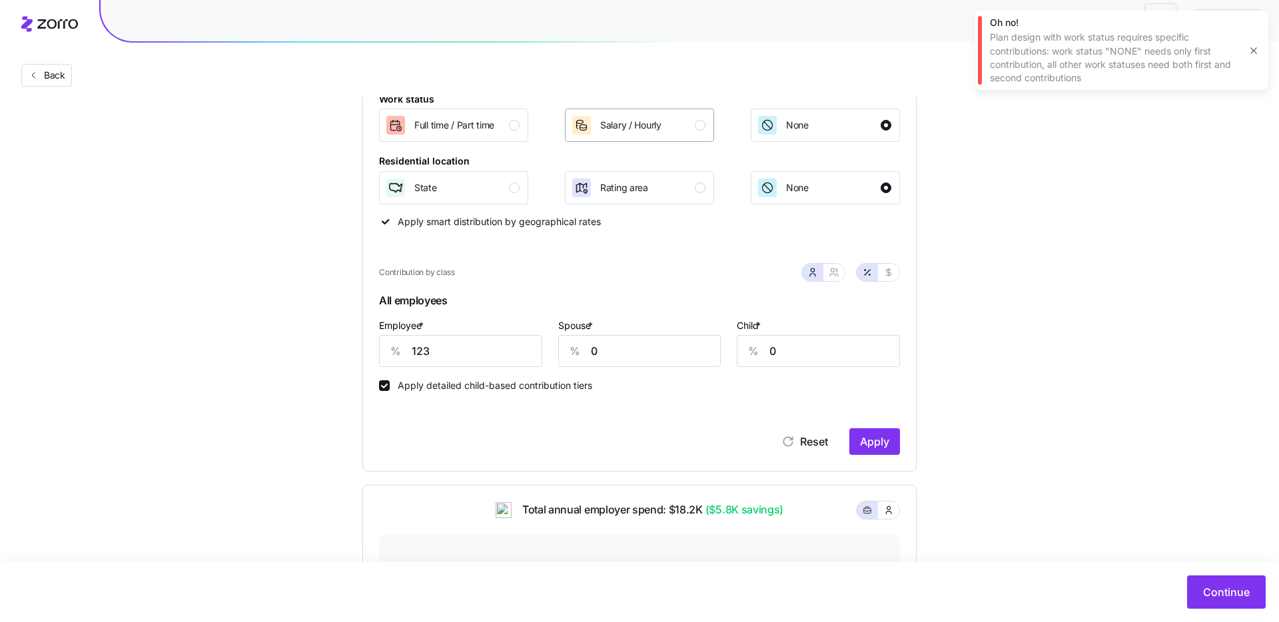
click at [669, 121] on div "Salary / Hourly" at bounding box center [638, 125] width 135 height 21
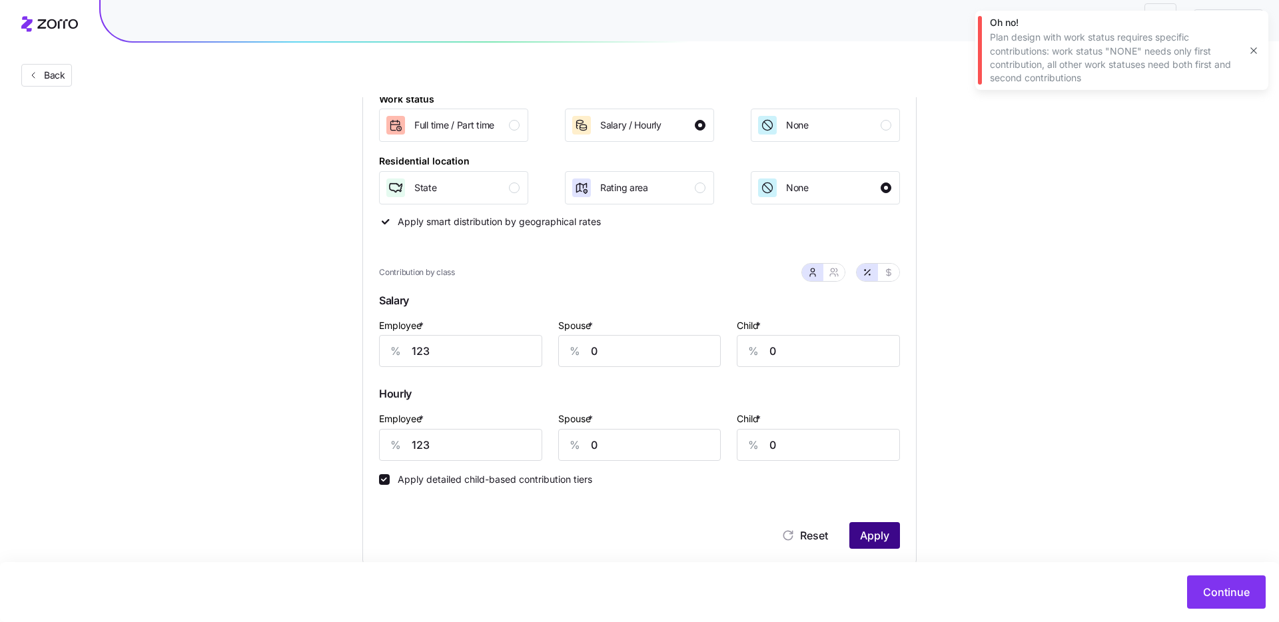
click at [872, 537] on span "Apply" at bounding box center [874, 535] width 29 height 16
click at [1218, 593] on span "Continue" at bounding box center [1226, 592] width 47 height 16
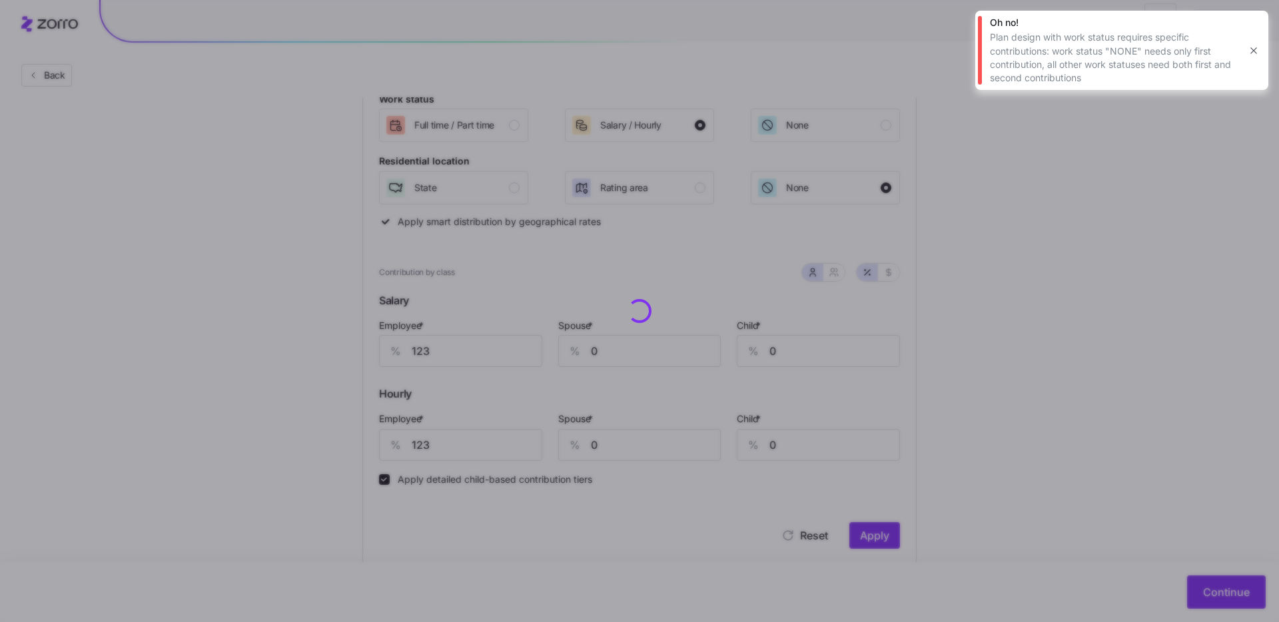
scroll to position [0, 0]
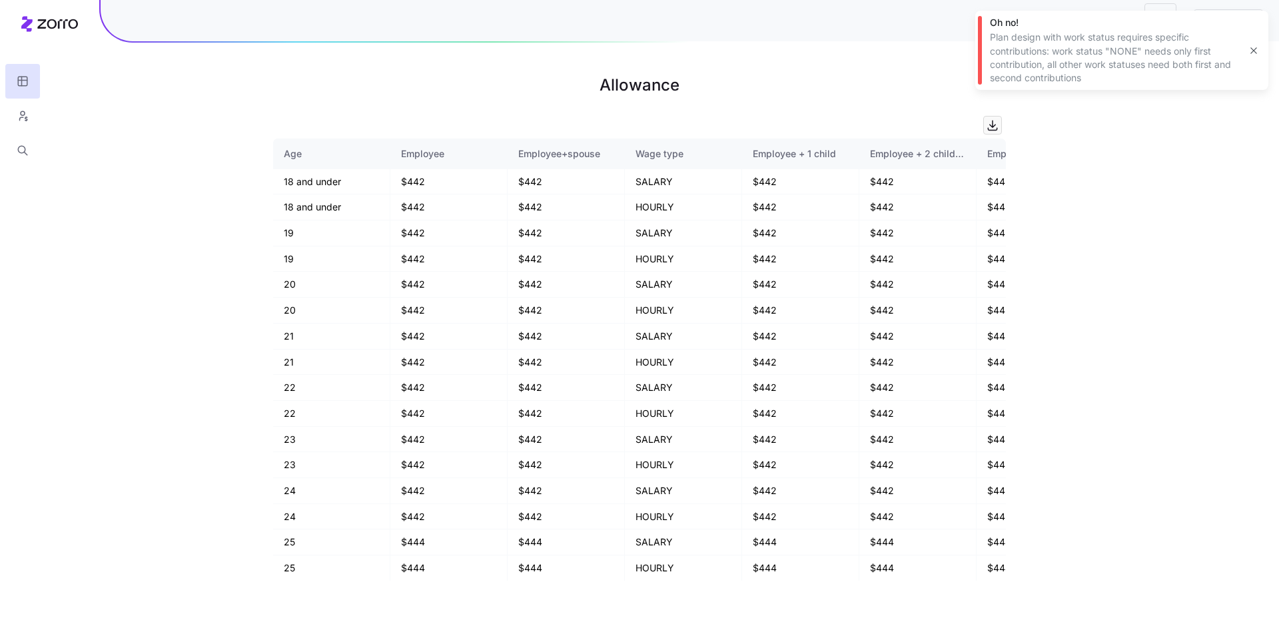
click at [1251, 49] on icon "button" at bounding box center [1253, 50] width 11 height 11
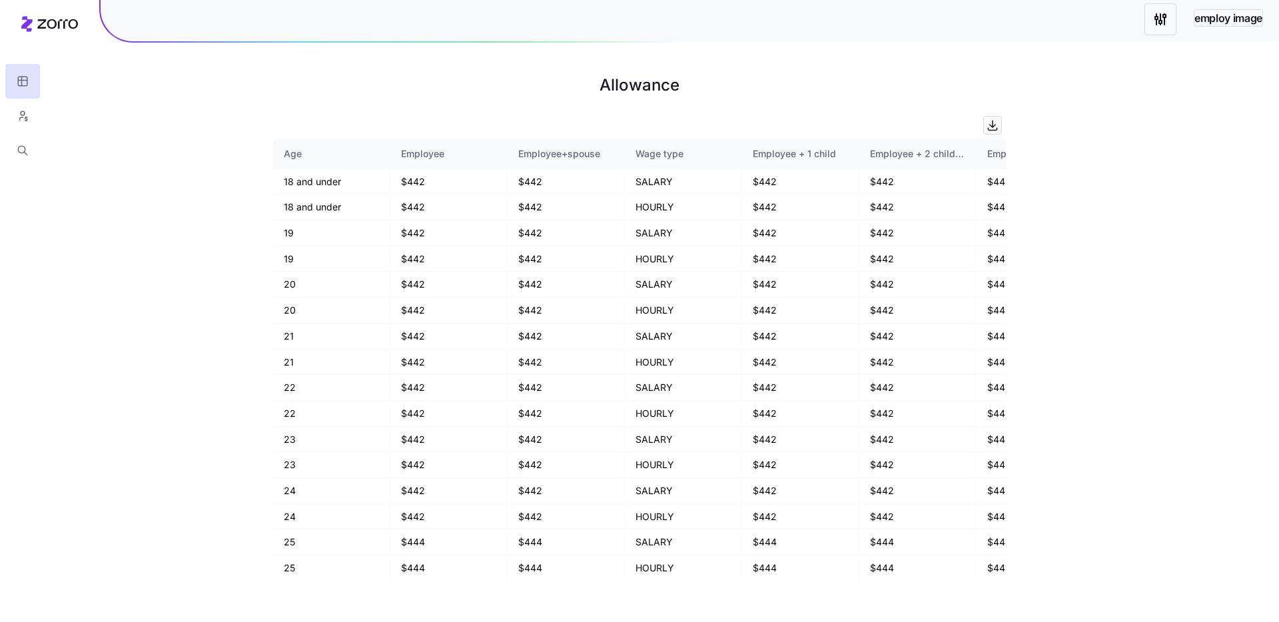
click at [1161, 11] on html "employ image Allowance Age Employee Employee+spouse Wage type Employee + 1 chil…" at bounding box center [639, 311] width 1279 height 622
click at [1207, 81] on div "2025" at bounding box center [1203, 77] width 56 height 21
click at [1250, 37] on icon "button" at bounding box center [1253, 36] width 11 height 11
click at [1155, 28] on html "employ image Allowance Age Employee Employee+spouse Wage type Employee + 1 chil…" at bounding box center [639, 311] width 1279 height 622
click at [1216, 79] on div "2025" at bounding box center [1203, 77] width 56 height 21
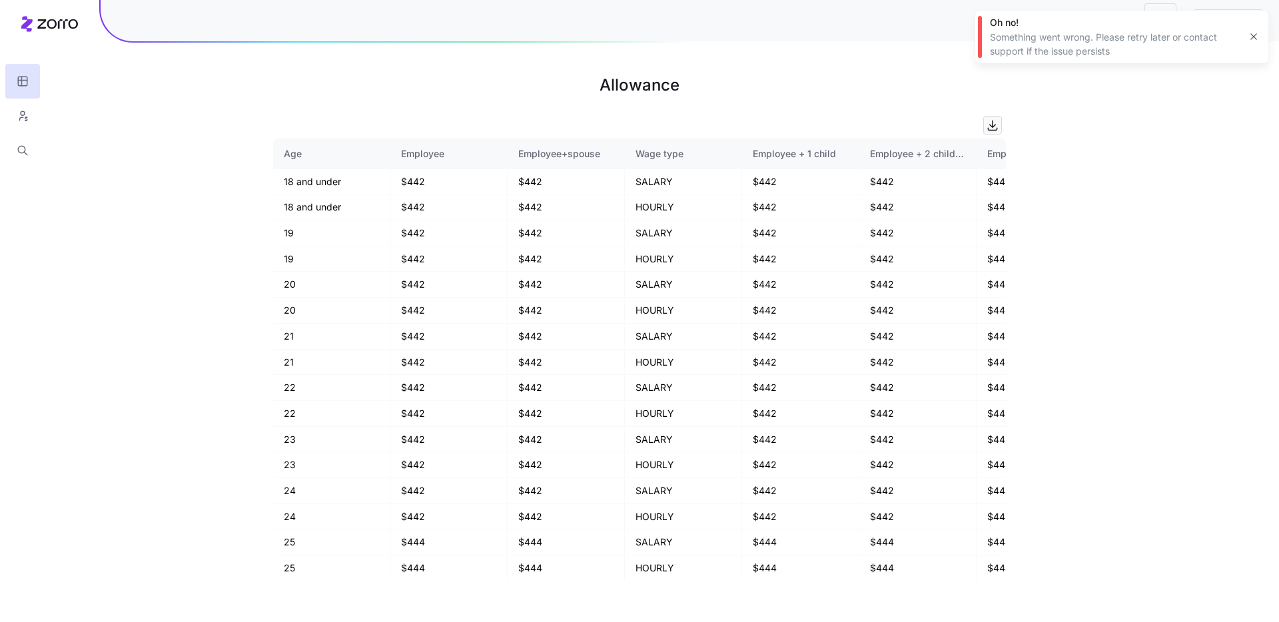
click at [1252, 34] on icon "button" at bounding box center [1253, 36] width 11 height 11
click at [1133, 8] on div "employ image" at bounding box center [690, 18] width 1178 height 47
click at [1148, 15] on html "employ image Allowance Age Employee Employee+spouse Wage type Employee + 1 chil…" at bounding box center [639, 311] width 1279 height 622
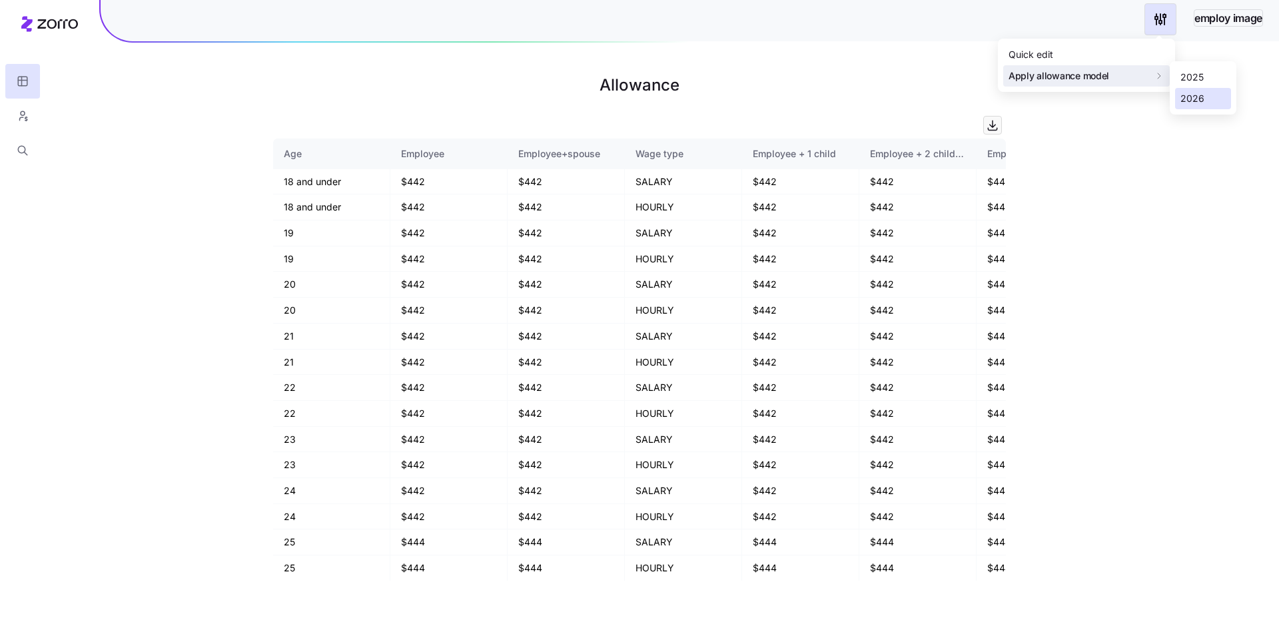
click at [1185, 99] on div "2026" at bounding box center [1192, 98] width 24 height 15
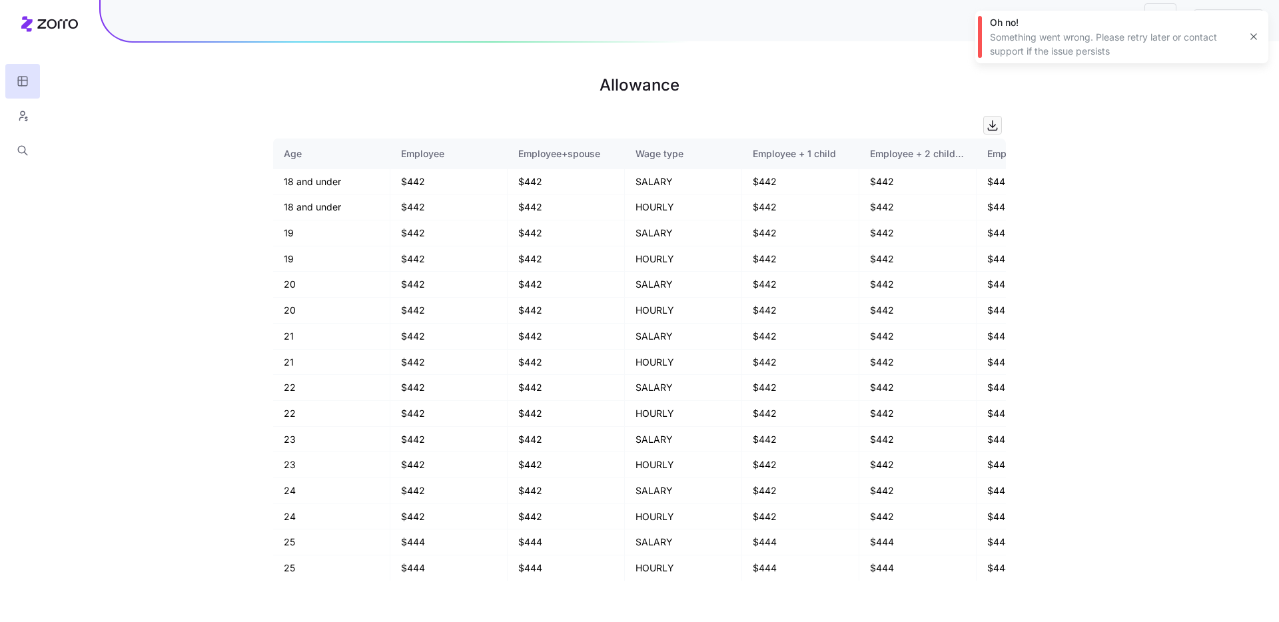
click at [1252, 35] on icon "button" at bounding box center [1253, 36] width 11 height 11
click at [1157, 23] on html "employ image Allowance Age Employee Employee+spouse Wage type Employee + 1 chil…" at bounding box center [639, 311] width 1279 height 622
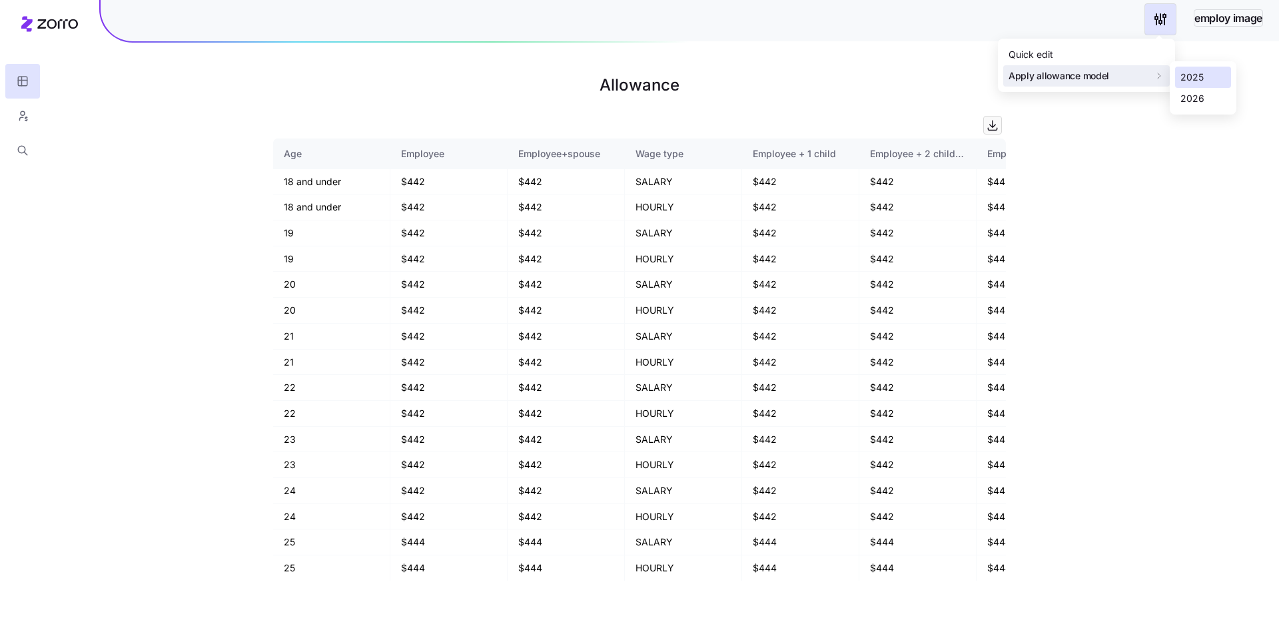
click at [1198, 77] on div "2025" at bounding box center [1191, 77] width 23 height 15
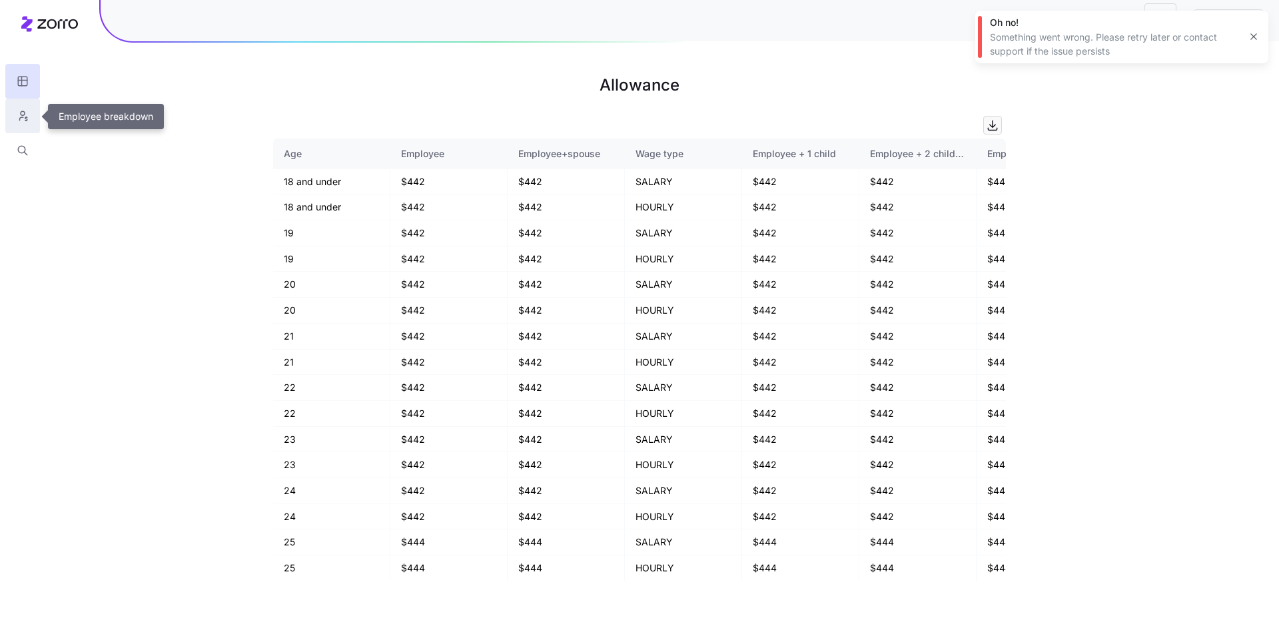
click at [13, 113] on button "button" at bounding box center [22, 116] width 35 height 35
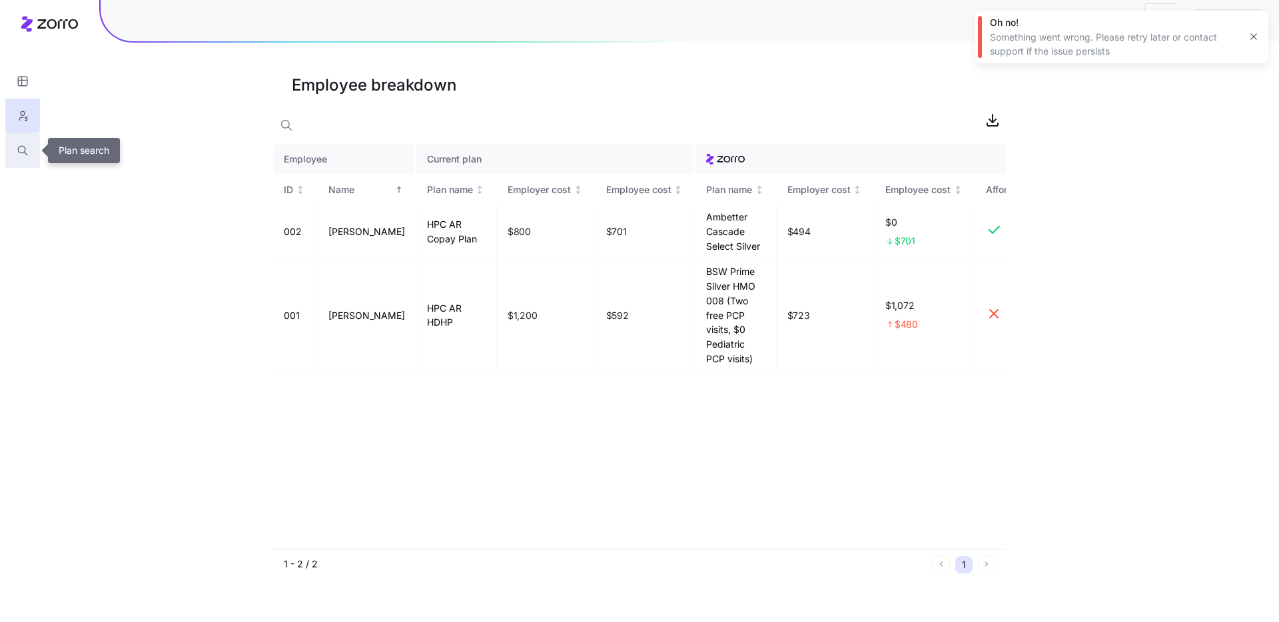
click at [17, 145] on icon "button" at bounding box center [23, 150] width 12 height 13
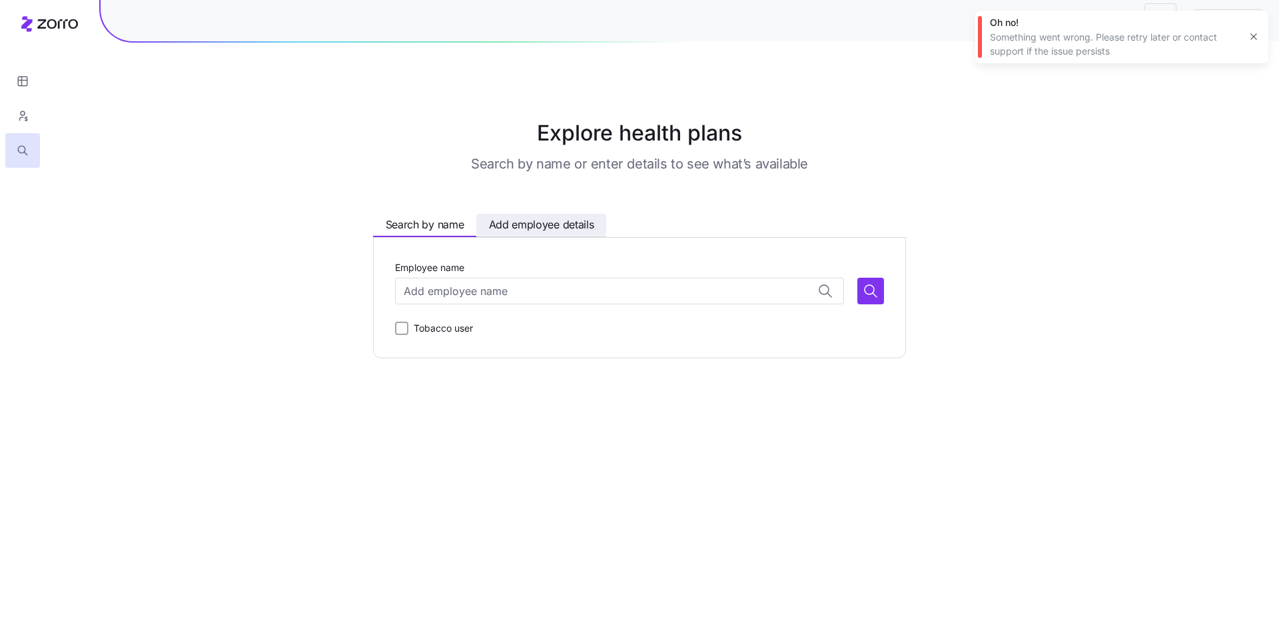
click at [581, 228] on span "Add employee details" at bounding box center [541, 224] width 105 height 17
click at [443, 220] on span "Search by name" at bounding box center [425, 224] width 79 height 17
click at [513, 224] on span "Add employee details" at bounding box center [541, 224] width 105 height 17
click at [374, 212] on div "Explore health plans Search by name or enter details to see what’s available Se…" at bounding box center [639, 237] width 661 height 241
click at [394, 220] on span "Search by name" at bounding box center [425, 224] width 79 height 17
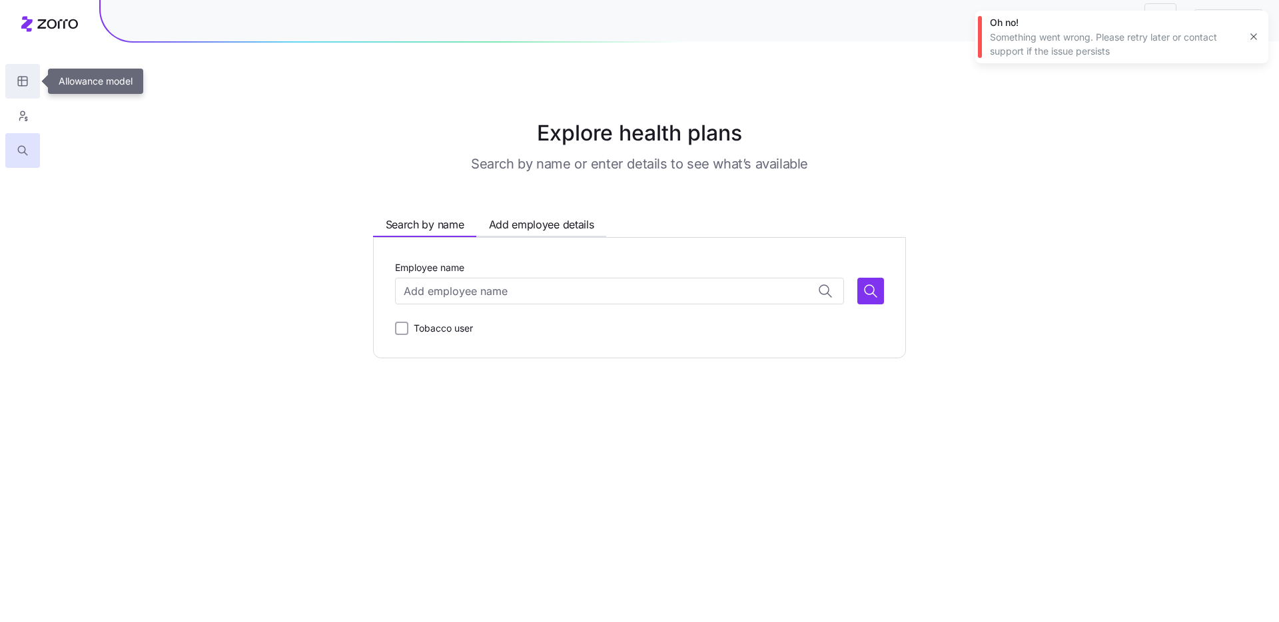
click at [23, 79] on icon "button" at bounding box center [23, 81] width 12 height 13
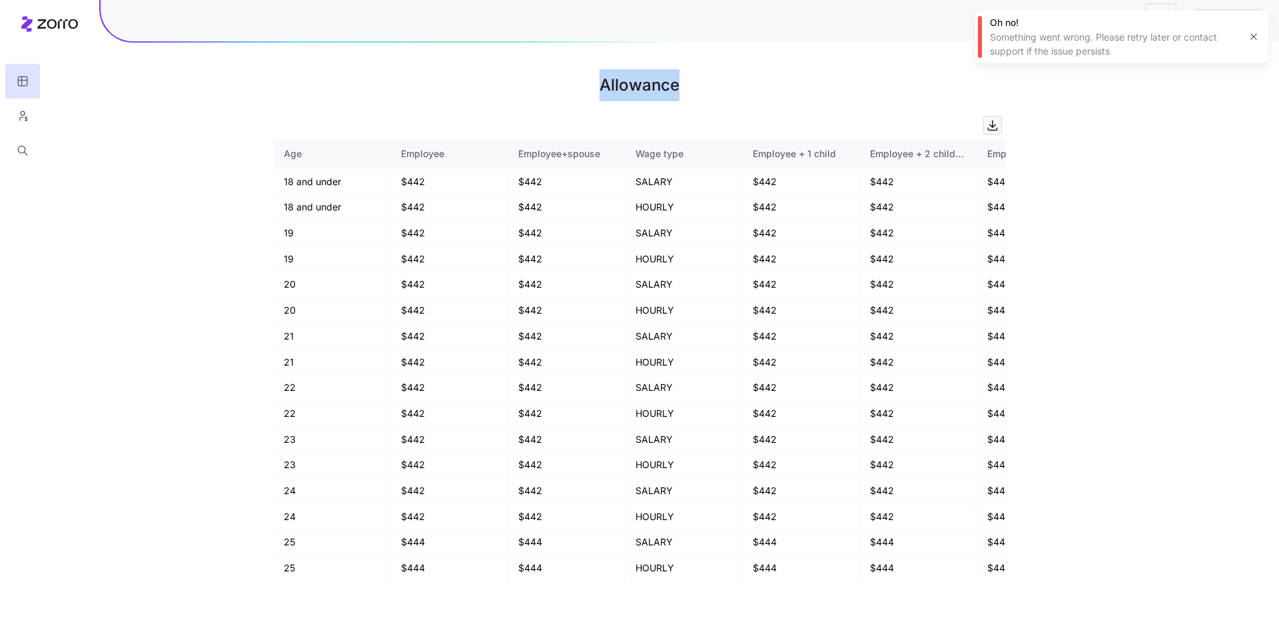
drag, startPoint x: 597, startPoint y: 81, endPoint x: 780, endPoint y: 77, distance: 183.2
click at [780, 77] on h1 "Allowance" at bounding box center [639, 85] width 733 height 32
copy h1 "Allowance"
click at [12, 147] on button "button" at bounding box center [22, 150] width 35 height 35
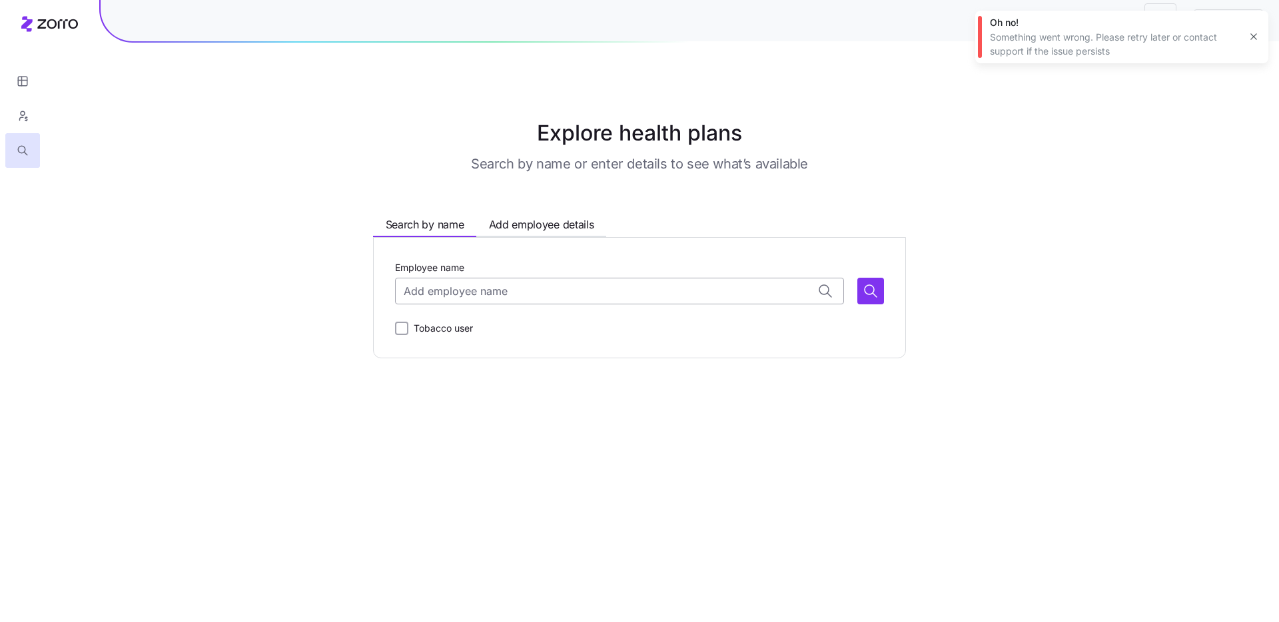
click at [456, 294] on input "Employee name" at bounding box center [619, 291] width 449 height 27
type input "f"
type input "ג"
type input "f"
type input "v"
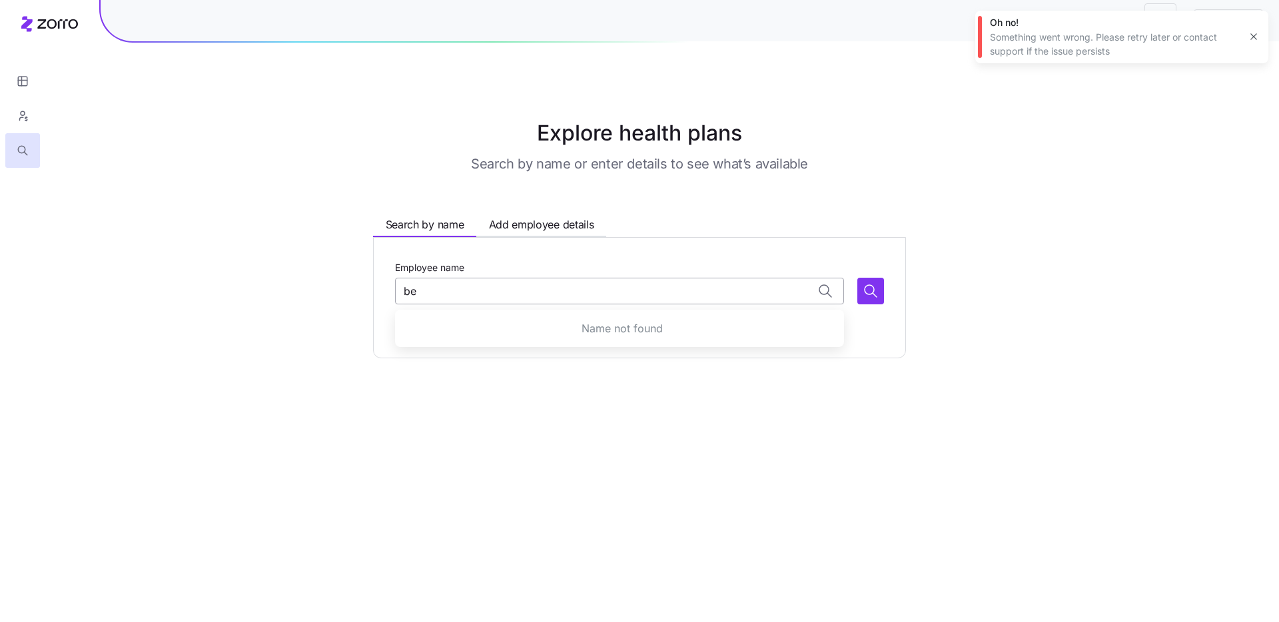
type input "b"
type input "r"
type input "D"
click at [1254, 35] on icon "button" at bounding box center [1253, 37] width 6 height 6
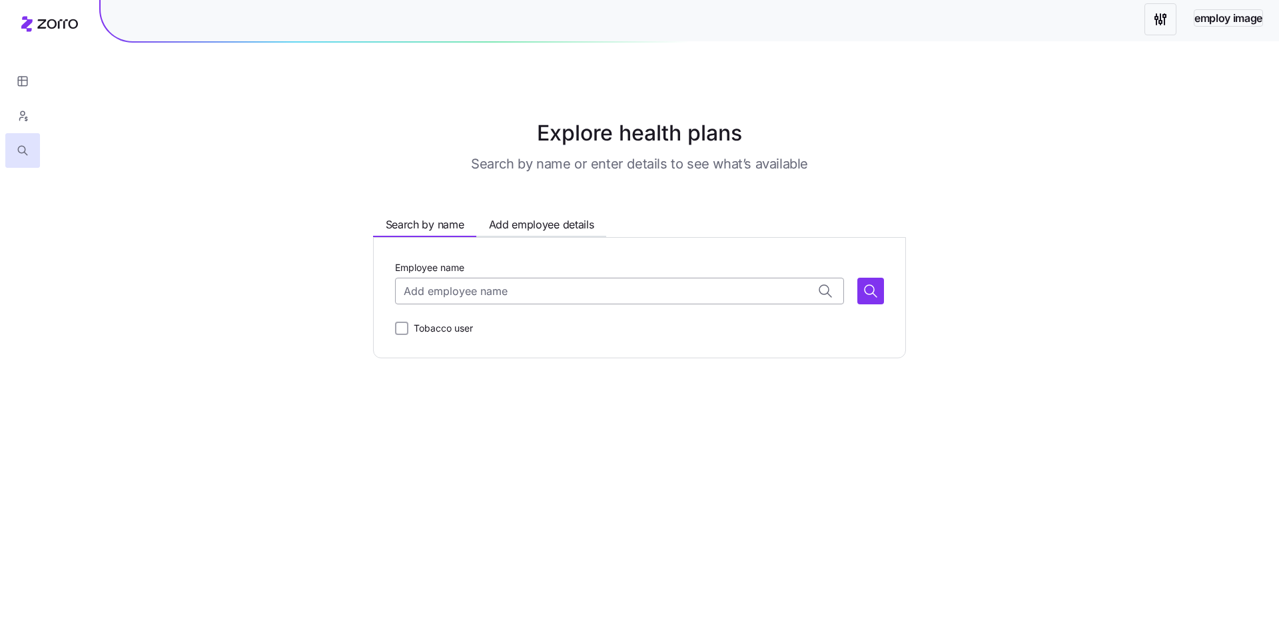
click at [472, 284] on input "Employee name" at bounding box center [619, 291] width 449 height 27
type input "d"
click at [539, 228] on span "Add employee details" at bounding box center [541, 224] width 105 height 17
click at [608, 296] on input "Age" at bounding box center [621, 291] width 68 height 27
click at [585, 318] on div "Tobacco user" at bounding box center [639, 325] width 489 height 21
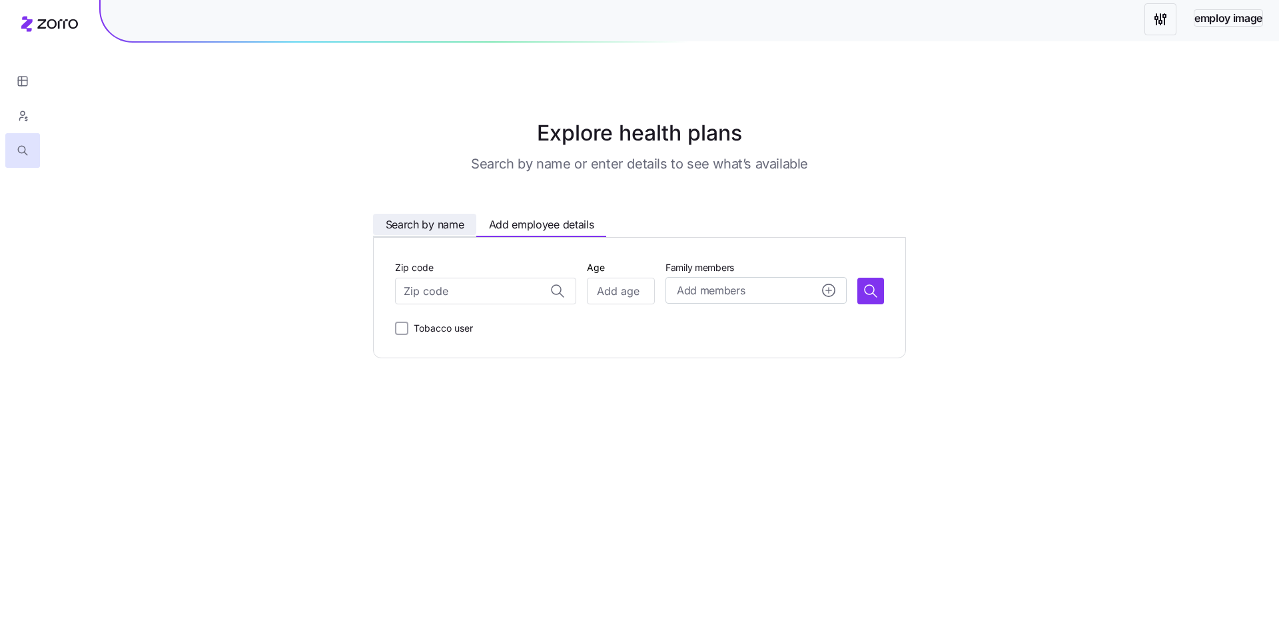
click at [440, 234] on button "Search by name" at bounding box center [424, 224] width 103 height 21
click at [499, 289] on input "Employee name" at bounding box center [619, 291] width 449 height 27
click at [548, 226] on span "Add employee details" at bounding box center [541, 224] width 105 height 17
click at [504, 288] on input "Zip code" at bounding box center [485, 291] width 181 height 27
type input "כ"
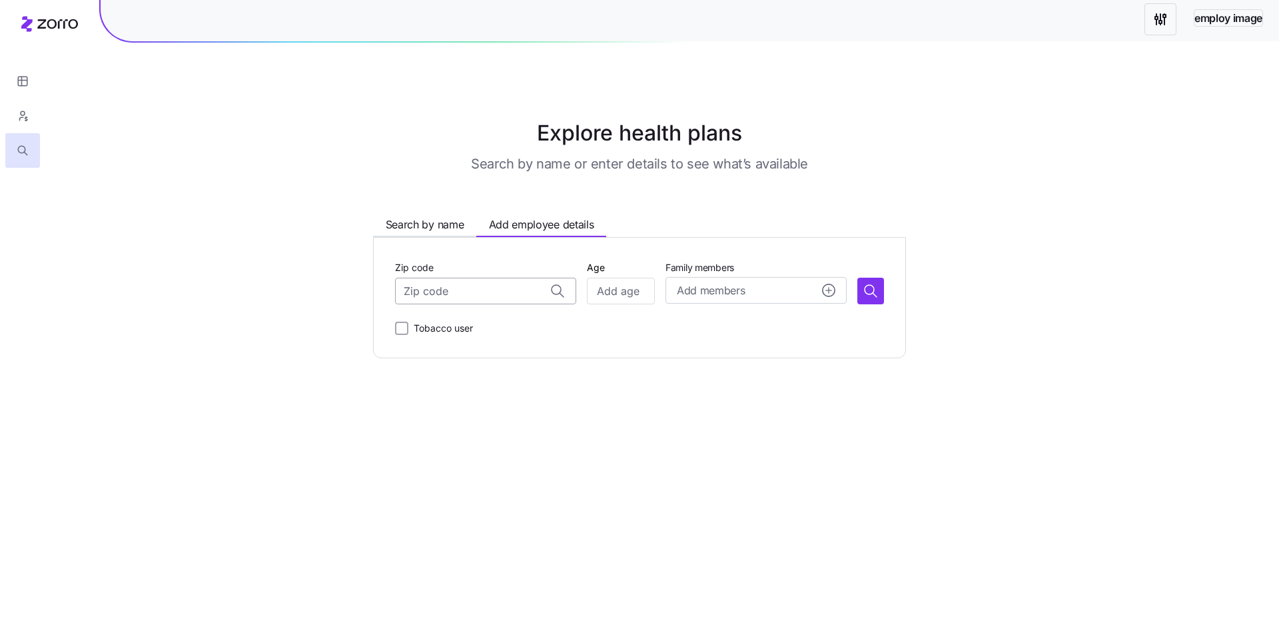
type input "ח"
type input "john"
click at [561, 295] on input "john" at bounding box center [485, 291] width 181 height 27
click at [555, 294] on input "john" at bounding box center [485, 291] width 181 height 27
click at [417, 216] on span "Search by name" at bounding box center [425, 224] width 79 height 17
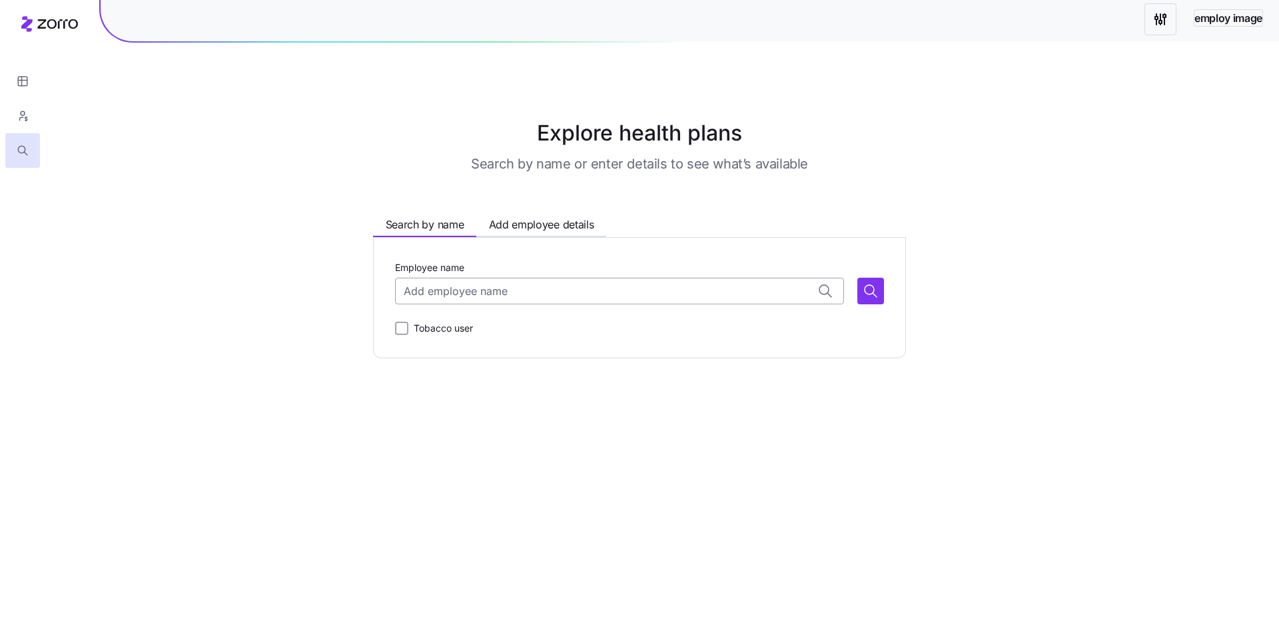
click at [434, 282] on input "Employee name" at bounding box center [619, 291] width 449 height 27
type input "john"
click at [876, 289] on icon "button" at bounding box center [870, 291] width 16 height 16
click at [547, 283] on input "Employee name" at bounding box center [619, 291] width 449 height 27
type input "j"
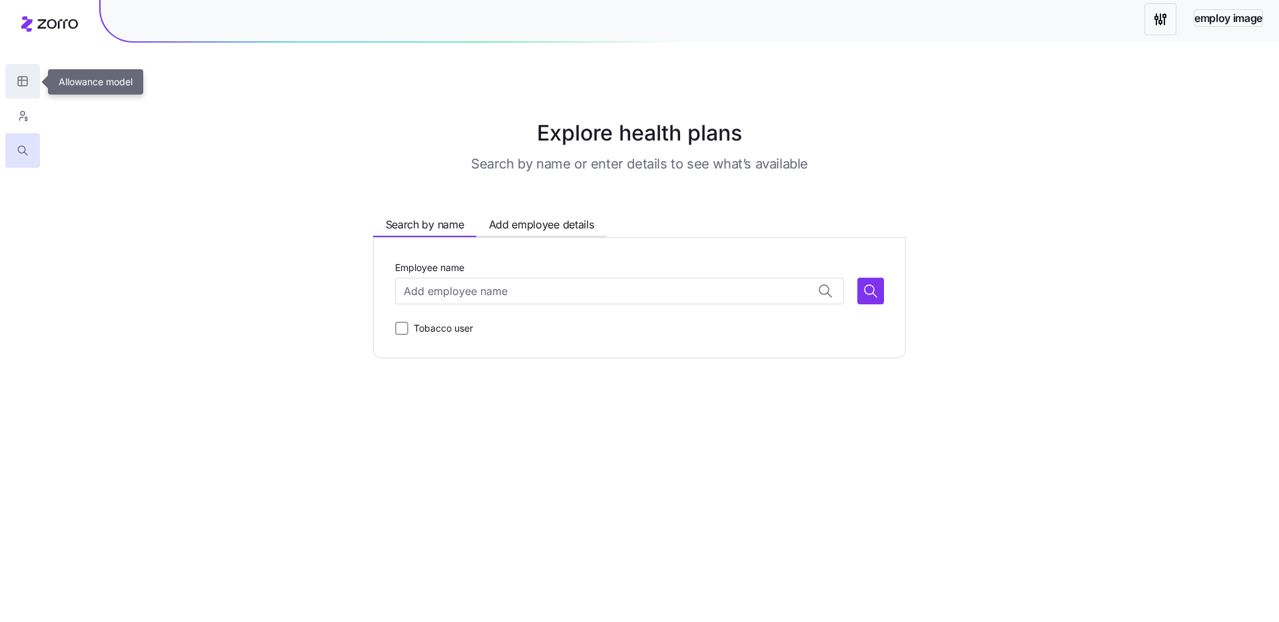
click at [27, 81] on icon "button" at bounding box center [22, 81] width 9 height 0
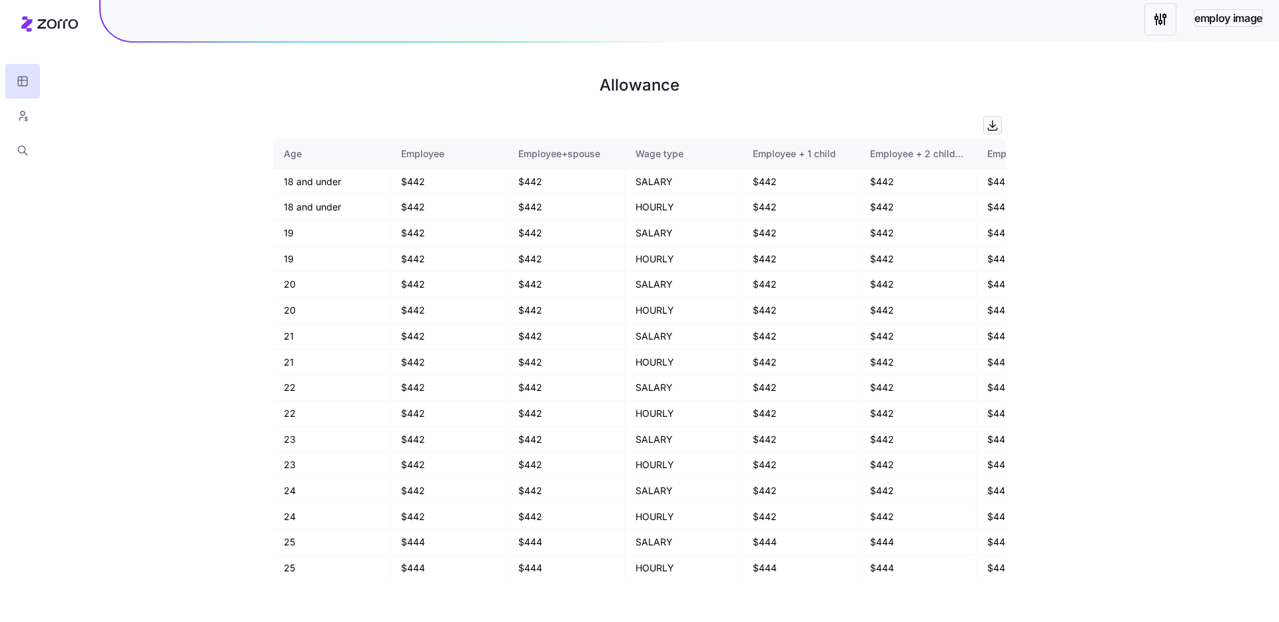
click at [1228, 20] on span "employ image" at bounding box center [1228, 18] width 68 height 17
click at [1155, 22] on html "employ image Allowance Age Employee Employee+spouse Wage type Employee + 1 chil…" at bounding box center [639, 311] width 1279 height 622
click at [1219, 18] on html "employ image Allowance Age Employee Employee+spouse Wage type Employee + 1 chil…" at bounding box center [639, 311] width 1279 height 622
click at [61, 24] on icon at bounding box center [49, 24] width 57 height 16
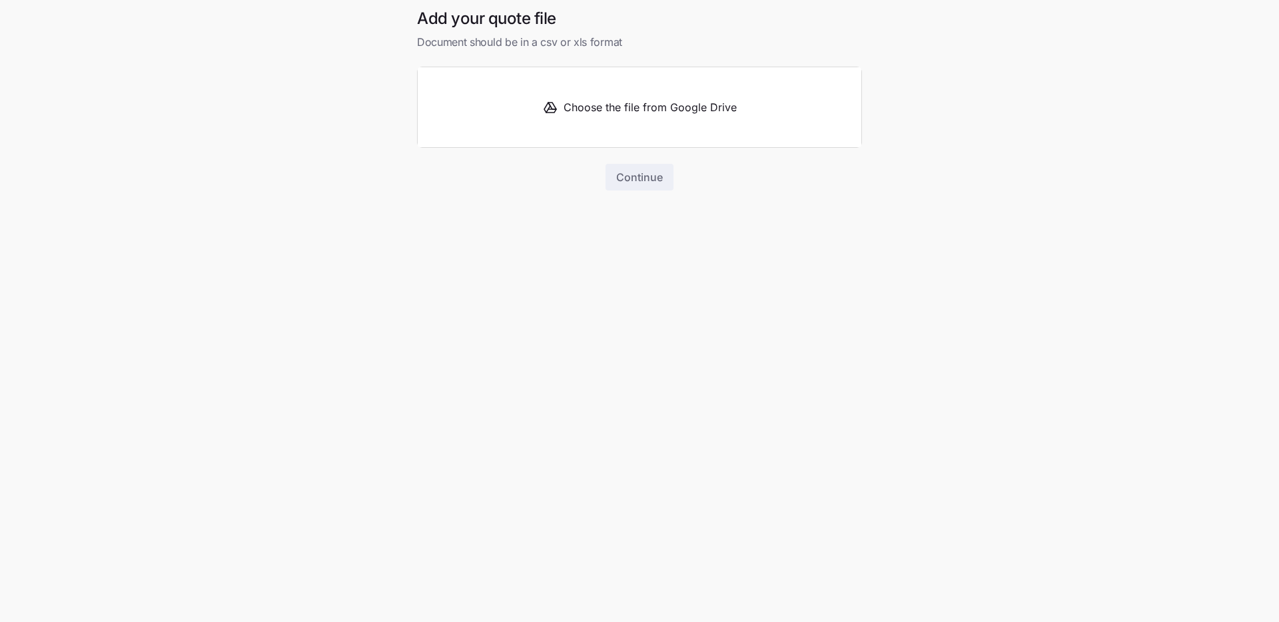
click at [616, 105] on span "Choose the file from Google Drive" at bounding box center [649, 107] width 173 height 17
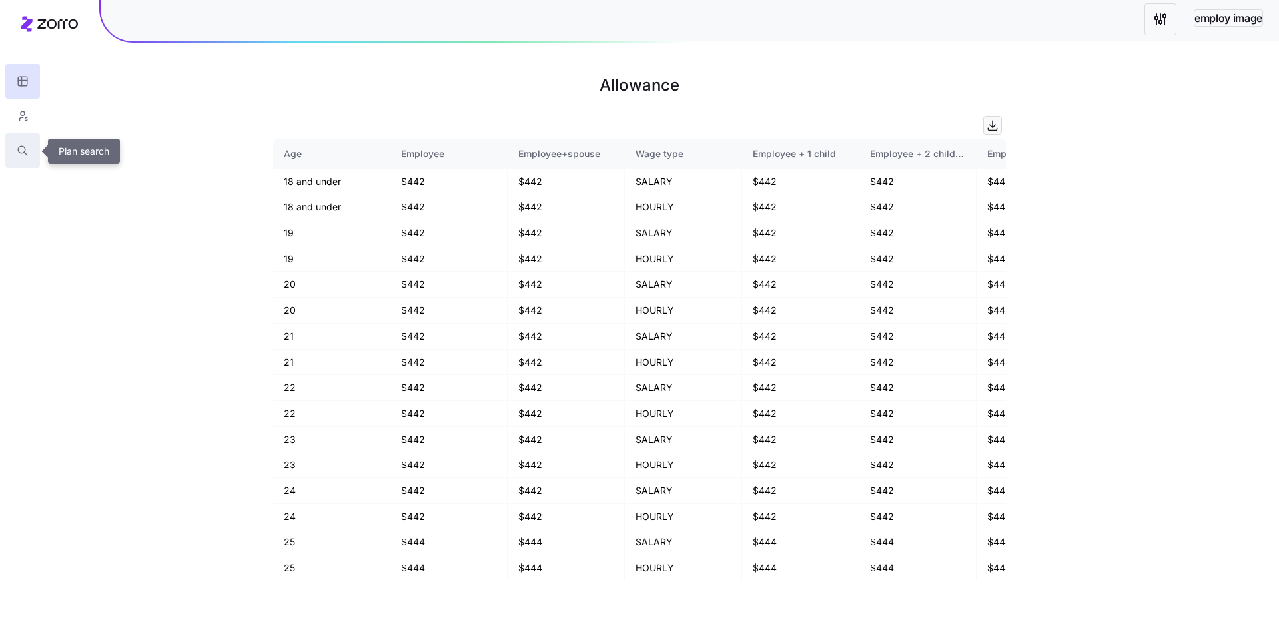
click at [23, 150] on icon "button" at bounding box center [23, 150] width 12 height 13
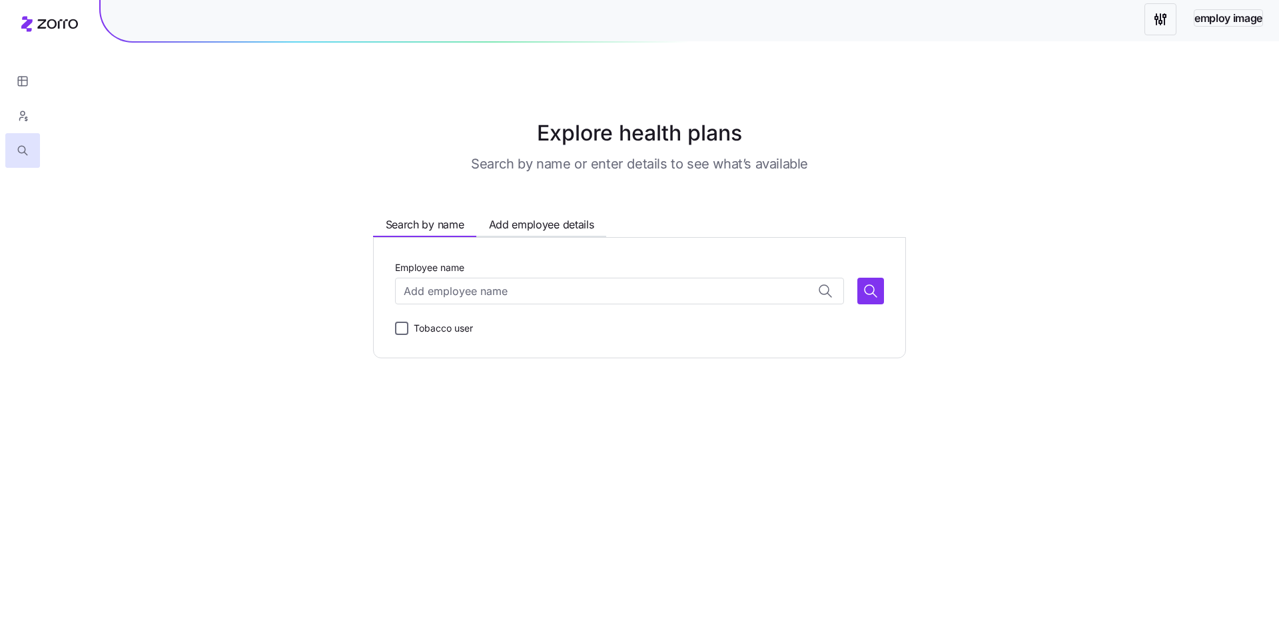
click at [402, 334] on input "Tobacco user" at bounding box center [401, 328] width 13 height 13
click at [402, 333] on input "Tobacco user" at bounding box center [401, 328] width 13 height 13
checkbox input "false"
click at [422, 290] on input "Employee name" at bounding box center [619, 291] width 449 height 27
type input "d"
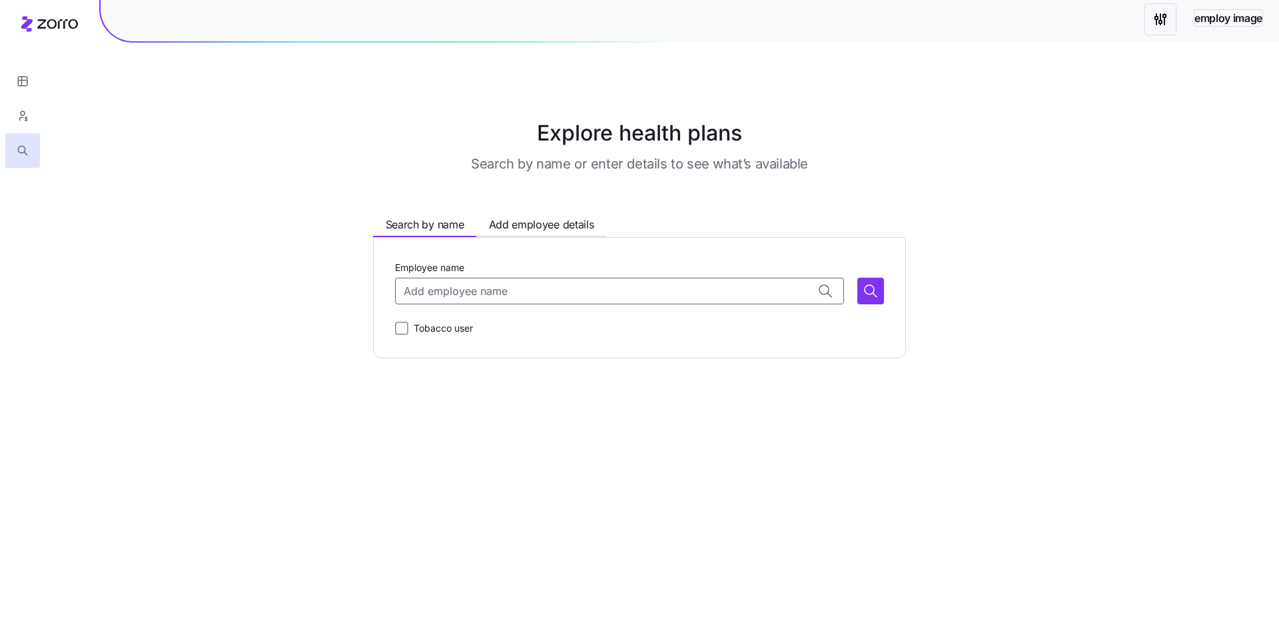
click at [650, 224] on div "Search by name Add employee details Employee name Tobacco user" at bounding box center [639, 287] width 533 height 143
click at [39, 23] on div at bounding box center [22, 84] width 45 height 168
click at [45, 21] on div at bounding box center [22, 84] width 45 height 168
click at [53, 18] on icon at bounding box center [49, 24] width 57 height 16
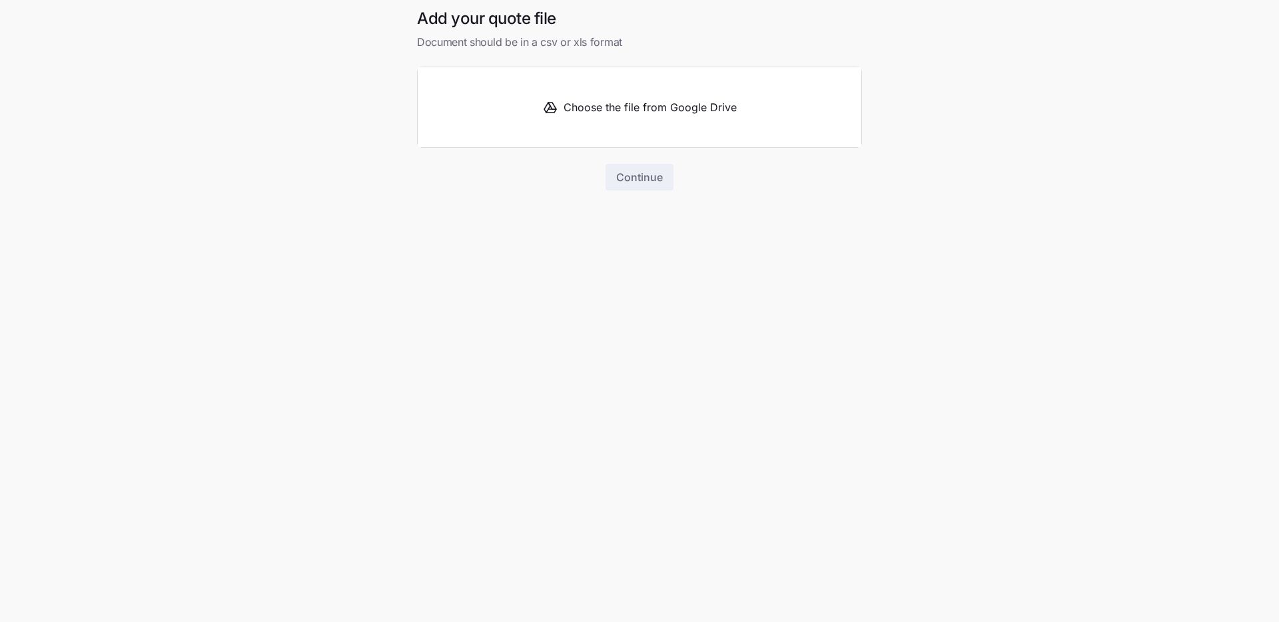
click at [601, 85] on button "Choose the file from Google Drive" at bounding box center [640, 107] width 444 height 80
click at [475, 27] on h1 "Add your quote file" at bounding box center [639, 18] width 445 height 21
click at [701, 105] on span "Choose the file from Google Drive" at bounding box center [649, 107] width 173 height 17
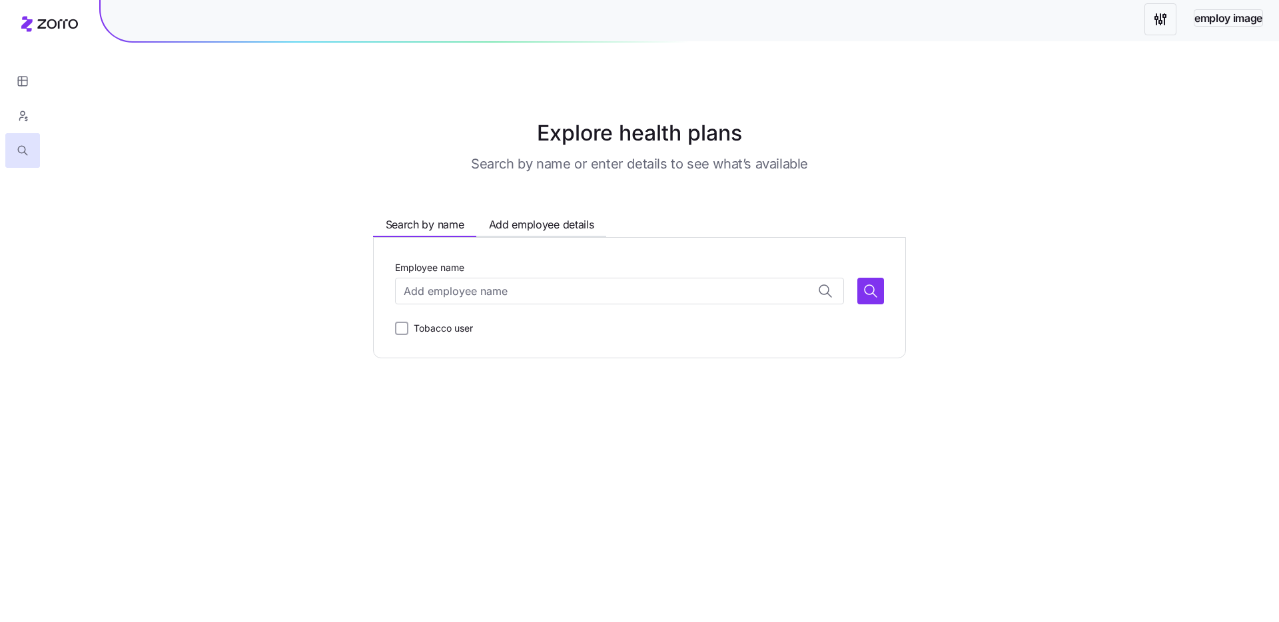
click at [1156, 20] on html "employ image Explore health plans Search by name or enter details to see what’s…" at bounding box center [639, 311] width 1279 height 622
click at [1219, 80] on div "2025" at bounding box center [1203, 77] width 56 height 21
click at [1250, 39] on icon "button" at bounding box center [1253, 36] width 11 height 11
click at [1239, 13] on span "employ image" at bounding box center [1228, 18] width 68 height 17
click at [1234, 19] on span "employ image" at bounding box center [1228, 18] width 68 height 17
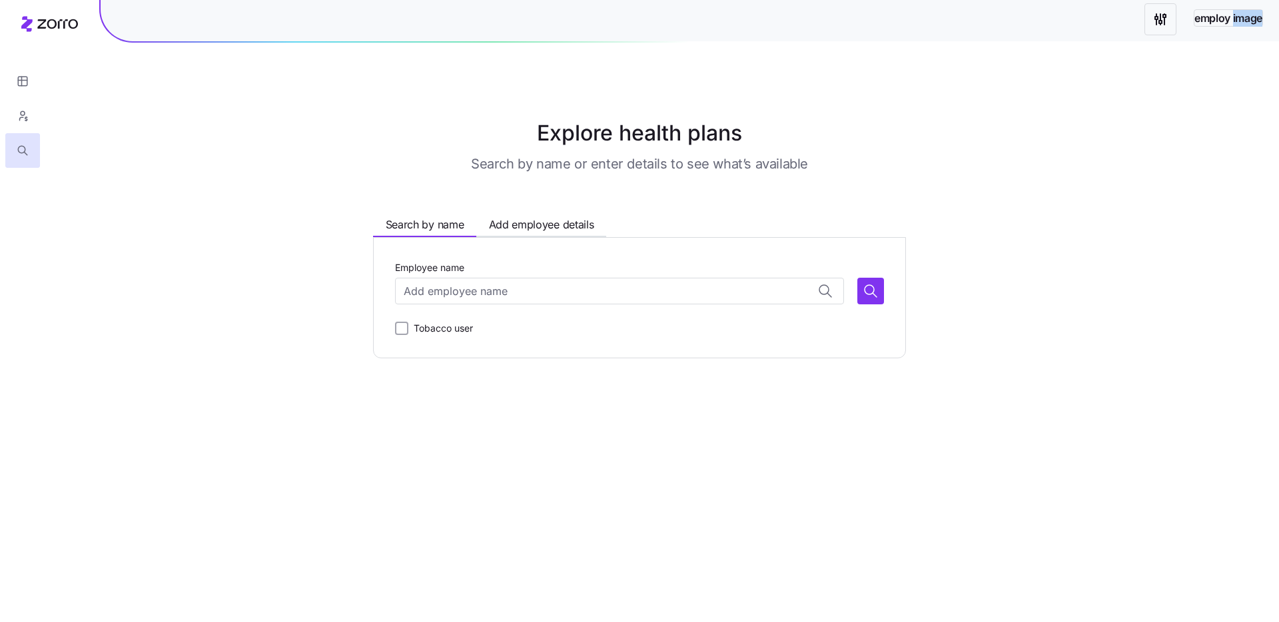
click at [1233, 19] on span "employ image" at bounding box center [1228, 18] width 68 height 17
click at [1234, 19] on span "employ image" at bounding box center [1228, 18] width 68 height 17
click at [555, 224] on span "Add employee details" at bounding box center [541, 224] width 105 height 17
click at [798, 288] on div "Add members" at bounding box center [756, 290] width 158 height 17
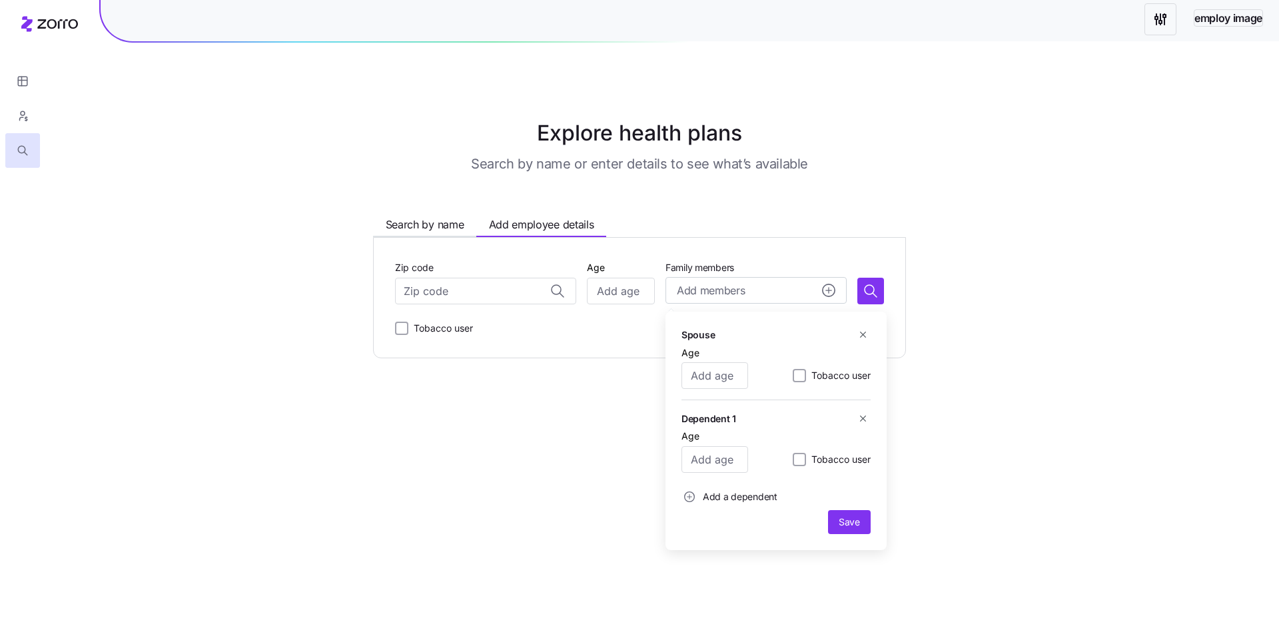
click at [832, 228] on div "Search by name Add employee details Zip code Age Family members Add members Tob…" at bounding box center [639, 287] width 533 height 143
click at [397, 331] on input "Tobacco user" at bounding box center [401, 328] width 13 height 13
checkbox input "true"
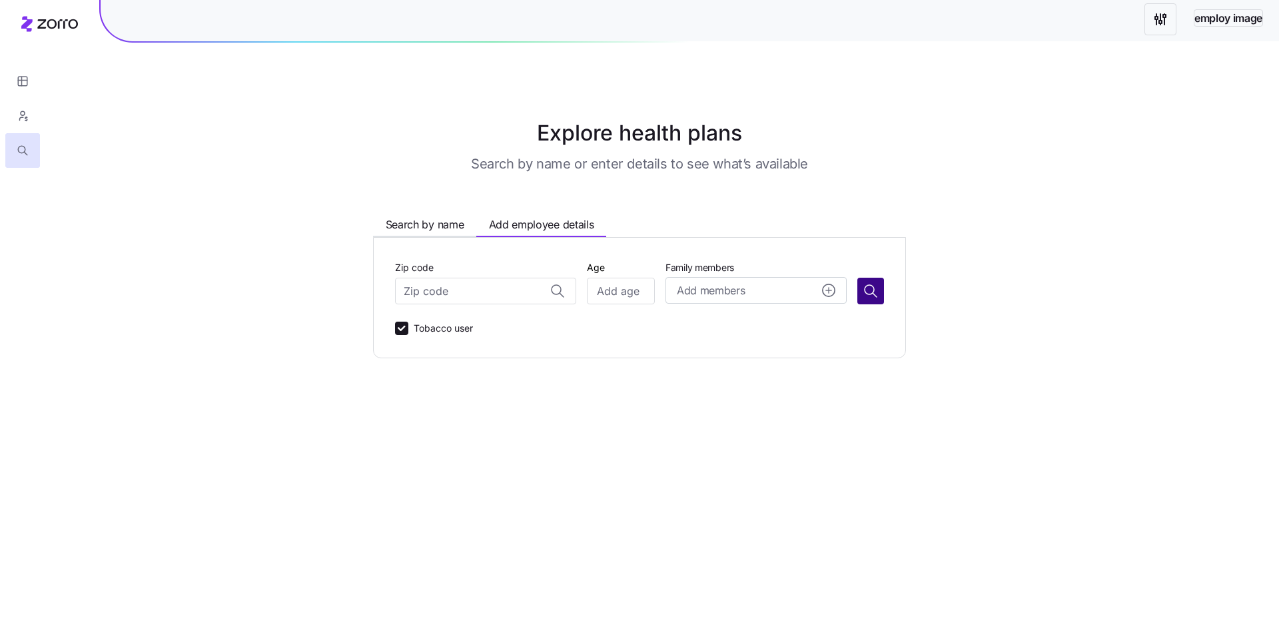
click at [872, 288] on icon "button" at bounding box center [870, 291] width 16 height 16
click at [612, 293] on input "Age" at bounding box center [621, 291] width 68 height 27
type input "32"
click at [495, 301] on input "Zip code" at bounding box center [485, 291] width 181 height 27
click at [571, 322] on span "90210, [GEOGRAPHIC_DATA], [GEOGRAPHIC_DATA]" at bounding box center [499, 326] width 186 height 17
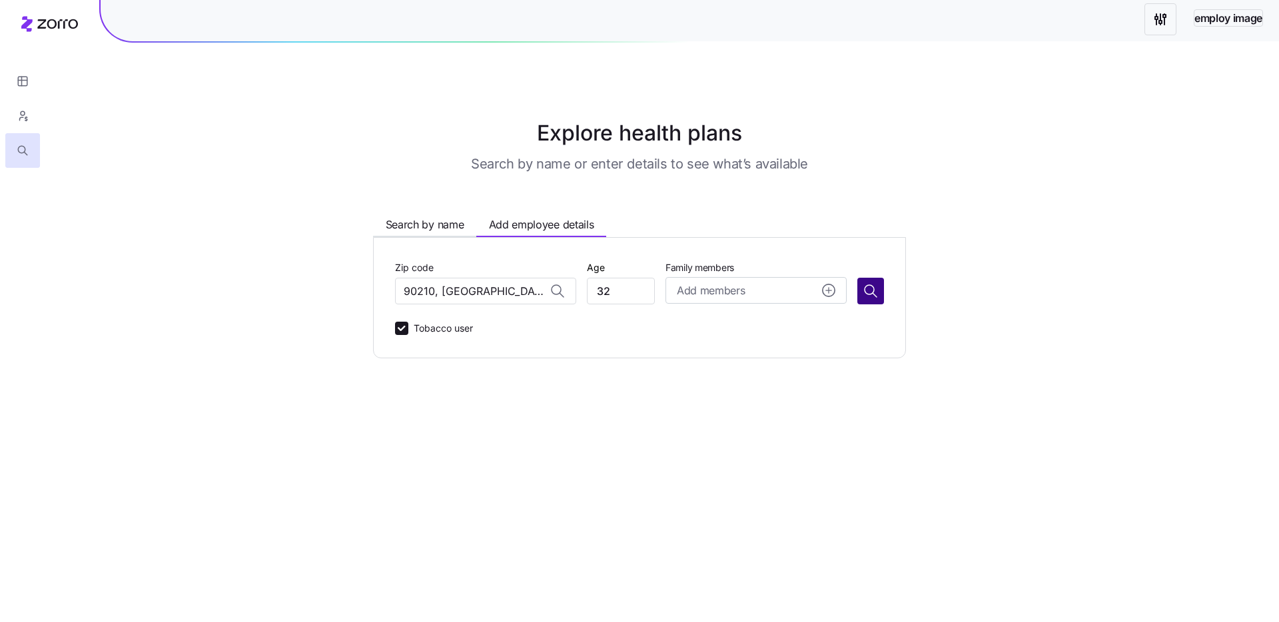
type input "90210, [GEOGRAPHIC_DATA], [GEOGRAPHIC_DATA]"
click at [867, 302] on button "button" at bounding box center [870, 291] width 27 height 27
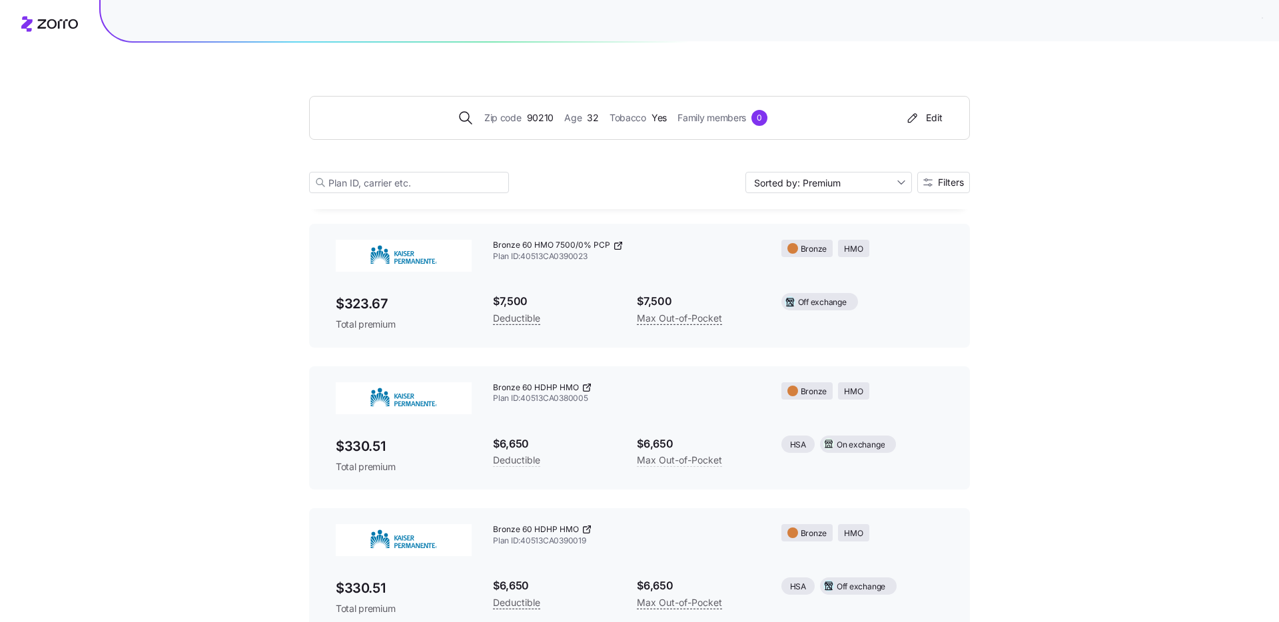
scroll to position [210, 0]
click at [953, 184] on span "Filters" at bounding box center [951, 182] width 26 height 9
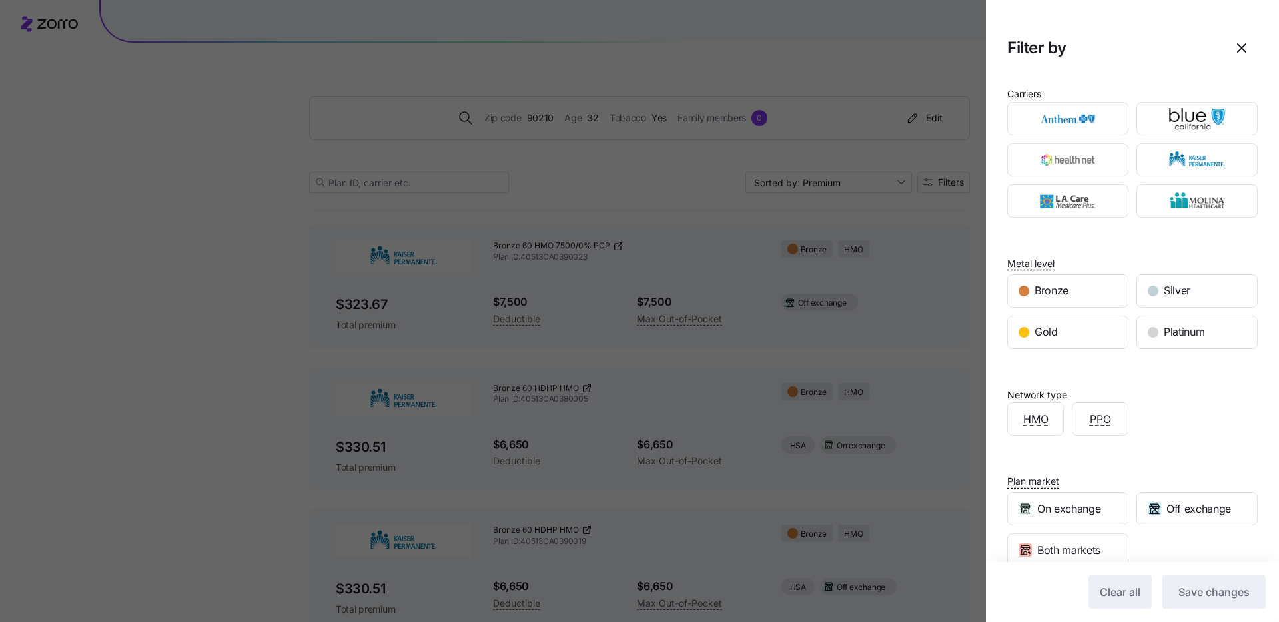
scroll to position [0, 0]
click at [1033, 59] on div "Filter by" at bounding box center [1132, 48] width 250 height 32
click at [1034, 48] on h1 "Filter by" at bounding box center [1111, 47] width 208 height 21
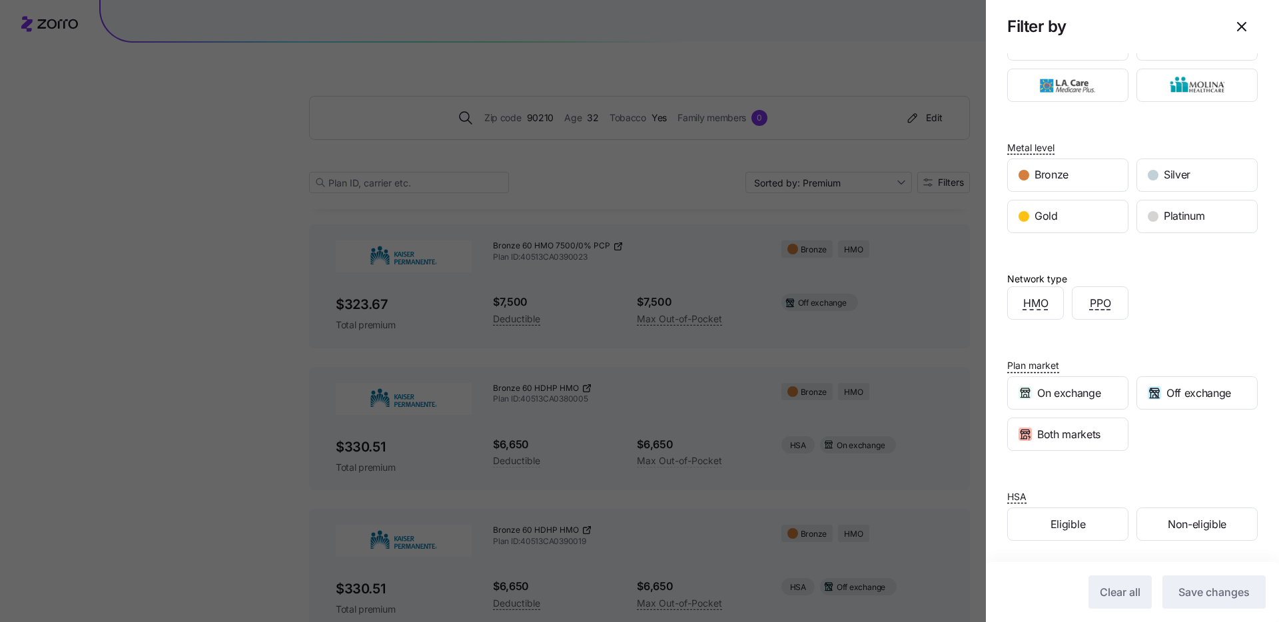
click at [982, 64] on div at bounding box center [639, 311] width 1279 height 622
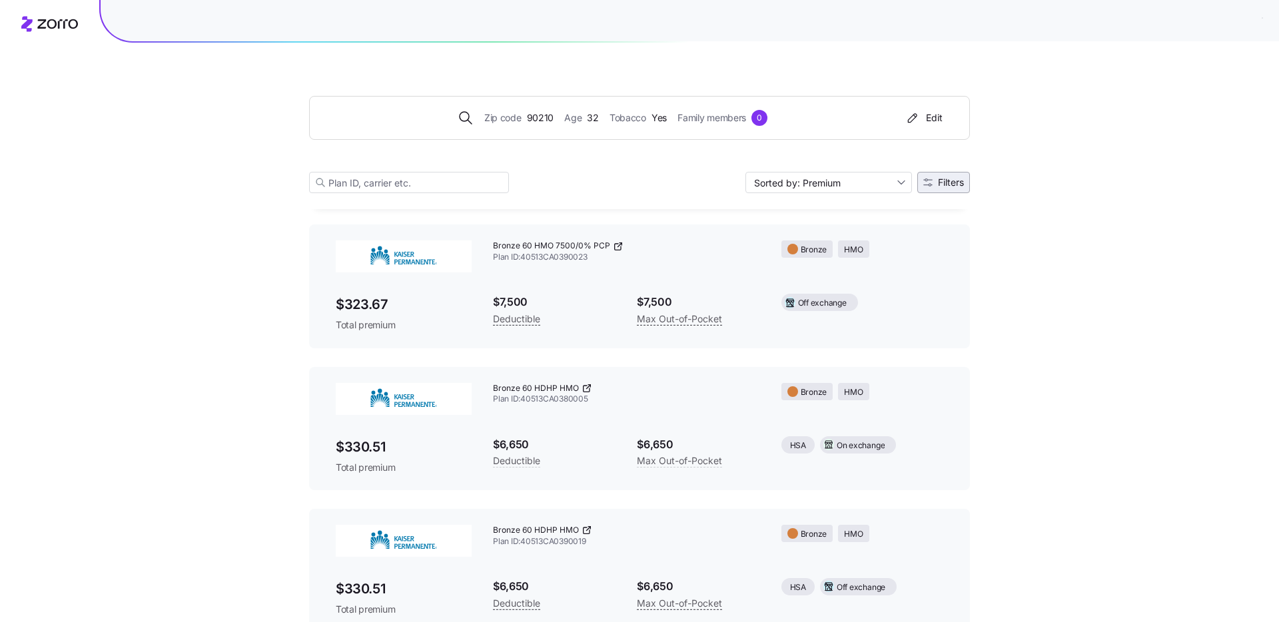
click at [938, 182] on span "Filters" at bounding box center [951, 182] width 26 height 9
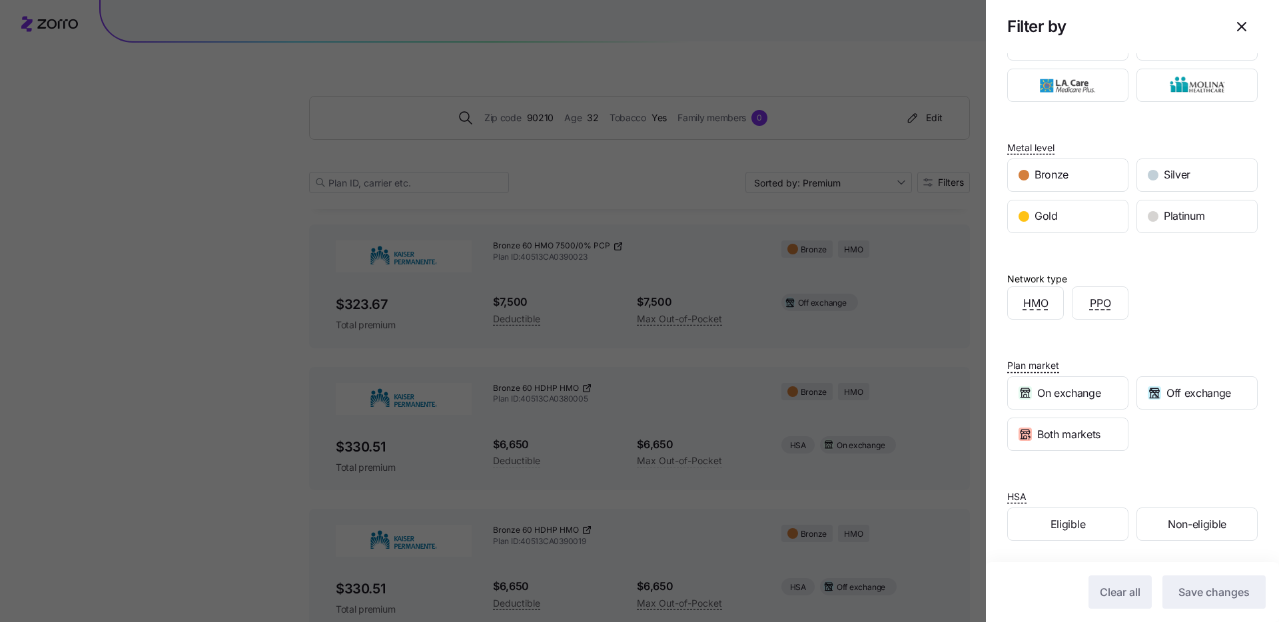
click at [1159, 48] on h2 "Filter by" at bounding box center [1132, 26] width 293 height 53
drag, startPoint x: 1129, startPoint y: 268, endPoint x: 1145, endPoint y: 125, distance: 144.7
click at [1129, 268] on div "Network type HMO PPO" at bounding box center [1132, 282] width 250 height 77
click at [1246, 23] on icon "button" at bounding box center [1241, 27] width 16 height 16
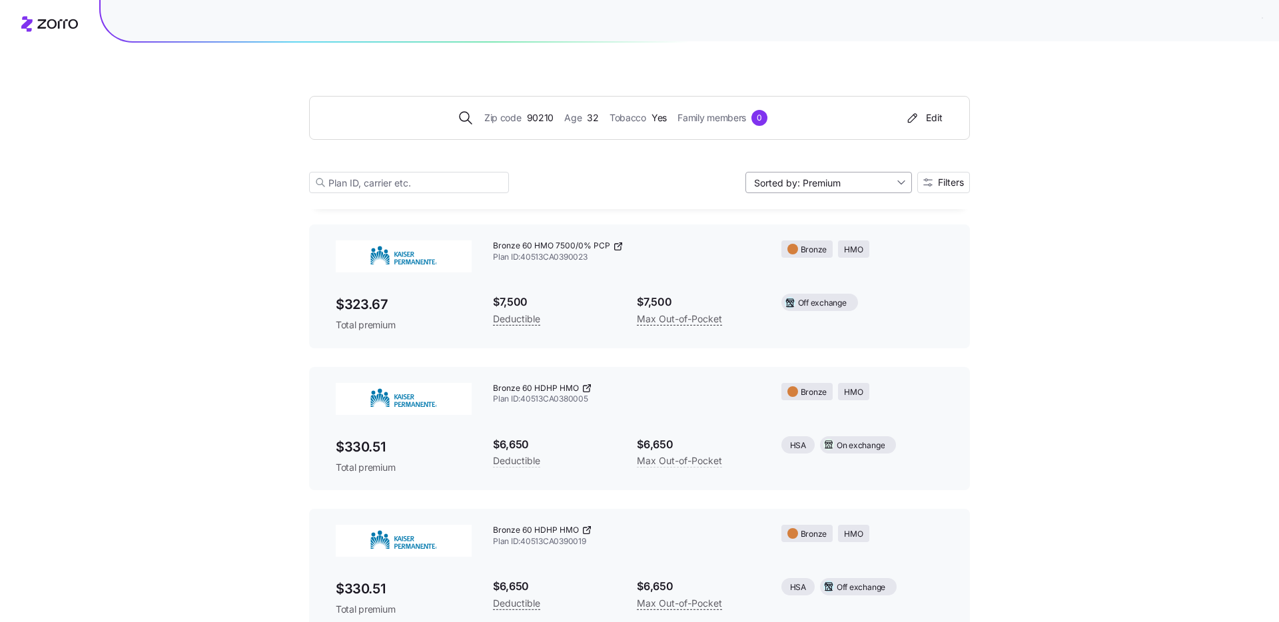
click at [851, 180] on input "Sorted by: Premium" at bounding box center [828, 182] width 166 height 21
click at [778, 240] on div "Deductible" at bounding box center [827, 234] width 156 height 20
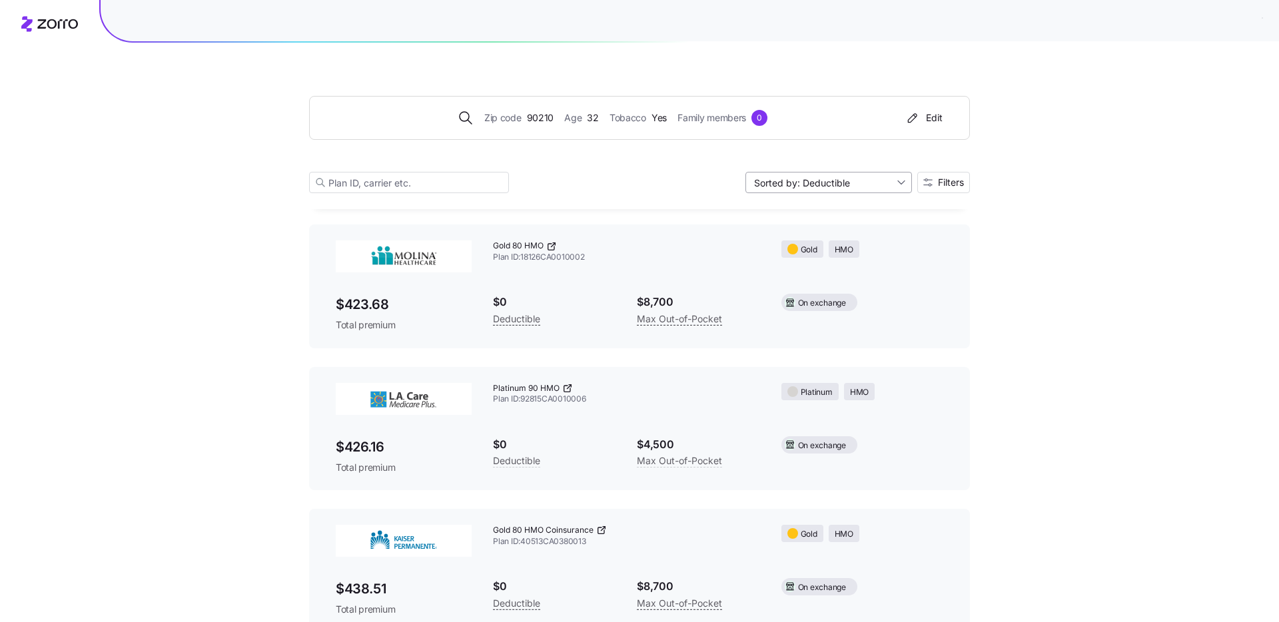
click at [831, 184] on input "Sorted by: Deductible" at bounding box center [828, 182] width 166 height 21
click at [808, 252] on div "Max out of pocket" at bounding box center [827, 253] width 156 height 20
type input "Sorted by: Max out of pocket"
click at [369, 174] on input at bounding box center [409, 182] width 200 height 21
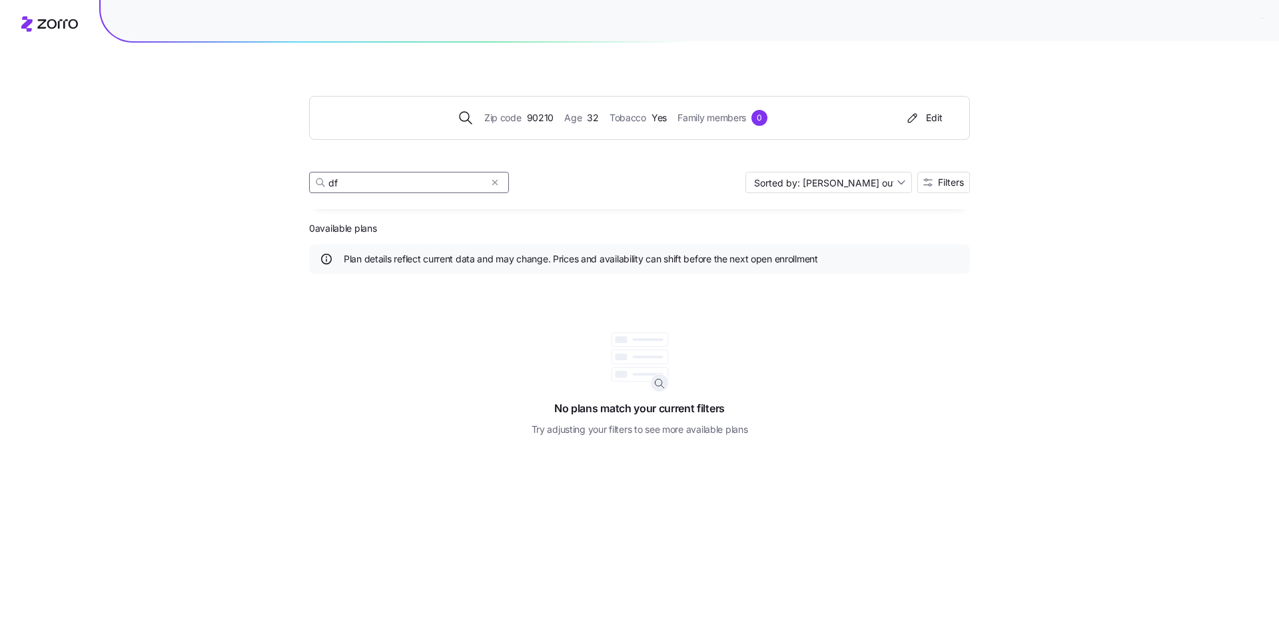
scroll to position [0, 0]
type input "d"
type input "fh"
click at [910, 114] on icon "button" at bounding box center [912, 117] width 16 height 13
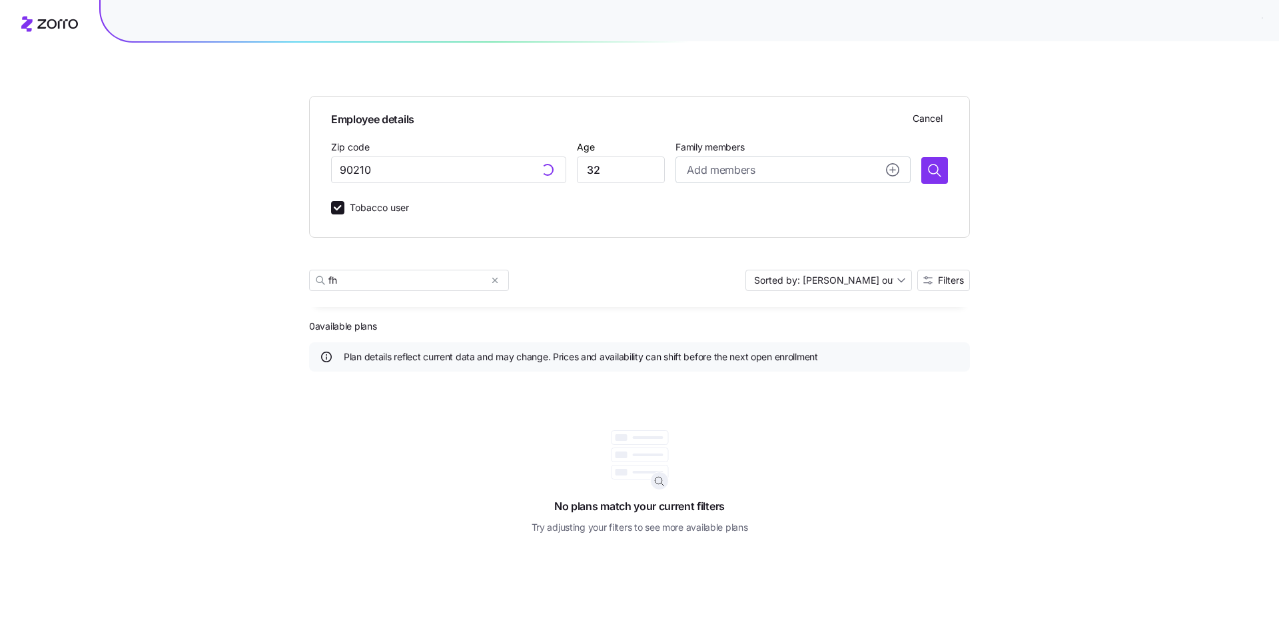
type input "90210, Los Angeles County, CA"
click at [909, 114] on button "Cancel" at bounding box center [927, 117] width 41 height 21
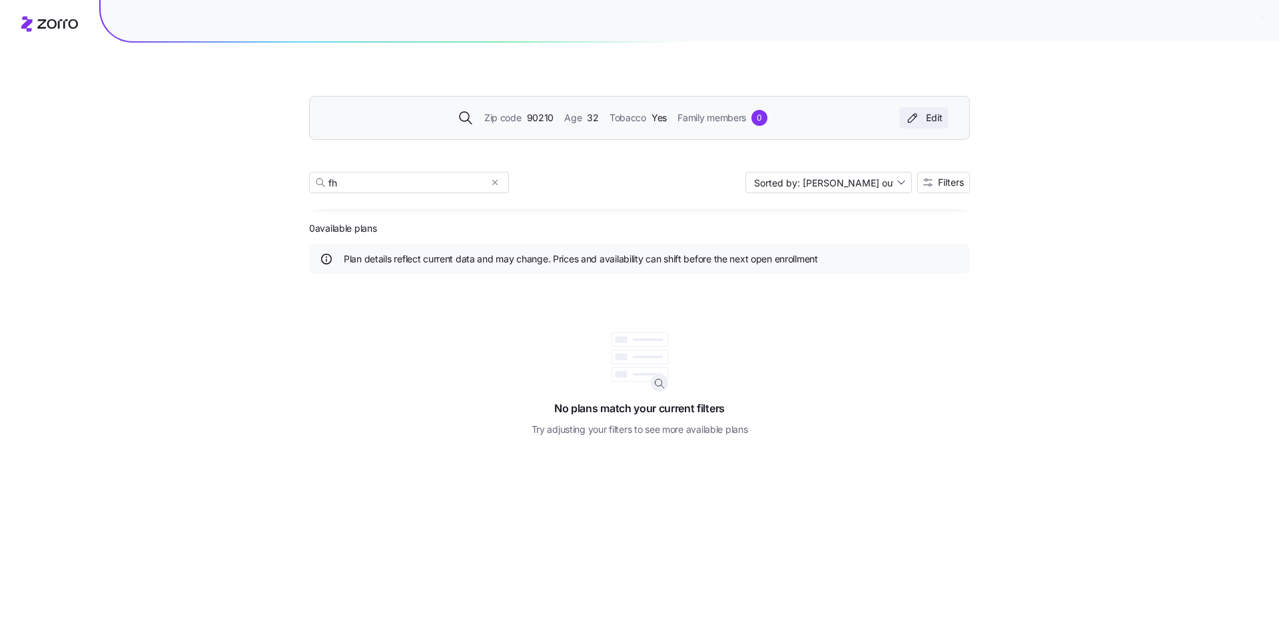
click at [912, 114] on icon "button" at bounding box center [912, 117] width 16 height 13
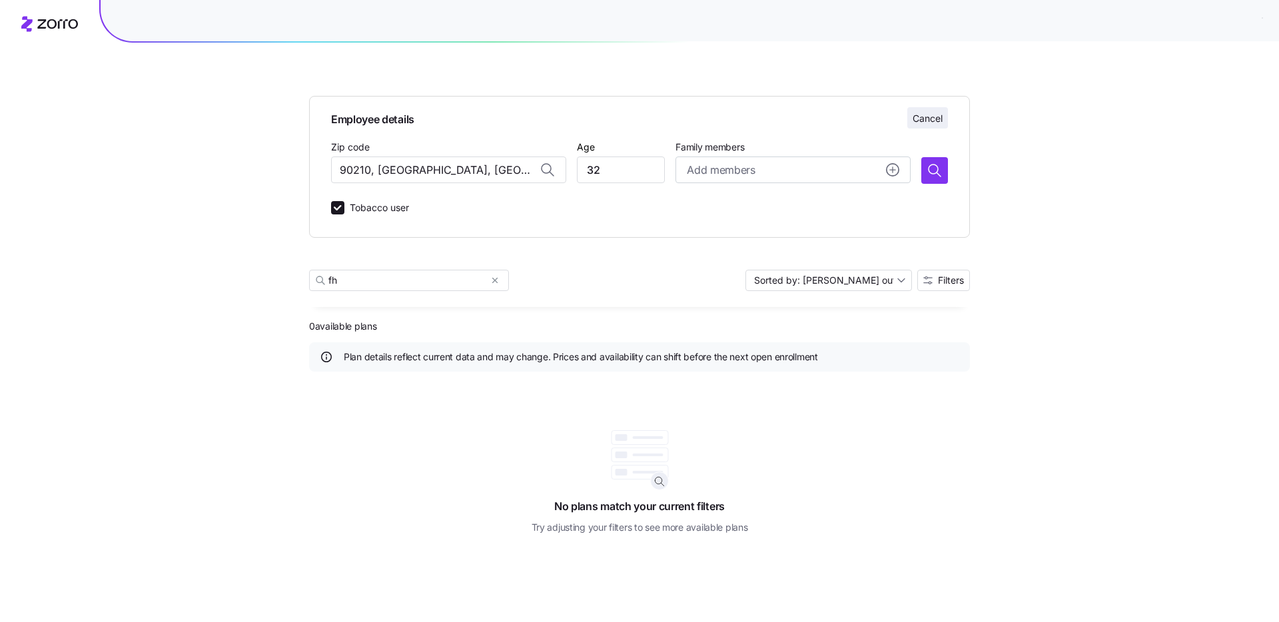
click at [912, 114] on span "Cancel" at bounding box center [927, 118] width 30 height 13
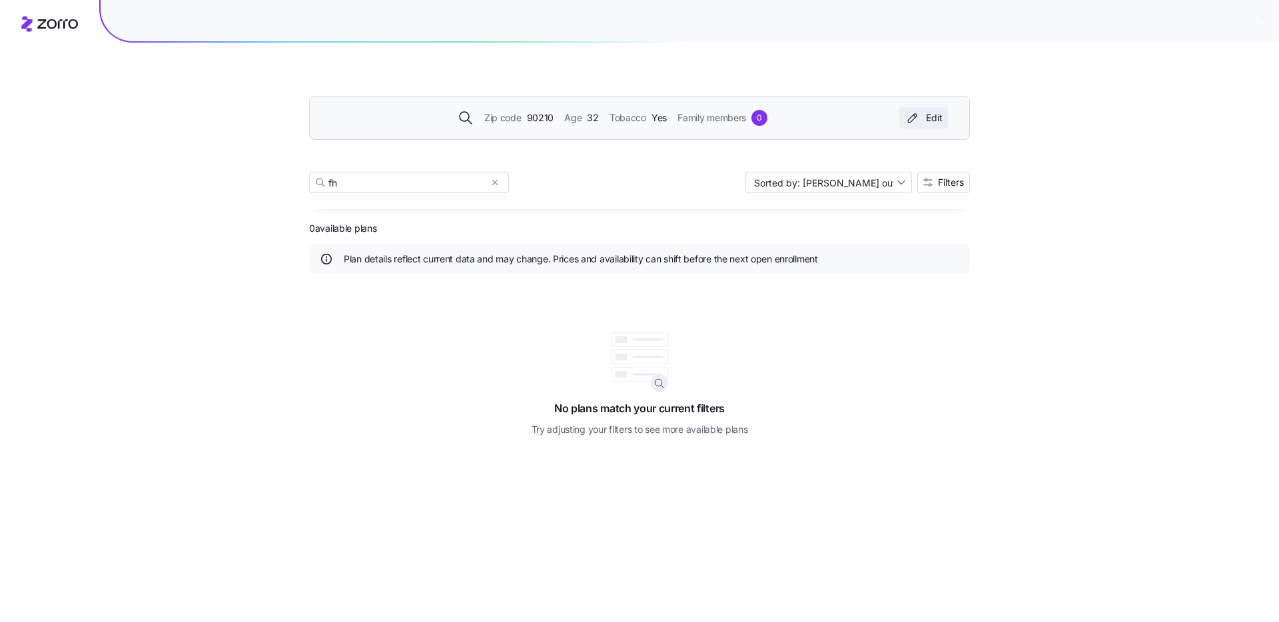
click at [911, 114] on icon "button" at bounding box center [912, 117] width 16 height 13
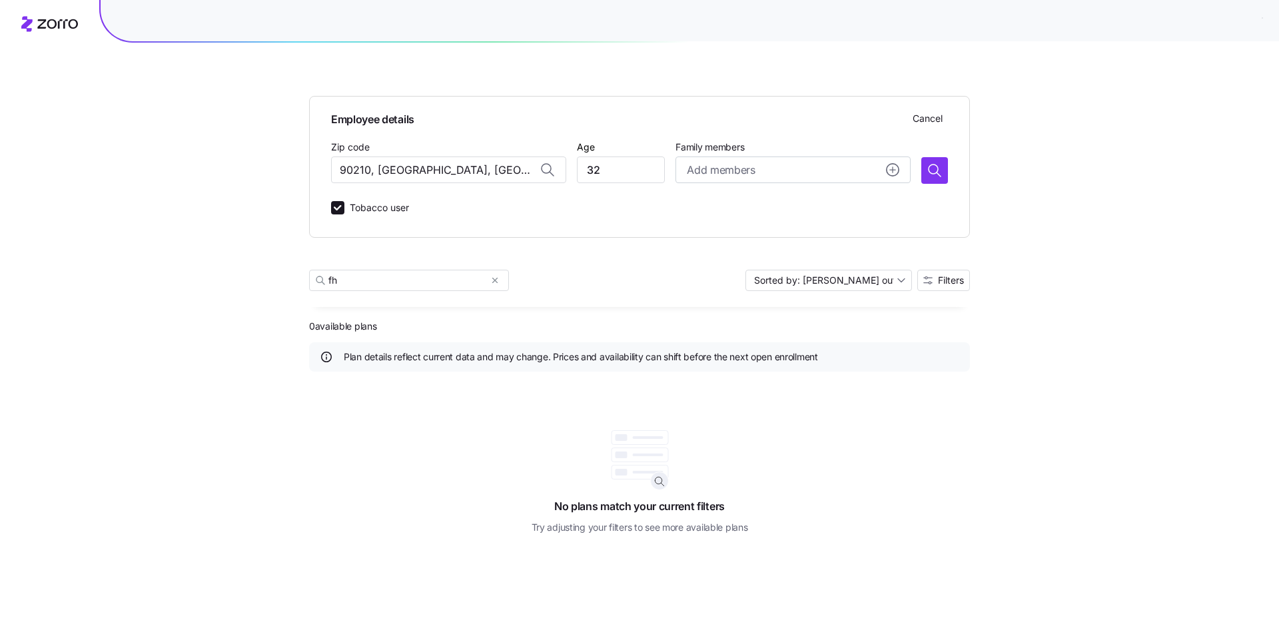
click at [924, 117] on span "Cancel" at bounding box center [927, 118] width 30 height 13
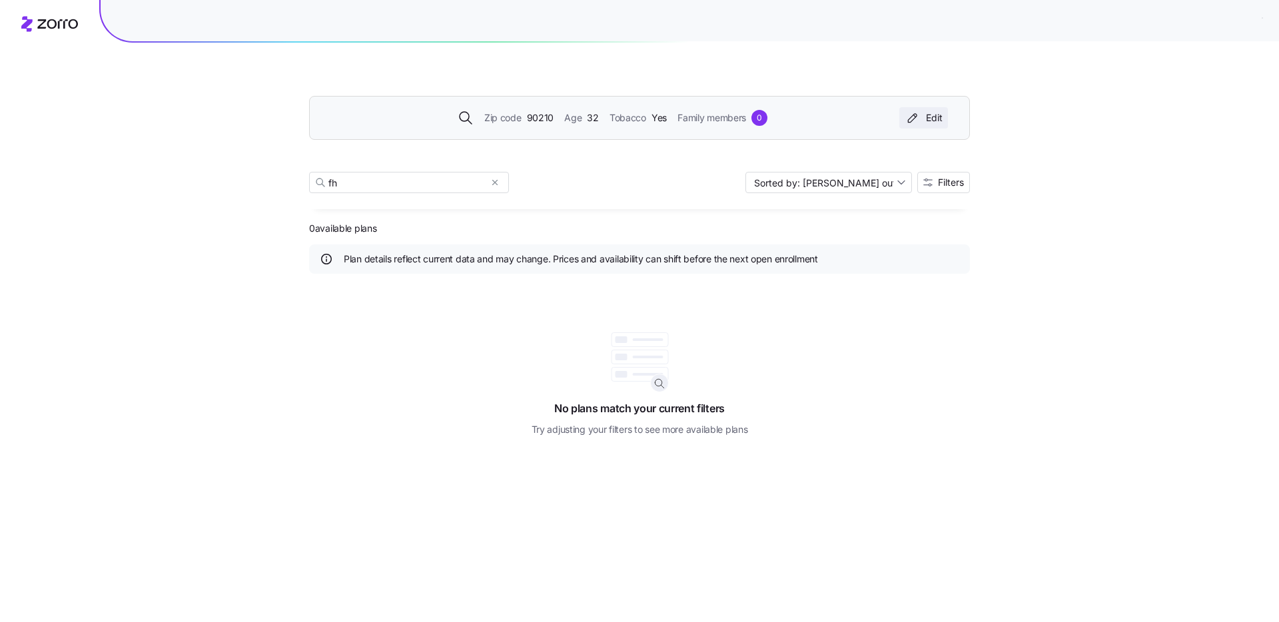
click at [924, 117] on div "Edit" at bounding box center [923, 117] width 38 height 13
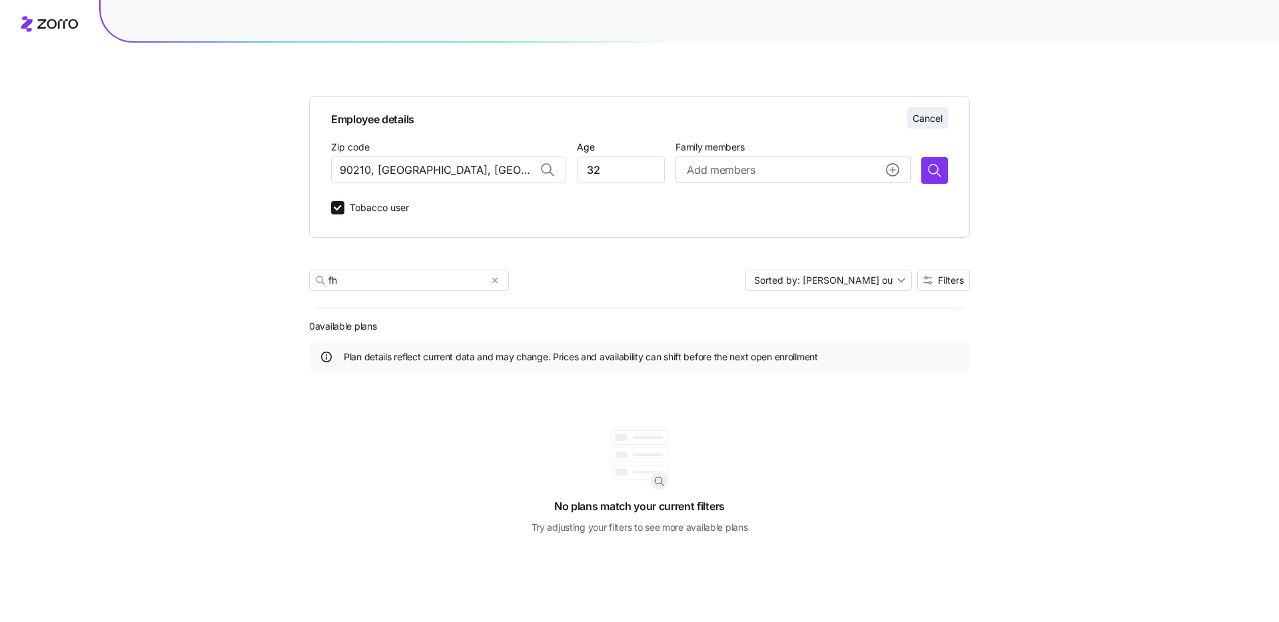
click at [924, 117] on span "Cancel" at bounding box center [927, 118] width 30 height 13
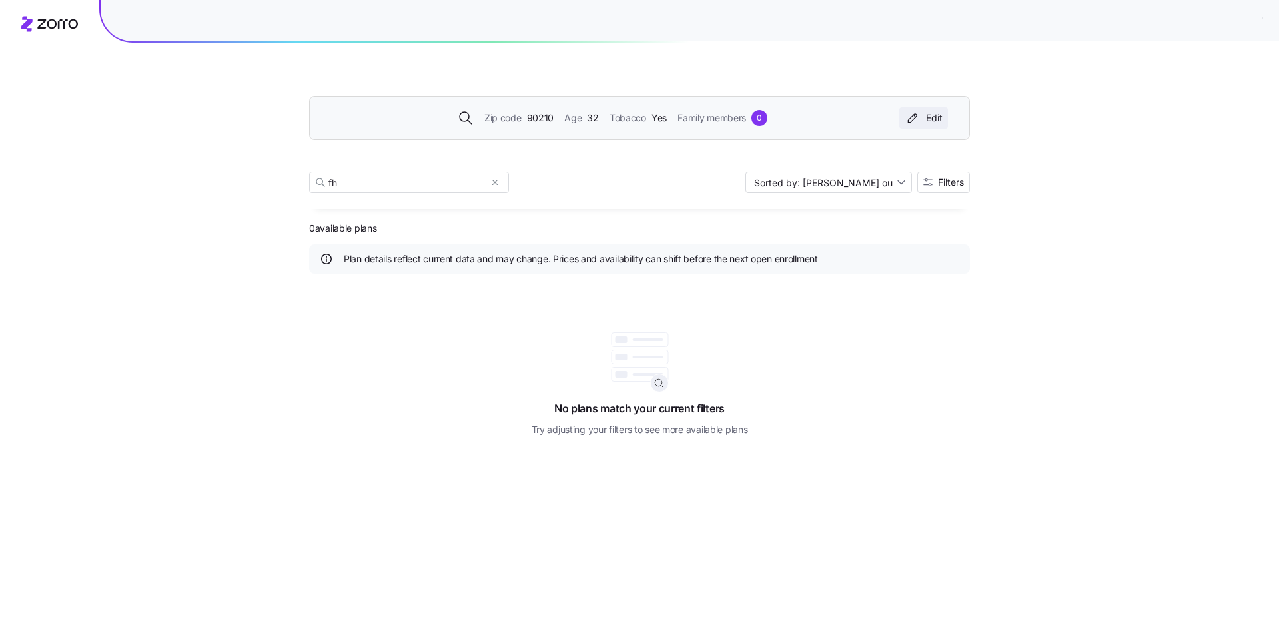
click at [924, 117] on div "Edit" at bounding box center [923, 117] width 38 height 13
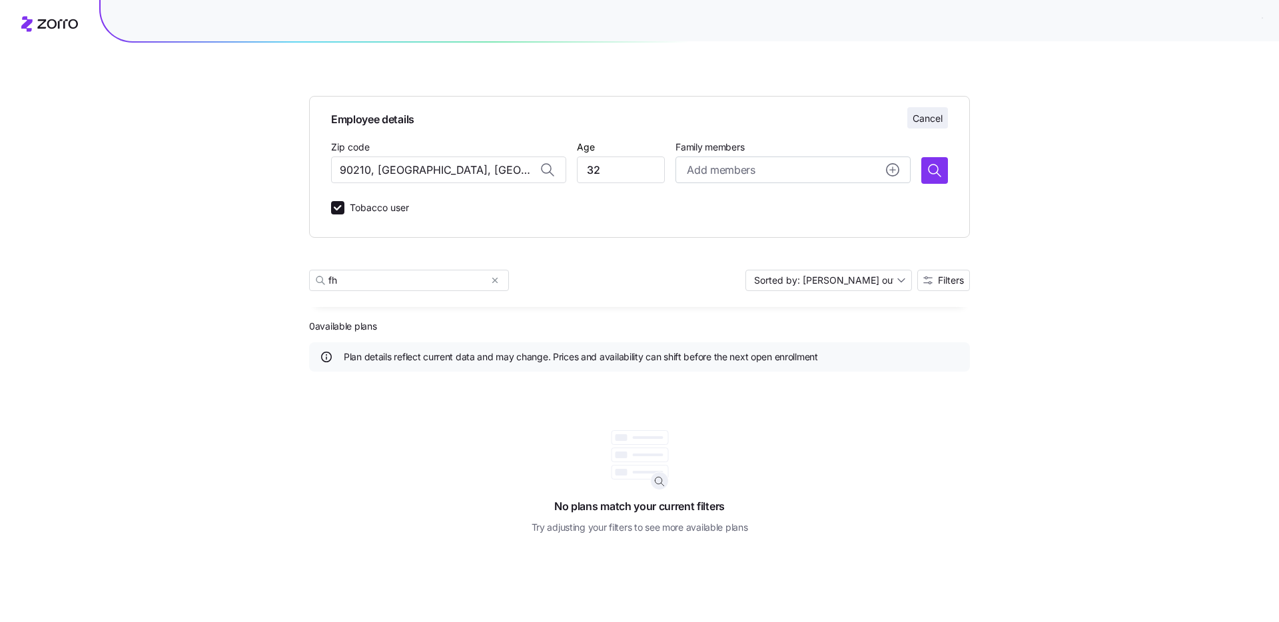
click at [924, 117] on span "Cancel" at bounding box center [927, 118] width 30 height 13
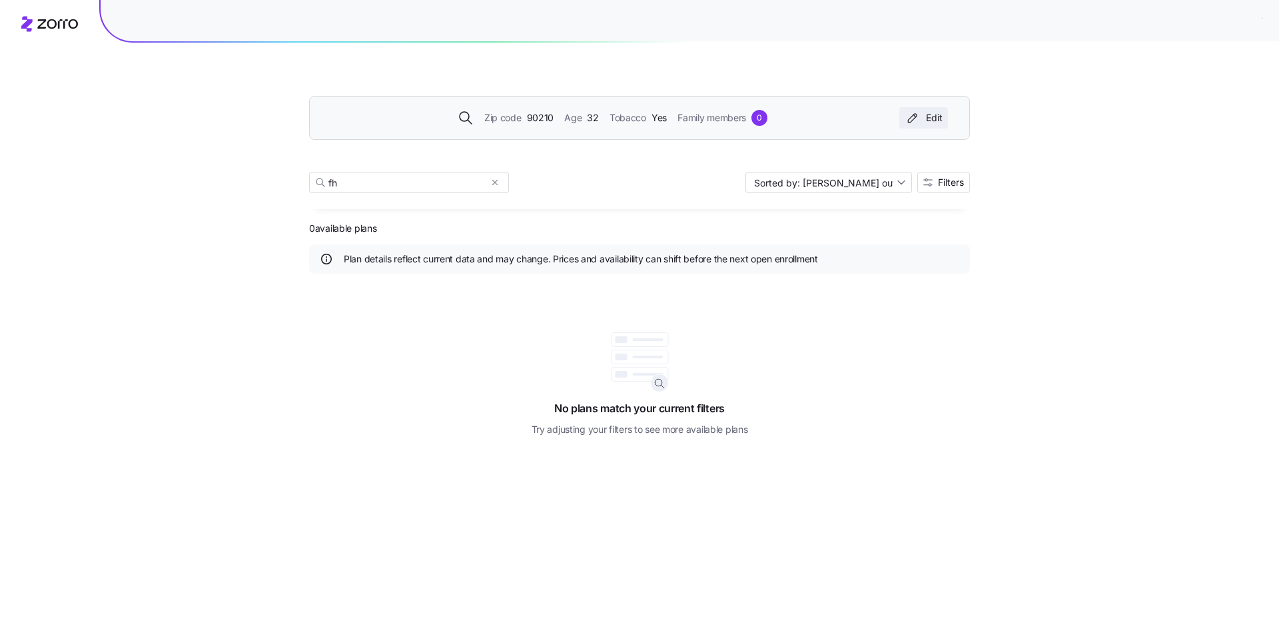
click at [910, 121] on icon "button" at bounding box center [912, 117] width 16 height 13
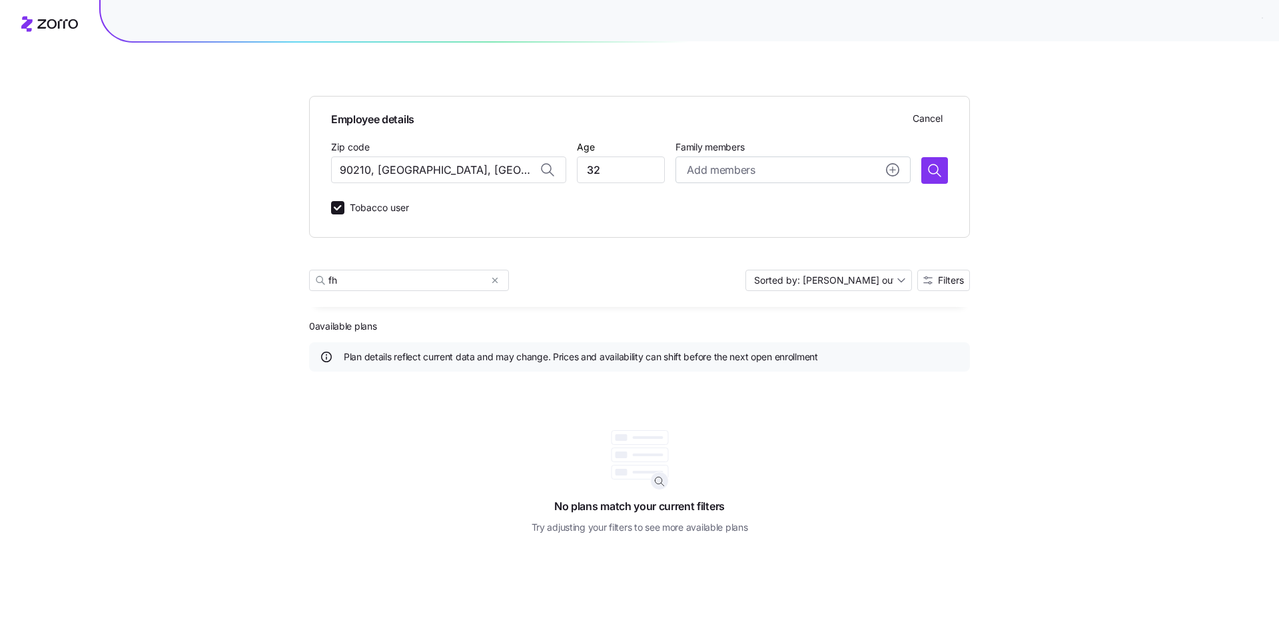
click at [930, 123] on span "Cancel" at bounding box center [927, 118] width 30 height 13
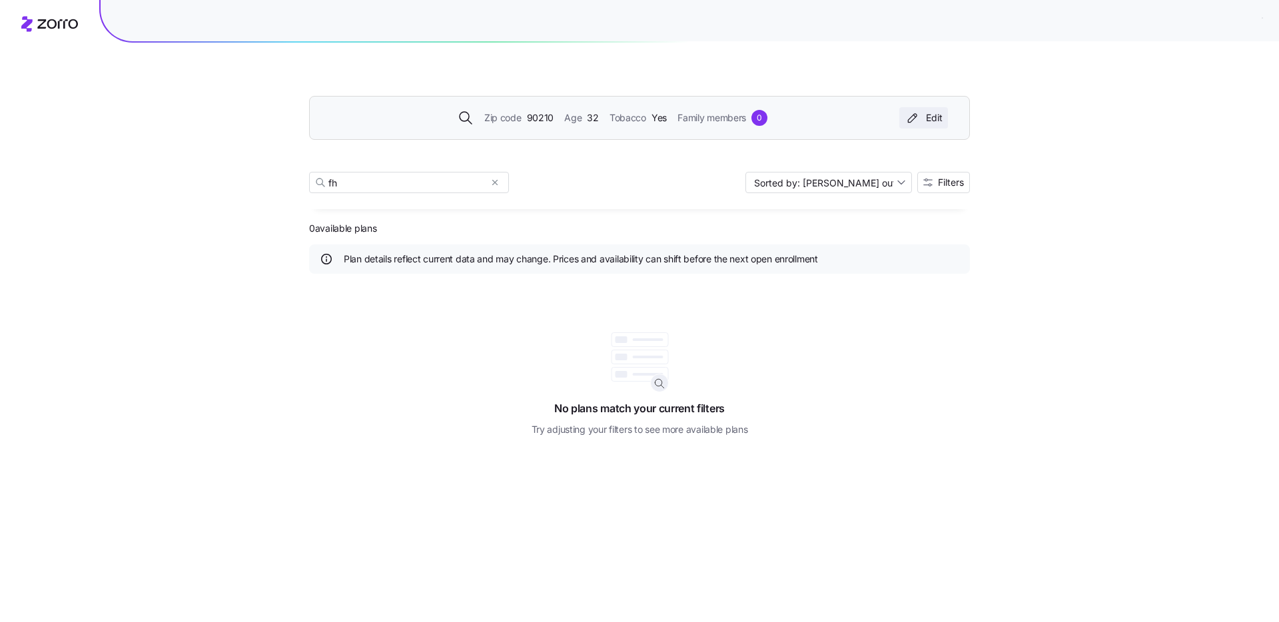
click at [930, 121] on div "Edit" at bounding box center [923, 117] width 38 height 13
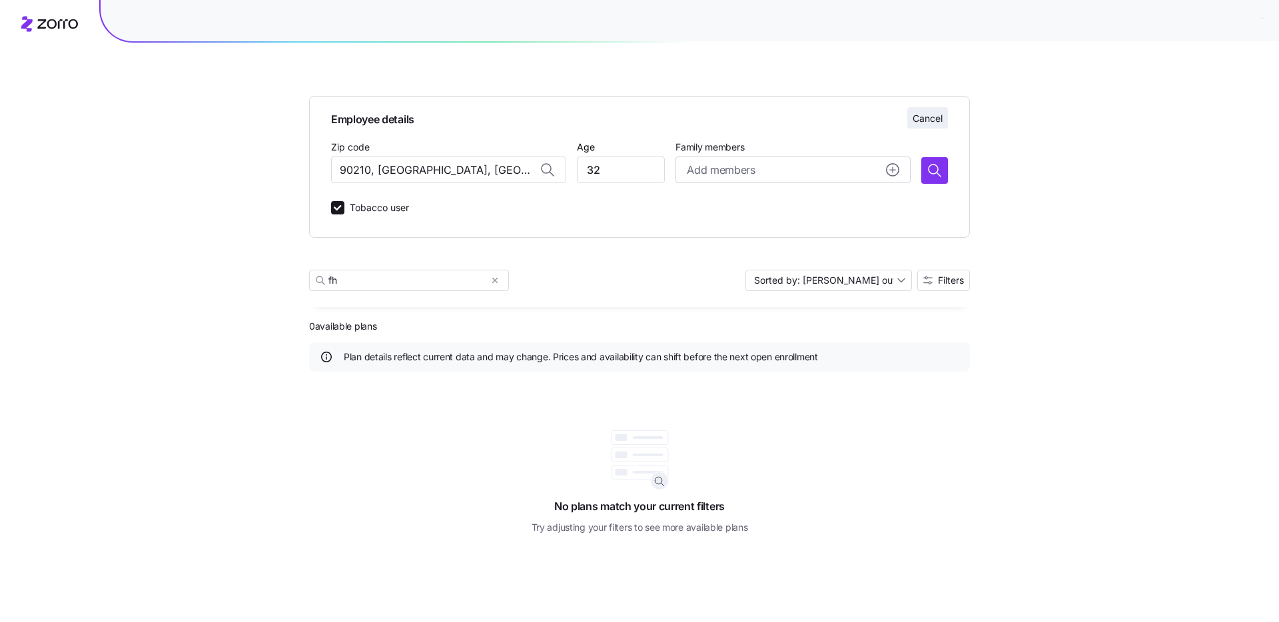
click at [931, 123] on span "Cancel" at bounding box center [927, 118] width 30 height 13
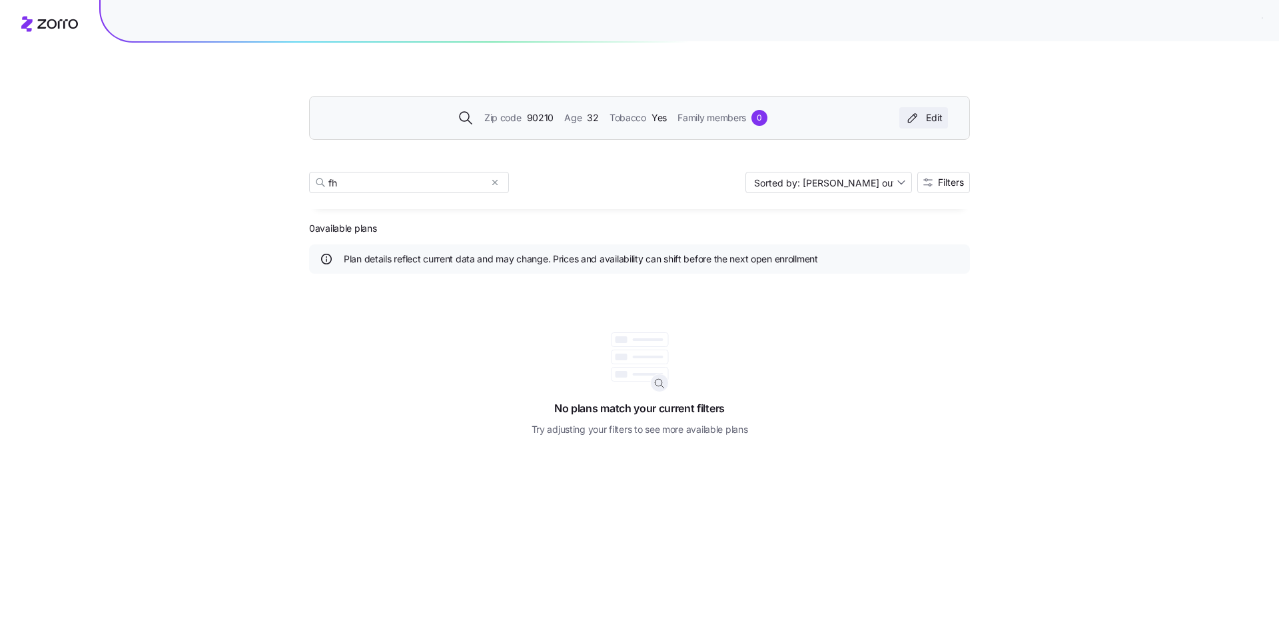
click at [931, 123] on div "Edit" at bounding box center [923, 117] width 38 height 13
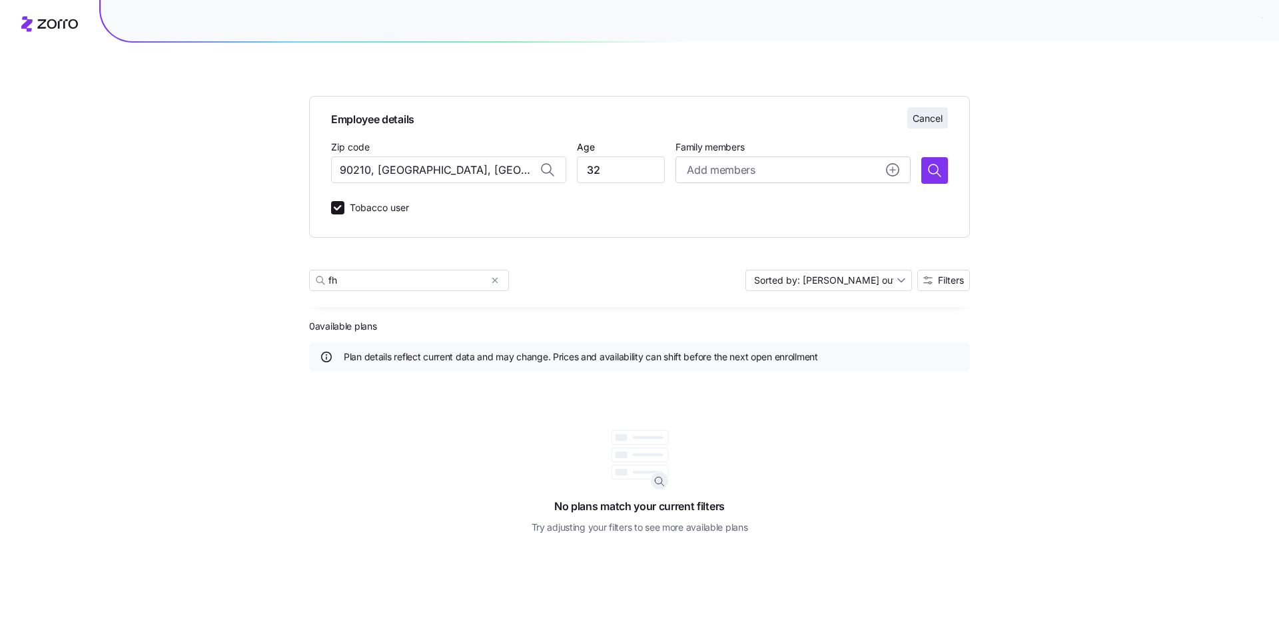
click at [931, 123] on span "Cancel" at bounding box center [927, 118] width 30 height 13
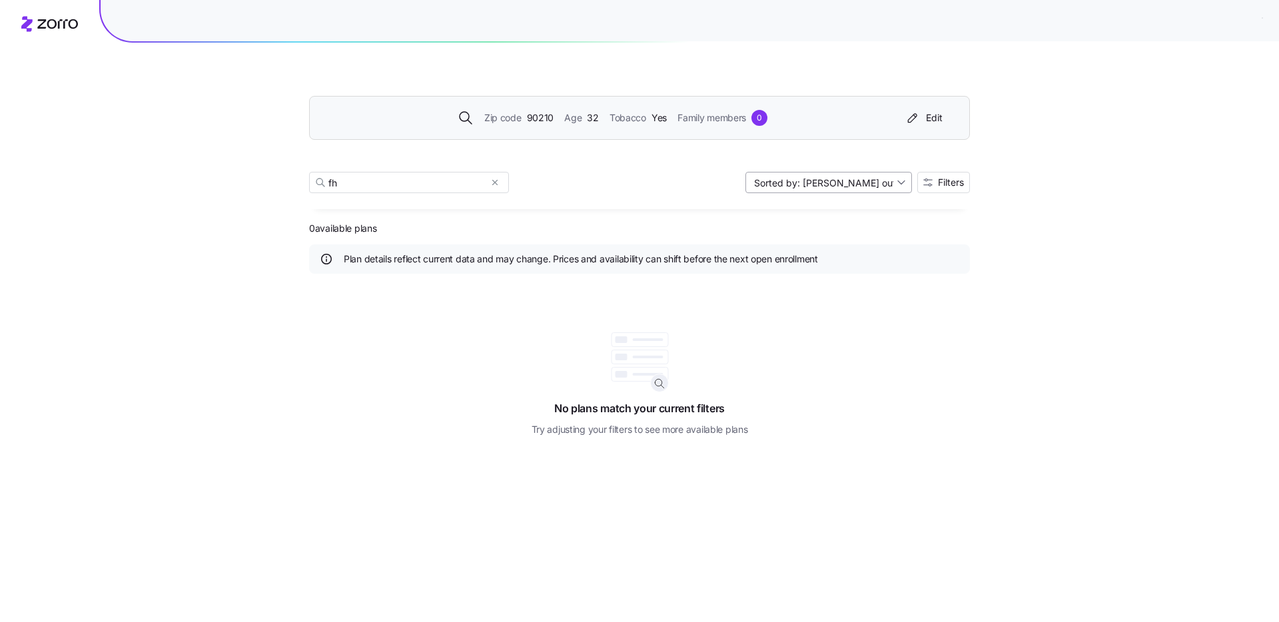
click at [842, 175] on input "Sorted by: Max out of pocket" at bounding box center [828, 182] width 166 height 21
click at [487, 182] on input "fh" at bounding box center [409, 182] width 200 height 21
click at [490, 182] on icon "button" at bounding box center [494, 182] width 9 height 16
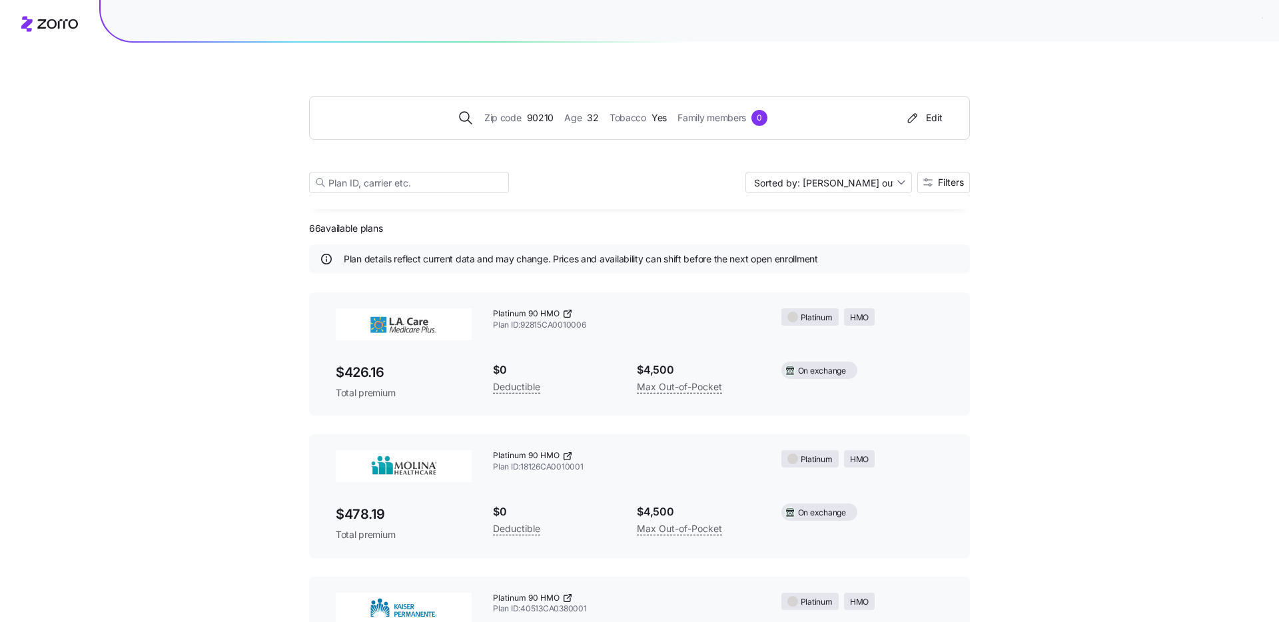
click at [735, 117] on span "Family members" at bounding box center [711, 118] width 69 height 15
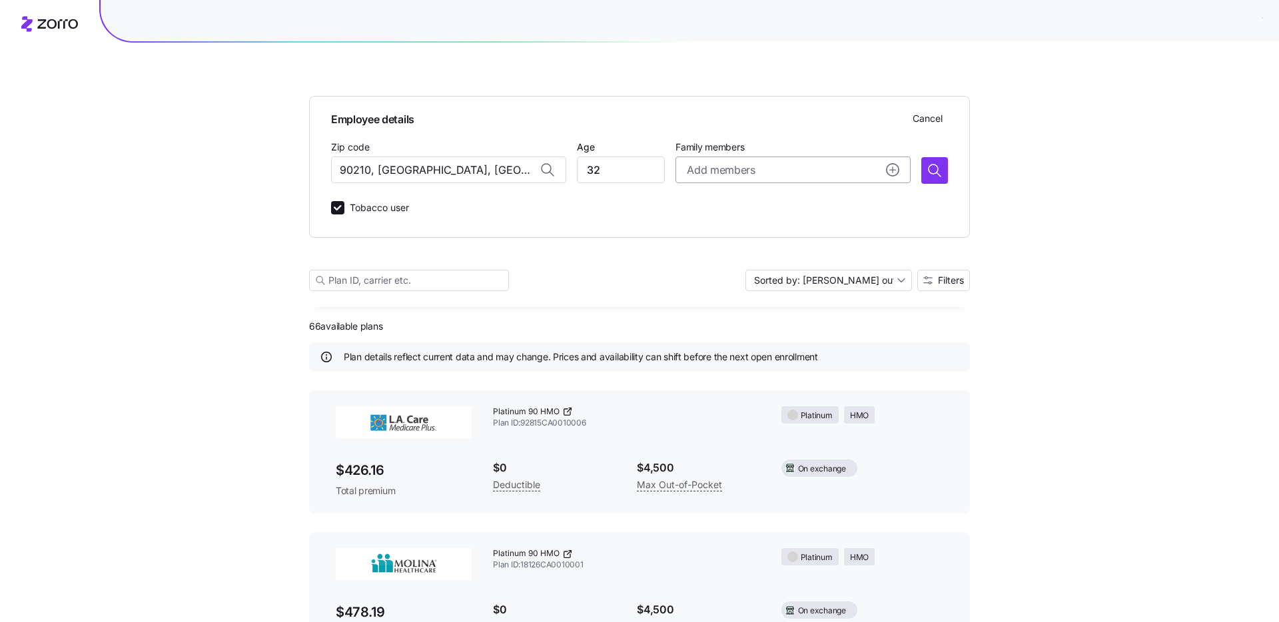
click at [735, 172] on span "Add members" at bounding box center [721, 170] width 68 height 17
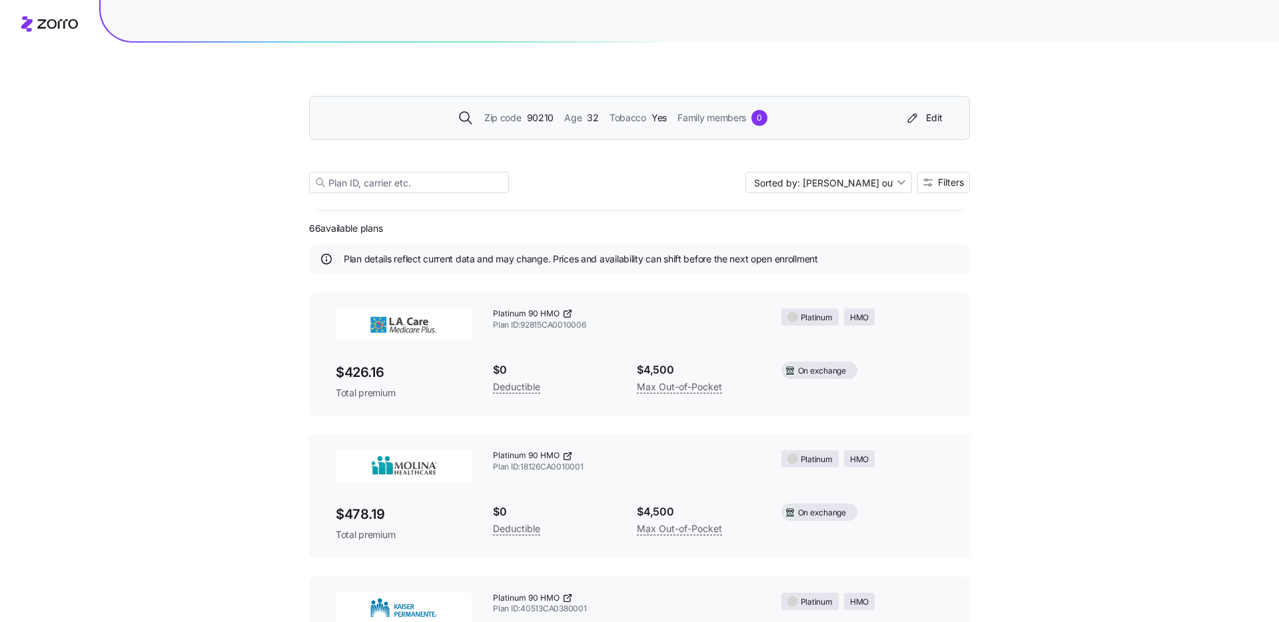
click at [723, 115] on span "Family members" at bounding box center [711, 118] width 69 height 15
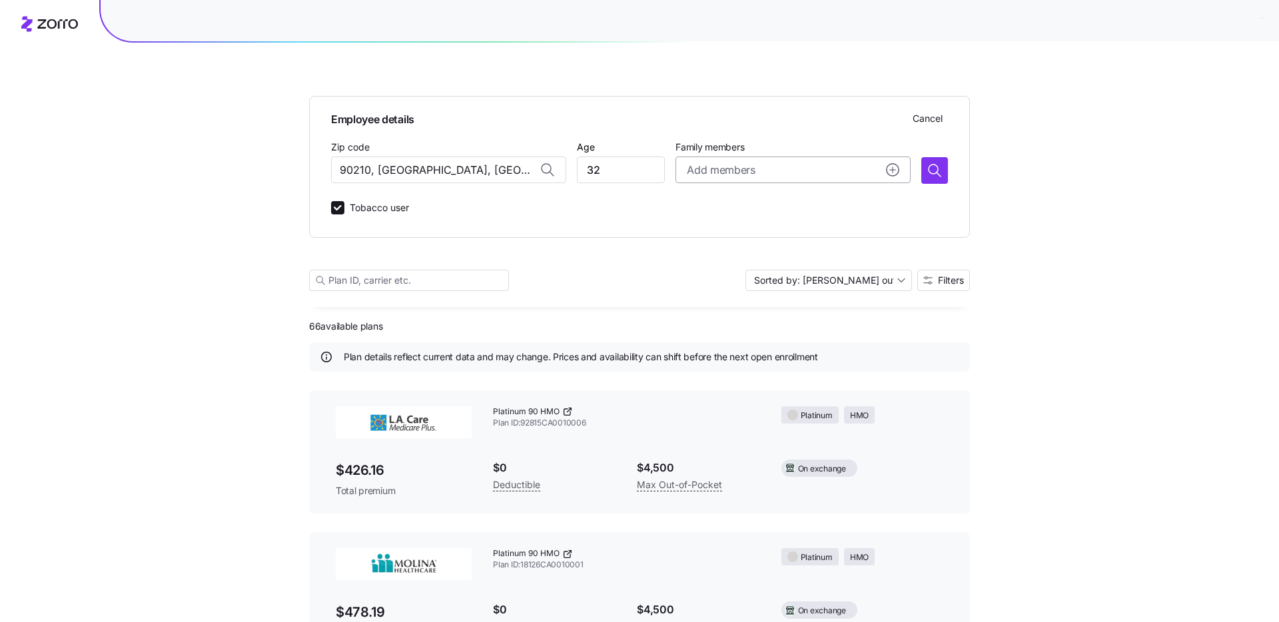
click at [719, 172] on span "Add members" at bounding box center [721, 170] width 68 height 17
click at [914, 115] on span "Cancel" at bounding box center [927, 118] width 30 height 13
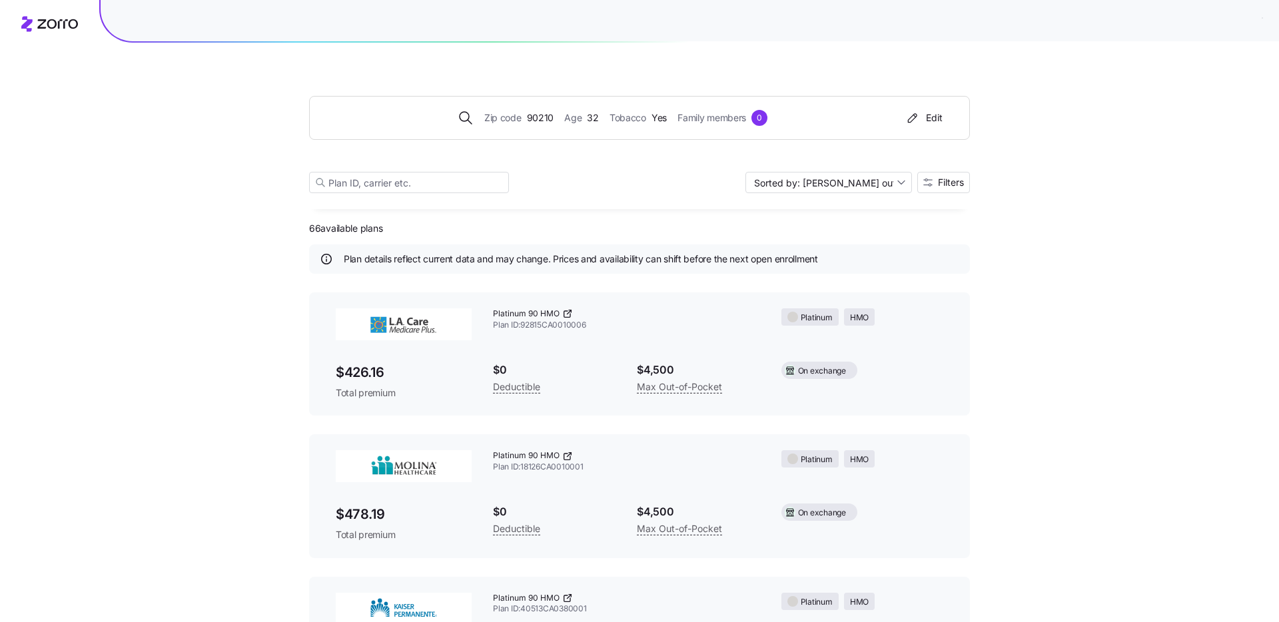
click at [719, 116] on span "Family members" at bounding box center [711, 118] width 69 height 15
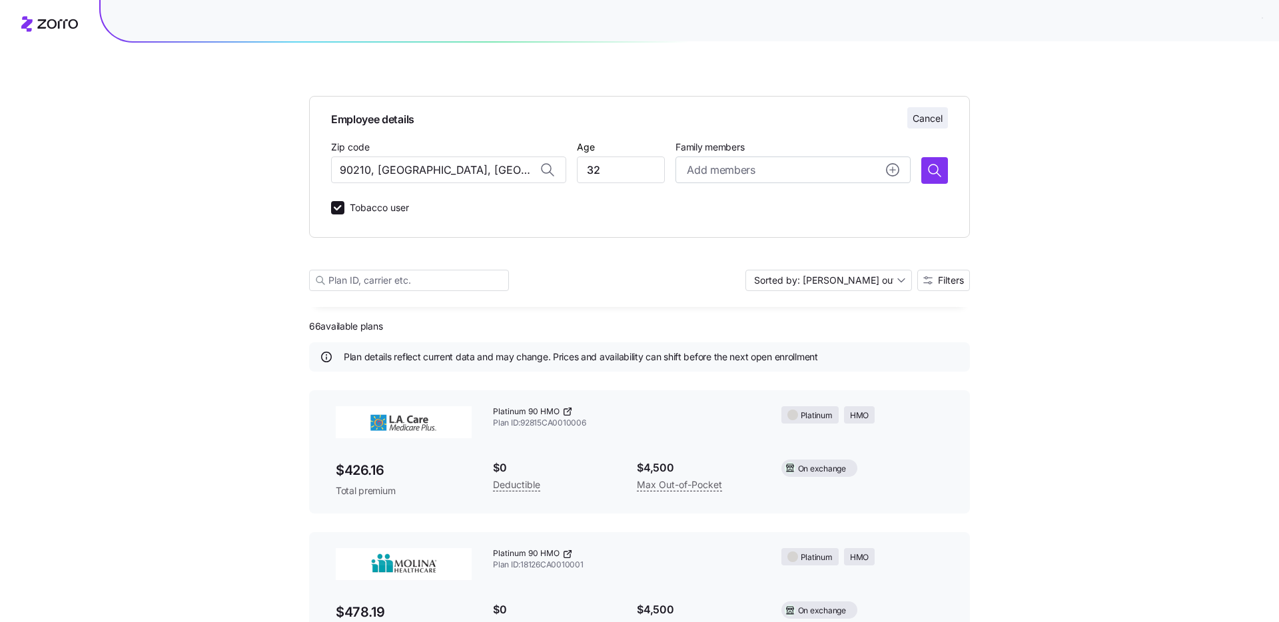
click at [916, 121] on span "Cancel" at bounding box center [927, 118] width 30 height 13
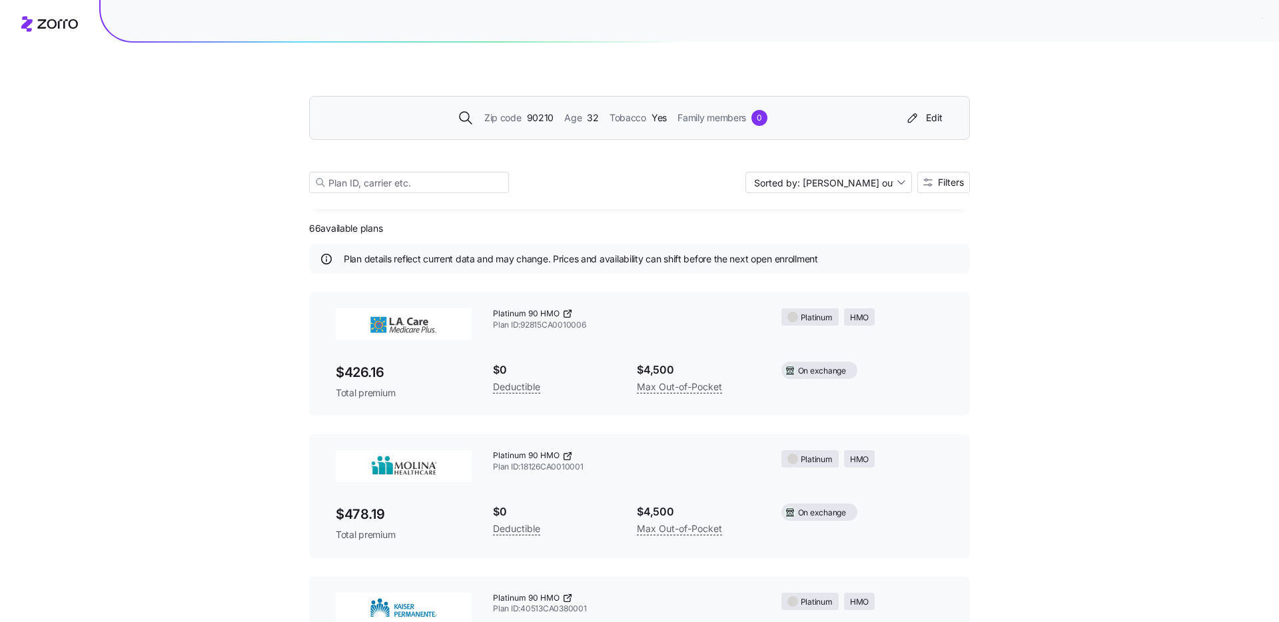
click at [764, 116] on div "0" at bounding box center [759, 118] width 16 height 16
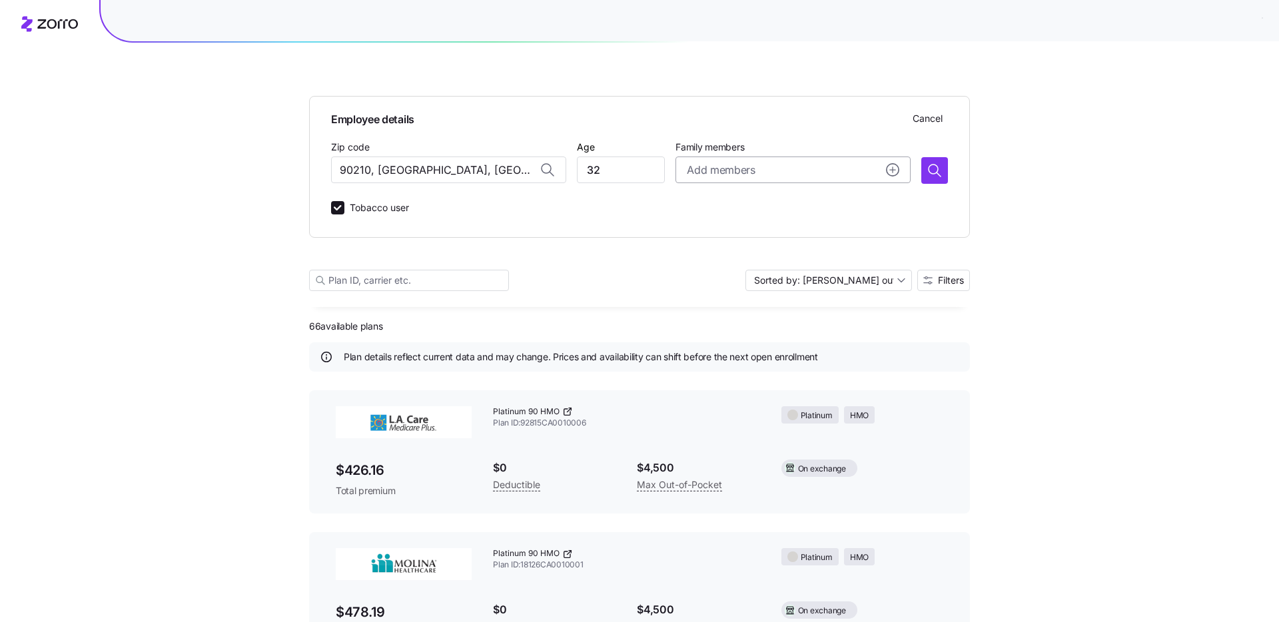
click at [751, 162] on span "Add members" at bounding box center [721, 170] width 68 height 17
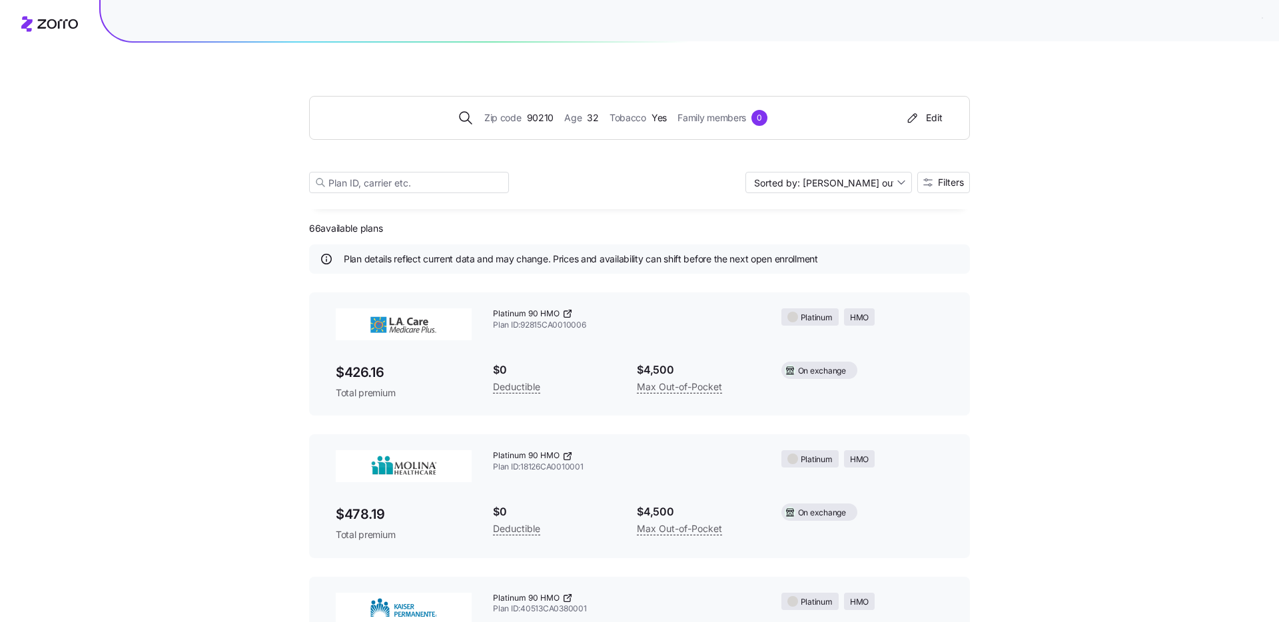
click at [735, 122] on span "Family members" at bounding box center [711, 118] width 69 height 15
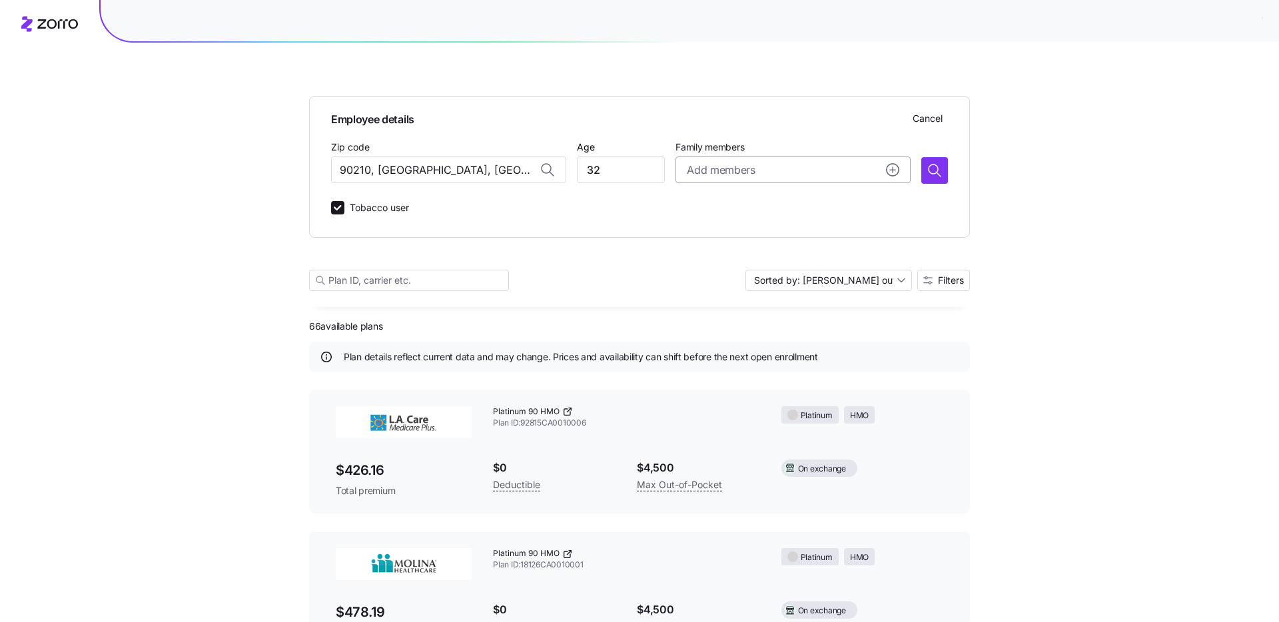
click at [834, 172] on div "Add members" at bounding box center [793, 170] width 212 height 17
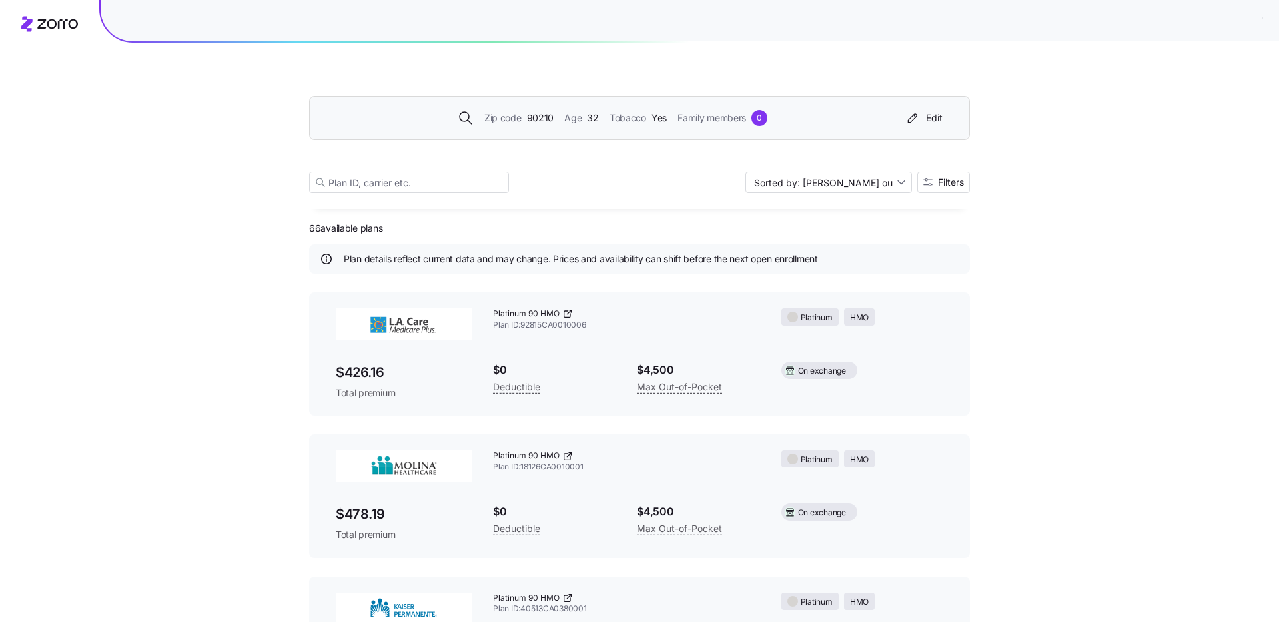
click at [760, 115] on div "0" at bounding box center [759, 118] width 16 height 16
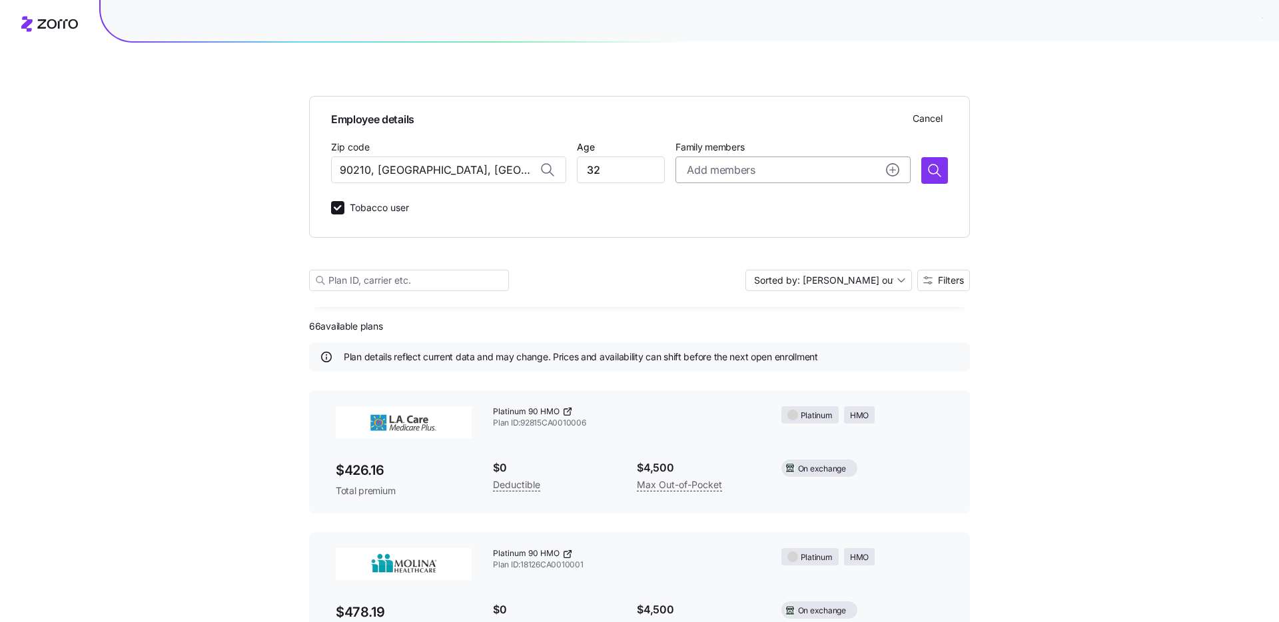
click at [744, 172] on span "Add members" at bounding box center [721, 170] width 68 height 17
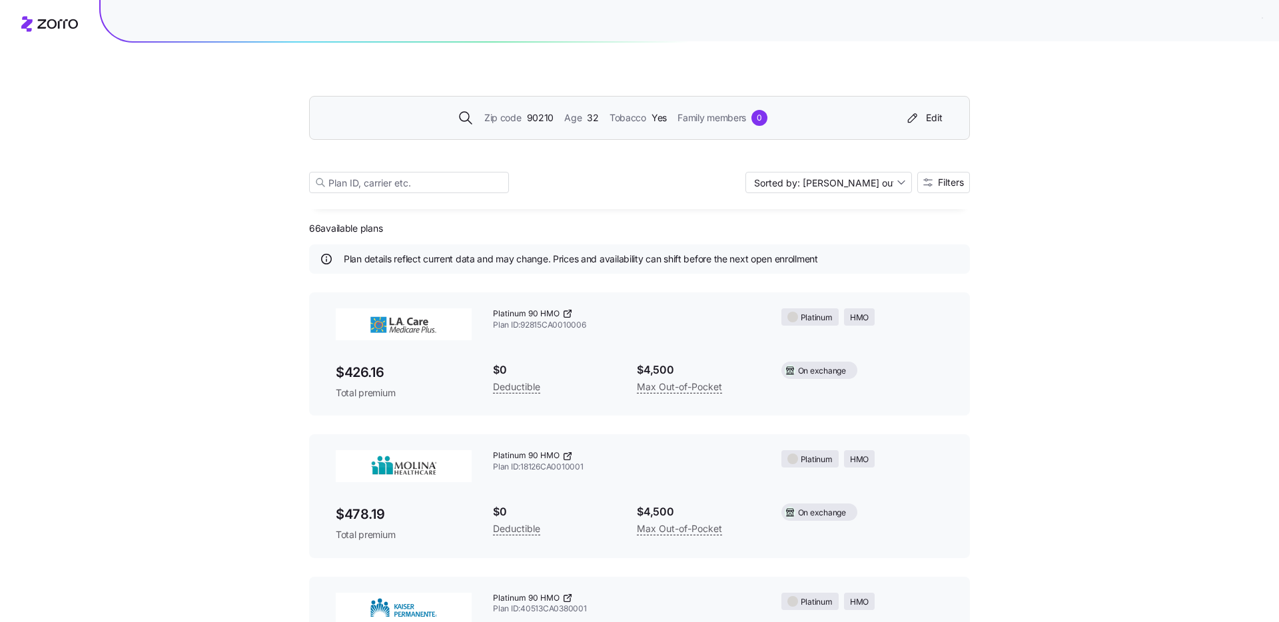
click at [715, 113] on span "Family members" at bounding box center [711, 118] width 69 height 15
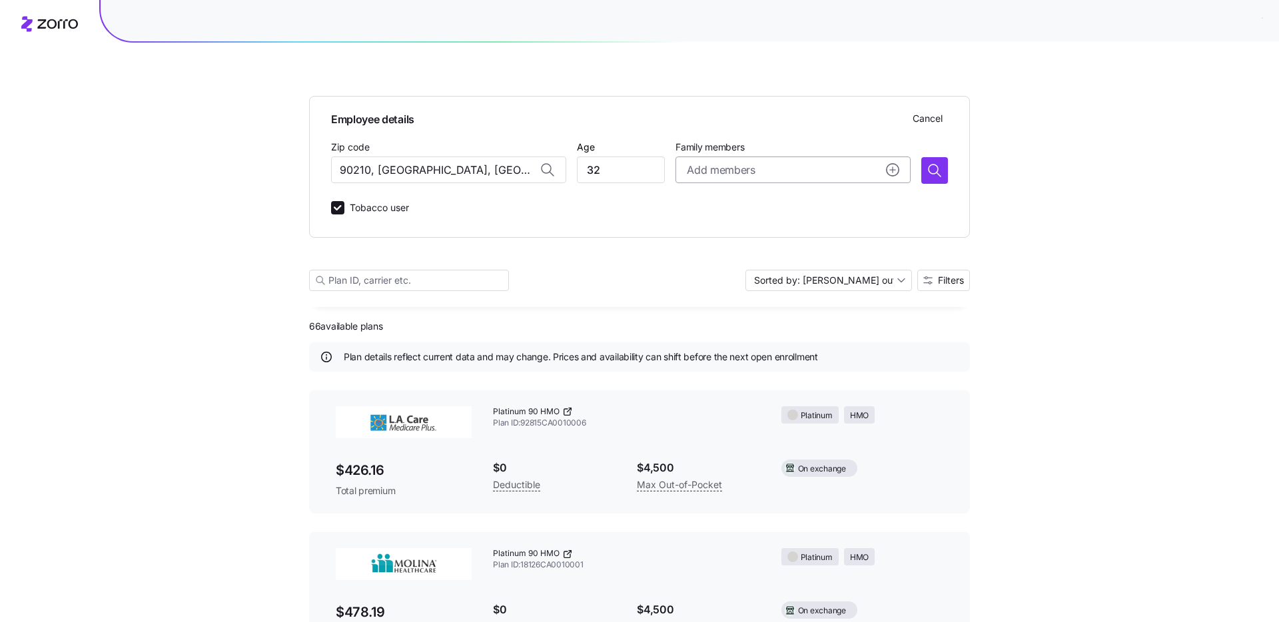
click at [727, 168] on span "Add members" at bounding box center [721, 170] width 68 height 17
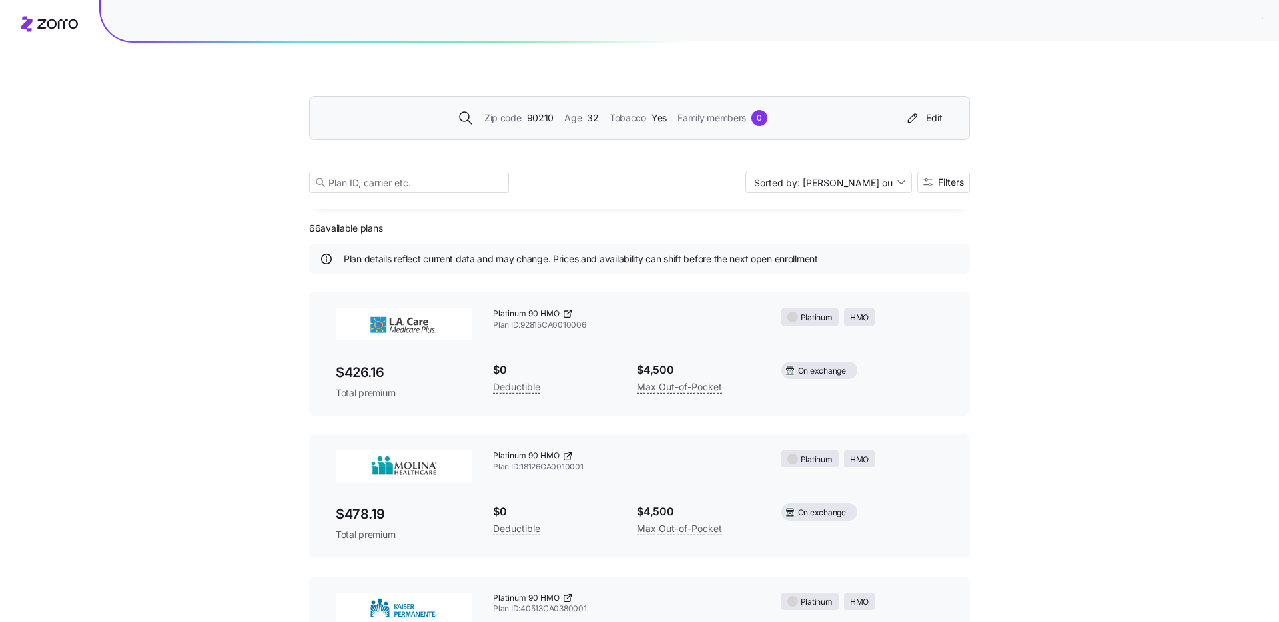
click at [478, 113] on div "Zip code 90210 Age 32 Tobacco Yes Family members 0" at bounding box center [612, 118] width 573 height 16
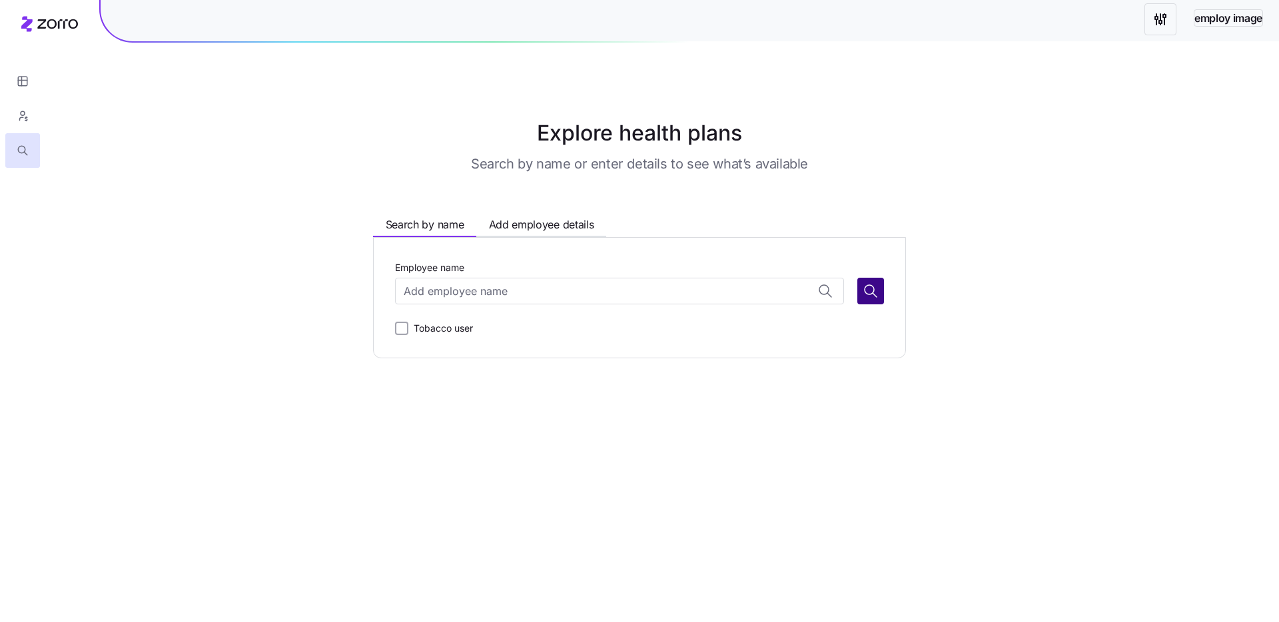
click at [882, 287] on button "button" at bounding box center [870, 291] width 27 height 27
click at [513, 285] on input "Employee name" at bounding box center [619, 291] width 449 height 27
click at [529, 225] on span "Add employee details" at bounding box center [541, 224] width 105 height 17
click at [426, 230] on span "Search by name" at bounding box center [425, 224] width 79 height 17
drag, startPoint x: 492, startPoint y: 223, endPoint x: 483, endPoint y: 245, distance: 23.6
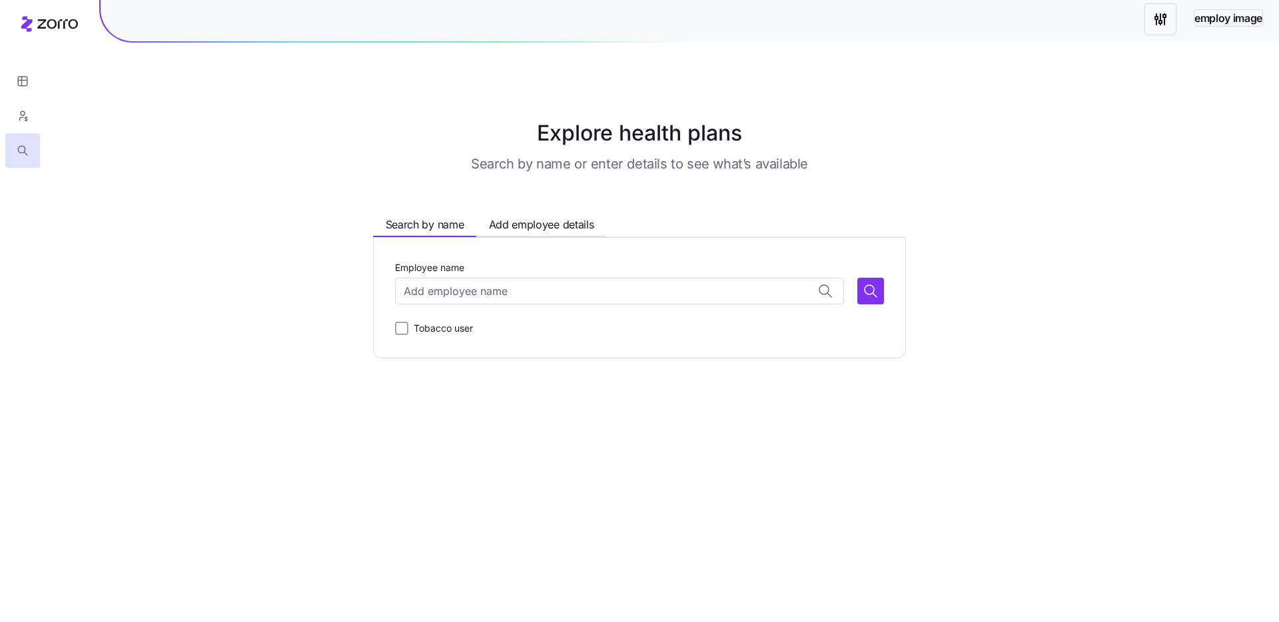
click at [492, 223] on span "Add employee details" at bounding box center [541, 224] width 105 height 17
click at [457, 282] on input "Zip code" at bounding box center [485, 291] width 181 height 27
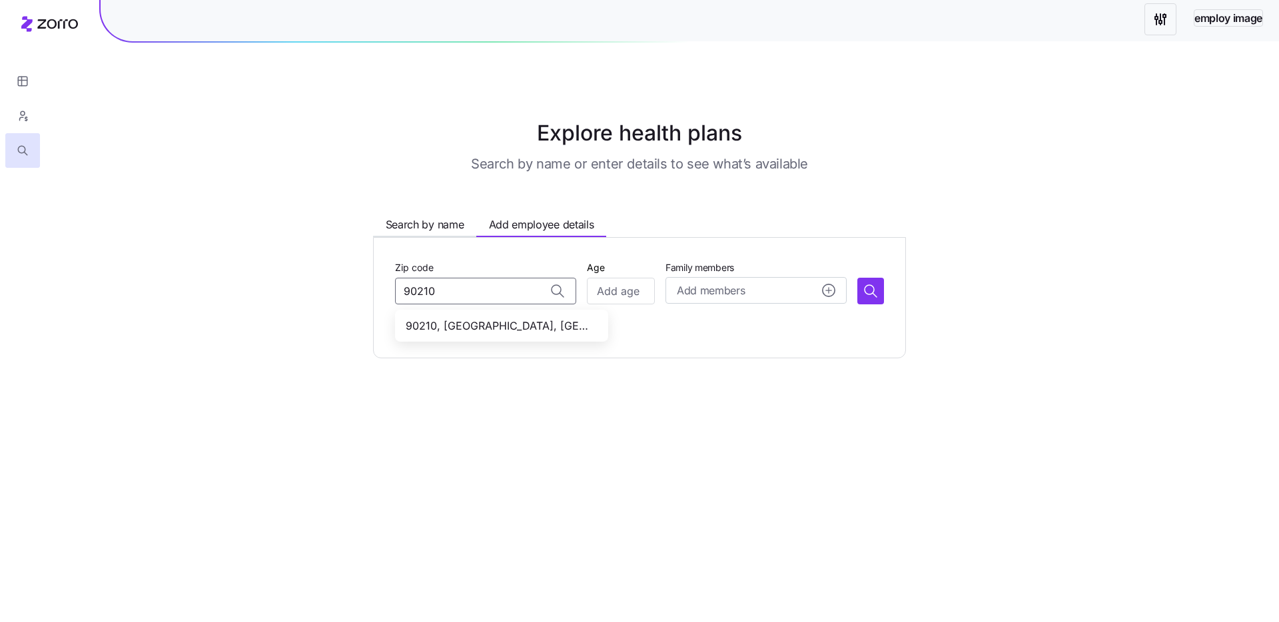
click at [456, 324] on span "90210, Los Angeles County, CA" at bounding box center [499, 326] width 186 height 17
type input "90210, Los Angeles County, CA"
click at [630, 296] on input "Age" at bounding box center [621, 291] width 68 height 27
type input "32"
click at [705, 299] on button "Add members" at bounding box center [755, 290] width 181 height 27
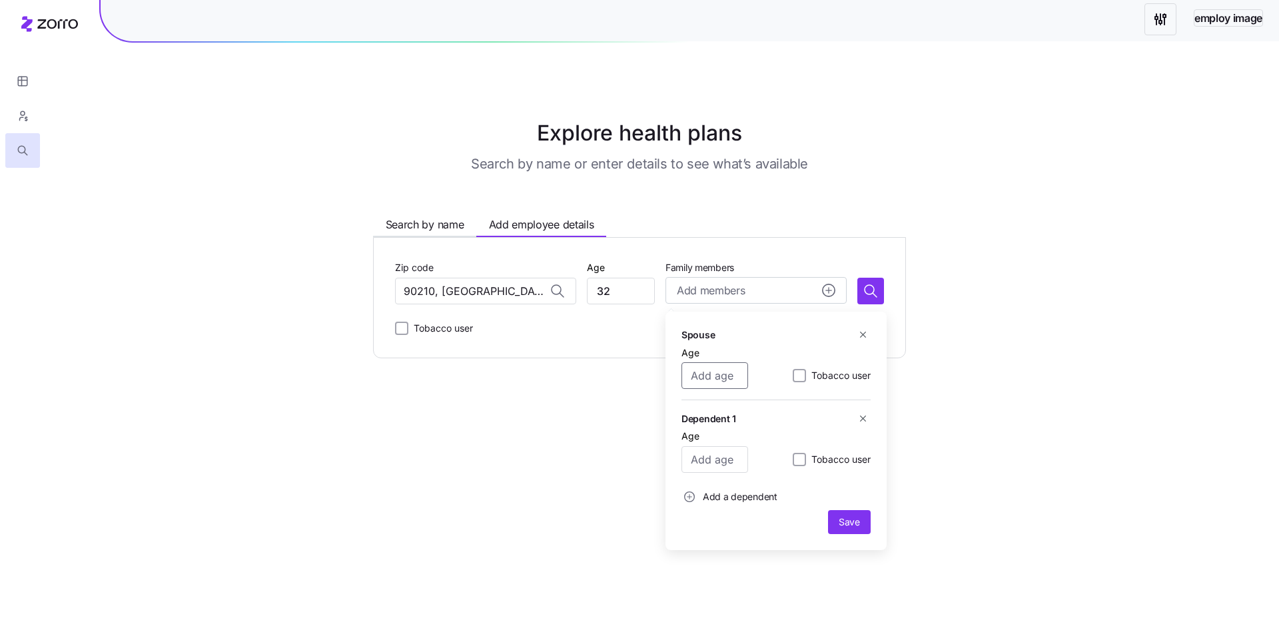
click at [714, 371] on input "Age" at bounding box center [714, 375] width 67 height 27
type input "32"
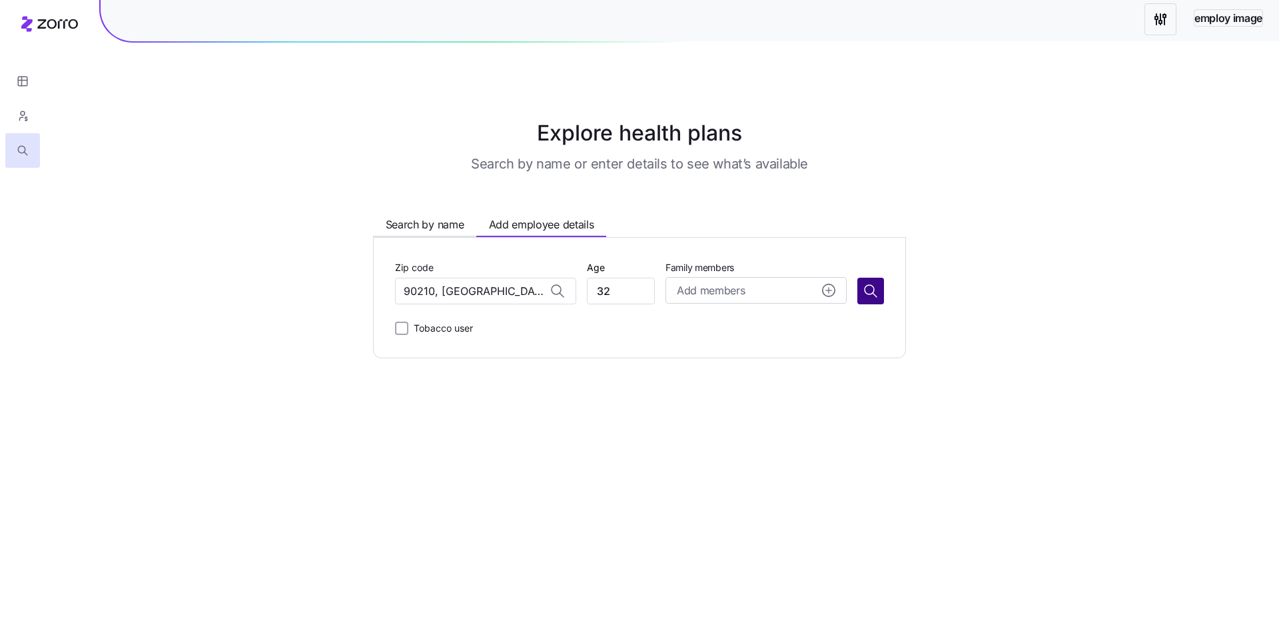
click at [874, 286] on icon "button" at bounding box center [870, 291] width 16 height 16
click at [542, 226] on span "Add employee details" at bounding box center [541, 224] width 105 height 17
click at [462, 288] on input "Zip code" at bounding box center [485, 291] width 181 height 27
click at [459, 322] on span "90210, Los Angeles County, CA" at bounding box center [499, 326] width 186 height 17
type input "90210, Los Angeles County, CA"
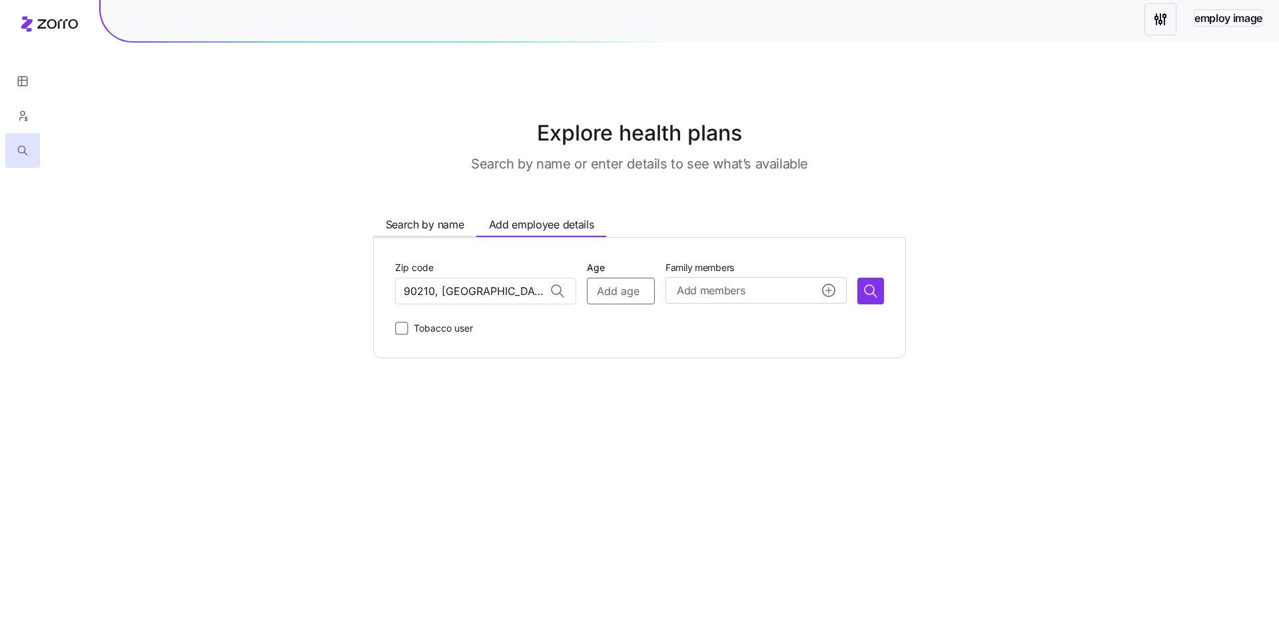
click at [606, 287] on input "Age" at bounding box center [621, 291] width 68 height 27
type input "32"
click at [681, 290] on span "Add members" at bounding box center [711, 290] width 68 height 17
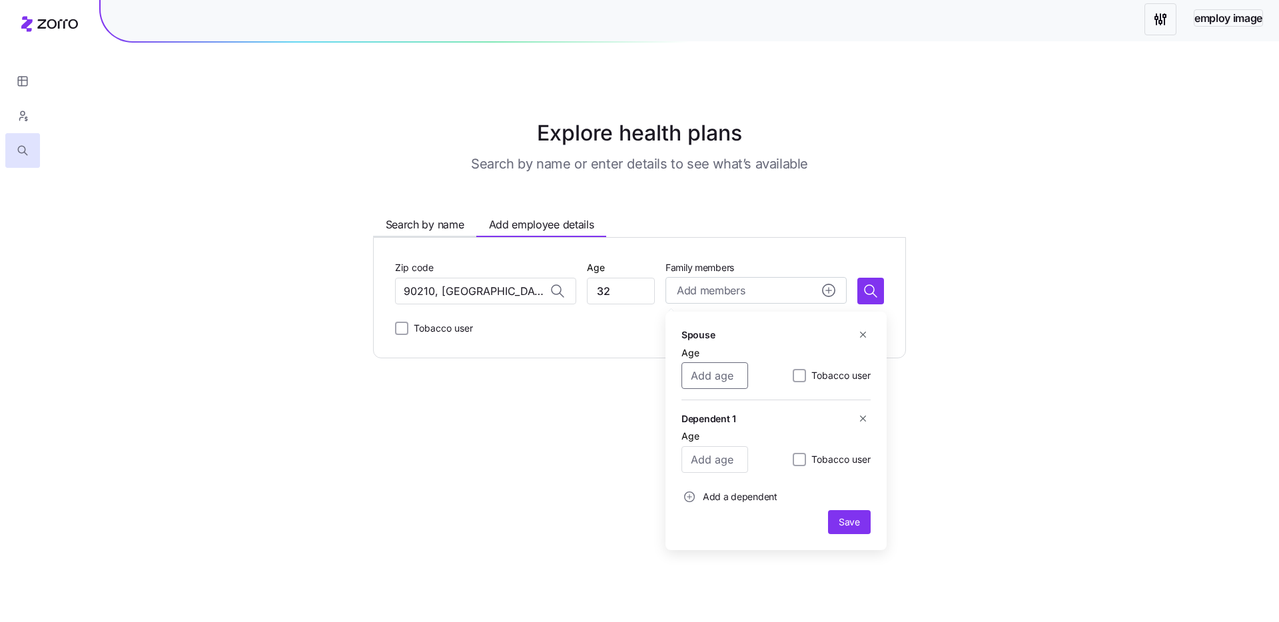
click at [716, 378] on input "Age" at bounding box center [714, 375] width 67 height 27
type input "32"
click at [876, 286] on icon "button" at bounding box center [870, 291] width 16 height 16
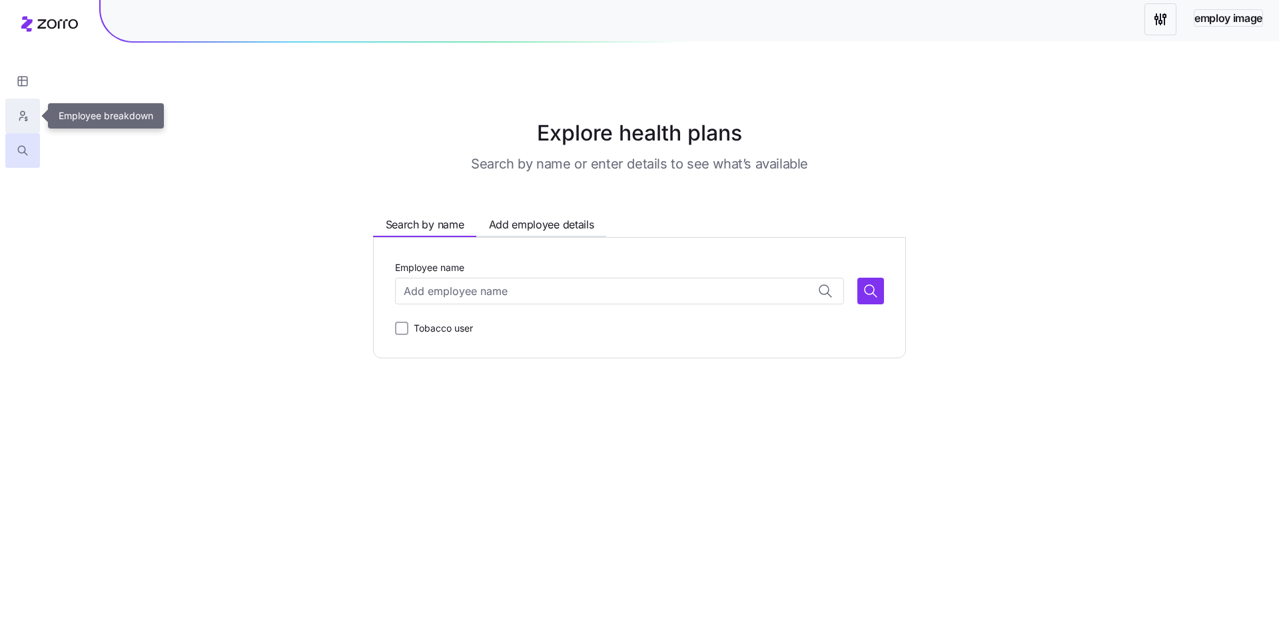
click at [33, 104] on button "button" at bounding box center [22, 116] width 35 height 35
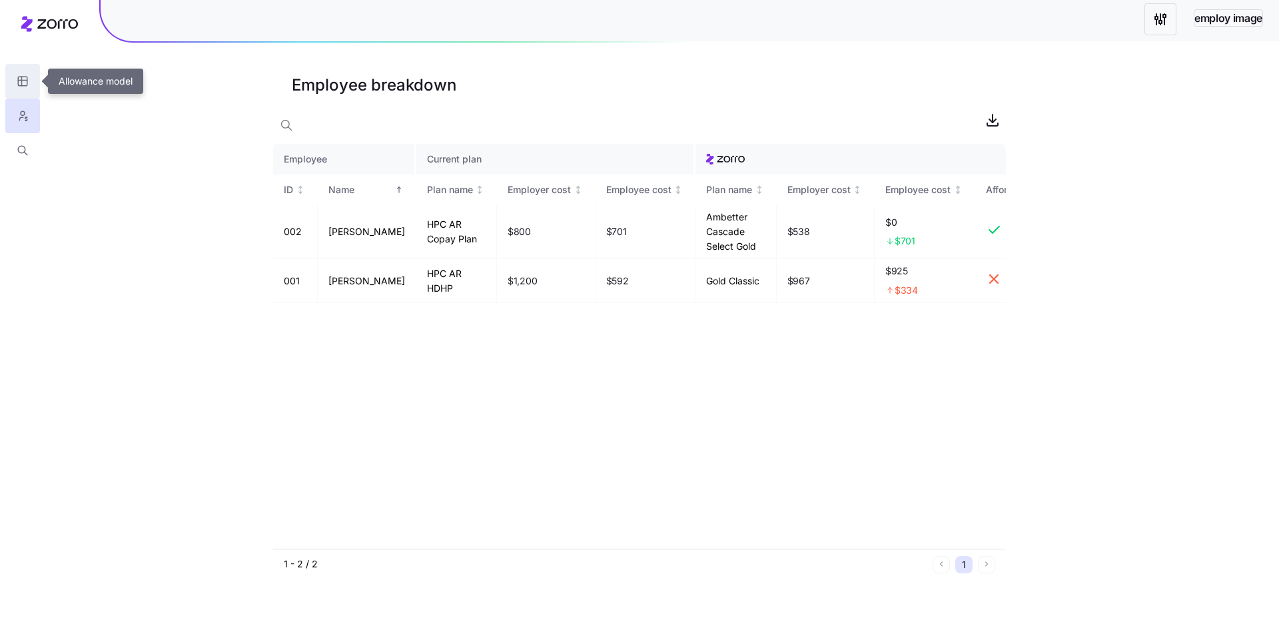
click at [31, 83] on button "button" at bounding box center [22, 81] width 35 height 35
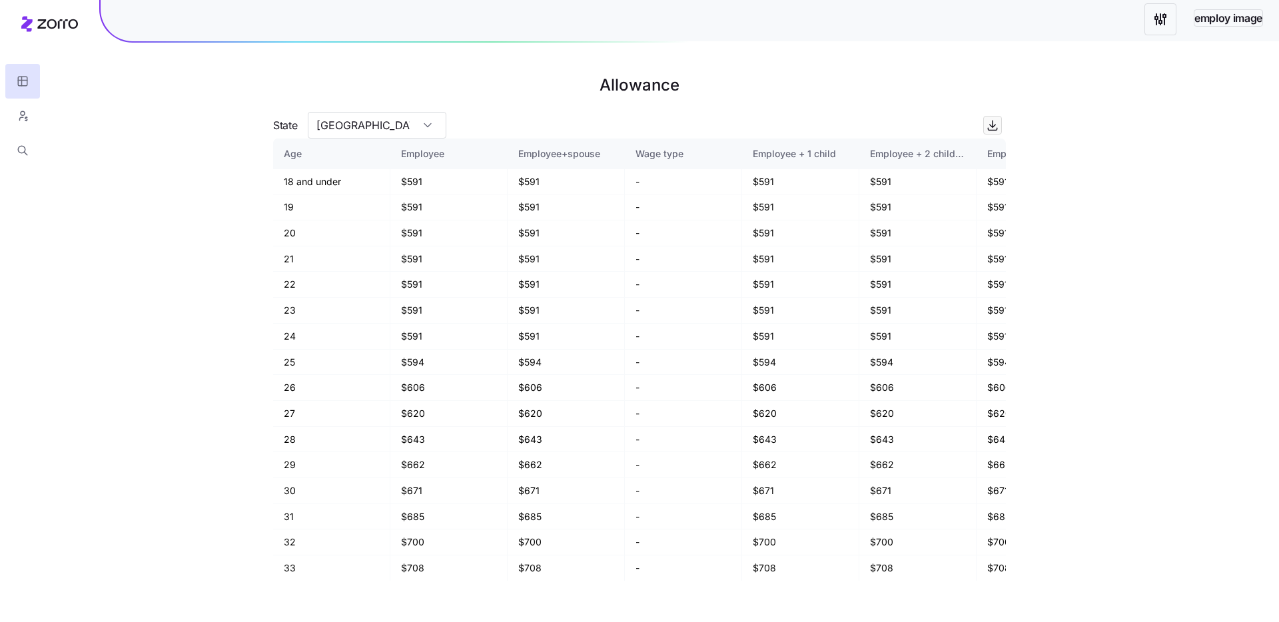
click at [1165, 25] on html "employ image Allowance State TX Age Employee Employee+spouse Wage type Employee…" at bounding box center [639, 311] width 1279 height 622
click at [1081, 60] on div "Quick edit" at bounding box center [1086, 54] width 166 height 21
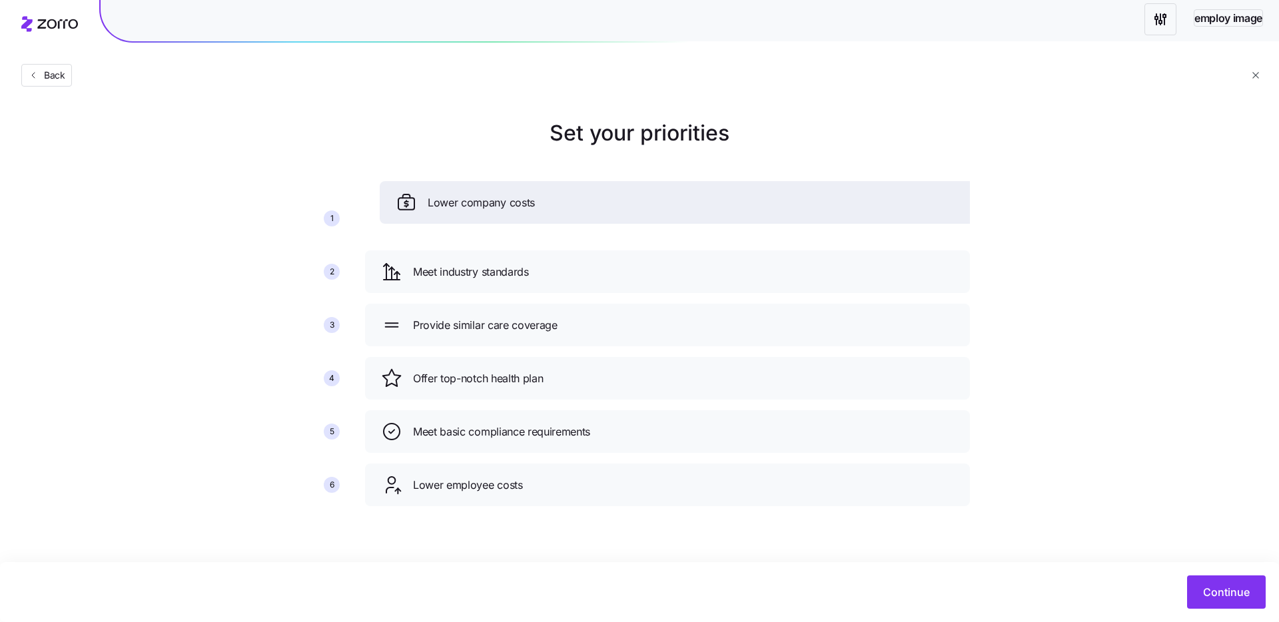
drag, startPoint x: 463, startPoint y: 272, endPoint x: 475, endPoint y: 211, distance: 62.6
click at [475, 211] on div "Lower company costs" at bounding box center [682, 202] width 573 height 21
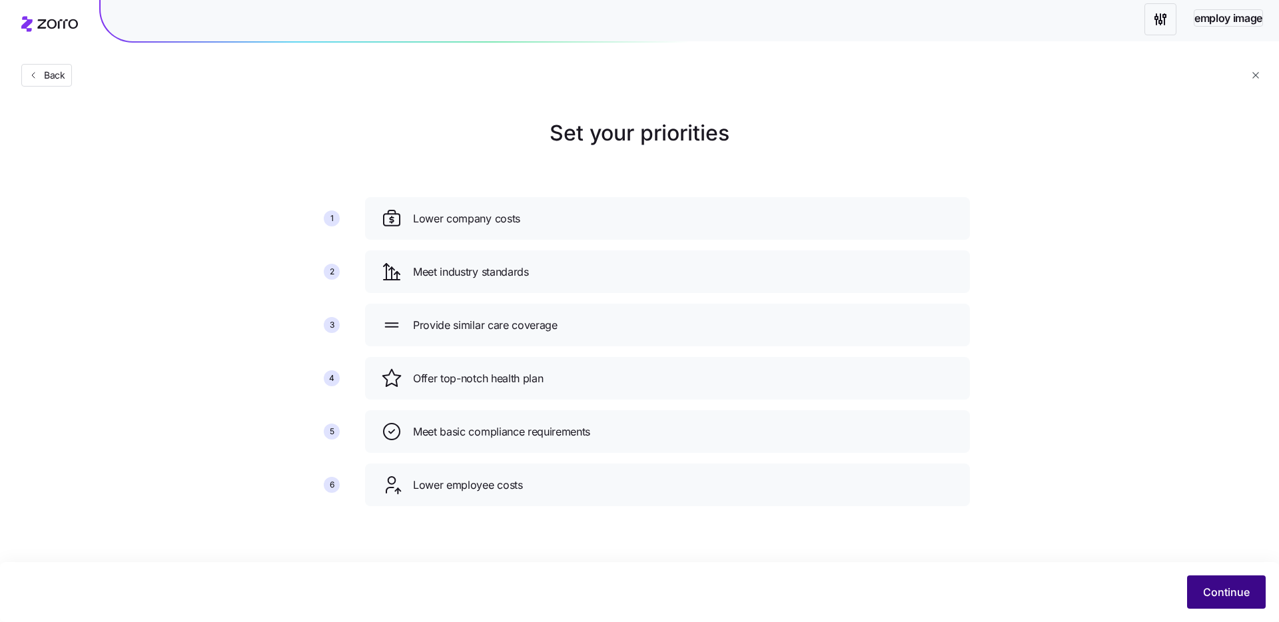
click at [1227, 591] on span "Continue" at bounding box center [1226, 592] width 47 height 16
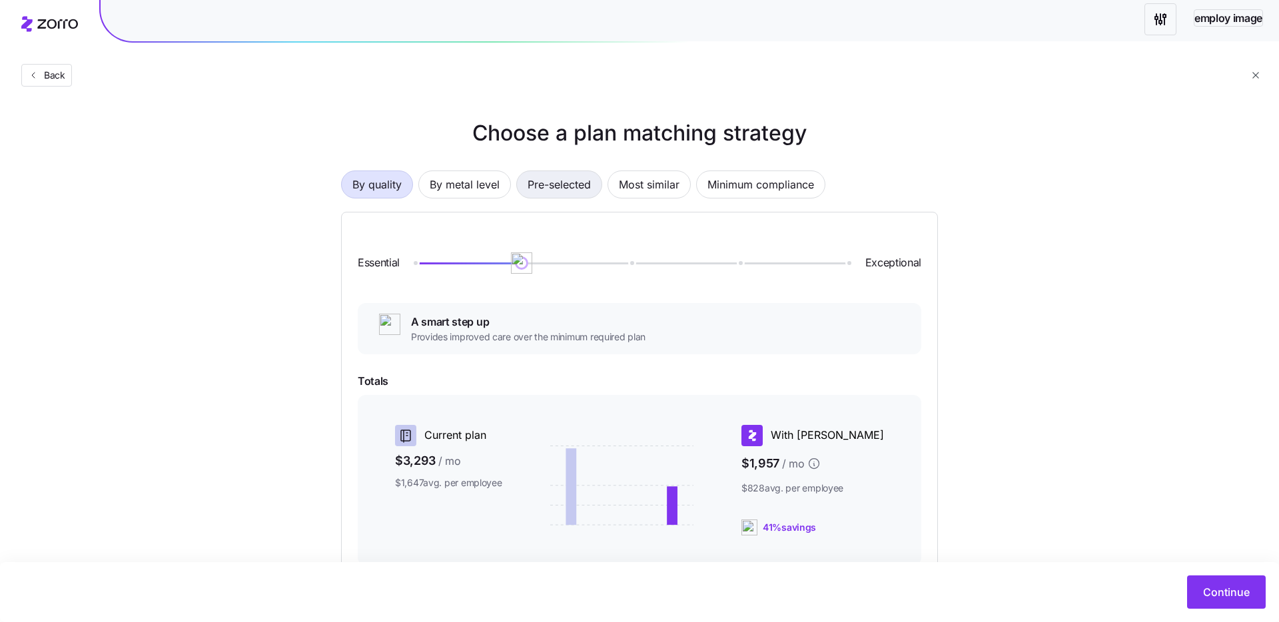
click at [526, 188] on button "Pre-selected" at bounding box center [559, 184] width 86 height 28
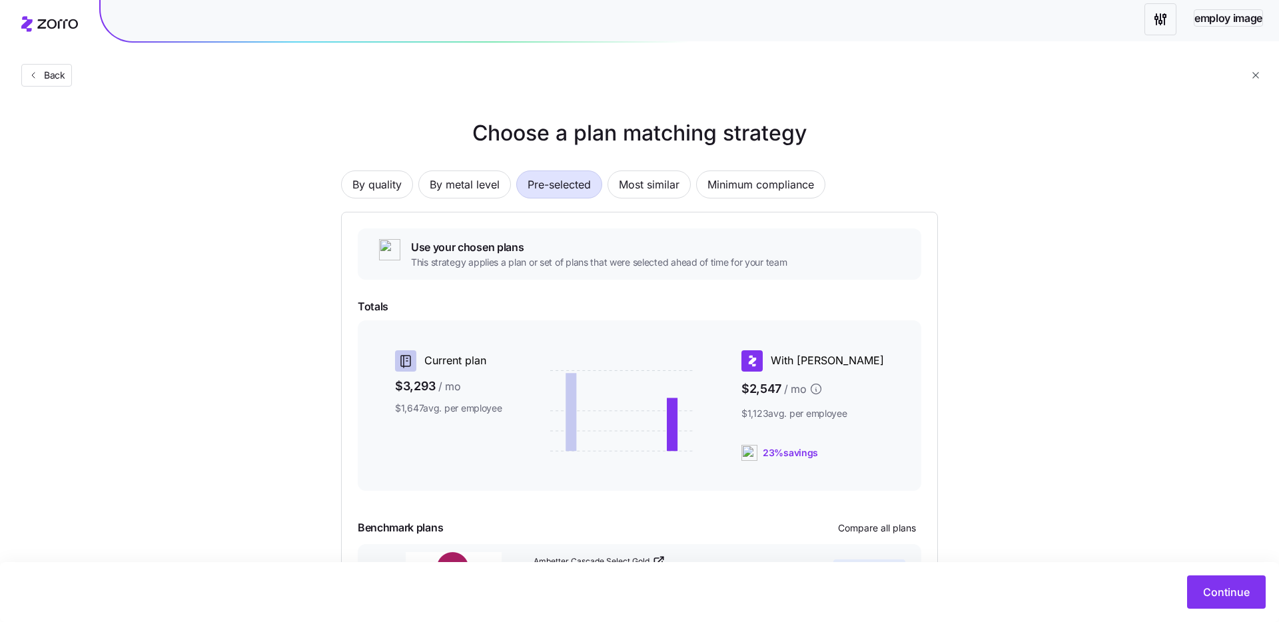
scroll to position [109, 0]
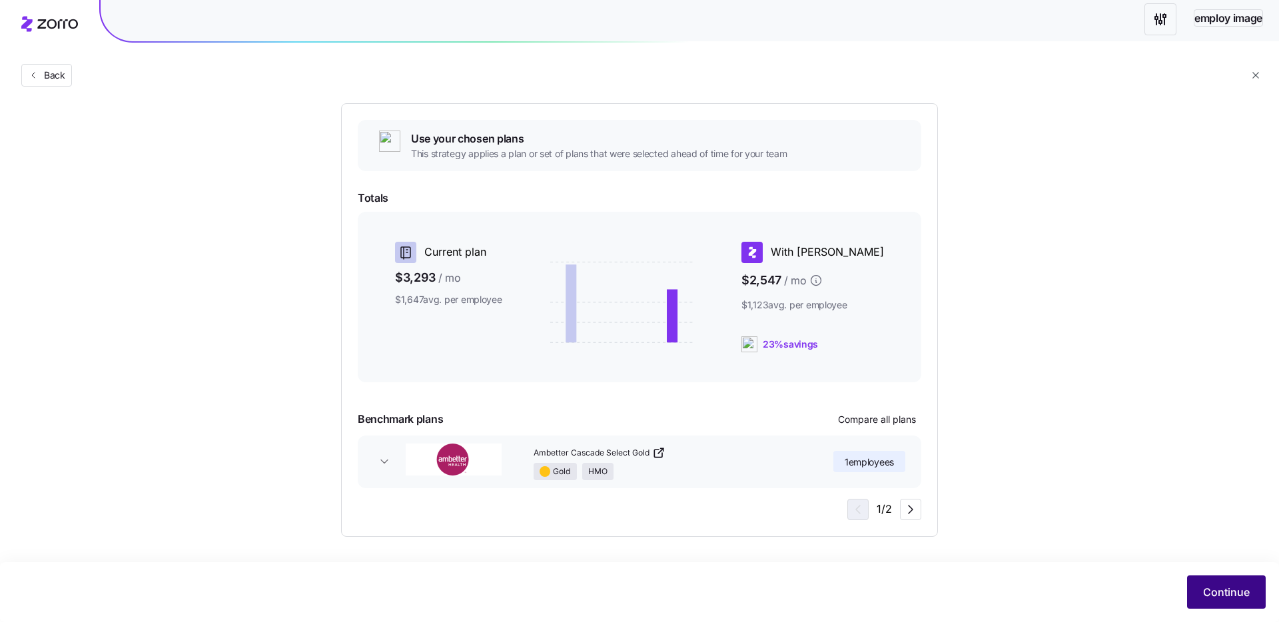
click at [1217, 597] on span "Continue" at bounding box center [1226, 592] width 47 height 16
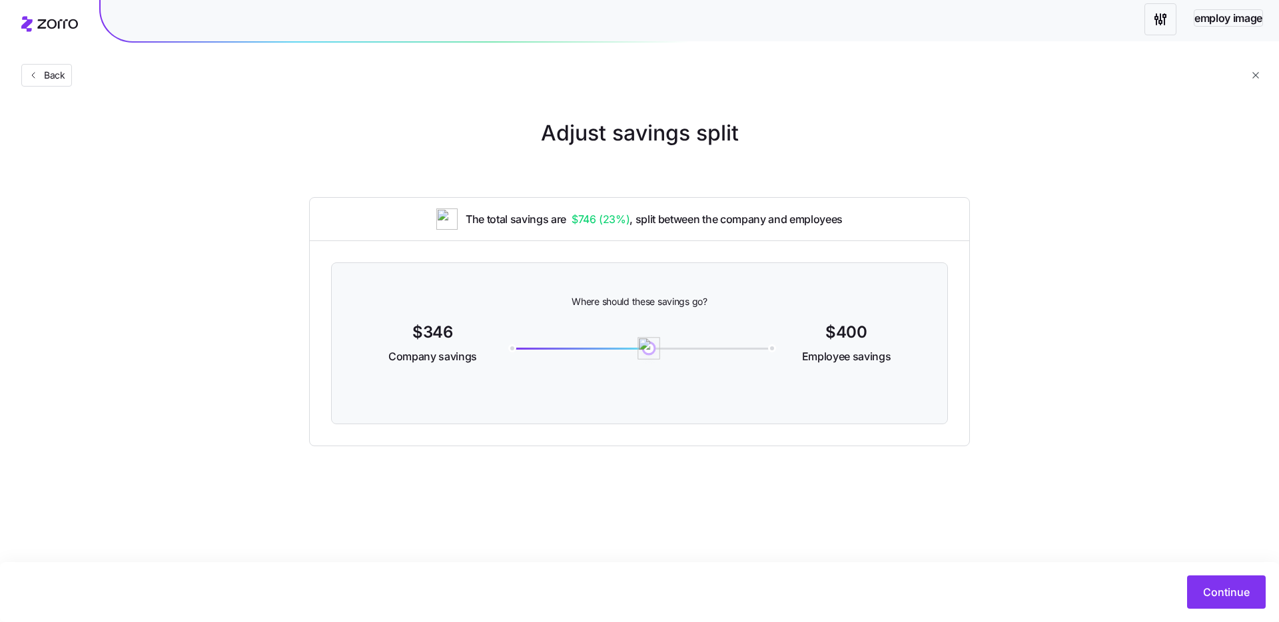
drag, startPoint x: 713, startPoint y: 345, endPoint x: 648, endPoint y: 342, distance: 65.3
click at [648, 346] on div "400" at bounding box center [639, 348] width 260 height 5
click at [1229, 587] on span "Continue" at bounding box center [1226, 592] width 47 height 16
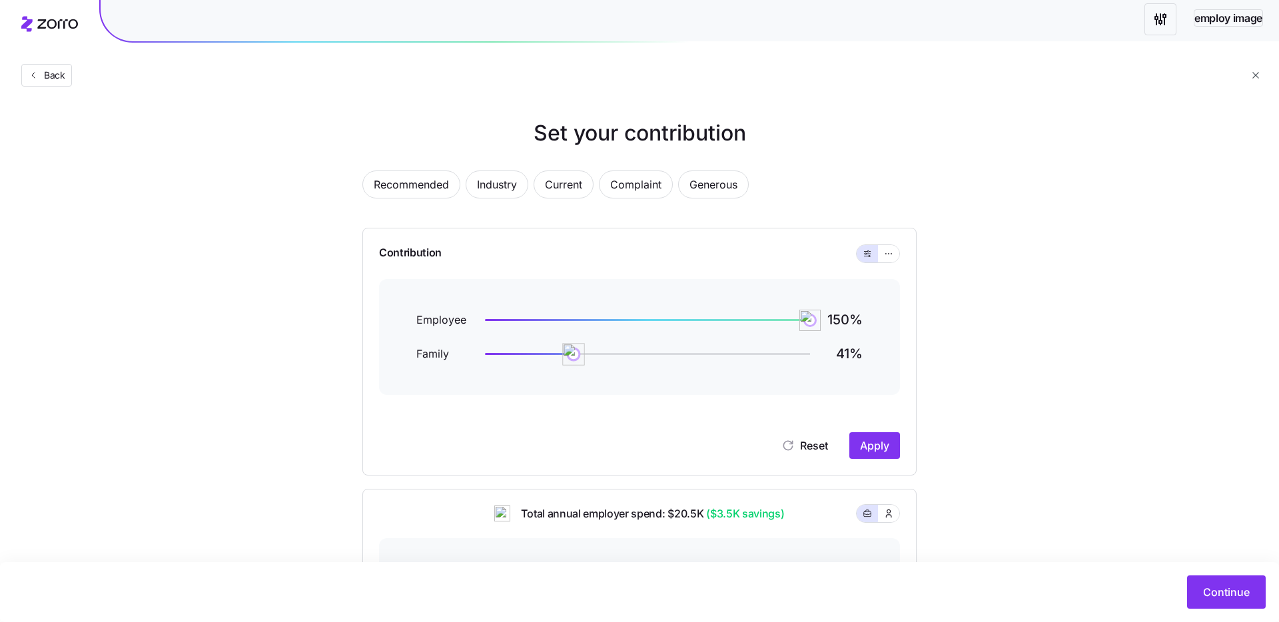
click at [575, 355] on div at bounding box center [647, 354] width 325 height 5
click at [881, 450] on span "Apply" at bounding box center [874, 446] width 29 height 16
click at [885, 258] on icon "button" at bounding box center [888, 254] width 9 height 16
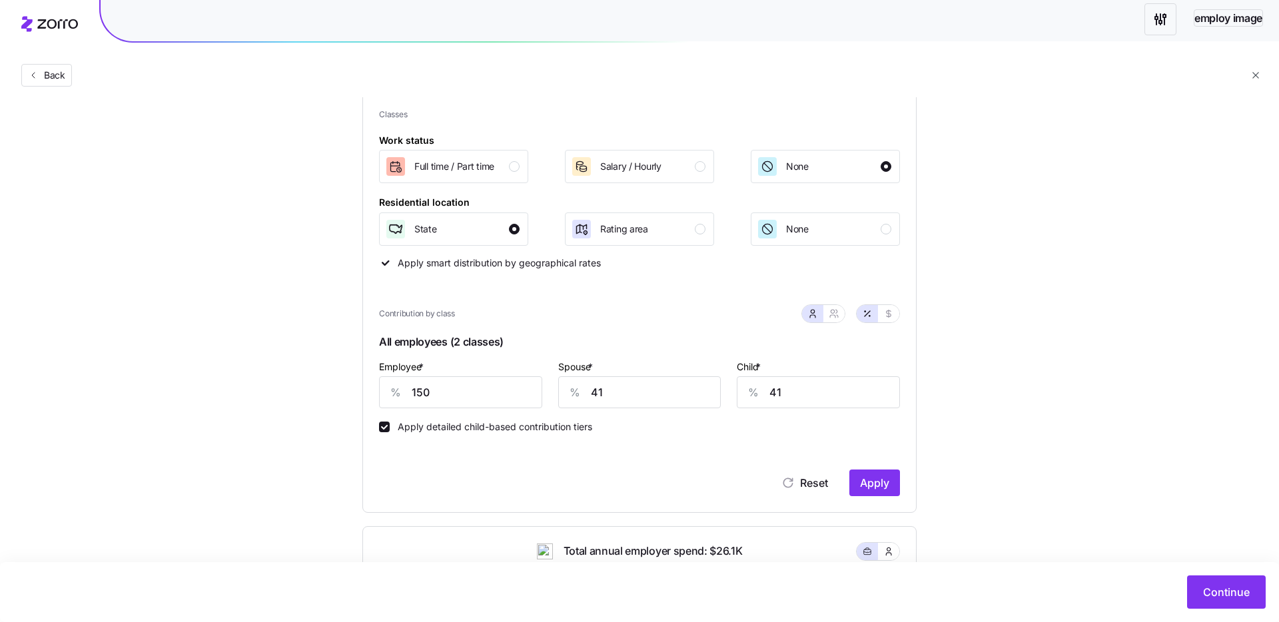
scroll to position [170, 0]
click at [630, 393] on input "41" at bounding box center [639, 393] width 163 height 32
type input "0"
click at [794, 392] on input "41" at bounding box center [818, 393] width 163 height 32
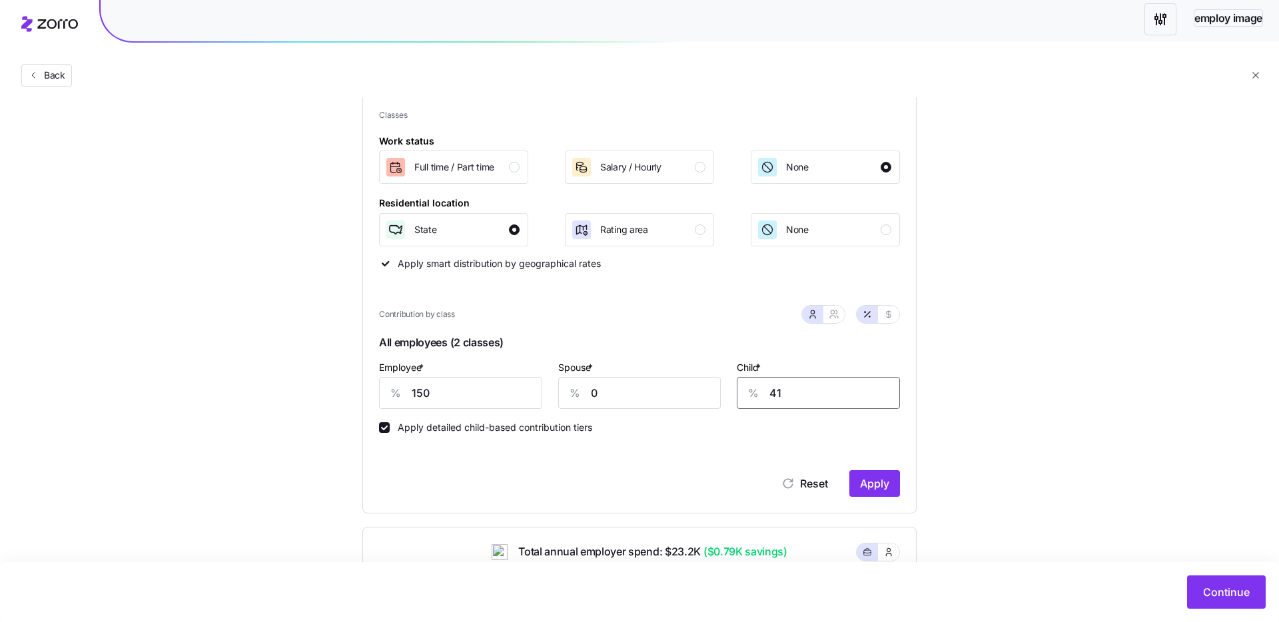
click at [794, 392] on input "41" at bounding box center [818, 393] width 163 height 32
type input "0"
click at [874, 483] on span "Apply" at bounding box center [874, 483] width 29 height 16
click at [856, 486] on button "Apply" at bounding box center [874, 483] width 51 height 27
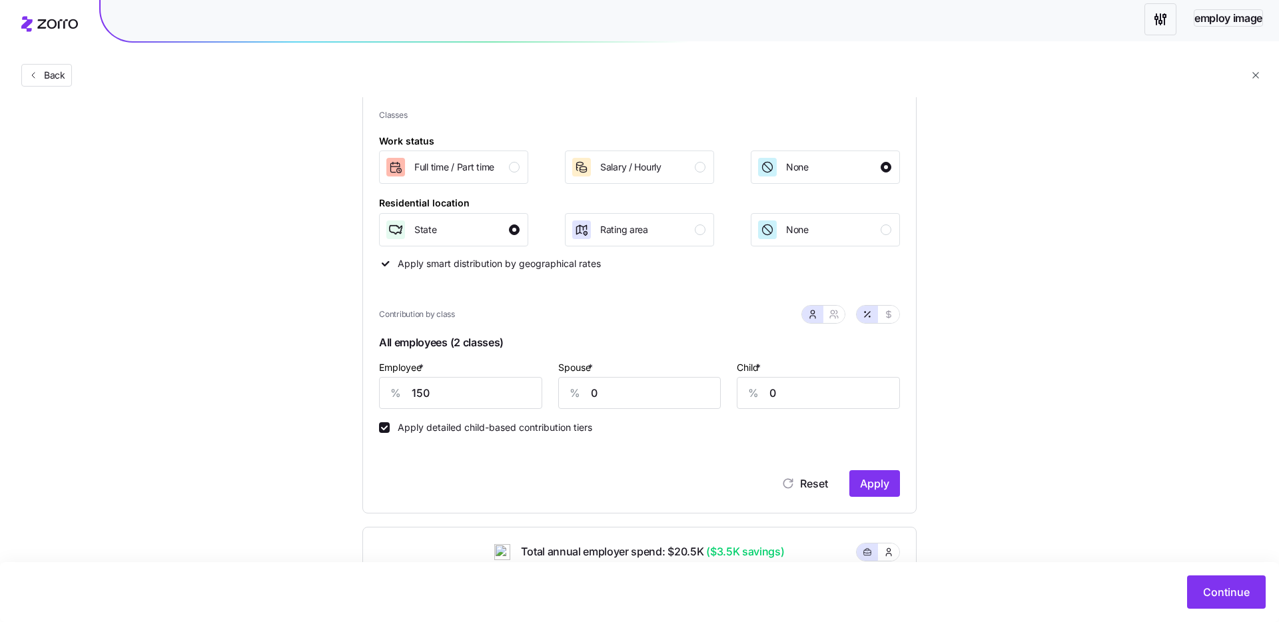
click at [1201, 610] on div "Continue" at bounding box center [639, 592] width 1279 height 60
click at [1221, 583] on button "Continue" at bounding box center [1226, 591] width 79 height 33
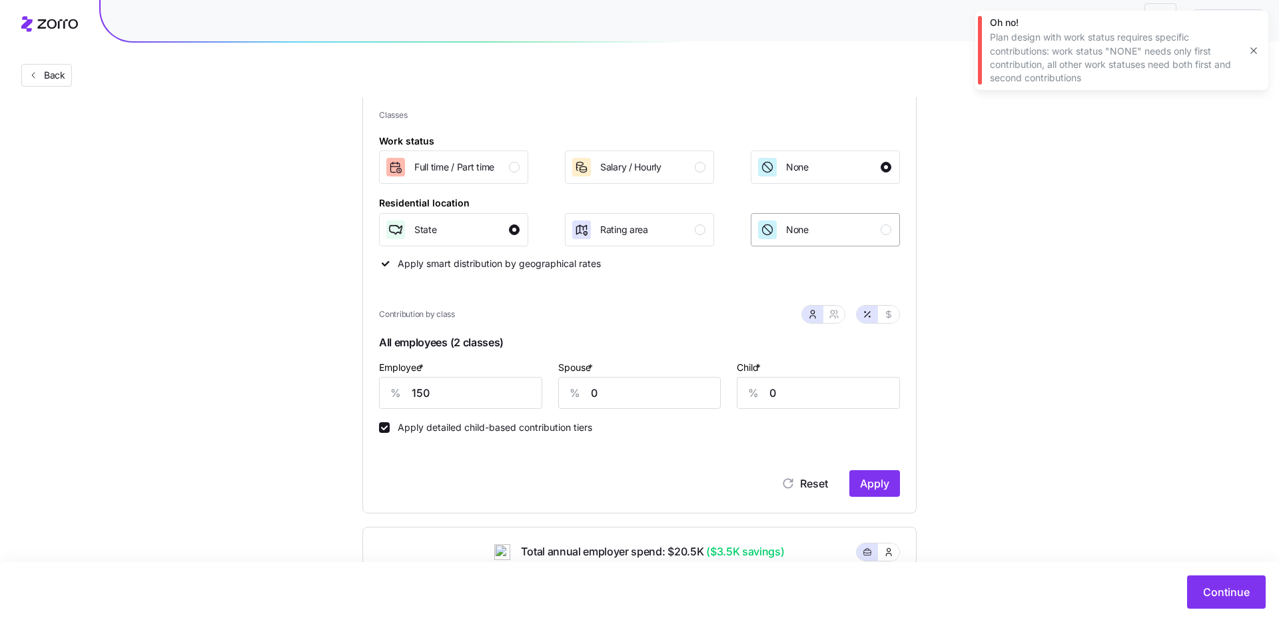
click at [848, 220] on div "None" at bounding box center [824, 229] width 135 height 21
click at [669, 166] on div "Salary / Hourly" at bounding box center [638, 166] width 135 height 21
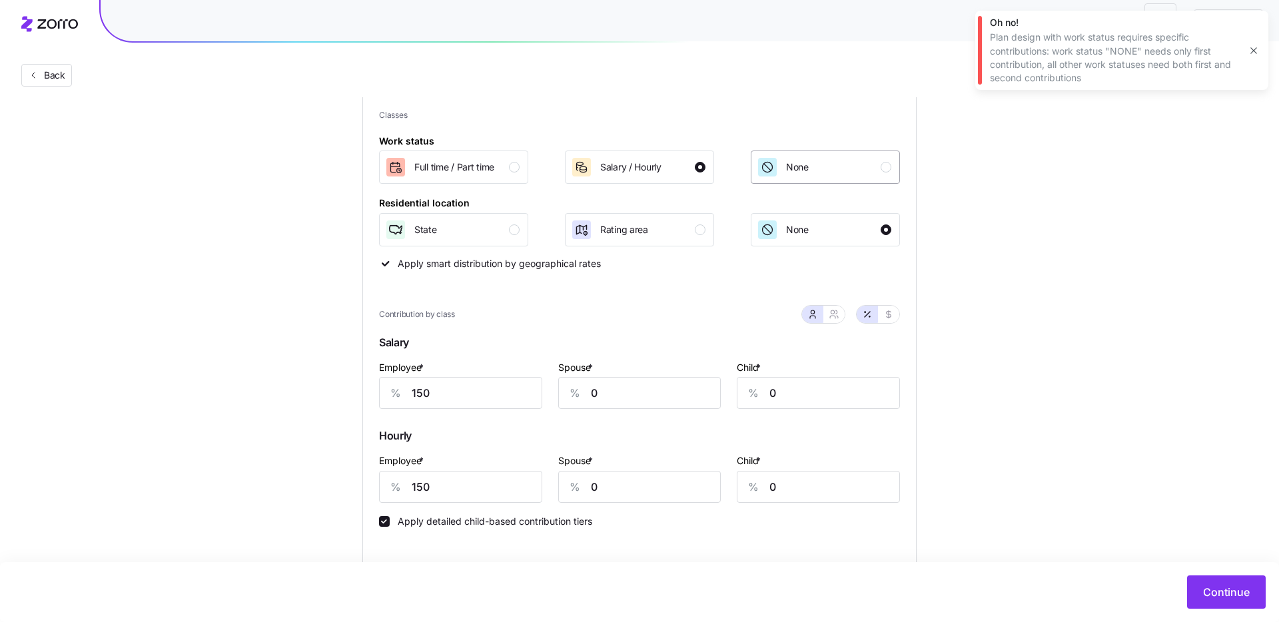
click at [789, 169] on span "None" at bounding box center [797, 166] width 23 height 13
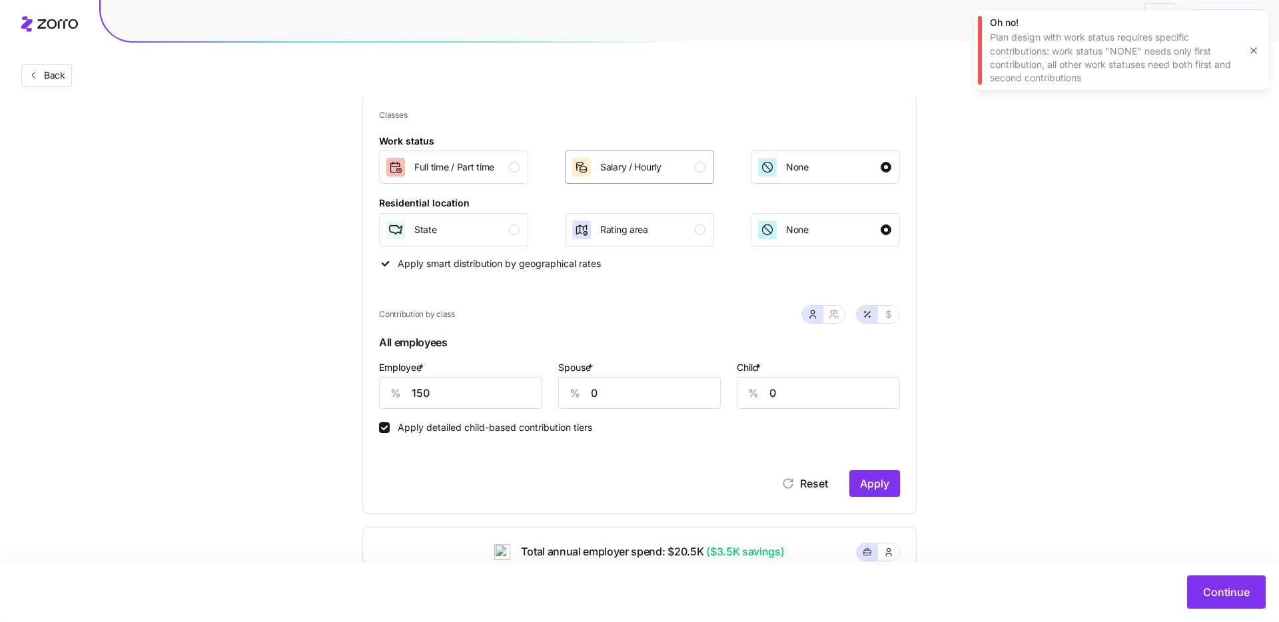
drag, startPoint x: 677, startPoint y: 168, endPoint x: 633, endPoint y: 169, distance: 44.0
click at [675, 168] on div "Salary / Hourly" at bounding box center [638, 166] width 135 height 21
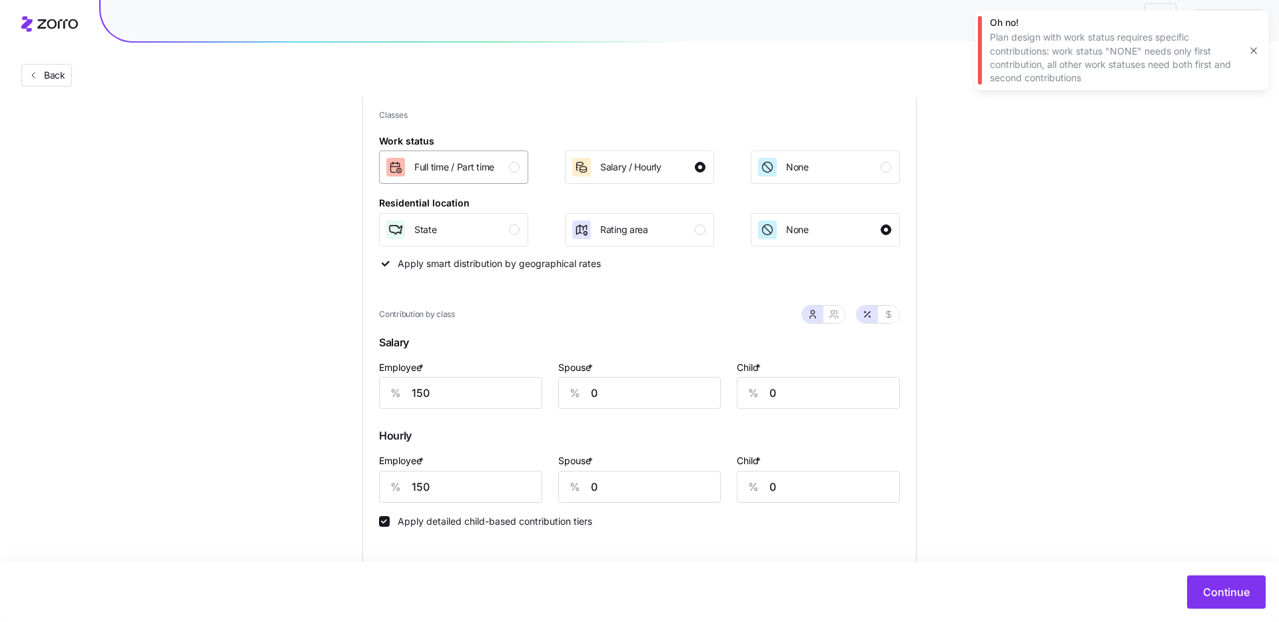
click at [511, 171] on div "button" at bounding box center [514, 167] width 11 height 11
click at [1253, 594] on button "Continue" at bounding box center [1226, 591] width 79 height 33
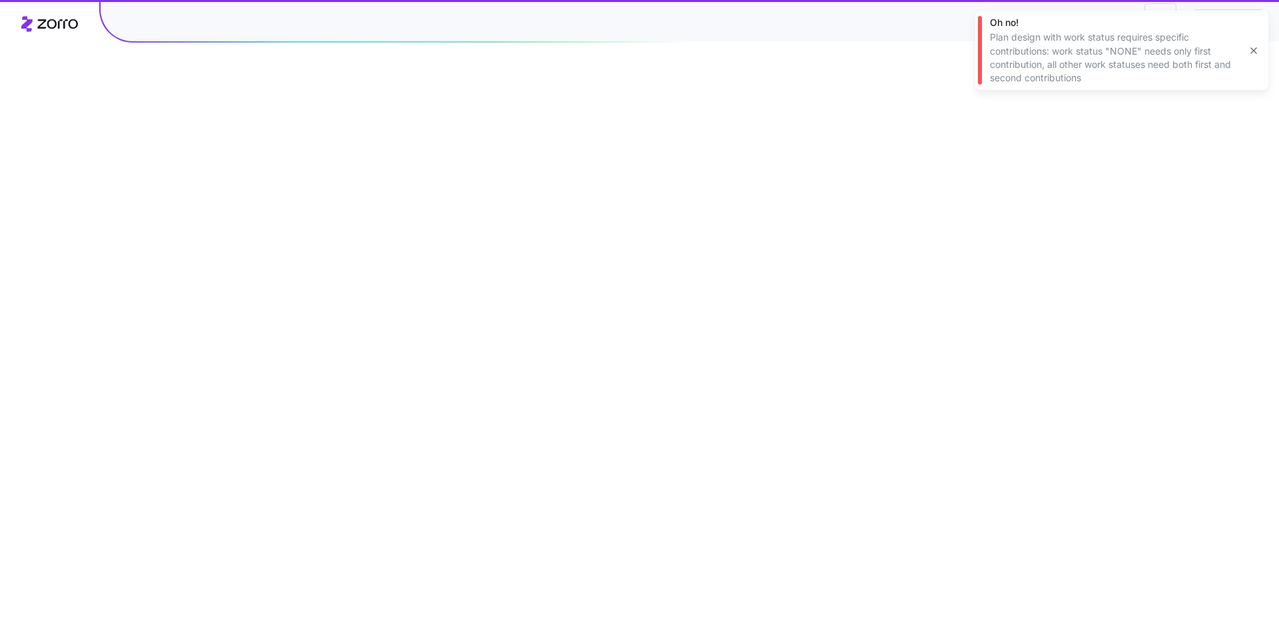
scroll to position [0, 0]
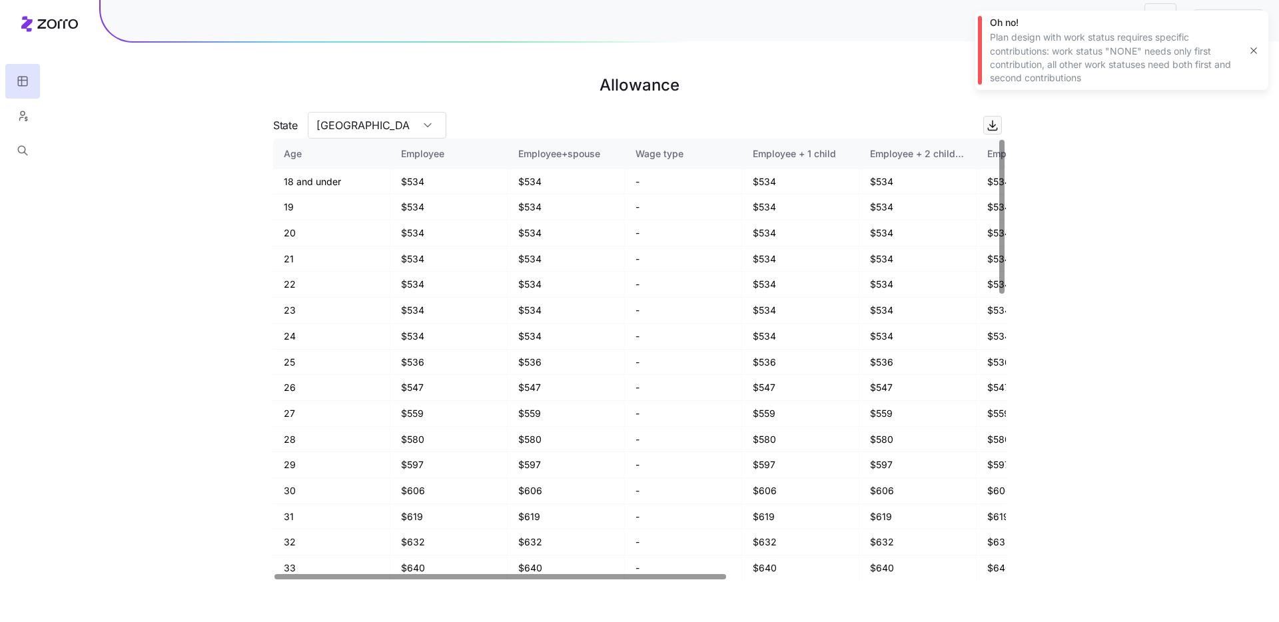
click at [1263, 49] on div "Oh no! Plan design with work status requires specific contributions: work statu…" at bounding box center [1121, 50] width 293 height 79
click at [1257, 49] on icon "button" at bounding box center [1253, 50] width 11 height 11
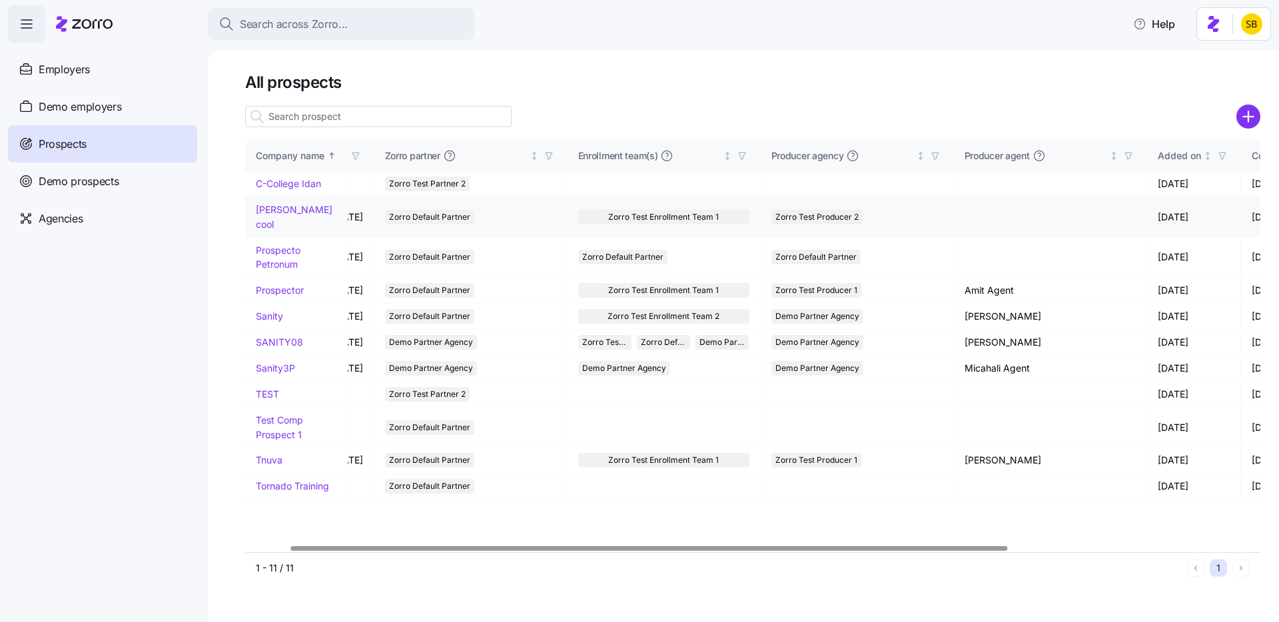
scroll to position [0, 63]
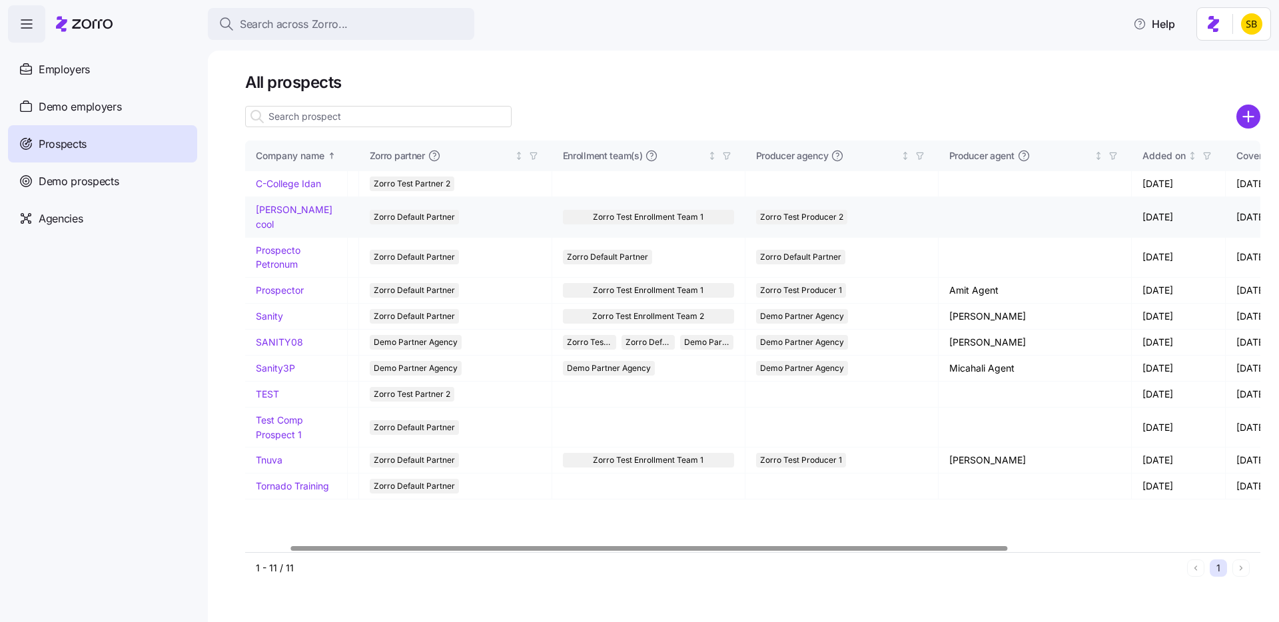
click at [292, 208] on link "[PERSON_NAME] cool" at bounding box center [294, 217] width 77 height 26
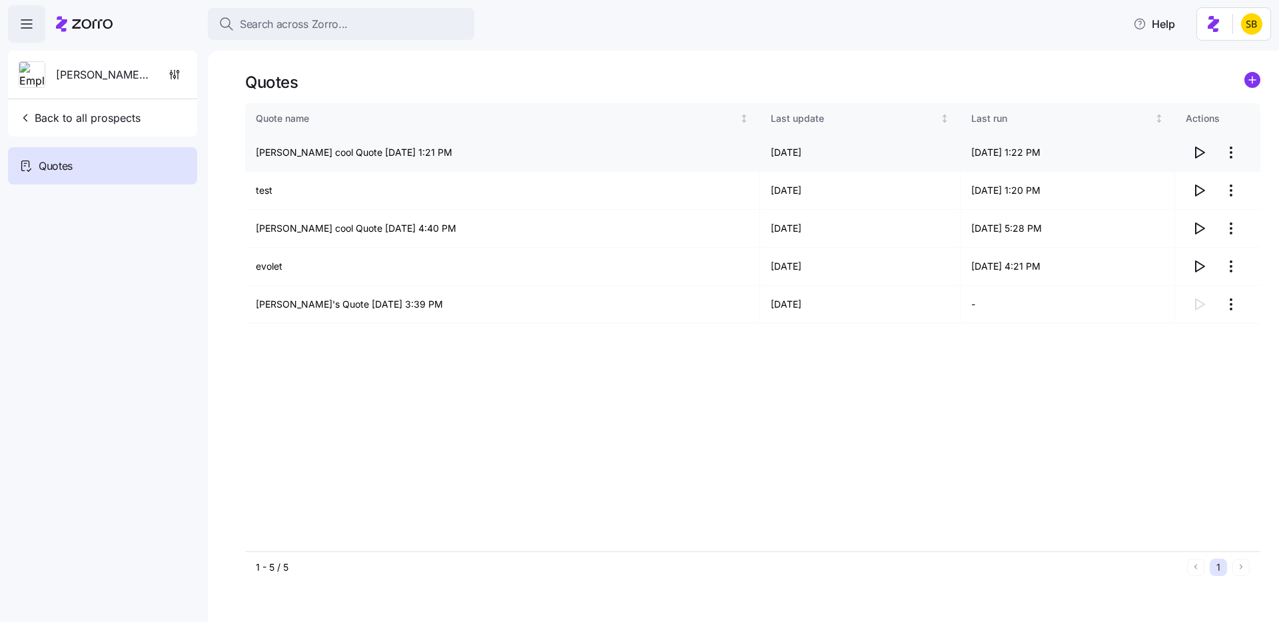
click at [1231, 149] on html "Search across Zorro... Help Coolio cool Back to all prospects Quotes Quotes Quo…" at bounding box center [639, 307] width 1279 height 614
click at [1199, 187] on div "Edit quote" at bounding box center [1177, 184] width 123 height 21
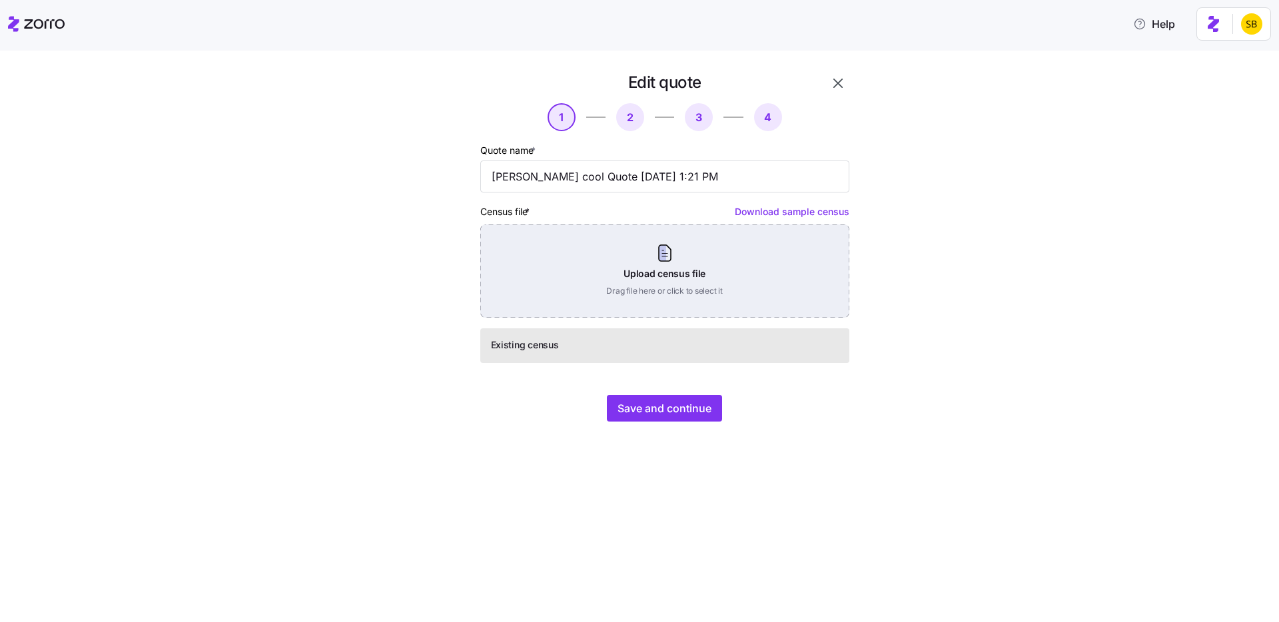
click at [686, 289] on div "Upload census file Drag file here or click to select it" at bounding box center [664, 270] width 369 height 93
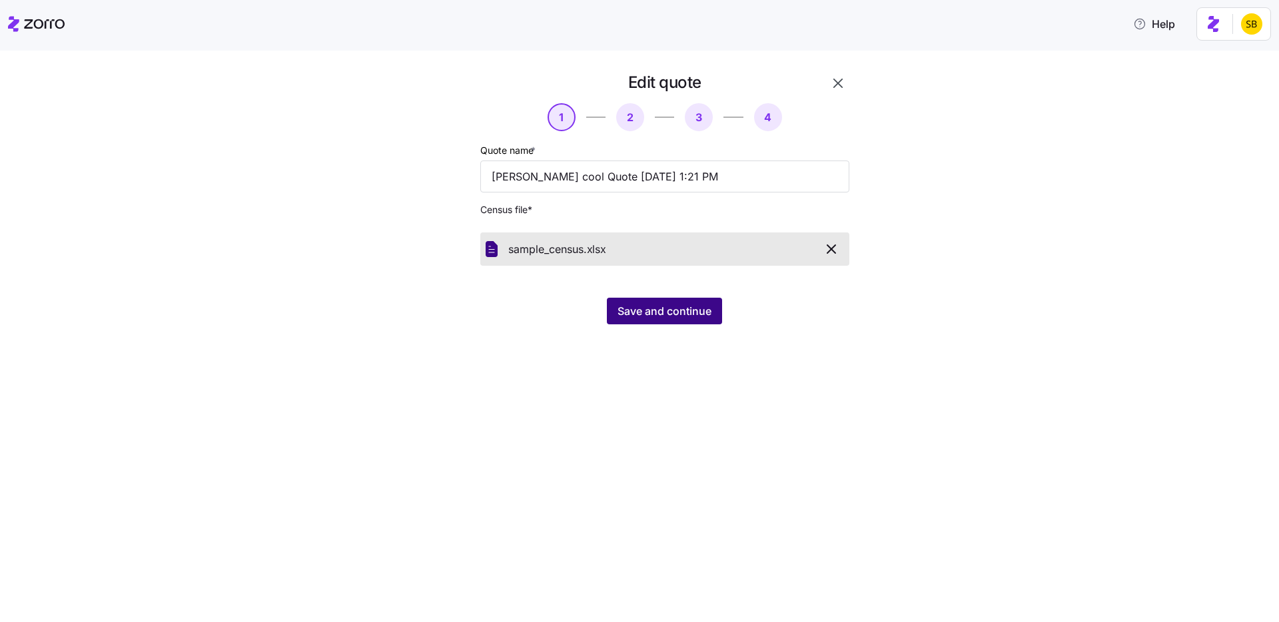
click at [676, 313] on span "Save and continue" at bounding box center [664, 311] width 94 height 16
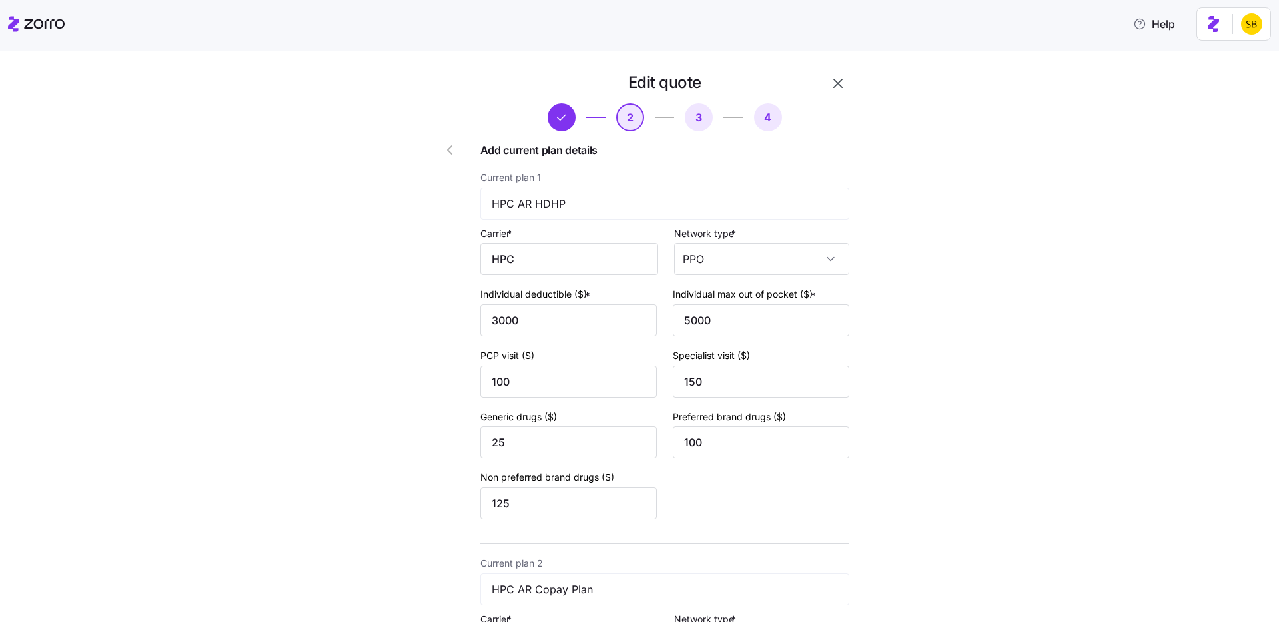
scroll to position [414, 0]
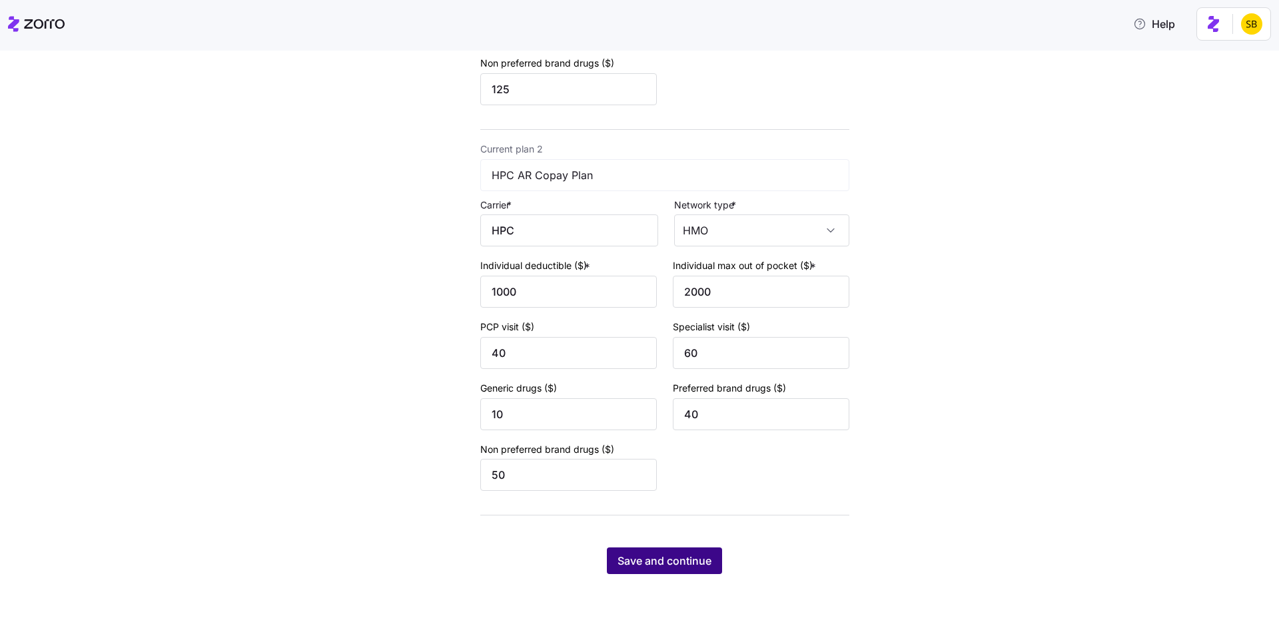
click at [667, 563] on span "Save and continue" at bounding box center [664, 561] width 94 height 16
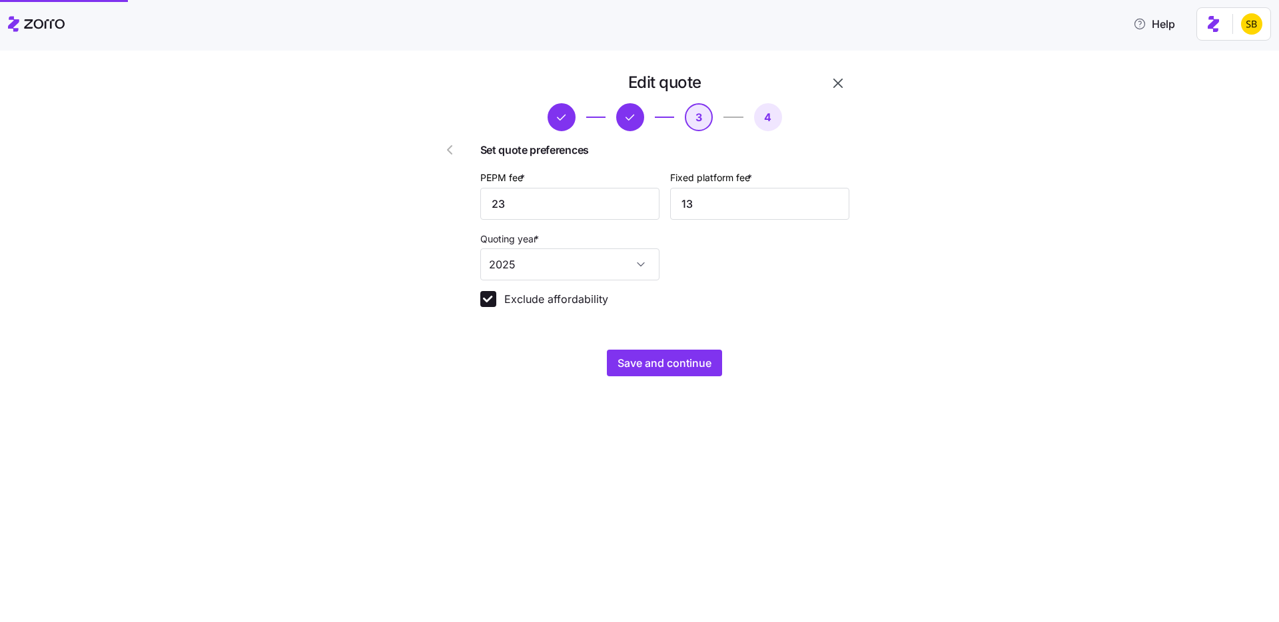
scroll to position [0, 0]
click at [662, 363] on span "Save and continue" at bounding box center [664, 363] width 94 height 16
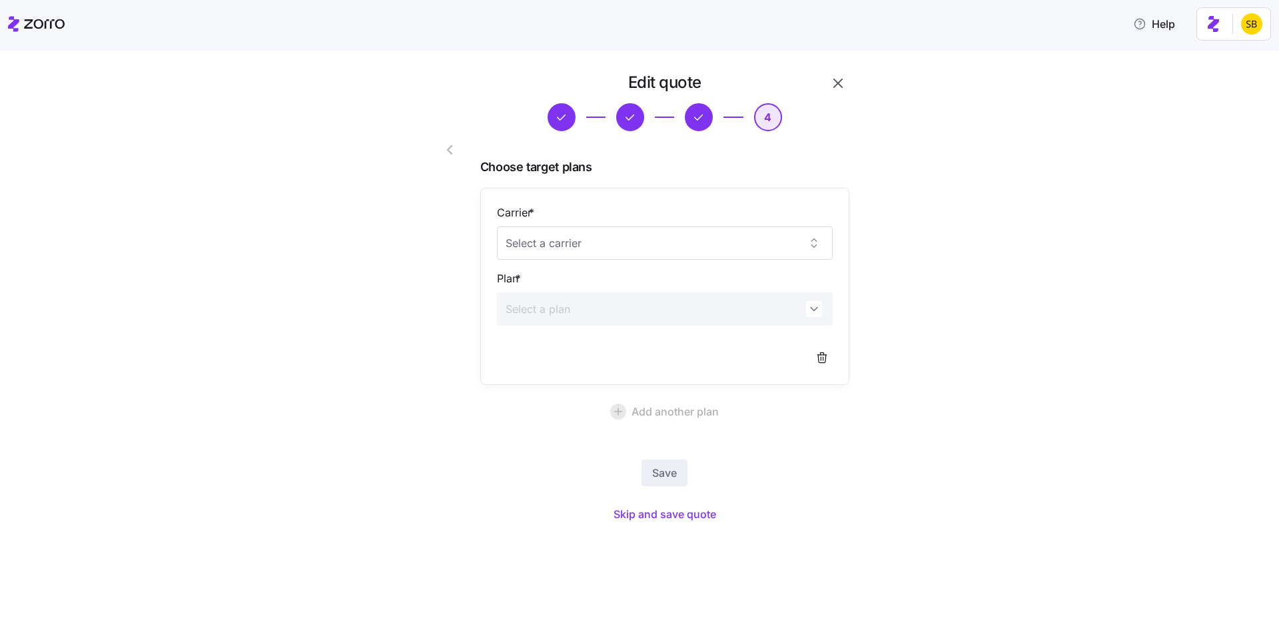
drag, startPoint x: 867, startPoint y: 603, endPoint x: 746, endPoint y: 498, distance: 160.5
click at [799, 603] on div "Edit quote 4 Choose target plans Carrier * Plan * Add another plan Save Skip an…" at bounding box center [639, 336] width 1279 height 571
drag, startPoint x: 718, startPoint y: 83, endPoint x: 619, endPoint y: 83, distance: 98.6
click at [619, 84] on div "Edit quote" at bounding box center [664, 82] width 369 height 21
copy h1 "Edit quote"
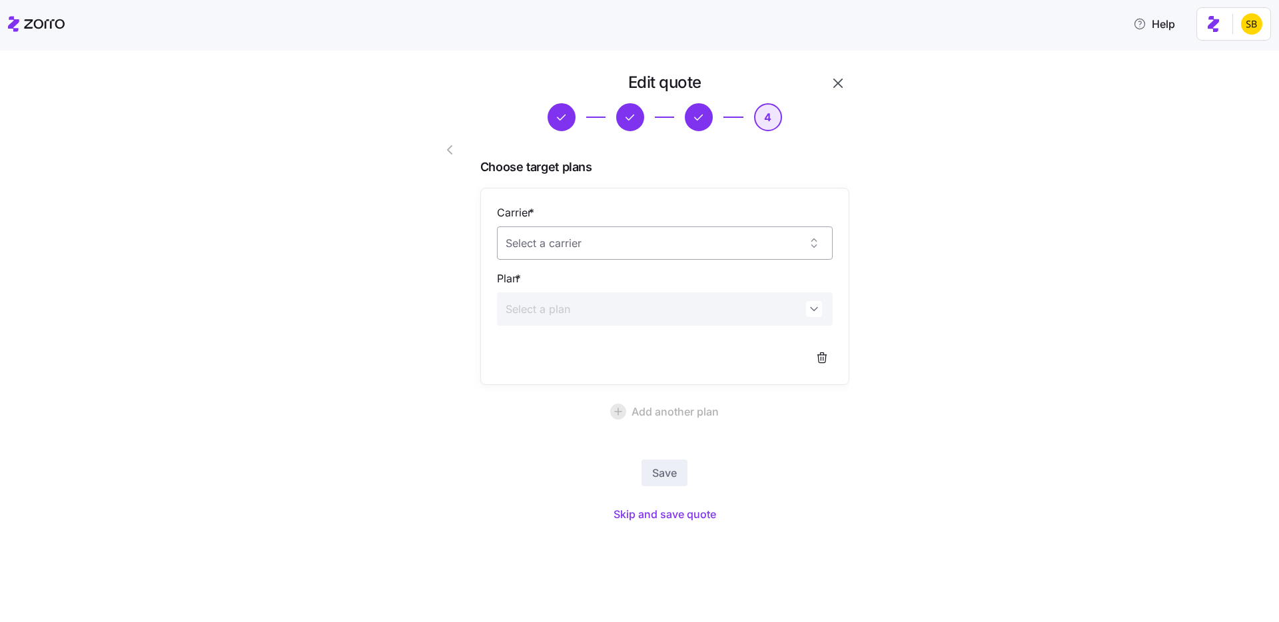
click at [737, 244] on input "Carrier *" at bounding box center [665, 242] width 336 height 33
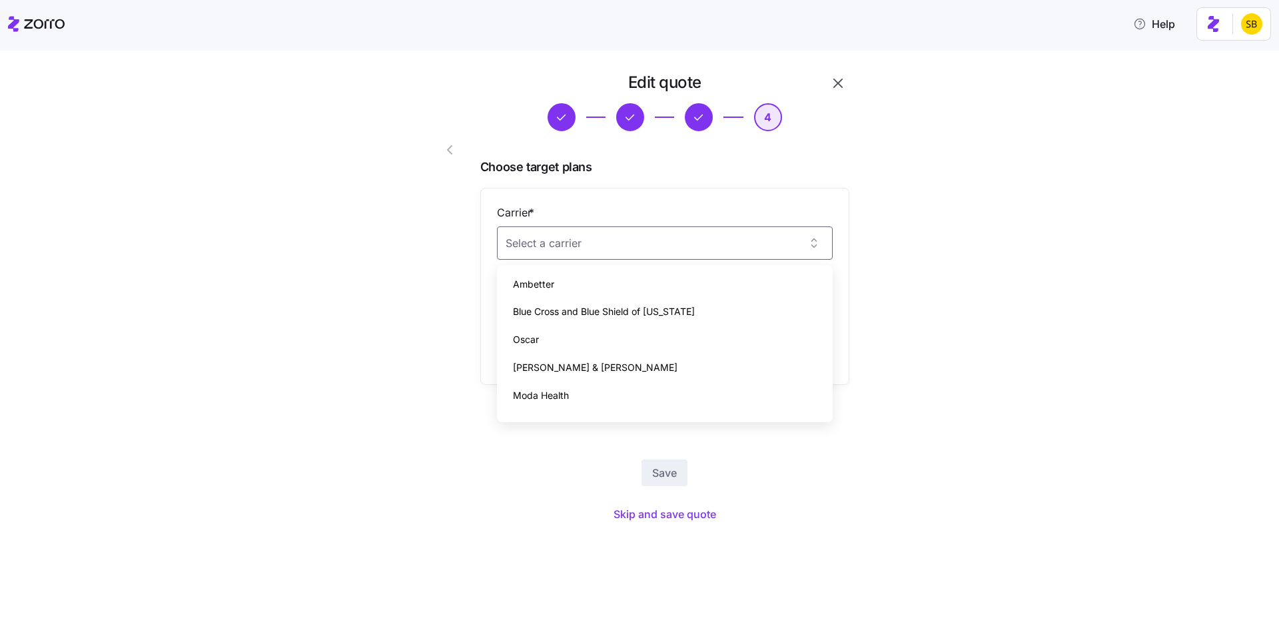
click at [683, 311] on div "Blue Cross and Blue Shield of Texas" at bounding box center [664, 312] width 325 height 28
type input "Blue Cross and Blue Shield of Texas"
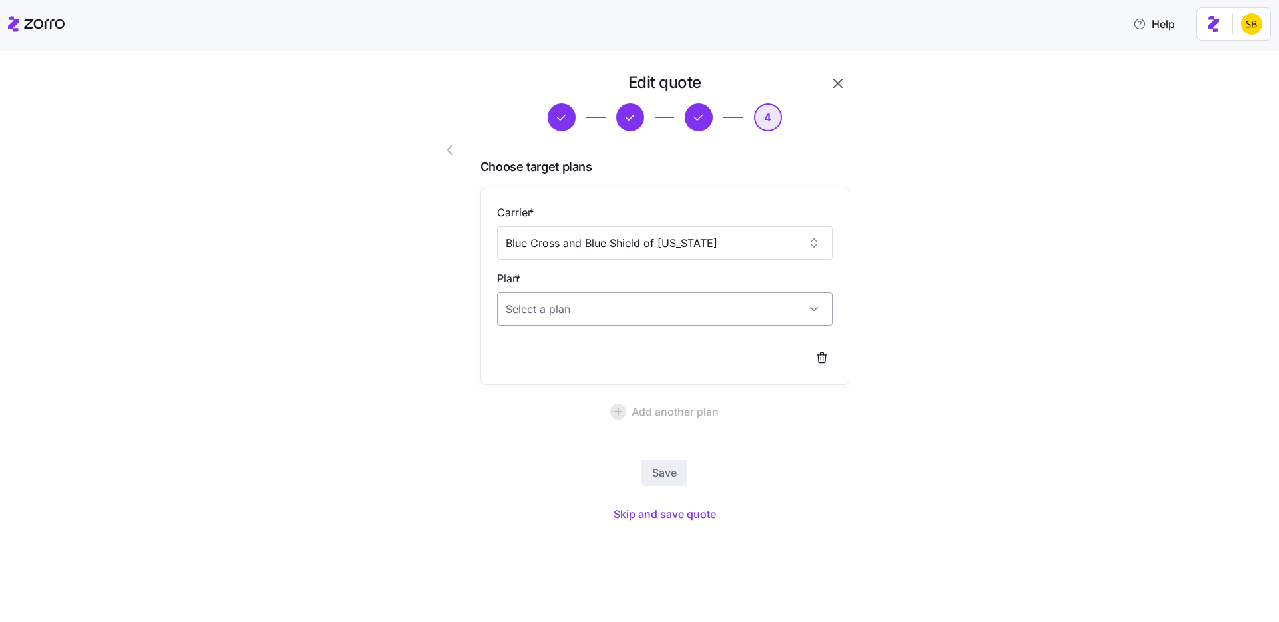
click at [800, 317] on input "Plan *" at bounding box center [665, 308] width 336 height 33
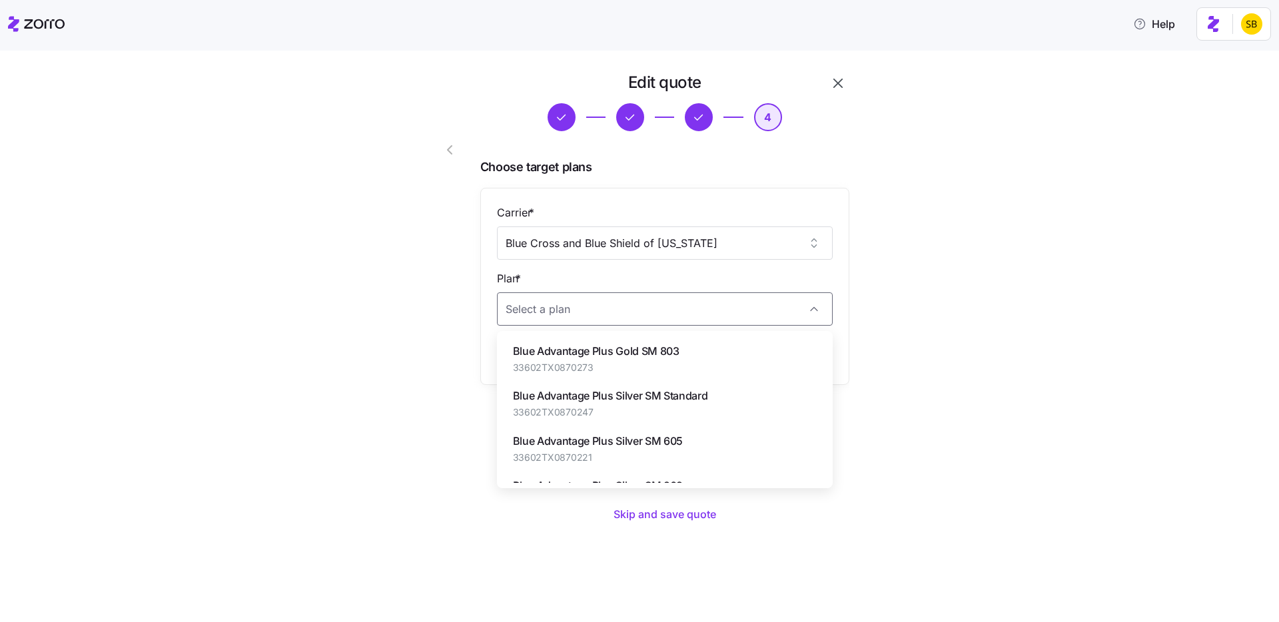
click at [727, 353] on div "Blue Advantage Plus Gold SM 803 33602TX0870273" at bounding box center [664, 358] width 325 height 45
type input "Blue Advantage Plus Gold SM 803"
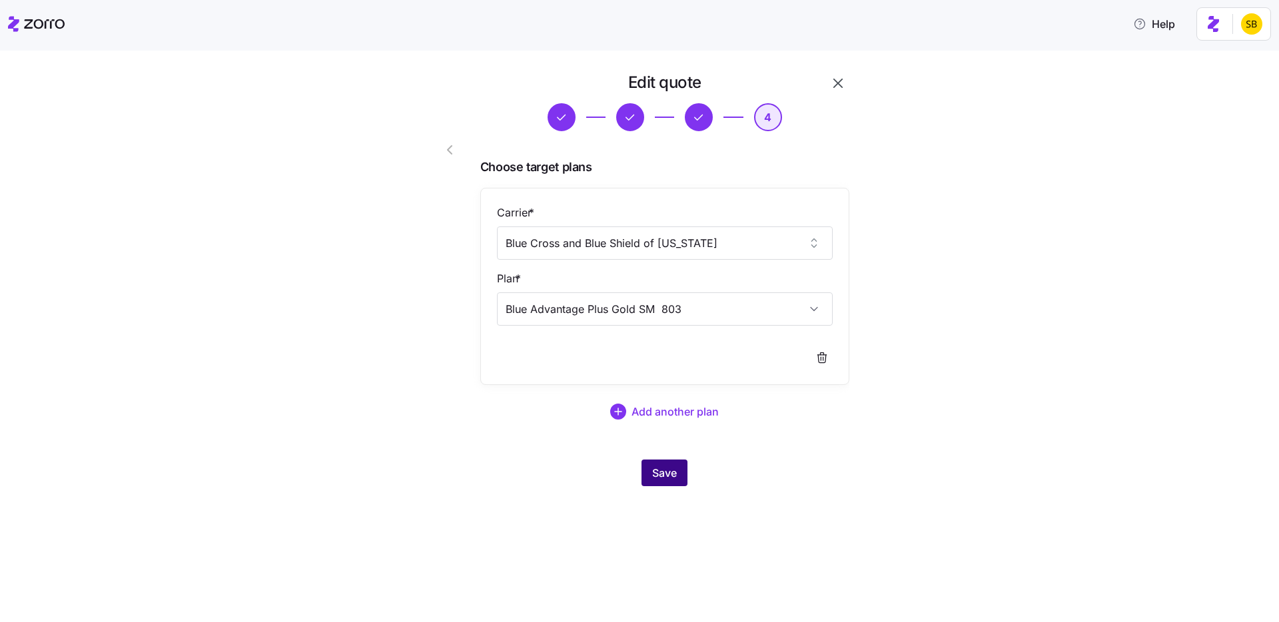
click at [665, 474] on span "Save" at bounding box center [664, 473] width 25 height 16
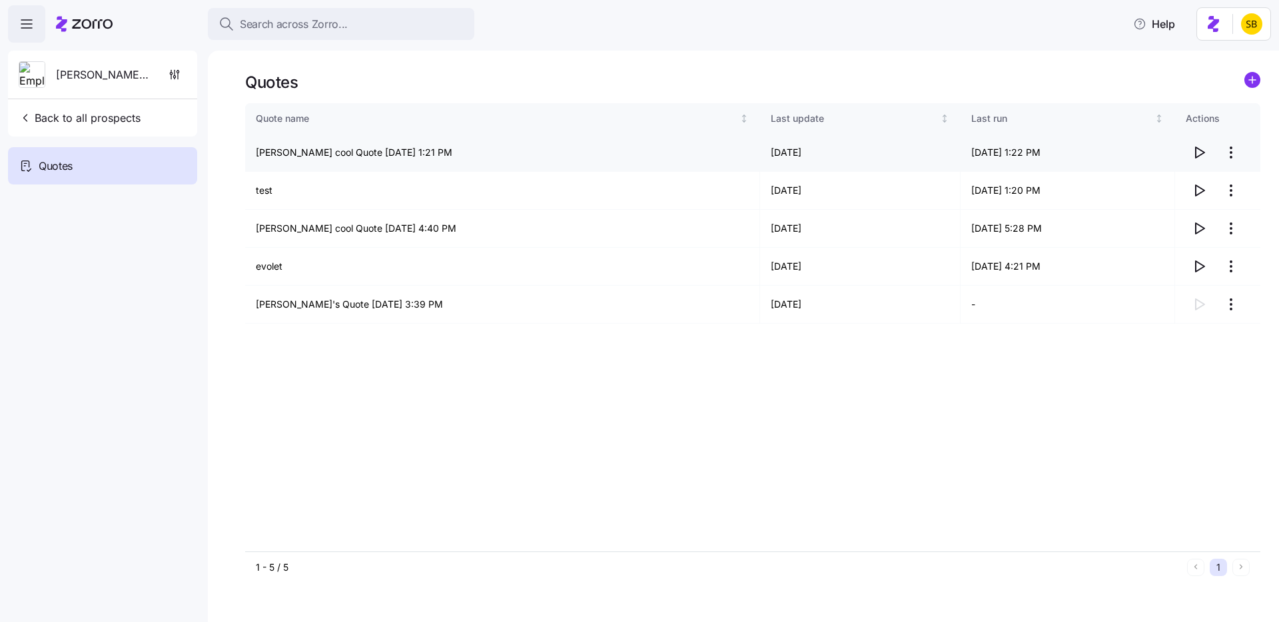
click at [1199, 153] on icon "button" at bounding box center [1199, 153] width 16 height 16
click at [1205, 188] on icon "button" at bounding box center [1199, 190] width 16 height 16
click at [117, 119] on span "Back to all prospects" at bounding box center [80, 118] width 122 height 16
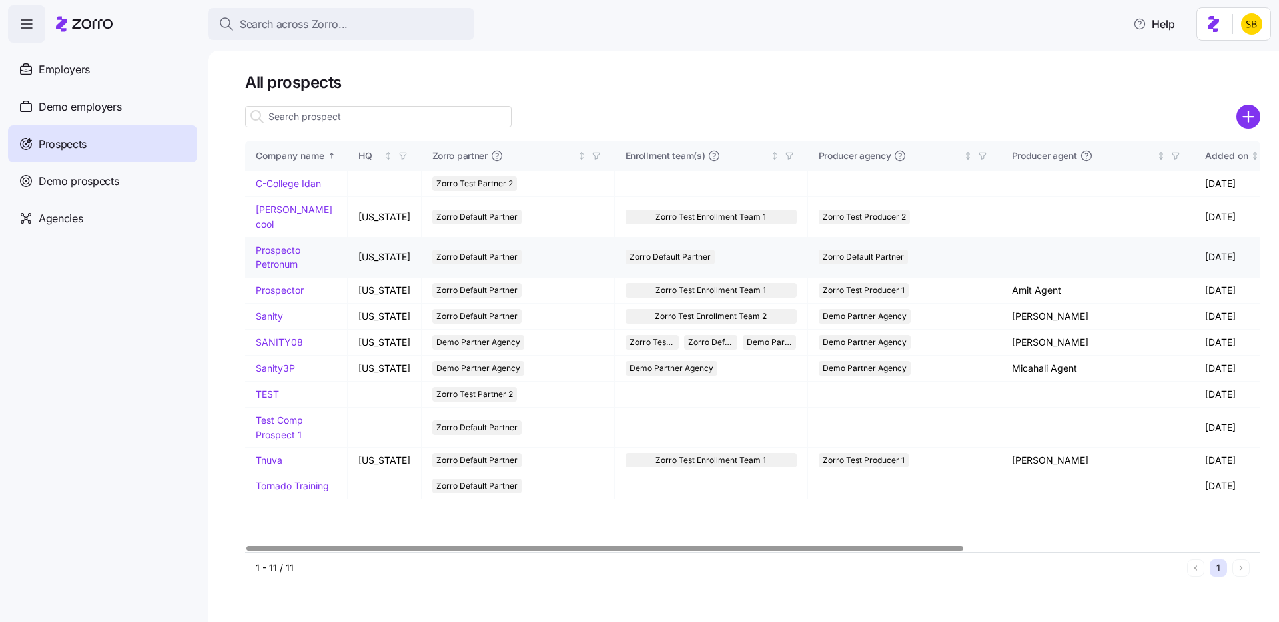
click at [266, 244] on link "Prospecto Petronum" at bounding box center [278, 257] width 45 height 26
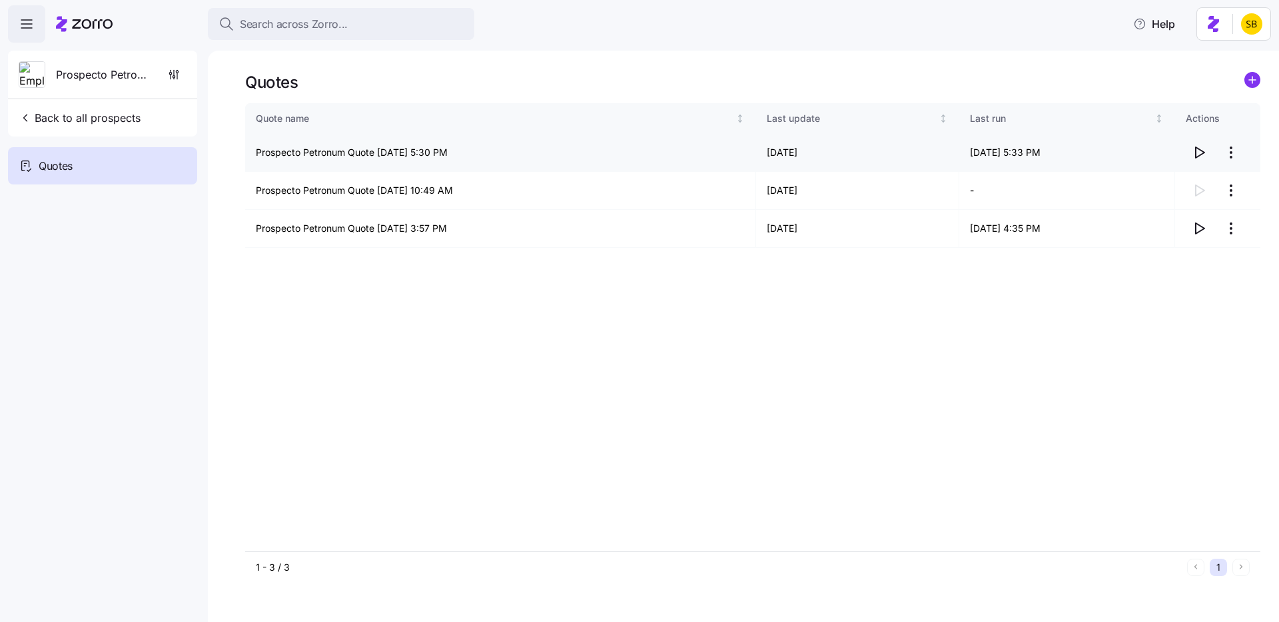
click at [1193, 154] on icon "button" at bounding box center [1199, 153] width 16 height 16
click at [1199, 196] on icon "button" at bounding box center [1199, 190] width 16 height 16
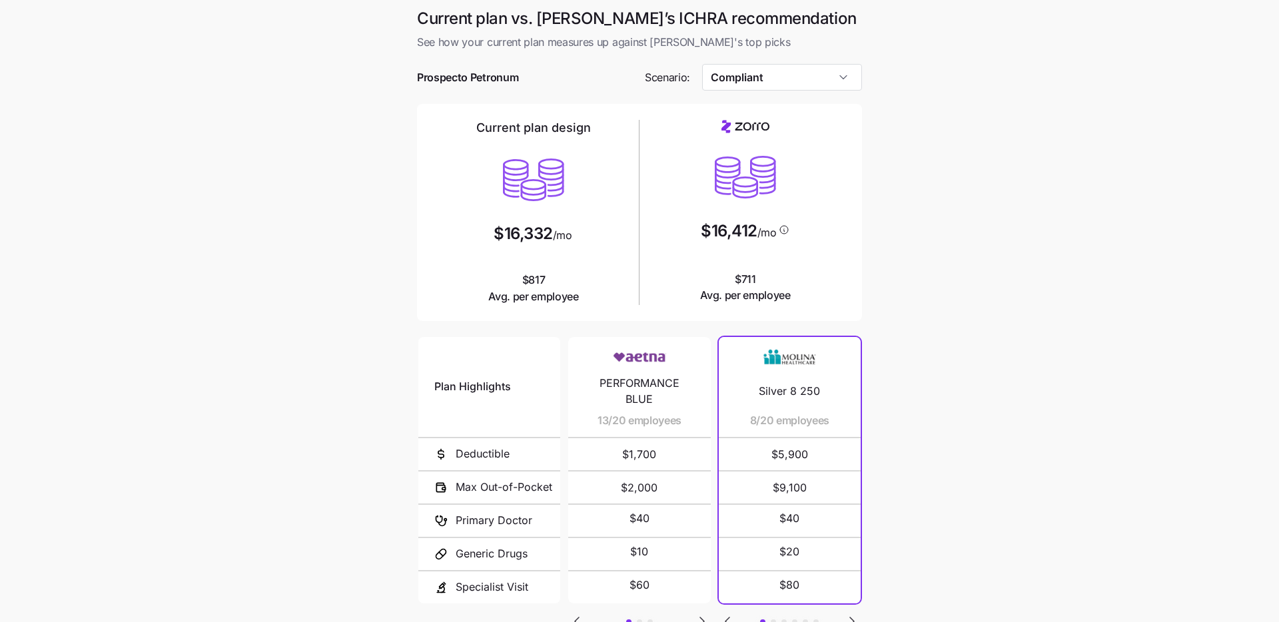
scroll to position [105, 0]
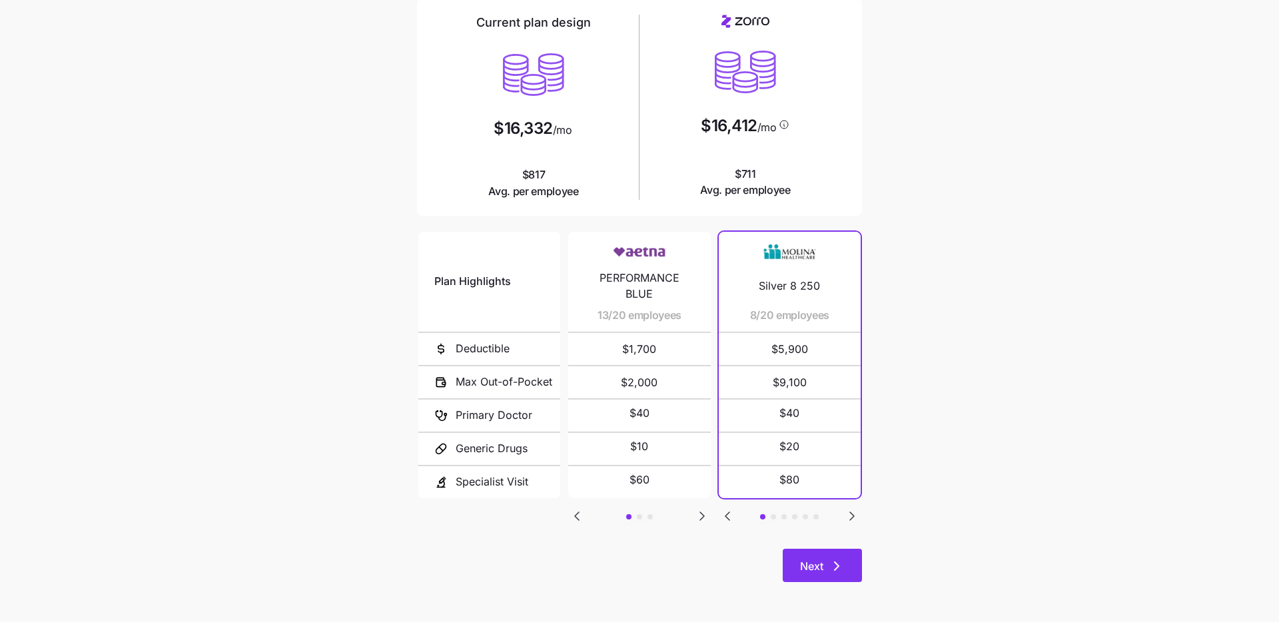
click at [810, 566] on span "Next" at bounding box center [811, 566] width 23 height 16
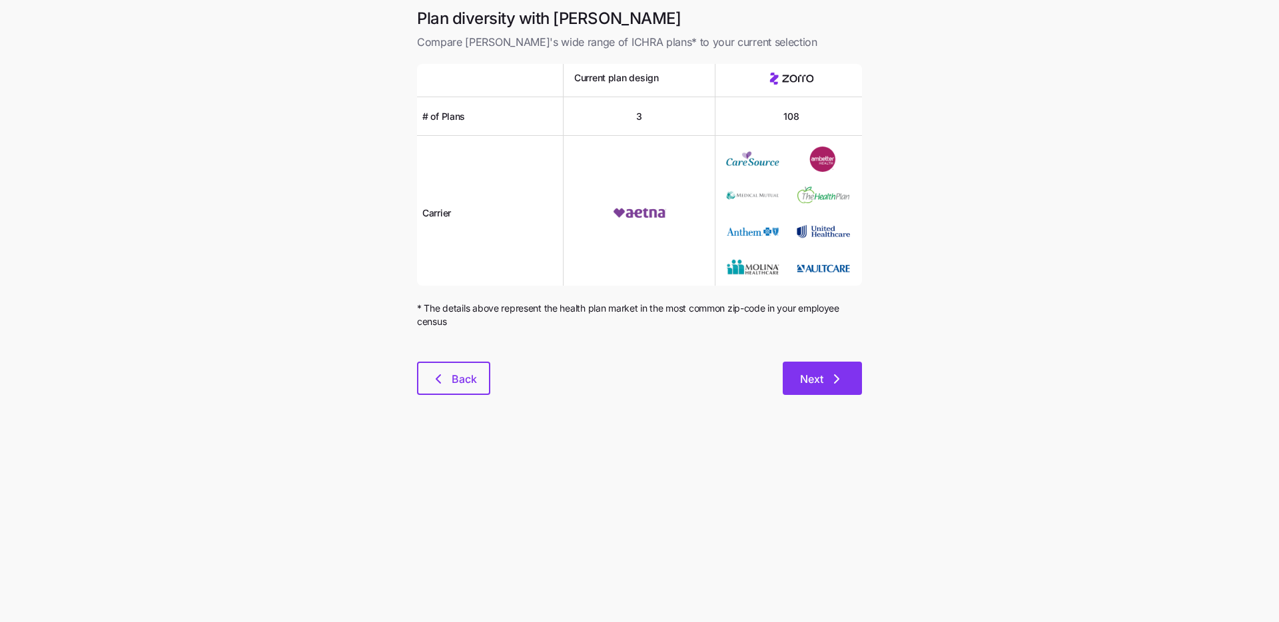
click at [821, 363] on button "Next" at bounding box center [821, 378] width 79 height 33
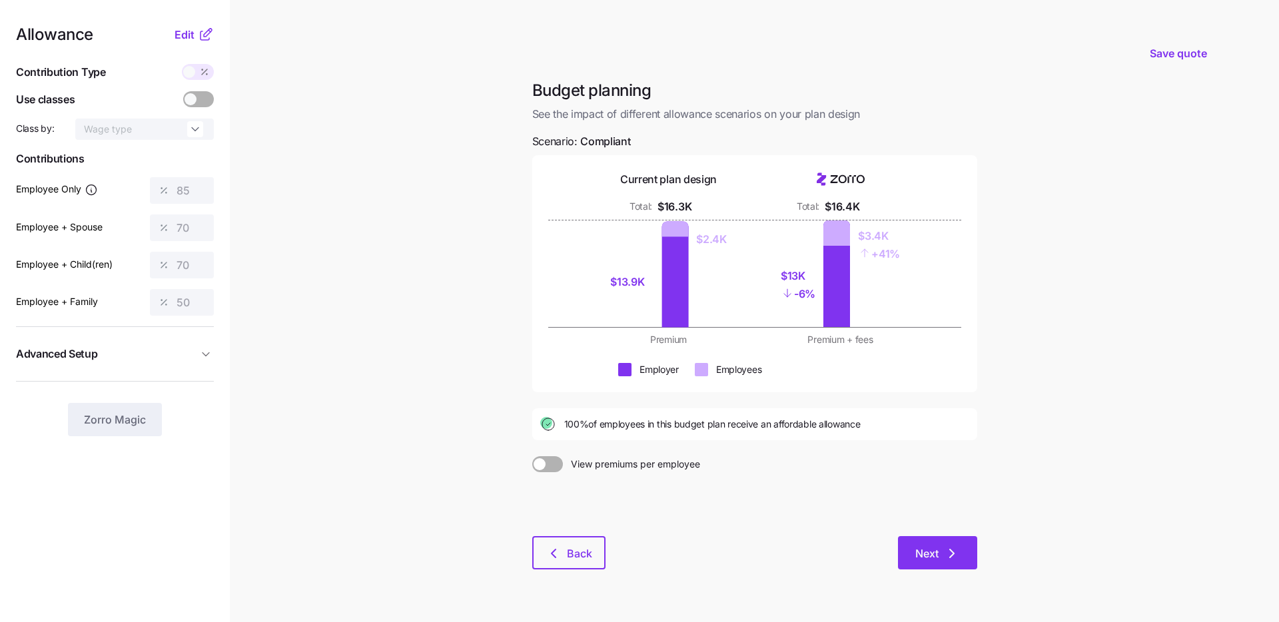
click at [944, 555] on icon "button" at bounding box center [952, 553] width 16 height 16
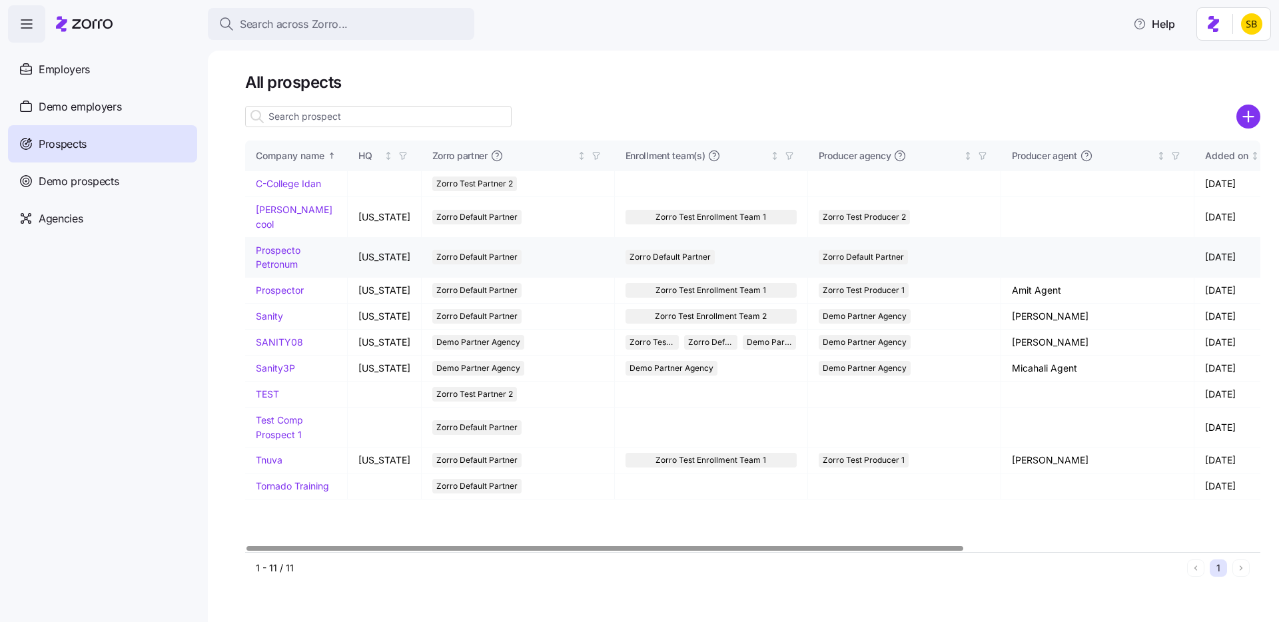
click at [264, 244] on link "Prospecto Petronum" at bounding box center [278, 257] width 45 height 26
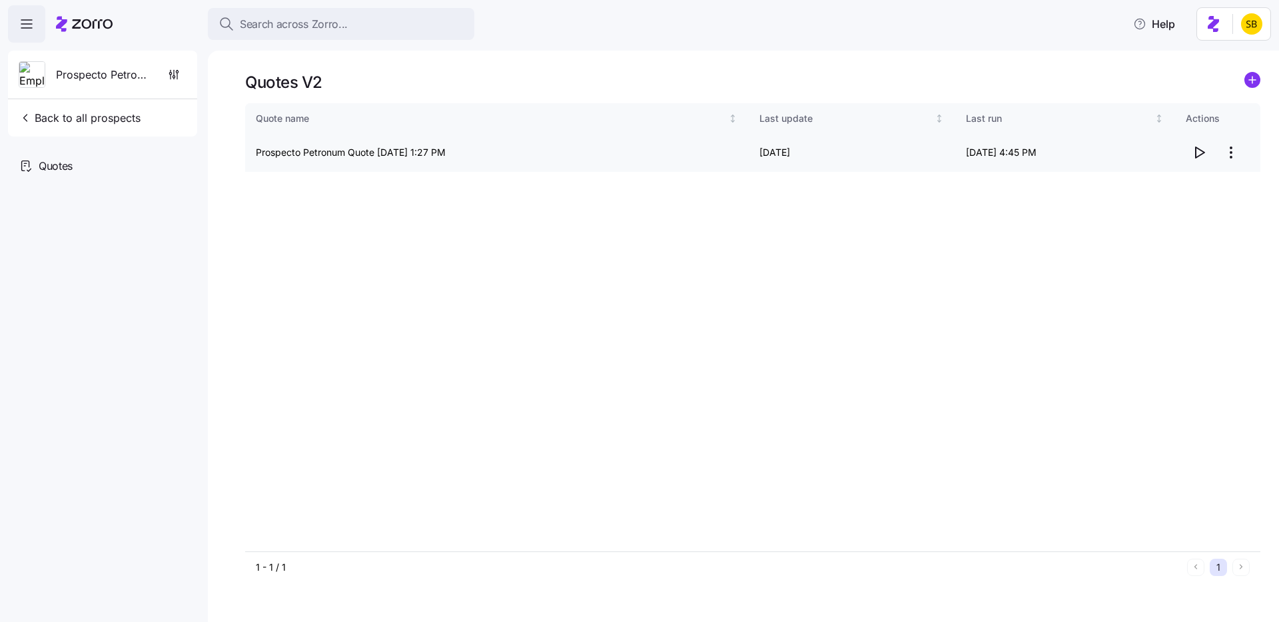
click at [1197, 158] on icon "button" at bounding box center [1199, 153] width 16 height 16
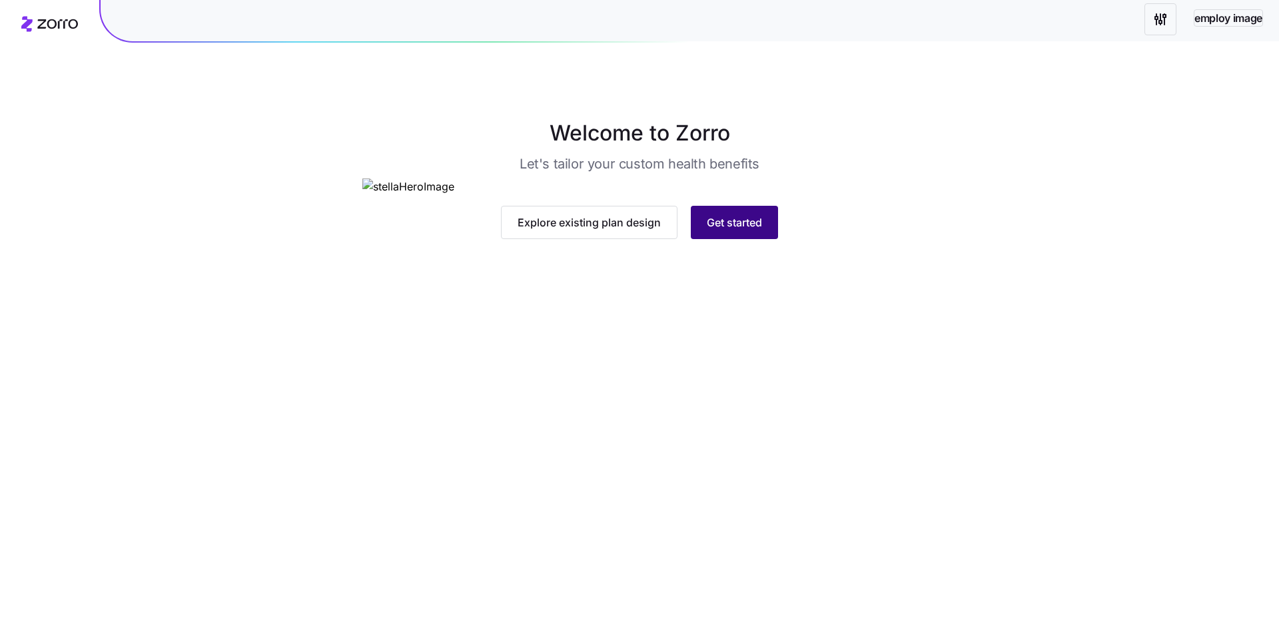
click at [751, 230] on span "Get started" at bounding box center [734, 222] width 55 height 16
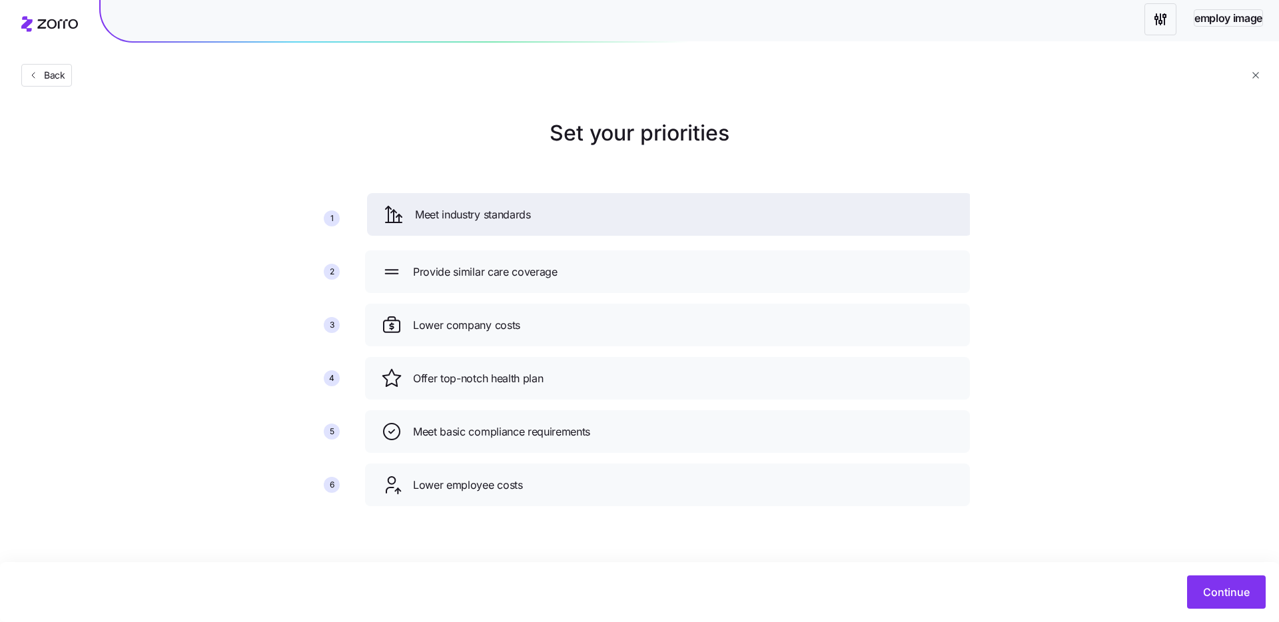
drag, startPoint x: 742, startPoint y: 327, endPoint x: 744, endPoint y: 217, distance: 109.9
click at [744, 217] on div "Meet industry standards" at bounding box center [669, 214] width 573 height 21
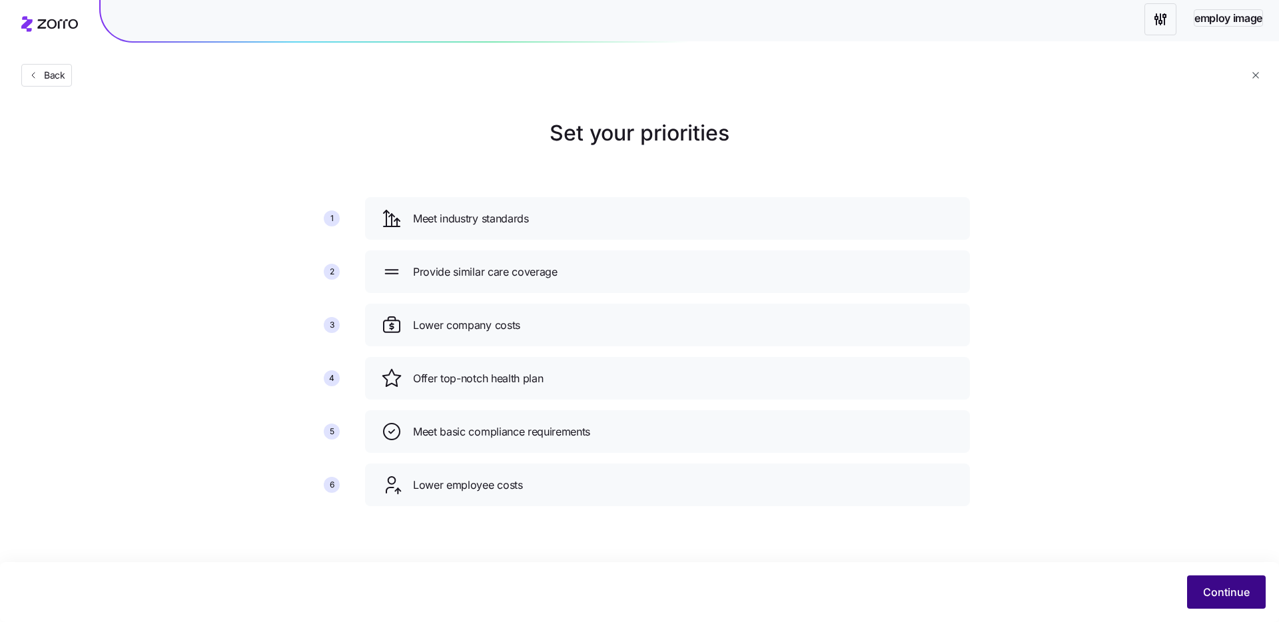
click at [1215, 581] on button "Continue" at bounding box center [1226, 591] width 79 height 33
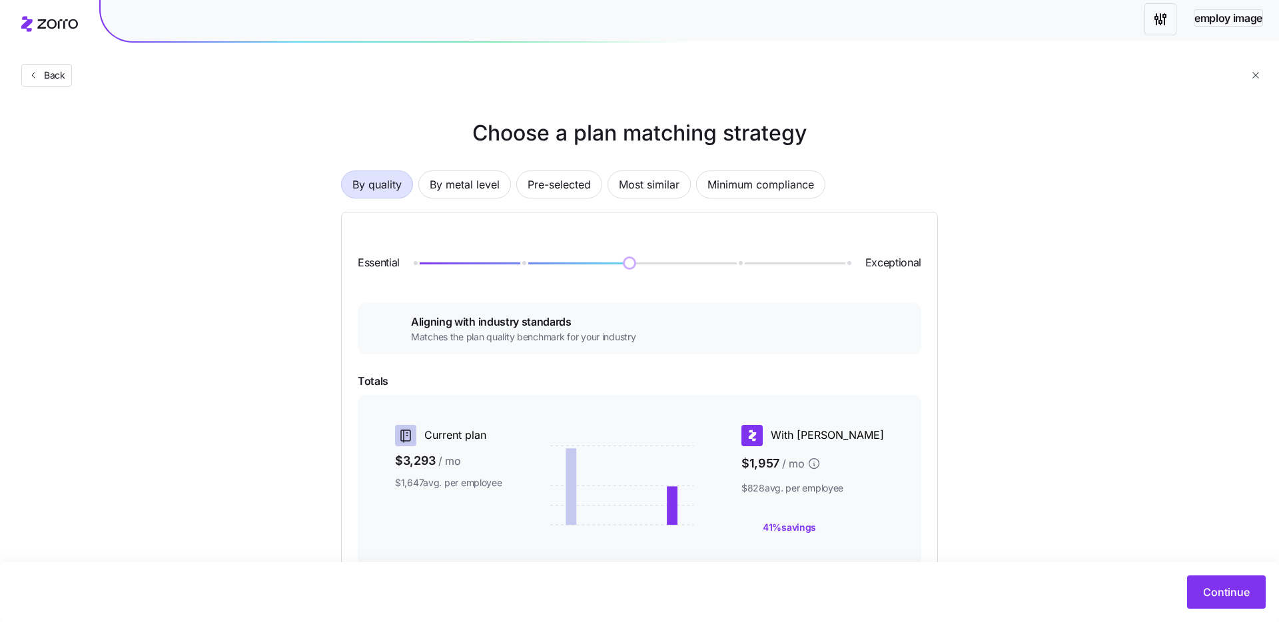
scroll to position [183, 0]
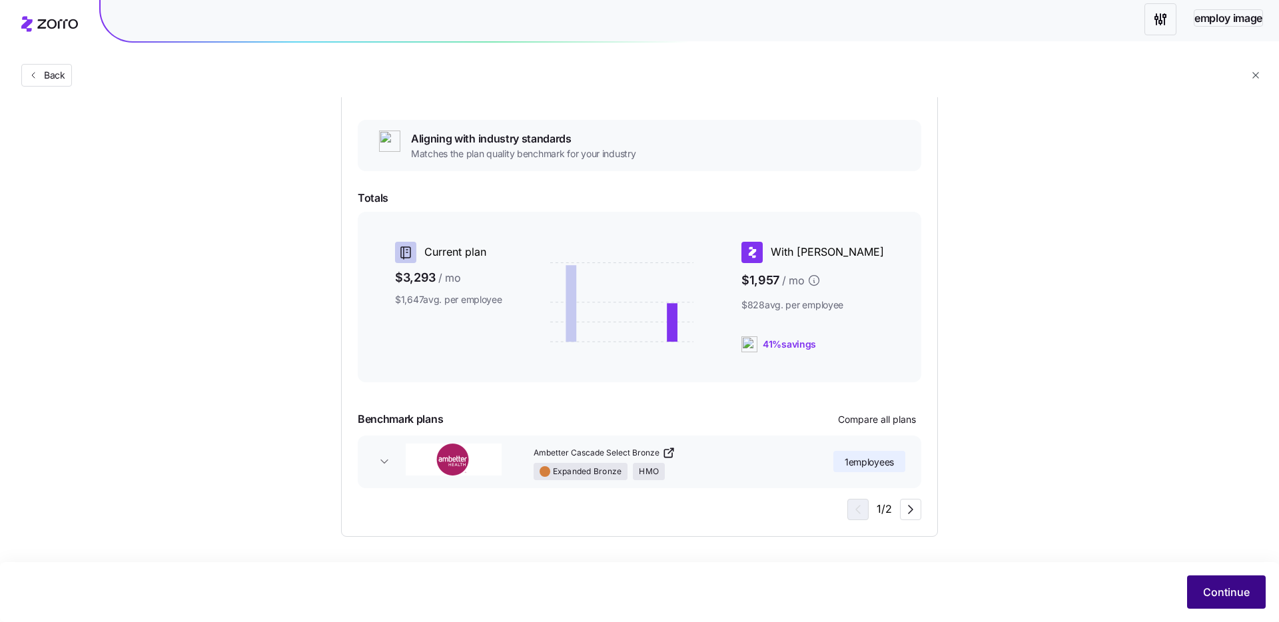
click at [1207, 595] on span "Continue" at bounding box center [1226, 592] width 47 height 16
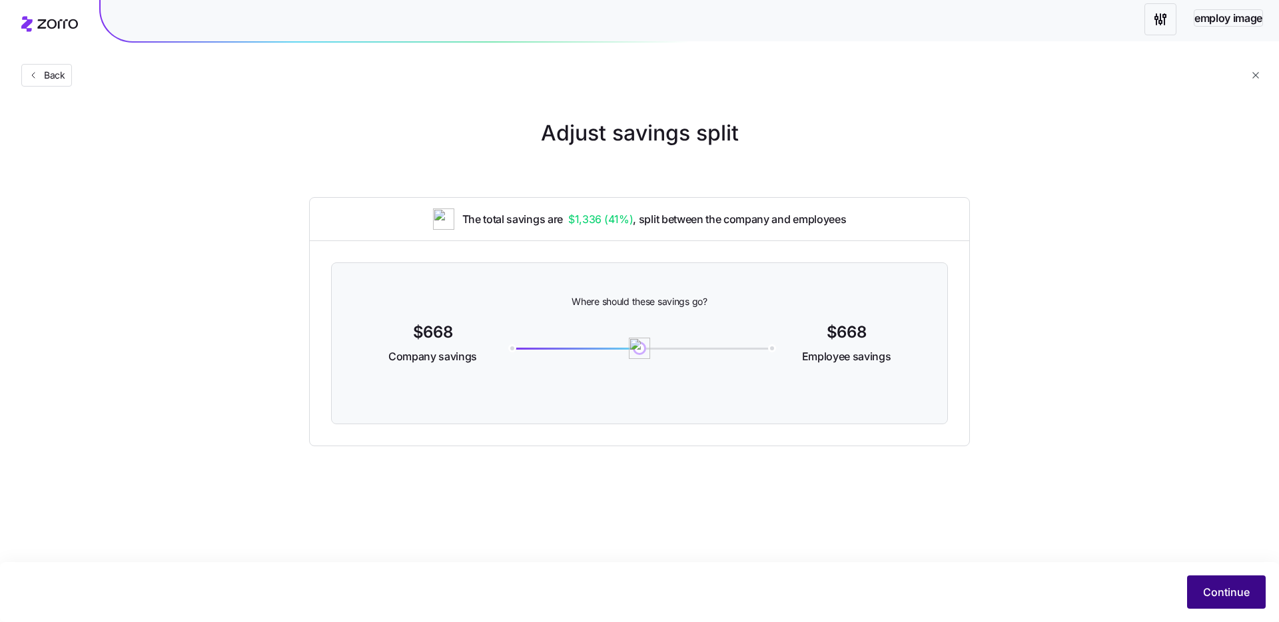
click at [1220, 584] on span "Continue" at bounding box center [1226, 592] width 47 height 16
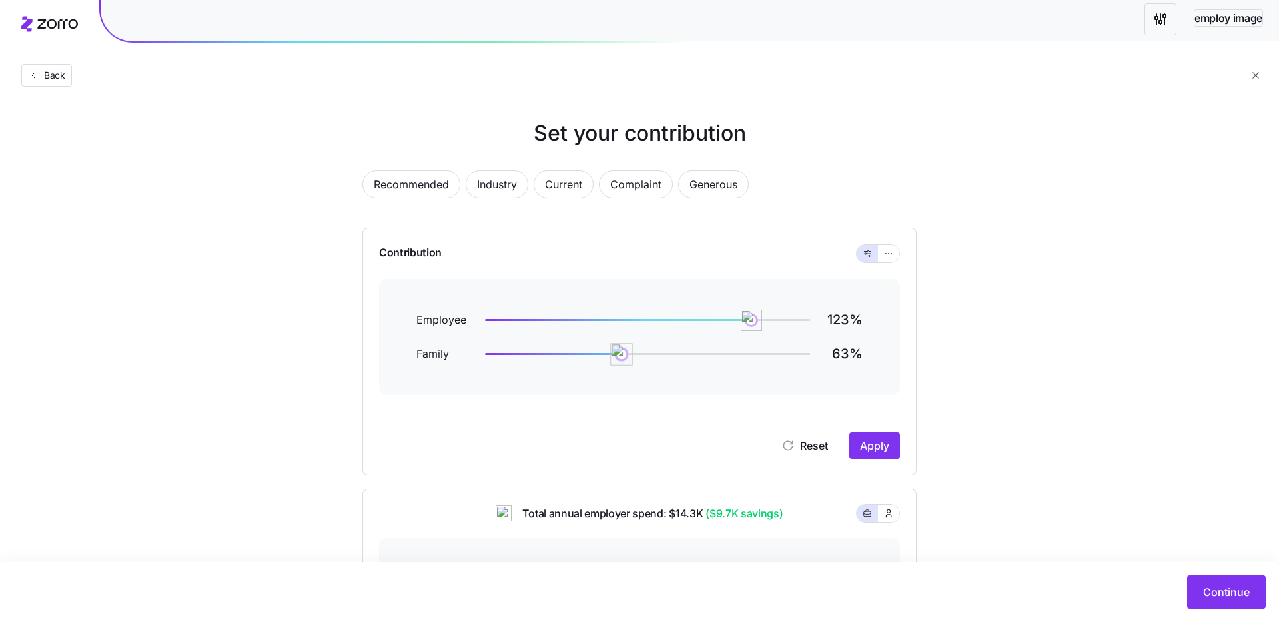
click at [622, 353] on div at bounding box center [647, 354] width 325 height 2
click at [808, 440] on span "Reset" at bounding box center [814, 446] width 28 height 16
click at [605, 353] on div at bounding box center [647, 354] width 325 height 2
click at [796, 445] on span "Reset" at bounding box center [804, 446] width 47 height 16
click at [481, 172] on span "Industry" at bounding box center [497, 184] width 40 height 27
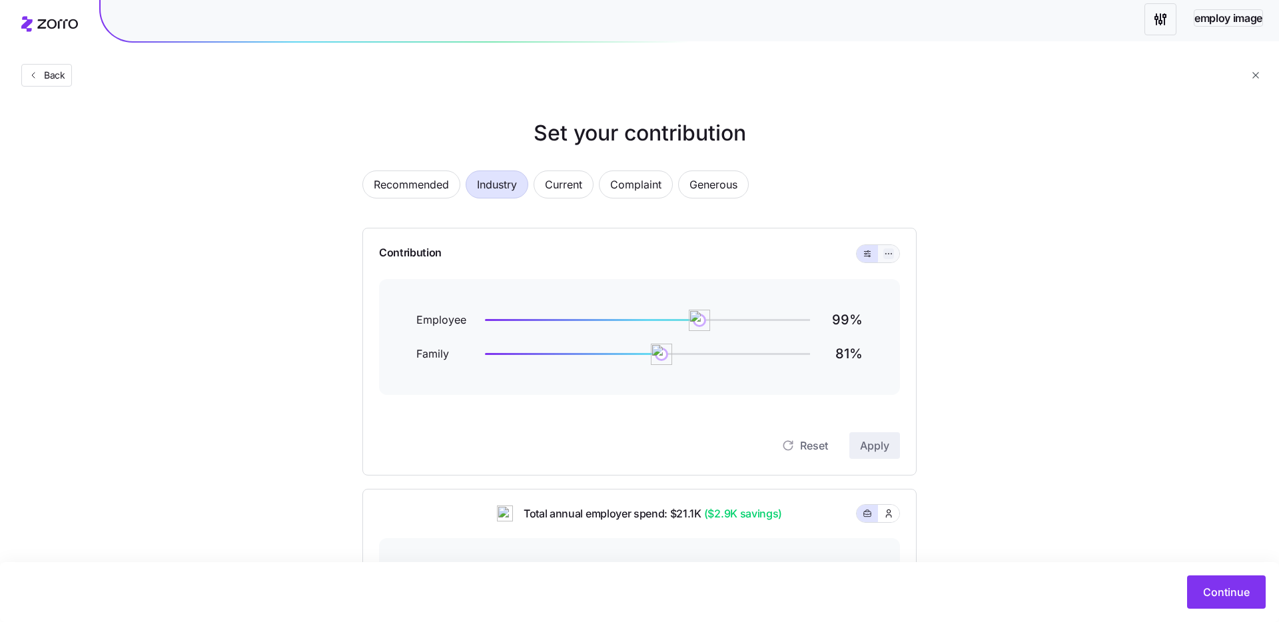
click at [884, 250] on icon "button" at bounding box center [888, 254] width 9 height 16
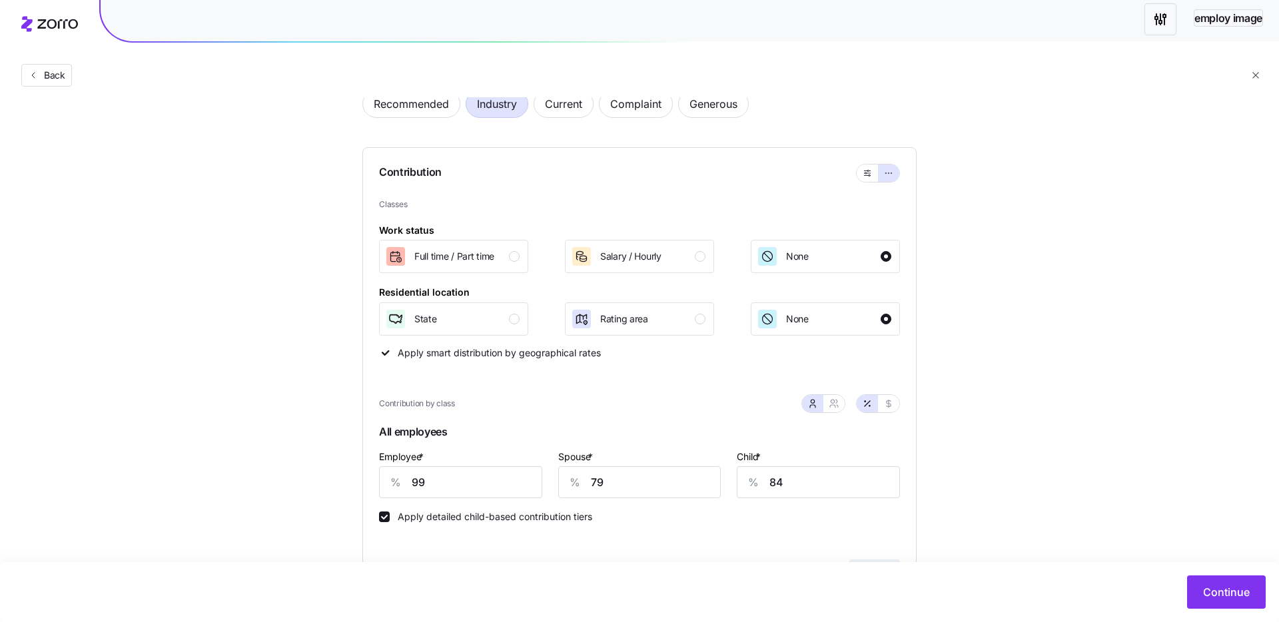
scroll to position [83, 0]
click at [631, 484] on input "79" at bounding box center [639, 479] width 163 height 32
click at [632, 484] on input "79" at bounding box center [639, 479] width 163 height 32
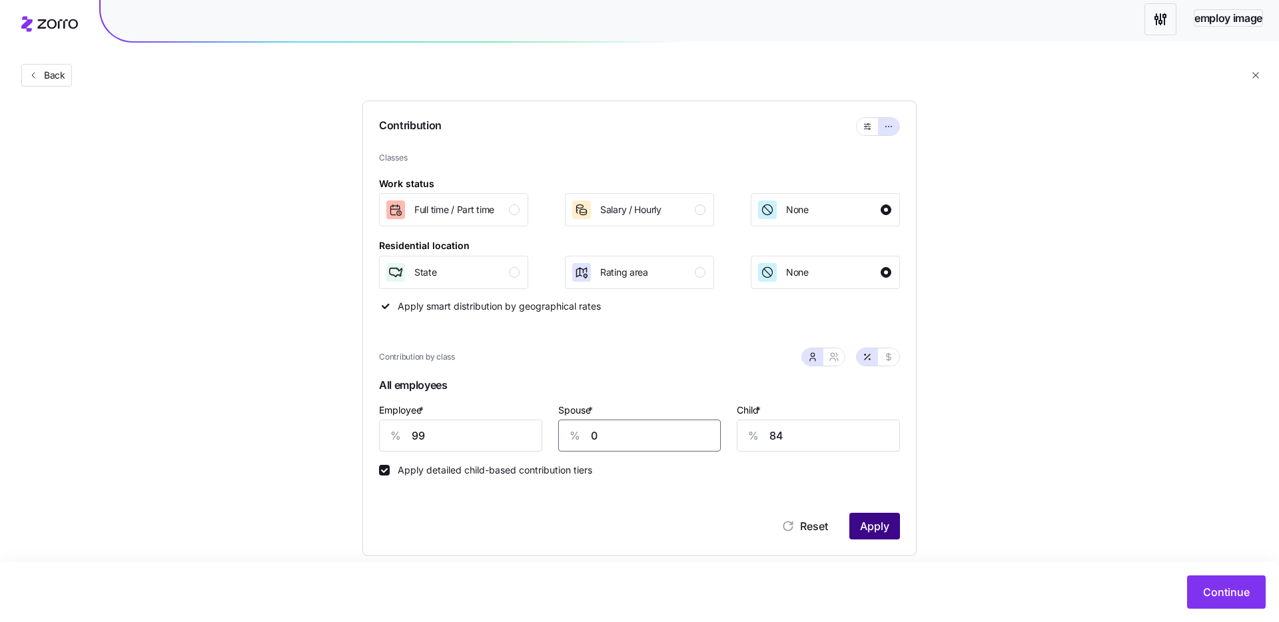
type input "0"
click at [862, 525] on span "Apply" at bounding box center [874, 526] width 29 height 16
click at [1206, 584] on span "Continue" at bounding box center [1226, 592] width 47 height 16
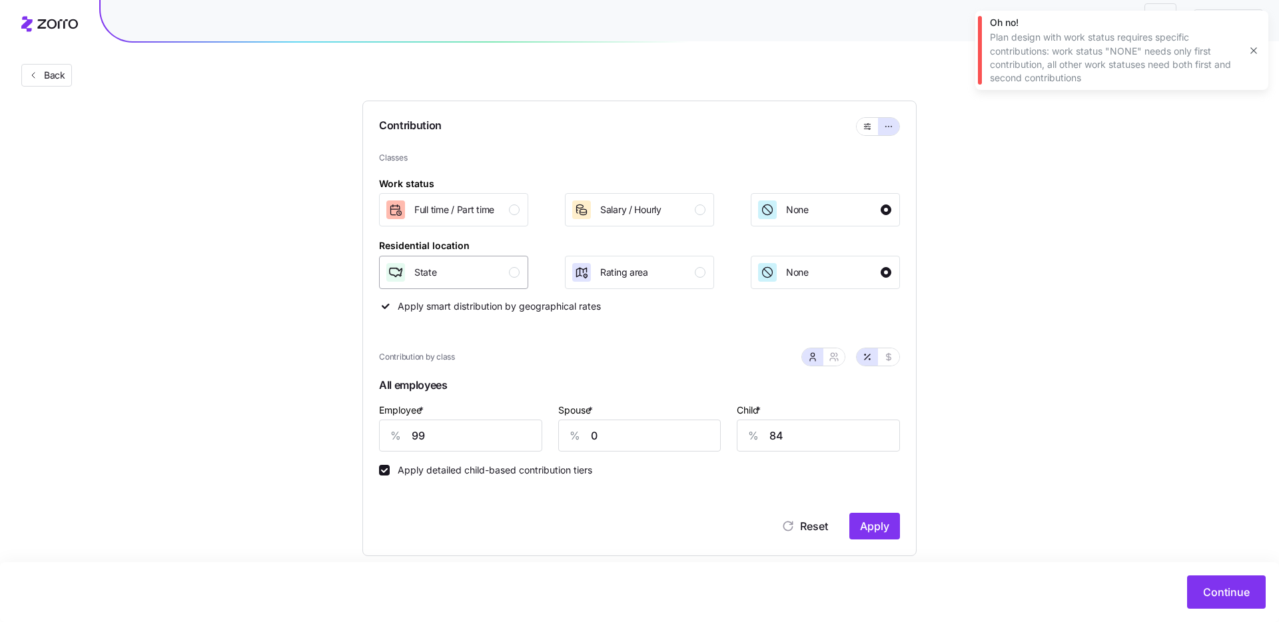
click at [507, 272] on div "State" at bounding box center [452, 272] width 135 height 21
click at [810, 531] on span "Reset" at bounding box center [814, 526] width 28 height 16
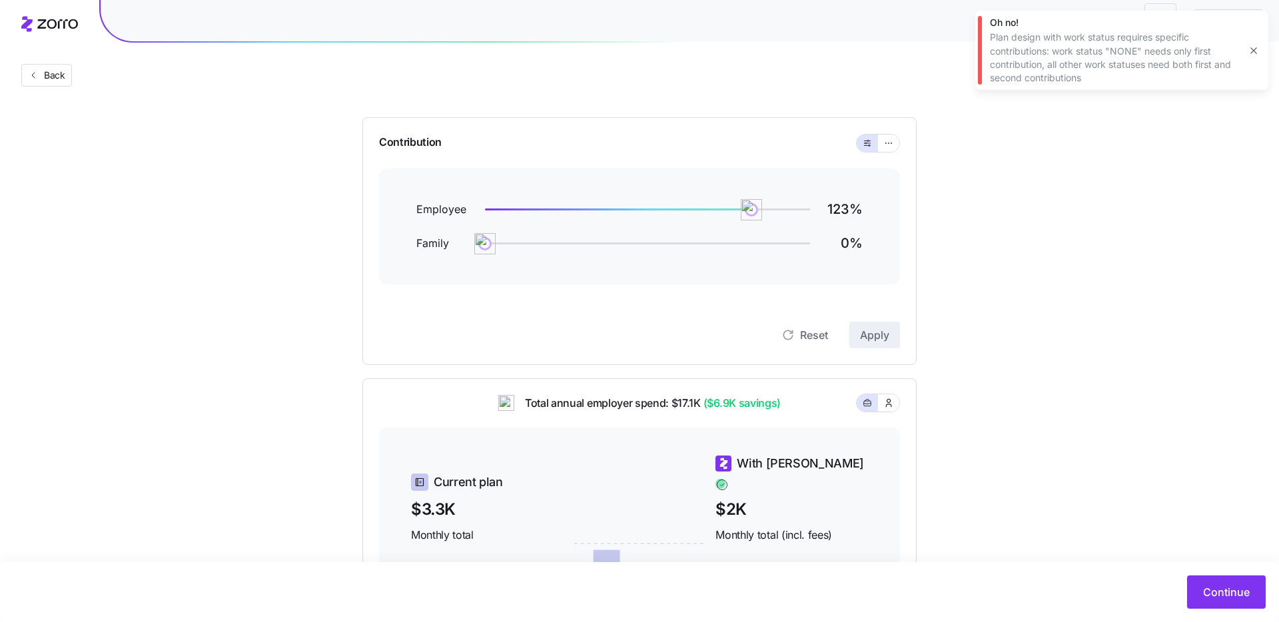
scroll to position [0, 0]
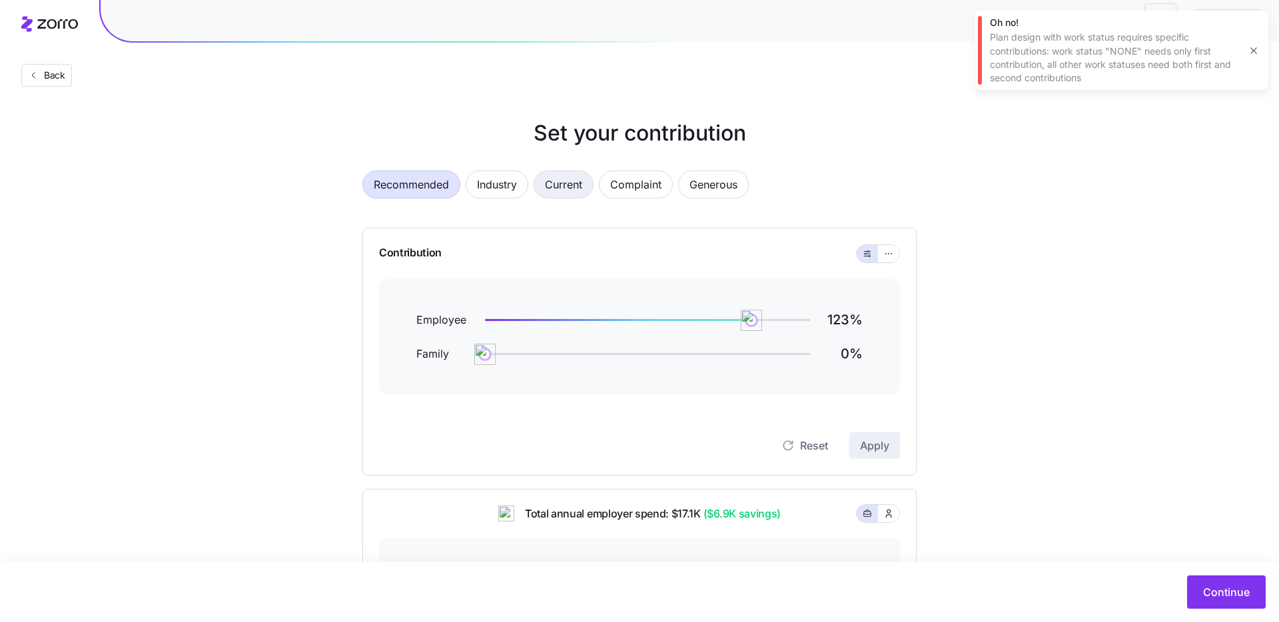
click at [553, 180] on span "Current" at bounding box center [563, 184] width 37 height 27
click at [882, 250] on button "button" at bounding box center [888, 253] width 21 height 17
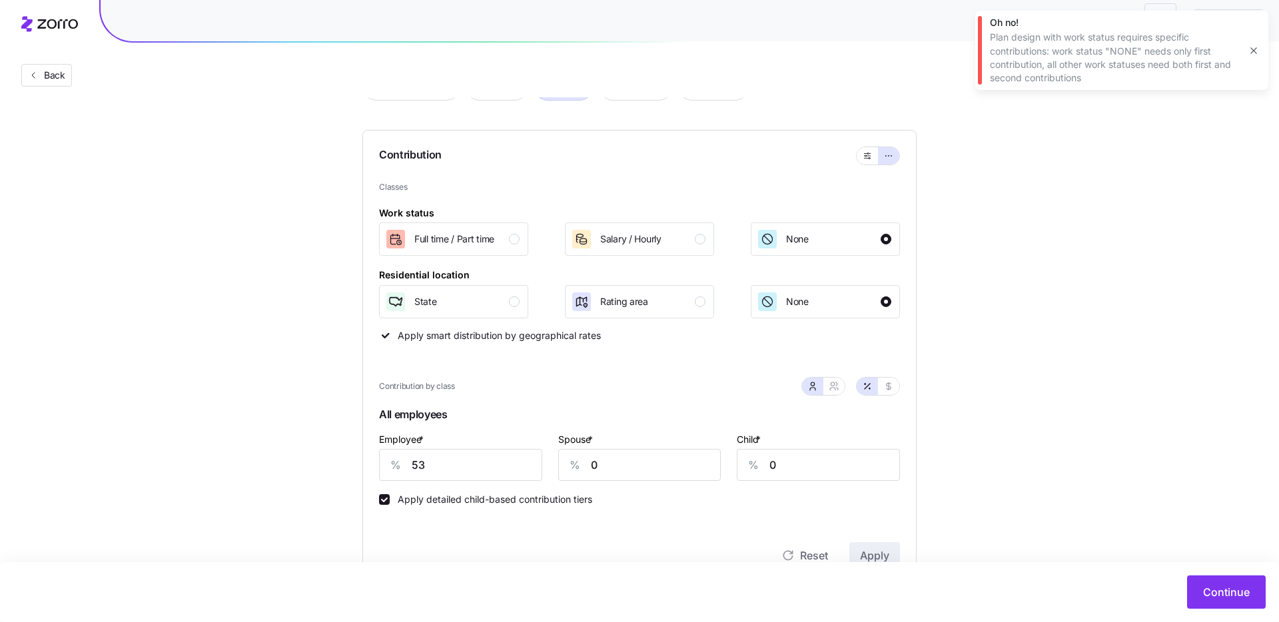
scroll to position [151, 0]
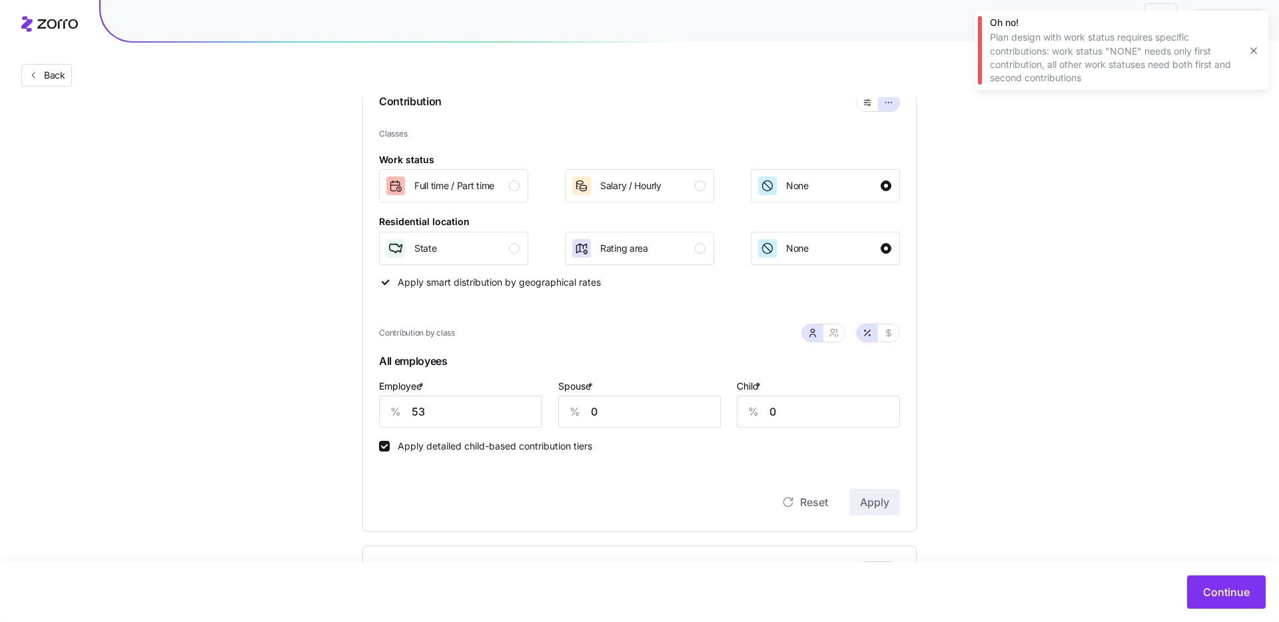
click at [1249, 42] on button "button" at bounding box center [1253, 50] width 19 height 19
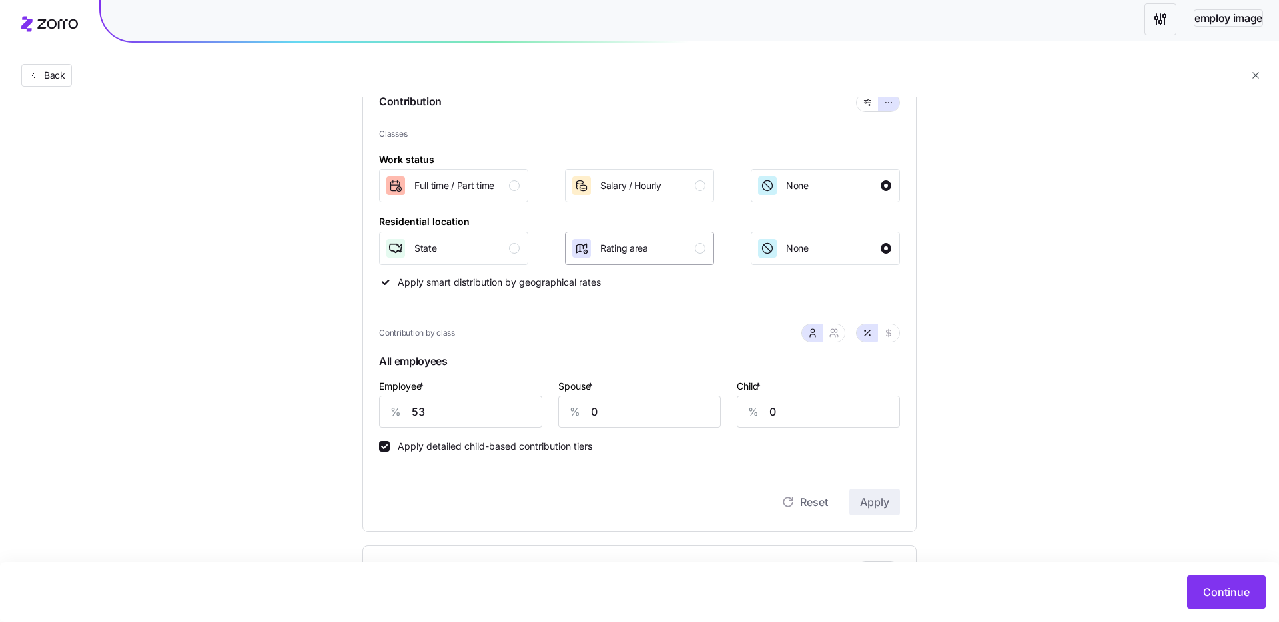
click at [659, 251] on div "Rating area" at bounding box center [638, 248] width 135 height 21
drag, startPoint x: 846, startPoint y: 493, endPoint x: 878, endPoint y: 505, distance: 34.4
click at [846, 493] on div "Reset Apply" at bounding box center [639, 502] width 521 height 27
click at [883, 508] on span "Apply" at bounding box center [874, 502] width 29 height 16
click at [1225, 599] on span "Continue" at bounding box center [1226, 592] width 47 height 16
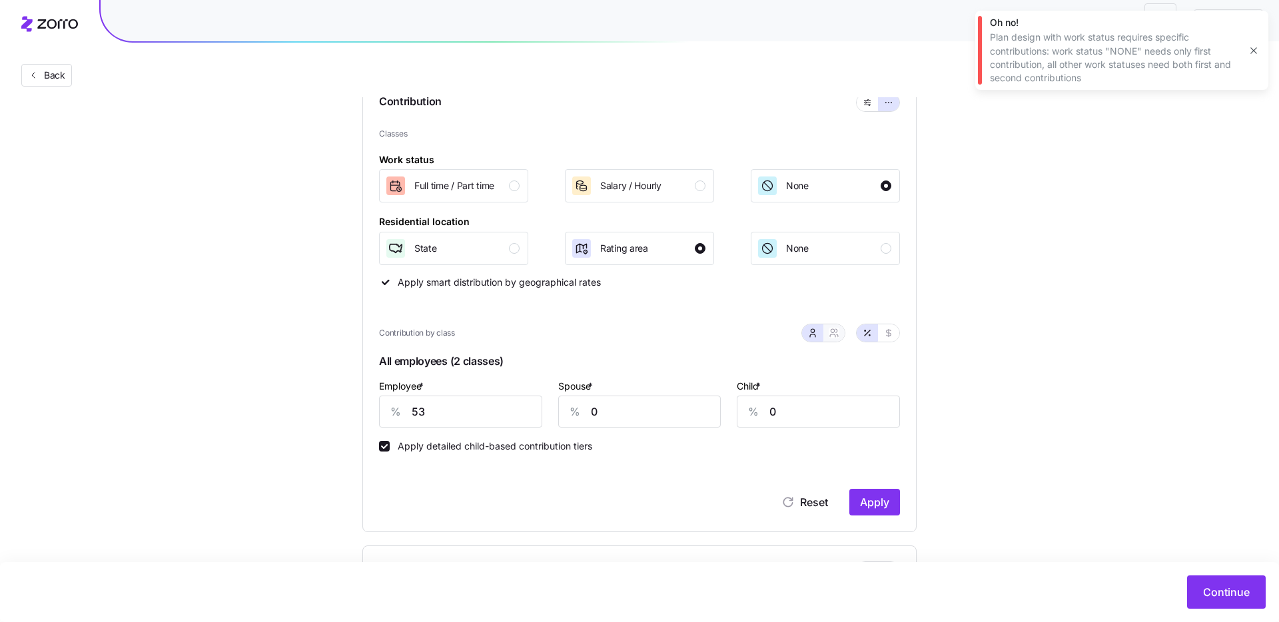
click at [829, 340] on button "button" at bounding box center [833, 332] width 21 height 17
type input "27"
type input "29"
click at [883, 330] on icon "button" at bounding box center [888, 333] width 11 height 11
type input "215"
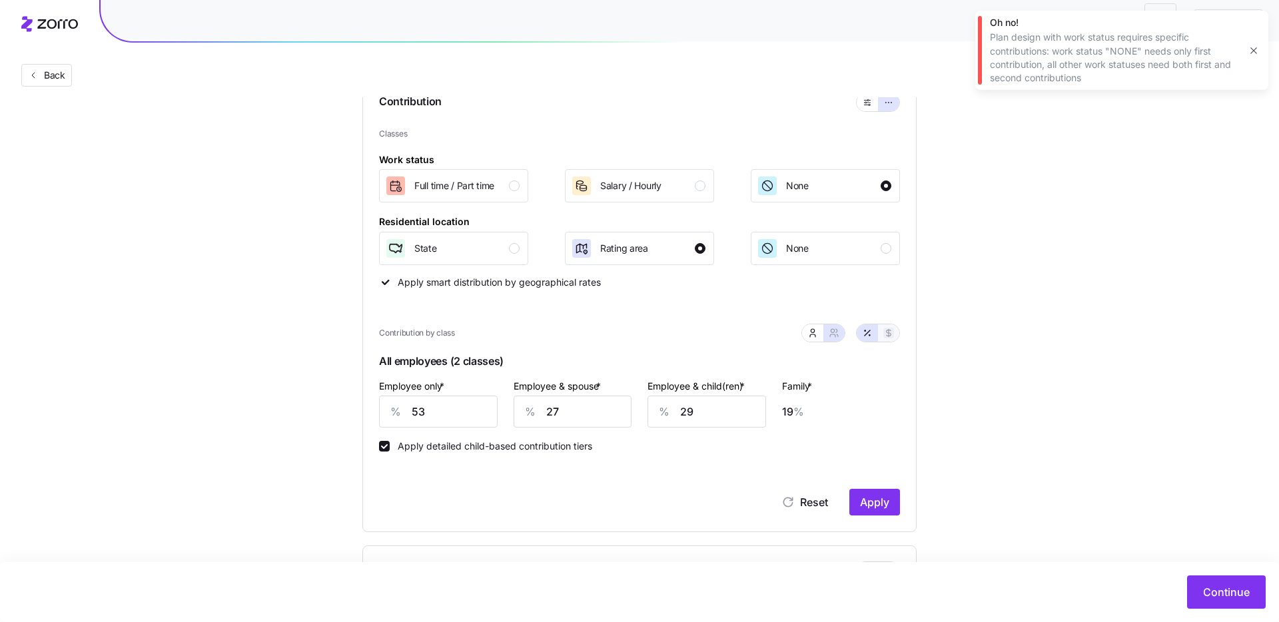
type input "215"
click at [816, 336] on icon "button" at bounding box center [812, 333] width 11 height 11
click at [862, 103] on button "button" at bounding box center [867, 102] width 11 height 11
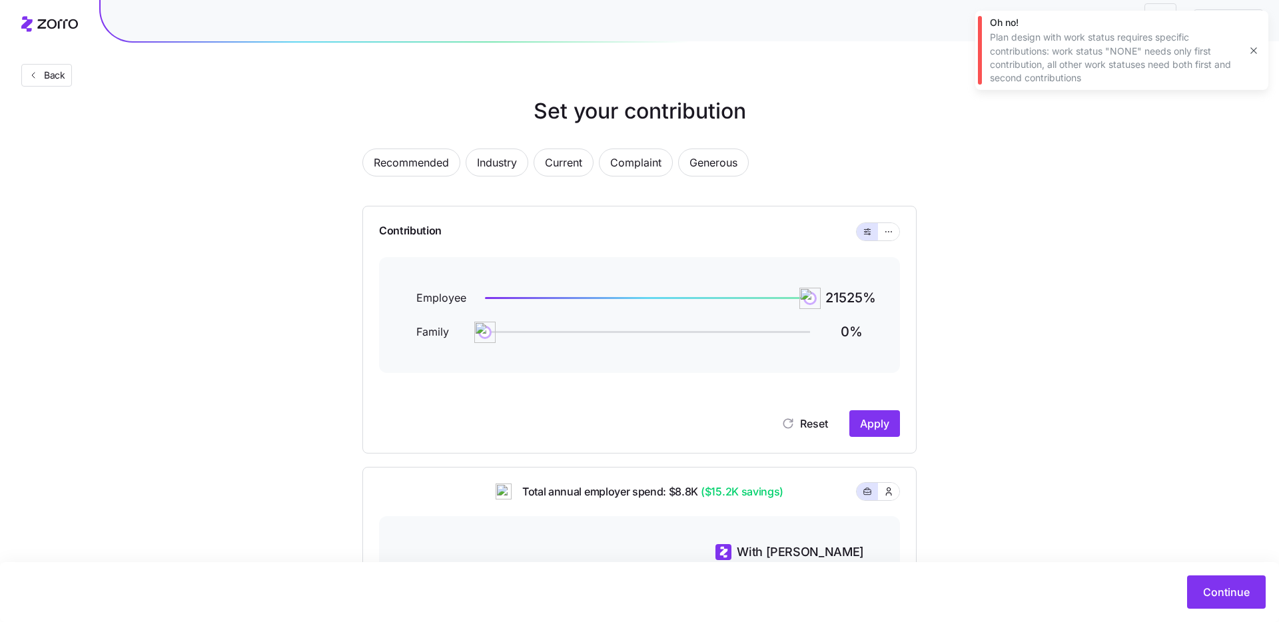
scroll to position [24, 0]
click at [687, 147] on div "Recommended Industry Current Complaint Generous" at bounding box center [639, 169] width 554 height 44
click at [647, 160] on span "Complaint" at bounding box center [635, 160] width 51 height 27
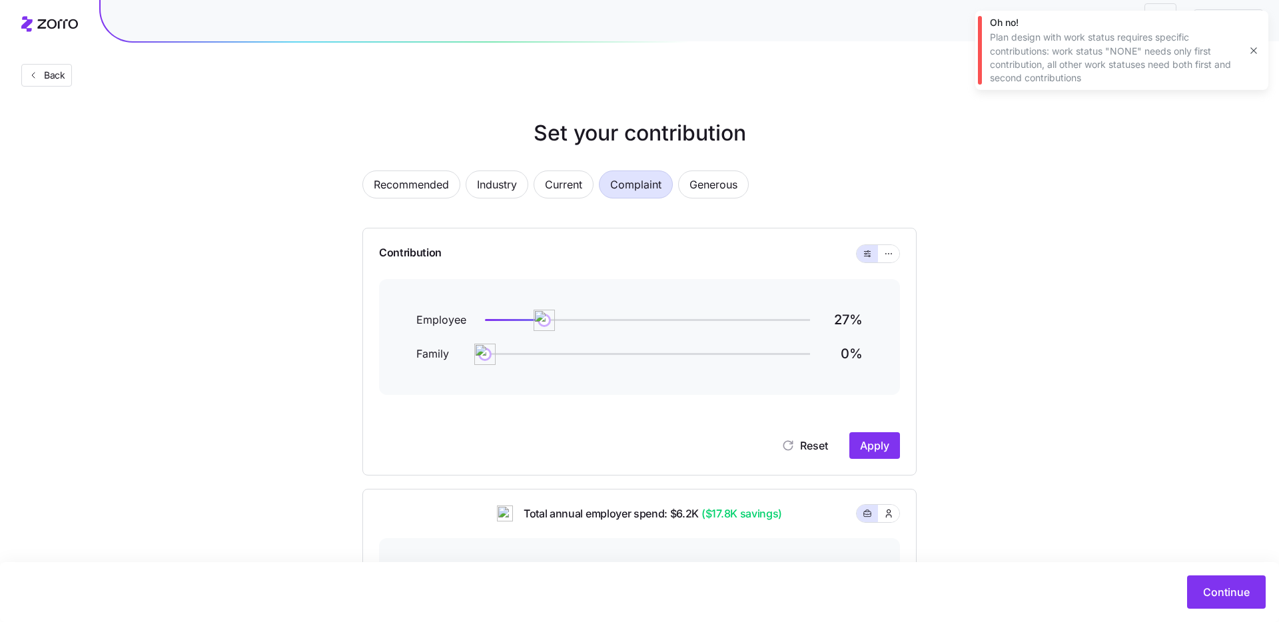
click at [902, 260] on div "Contribution Employee 27 % Family 0 % Reset Apply" at bounding box center [639, 352] width 554 height 248
click at [891, 258] on icon "button" at bounding box center [888, 254] width 9 height 16
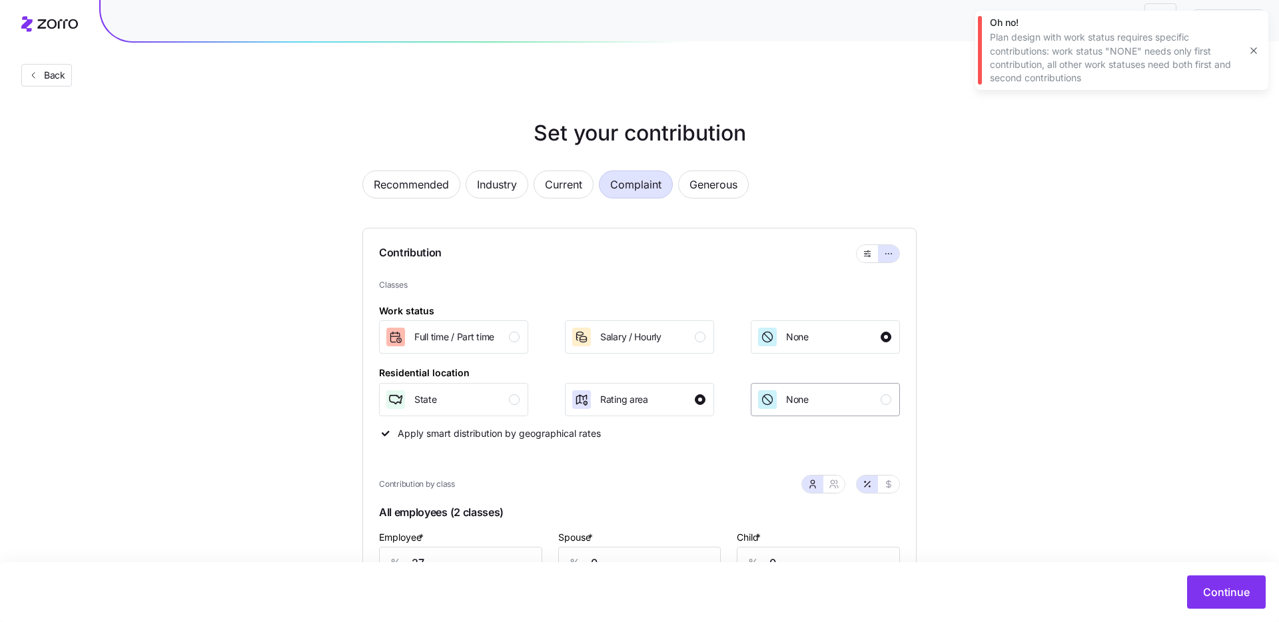
click at [792, 400] on span "None" at bounding box center [797, 399] width 23 height 13
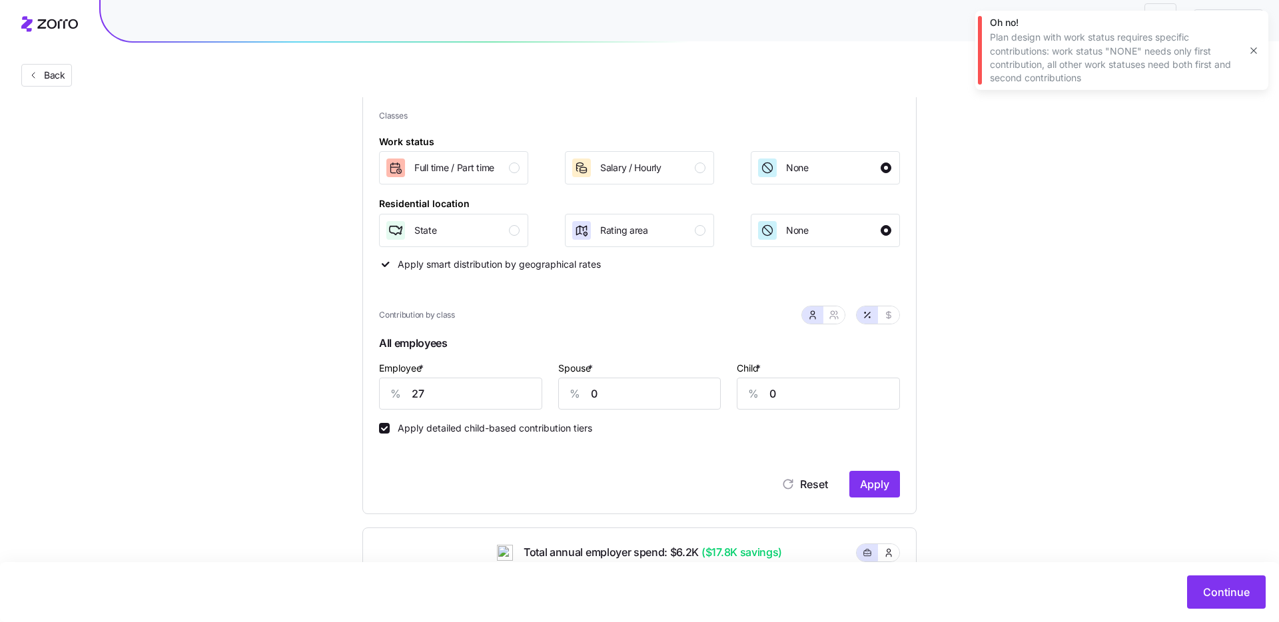
scroll to position [178, 0]
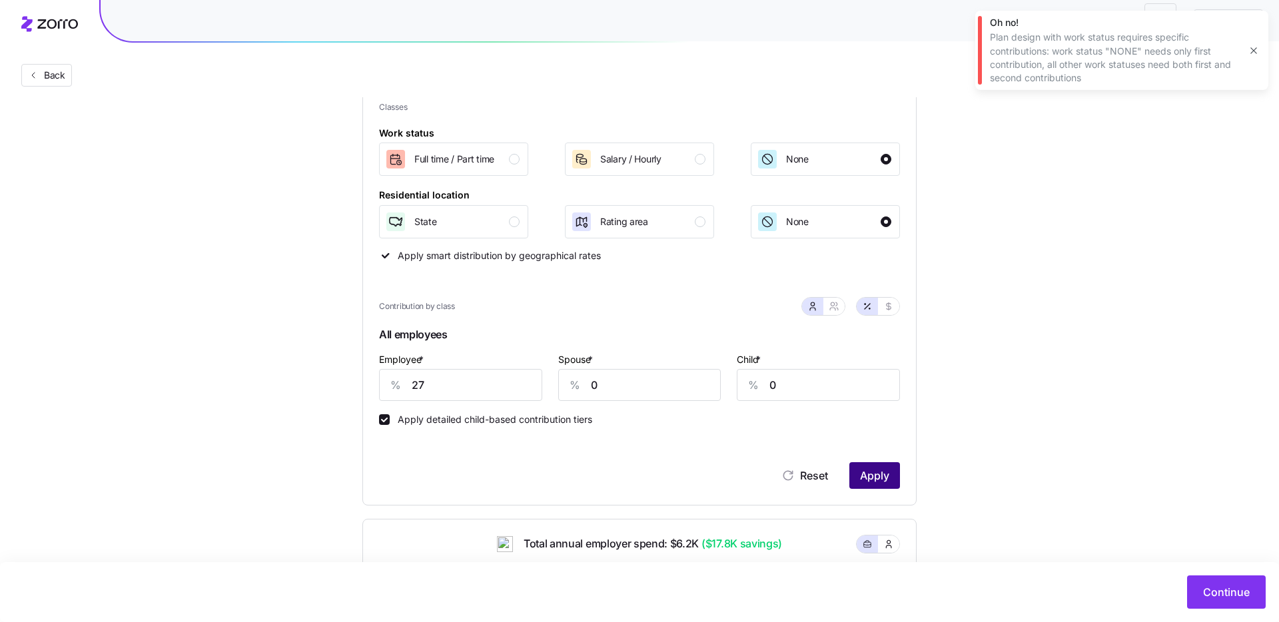
click at [868, 465] on button "Apply" at bounding box center [874, 475] width 51 height 27
click at [1239, 592] on span "Continue" at bounding box center [1226, 592] width 47 height 16
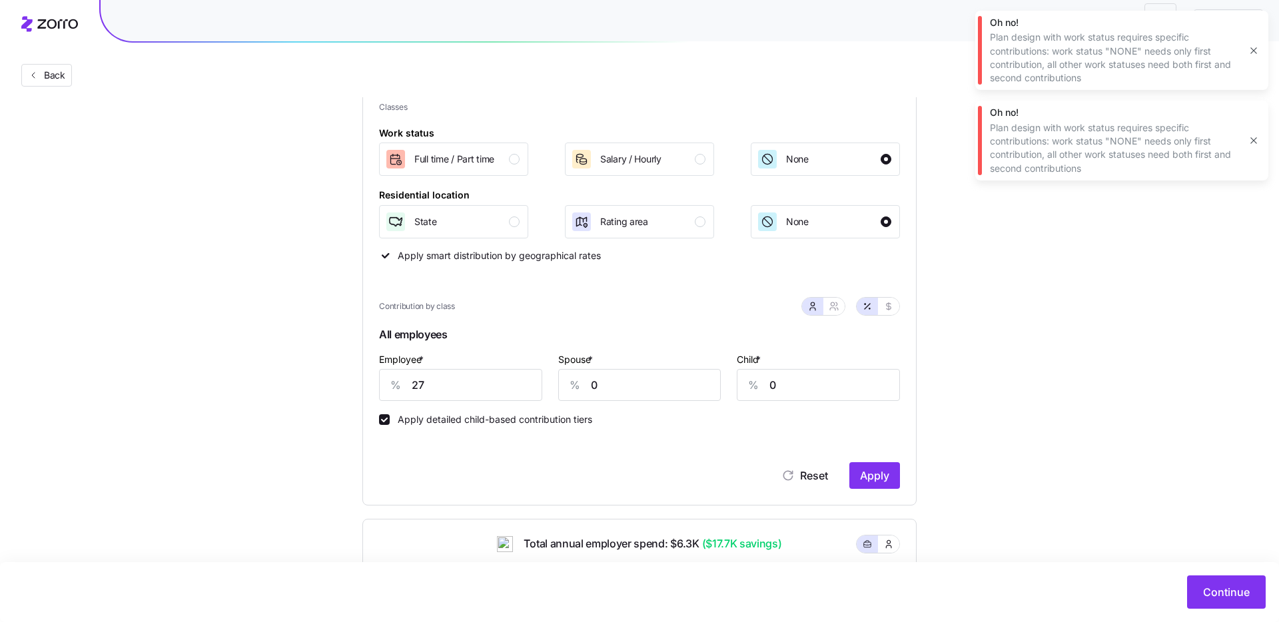
click at [1250, 143] on icon "button" at bounding box center [1253, 140] width 11 height 11
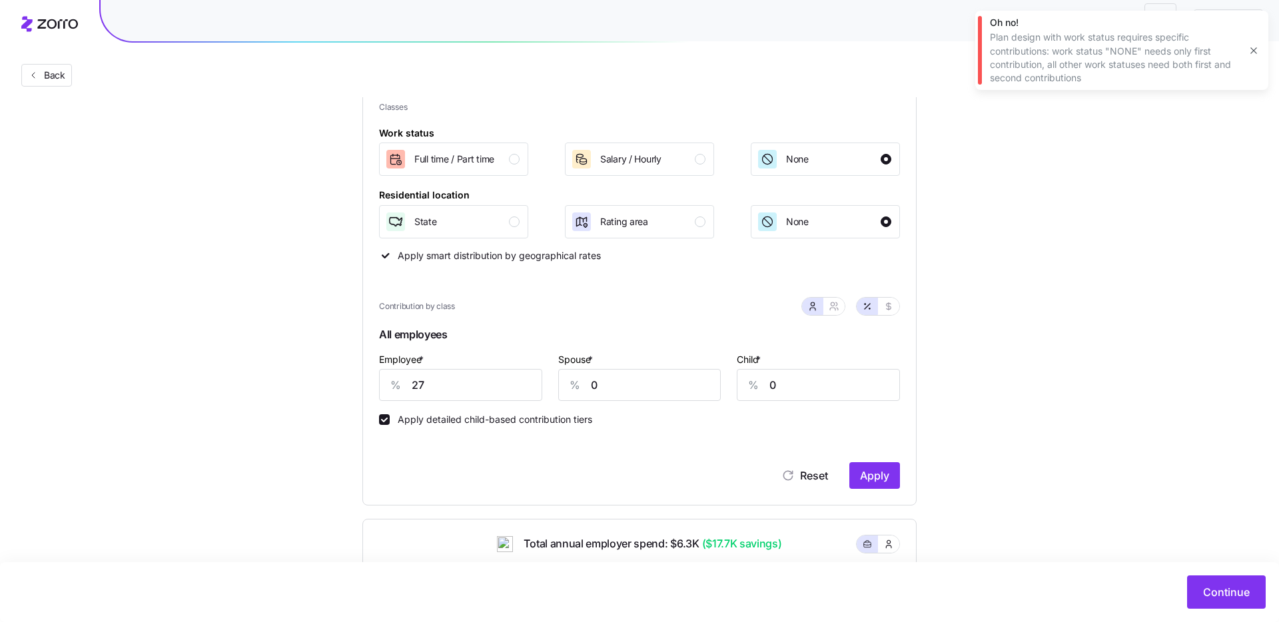
click at [1249, 45] on icon "button" at bounding box center [1253, 50] width 11 height 11
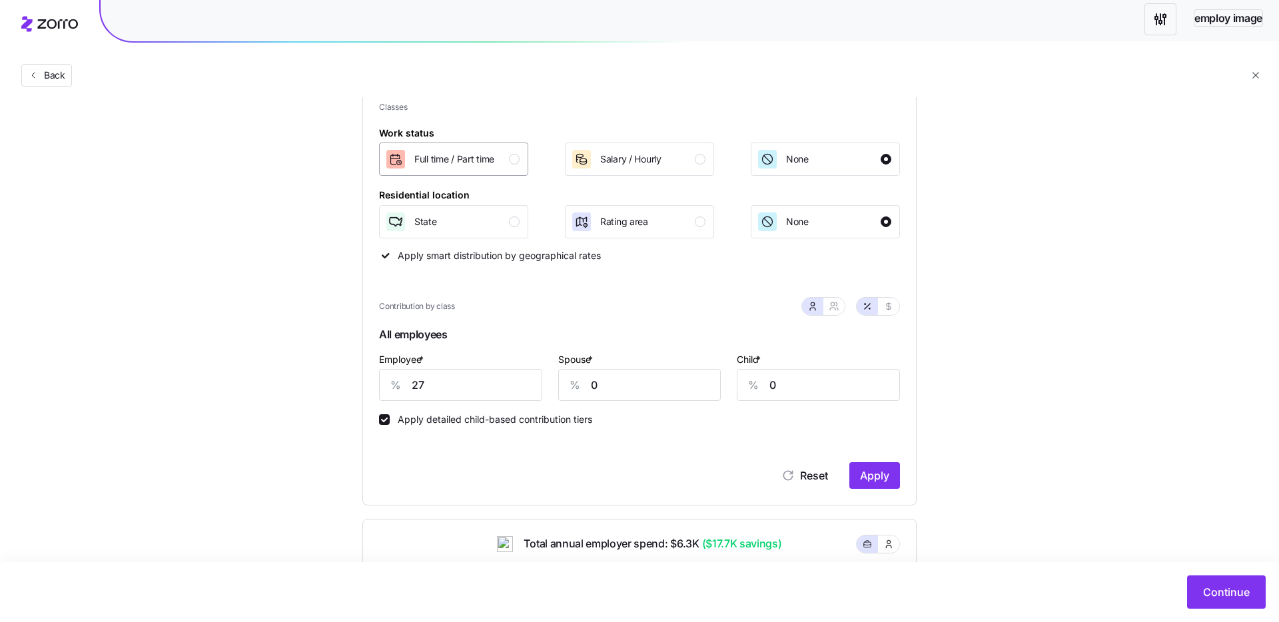
click at [440, 164] on span "Full time / Part time" at bounding box center [454, 158] width 80 height 13
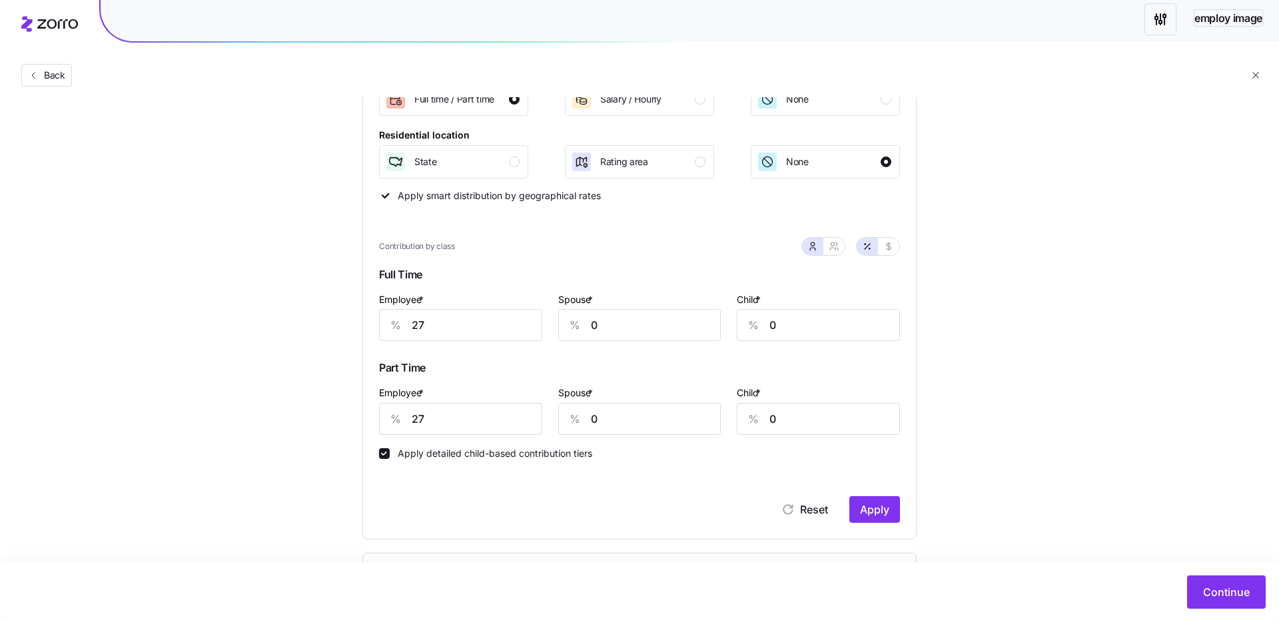
scroll to position [273, 0]
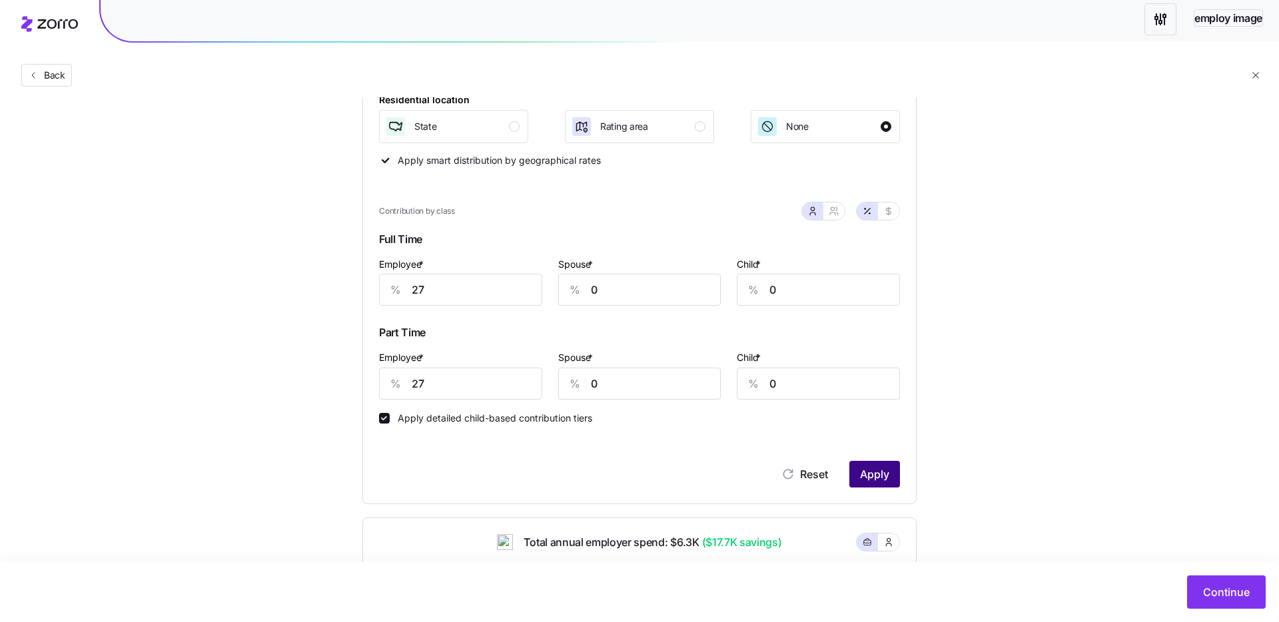
click at [864, 475] on span "Apply" at bounding box center [874, 474] width 29 height 16
click at [1199, 593] on button "Continue" at bounding box center [1226, 591] width 79 height 33
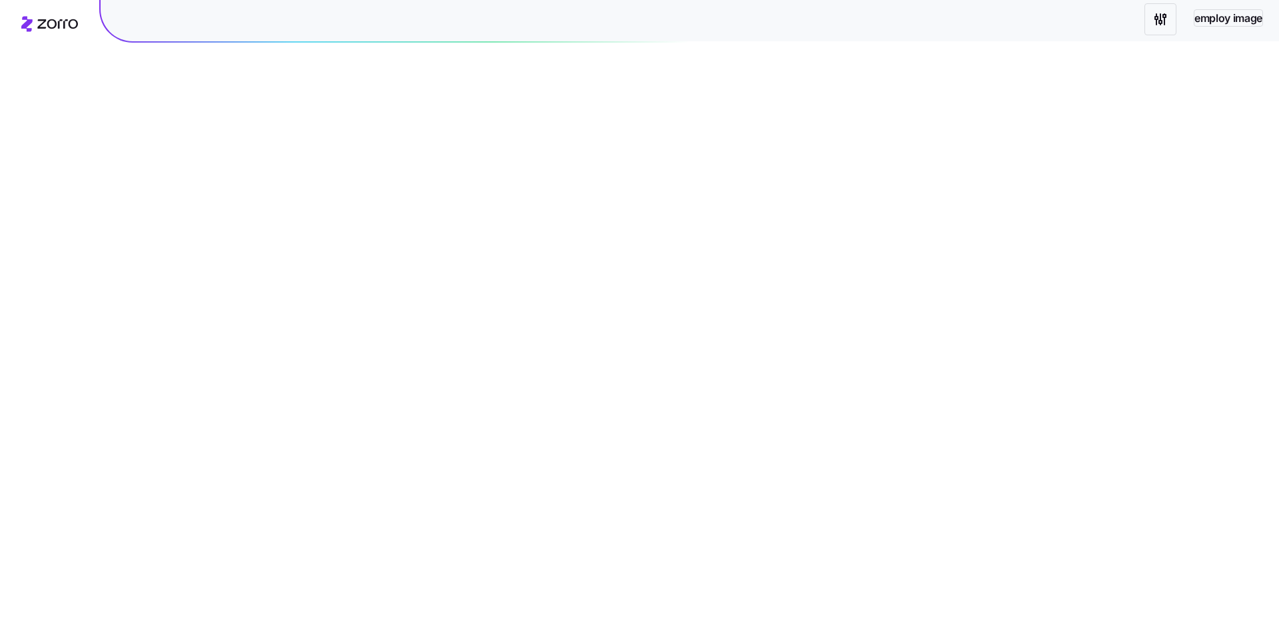
scroll to position [0, 0]
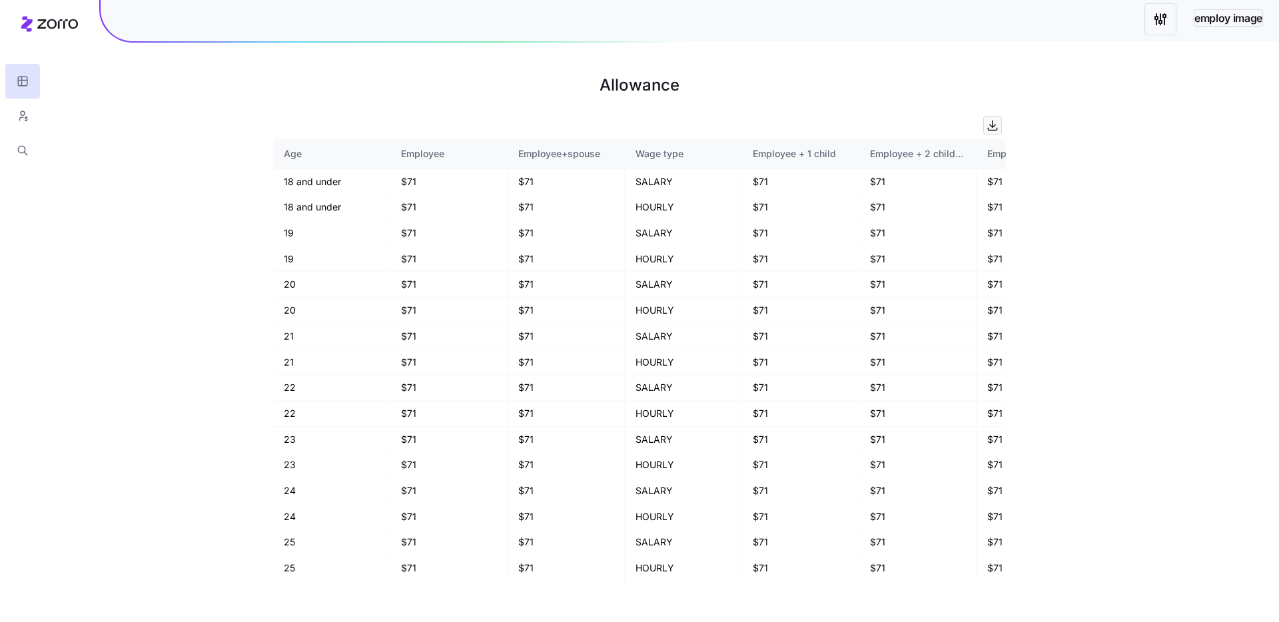
click at [1150, 17] on html "employ image Allowance Age Employee Employee+spouse Wage type Employee + 1 chil…" at bounding box center [639, 311] width 1279 height 622
click at [1136, 57] on div "Quick edit" at bounding box center [1086, 54] width 166 height 21
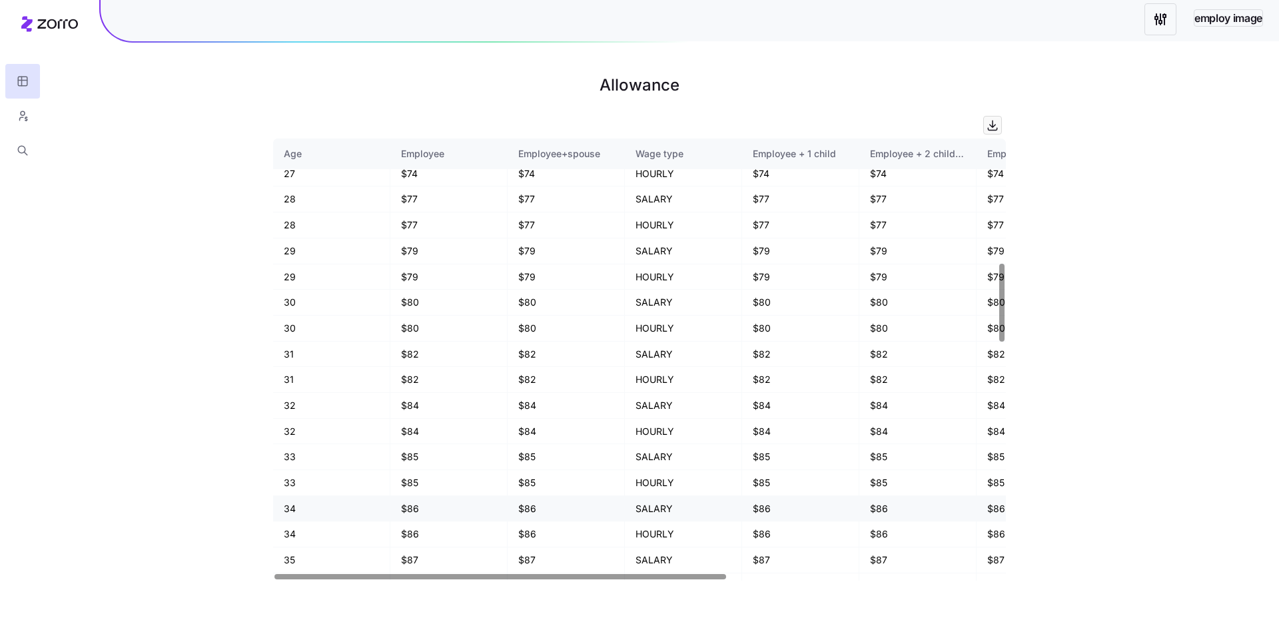
scroll to position [703, 0]
click at [1157, 15] on html "employ image Allowance Age Employee Employee+spouse Wage type Employee + 1 chil…" at bounding box center [639, 311] width 1279 height 622
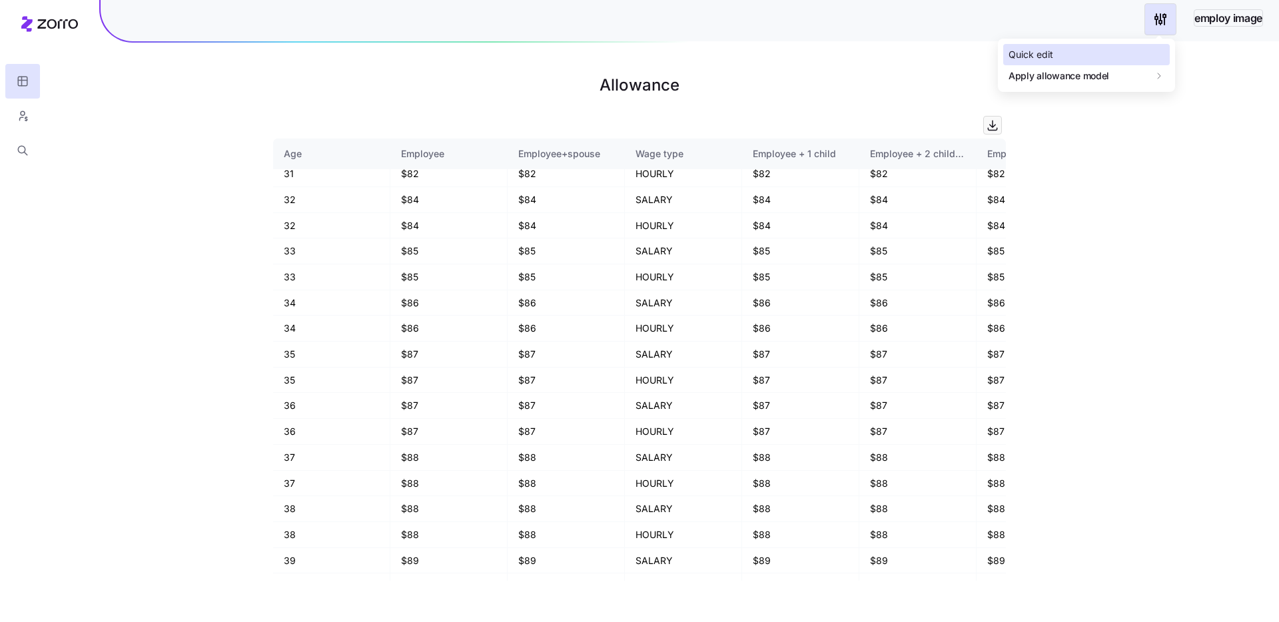
click at [1103, 51] on div "Quick edit" at bounding box center [1086, 54] width 166 height 21
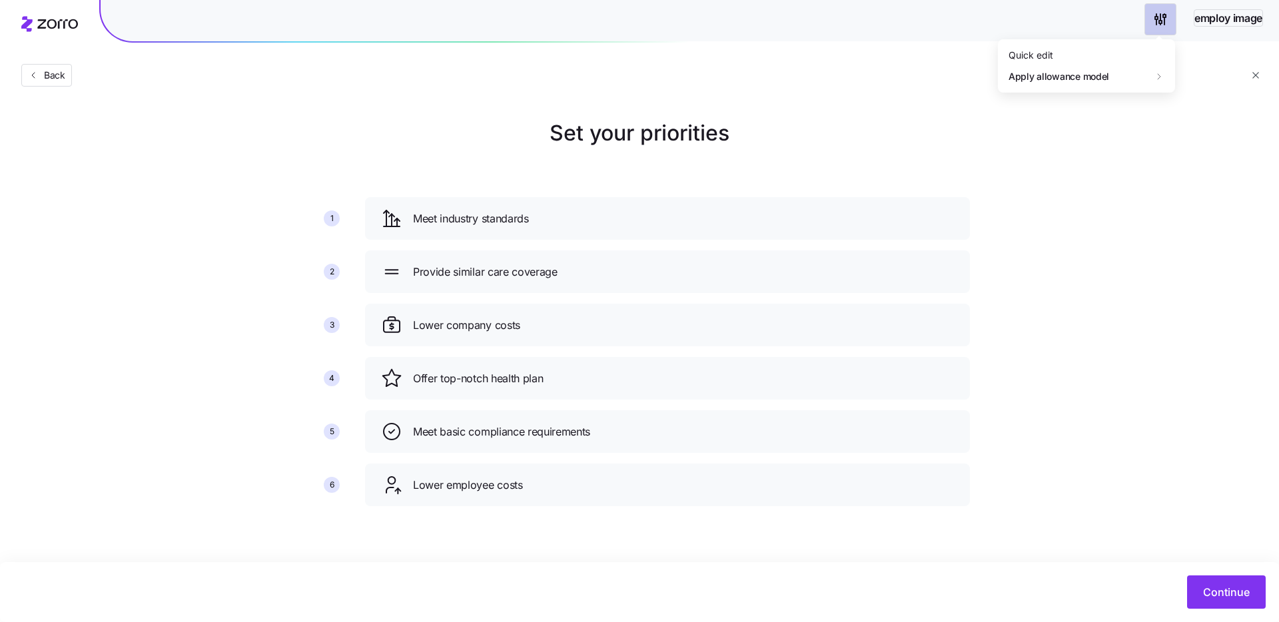
click at [1158, 25] on html "employ image Back Set your priorities 1 2 3 4 5 6 Meet industry standards Provi…" at bounding box center [639, 311] width 1279 height 622
click at [1214, 607] on html "employ image Back Set your priorities 1 2 3 4 5 6 Meet industry standards Provi…" at bounding box center [639, 311] width 1279 height 622
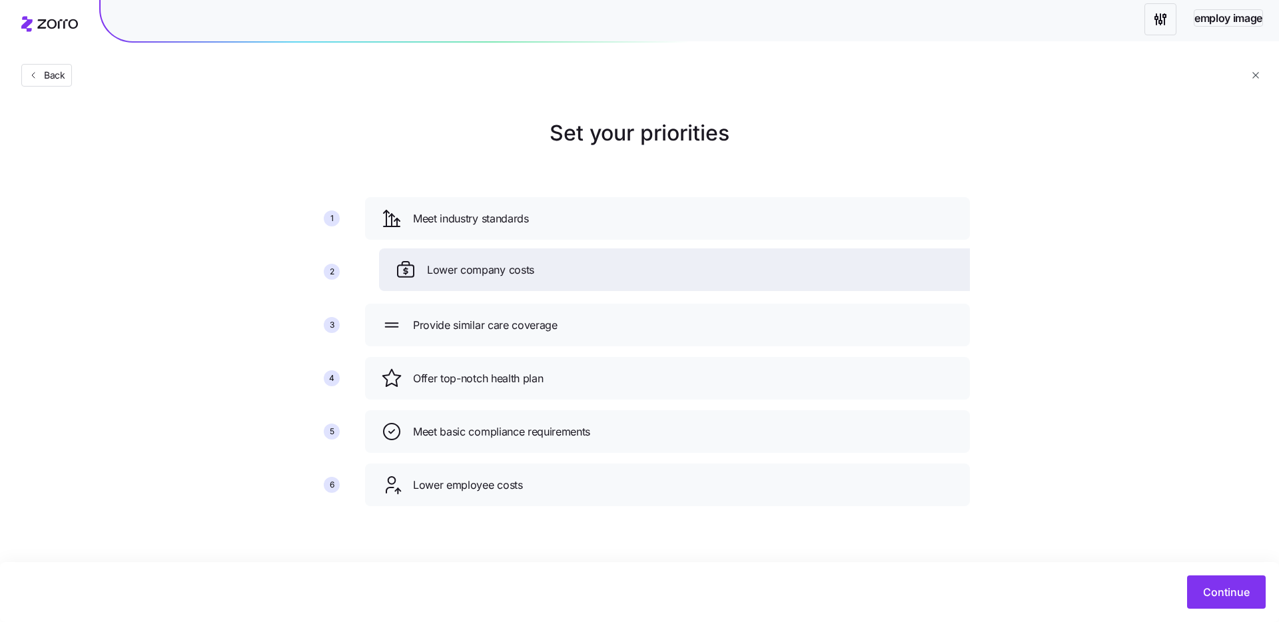
drag, startPoint x: 844, startPoint y: 328, endPoint x: 859, endPoint y: 270, distance: 59.1
click at [859, 270] on div "Lower company costs" at bounding box center [681, 269] width 573 height 21
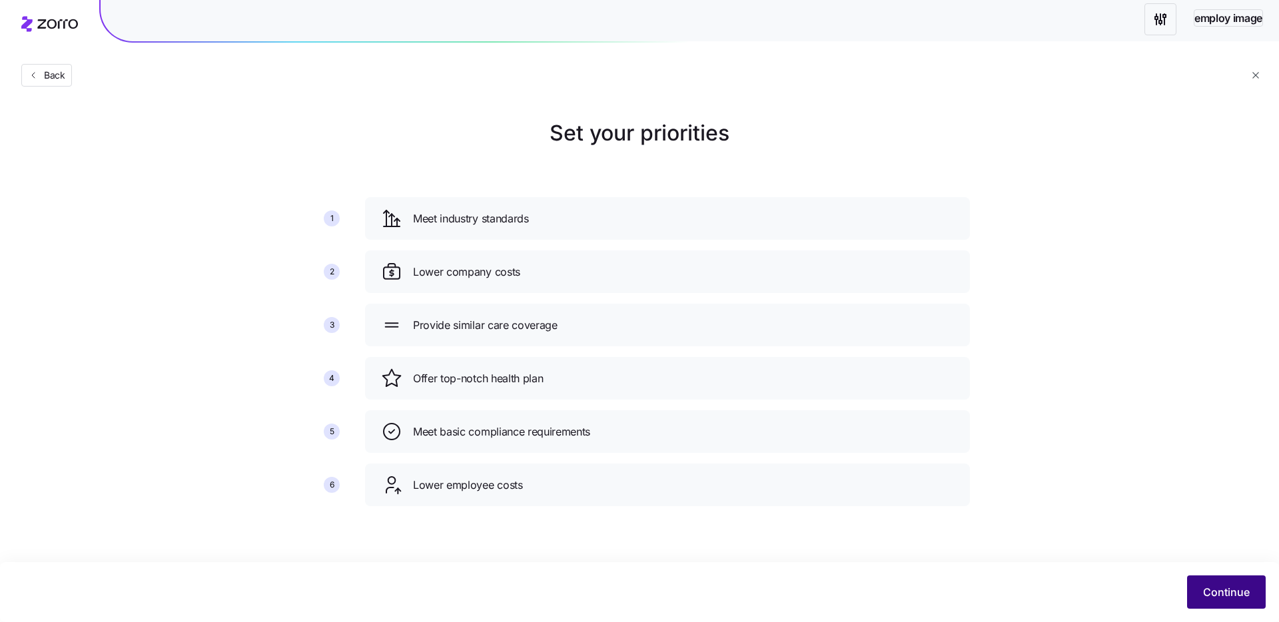
click at [1198, 597] on button "Continue" at bounding box center [1226, 591] width 79 height 33
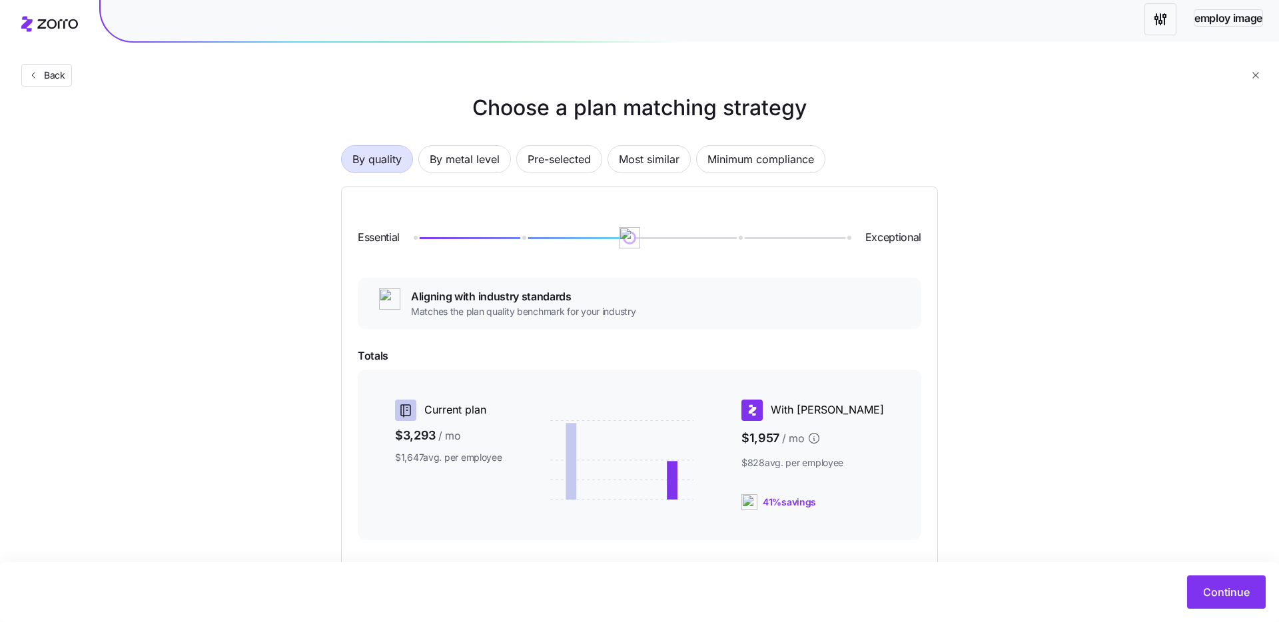
scroll to position [13, 0]
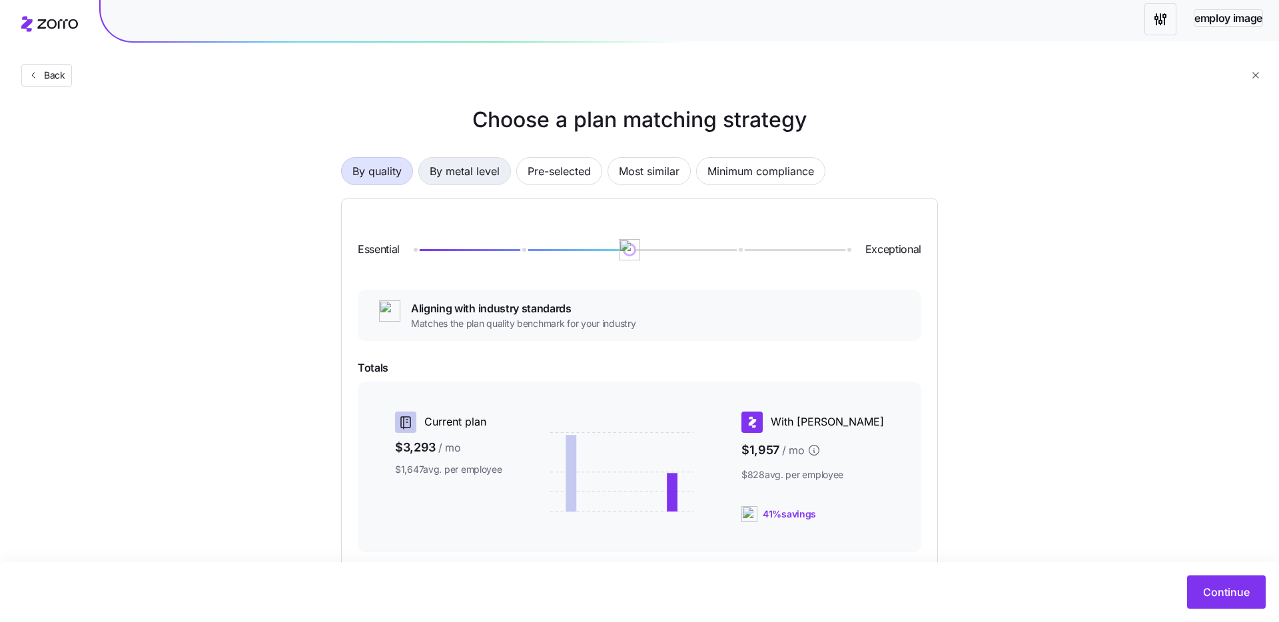
click at [479, 172] on span "By metal level" at bounding box center [465, 171] width 70 height 27
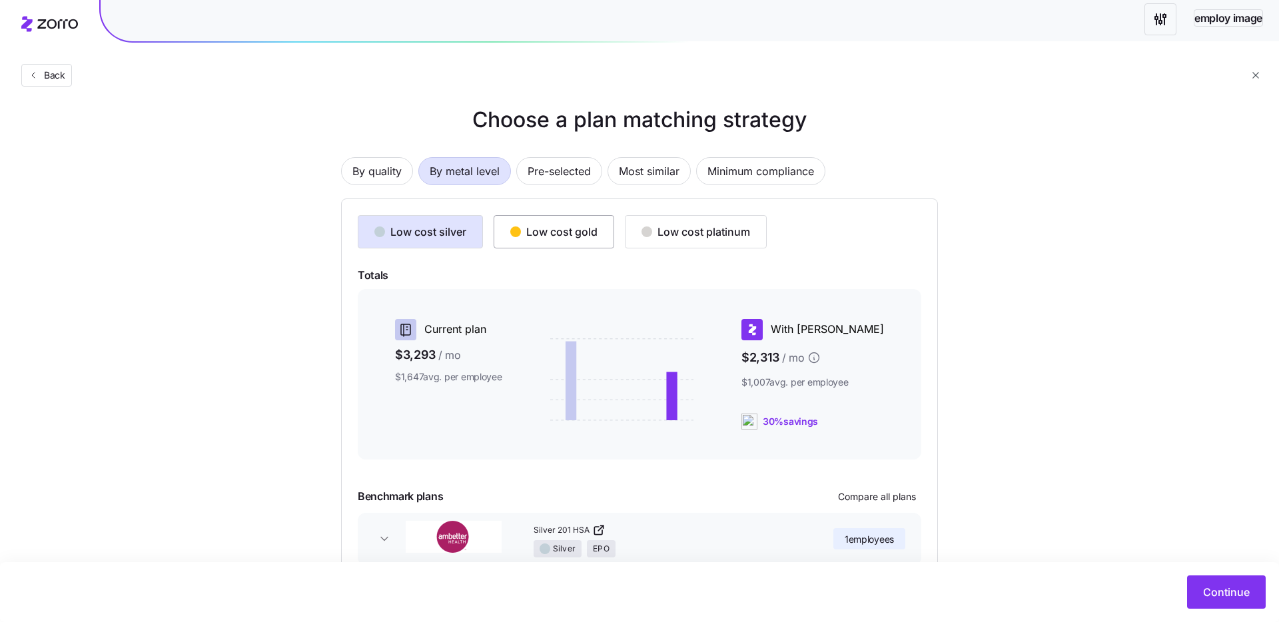
drag, startPoint x: 500, startPoint y: 208, endPoint x: 517, endPoint y: 245, distance: 40.2
click at [501, 212] on div "Low cost silver Low cost gold Low cost platinum Totals Current plan $3,293 / mo…" at bounding box center [639, 406] width 597 height 416
click at [517, 245] on button "Low cost gold" at bounding box center [553, 231] width 121 height 33
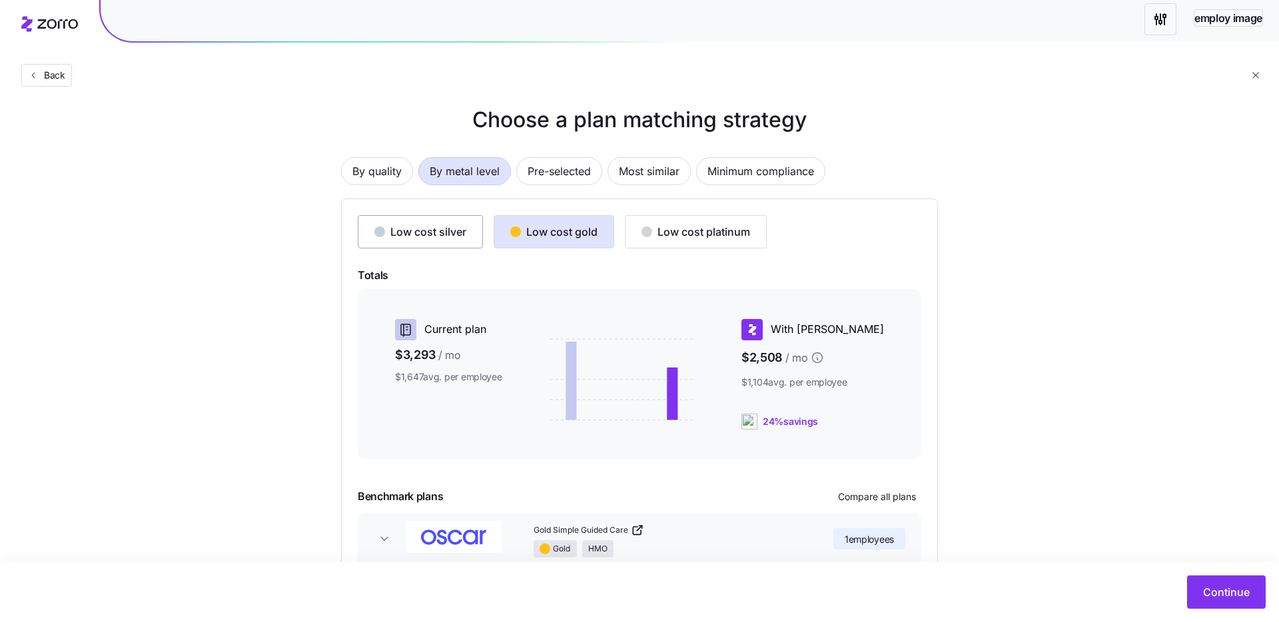
click at [443, 241] on button "Low cost silver" at bounding box center [420, 231] width 125 height 33
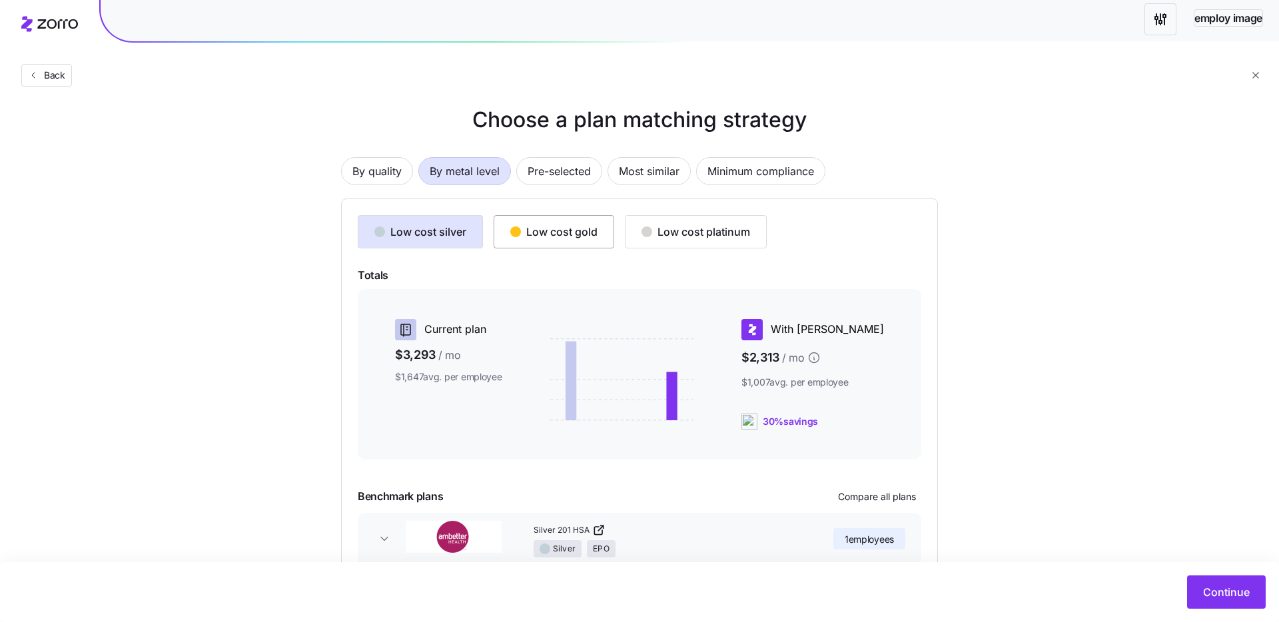
click at [564, 233] on div "Low cost gold" at bounding box center [553, 232] width 87 height 16
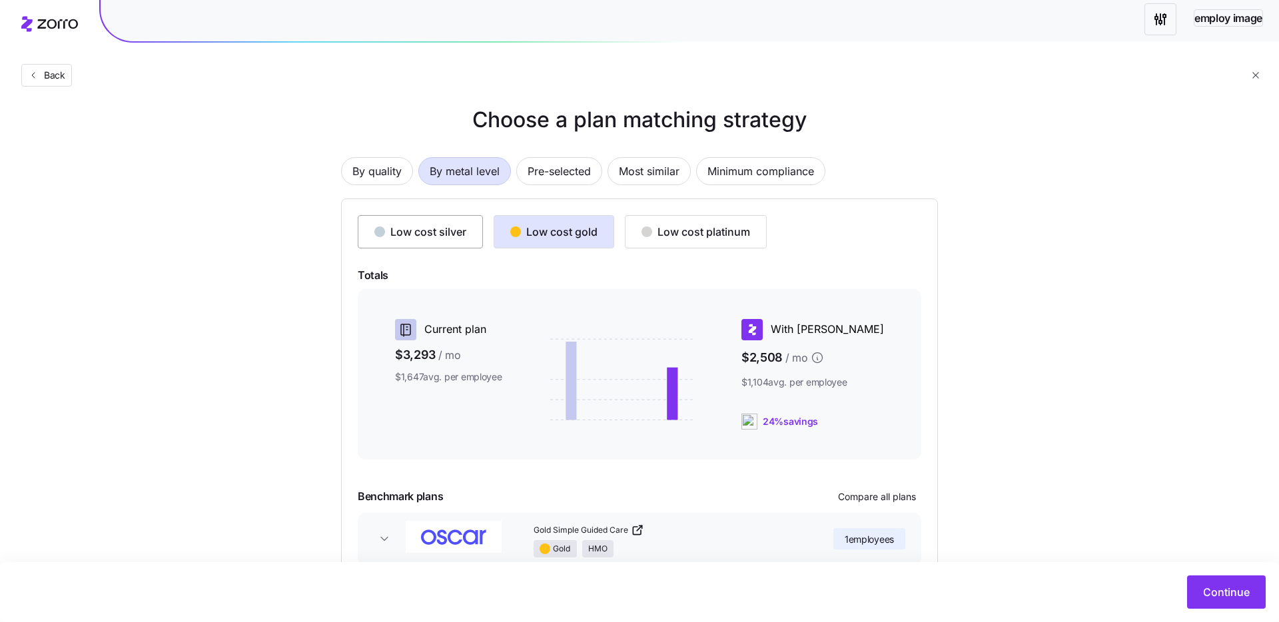
click at [432, 235] on div "Low cost silver" at bounding box center [420, 232] width 92 height 16
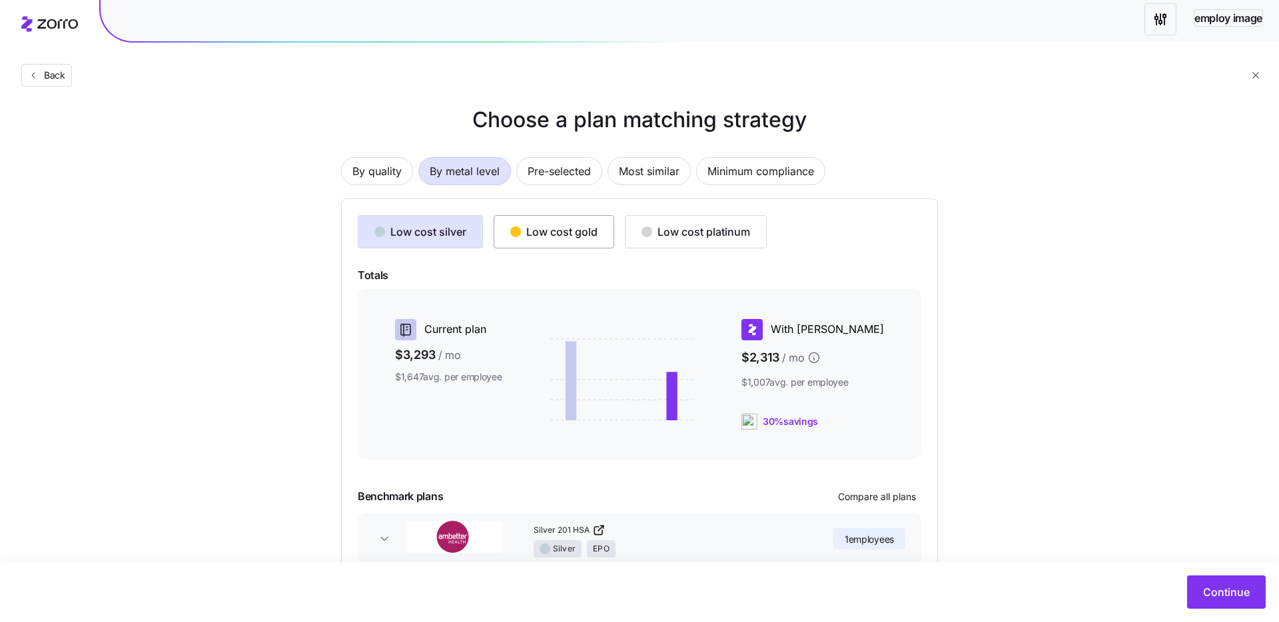
click at [523, 235] on div "Low cost gold" at bounding box center [553, 232] width 87 height 16
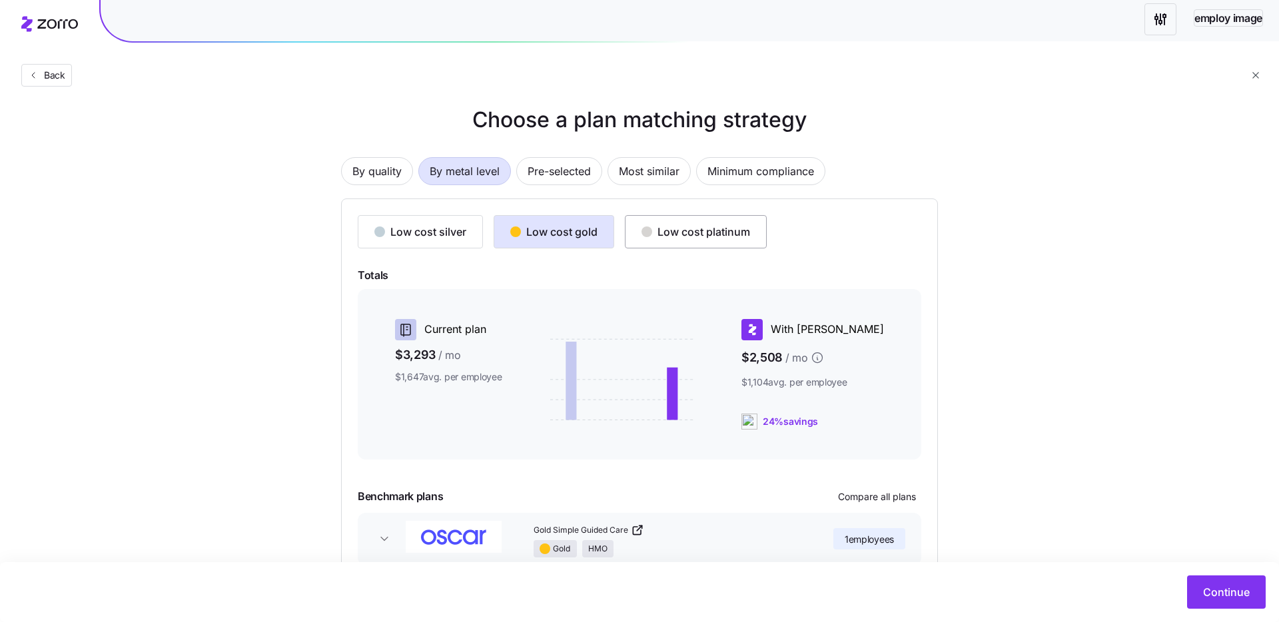
click at [658, 245] on button "Low cost platinum" at bounding box center [696, 231] width 142 height 33
click at [558, 238] on div "Low cost gold" at bounding box center [553, 232] width 87 height 16
click at [450, 235] on div "Low cost silver" at bounding box center [420, 232] width 92 height 16
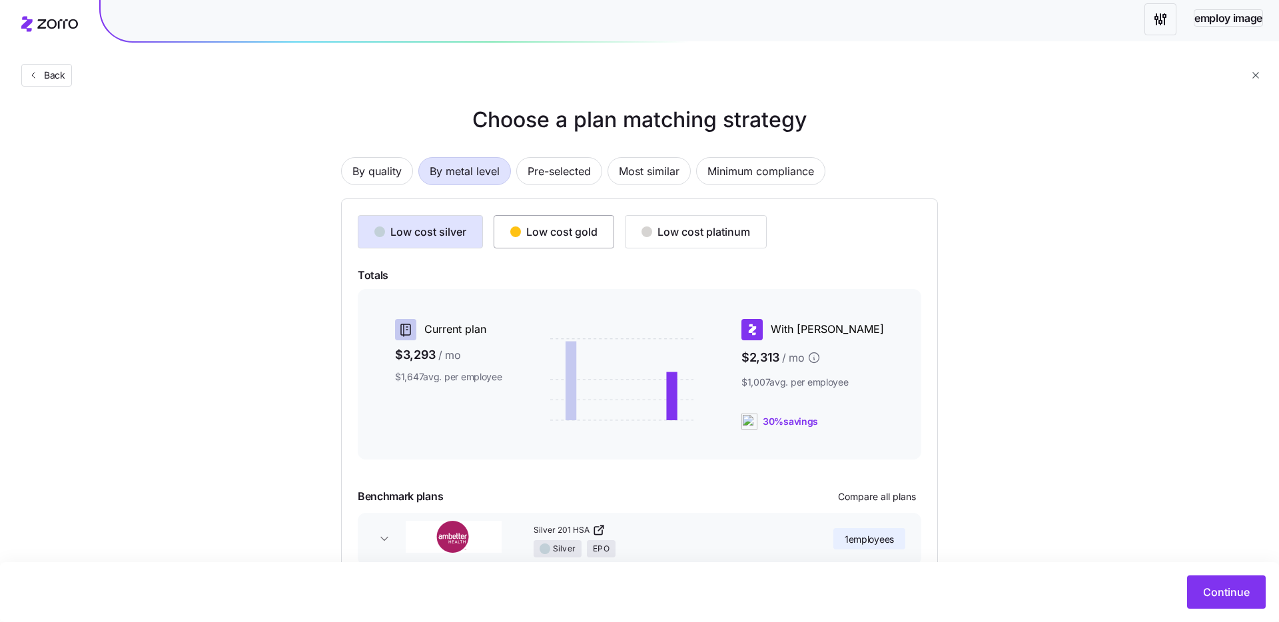
click at [547, 233] on div "Low cost gold" at bounding box center [553, 232] width 87 height 16
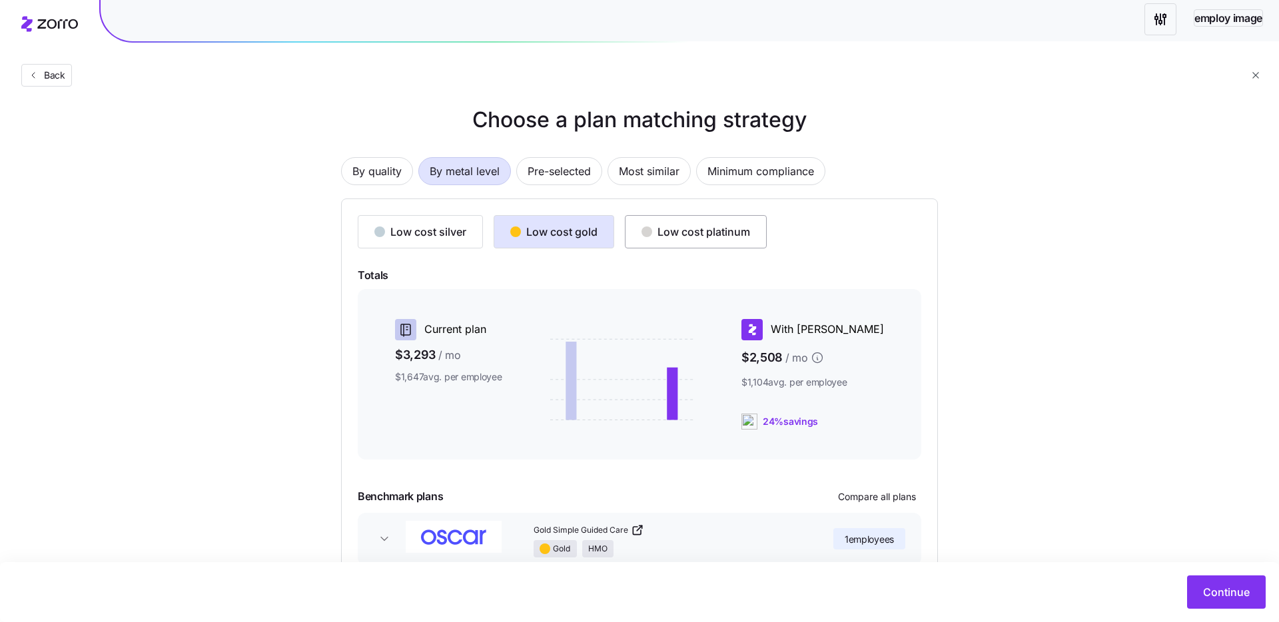
click at [638, 230] on button "Low cost platinum" at bounding box center [696, 231] width 142 height 33
click at [519, 233] on div "button" at bounding box center [515, 231] width 11 height 11
click at [379, 233] on div "button" at bounding box center [379, 231] width 11 height 11
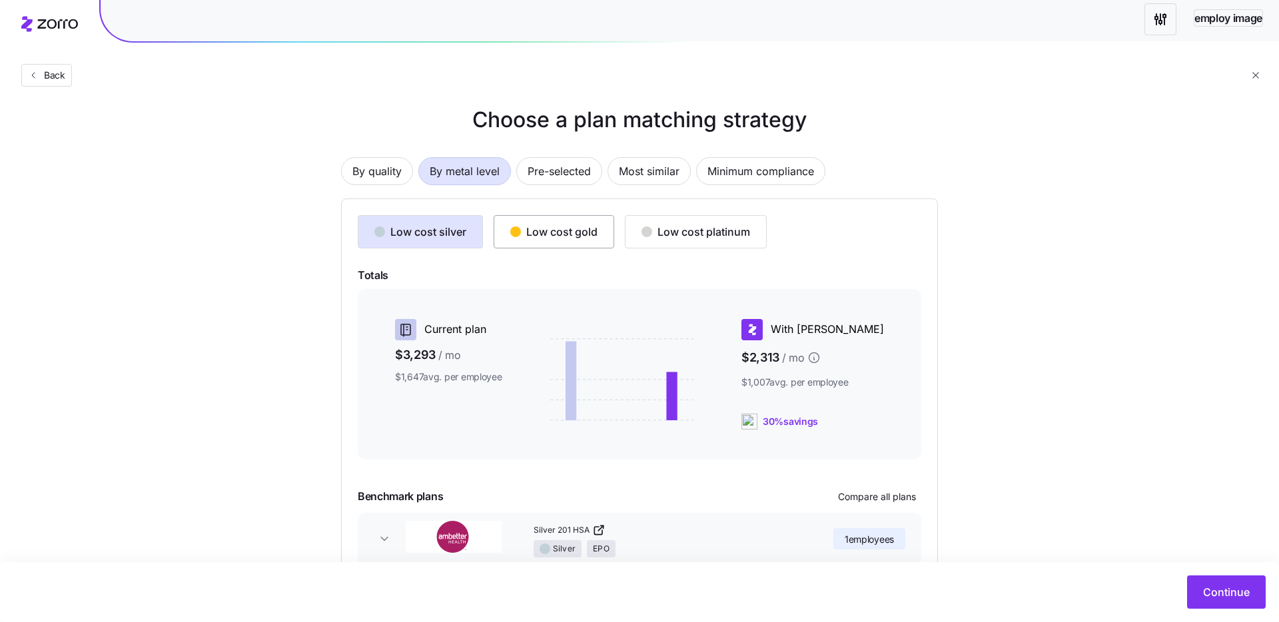
click at [501, 237] on button "Low cost gold" at bounding box center [553, 231] width 121 height 33
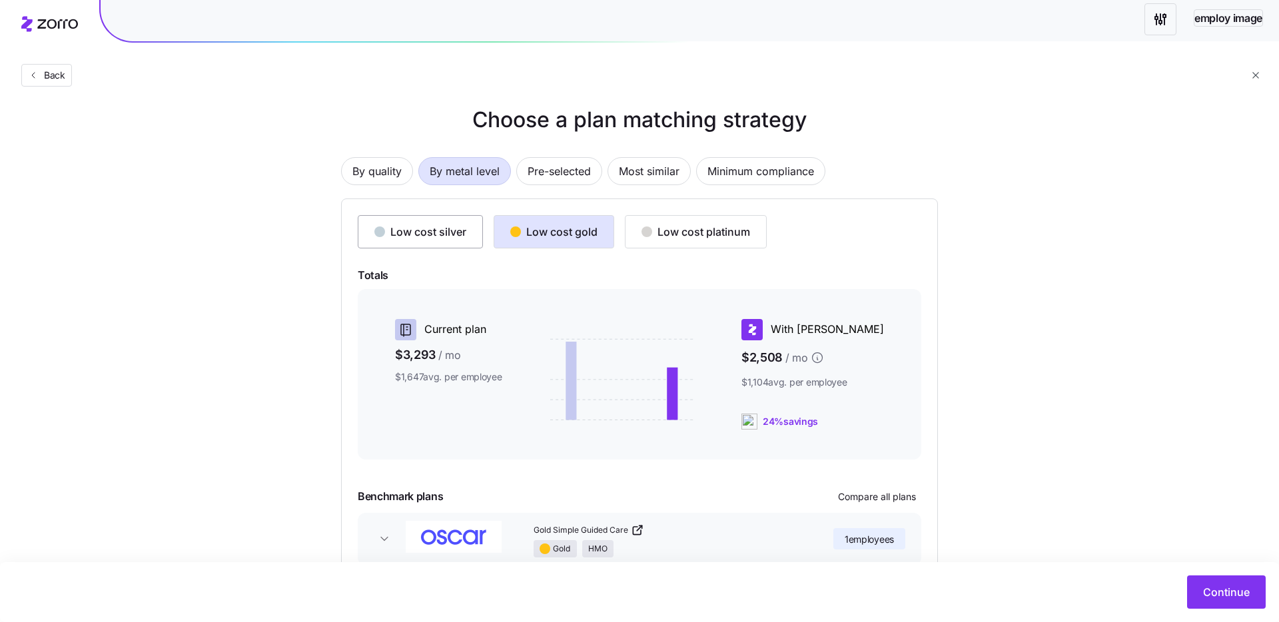
click at [420, 236] on div "Low cost silver" at bounding box center [420, 232] width 92 height 16
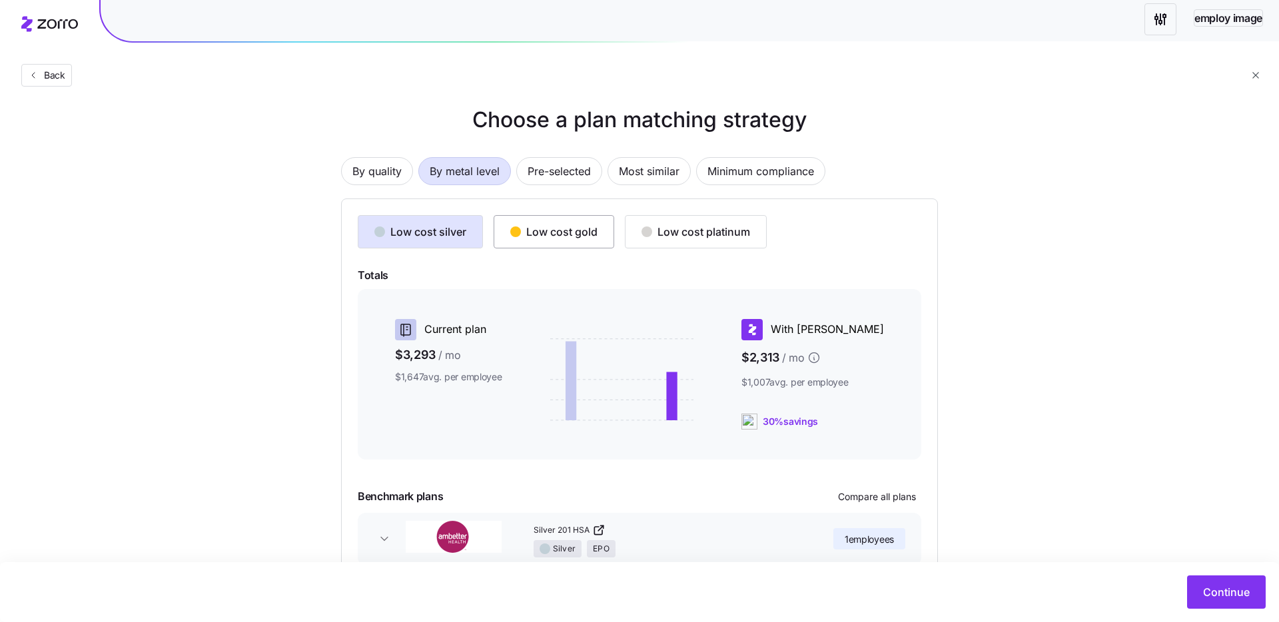
click at [534, 242] on button "Low cost gold" at bounding box center [553, 231] width 121 height 33
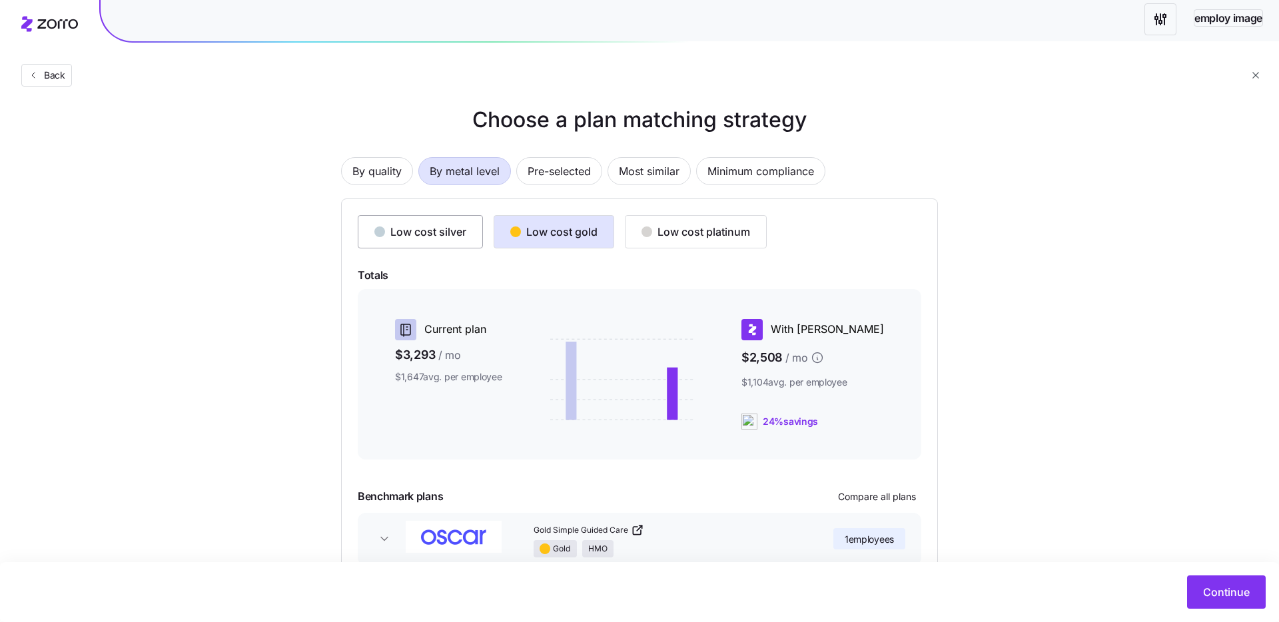
click at [439, 241] on button "Low cost silver" at bounding box center [420, 231] width 125 height 33
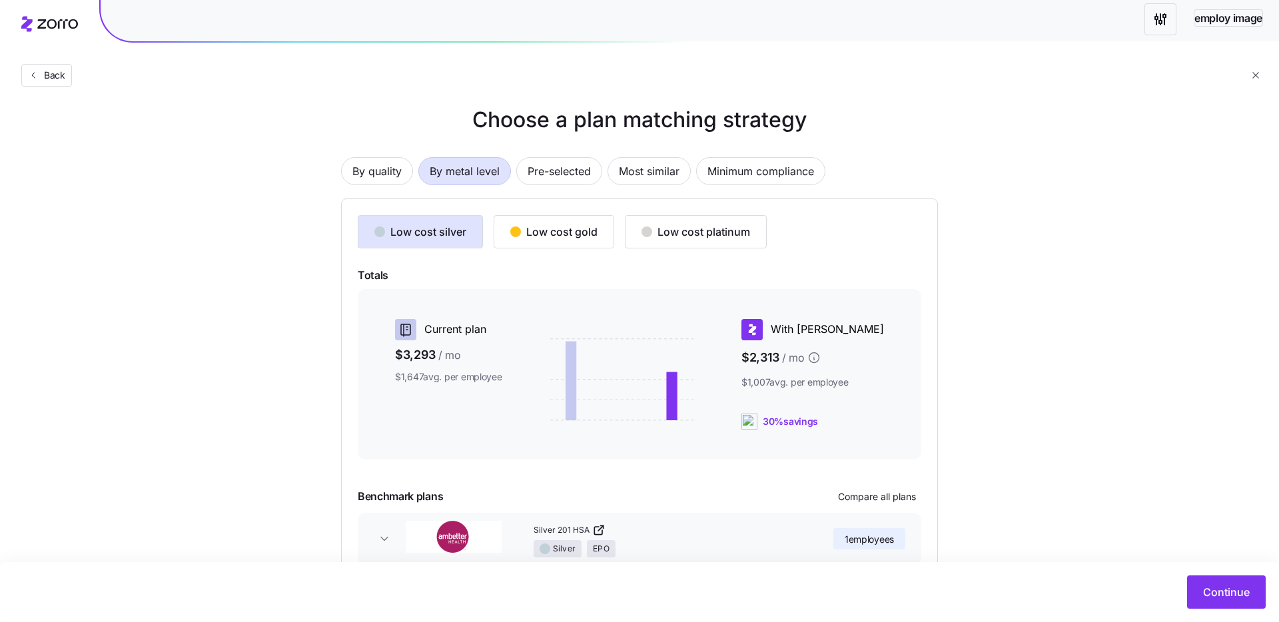
click at [574, 250] on div "Low cost silver Low cost gold Low cost platinum Totals Current plan $3,293 / mo…" at bounding box center [639, 406] width 563 height 382
click at [583, 242] on button "Low cost gold" at bounding box center [553, 231] width 121 height 33
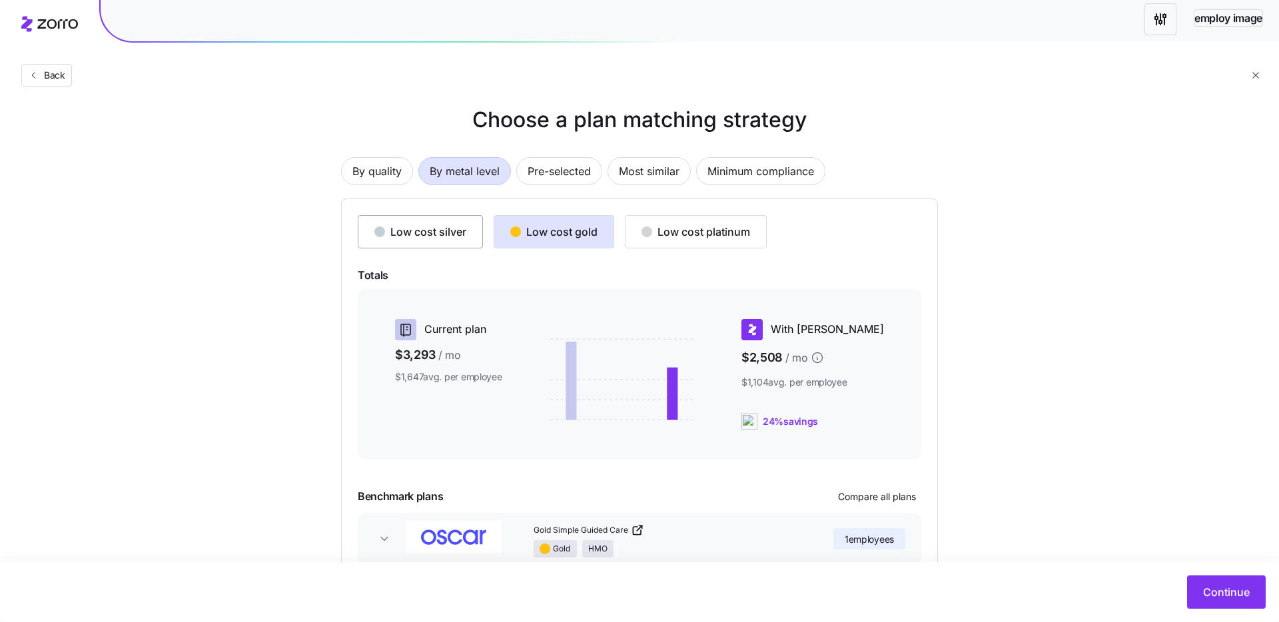
click at [432, 221] on button "Low cost silver" at bounding box center [420, 231] width 125 height 33
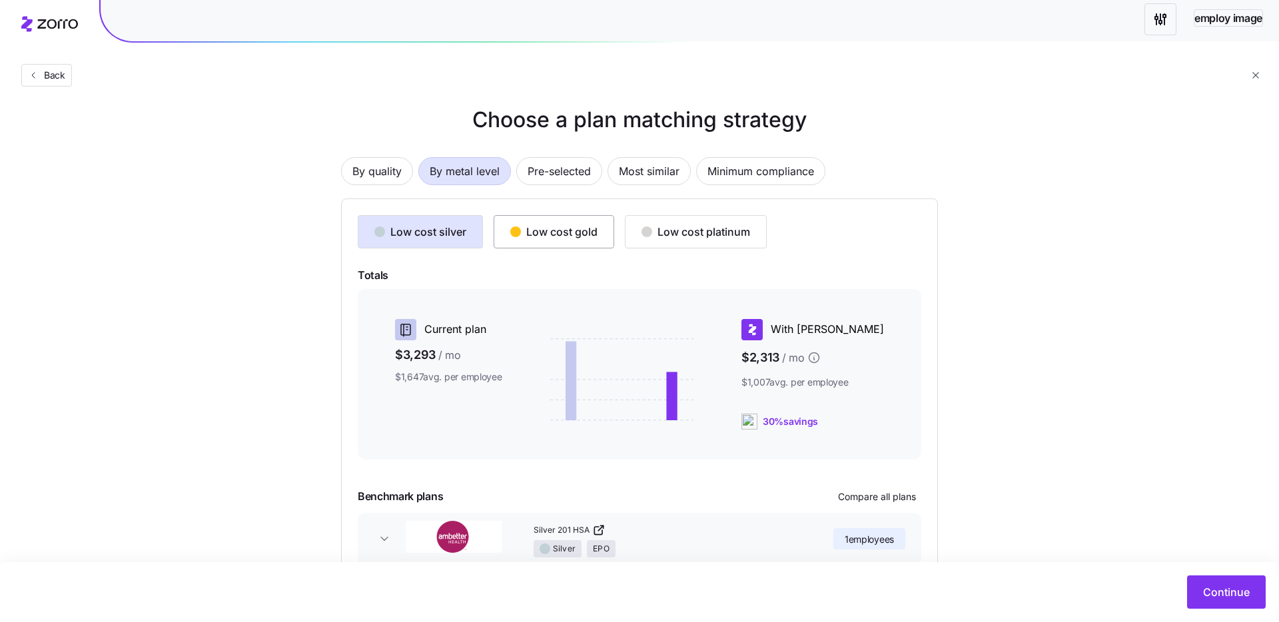
click at [581, 232] on div "Low cost gold" at bounding box center [553, 232] width 87 height 16
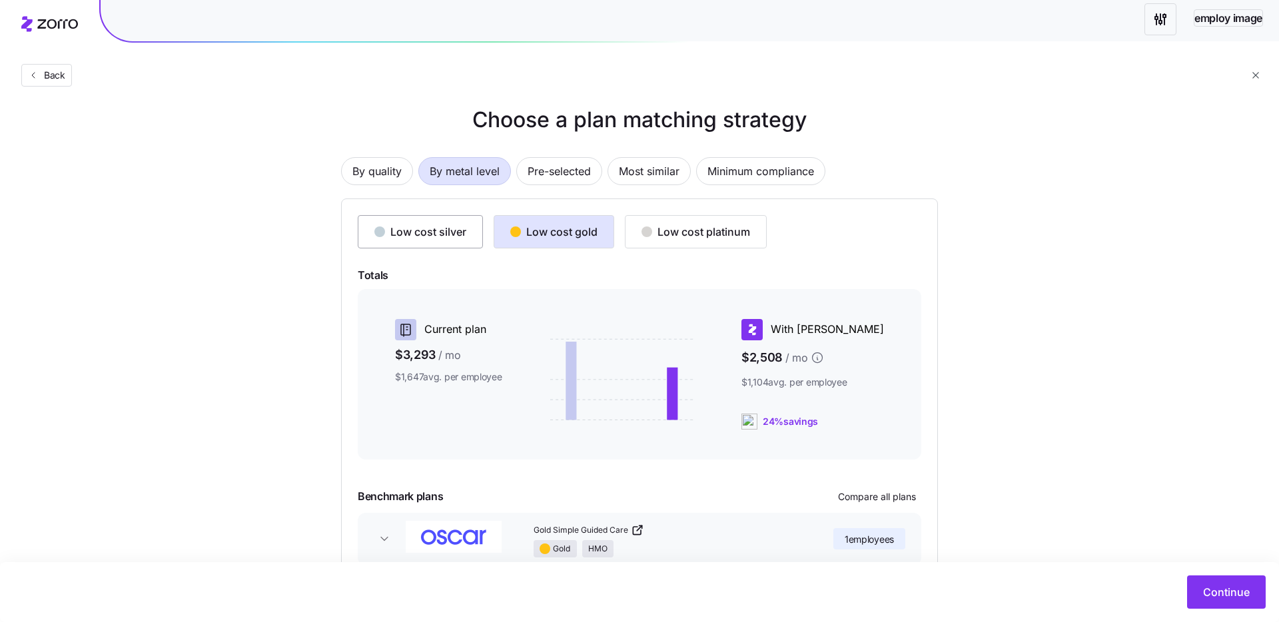
click at [445, 232] on div "Low cost silver" at bounding box center [420, 232] width 92 height 16
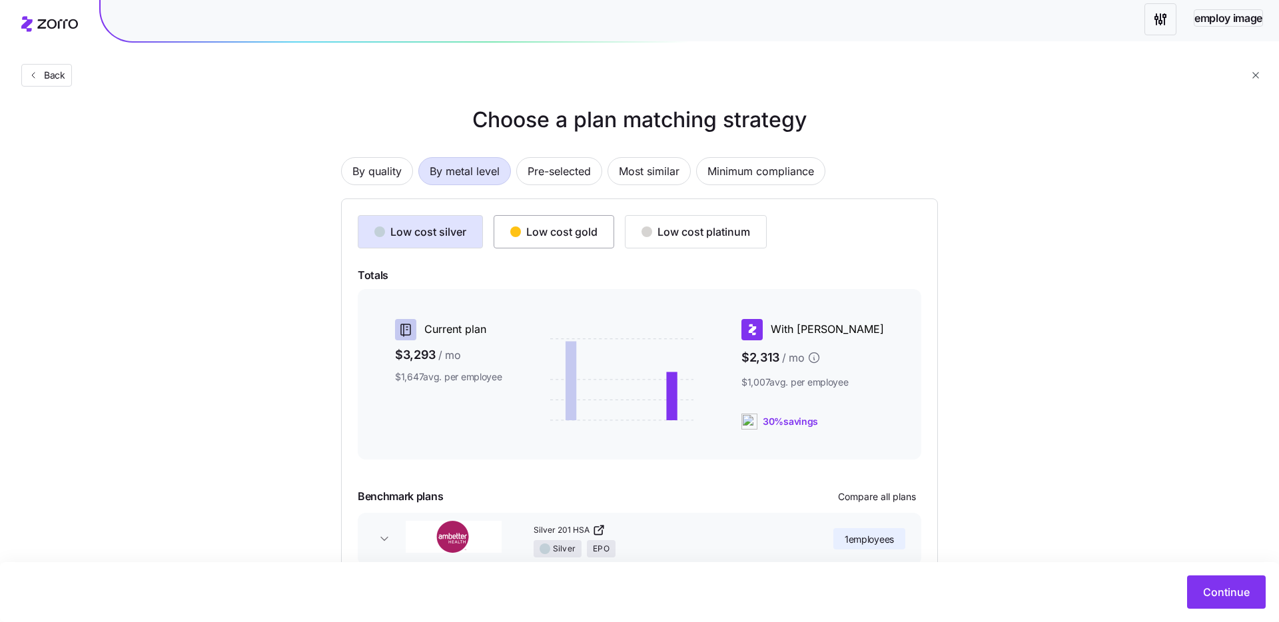
click at [536, 226] on div "Low cost gold" at bounding box center [553, 232] width 87 height 16
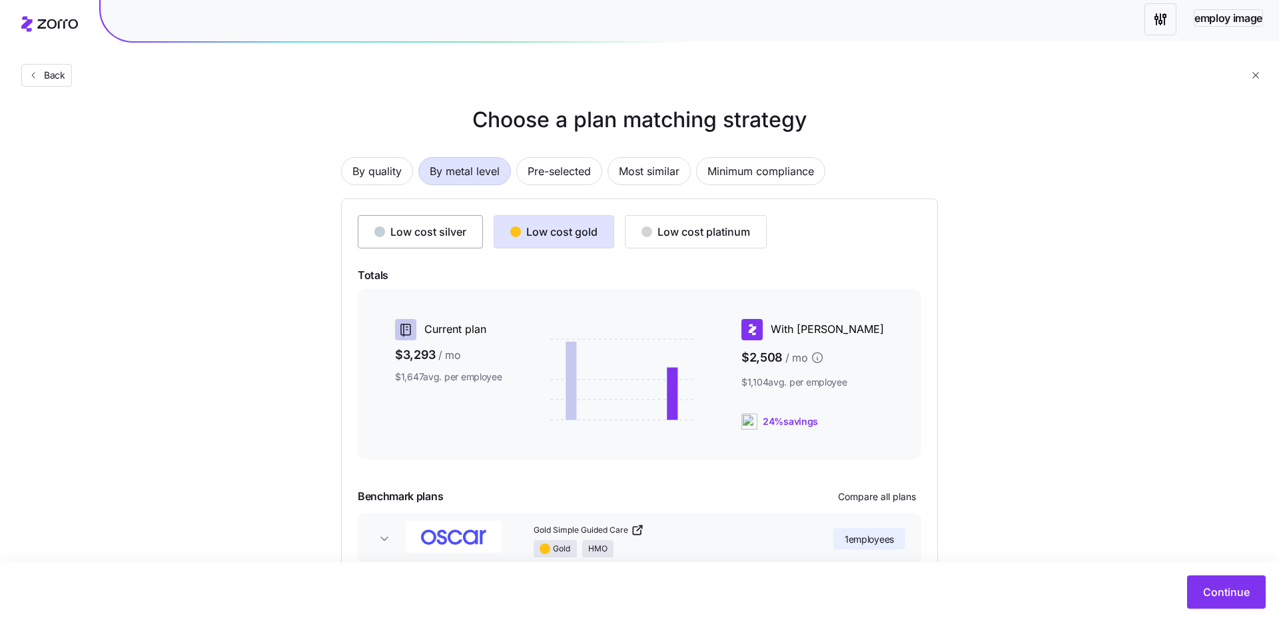
click at [438, 234] on div "Low cost silver" at bounding box center [420, 232] width 92 height 16
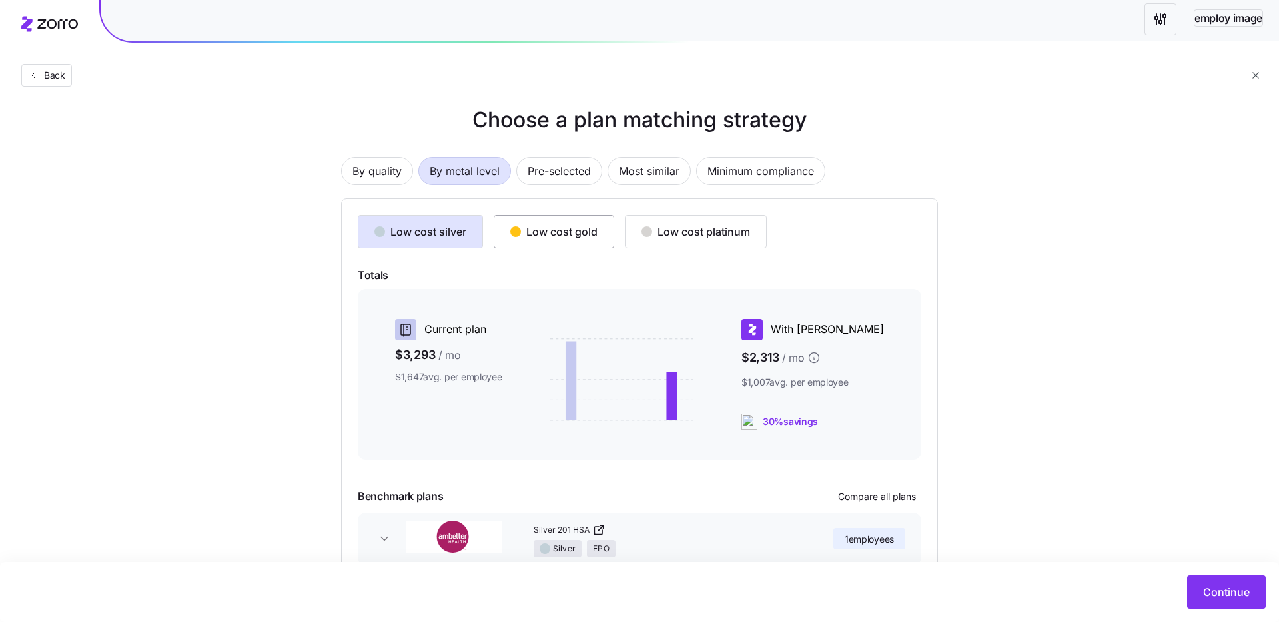
click at [524, 231] on div "Low cost gold" at bounding box center [553, 232] width 87 height 16
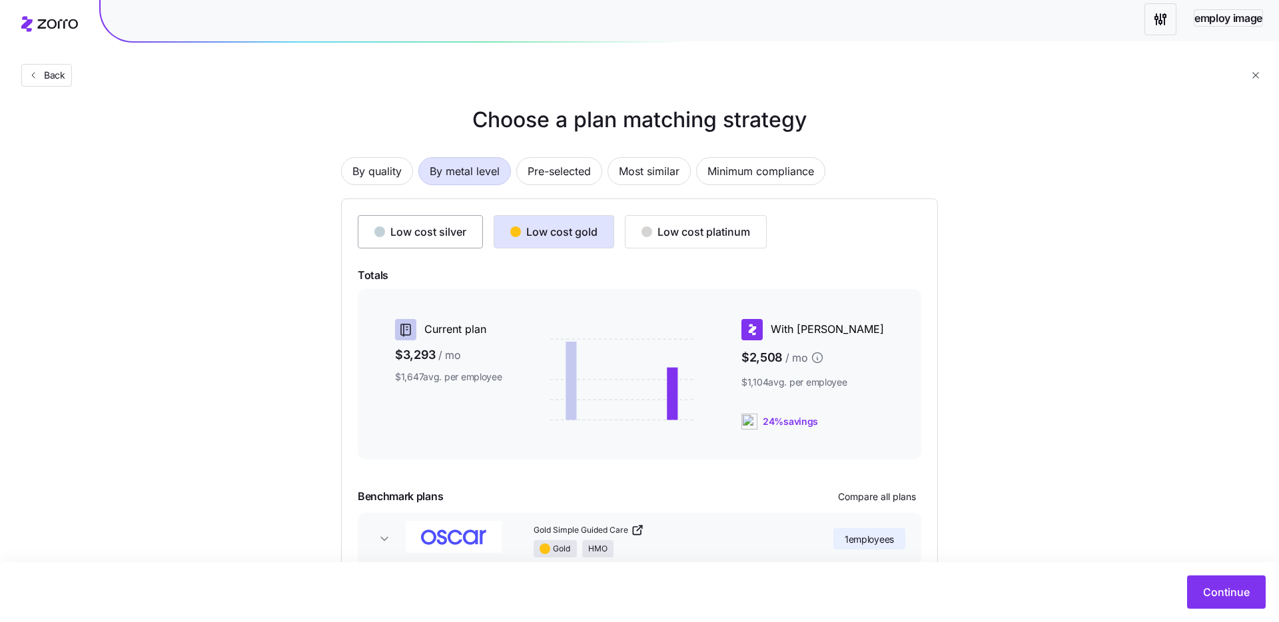
click at [420, 246] on button "Low cost silver" at bounding box center [420, 231] width 125 height 33
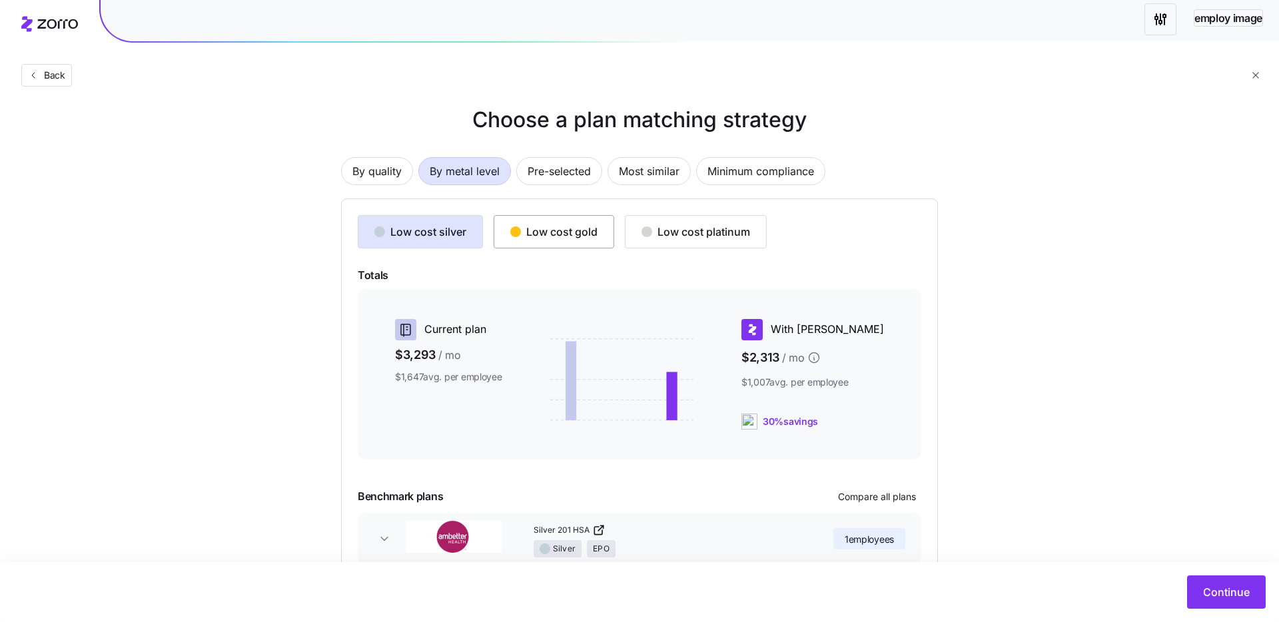
click at [530, 237] on div "Low cost gold" at bounding box center [553, 232] width 87 height 16
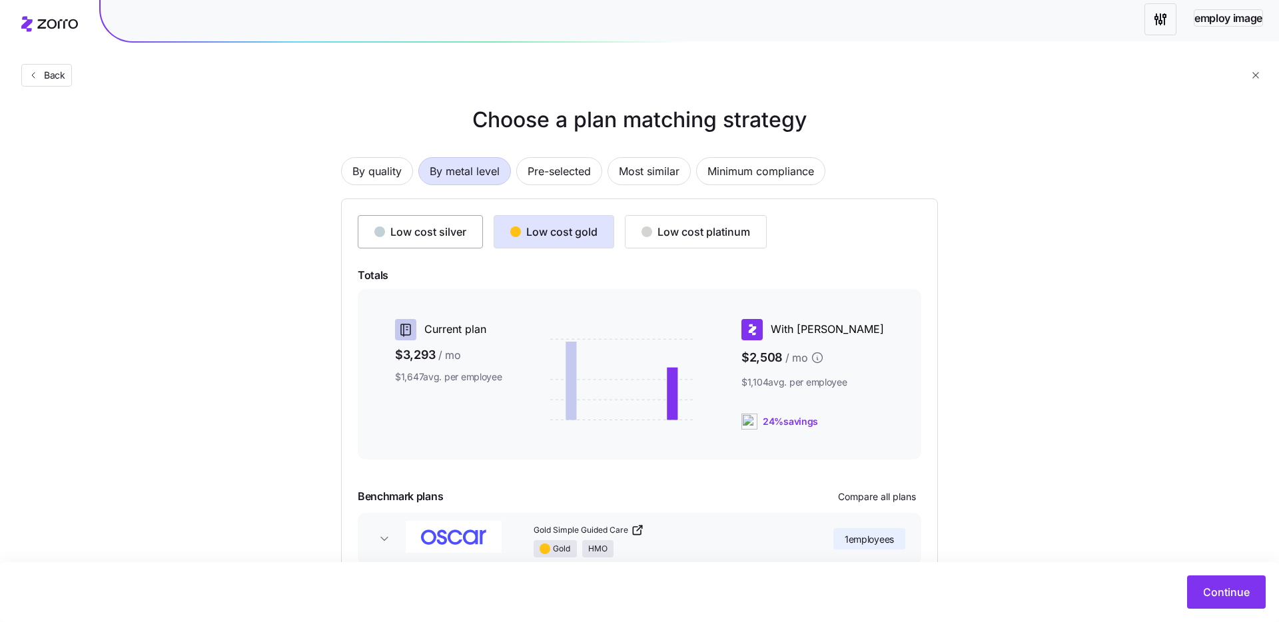
click at [398, 234] on div "Low cost silver" at bounding box center [420, 232] width 92 height 16
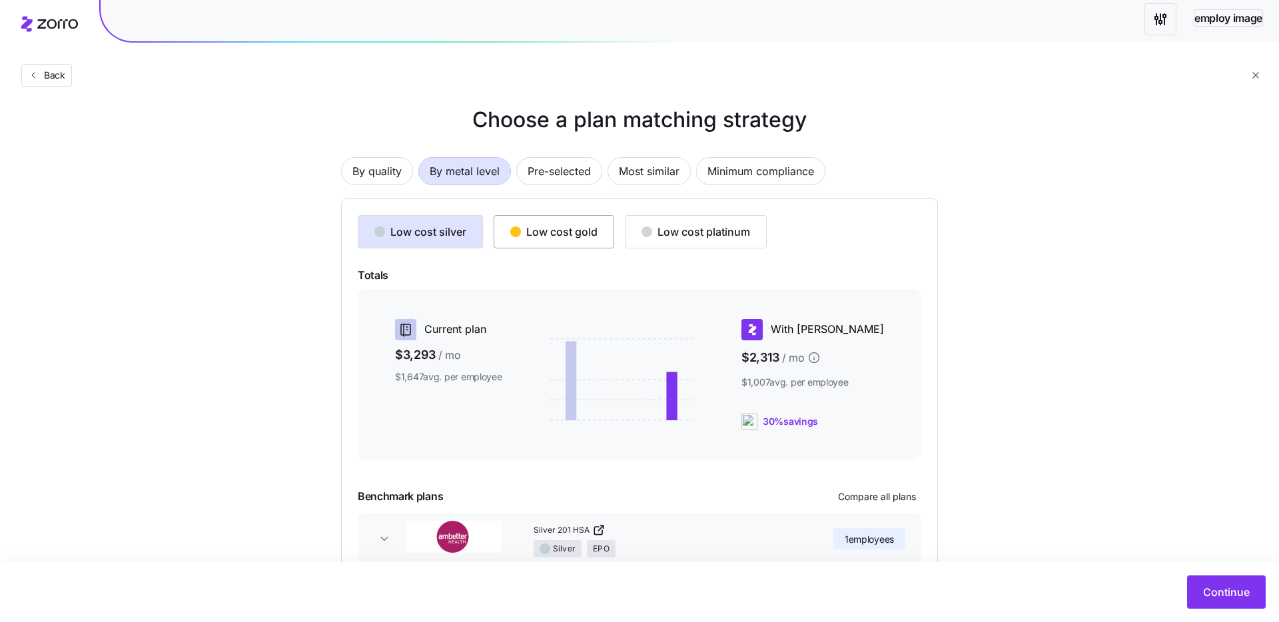
click at [537, 235] on div "Low cost gold" at bounding box center [553, 232] width 87 height 16
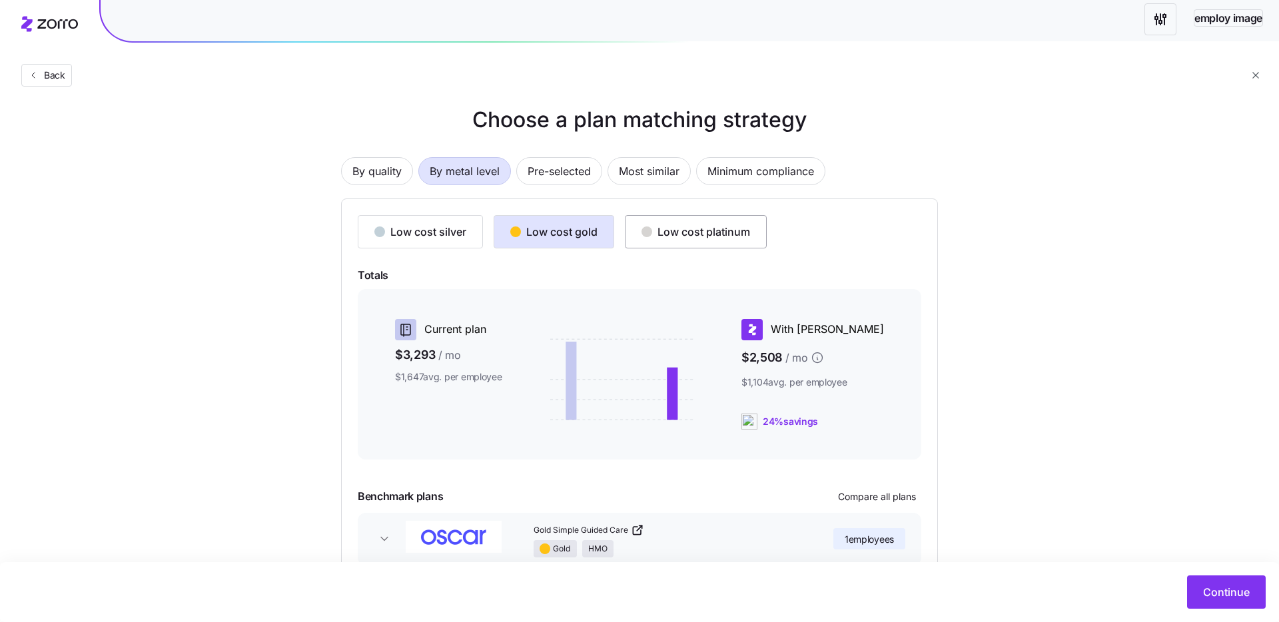
click at [701, 234] on div "Low cost platinum" at bounding box center [695, 232] width 109 height 16
click at [577, 232] on div "Low cost gold" at bounding box center [553, 232] width 87 height 16
click at [669, 231] on div "Low cost platinum" at bounding box center [695, 232] width 109 height 16
click at [394, 238] on div "Low cost silver" at bounding box center [420, 232] width 92 height 16
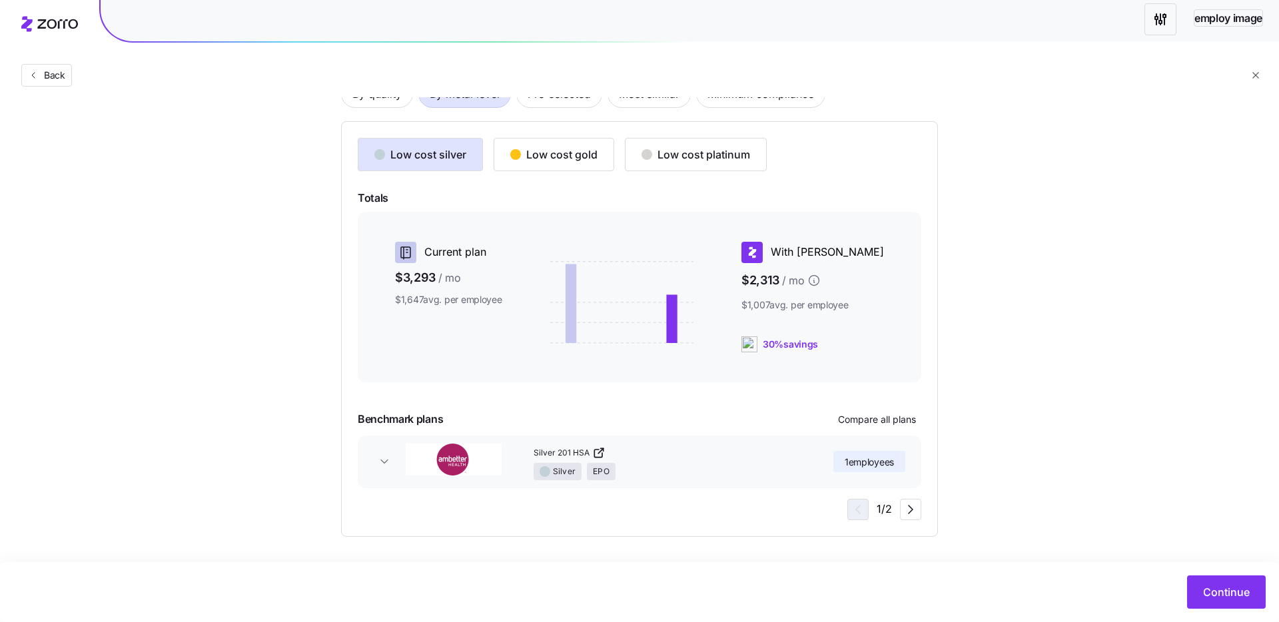
scroll to position [0, 0]
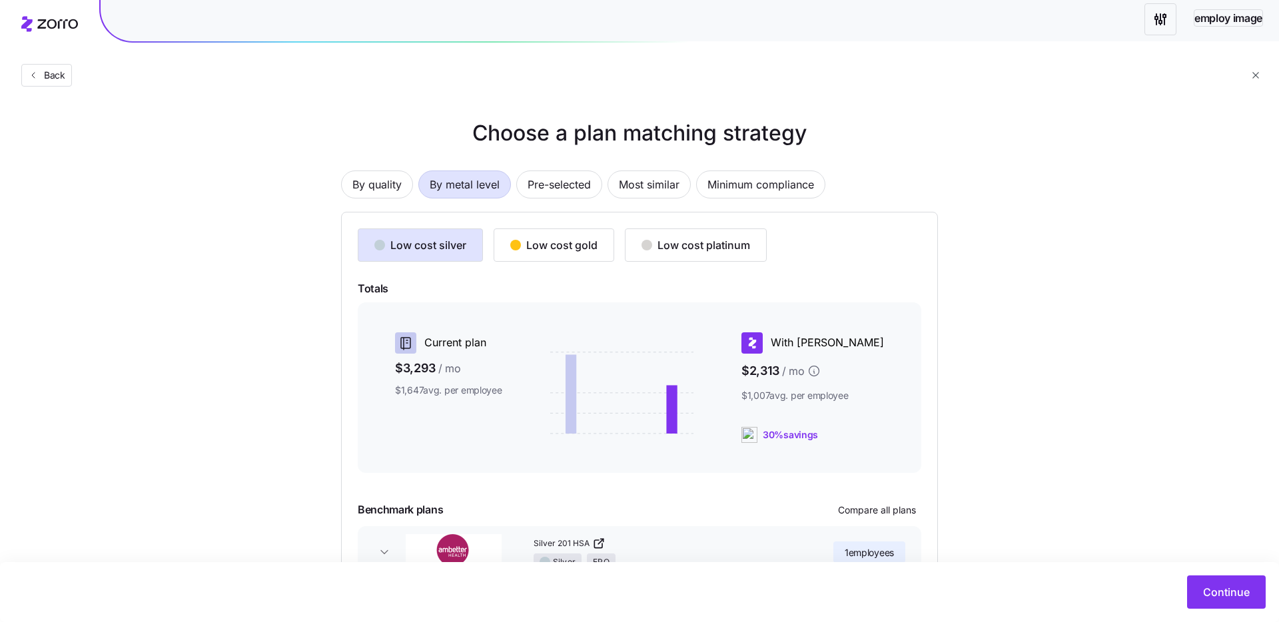
click at [547, 266] on div "Low cost silver Low cost gold Low cost platinum Totals Current plan $3,293 / mo…" at bounding box center [639, 419] width 563 height 382
click at [555, 250] on div "Low cost gold" at bounding box center [553, 245] width 87 height 16
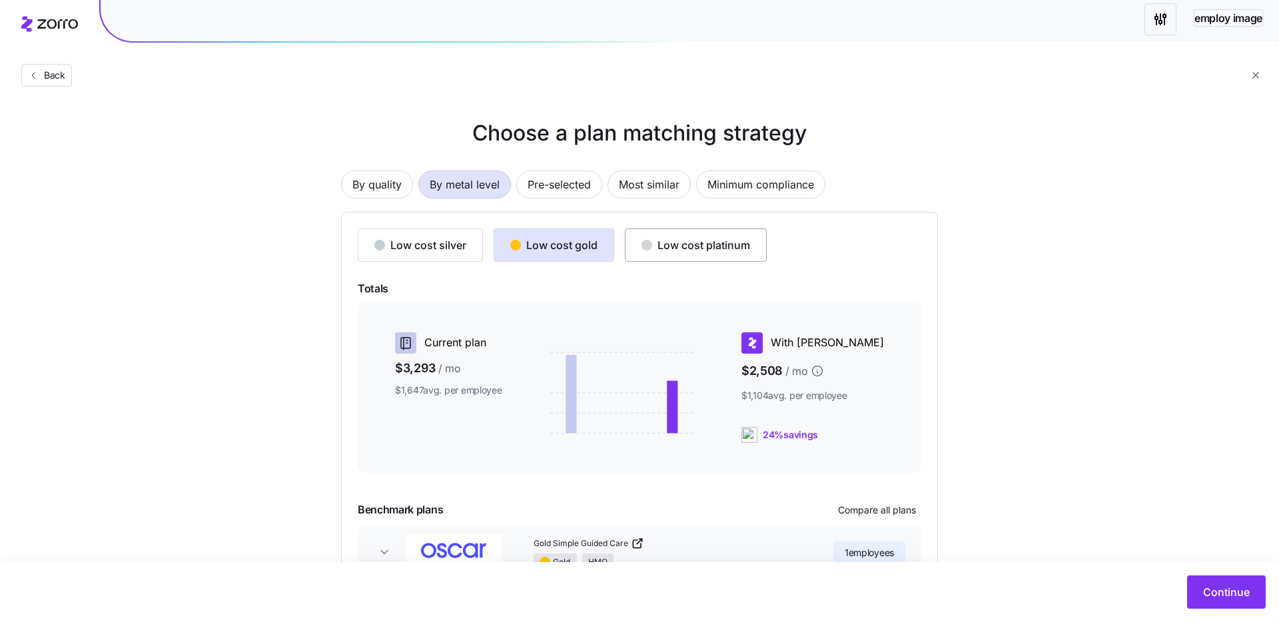
click at [681, 241] on div "Low cost platinum" at bounding box center [695, 245] width 109 height 16
click at [573, 245] on div "Low cost gold" at bounding box center [553, 245] width 87 height 16
drag, startPoint x: 484, startPoint y: 245, endPoint x: 449, endPoint y: 244, distance: 35.3
click at [480, 245] on div "Low cost silver Low cost gold Low cost platinum" at bounding box center [639, 244] width 563 height 33
click at [436, 243] on div "Low cost silver" at bounding box center [420, 245] width 92 height 16
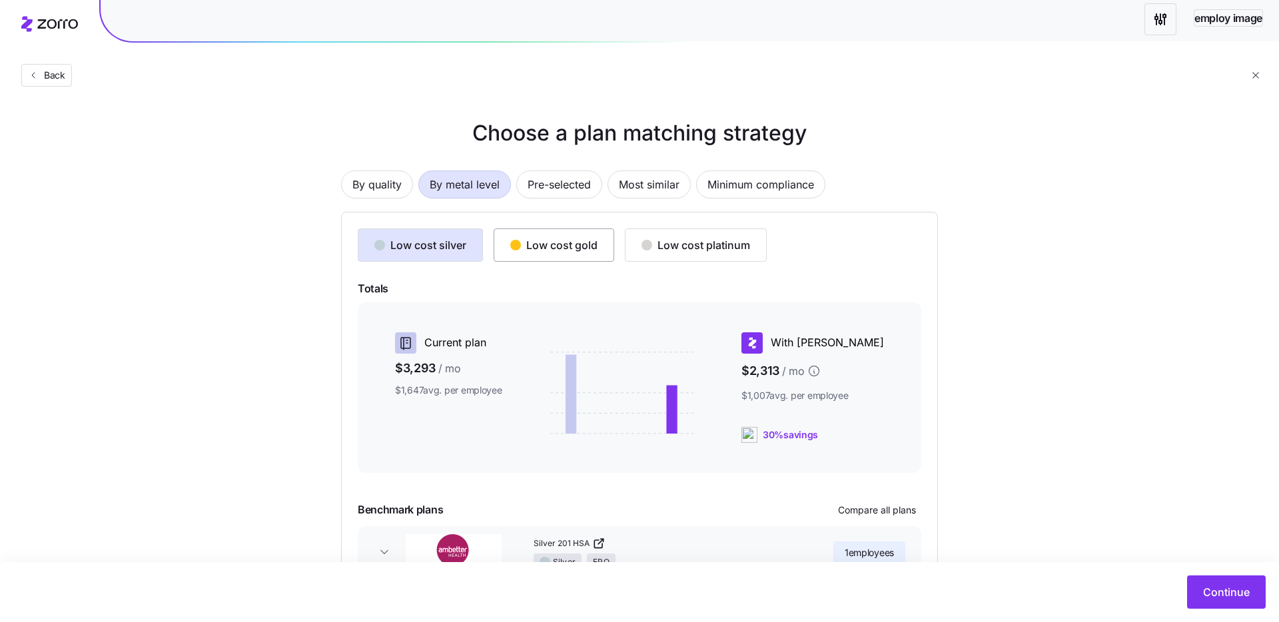
click at [533, 243] on div "Low cost gold" at bounding box center [553, 245] width 87 height 16
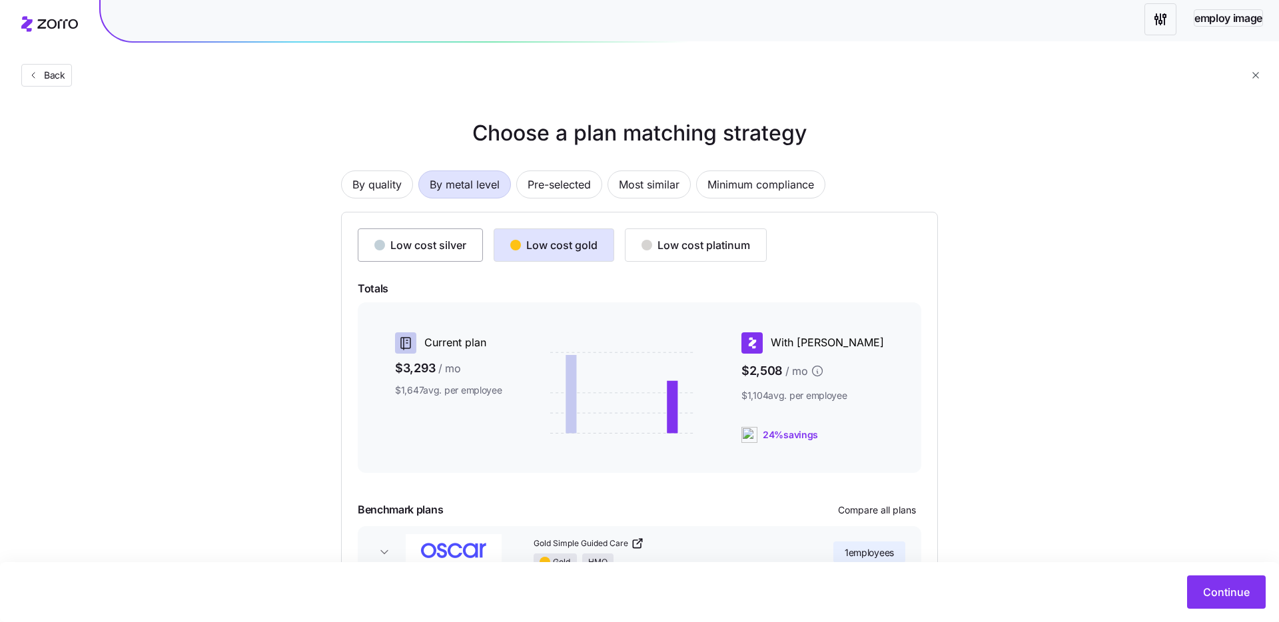
click at [404, 246] on div "Low cost silver" at bounding box center [420, 245] width 92 height 16
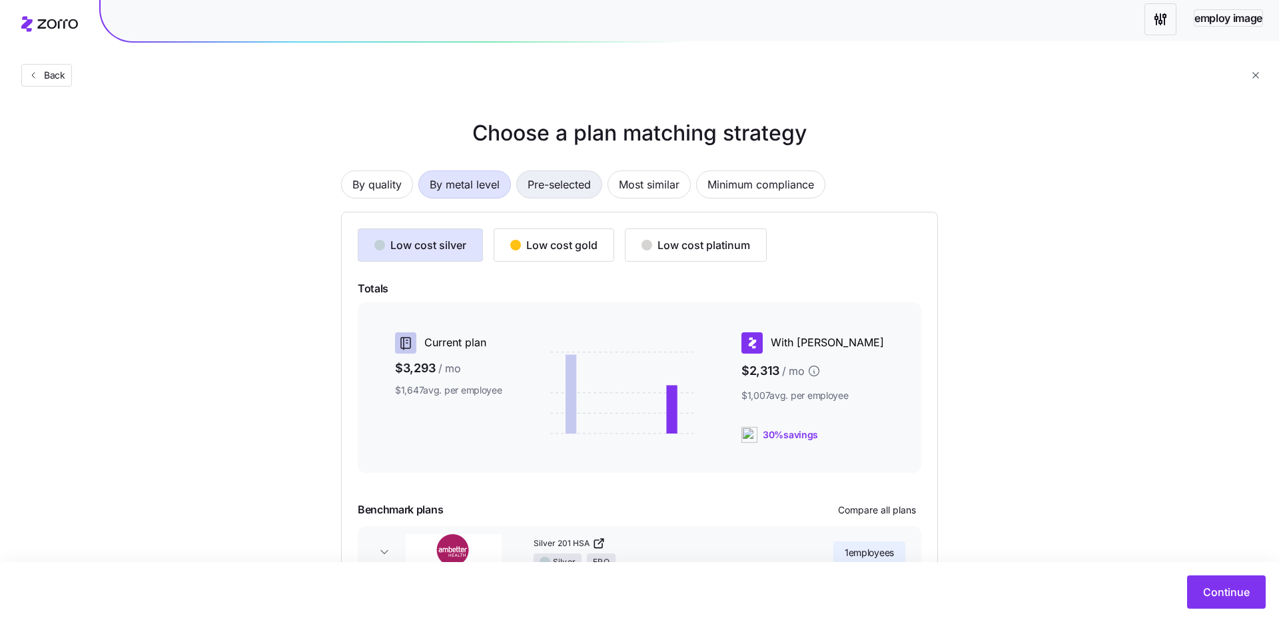
click at [561, 172] on span "Pre-selected" at bounding box center [558, 184] width 63 height 27
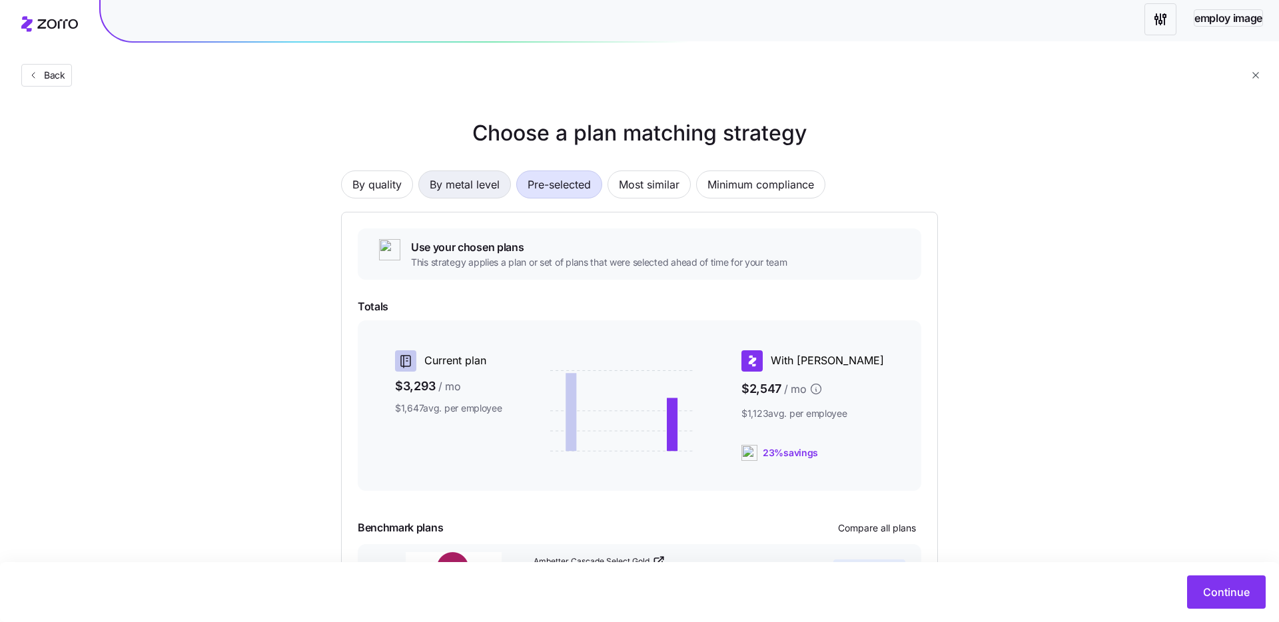
click at [446, 178] on span "By metal level" at bounding box center [465, 184] width 70 height 27
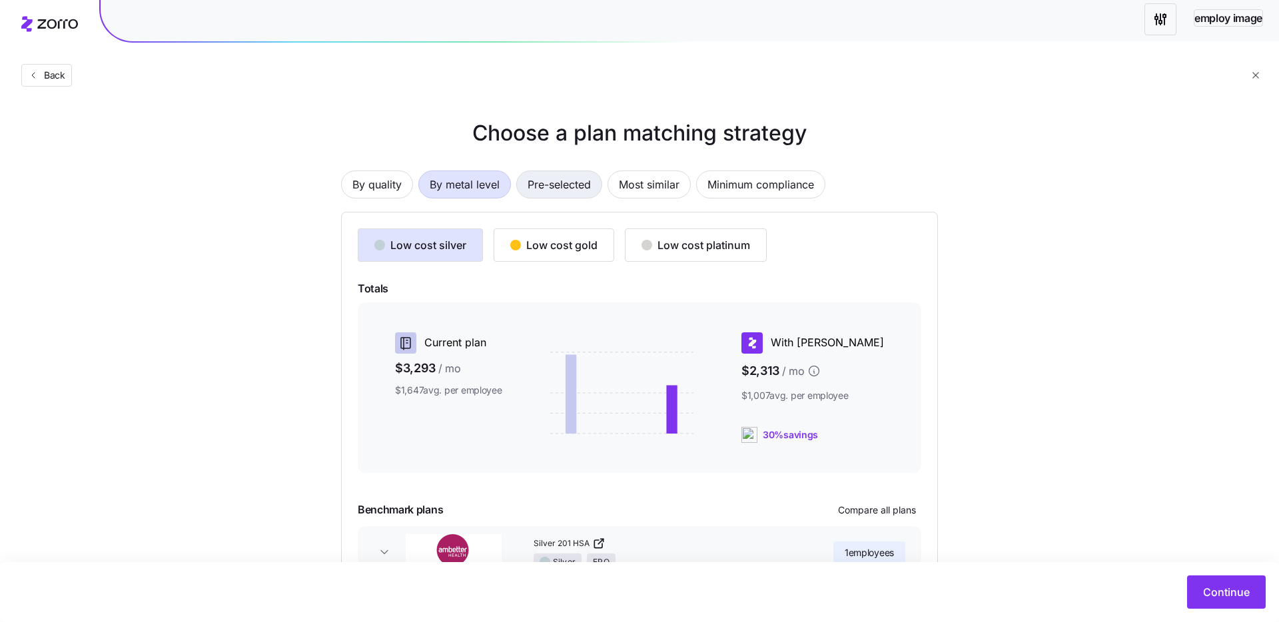
click at [537, 176] on span "Pre-selected" at bounding box center [558, 184] width 63 height 27
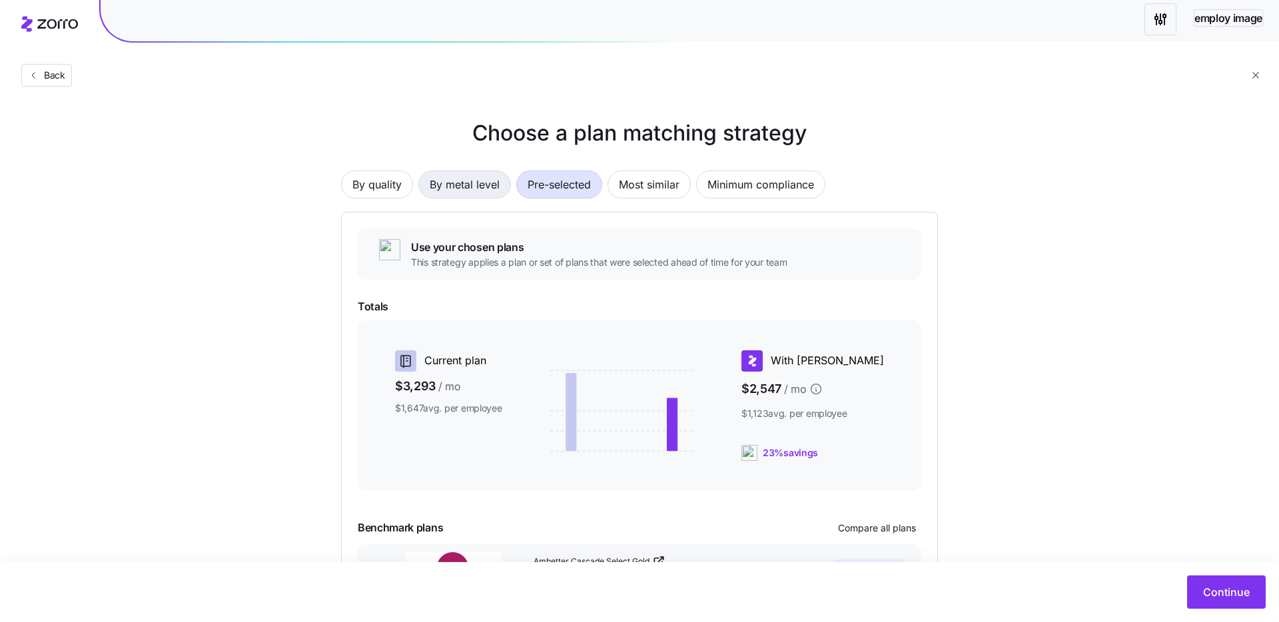
click at [442, 180] on span "By metal level" at bounding box center [465, 184] width 70 height 27
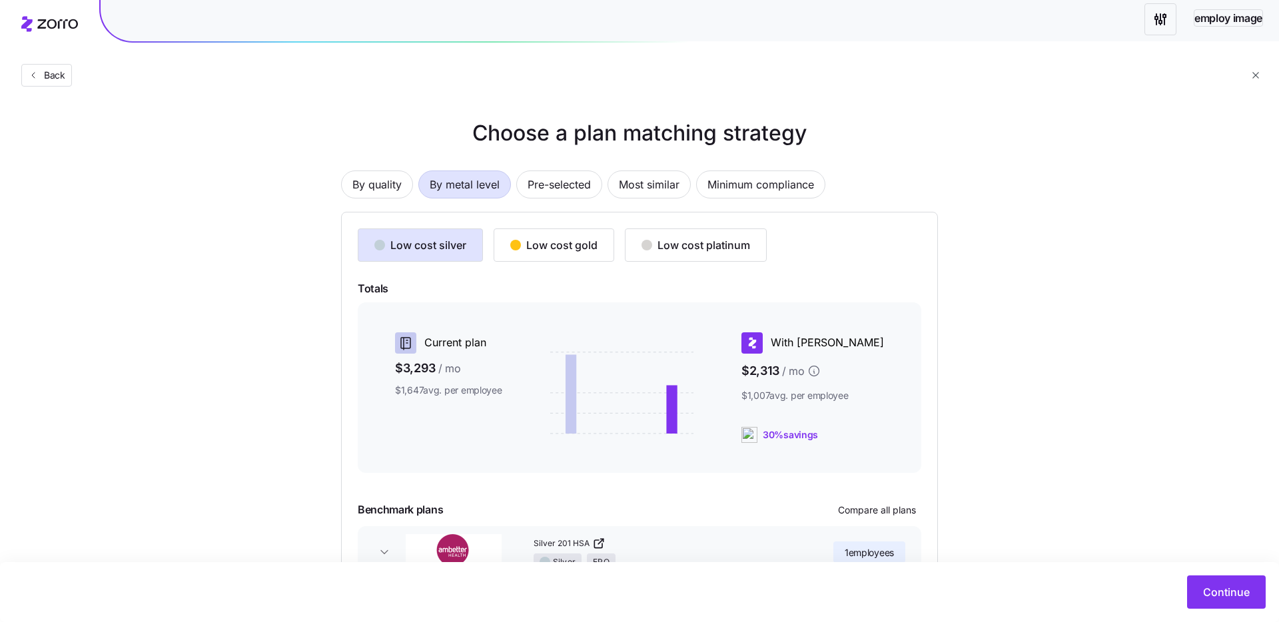
click at [490, 182] on span "By metal level" at bounding box center [465, 184] width 70 height 27
click at [515, 182] on div "By quality By metal level Pre-selected Most similar Minimum compliance" at bounding box center [639, 184] width 597 height 28
click at [527, 182] on span "Pre-selected" at bounding box center [558, 184] width 63 height 27
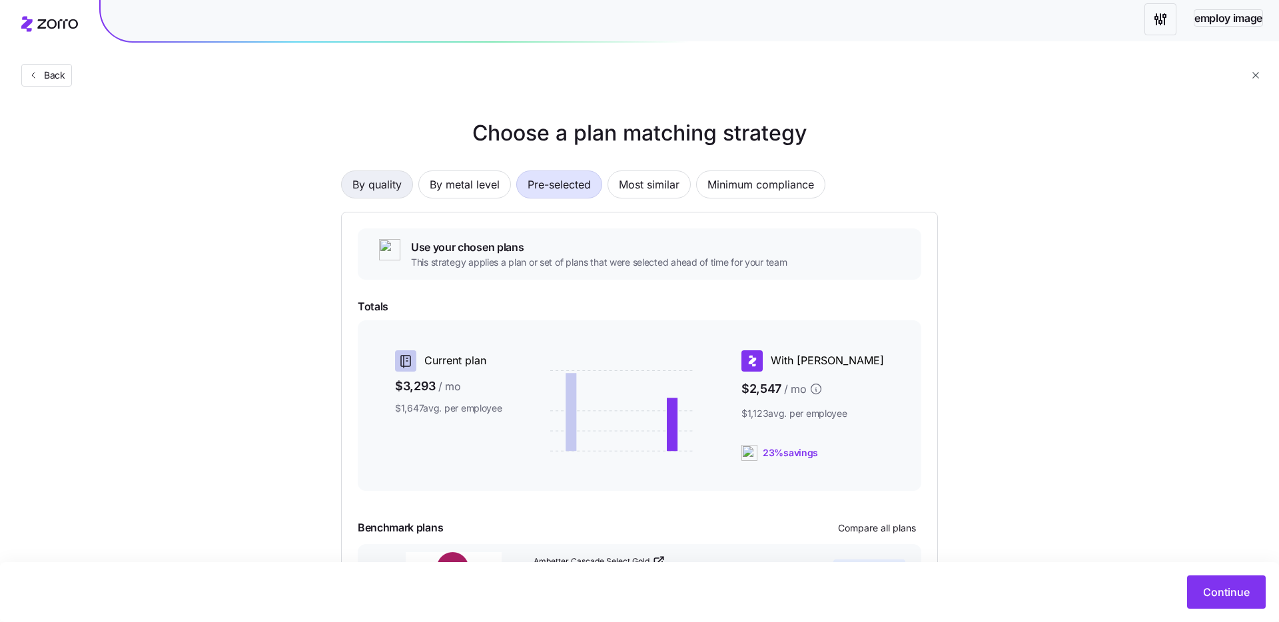
click at [406, 182] on button "By quality" at bounding box center [377, 184] width 72 height 28
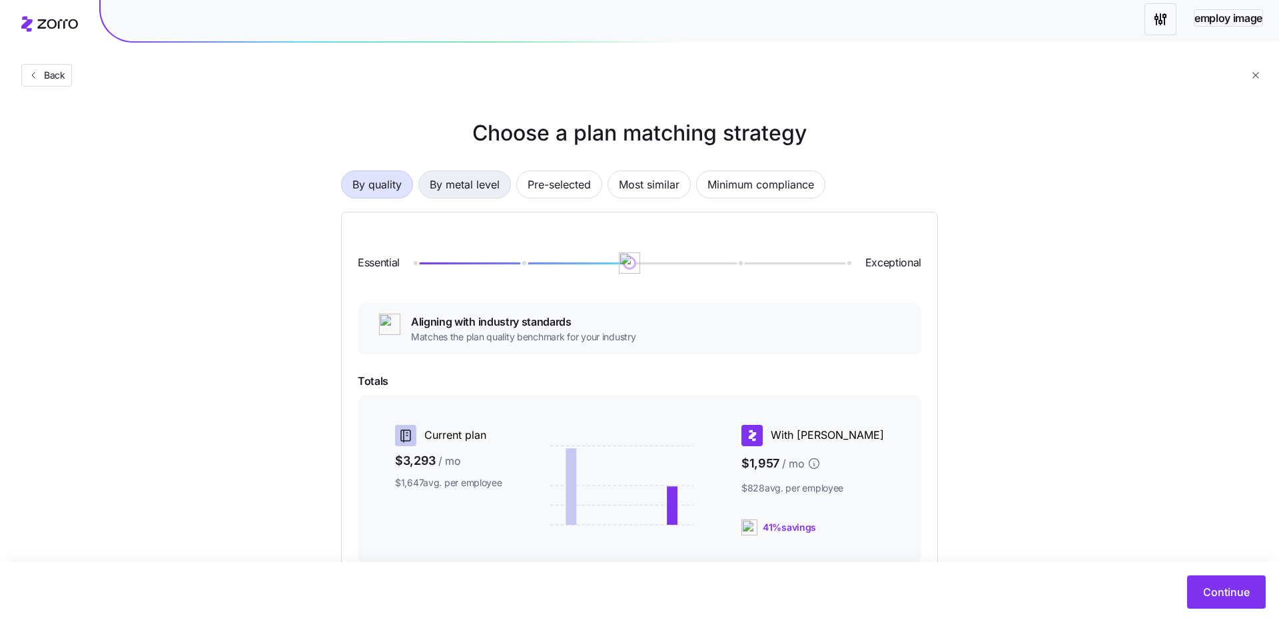
click at [444, 180] on span "By metal level" at bounding box center [465, 184] width 70 height 27
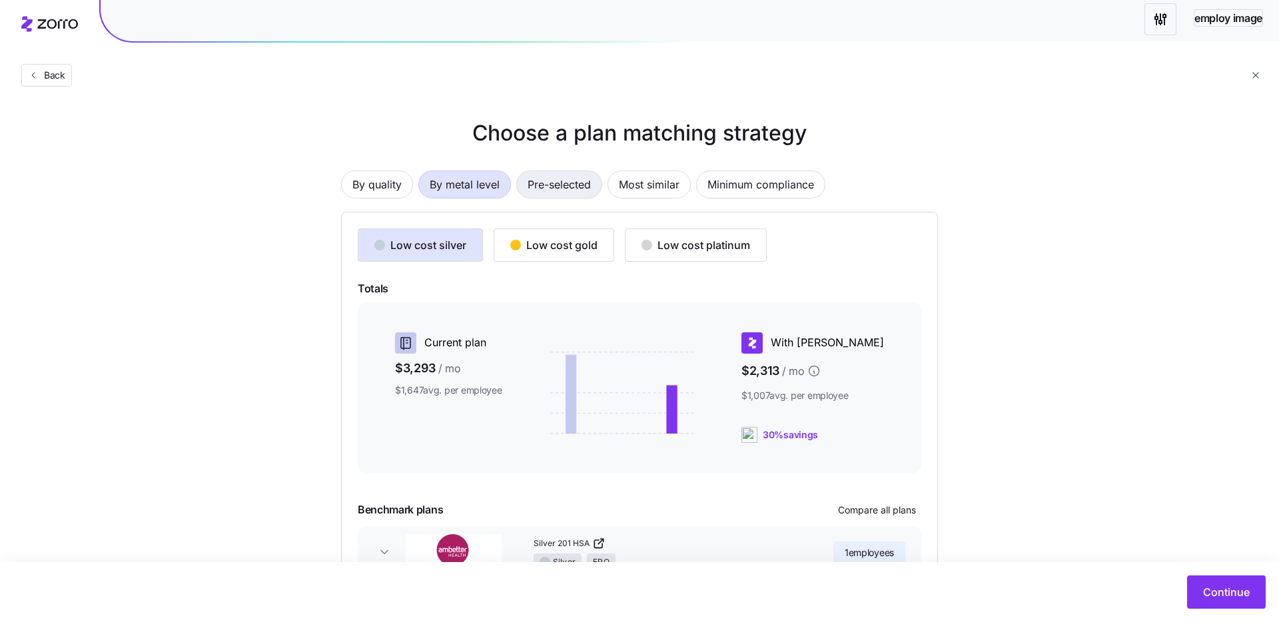
click at [559, 182] on span "Pre-selected" at bounding box center [558, 184] width 63 height 27
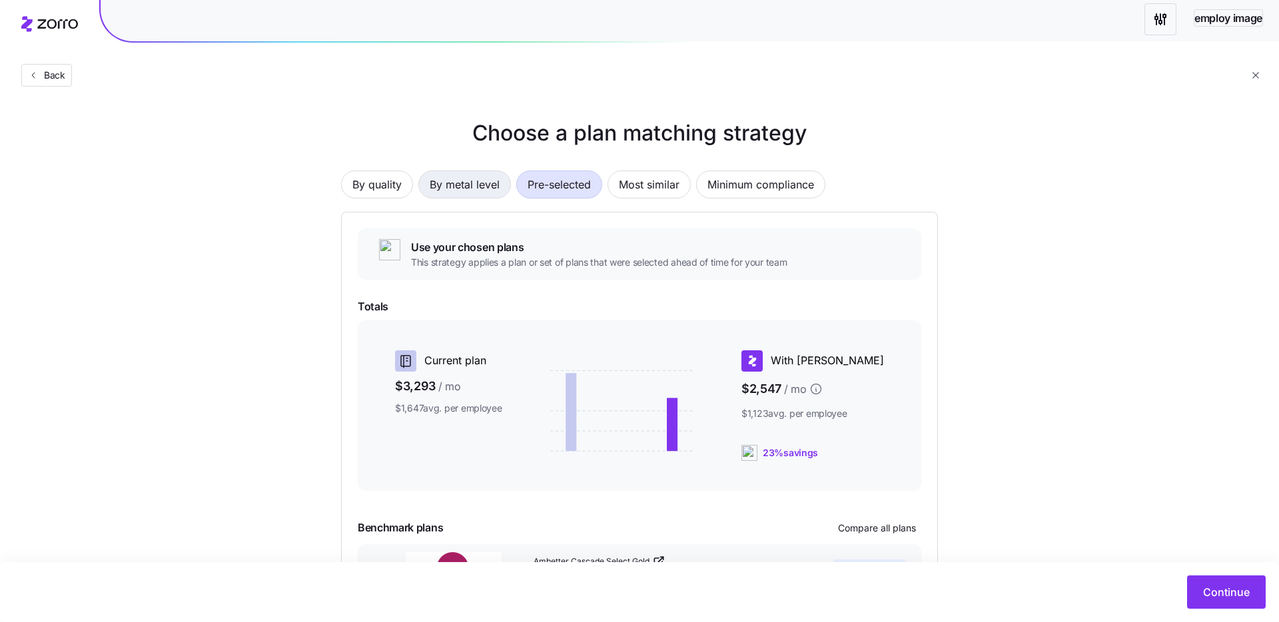
click at [462, 175] on span "By metal level" at bounding box center [465, 184] width 70 height 27
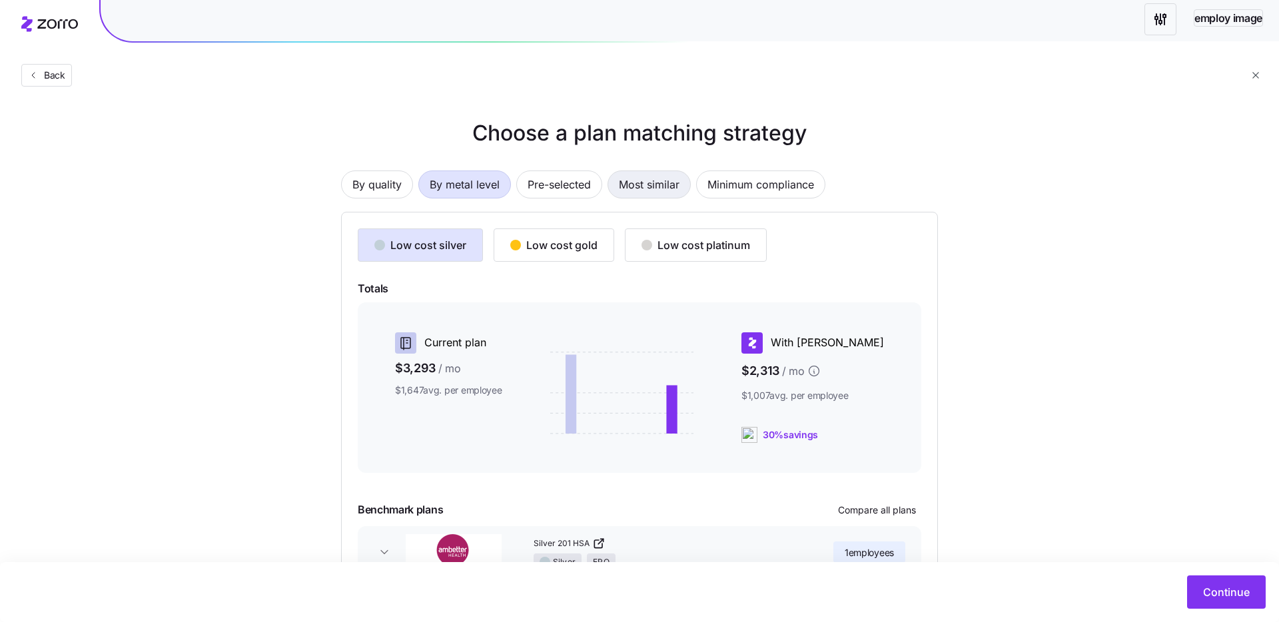
click at [654, 182] on span "Most similar" at bounding box center [649, 184] width 61 height 27
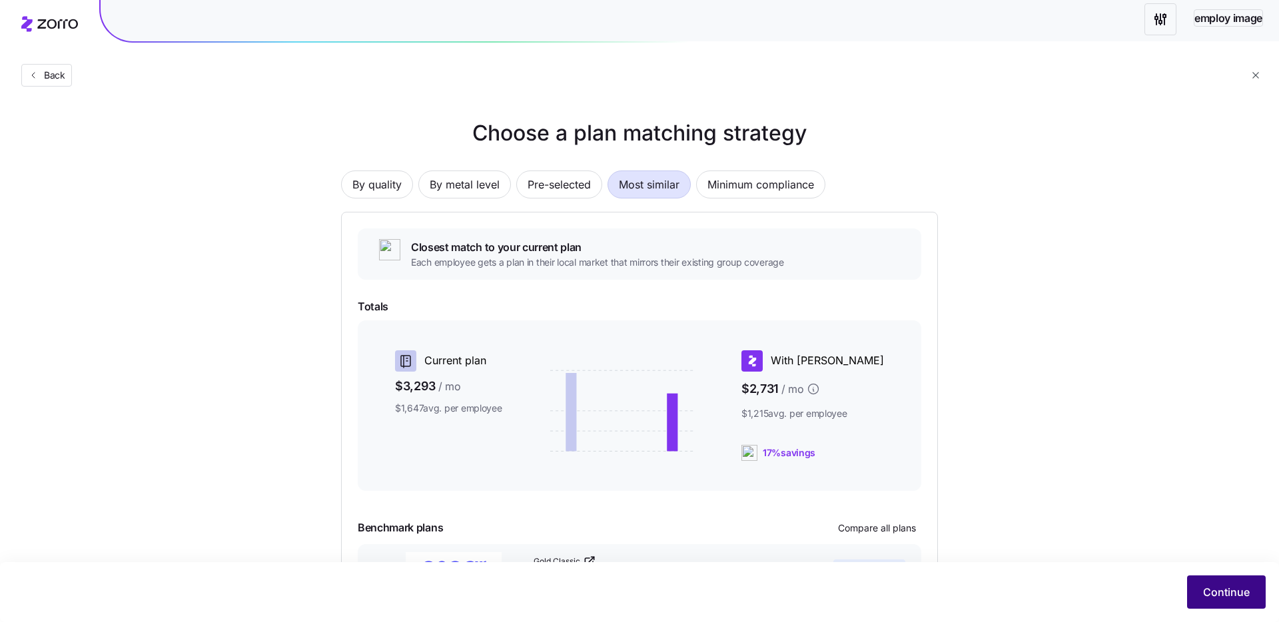
click at [1205, 596] on span "Continue" at bounding box center [1226, 592] width 47 height 16
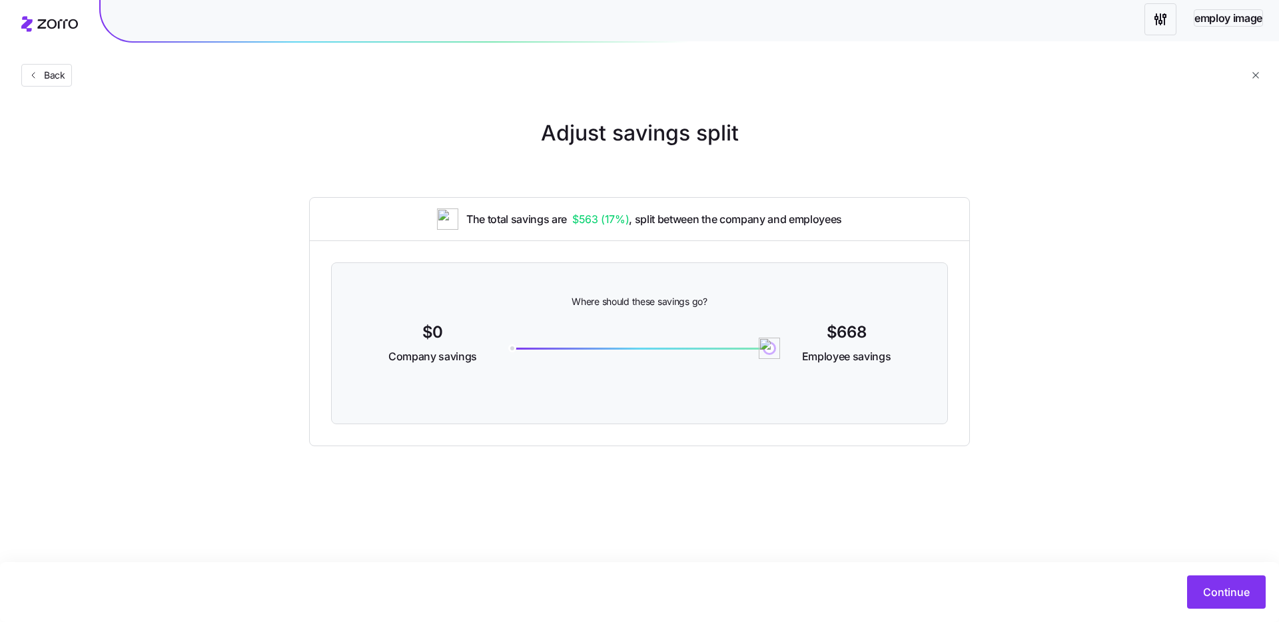
click at [743, 352] on div at bounding box center [639, 344] width 276 height 51
drag, startPoint x: 713, startPoint y: 346, endPoint x: 620, endPoint y: 345, distance: 93.2
click at [620, 348] on div "250" at bounding box center [639, 349] width 260 height 2
click at [1217, 585] on span "Continue" at bounding box center [1226, 592] width 47 height 16
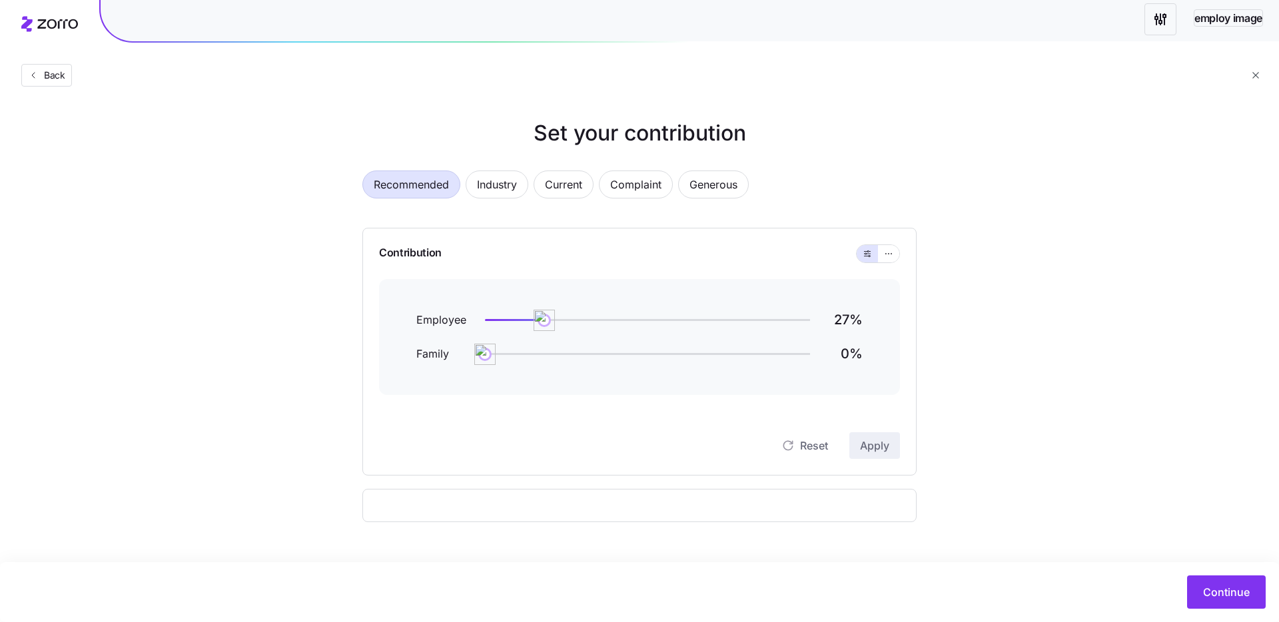
click at [705, 324] on div "Employee 27 %" at bounding box center [639, 320] width 446 height 18
click at [706, 319] on div at bounding box center [647, 320] width 325 height 2
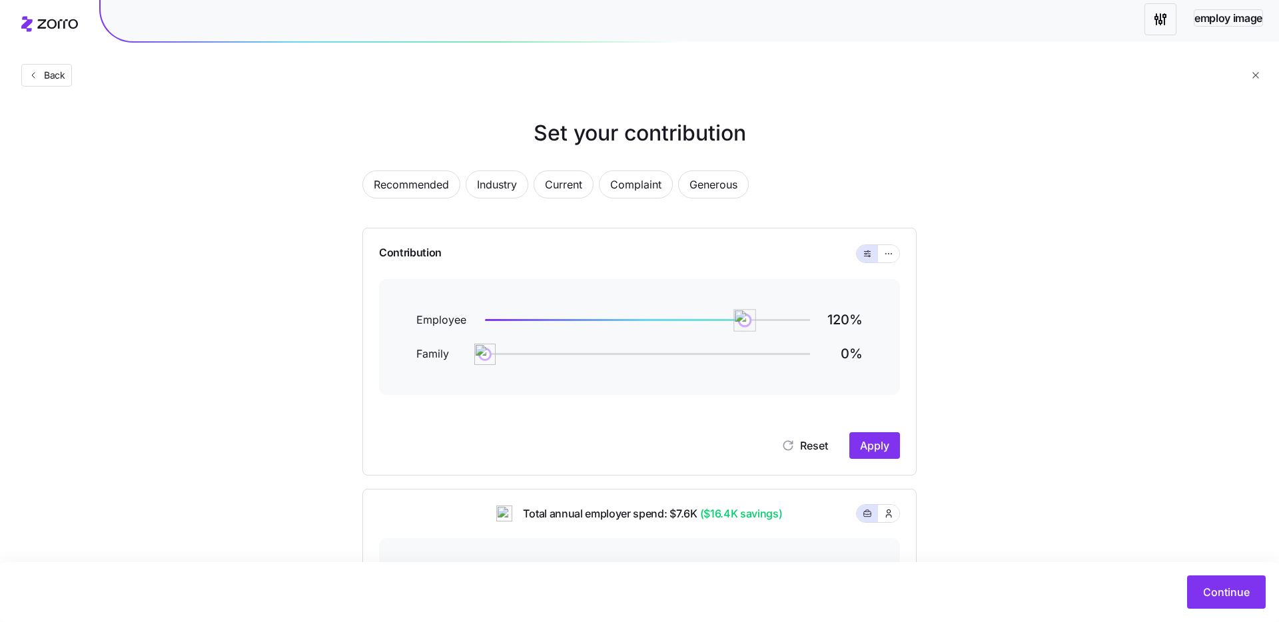
drag, startPoint x: 747, startPoint y: 317, endPoint x: 745, endPoint y: 329, distance: 12.1
click at [745, 323] on div at bounding box center [647, 320] width 325 height 5
drag, startPoint x: 787, startPoint y: 357, endPoint x: 822, endPoint y: 354, distance: 35.4
click at [850, 358] on div "Family 150 %" at bounding box center [639, 354] width 446 height 18
drag, startPoint x: 757, startPoint y: 318, endPoint x: 818, endPoint y: 316, distance: 62.0
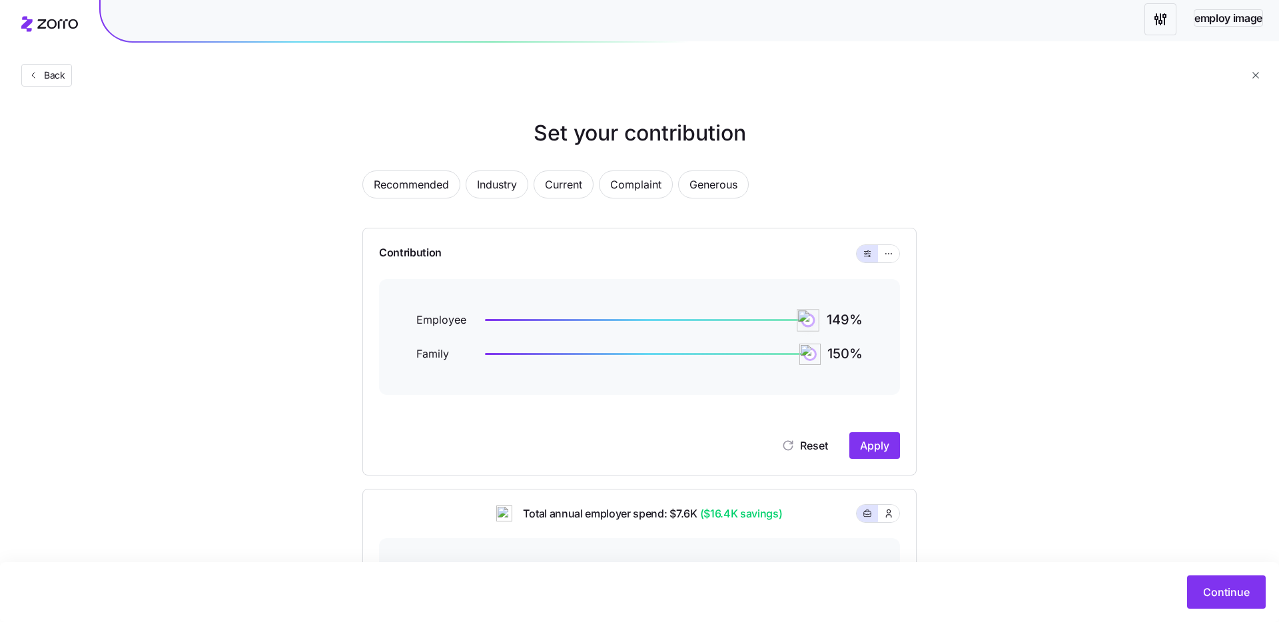
click at [813, 317] on img at bounding box center [807, 320] width 23 height 23
click at [888, 253] on icon "button" at bounding box center [888, 254] width 9 height 16
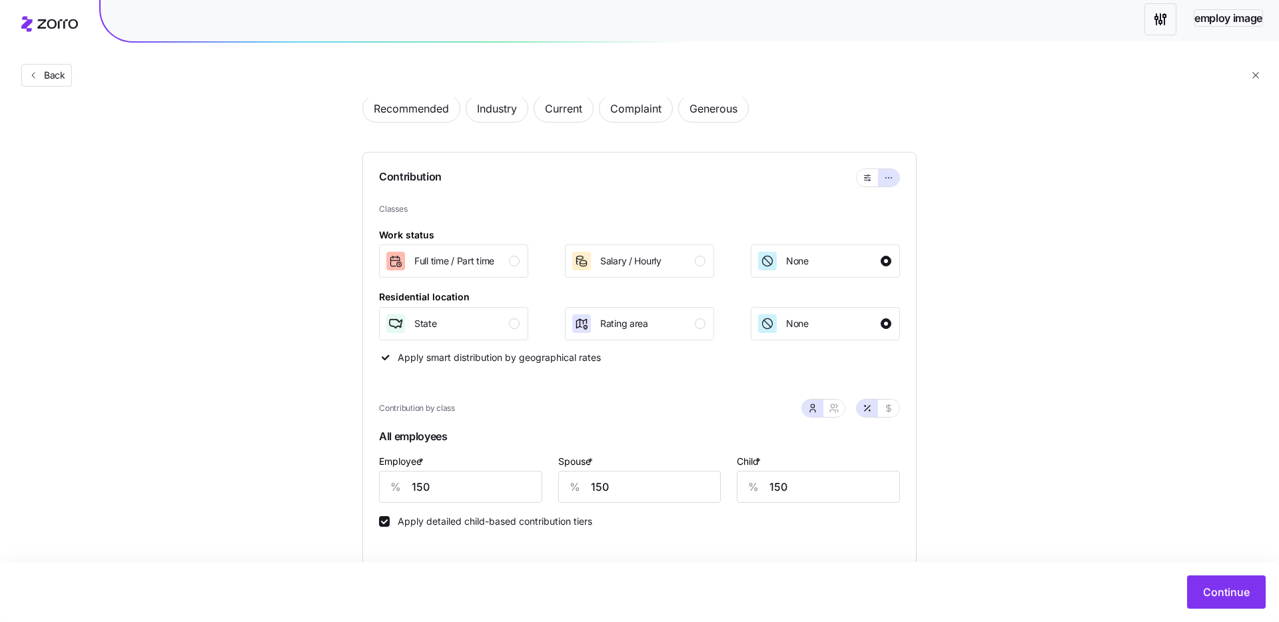
scroll to position [79, 0]
click at [607, 485] on input "150" at bounding box center [639, 484] width 163 height 32
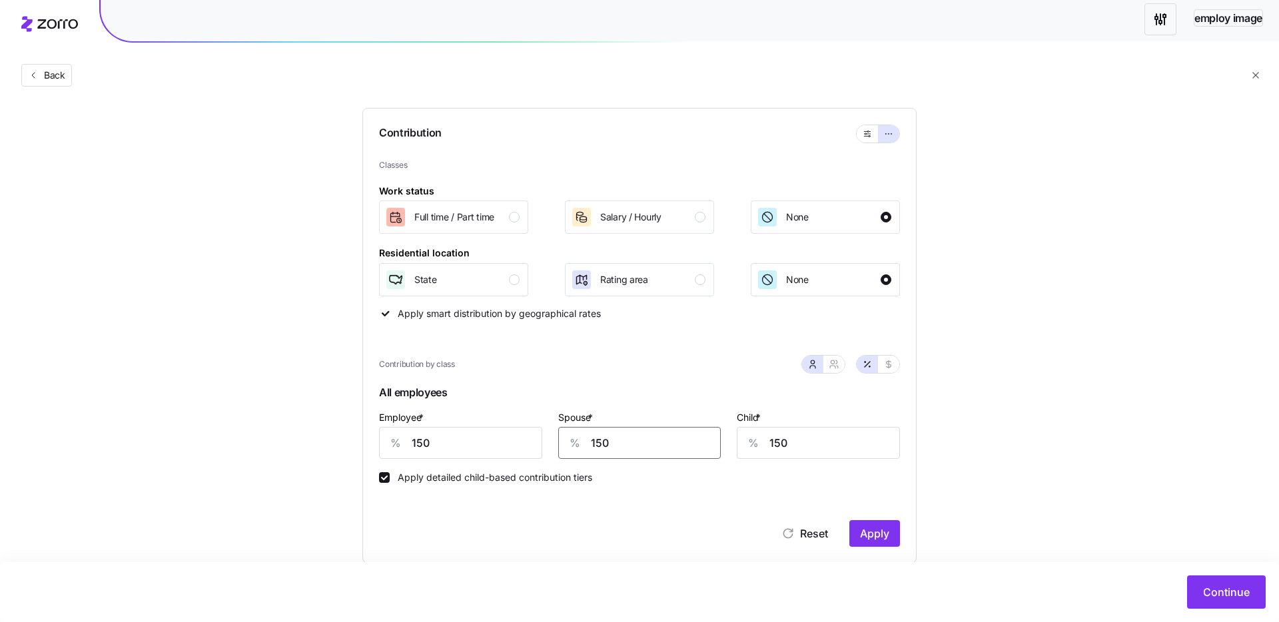
scroll to position [122, 0]
click at [876, 535] on span "Apply" at bounding box center [874, 531] width 29 height 16
click at [1241, 591] on span "Continue" at bounding box center [1226, 592] width 47 height 16
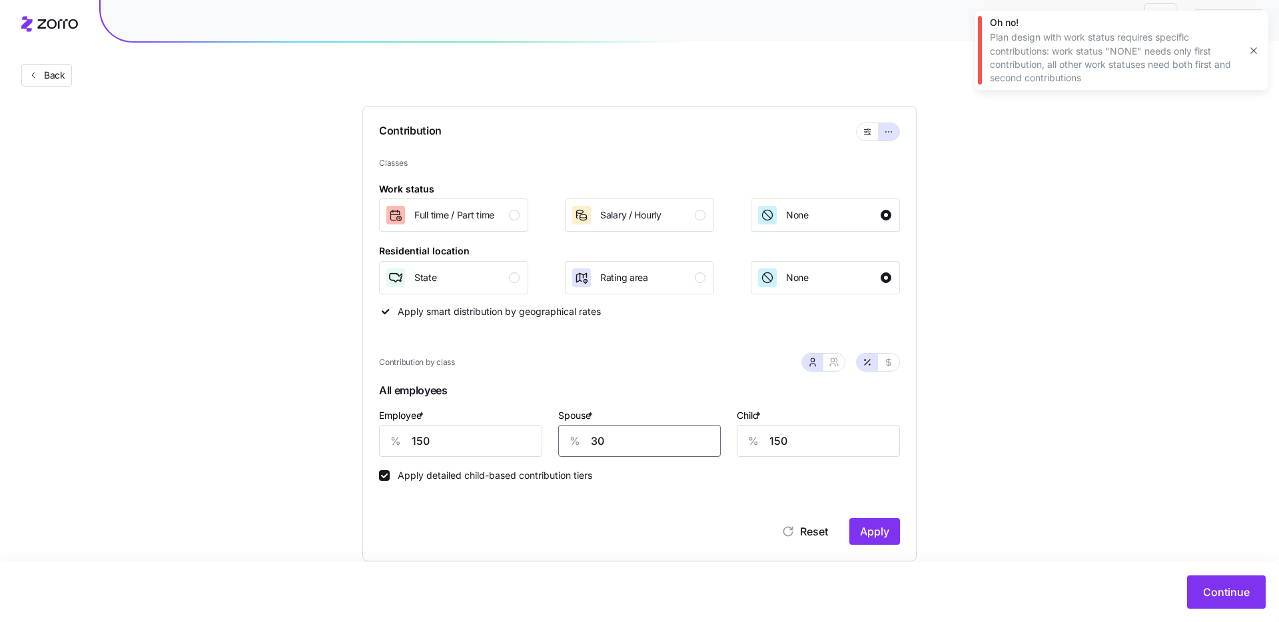
click at [625, 432] on input "30" at bounding box center [639, 441] width 163 height 32
type input "0"
click at [800, 442] on input "150" at bounding box center [818, 441] width 163 height 32
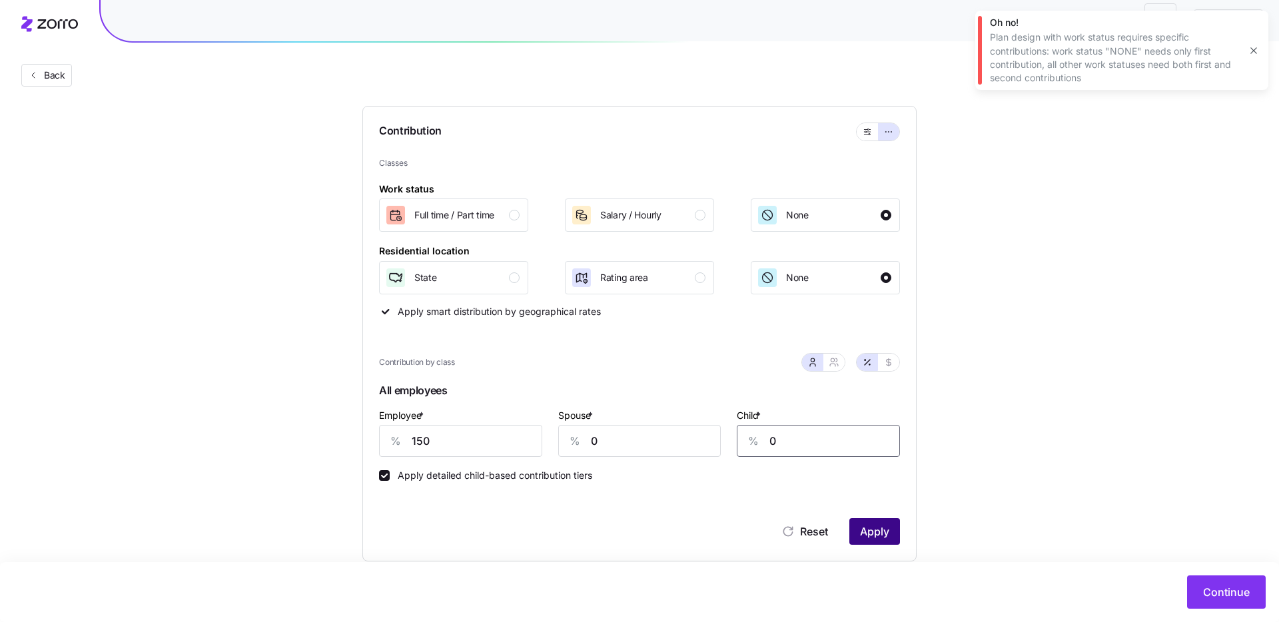
type input "0"
drag, startPoint x: 862, startPoint y: 527, endPoint x: 884, endPoint y: 526, distance: 22.7
click at [862, 527] on span "Apply" at bounding box center [874, 531] width 29 height 16
drag, startPoint x: 1251, startPoint y: 48, endPoint x: 1276, endPoint y: 74, distance: 36.3
click at [1251, 47] on icon "button" at bounding box center [1253, 50] width 11 height 11
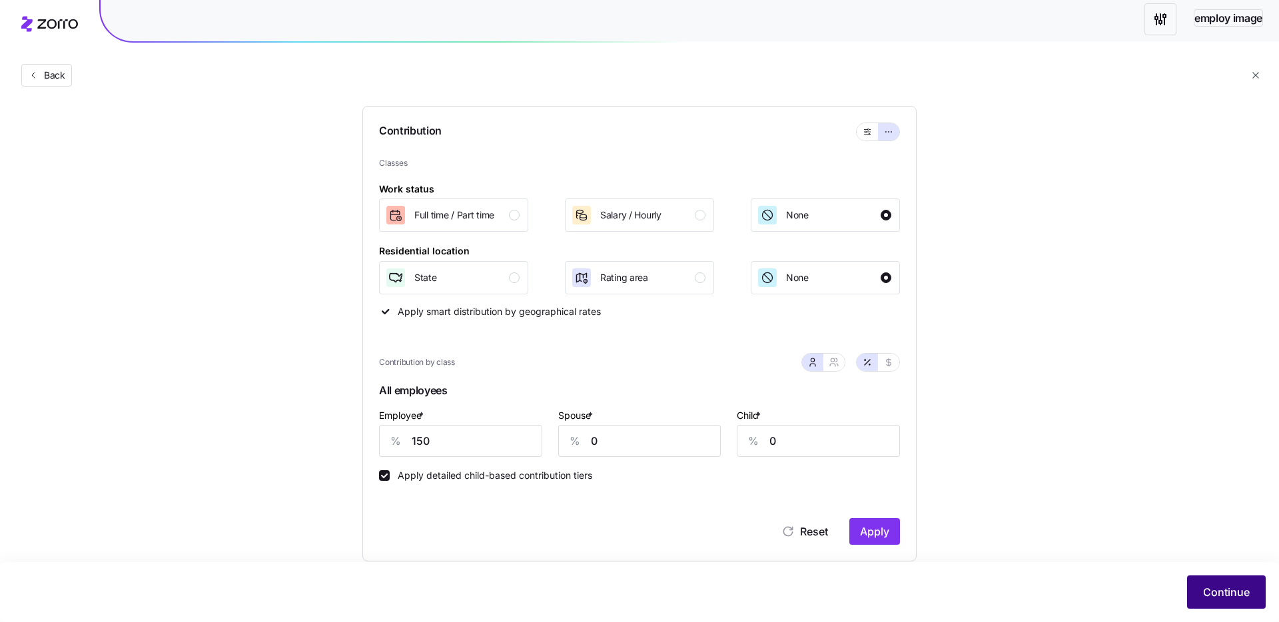
click at [1255, 595] on button "Continue" at bounding box center [1226, 591] width 79 height 33
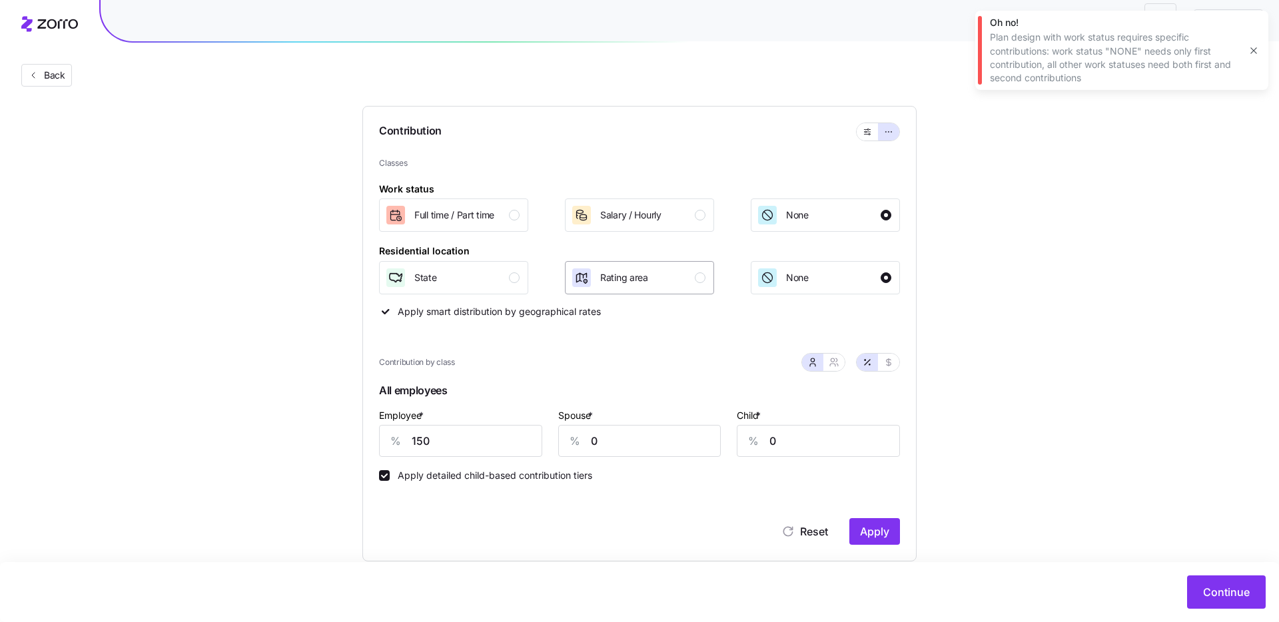
click at [668, 267] on div "Rating area" at bounding box center [638, 277] width 135 height 21
click at [500, 272] on div "State" at bounding box center [452, 277] width 135 height 21
click at [869, 529] on span "Apply" at bounding box center [874, 531] width 29 height 16
click at [1210, 590] on span "Continue" at bounding box center [1226, 592] width 47 height 16
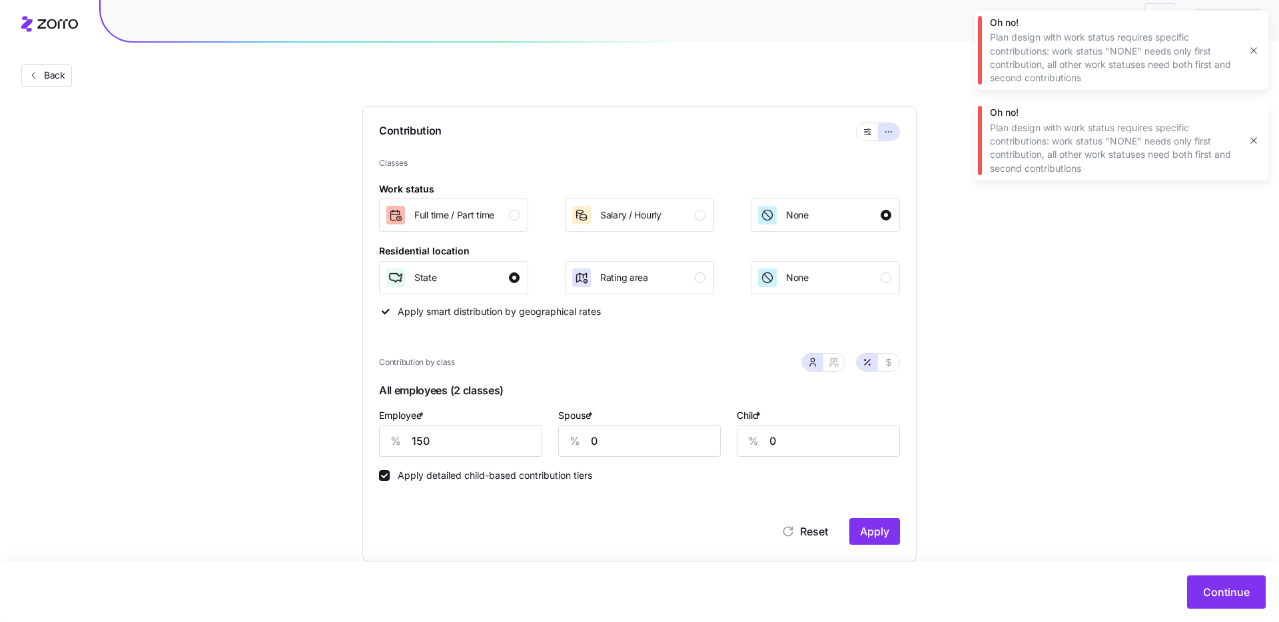
click at [1259, 135] on button "button" at bounding box center [1253, 140] width 19 height 19
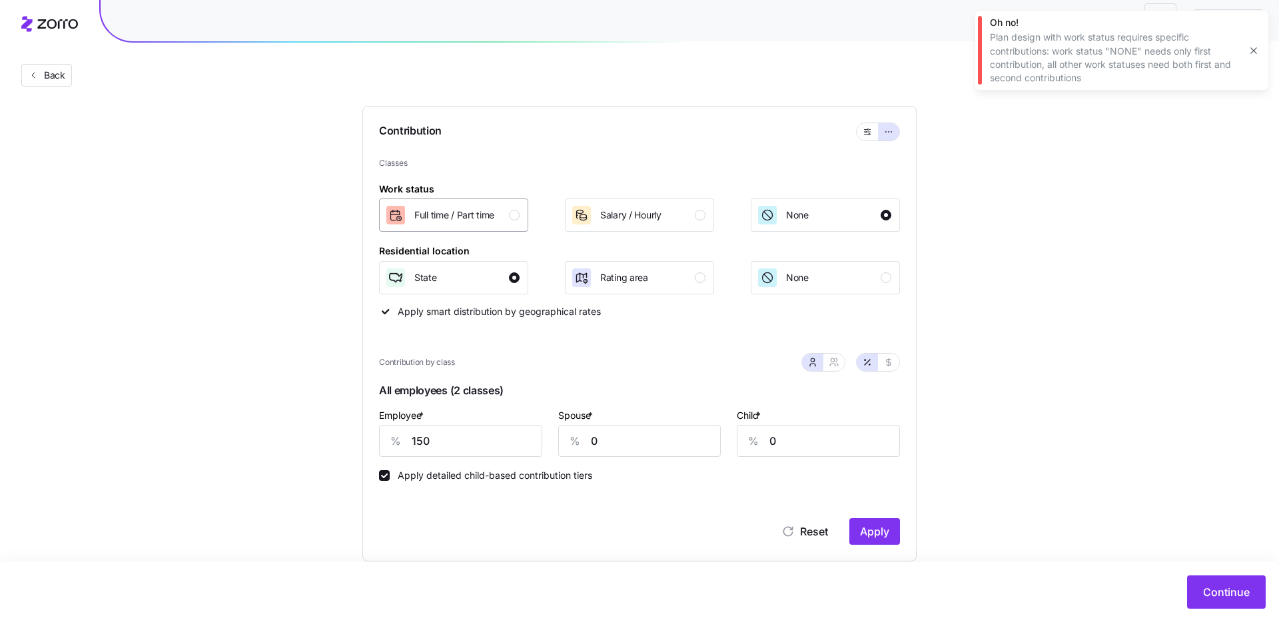
click at [494, 222] on div "Full time / Part time" at bounding box center [454, 214] width 80 height 21
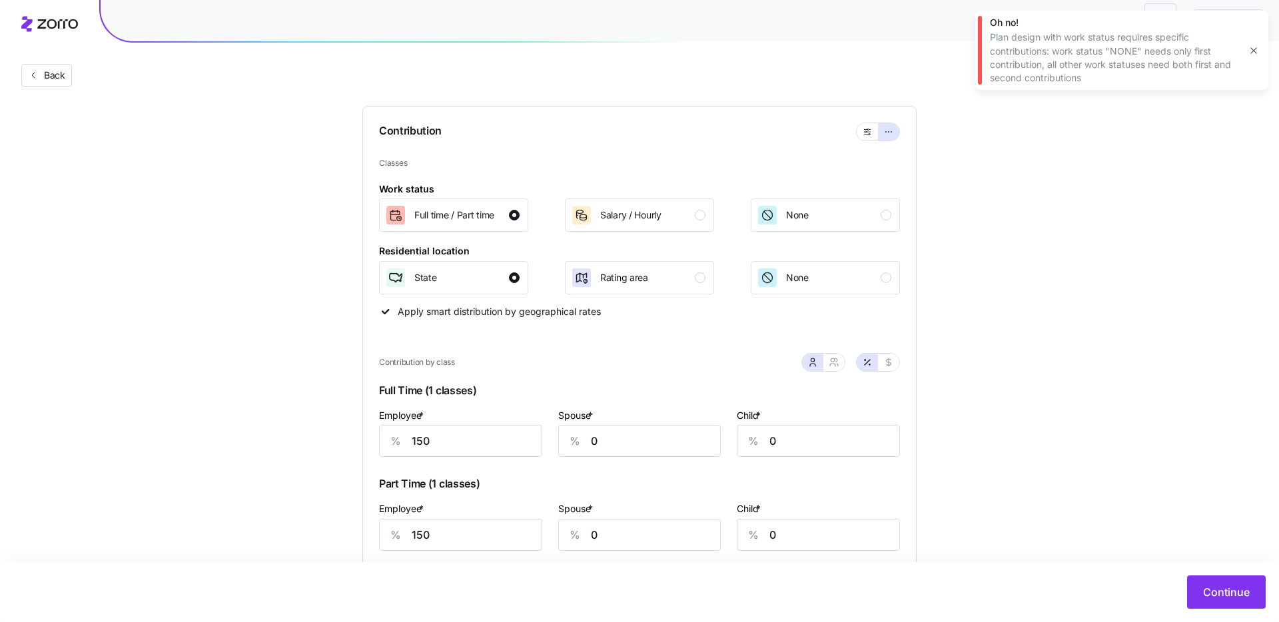
click at [1249, 46] on icon "button" at bounding box center [1253, 50] width 11 height 11
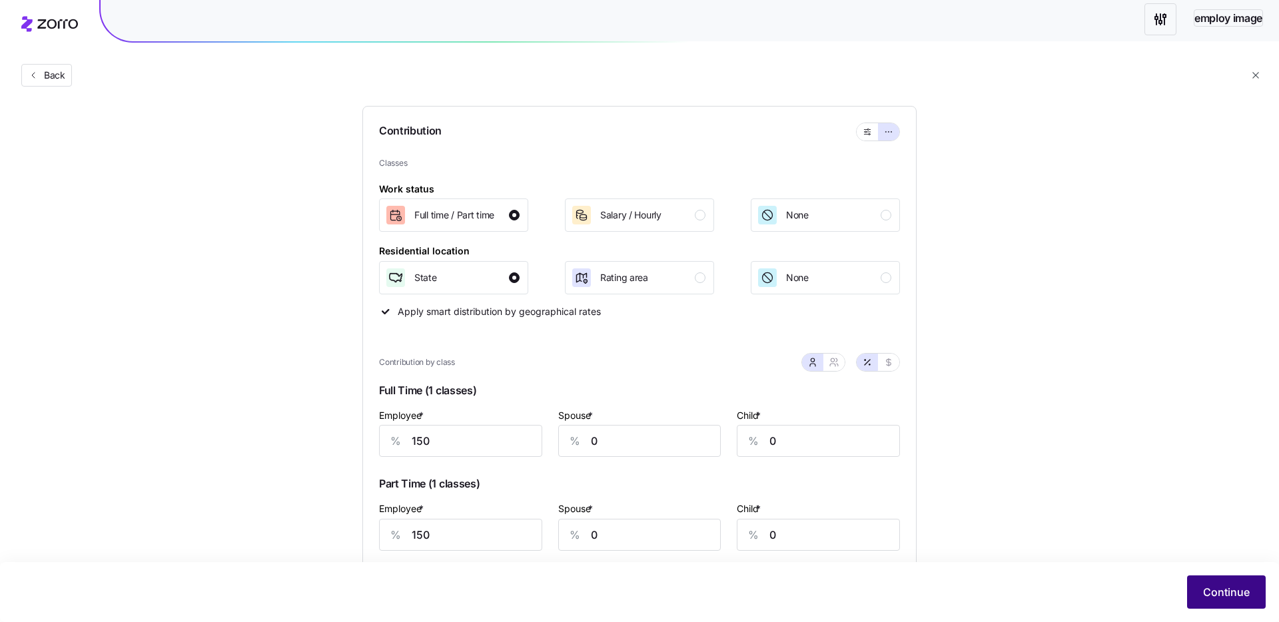
click at [1223, 591] on span "Continue" at bounding box center [1226, 592] width 47 height 16
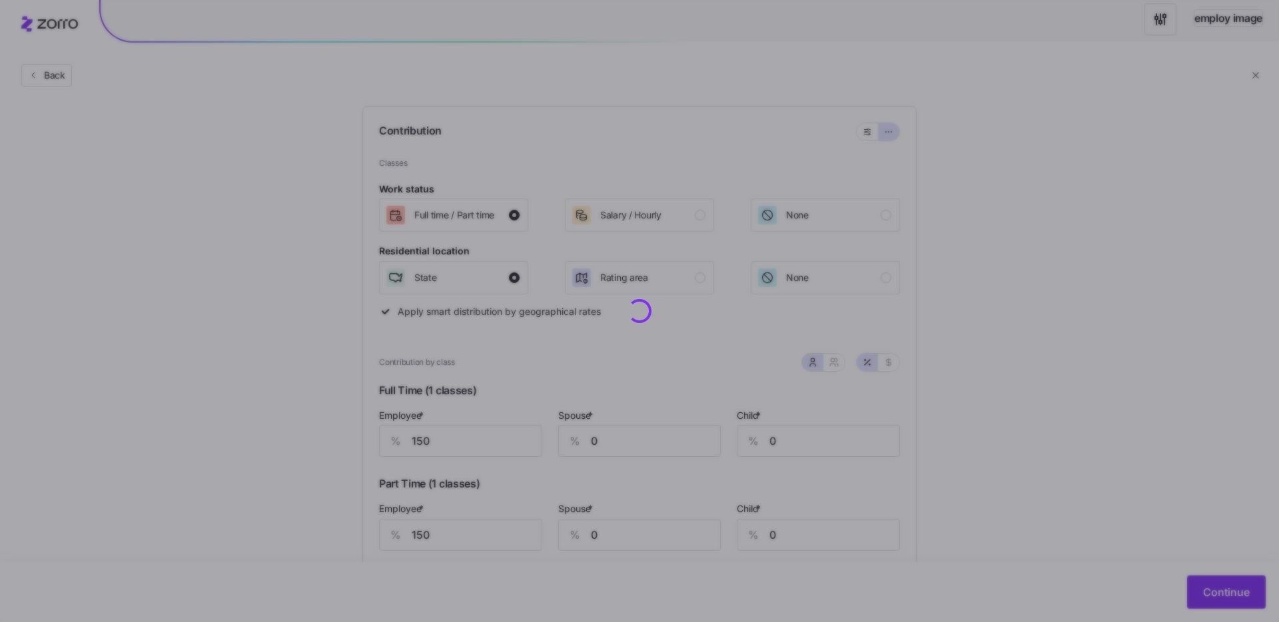
scroll to position [0, 0]
